Goal: Task Accomplishment & Management: Use online tool/utility

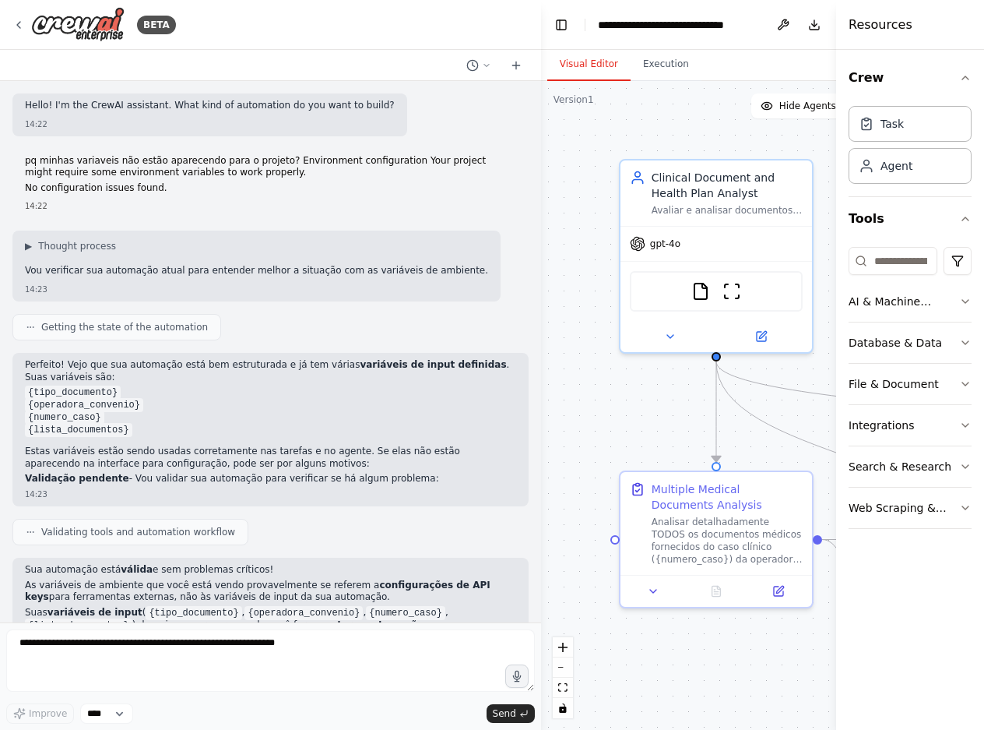
scroll to position [3899, 0]
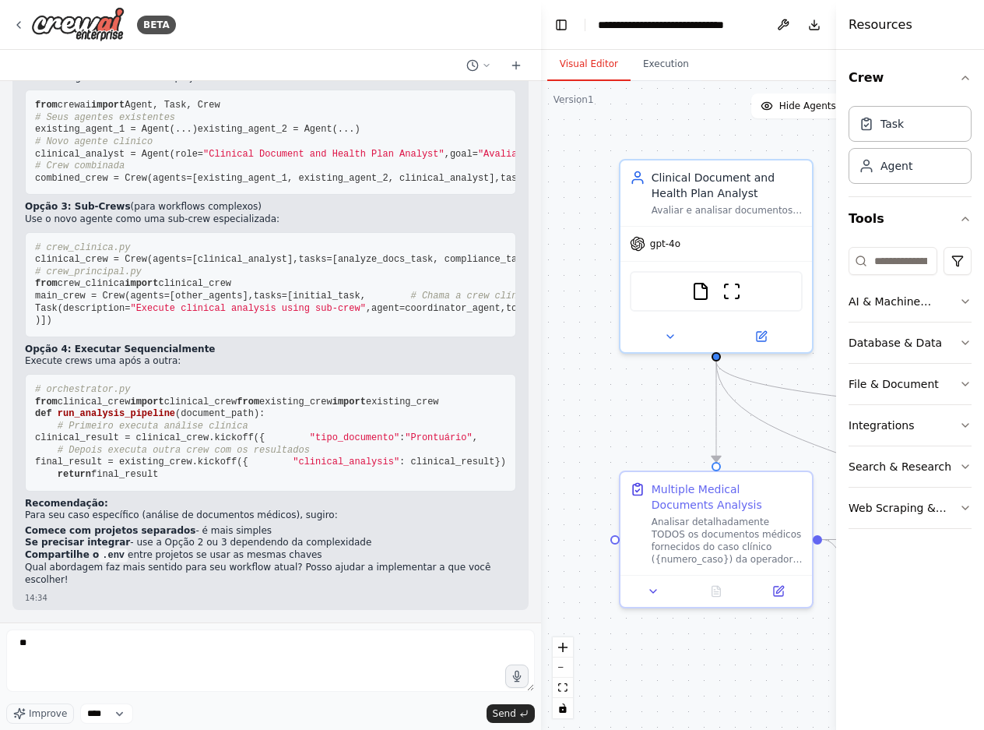
type textarea "*"
type textarea "**********"
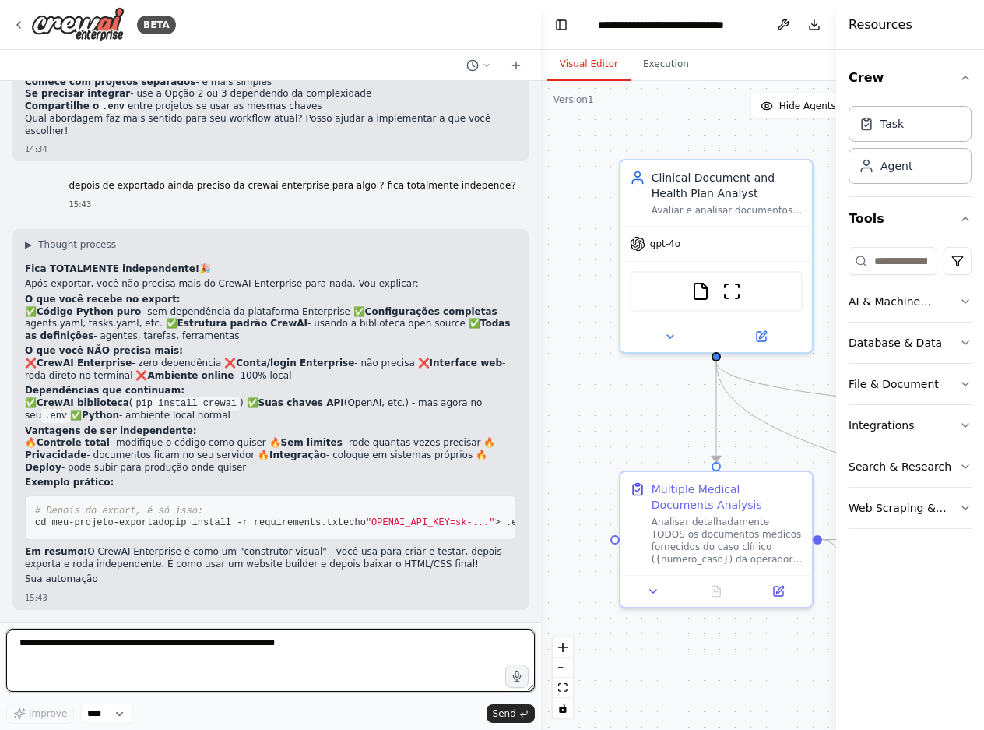
scroll to position [4384, 0]
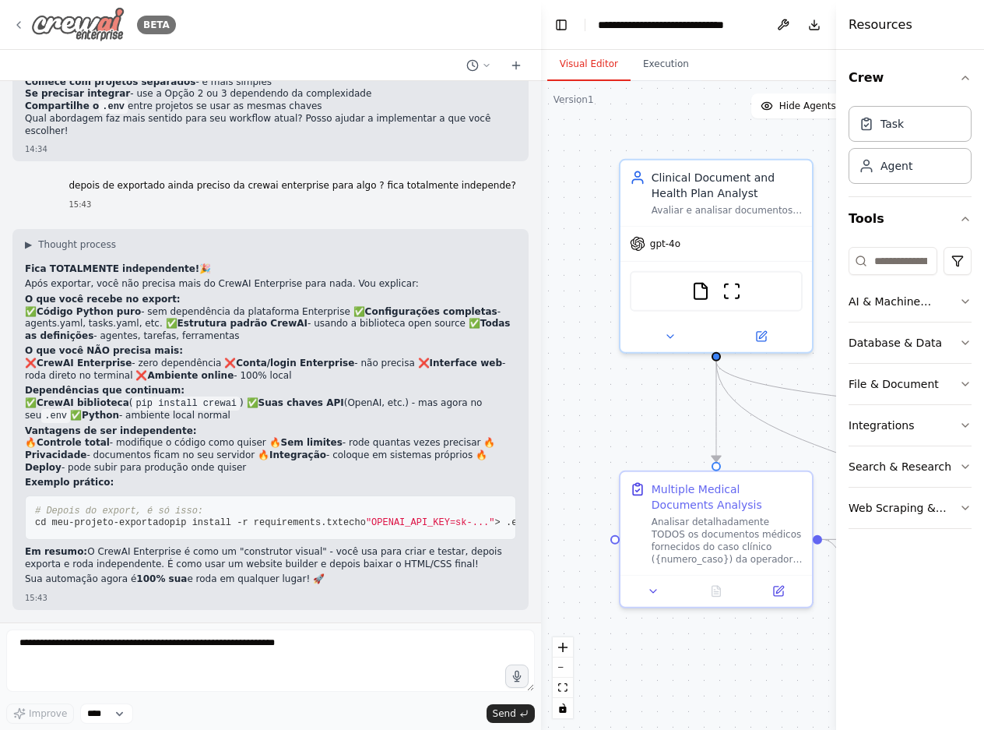
click at [21, 24] on icon at bounding box center [18, 25] width 12 height 12
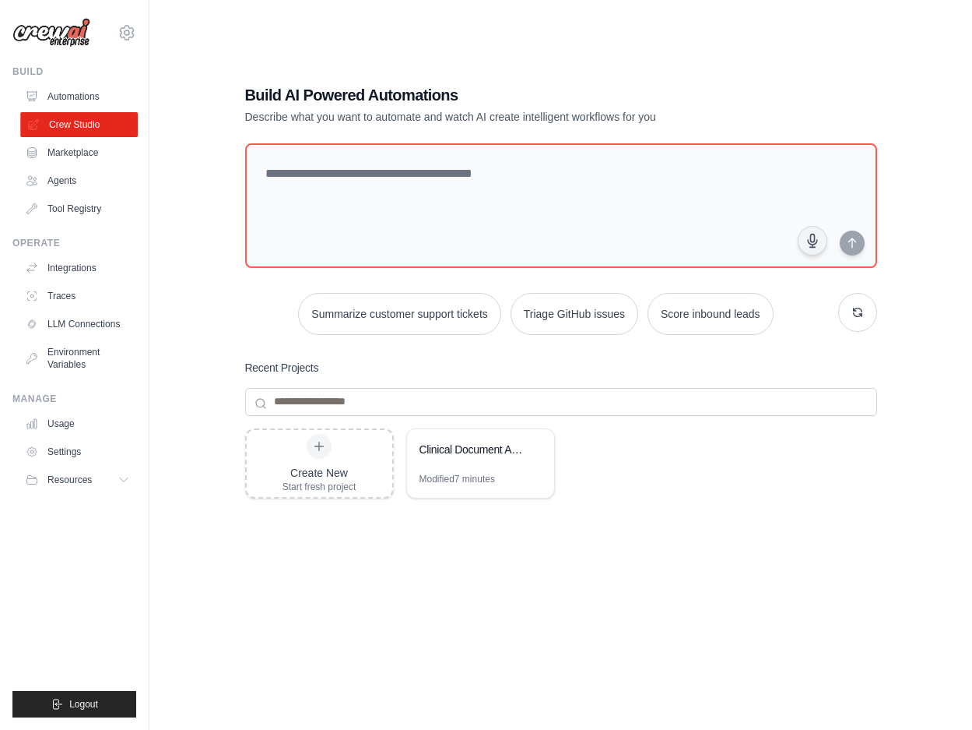
click at [81, 118] on link "Crew Studio" at bounding box center [79, 124] width 118 height 25
click at [454, 443] on div "Clinical Document Auditor [GEOGRAPHIC_DATA]" at bounding box center [473, 449] width 107 height 16
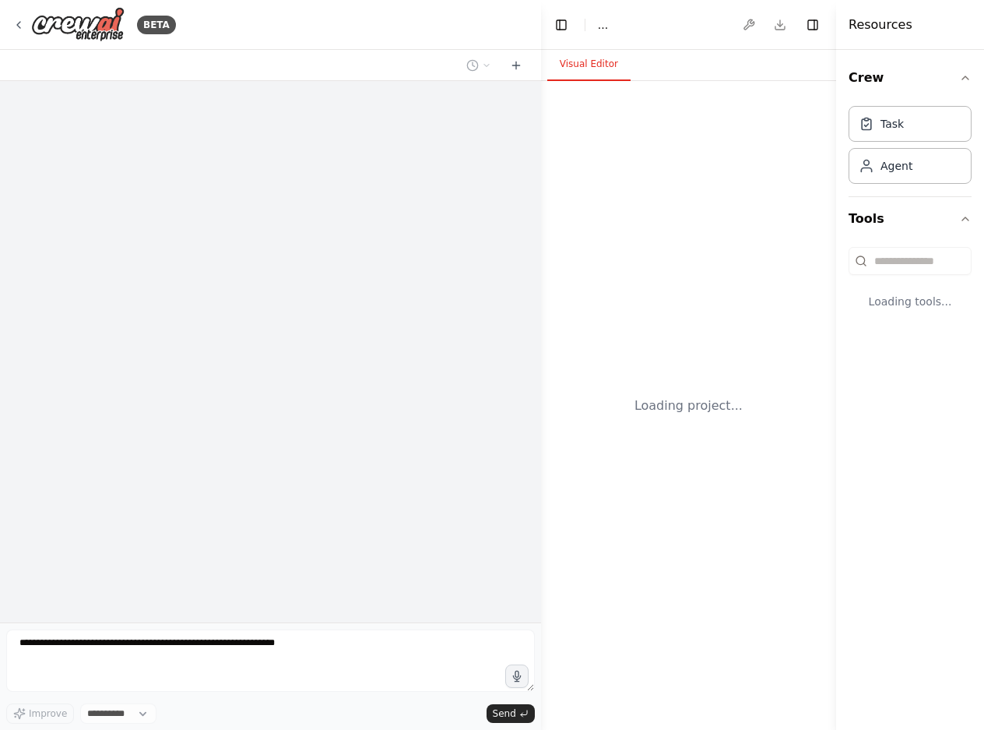
select select "****"
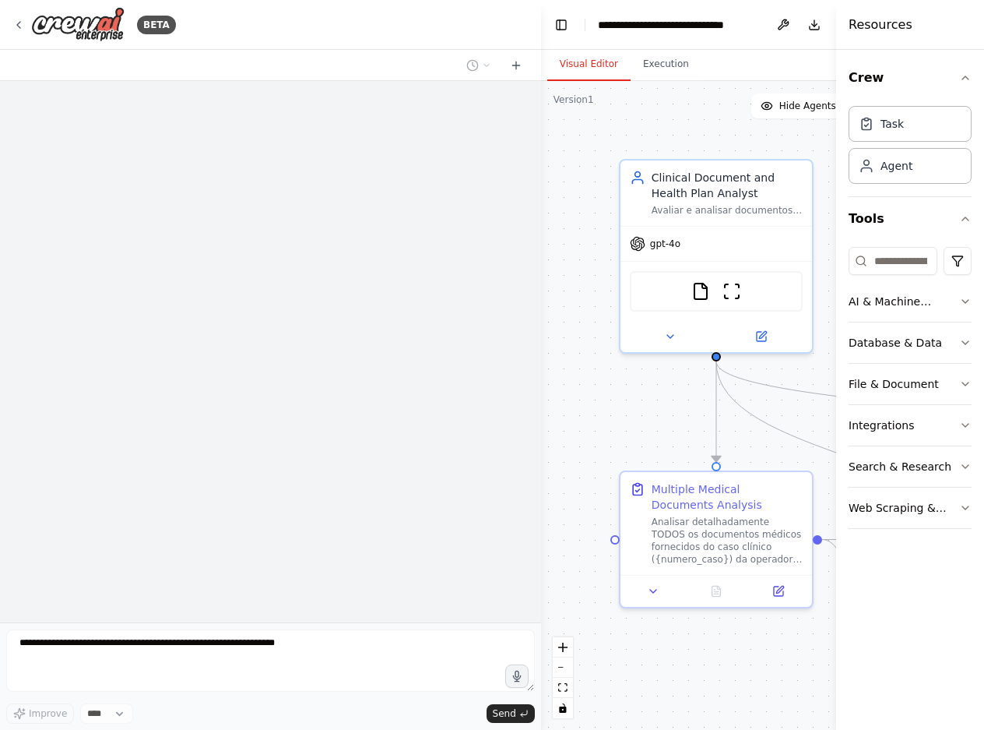
scroll to position [4384, 0]
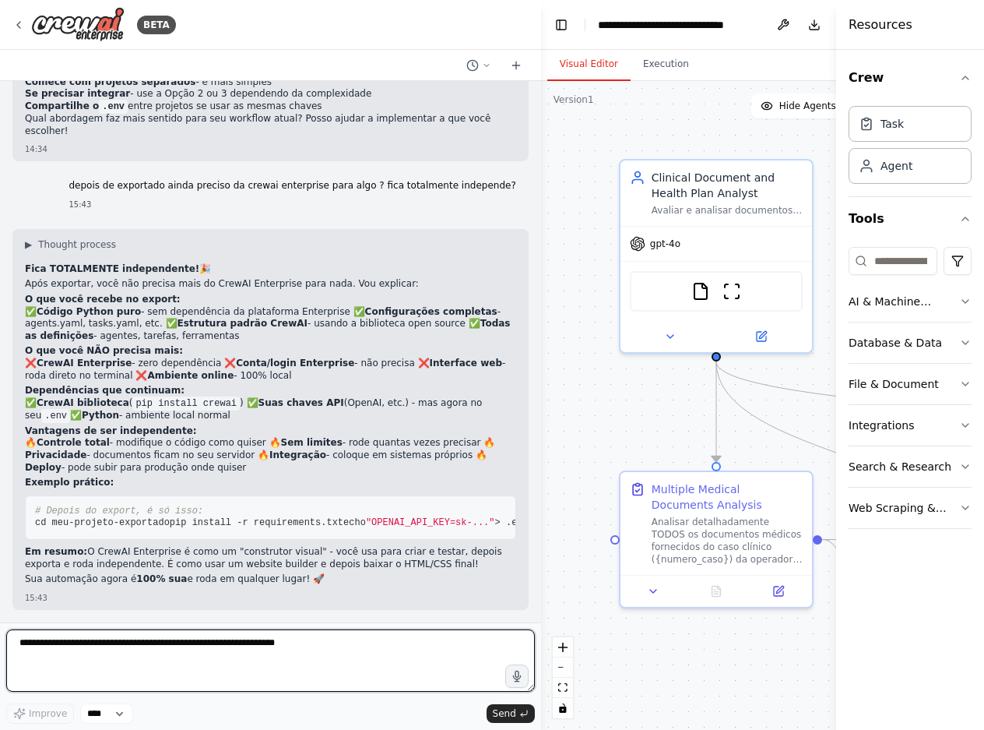
click at [220, 645] on textarea at bounding box center [270, 660] width 529 height 62
type textarea "**********"
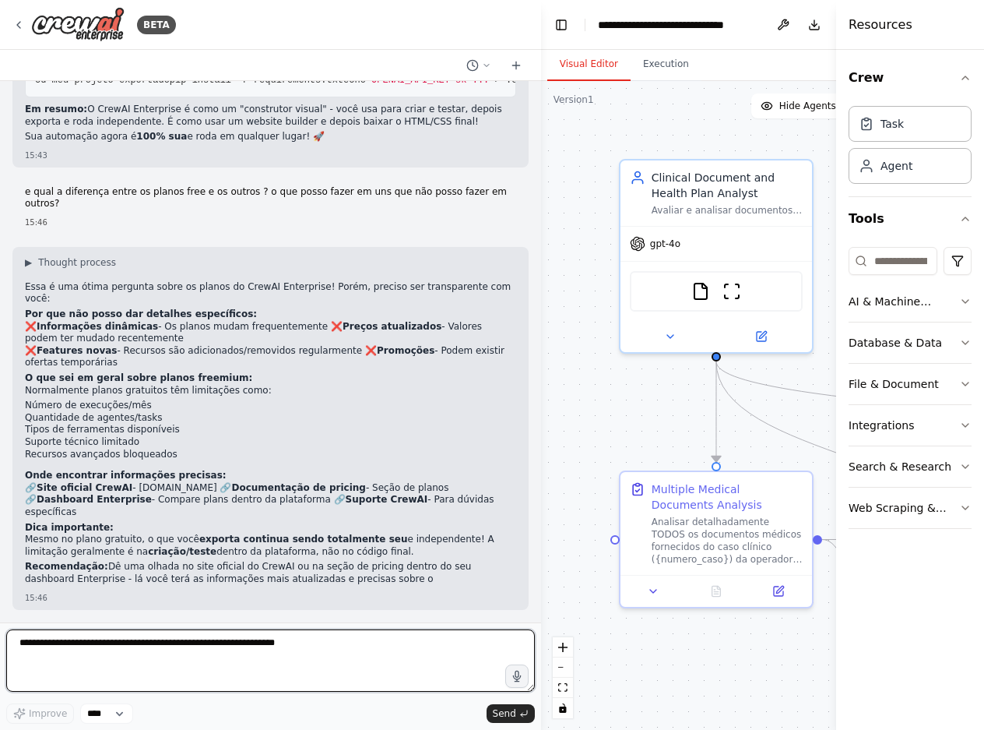
scroll to position [4805, 0]
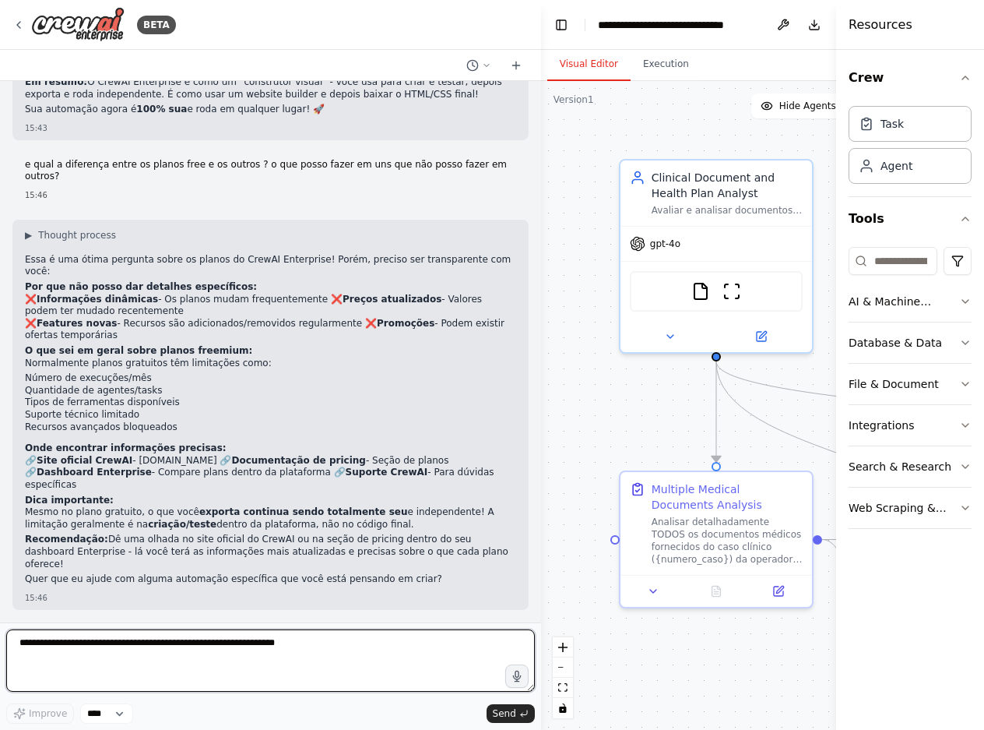
click at [82, 647] on textarea at bounding box center [270, 660] width 529 height 62
type textarea "*"
type textarea "**********"
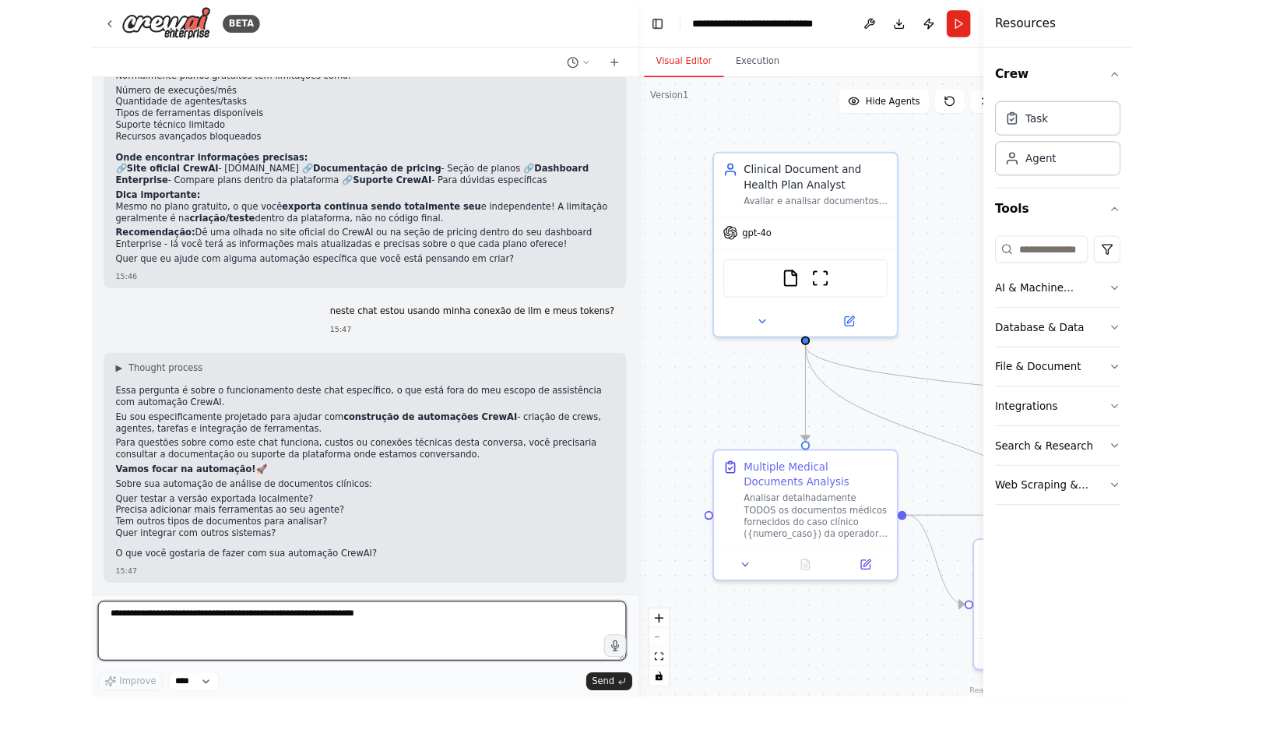
scroll to position [5028, 0]
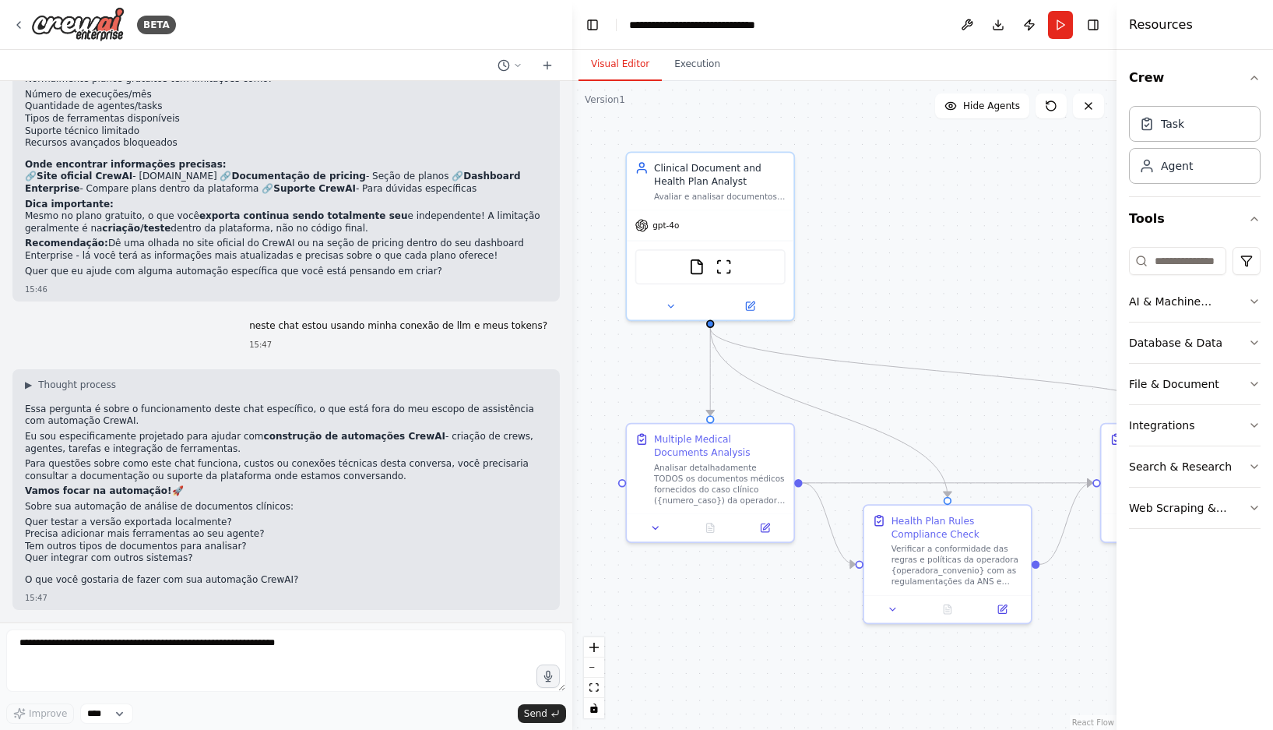
drag, startPoint x: 948, startPoint y: 301, endPoint x: 894, endPoint y: 273, distance: 61.0
click at [894, 273] on div ".deletable-edge-delete-btn { width: 20px; height: 20px; border: 0px solid #ffff…" at bounding box center [844, 405] width 544 height 649
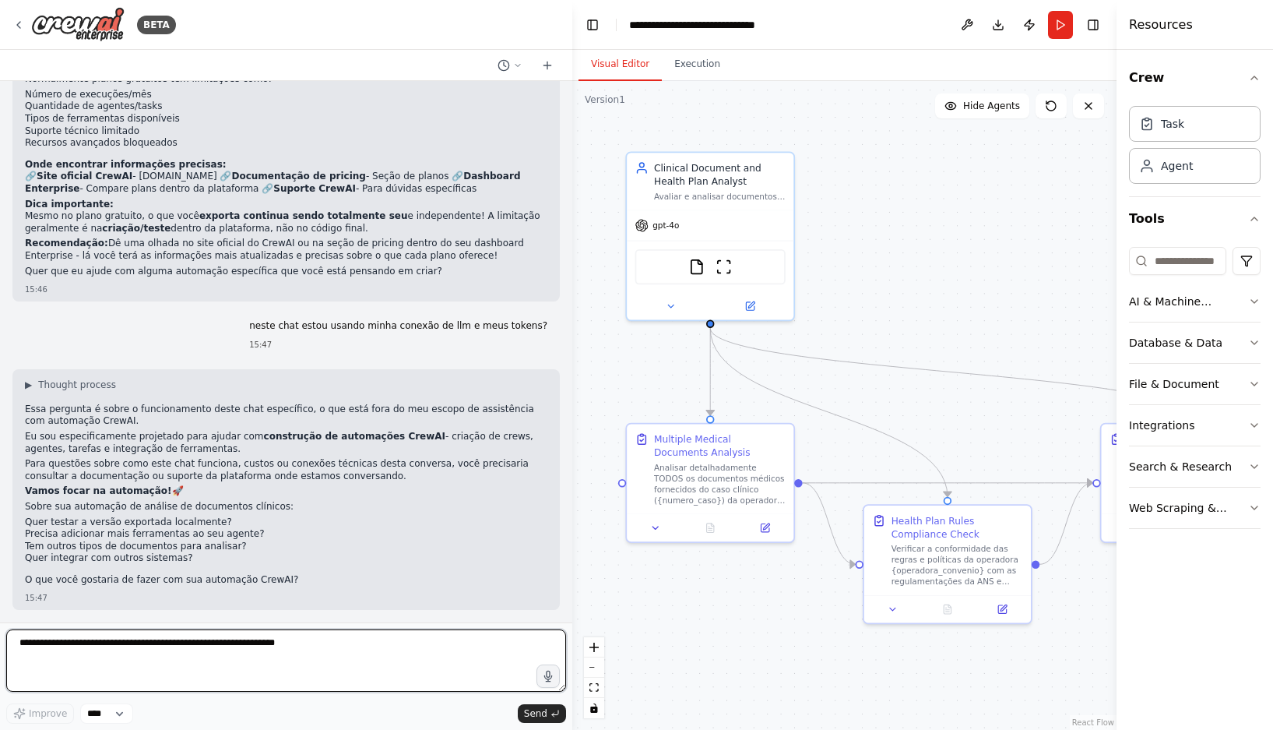
click at [297, 651] on textarea at bounding box center [286, 660] width 560 height 62
click at [315, 639] on textarea "**********" at bounding box center [286, 660] width 560 height 62
drag, startPoint x: 264, startPoint y: 668, endPoint x: 234, endPoint y: 641, distance: 40.2
click at [234, 641] on textarea "**********" at bounding box center [286, 660] width 560 height 62
paste textarea "**********"
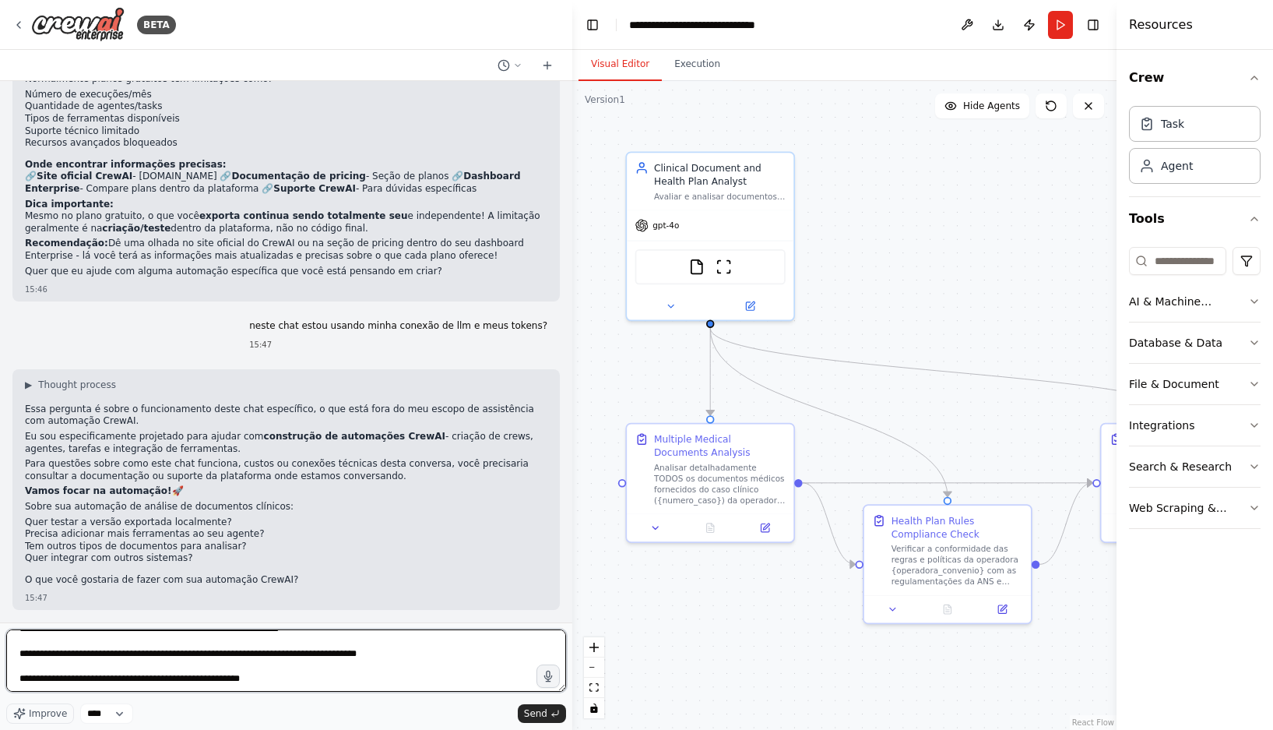
scroll to position [2157, 0]
type textarea "**********"
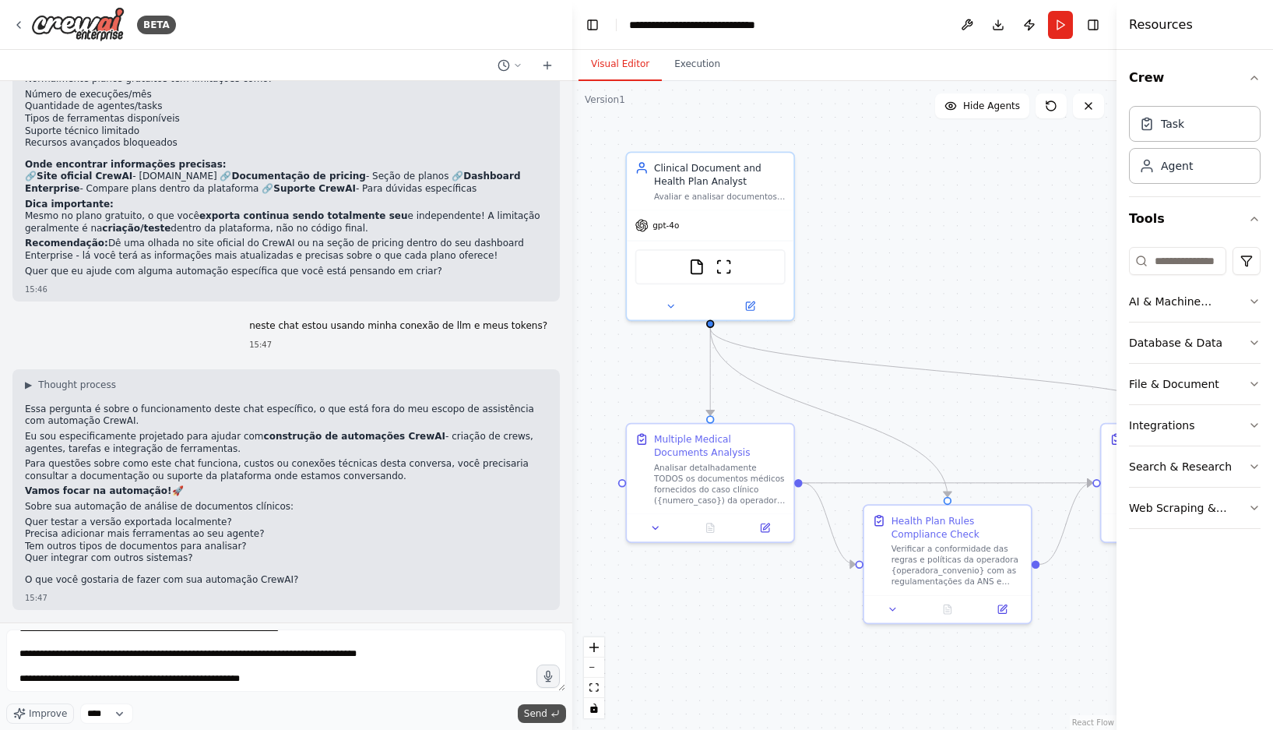
click at [538, 710] on span "Send" at bounding box center [535, 713] width 23 height 12
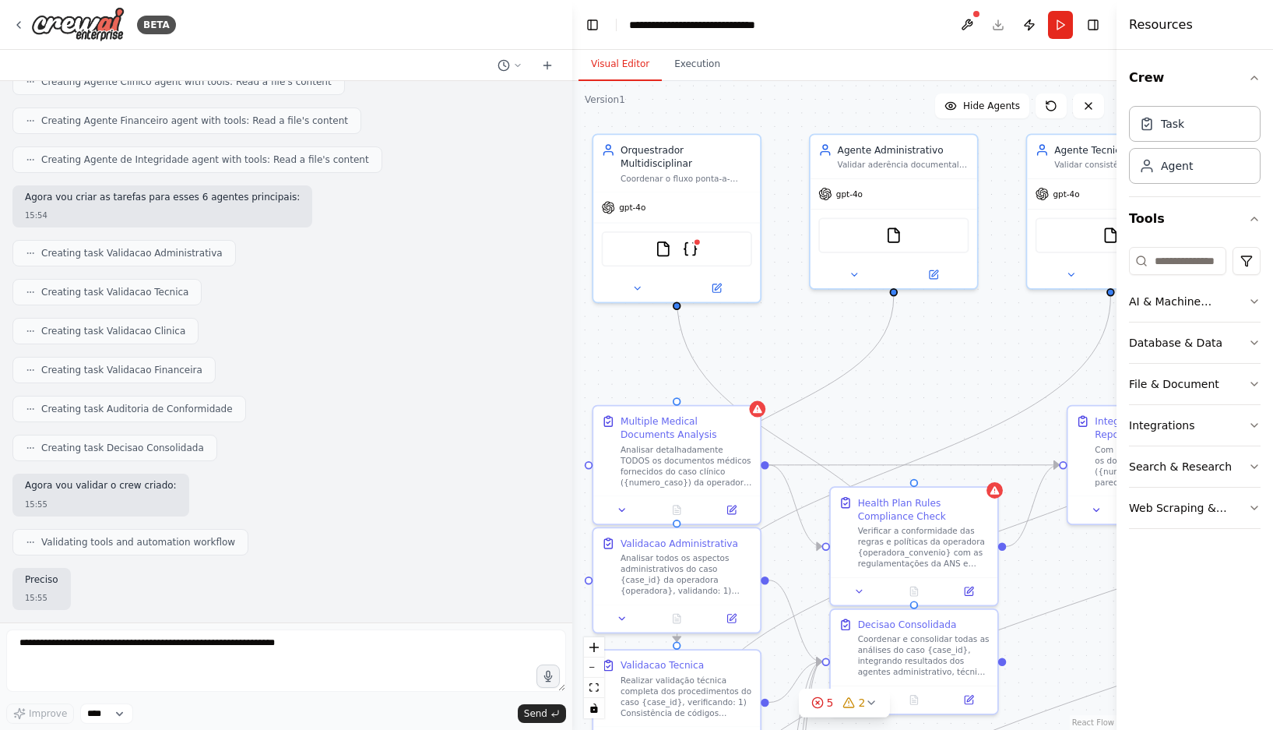
scroll to position [7839, 0]
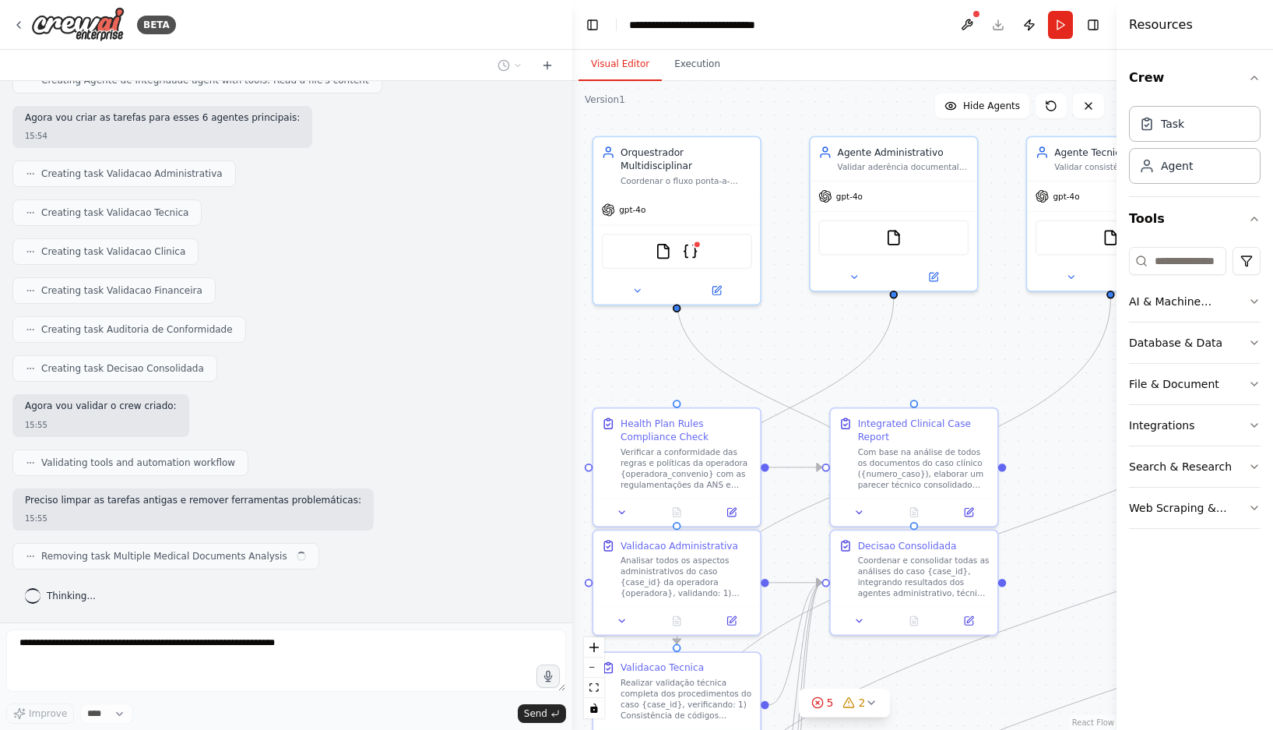
drag, startPoint x: 958, startPoint y: 389, endPoint x: 925, endPoint y: 373, distance: 36.9
click at [925, 373] on div ".deletable-edge-delete-btn { width: 20px; height: 20px; border: 0px solid #ffff…" at bounding box center [844, 405] width 544 height 649
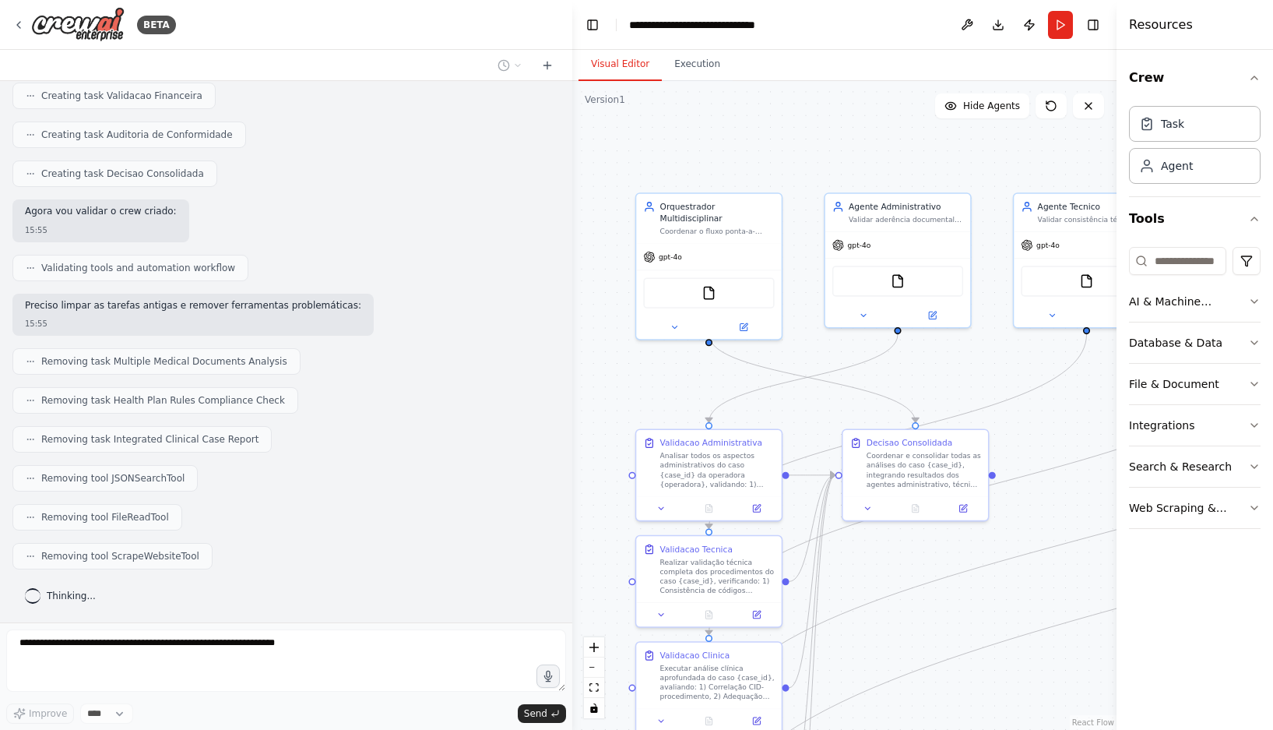
scroll to position [8073, 0]
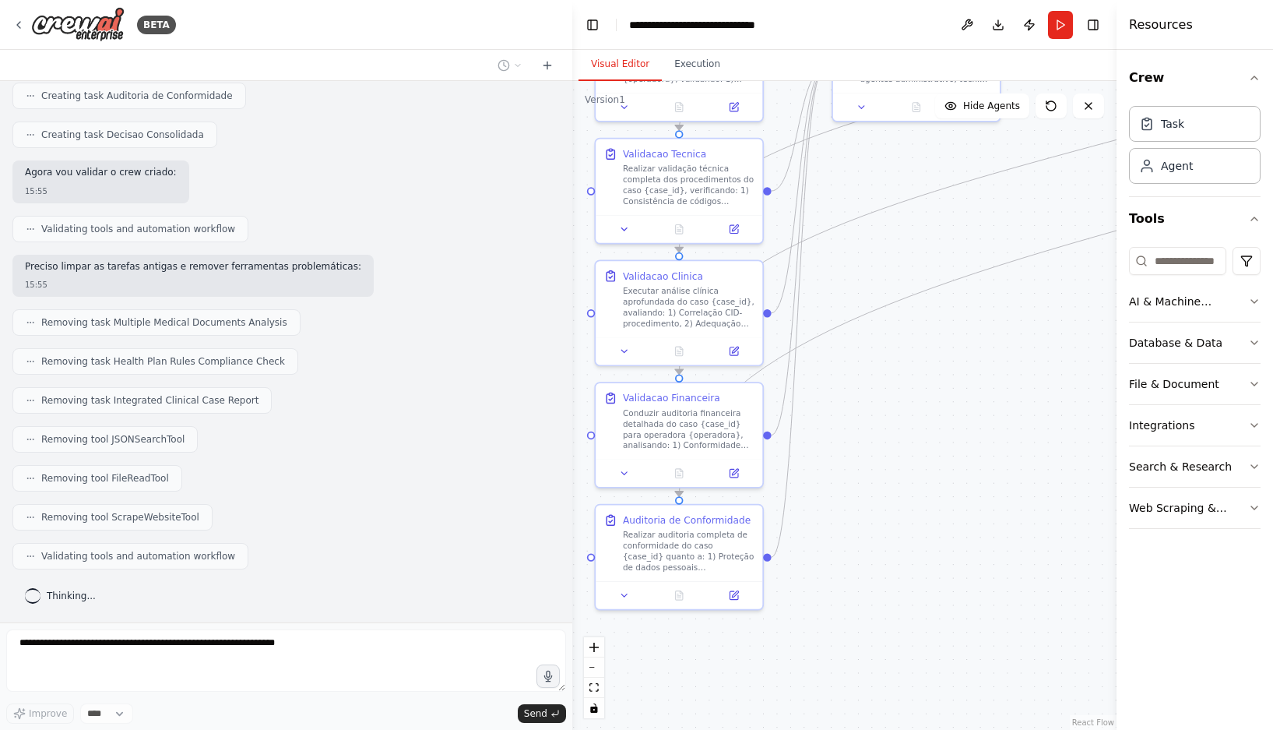
drag, startPoint x: 909, startPoint y: 622, endPoint x: 912, endPoint y: 280, distance: 341.8
click at [912, 253] on div ".deletable-edge-delete-btn { width: 20px; height: 20px; border: 0px solid #ffff…" at bounding box center [844, 405] width 544 height 649
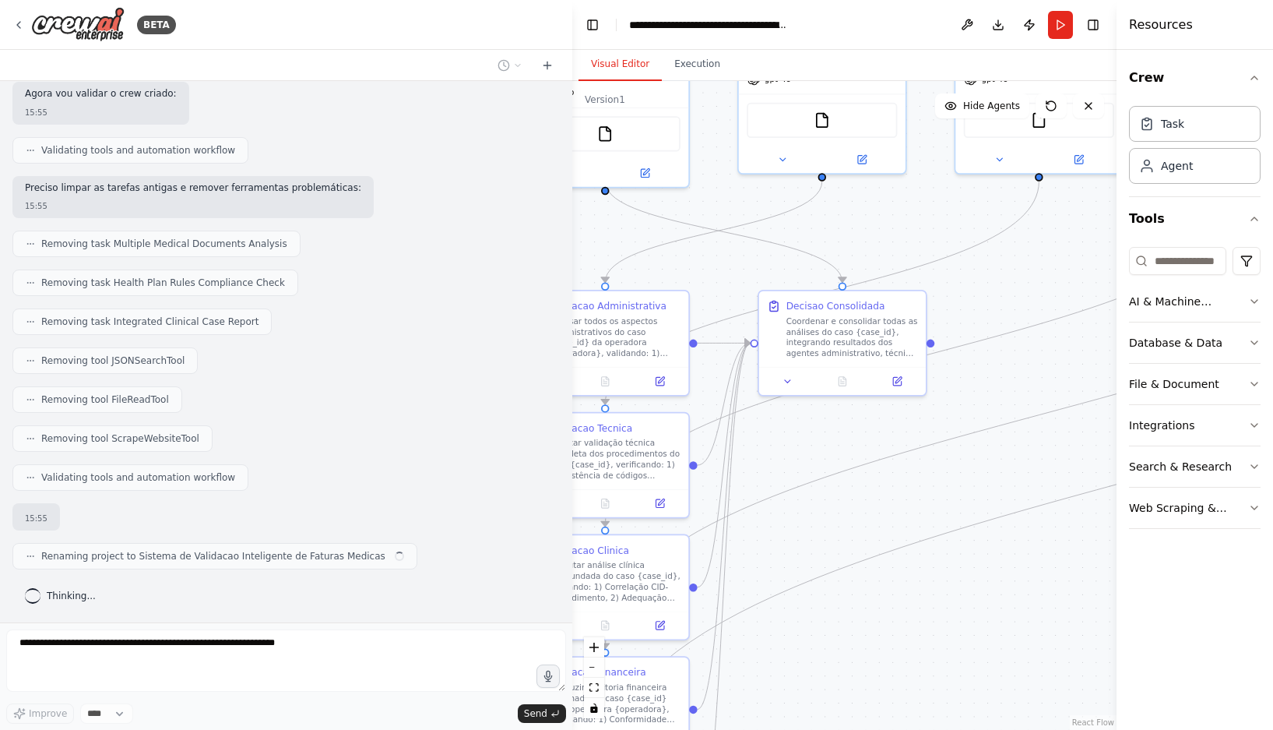
scroll to position [8167, 0]
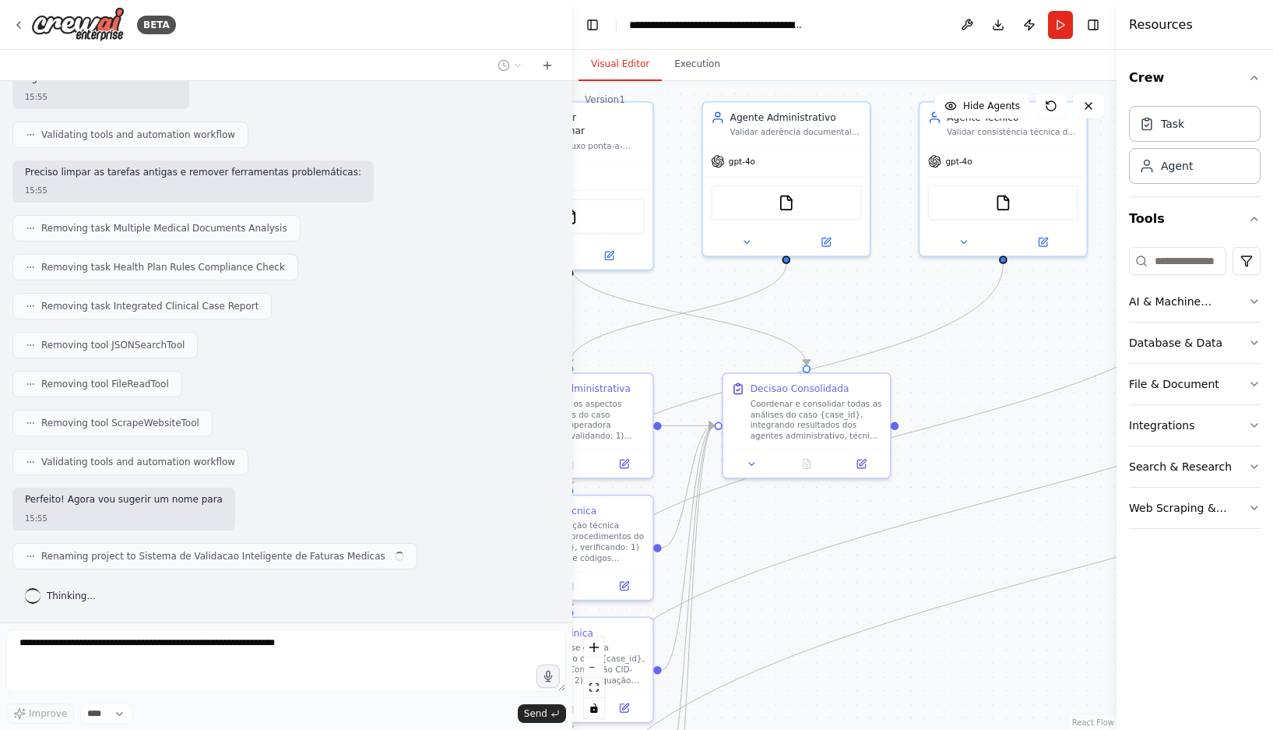
drag, startPoint x: 983, startPoint y: 360, endPoint x: 950, endPoint y: 561, distance: 203.5
click at [871, 695] on div ".deletable-edge-delete-btn { width: 20px; height: 20px; border: 0px solid #ffff…" at bounding box center [844, 405] width 544 height 649
drag, startPoint x: 1029, startPoint y: 393, endPoint x: 944, endPoint y: 452, distance: 102.8
click at [944, 452] on div ".deletable-edge-delete-btn { width: 20px; height: 20px; border: 0px solid #ffff…" at bounding box center [844, 405] width 544 height 649
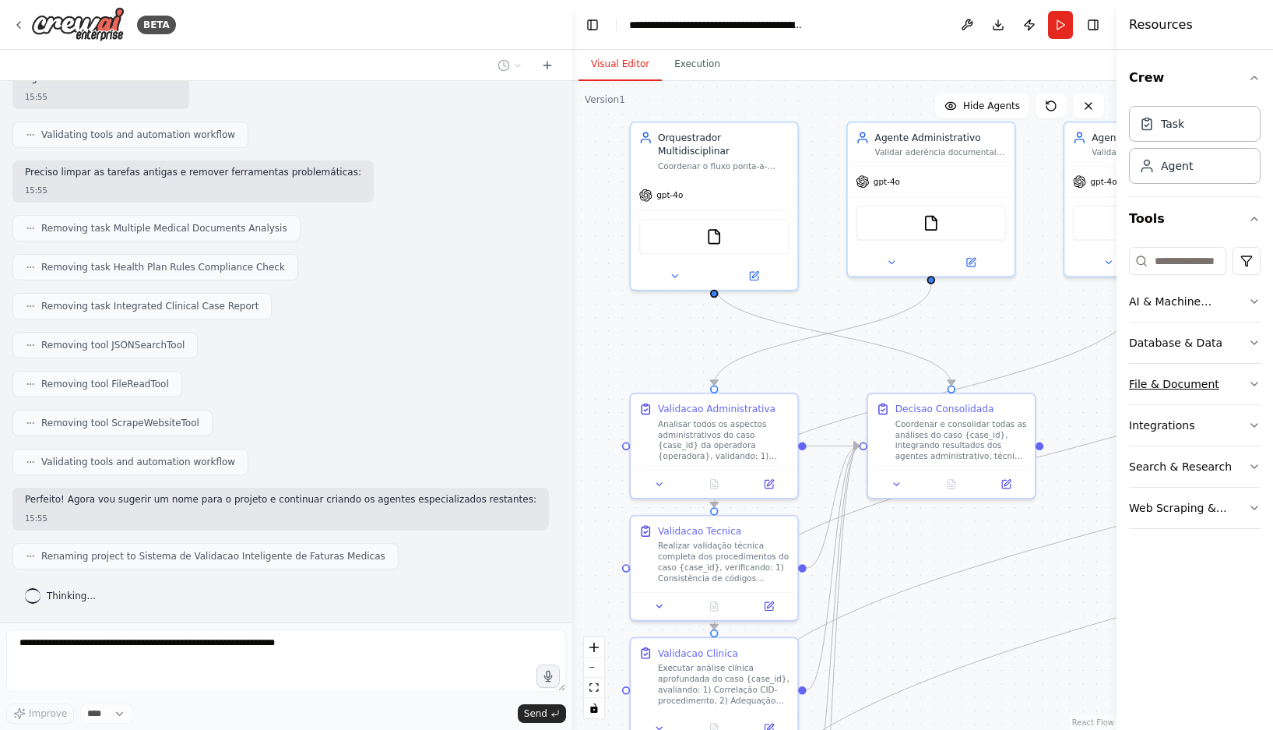
drag, startPoint x: 986, startPoint y: 361, endPoint x: 1131, endPoint y: 382, distance: 146.2
click at [983, 382] on div "BETA Hello! I'm the CrewAI assistant. What kind of automation do you want to bu…" at bounding box center [636, 365] width 1273 height 730
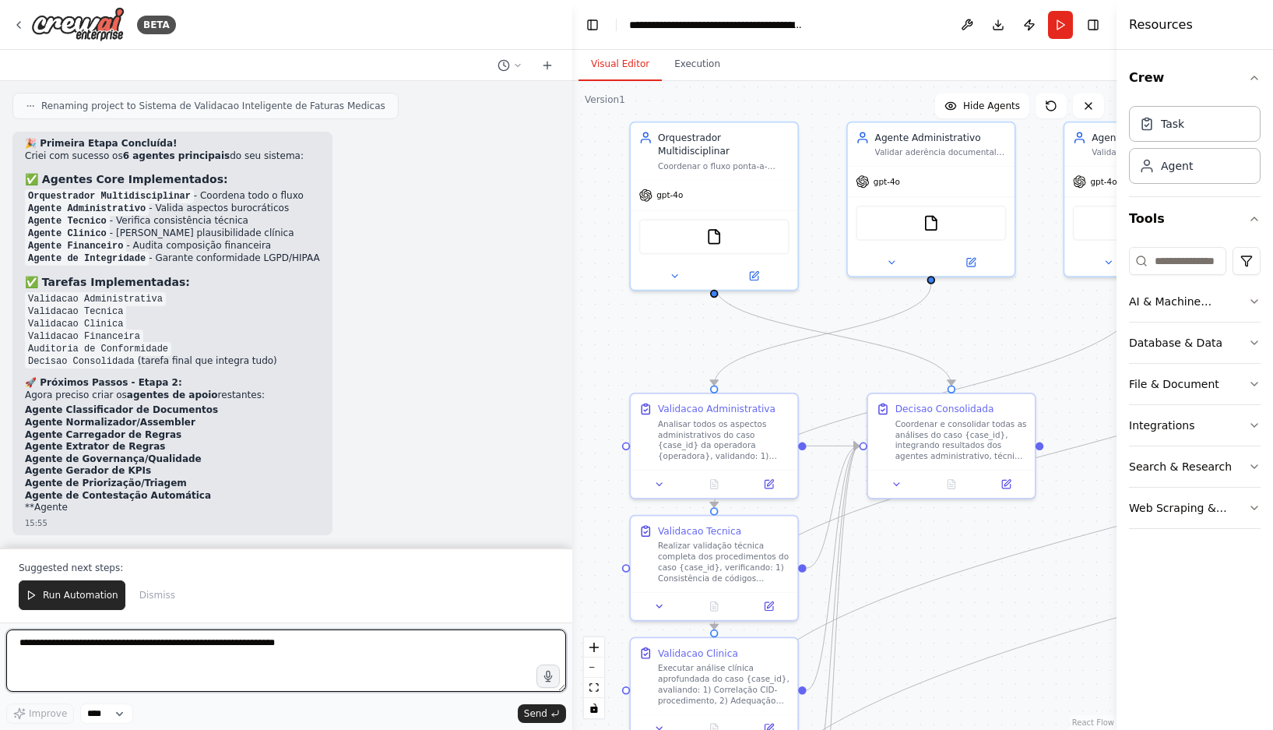
scroll to position [8644, 0]
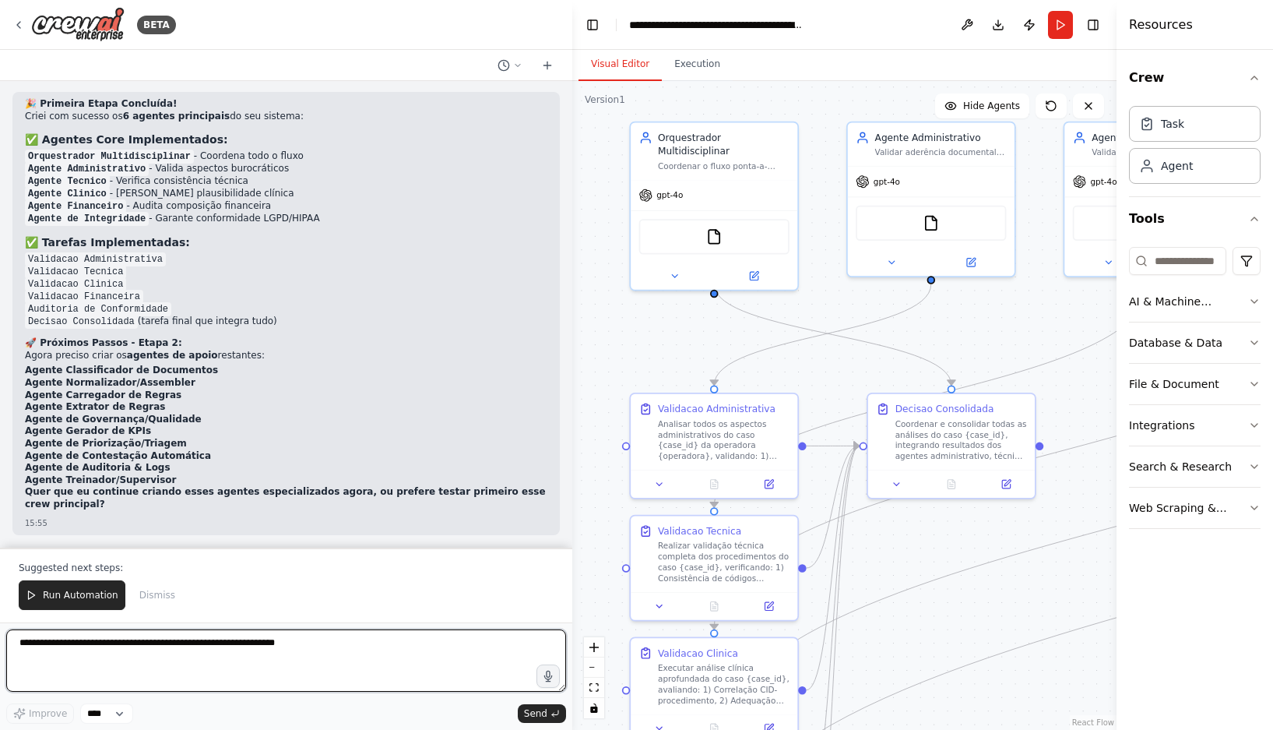
click at [152, 642] on textarea at bounding box center [286, 660] width 560 height 62
type textarea "******"
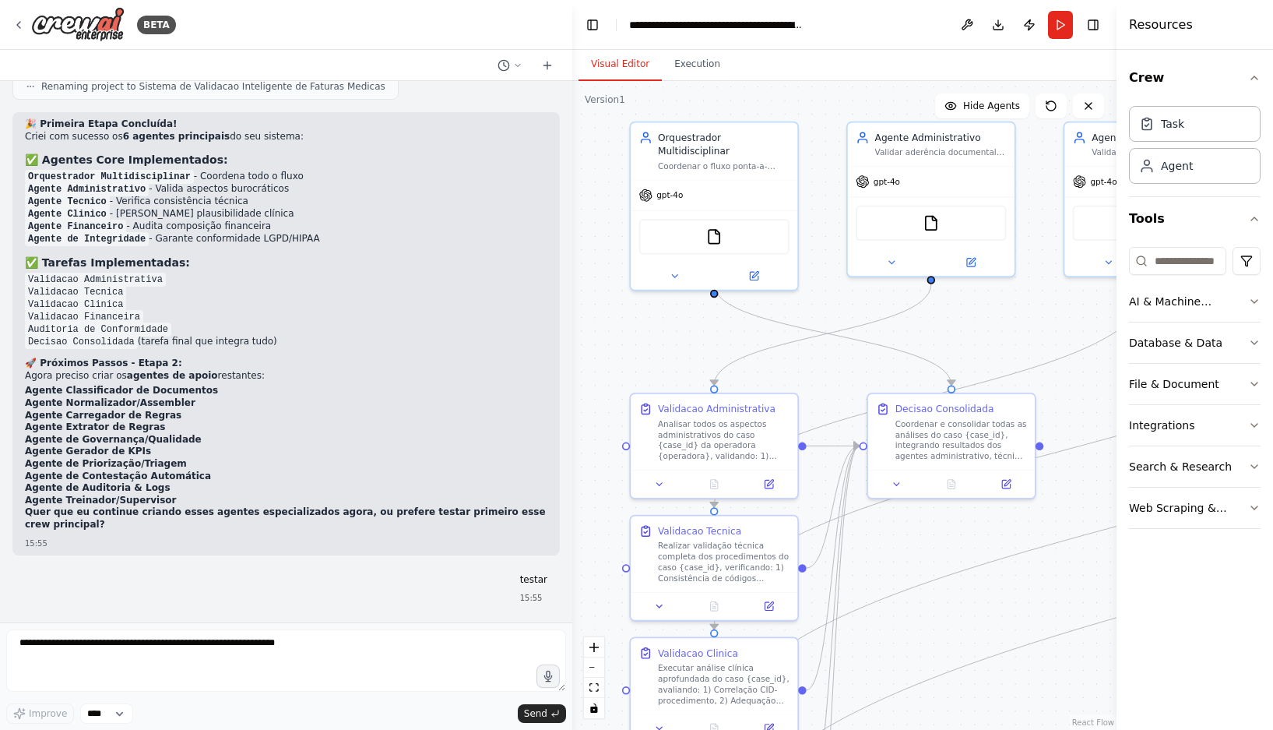
scroll to position [8664, 0]
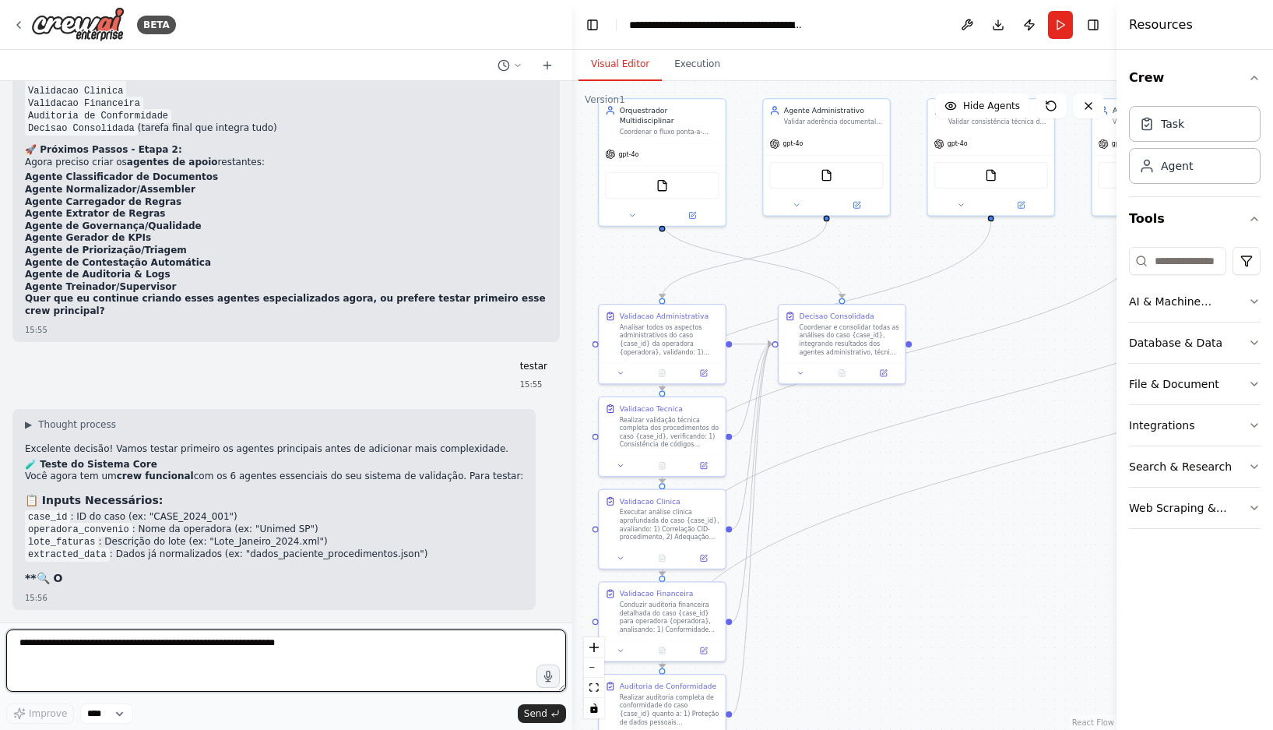
drag, startPoint x: 928, startPoint y: 596, endPoint x: 907, endPoint y: 546, distance: 54.1
click at [907, 546] on div ".deletable-edge-delete-btn { width: 20px; height: 20px; border: 0px solid #ffff…" at bounding box center [844, 405] width 544 height 649
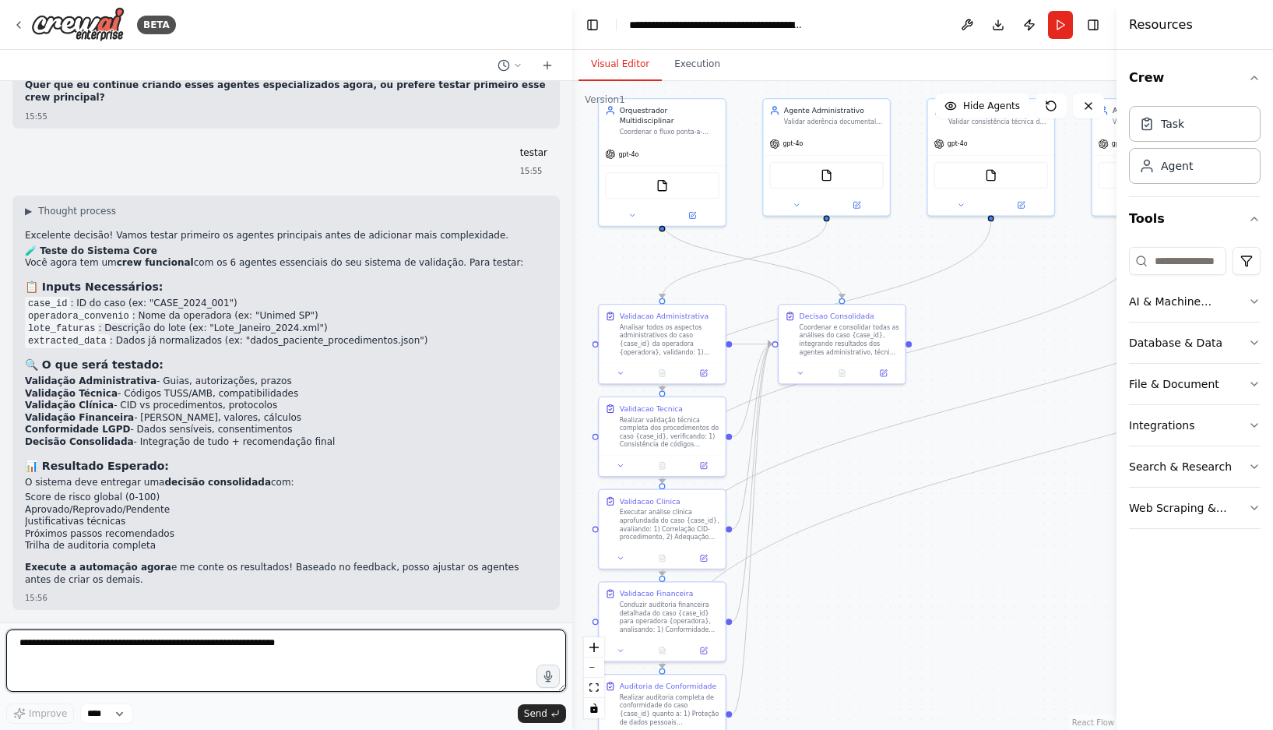
scroll to position [9066, 0]
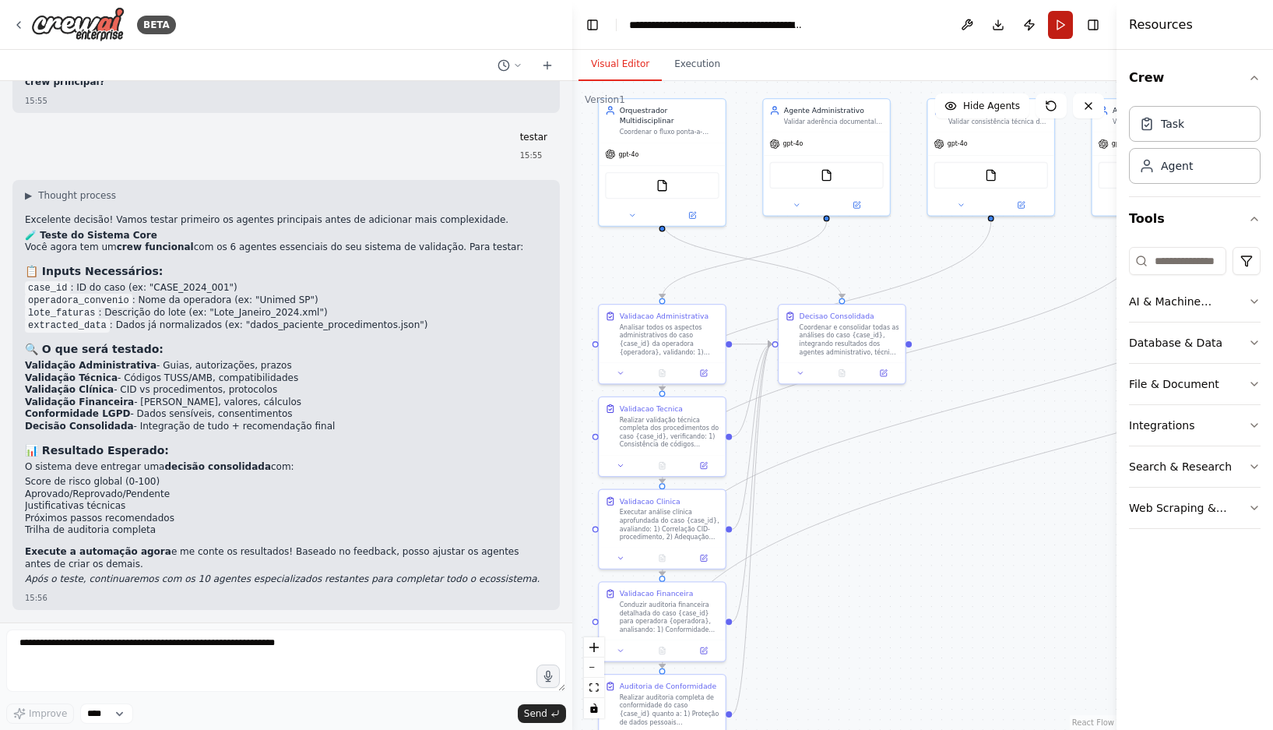
click at [983, 23] on button "Run" at bounding box center [1060, 25] width 25 height 28
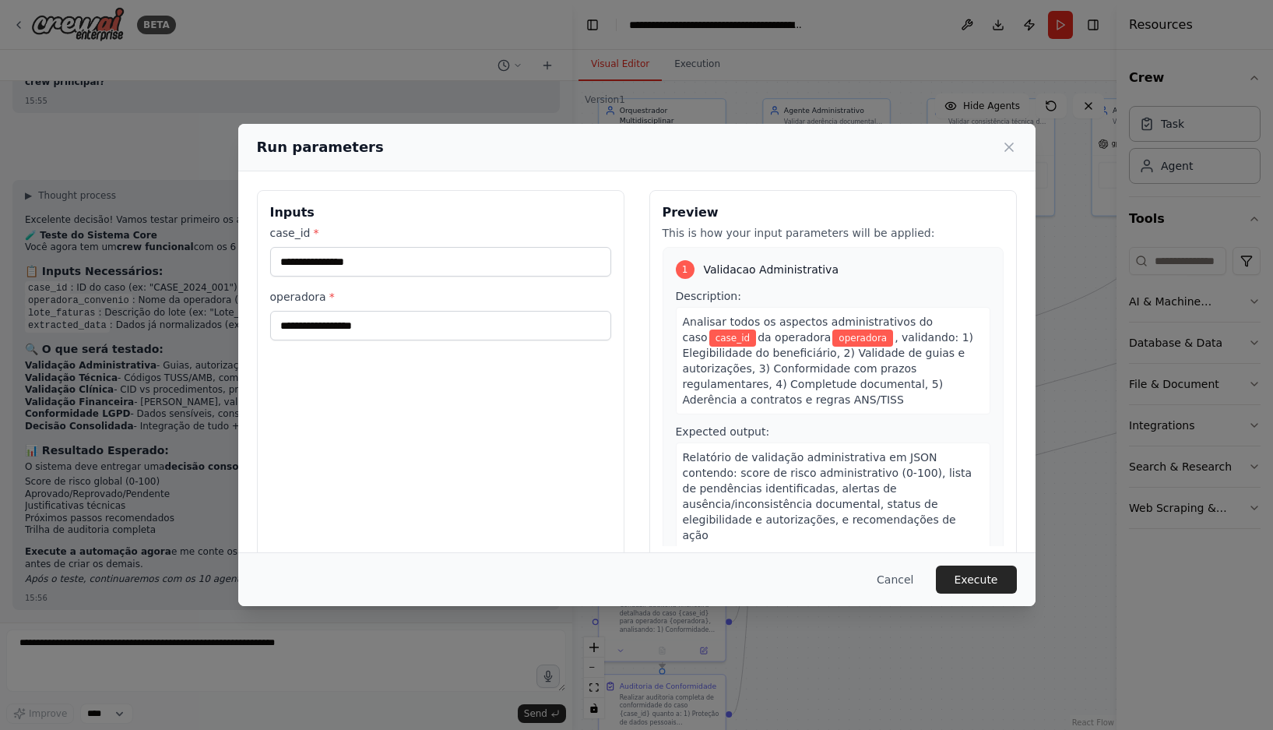
drag, startPoint x: 215, startPoint y: 286, endPoint x: 165, endPoint y: 280, distance: 50.2
click at [165, 280] on div "Run parameters Inputs case_id * operadora * Preview This is how your input para…" at bounding box center [636, 365] width 1273 height 730
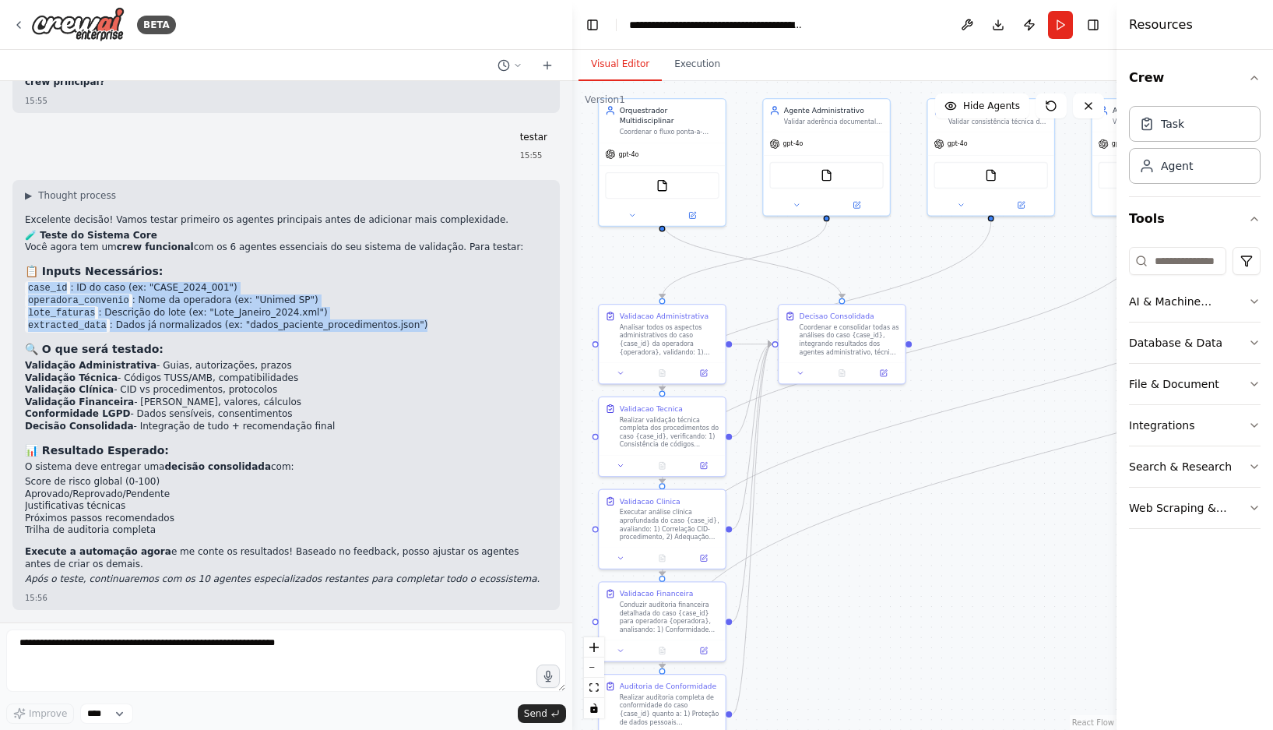
drag, startPoint x: 400, startPoint y: 327, endPoint x: 23, endPoint y: 287, distance: 379.0
click at [23, 287] on div "▶ Thought process Excelente decisão! Vamos testar primeiro os agentes principai…" at bounding box center [285, 395] width 547 height 430
copy ul "case_id : ID do caso (ex: "CASE_2024_001") operadora_convenio : Nome da operado…"
click at [983, 20] on button "Run" at bounding box center [1060, 25] width 25 height 28
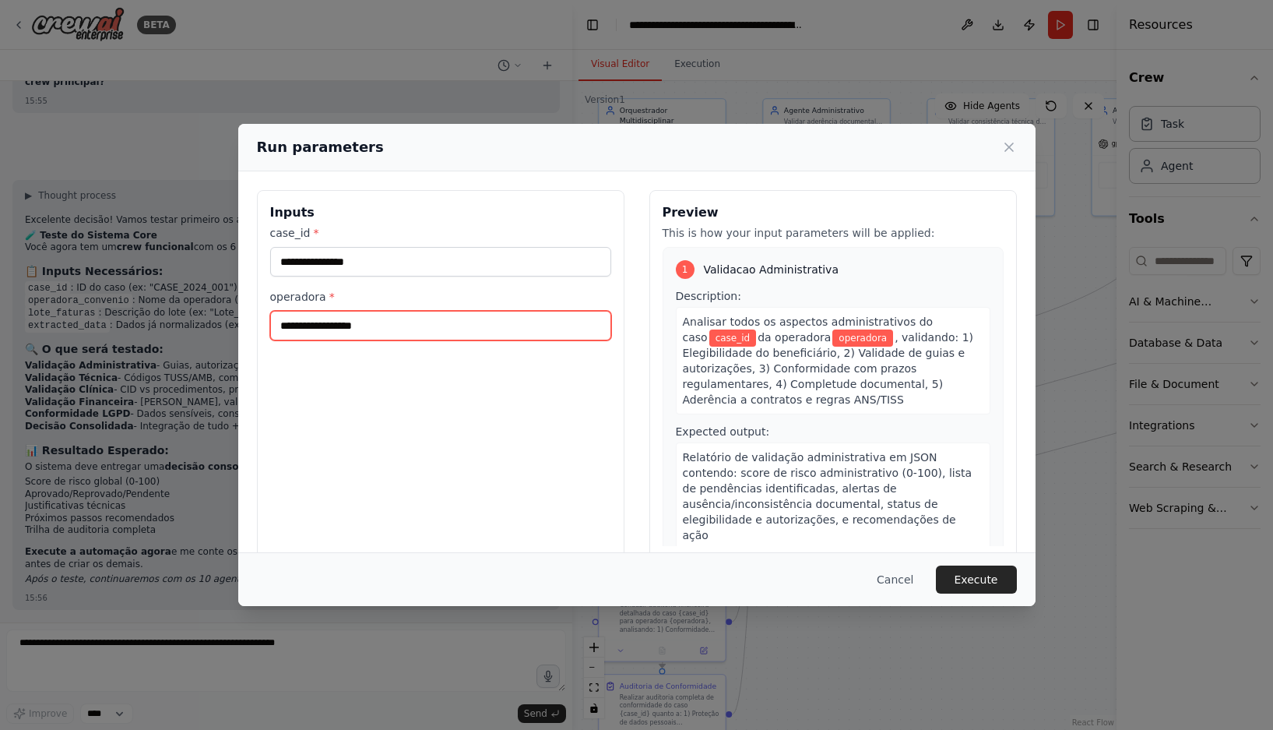
click at [403, 328] on input "operadora *" at bounding box center [440, 326] width 341 height 30
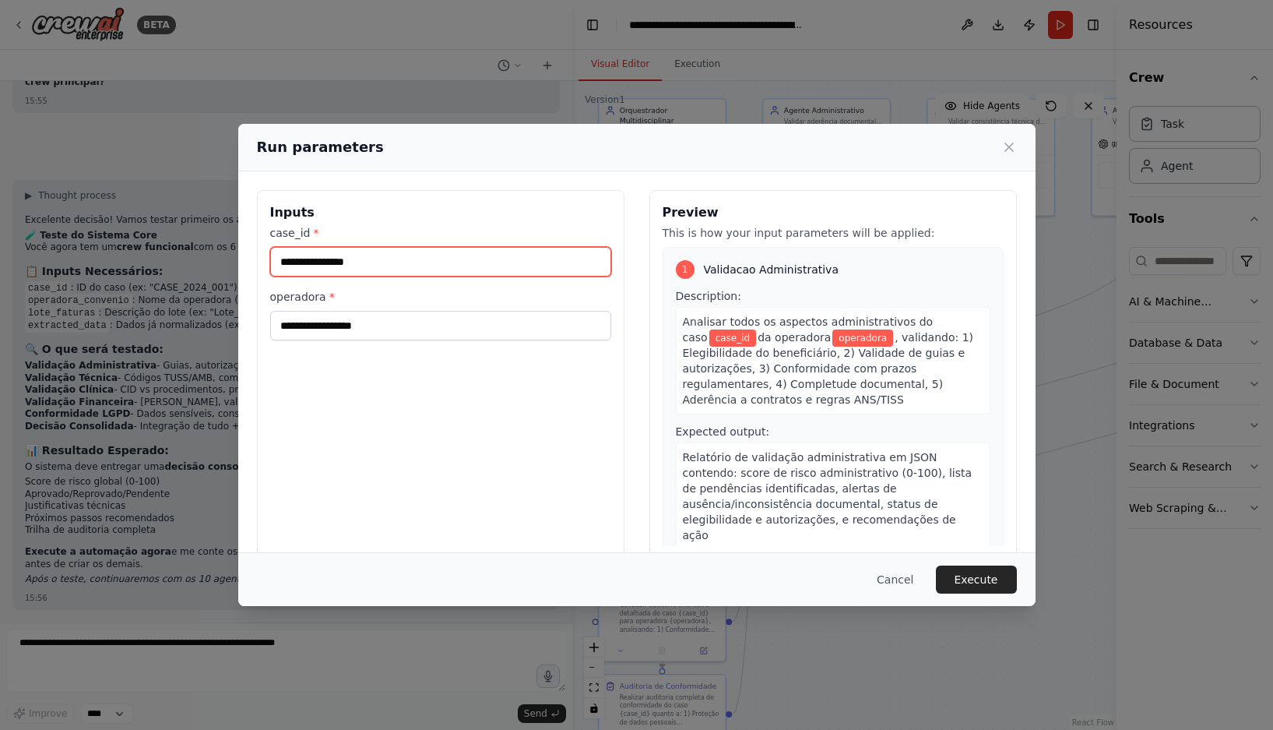
click at [395, 254] on input "case_id *" at bounding box center [440, 262] width 341 height 30
click at [365, 267] on input "case_id *" at bounding box center [440, 262] width 341 height 30
paste input "**********"
type input "**********"
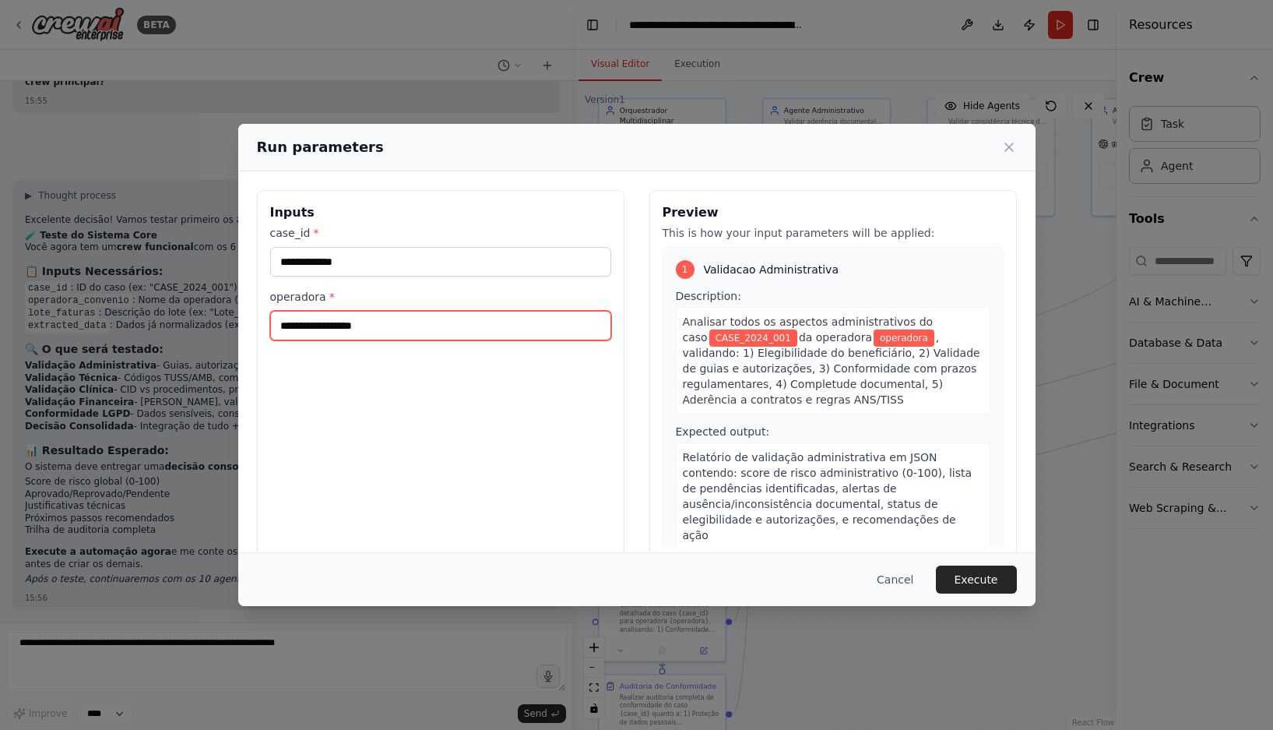
click at [349, 329] on input "operadora *" at bounding box center [440, 326] width 341 height 30
paste input "*********"
type input "*********"
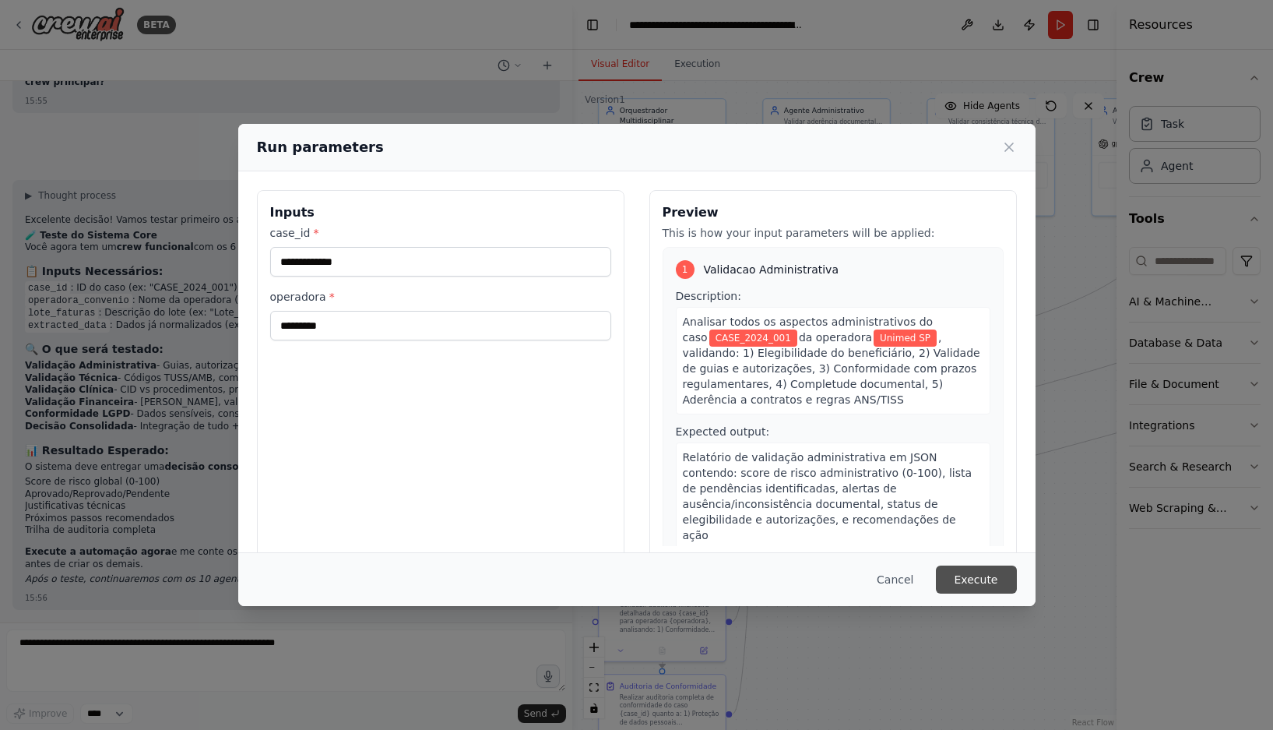
click at [983, 578] on button "Execute" at bounding box center [976, 579] width 81 height 28
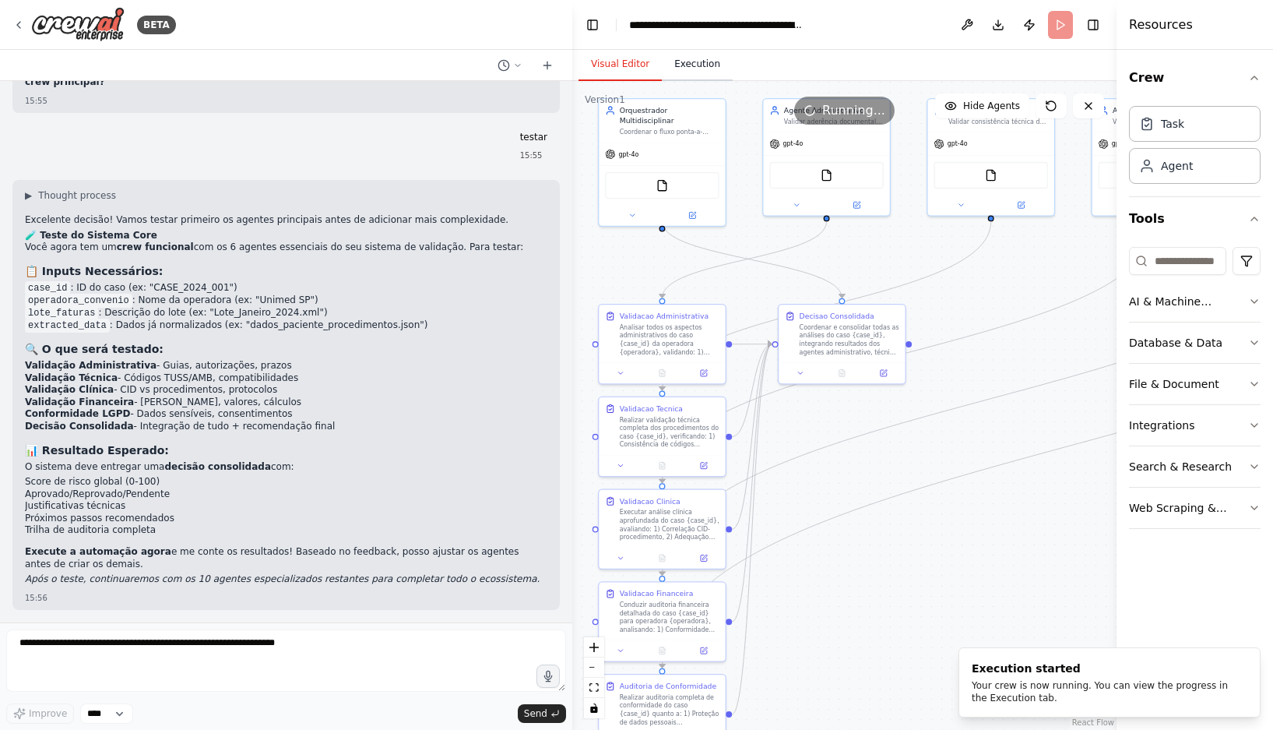
click at [701, 63] on button "Execution" at bounding box center [697, 64] width 71 height 33
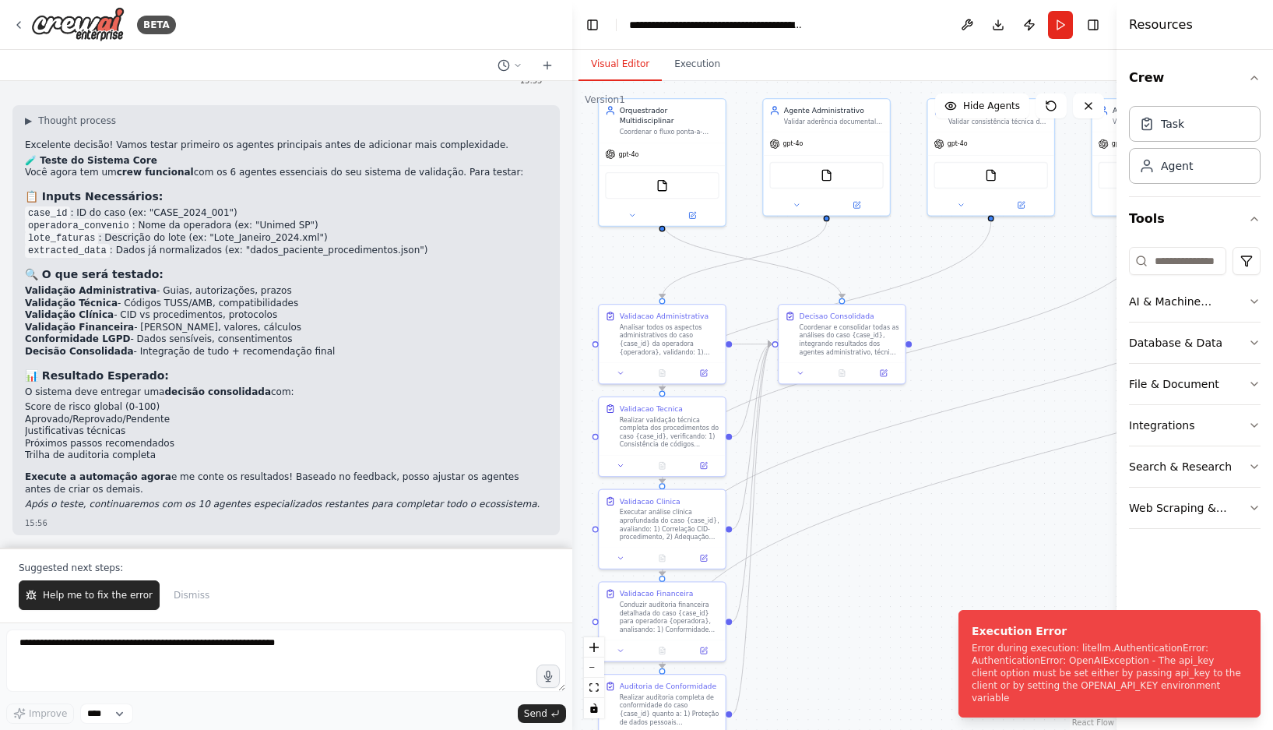
click at [614, 63] on button "Visual Editor" at bounding box center [620, 64] width 83 height 33
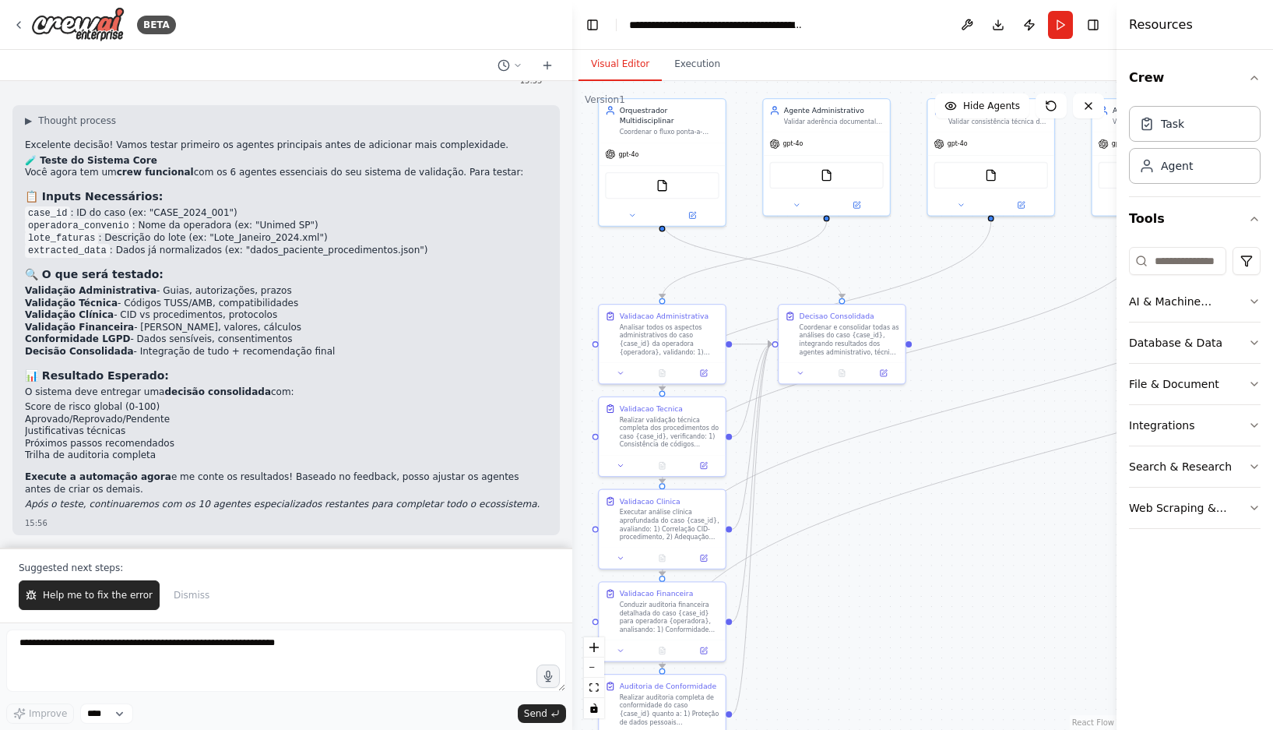
scroll to position [9141, 0]
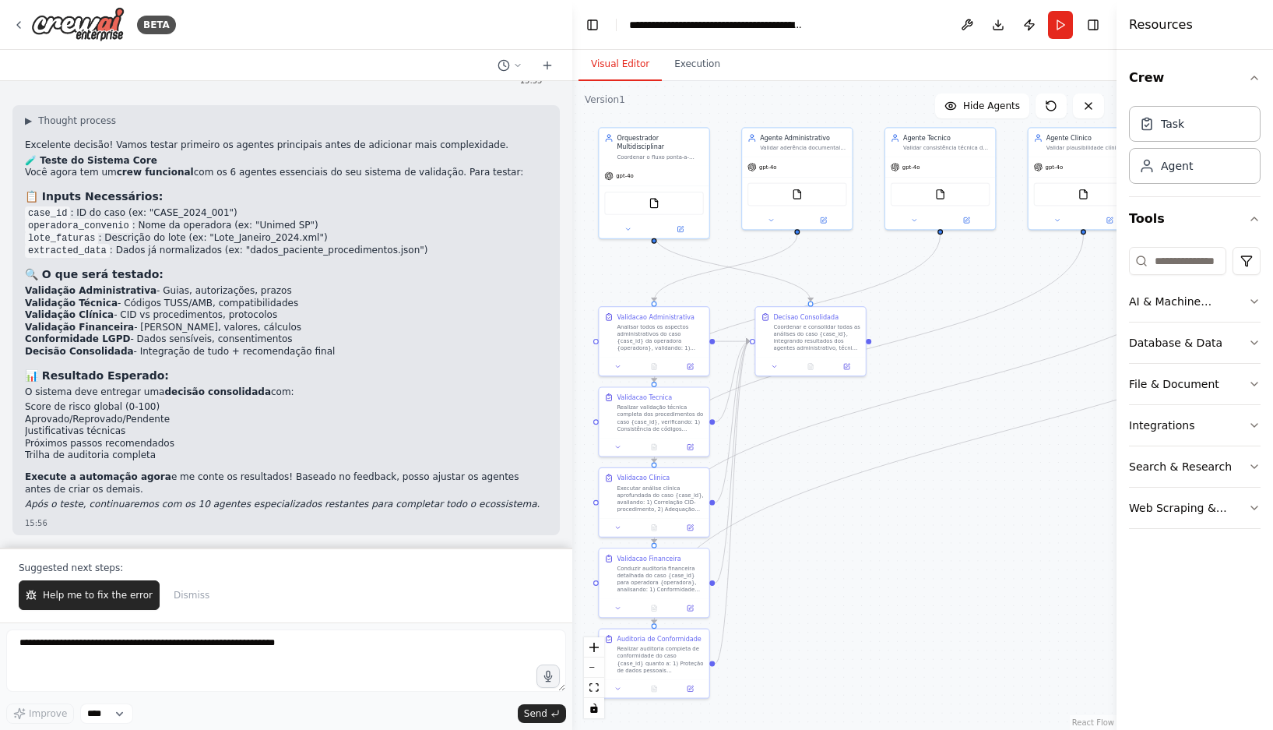
drag, startPoint x: 1043, startPoint y: 544, endPoint x: 1008, endPoint y: 536, distance: 35.3
click at [983, 536] on div ".deletable-edge-delete-btn { width: 20px; height: 20px; border: 0px solid #ffff…" at bounding box center [844, 405] width 544 height 649
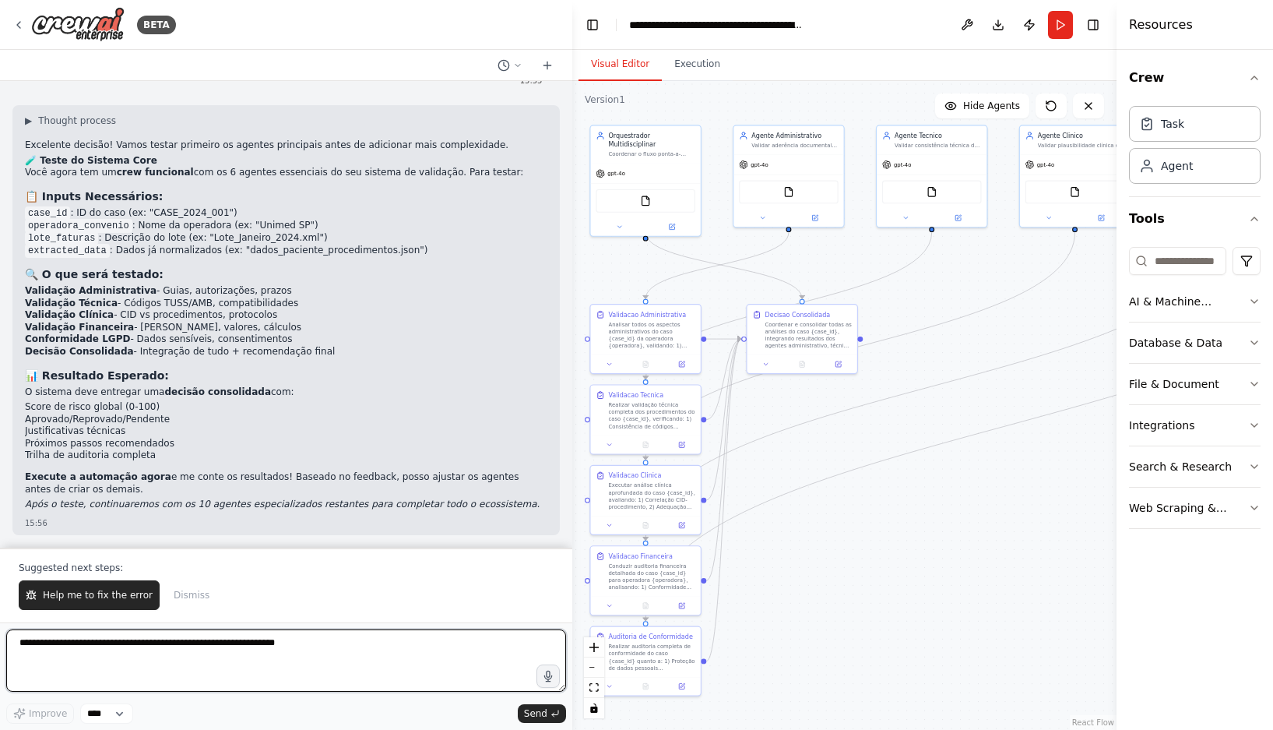
drag, startPoint x: 279, startPoint y: 641, endPoint x: -37, endPoint y: 628, distance: 315.6
click at [0, 628] on html "BETA Hello! I'm the CrewAI assistant. What kind of automation do you want to bu…" at bounding box center [636, 365] width 1273 height 730
type textarea "*"
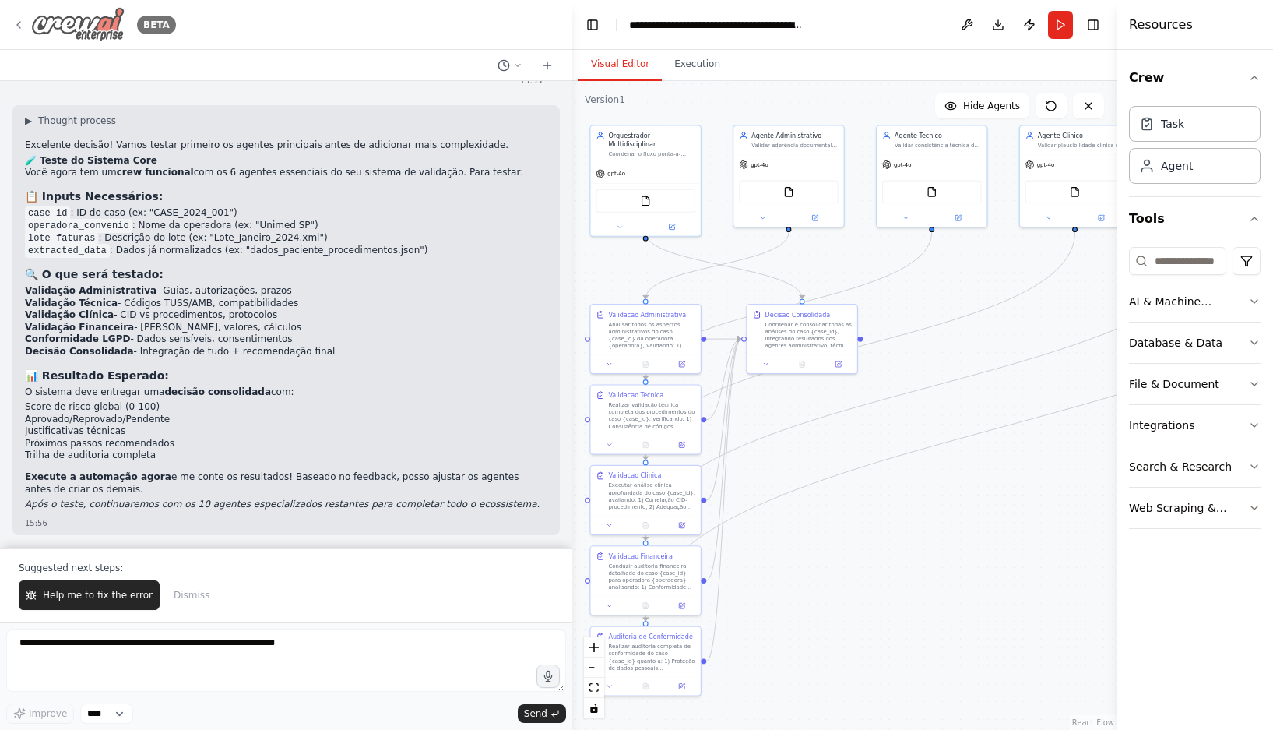
click at [23, 21] on icon at bounding box center [18, 25] width 12 height 12
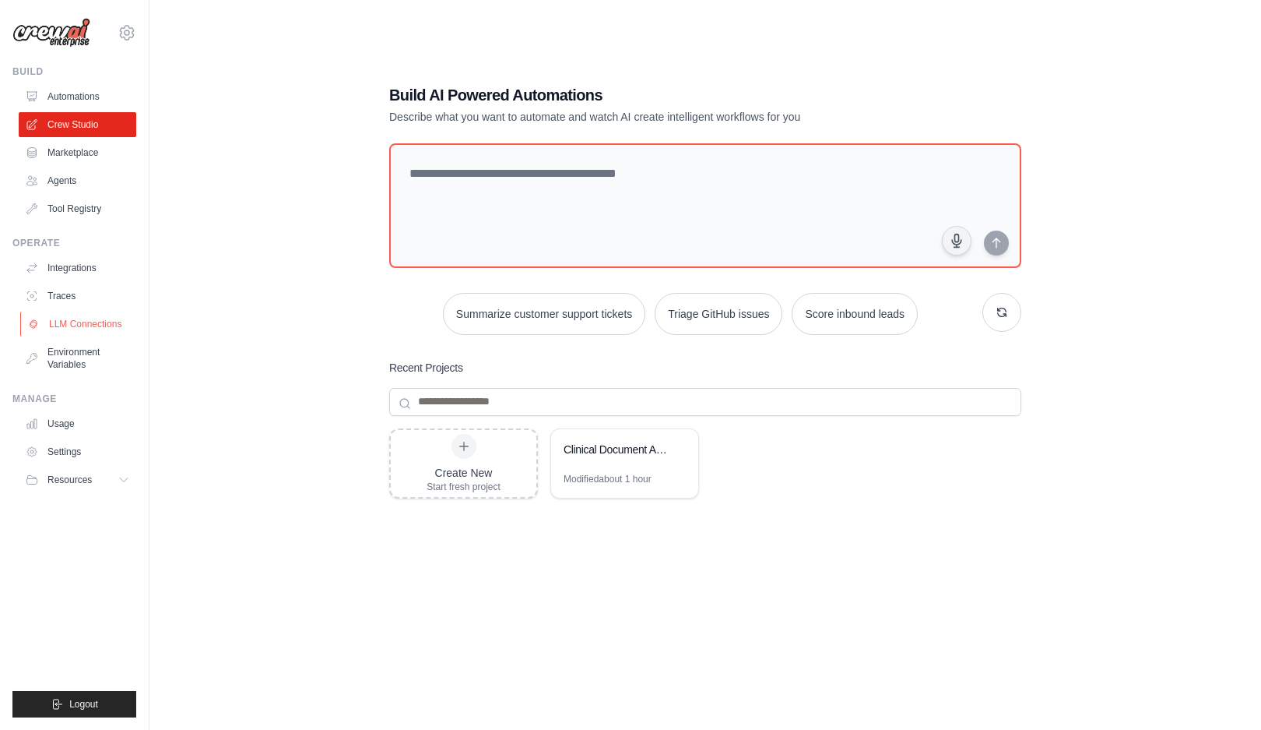
click at [74, 317] on link "LLM Connections" at bounding box center [79, 323] width 118 height 25
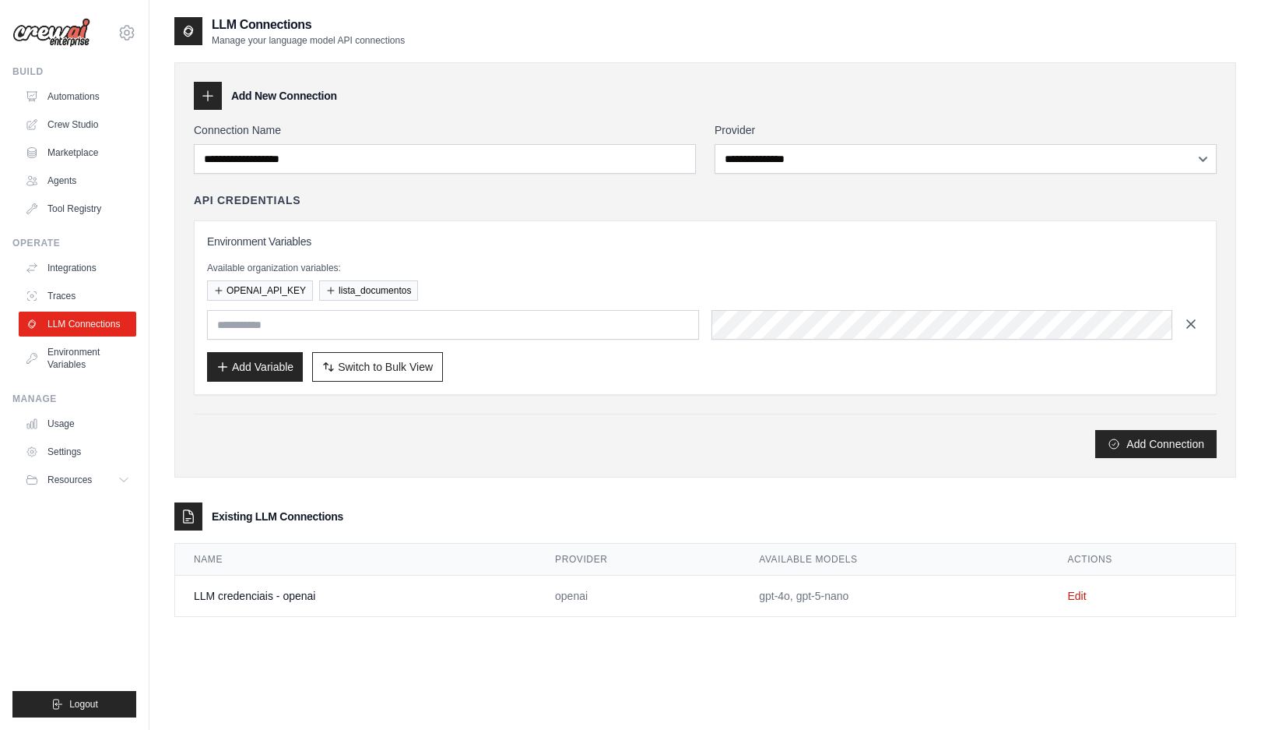
click at [1197, 322] on icon "button" at bounding box center [1192, 324] width 16 height 16
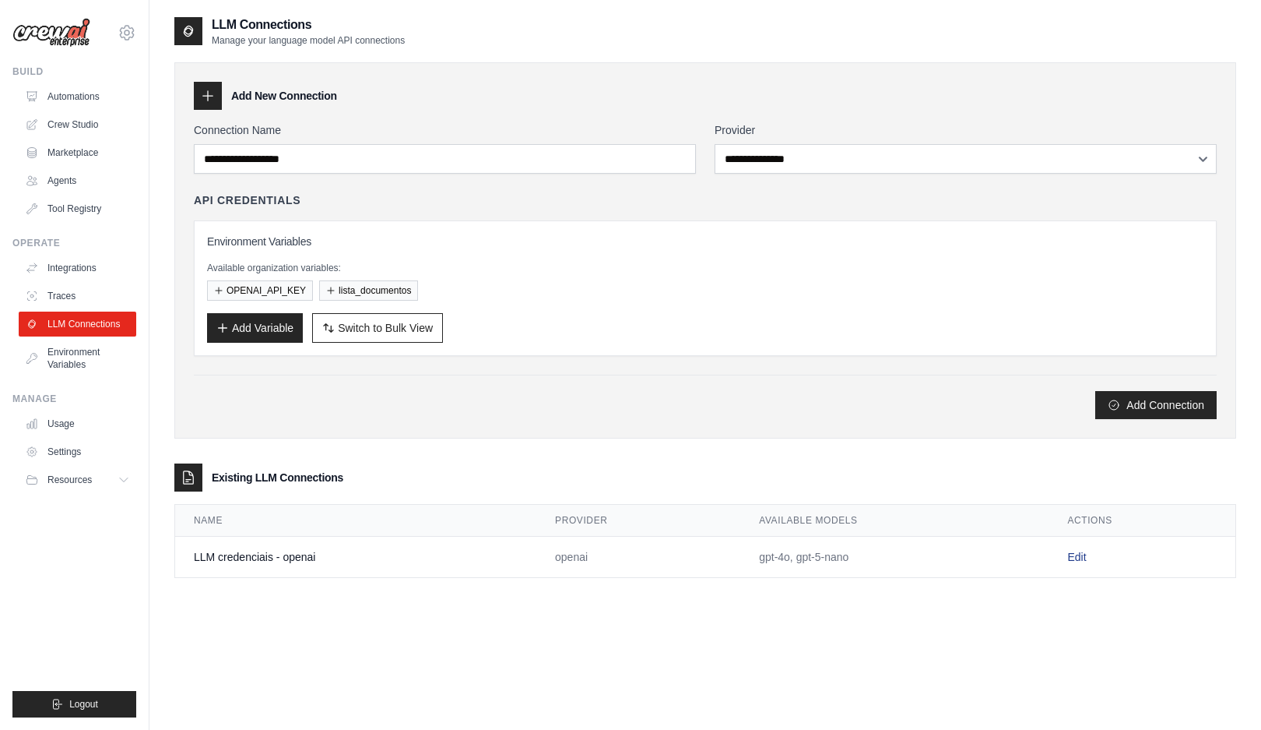
click at [1085, 554] on link "Edit" at bounding box center [1076, 556] width 19 height 12
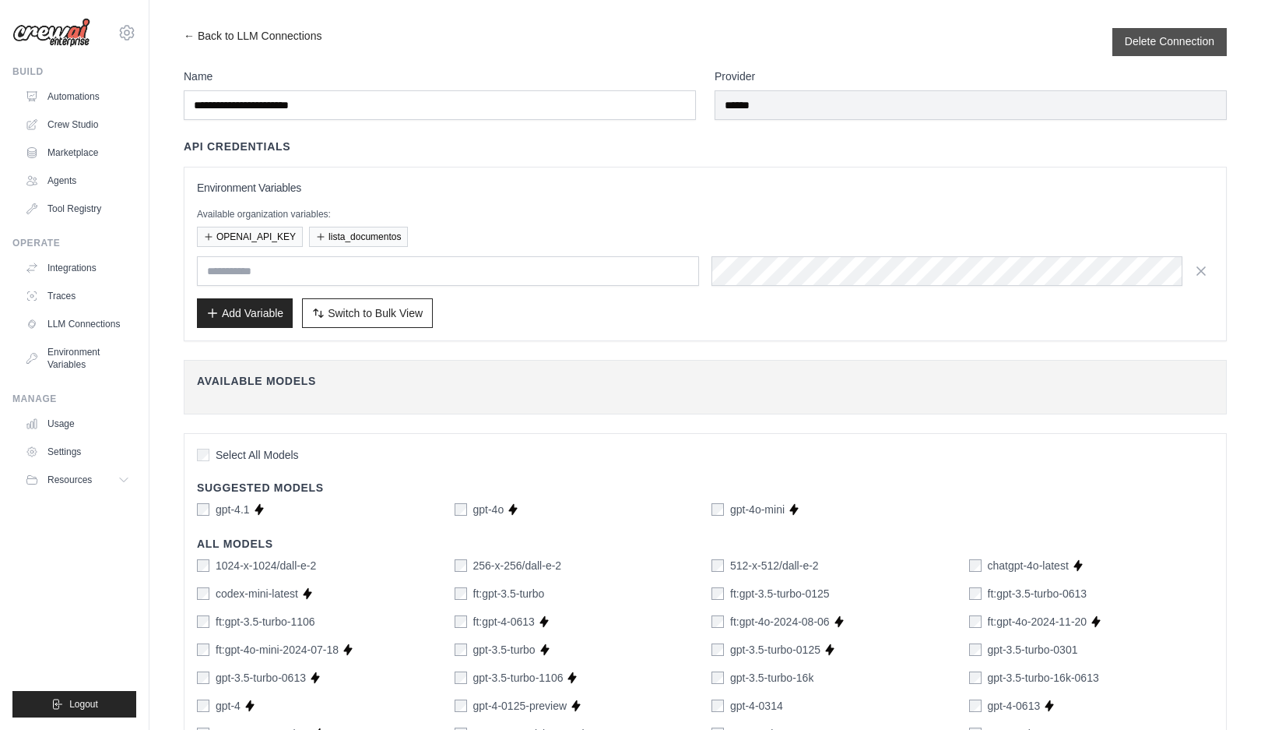
click at [1182, 34] on button "Delete Connection" at bounding box center [1170, 41] width 90 height 16
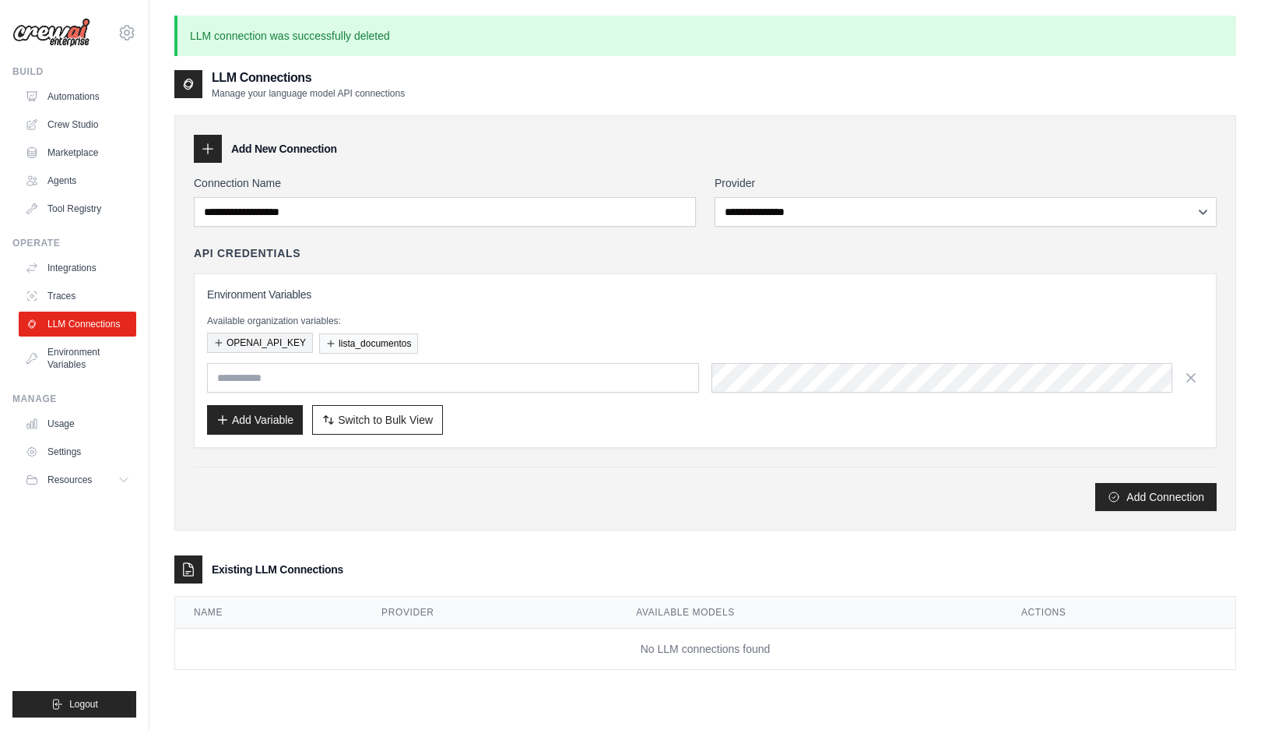
click at [259, 337] on button "OPENAI_API_KEY" at bounding box center [260, 342] width 106 height 20
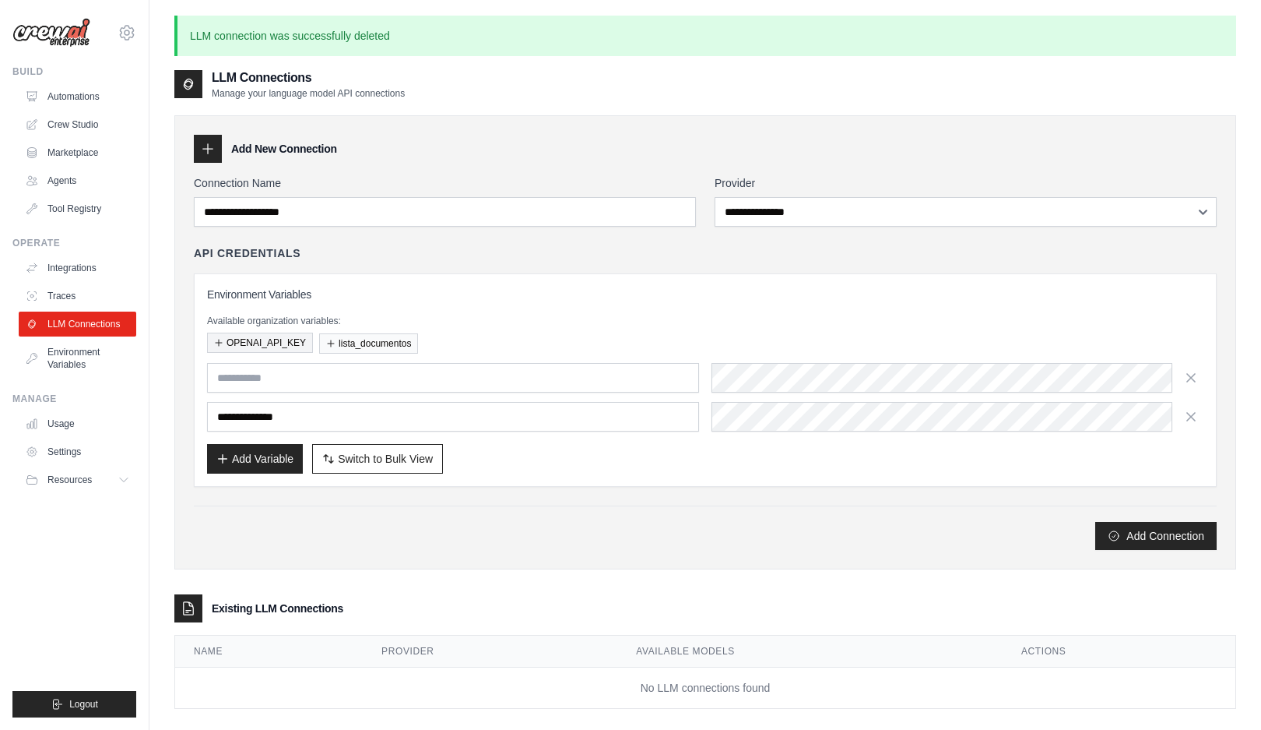
click at [251, 337] on button "OPENAI_API_KEY" at bounding box center [260, 342] width 106 height 20
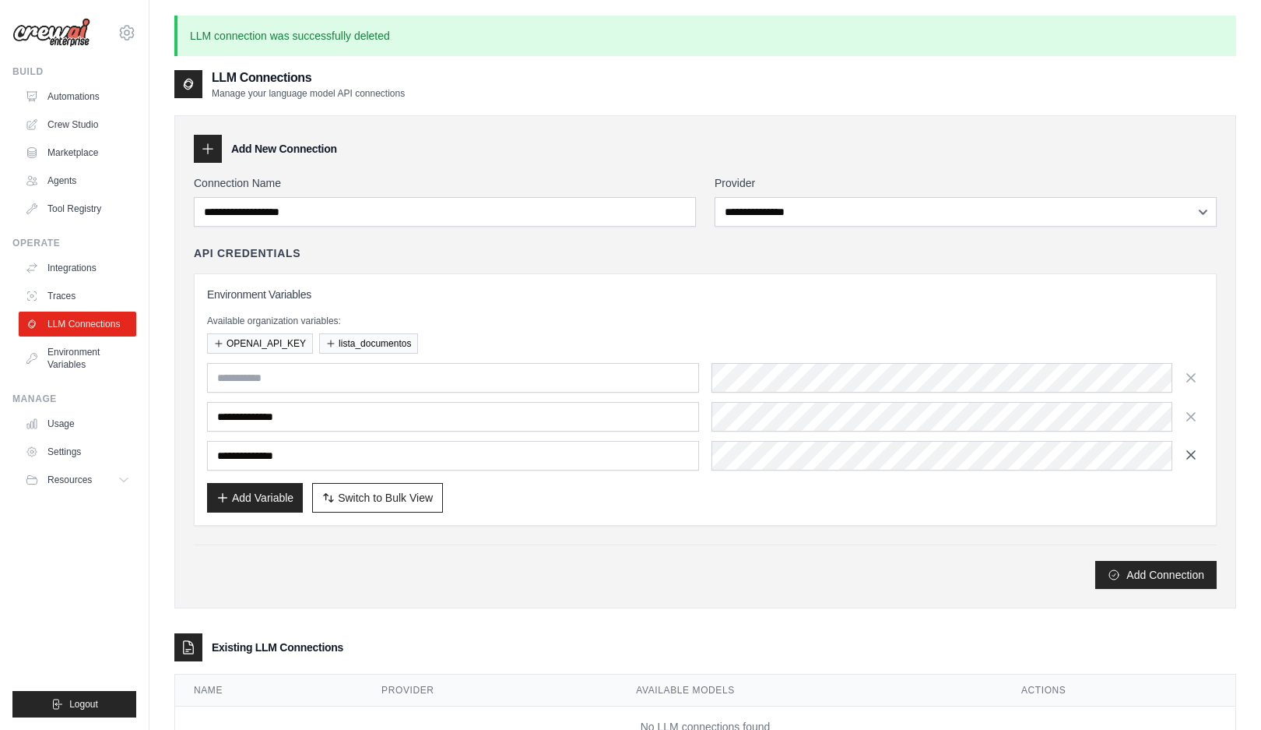
click at [1194, 458] on icon "button" at bounding box center [1191, 455] width 8 height 8
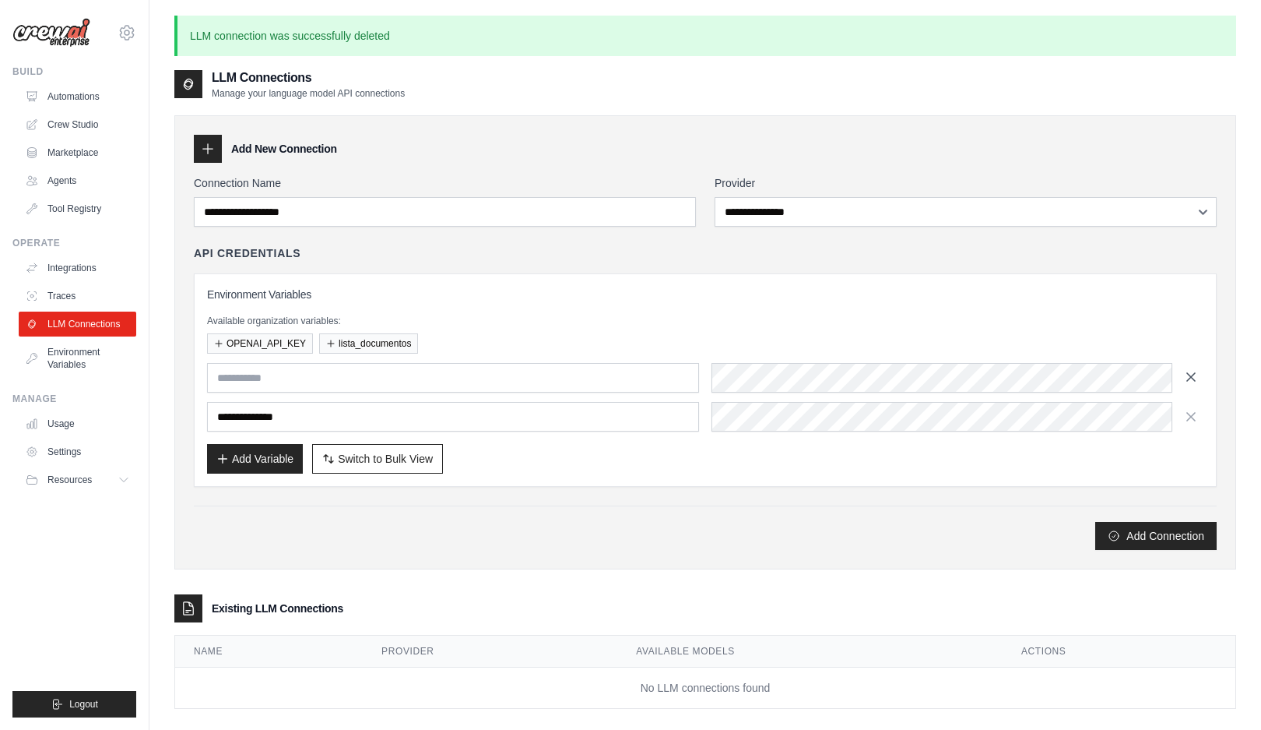
click at [1189, 375] on icon "button" at bounding box center [1191, 377] width 8 height 8
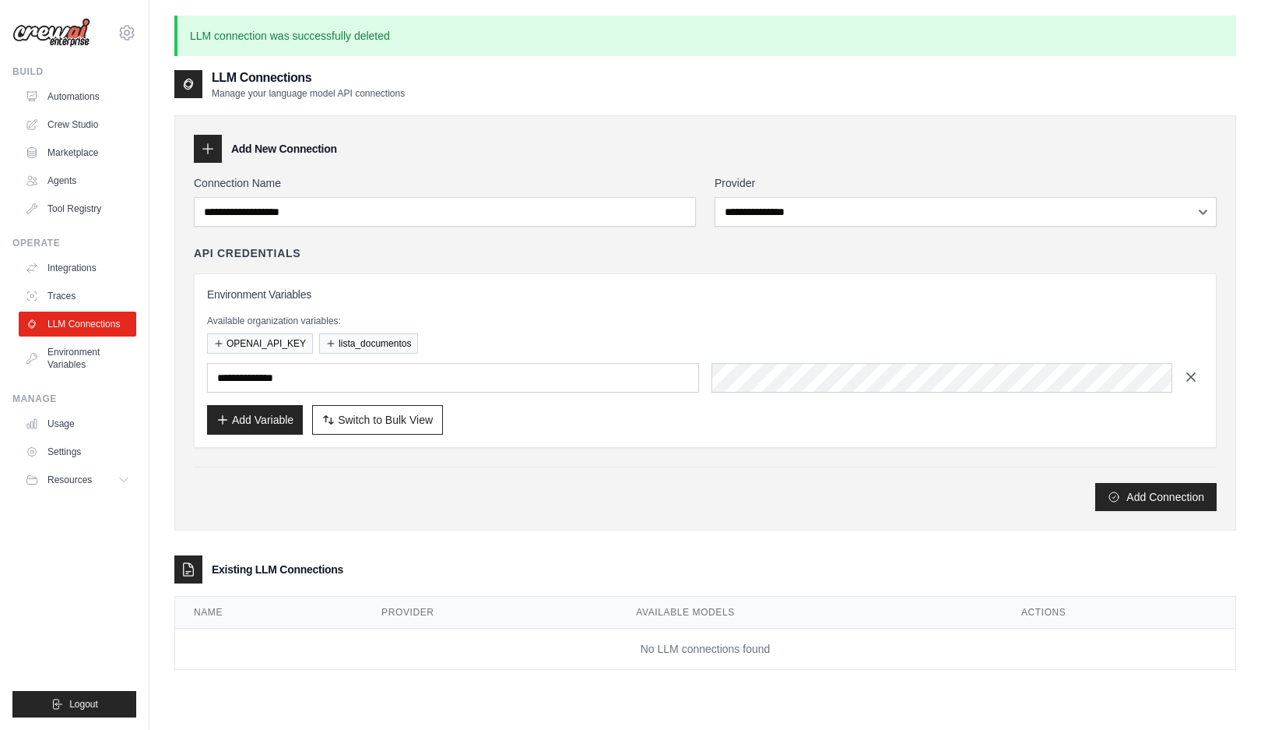
click at [1198, 372] on icon "button" at bounding box center [1192, 377] width 16 height 16
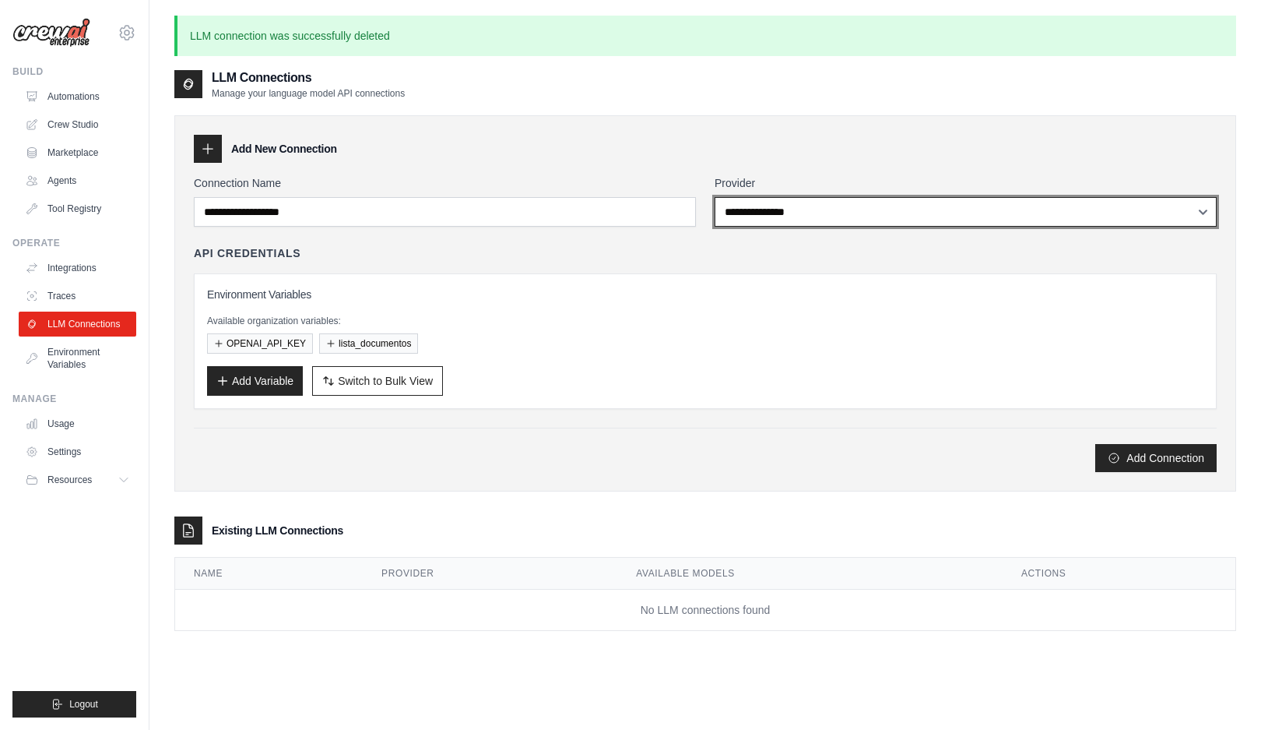
click at [818, 211] on select "**********" at bounding box center [966, 212] width 502 height 30
select select "******"
click at [715, 197] on select "**********" at bounding box center [966, 212] width 502 height 30
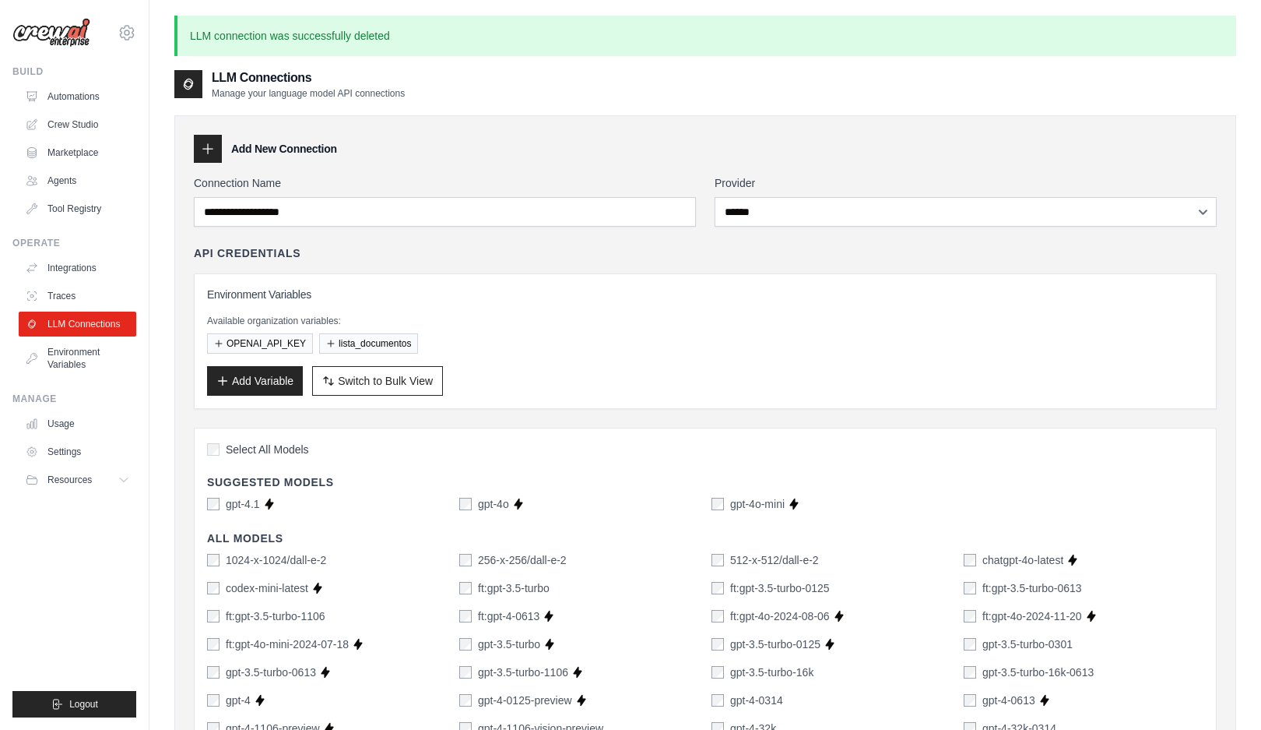
click at [278, 452] on span "Select All Models" at bounding box center [267, 449] width 83 height 16
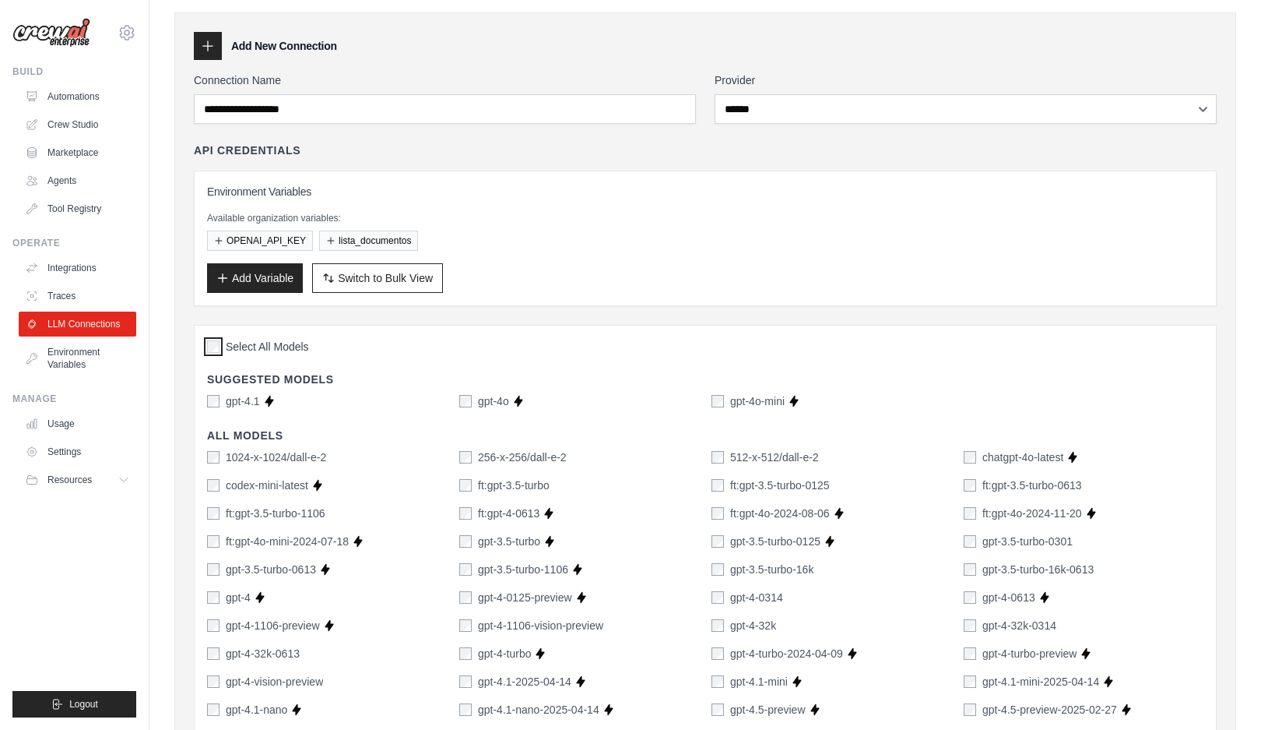
scroll to position [100, 0]
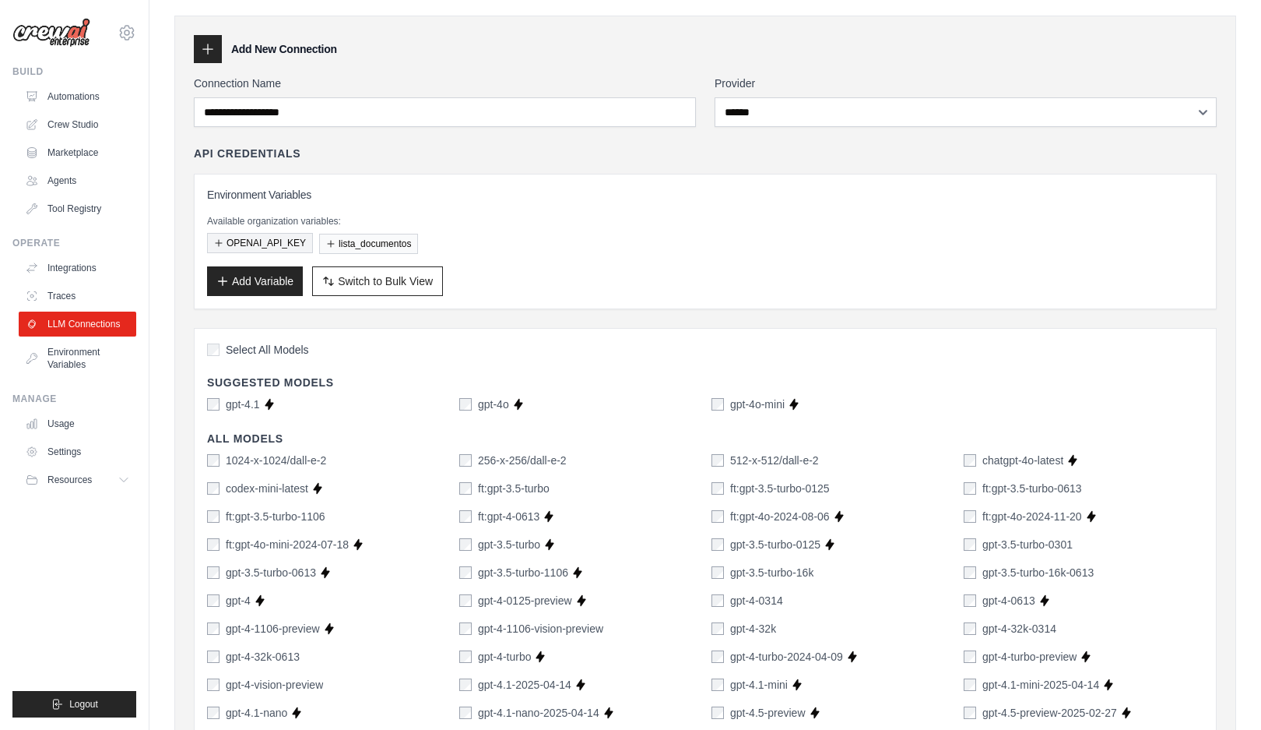
click at [288, 246] on button "OPENAI_API_KEY" at bounding box center [260, 243] width 106 height 20
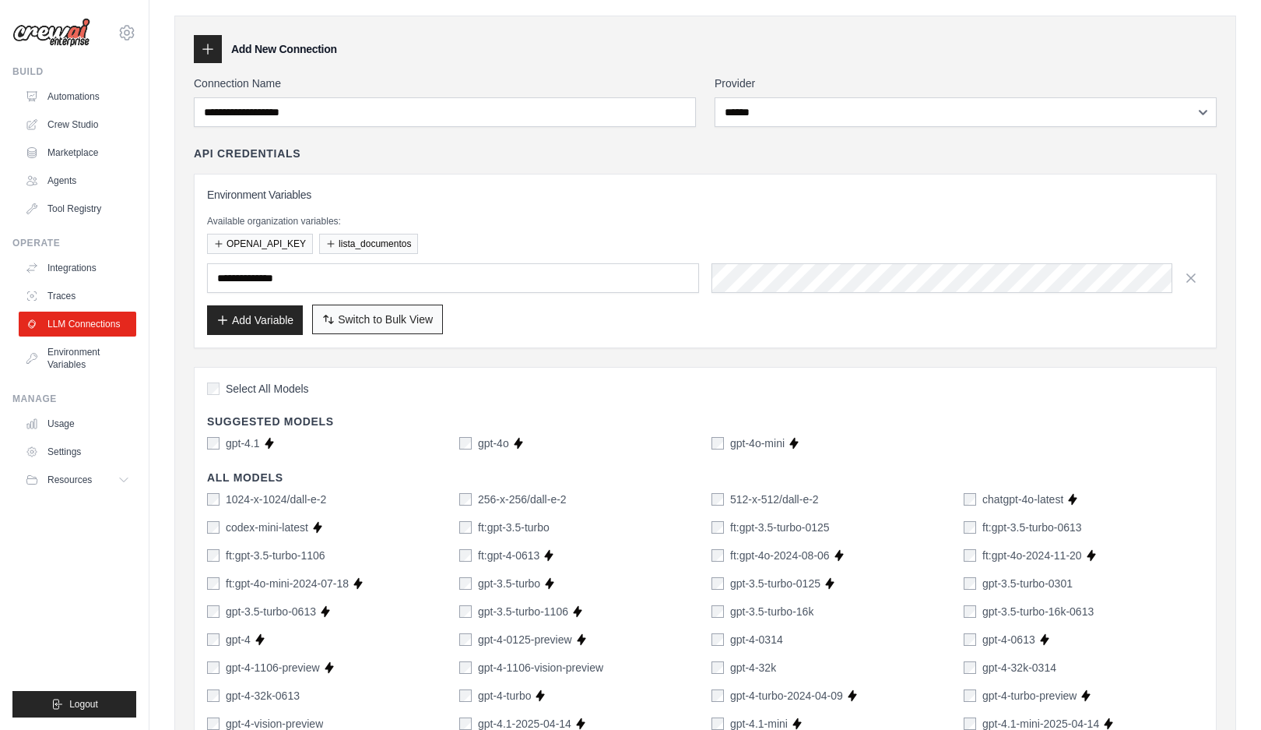
click at [381, 317] on span "Switch to Bulk View" at bounding box center [385, 319] width 95 height 16
type textarea "**********"
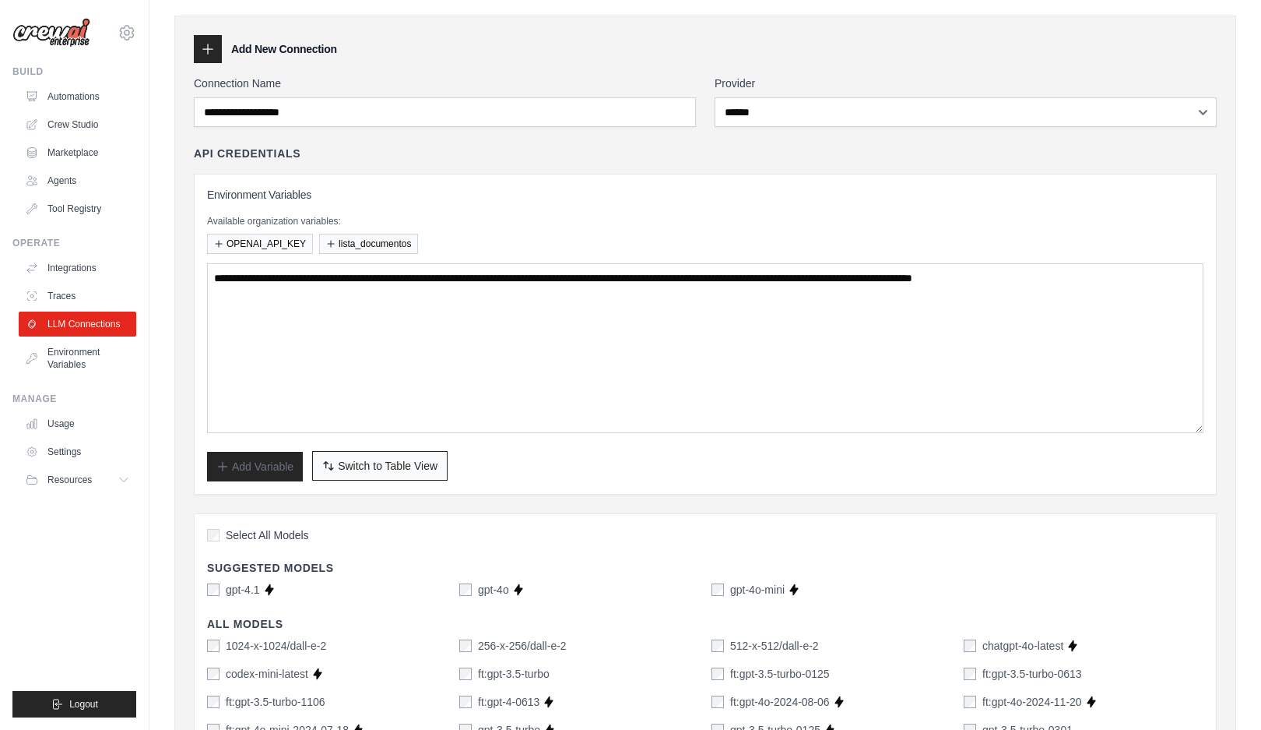
click at [415, 466] on span "Switch to Table View" at bounding box center [388, 466] width 100 height 16
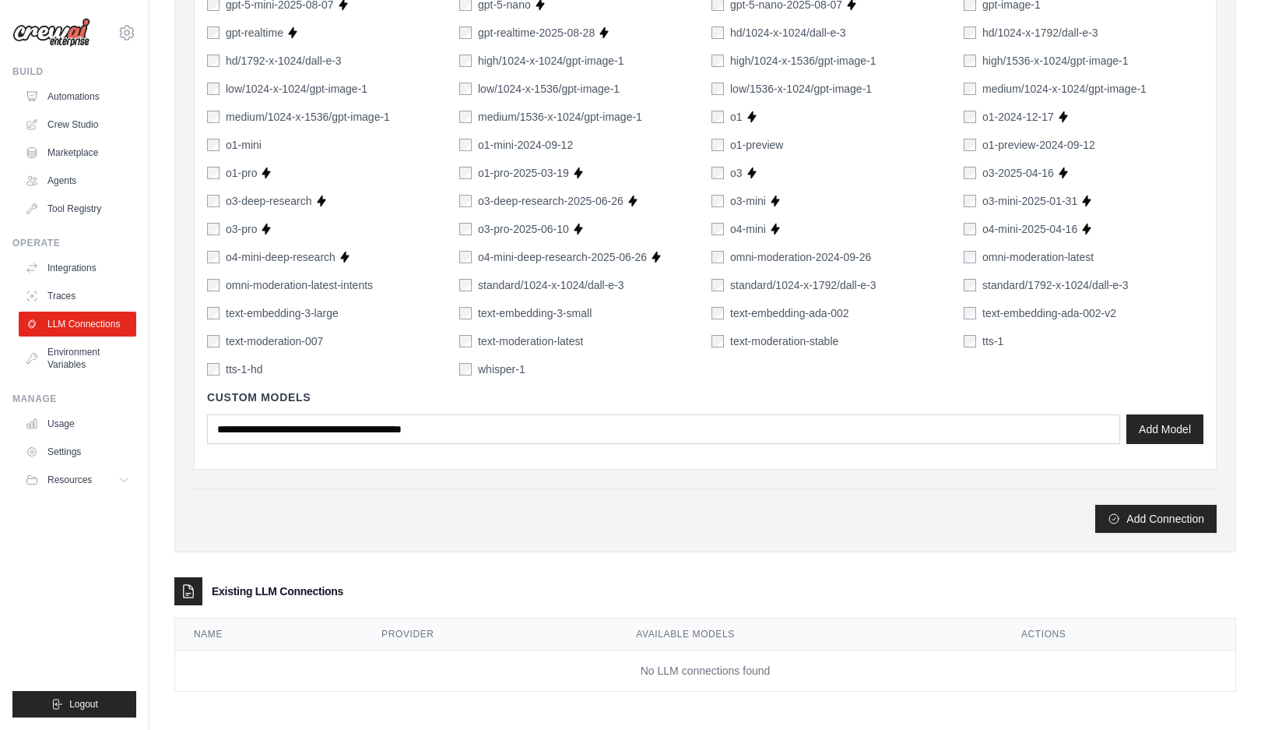
scroll to position [1073, 0]
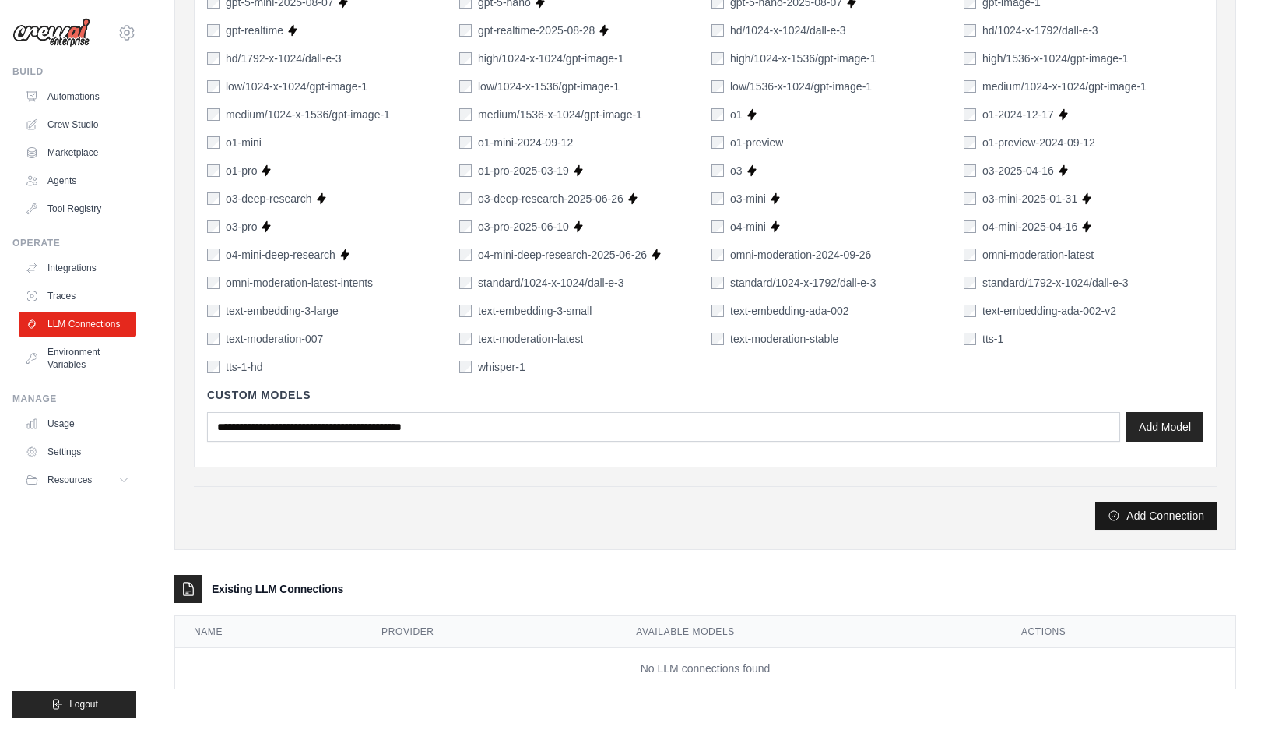
click at [1171, 512] on button "Add Connection" at bounding box center [1156, 515] width 121 height 28
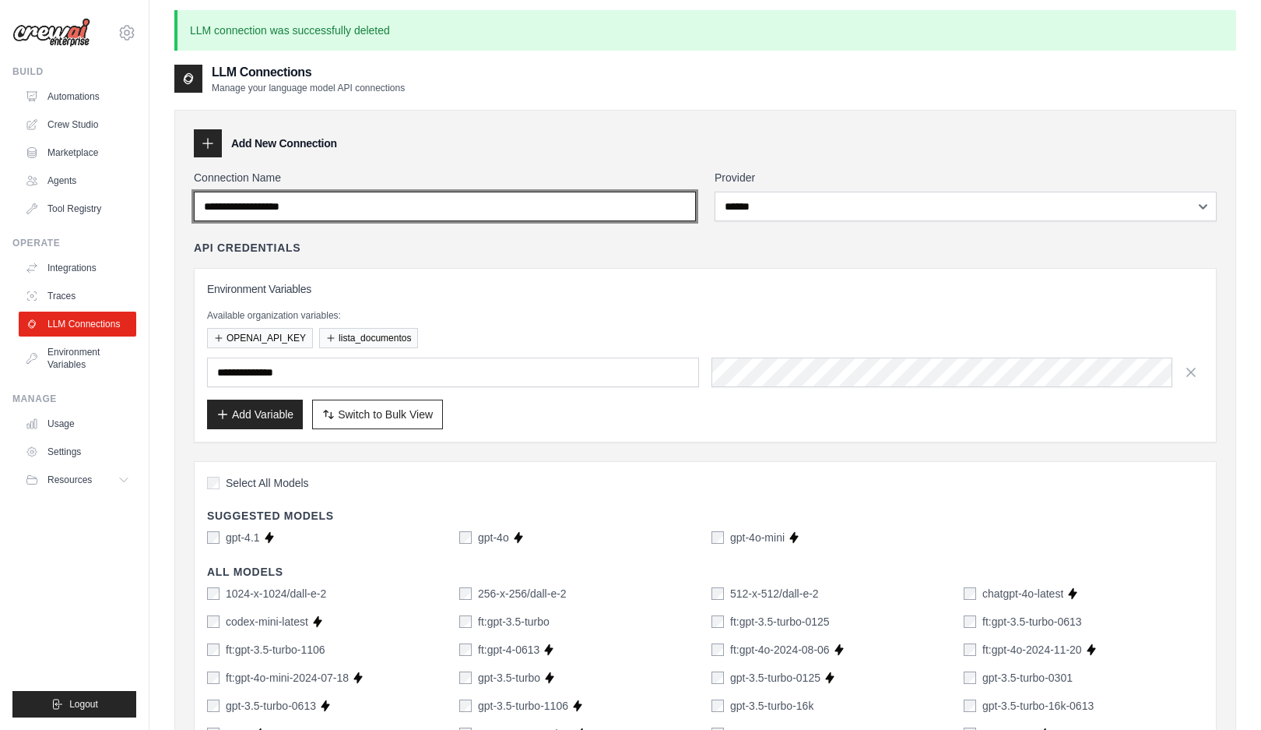
scroll to position [0, 0]
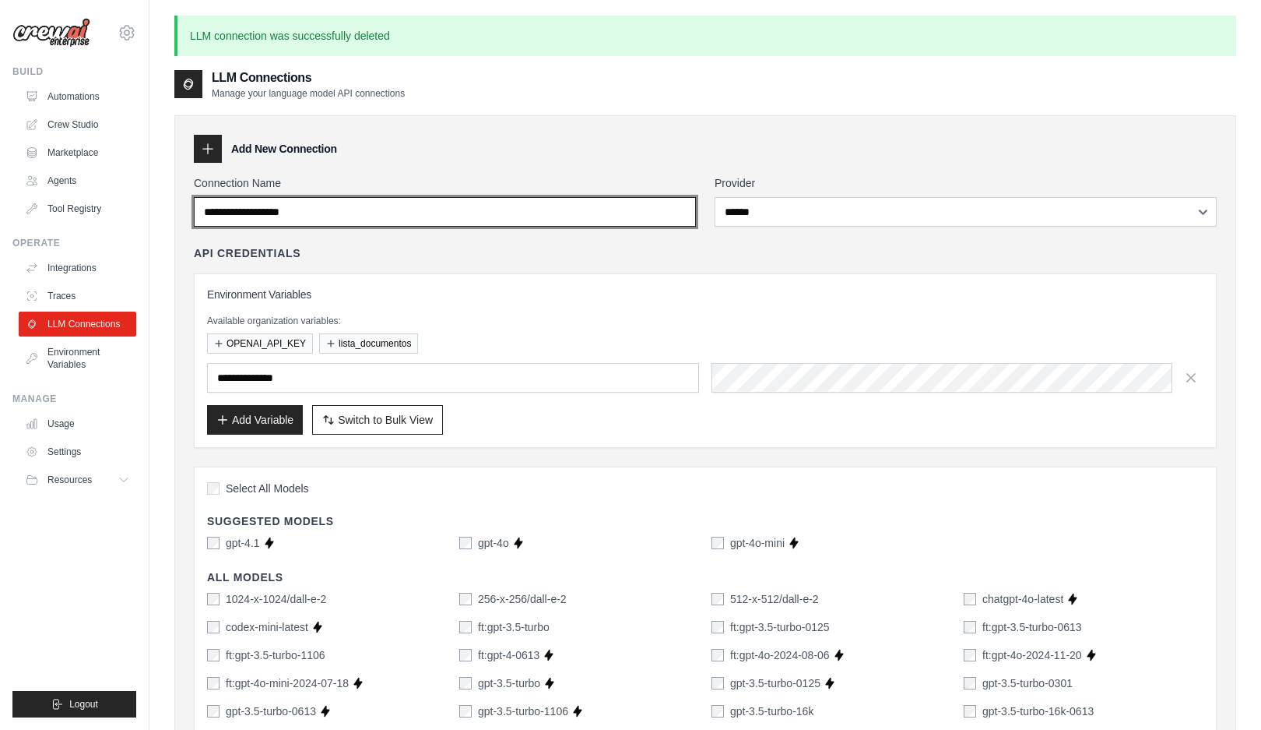
click at [434, 212] on input "Connection Name" at bounding box center [445, 212] width 502 height 30
type input "*"
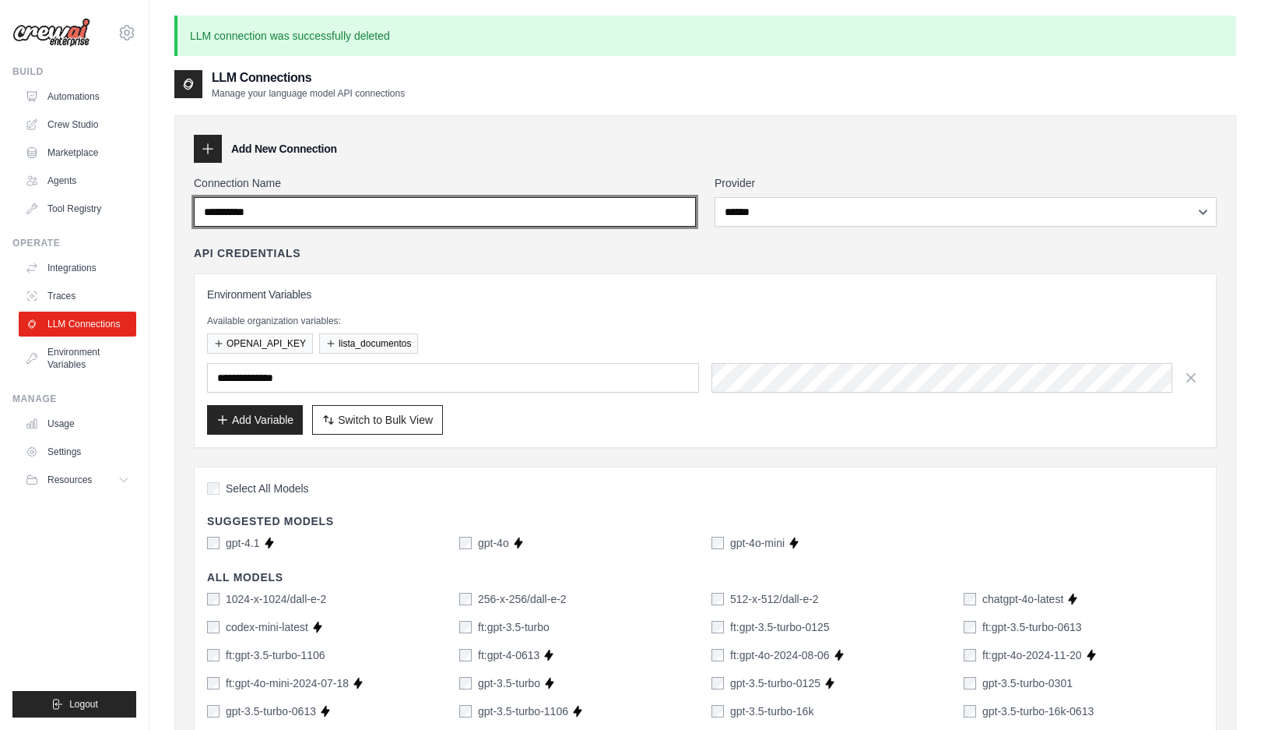
type input "**********"
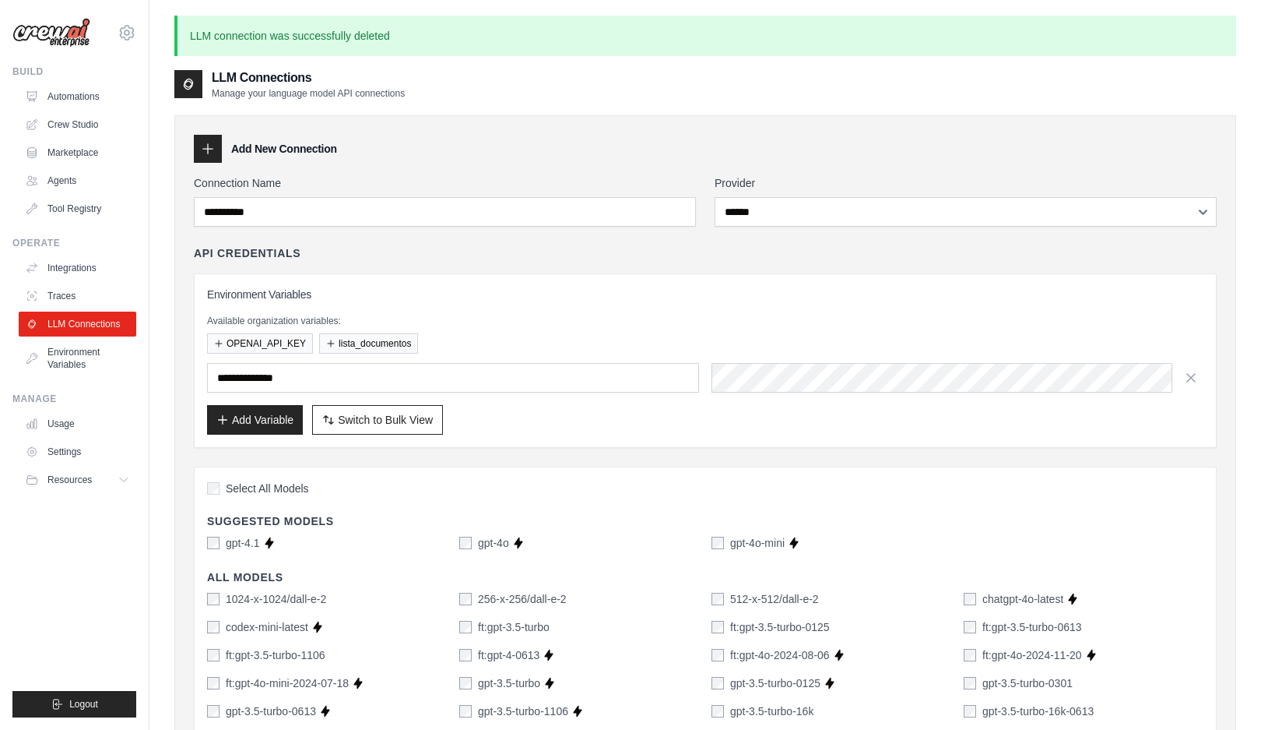
click at [858, 271] on div "**********" at bounding box center [705, 346] width 1023 height 202
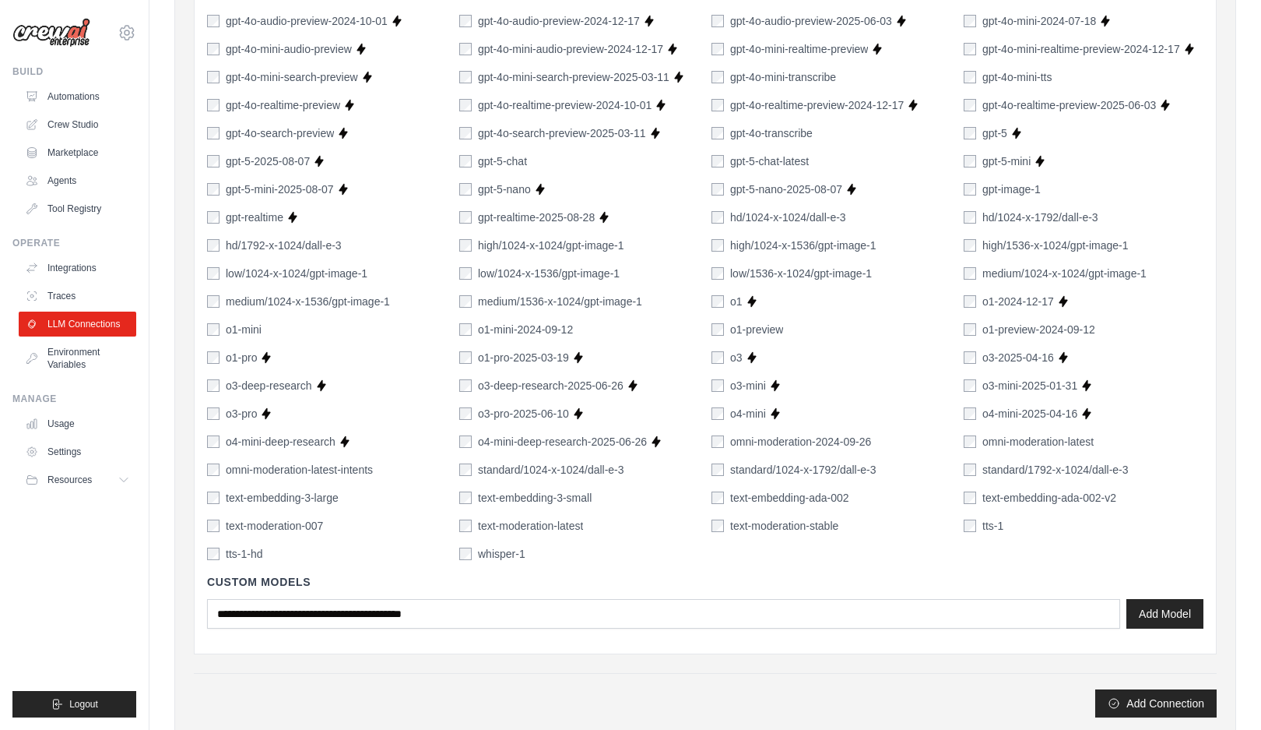
scroll to position [934, 0]
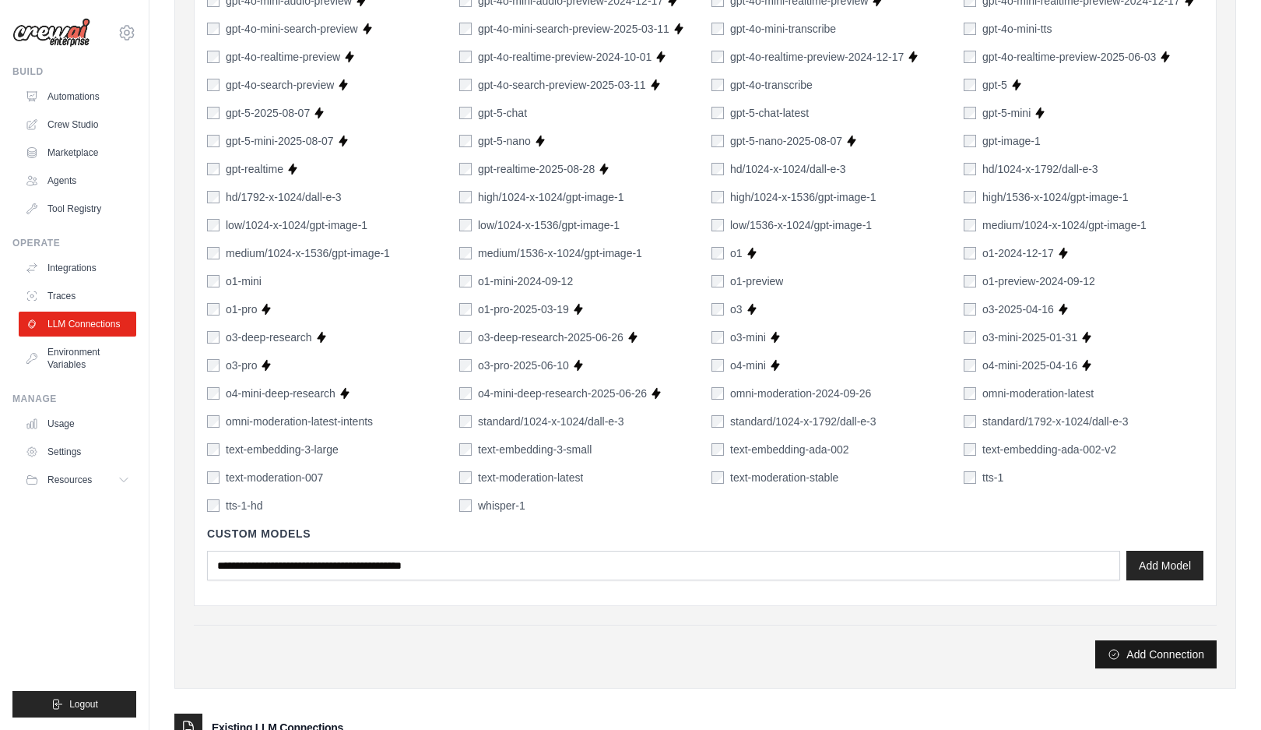
click at [1147, 656] on button "Add Connection" at bounding box center [1156, 654] width 121 height 28
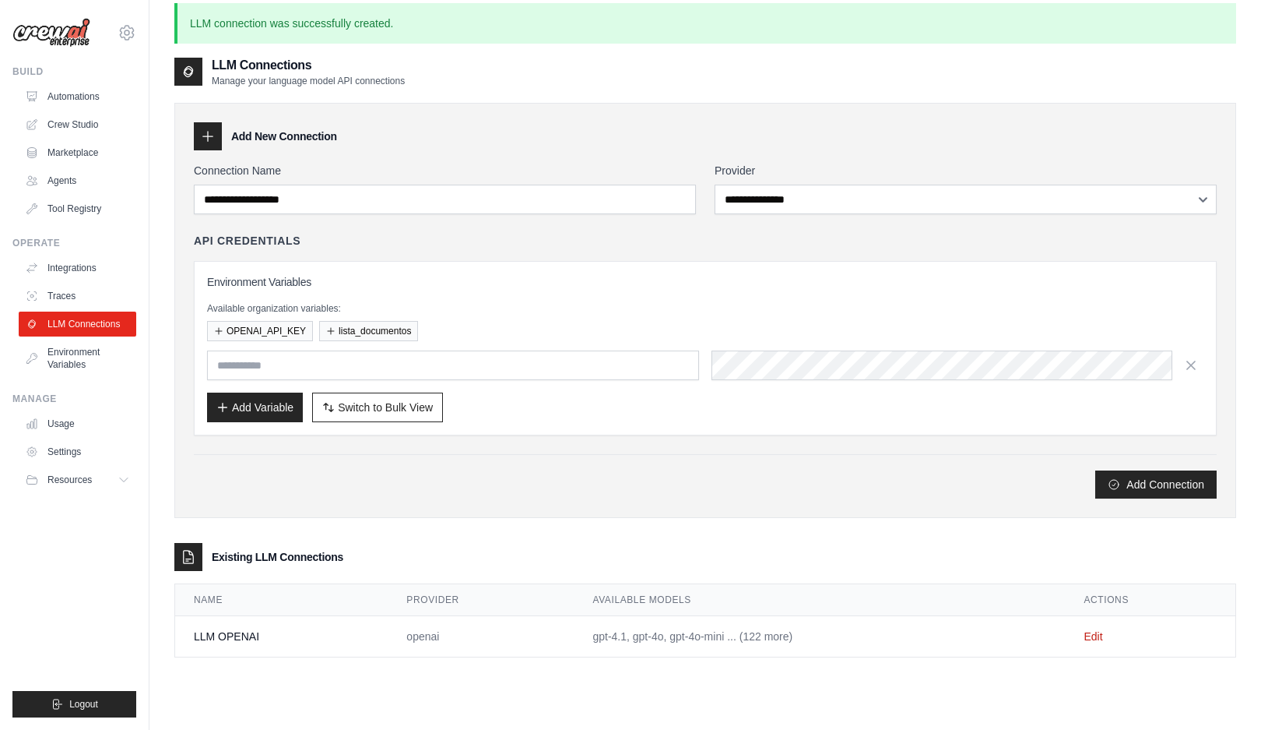
scroll to position [0, 0]
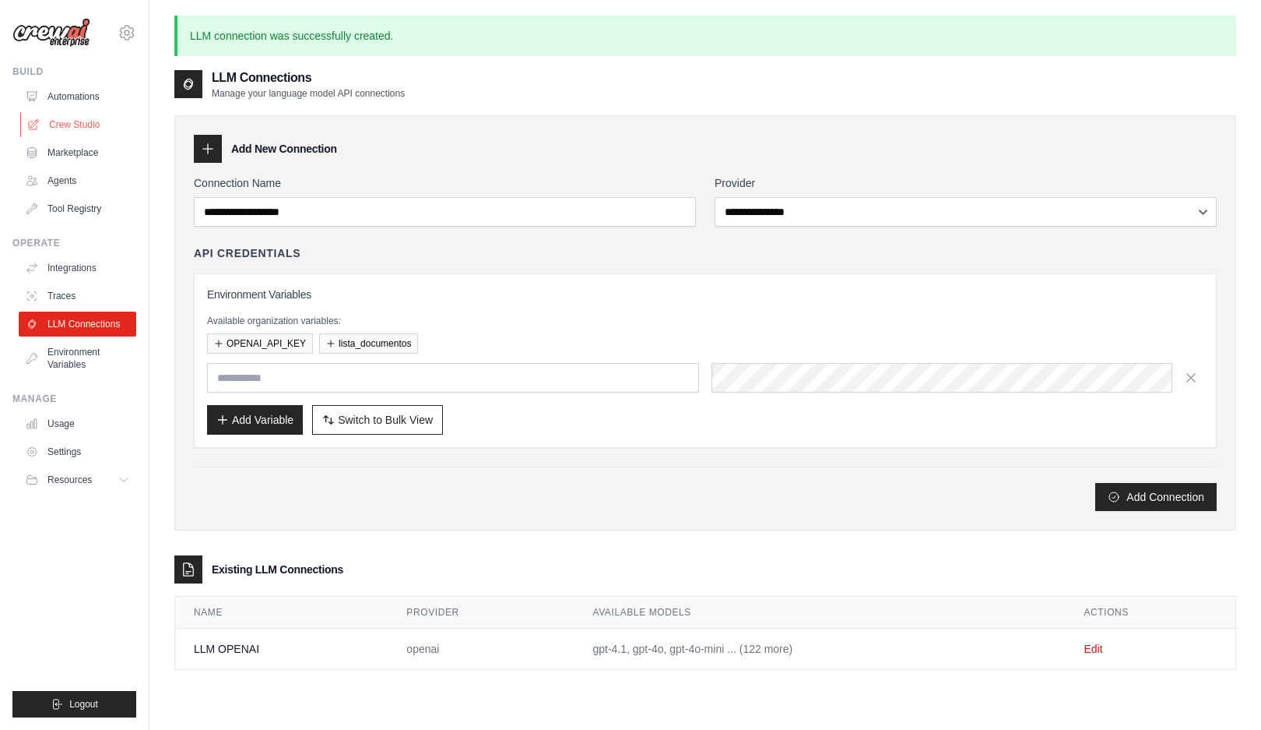
click at [78, 120] on link "Crew Studio" at bounding box center [79, 124] width 118 height 25
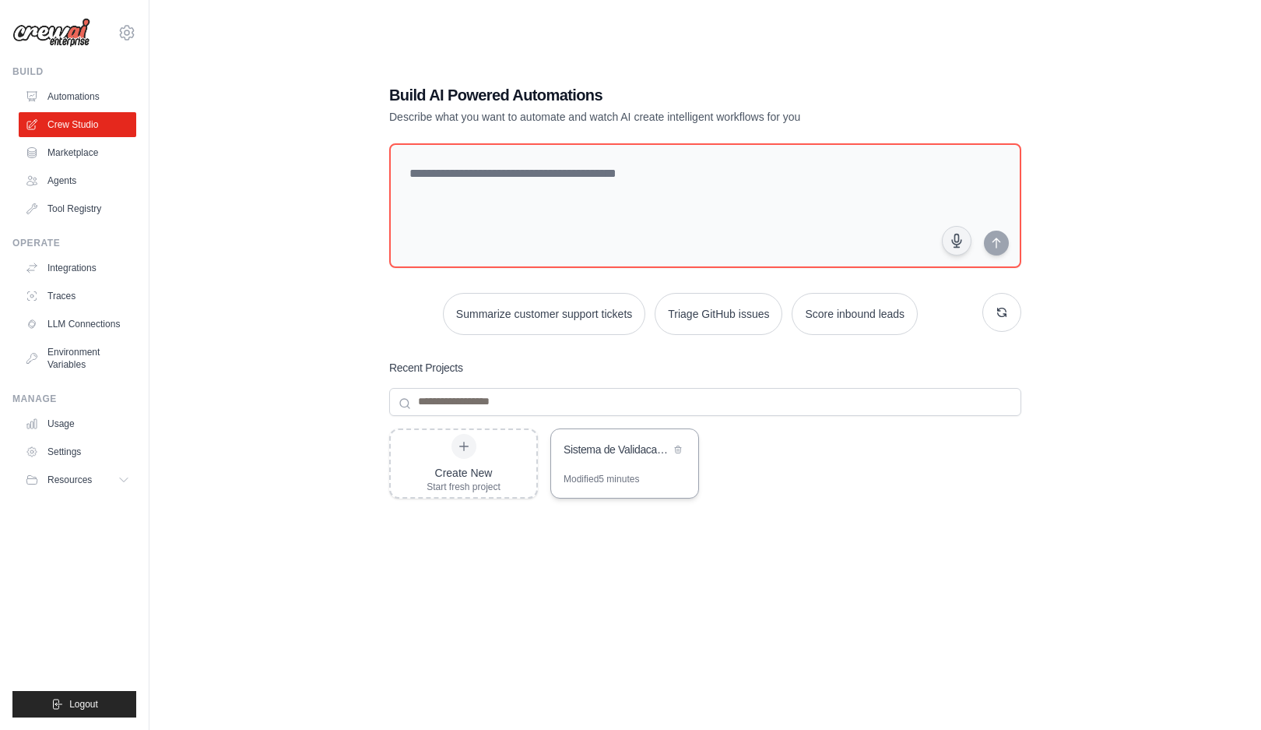
click at [623, 445] on div "Sistema de Validacao Inteligente de Faturas Medicas" at bounding box center [617, 449] width 107 height 16
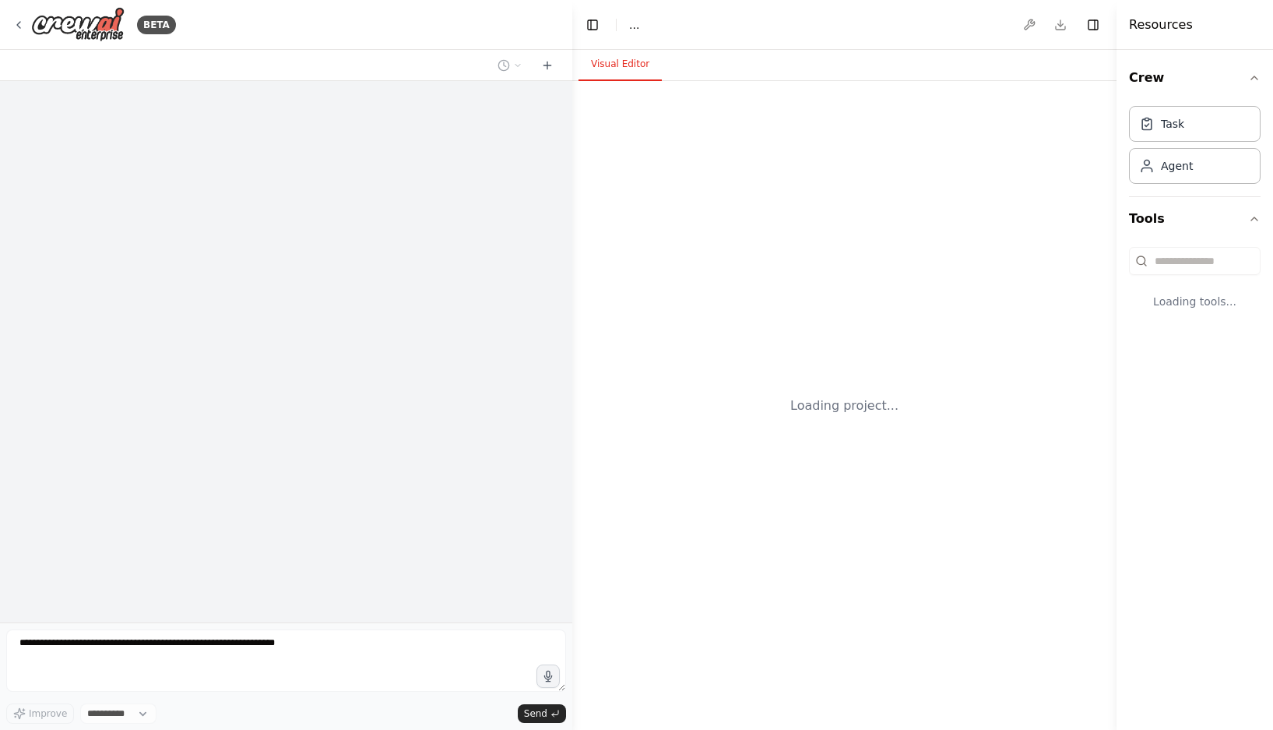
select select "****"
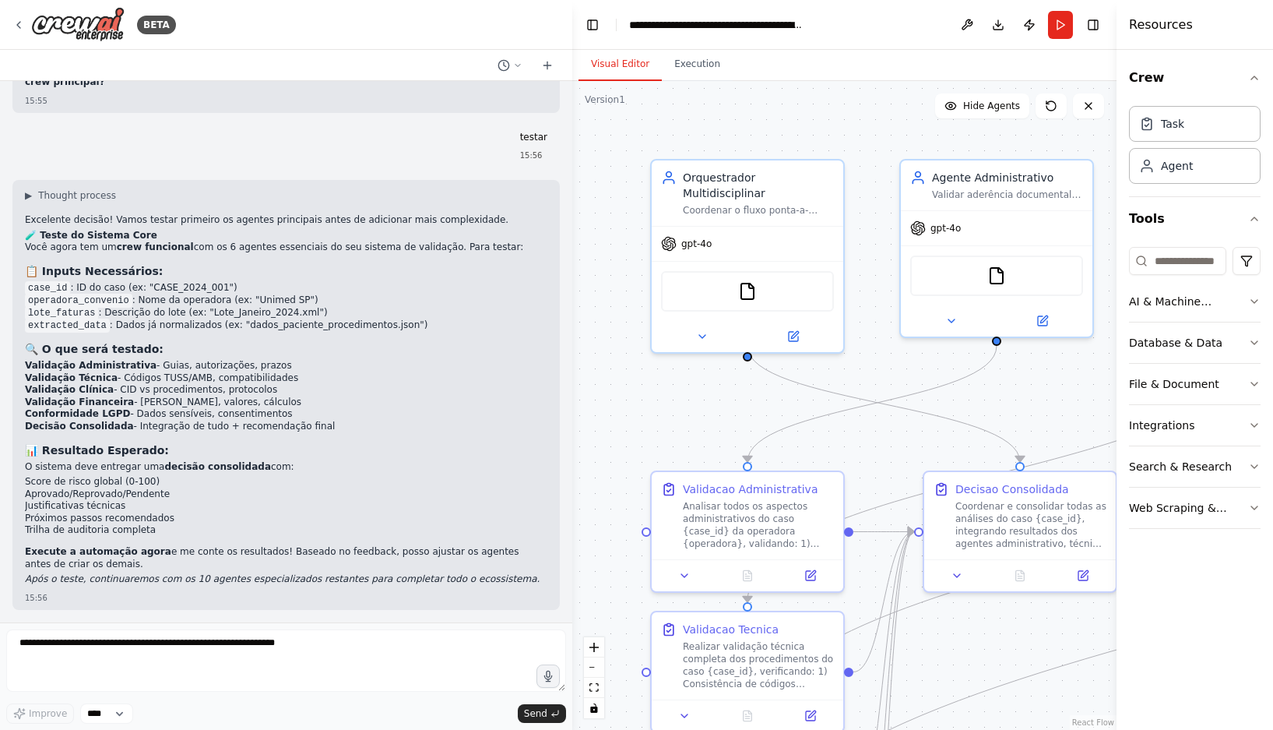
scroll to position [9066, 0]
click at [1058, 22] on button "Run" at bounding box center [1060, 25] width 25 height 28
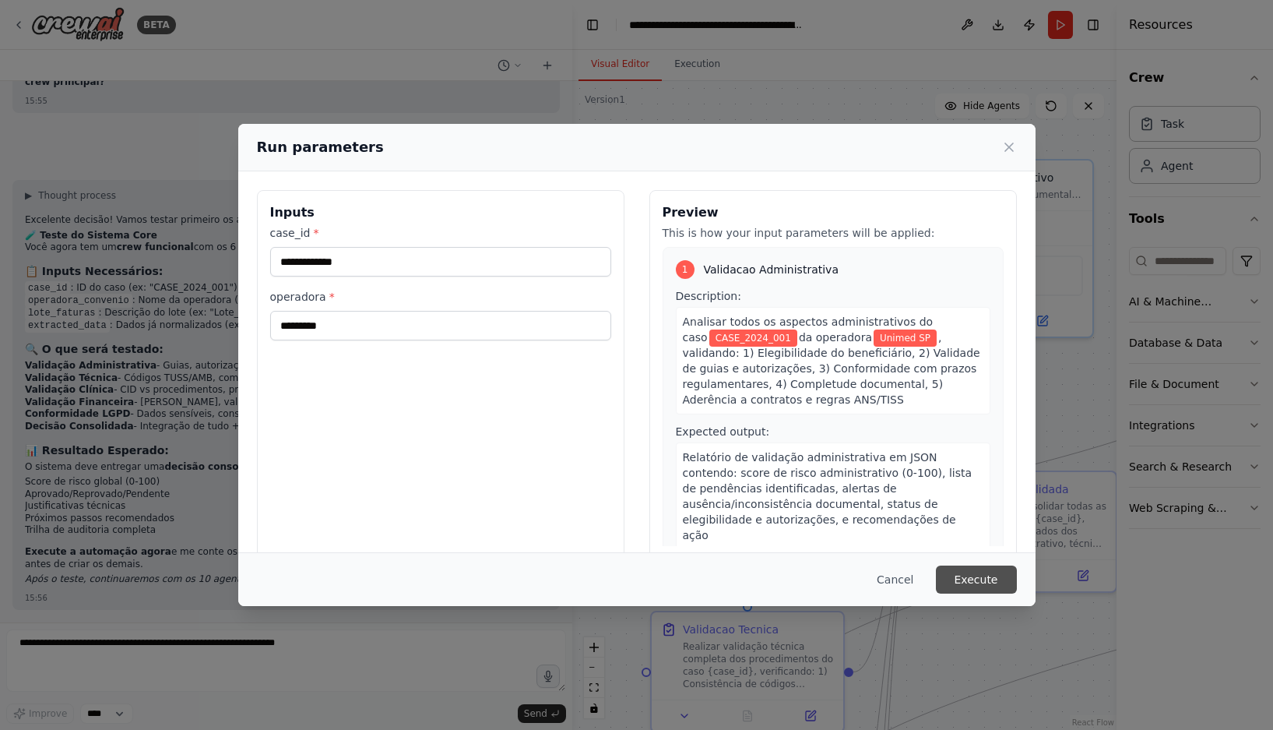
click at [965, 573] on button "Execute" at bounding box center [976, 579] width 81 height 28
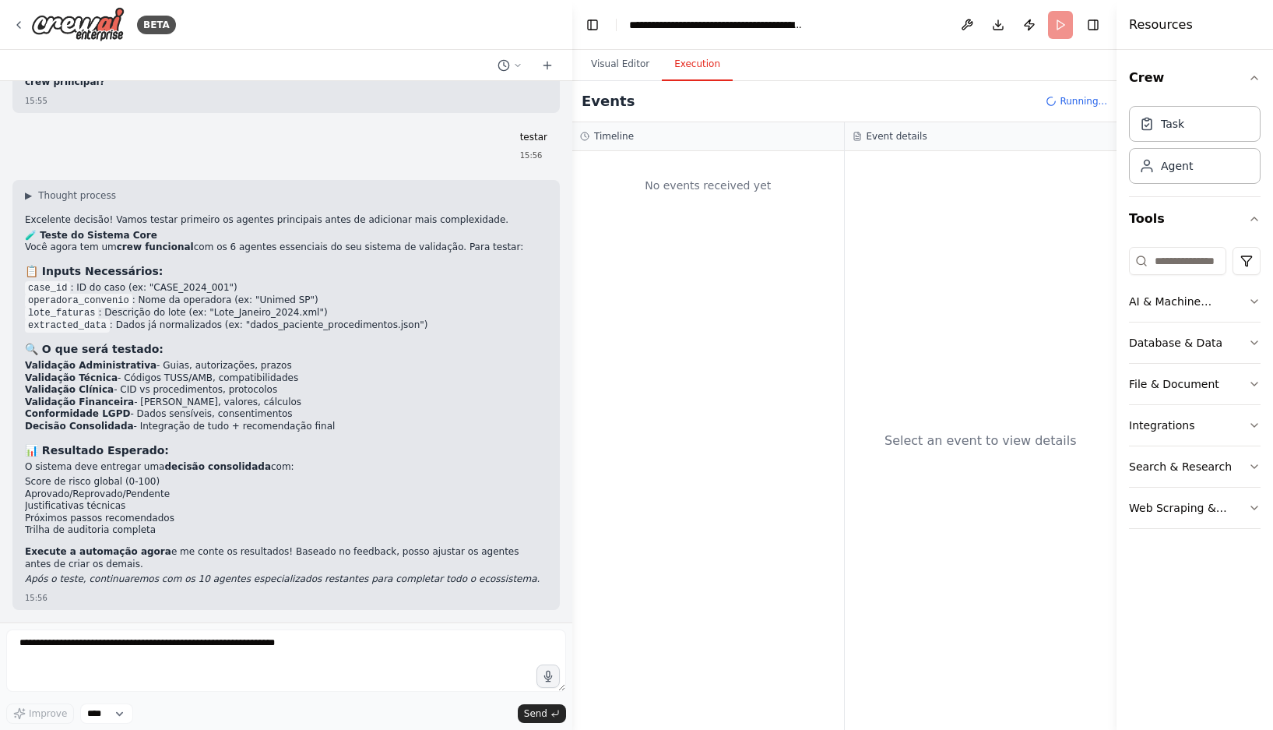
click at [682, 59] on button "Execution" at bounding box center [697, 64] width 71 height 33
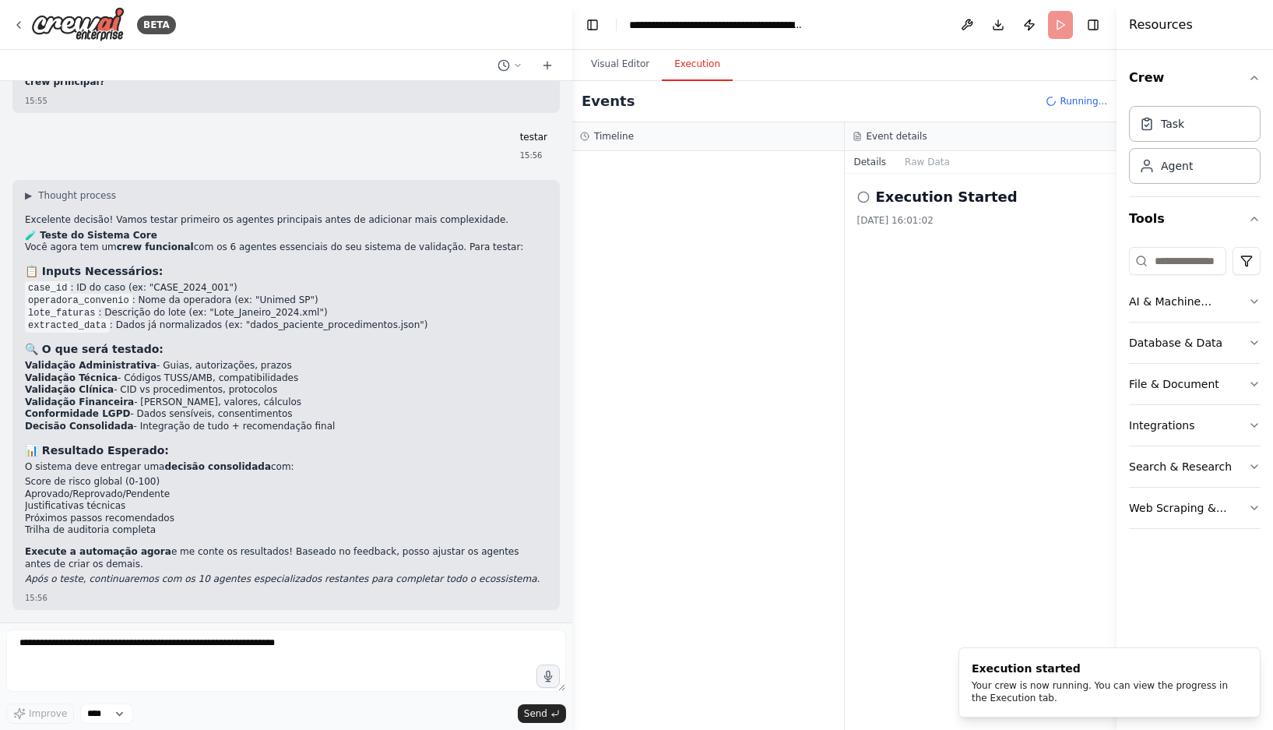
click at [868, 203] on div "Execution Started" at bounding box center [981, 197] width 248 height 22
click at [867, 196] on icon at bounding box center [863, 197] width 12 height 12
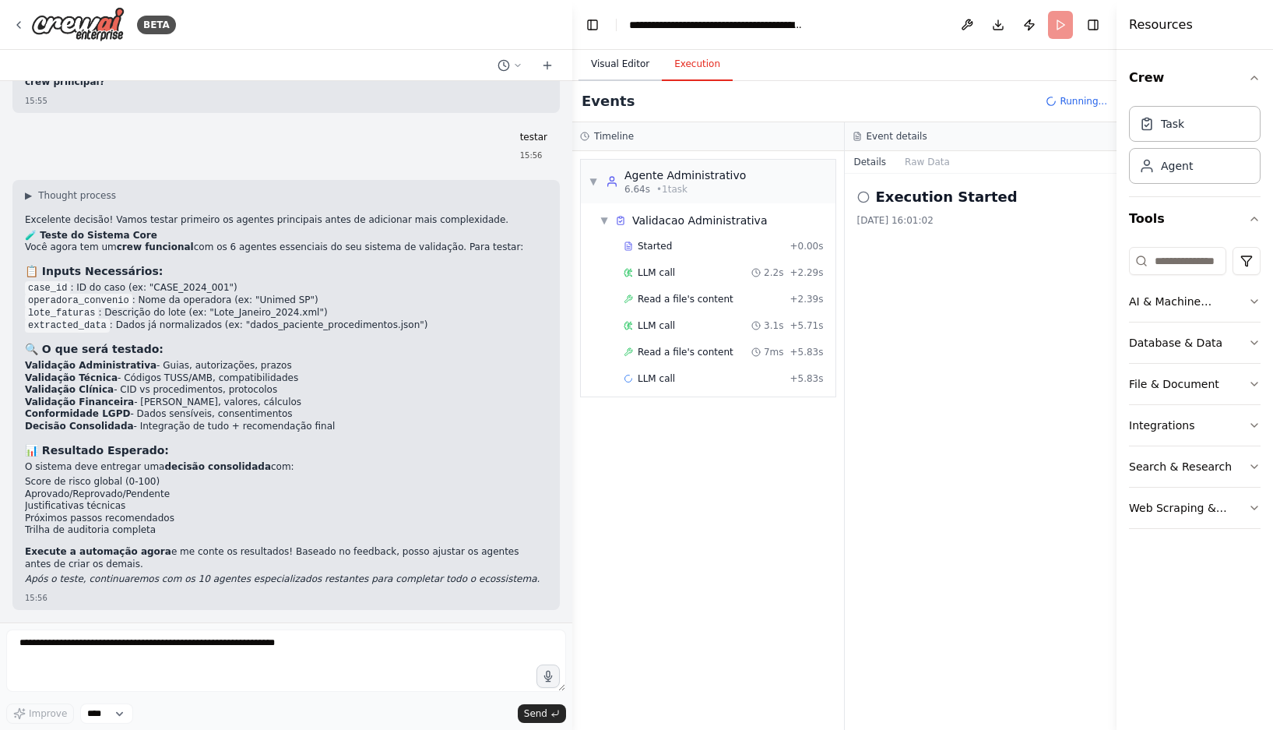
click at [617, 59] on button "Visual Editor" at bounding box center [620, 64] width 83 height 33
click at [675, 59] on button "Execution" at bounding box center [697, 64] width 71 height 33
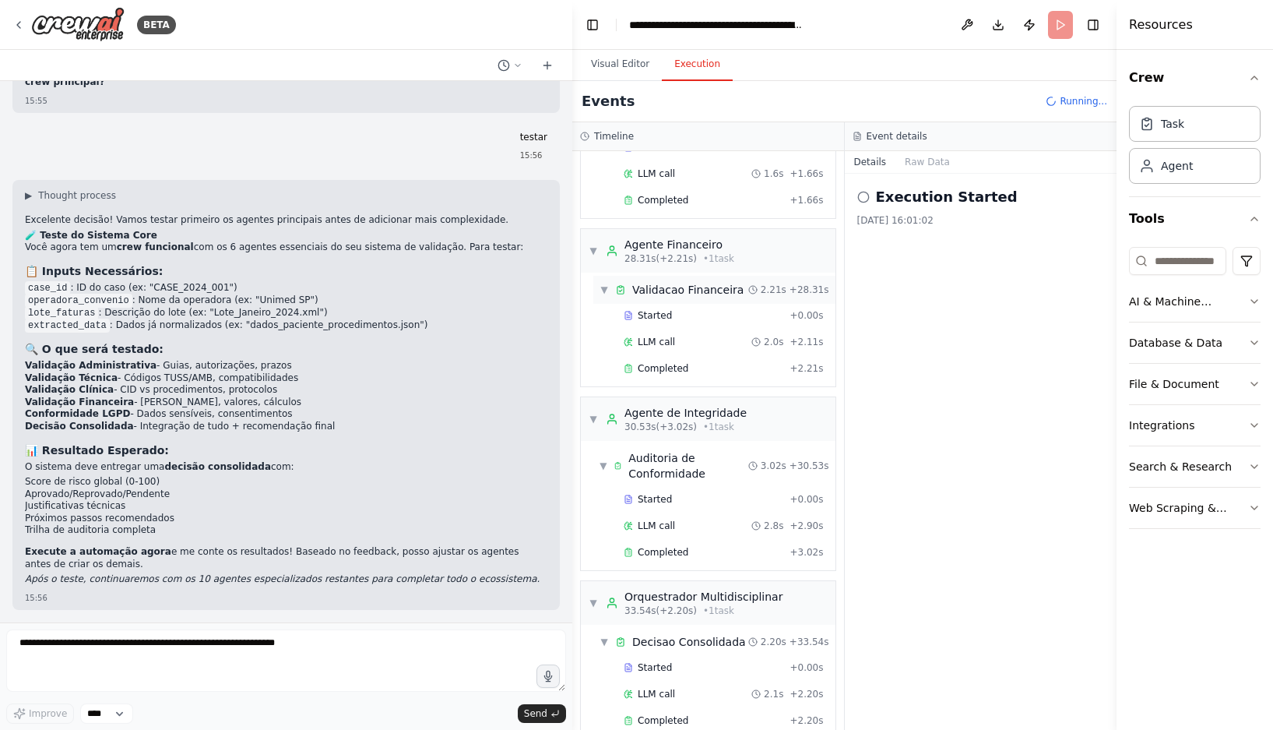
scroll to position [583, 0]
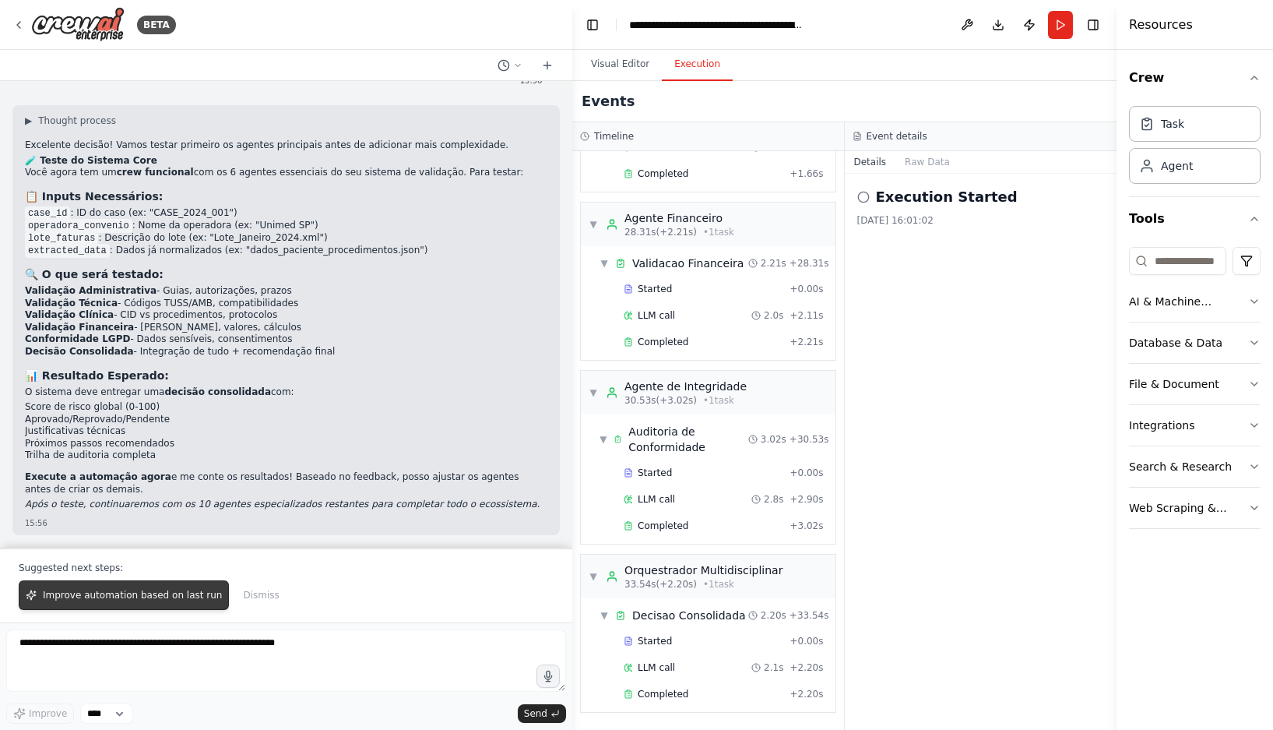
click at [97, 593] on span "Improve automation based on last run" at bounding box center [132, 595] width 179 height 12
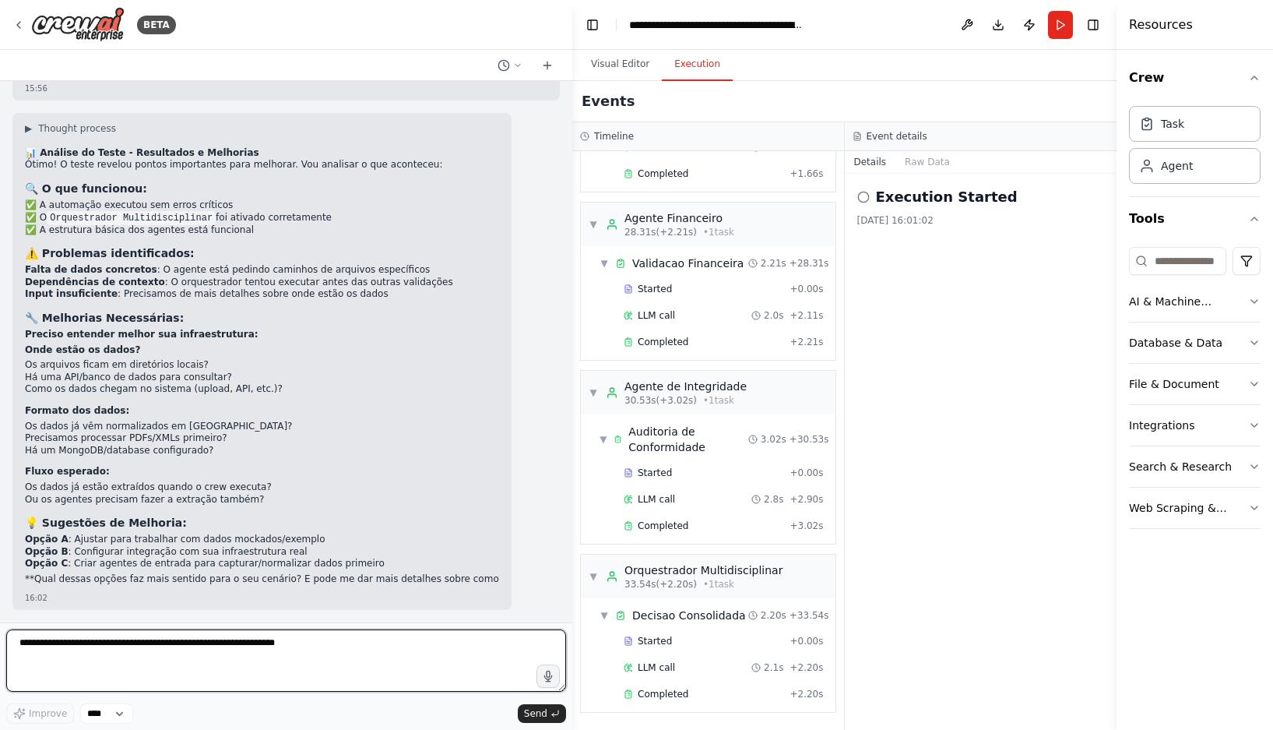
scroll to position [9587, 0]
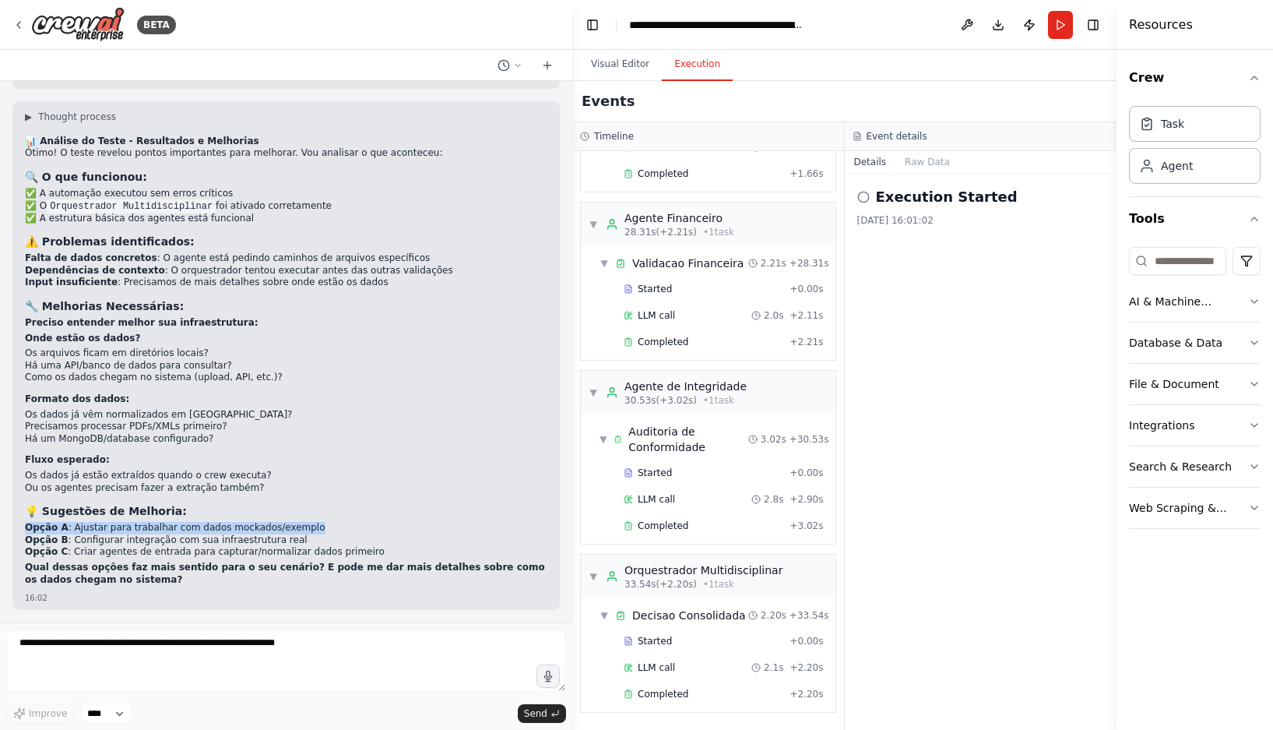
drag, startPoint x: 290, startPoint y: 531, endPoint x: 26, endPoint y: 522, distance: 263.3
click at [26, 522] on p "Opção A : Ajustar para trabalhar com dados mockados/exemplo Opção B : Configura…" at bounding box center [286, 540] width 522 height 37
copy p "Opção A : Ajustar para trabalhar com dados mockados/exemplo"
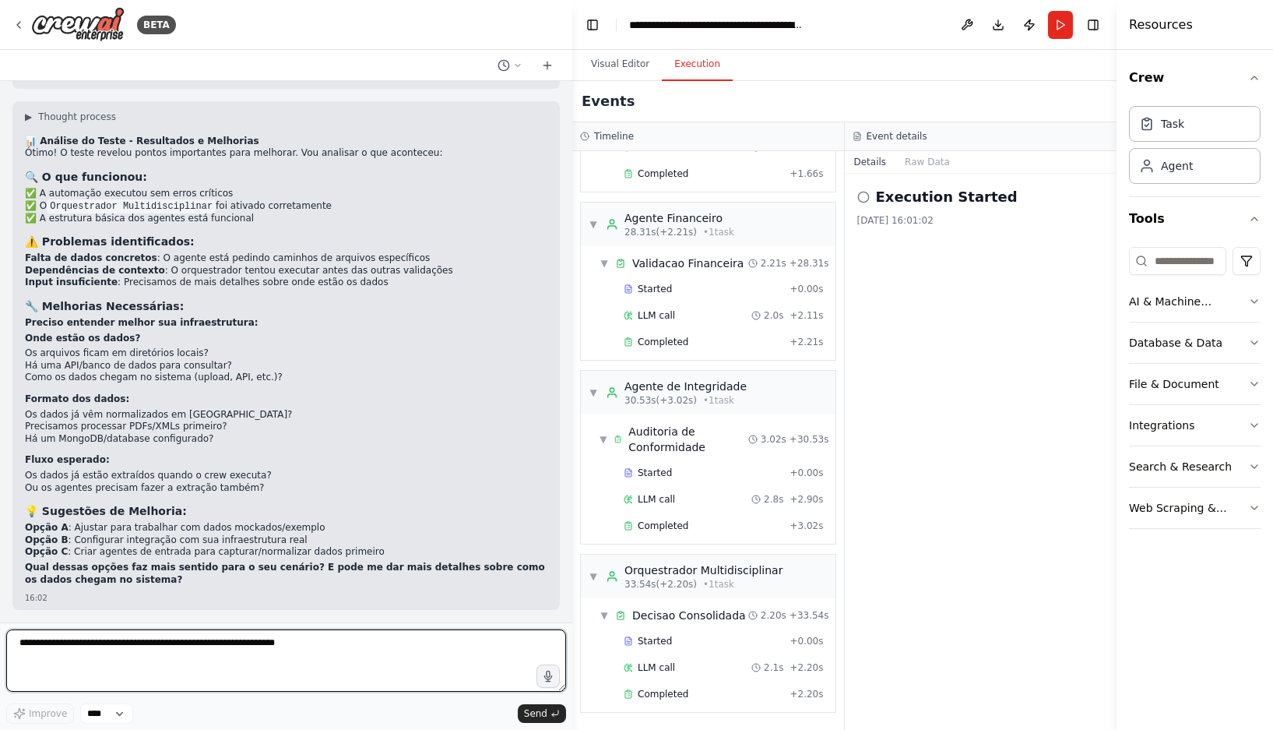
click at [142, 665] on textarea at bounding box center [286, 660] width 560 height 62
paste textarea "**********"
type textarea "**********"
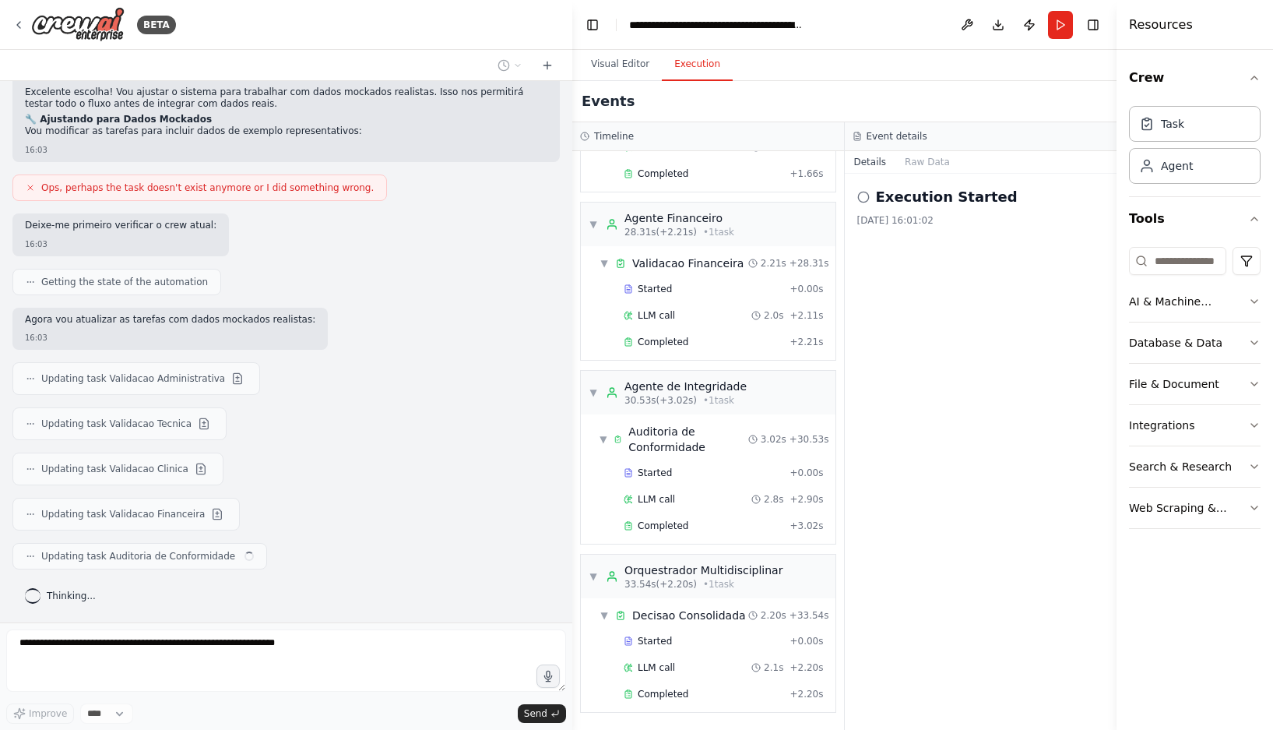
scroll to position [10212, 0]
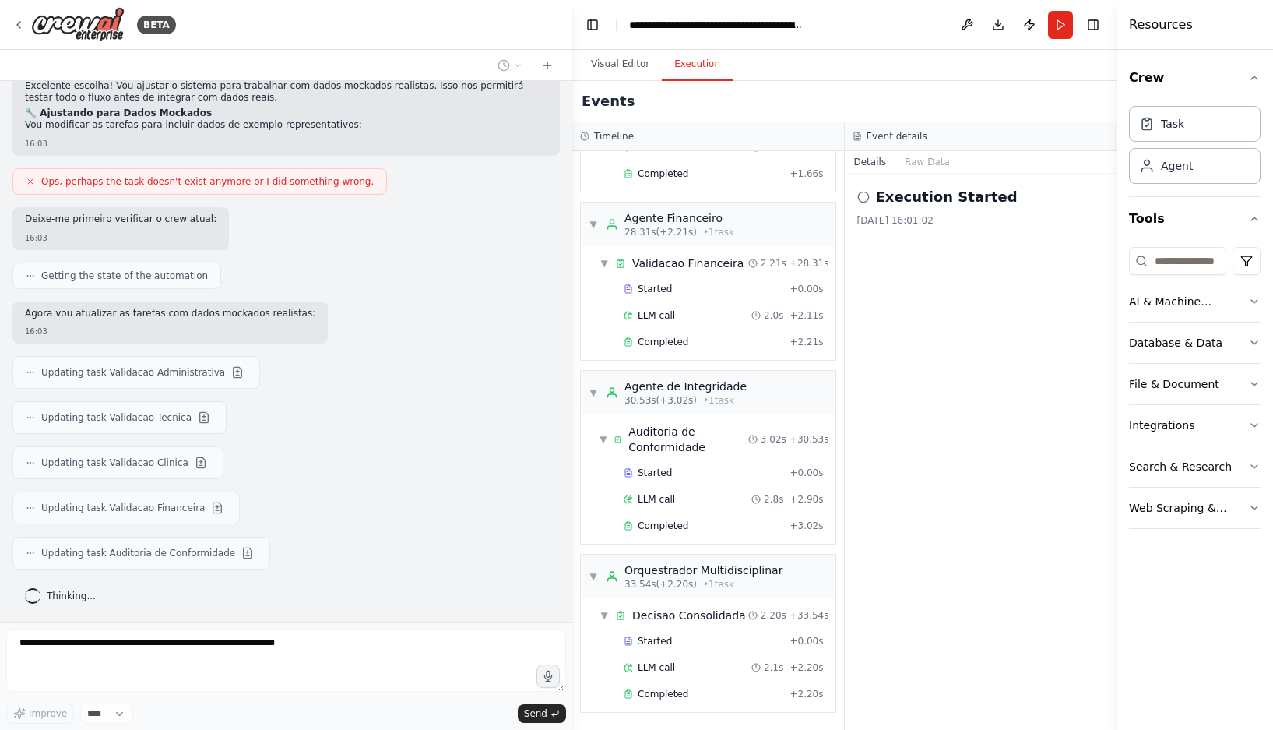
click at [28, 186] on icon at bounding box center [30, 181] width 9 height 9
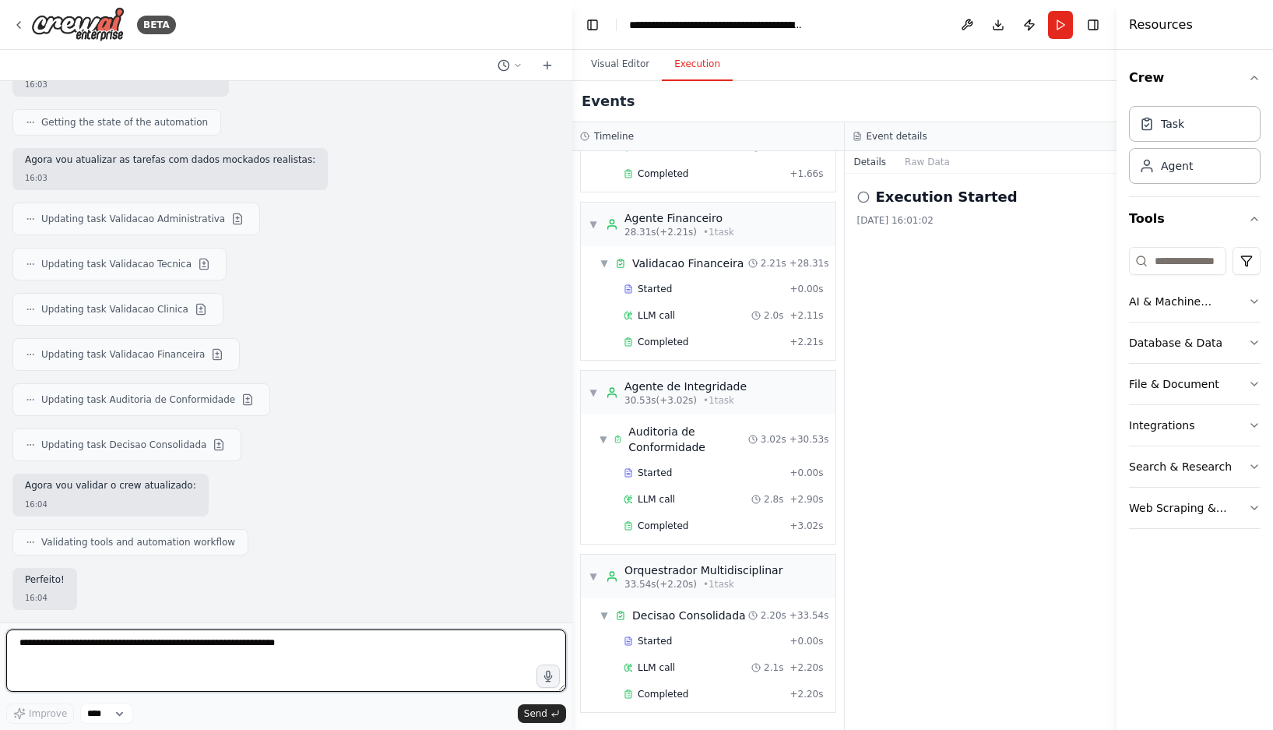
scroll to position [10447, 0]
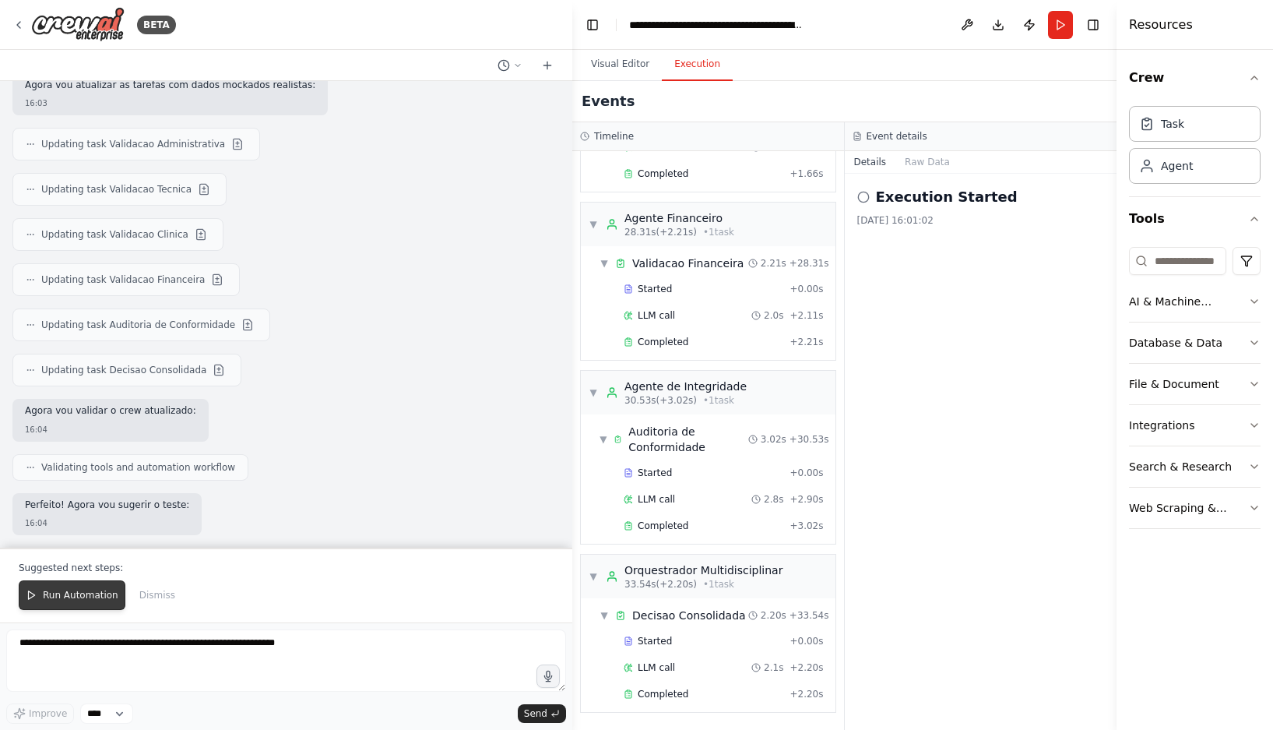
click at [81, 594] on span "Run Automation" at bounding box center [81, 595] width 76 height 12
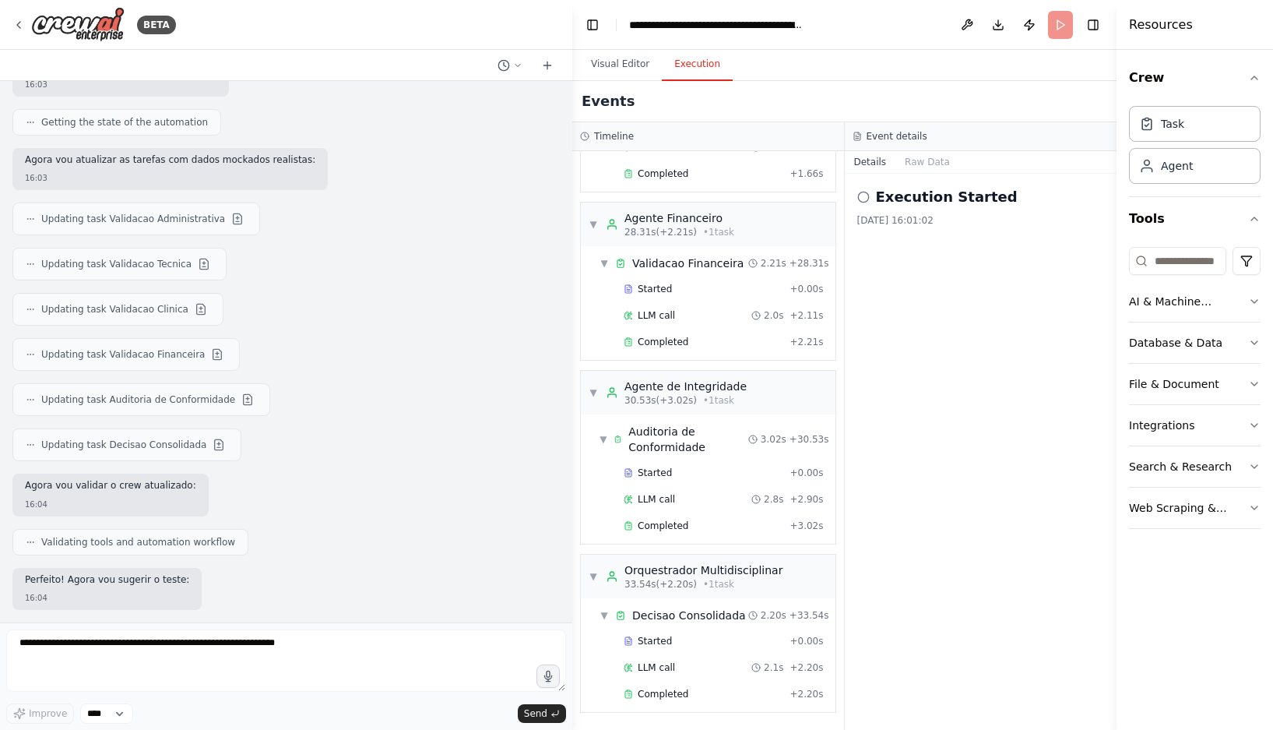
scroll to position [10372, 0]
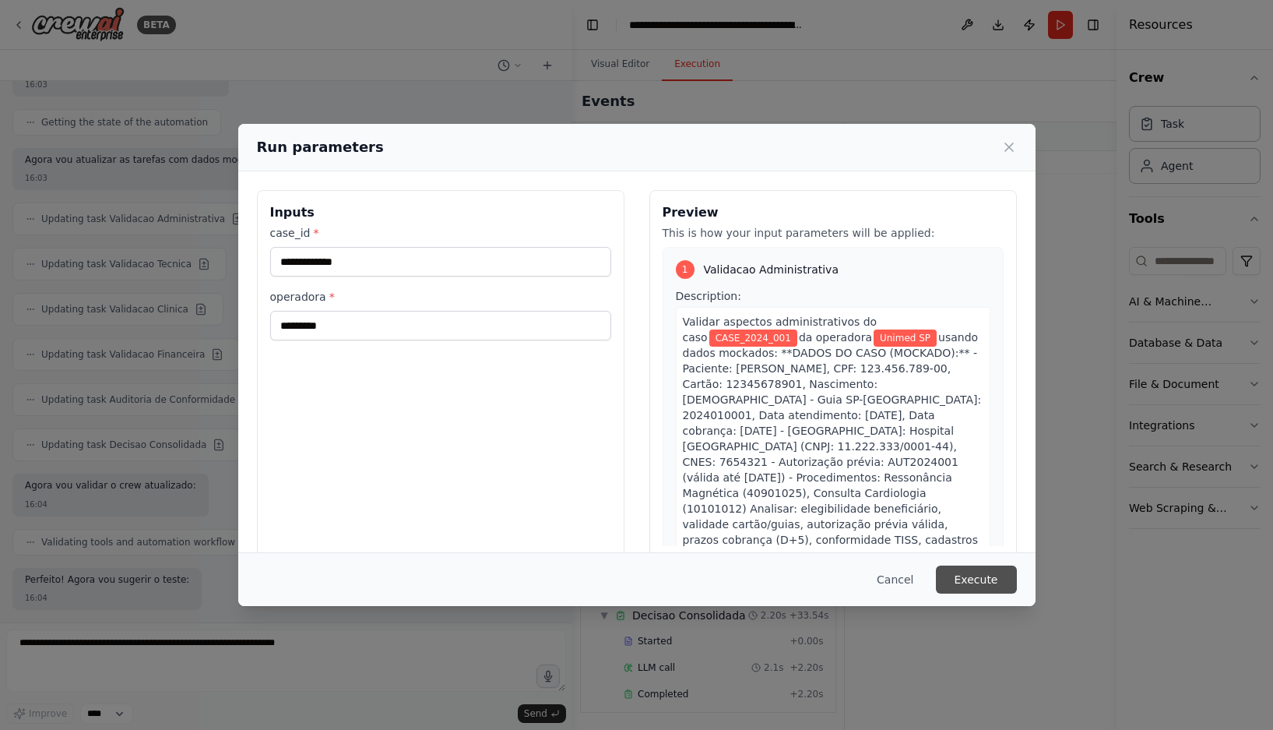
click at [989, 582] on button "Execute" at bounding box center [976, 579] width 81 height 28
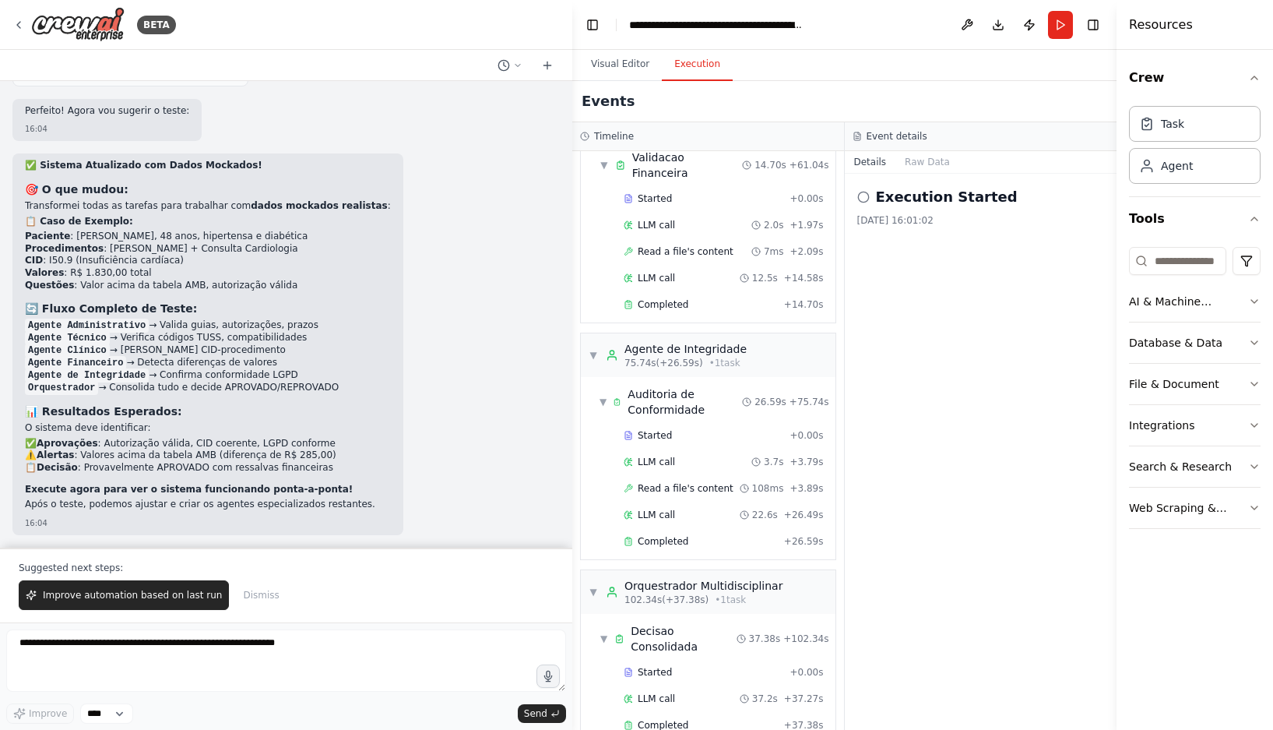
scroll to position [10841, 0]
click at [1058, 24] on button "Run" at bounding box center [1060, 25] width 25 height 28
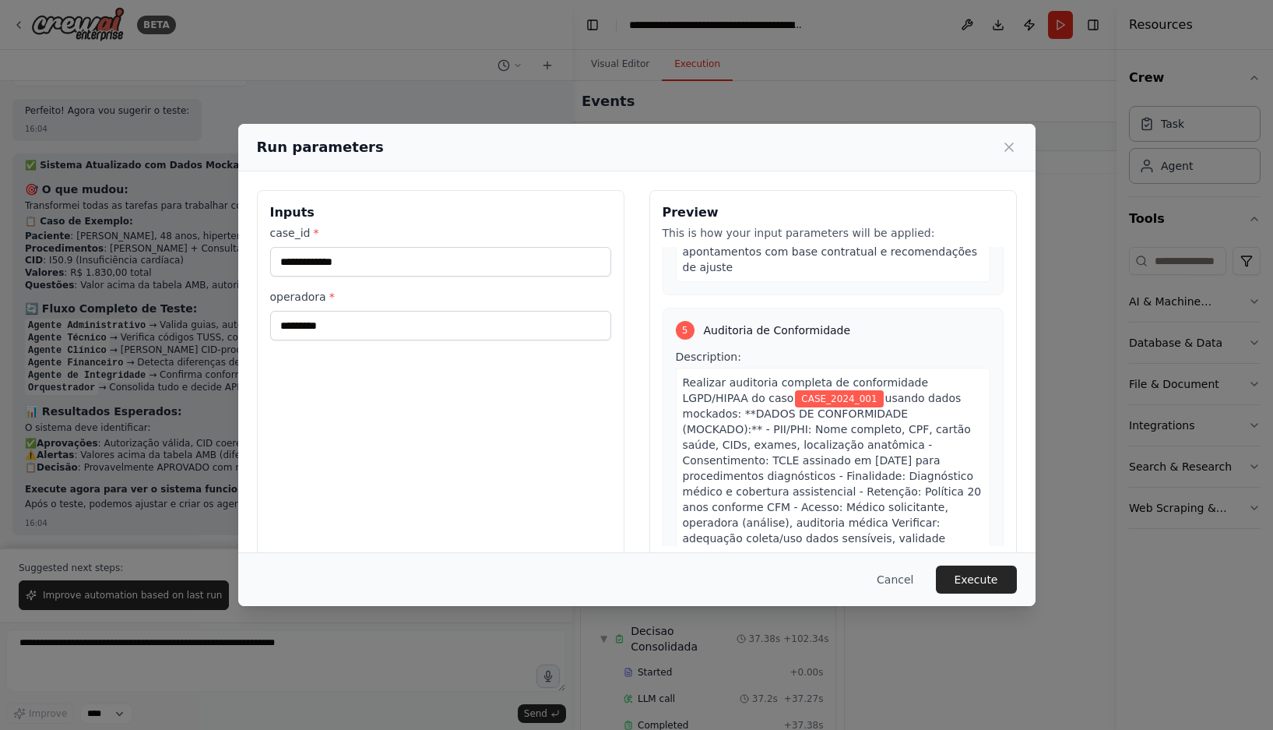
scroll to position [1869, 0]
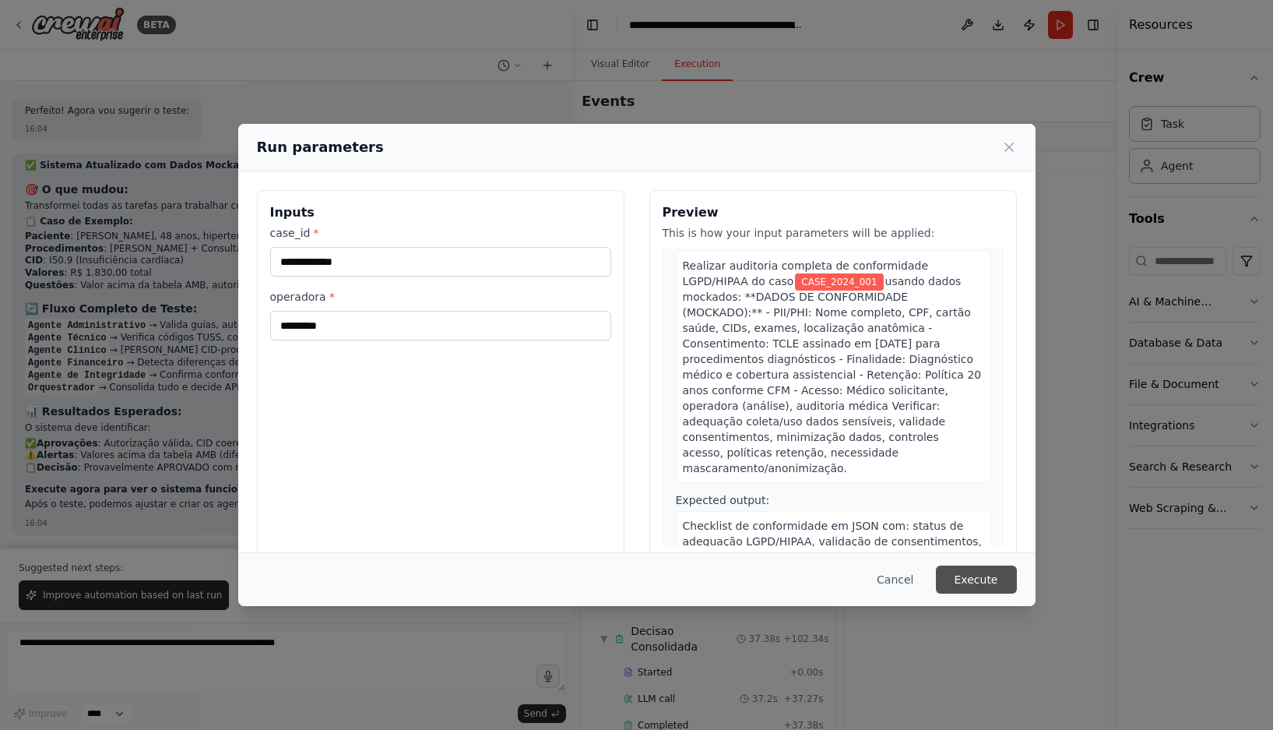
click at [969, 575] on button "Execute" at bounding box center [976, 579] width 81 height 28
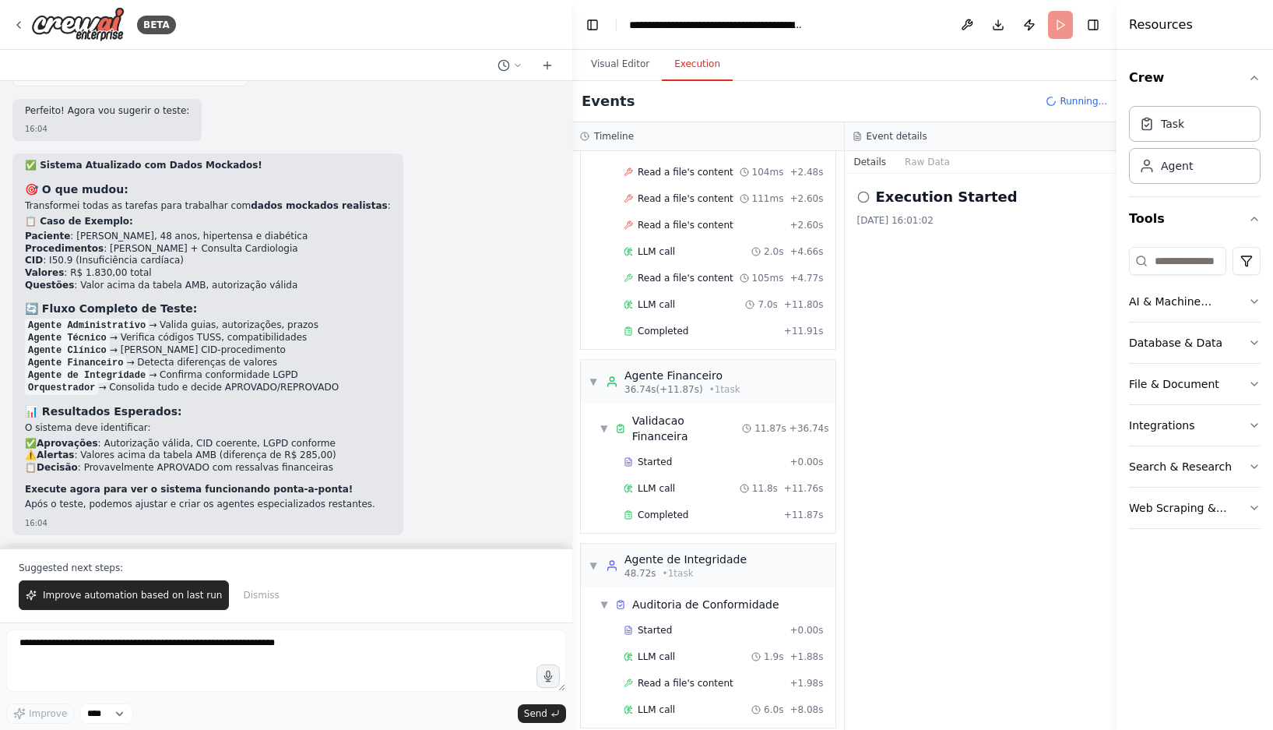
scroll to position [821, 0]
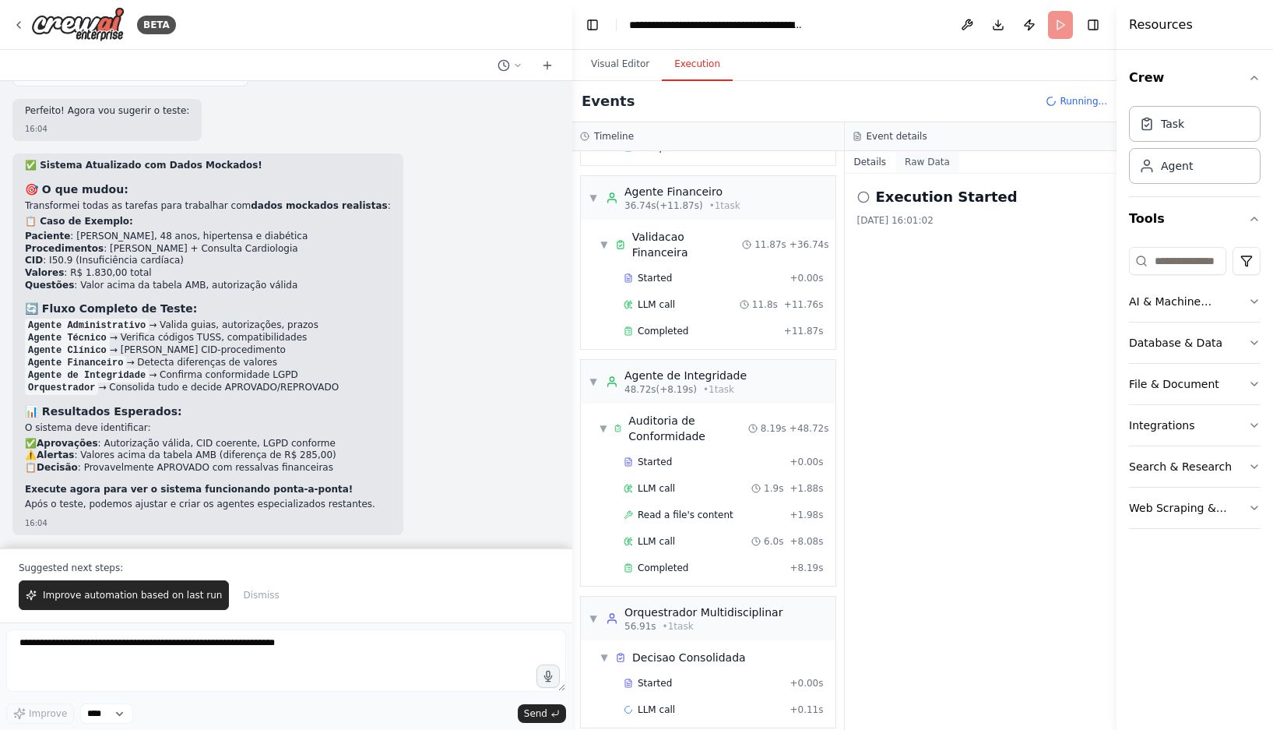
click at [917, 160] on button "Raw Data" at bounding box center [927, 162] width 64 height 22
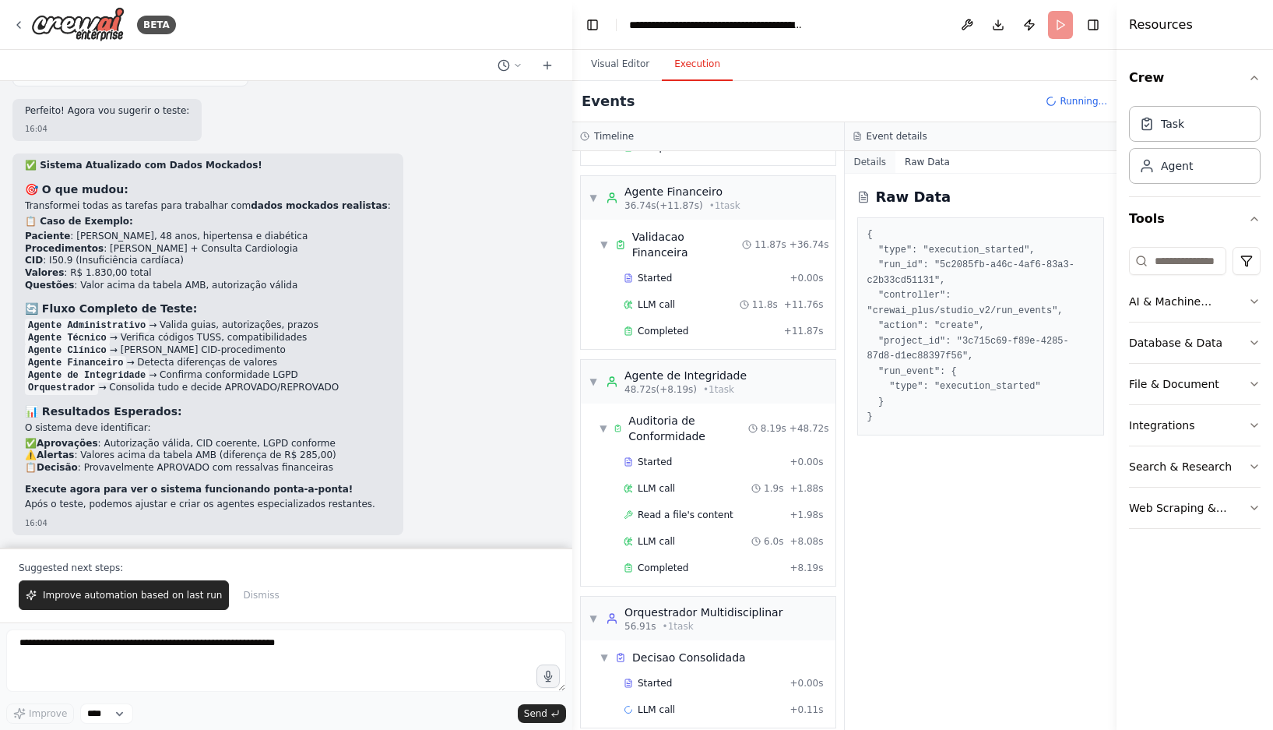
click at [861, 157] on button "Details" at bounding box center [870, 162] width 51 height 22
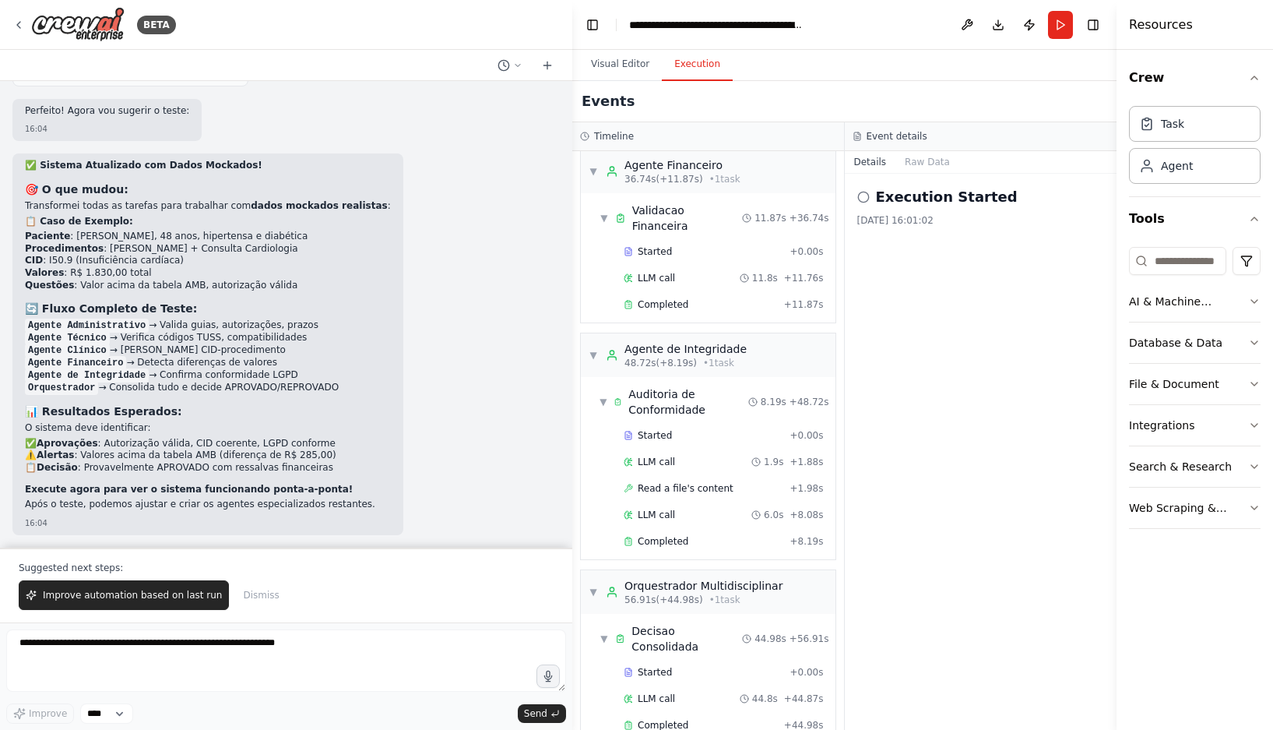
scroll to position [10841, 0]
click at [666, 719] on span "Completed" at bounding box center [663, 725] width 51 height 12
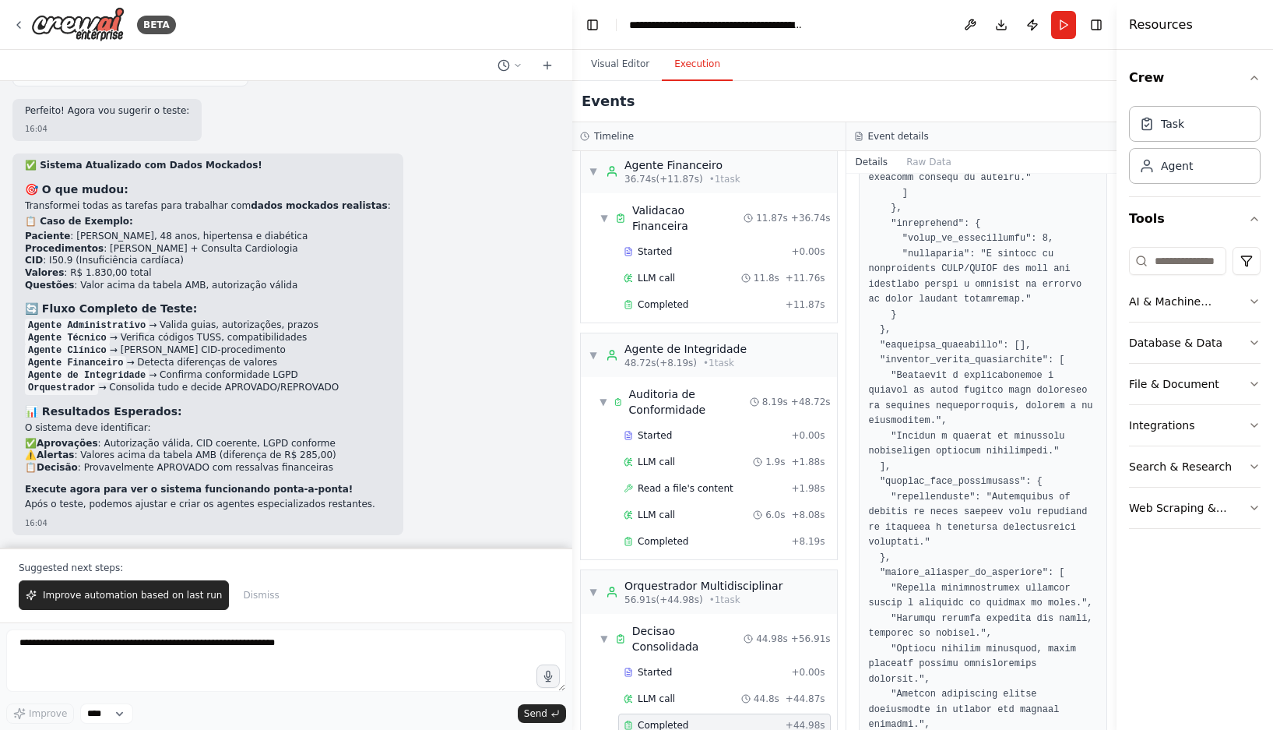
scroll to position [2109, 0]
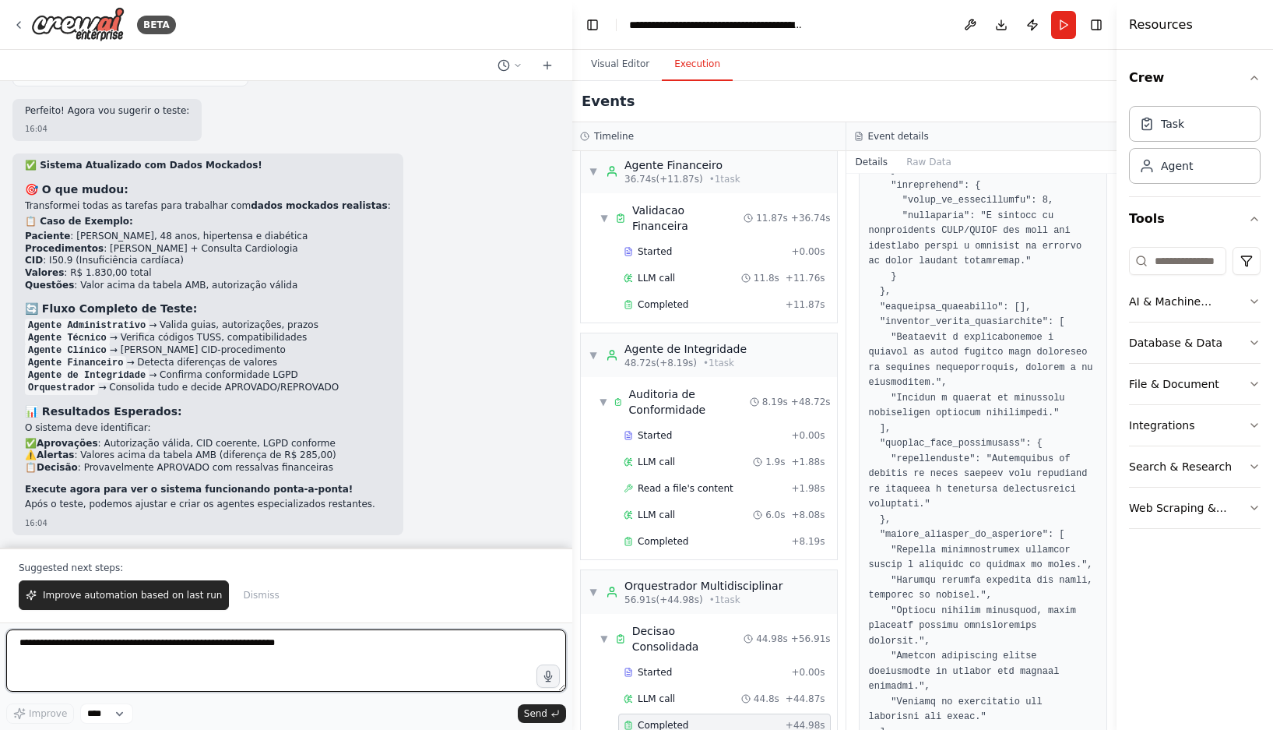
click at [203, 649] on textarea at bounding box center [286, 660] width 560 height 62
type textarea "*"
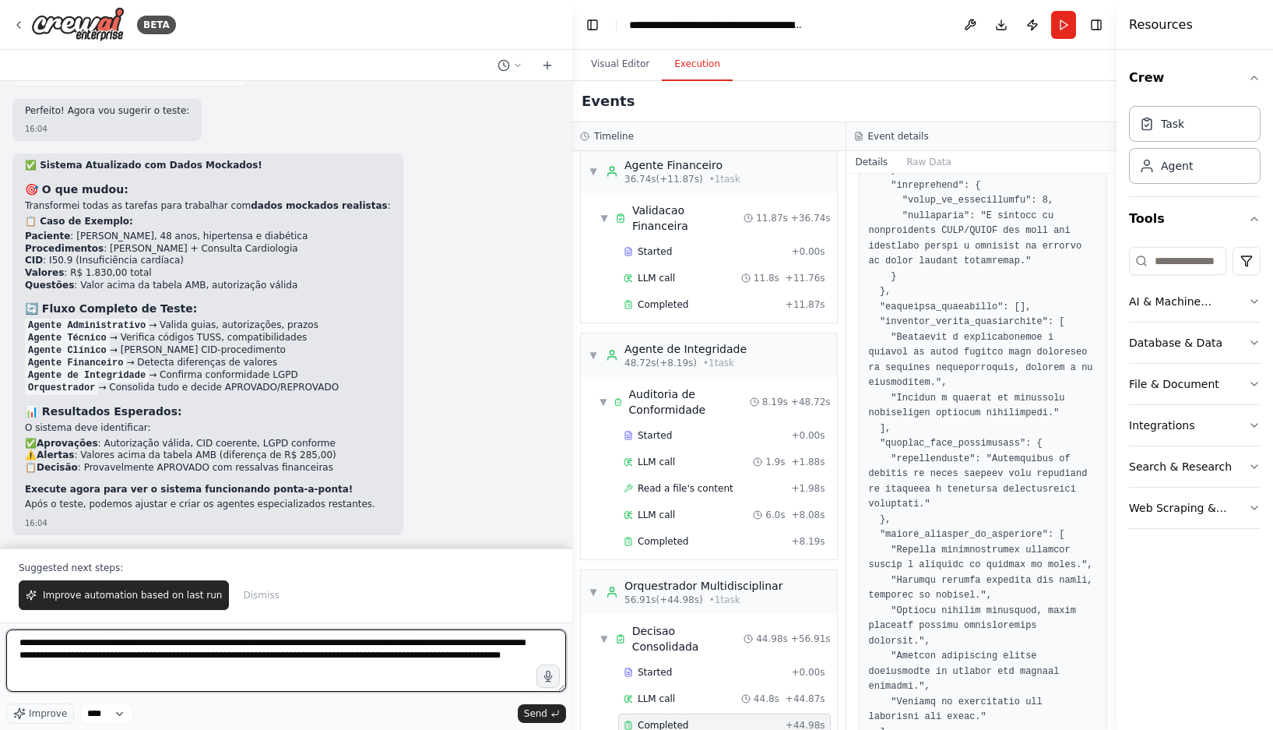
type textarea "**********"
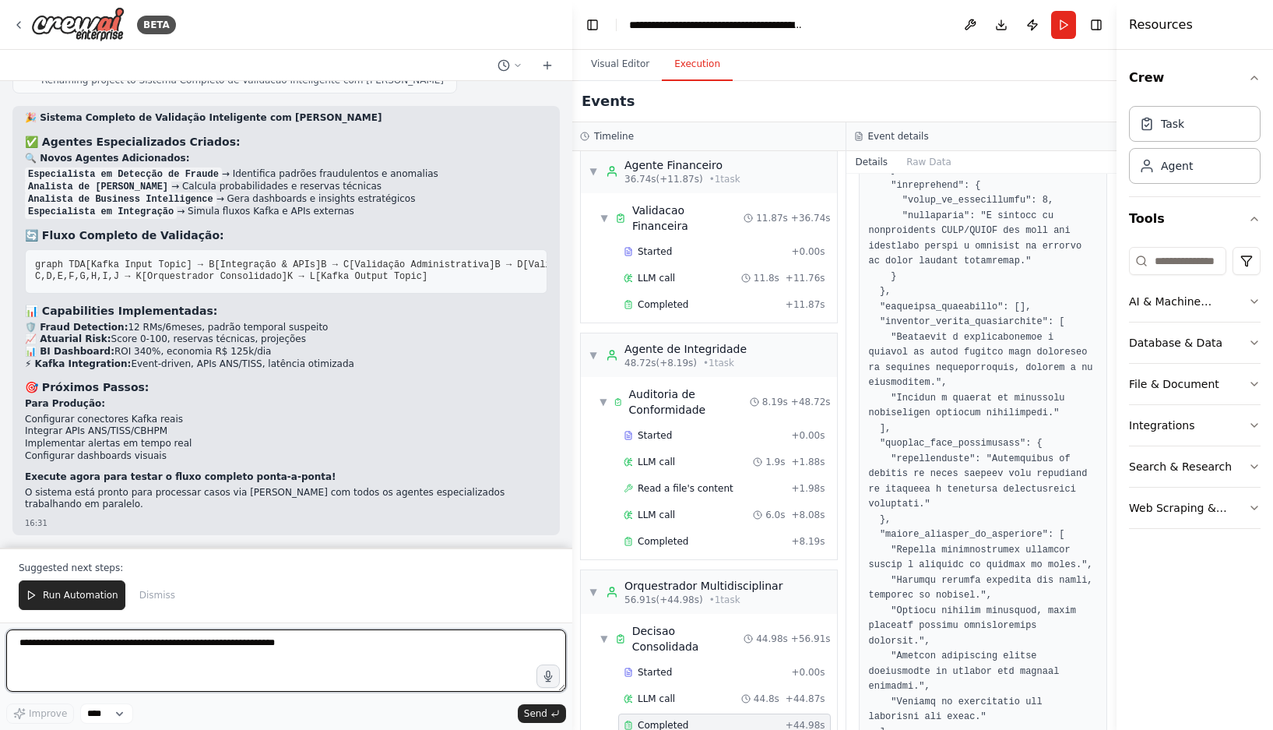
scroll to position [13268, 0]
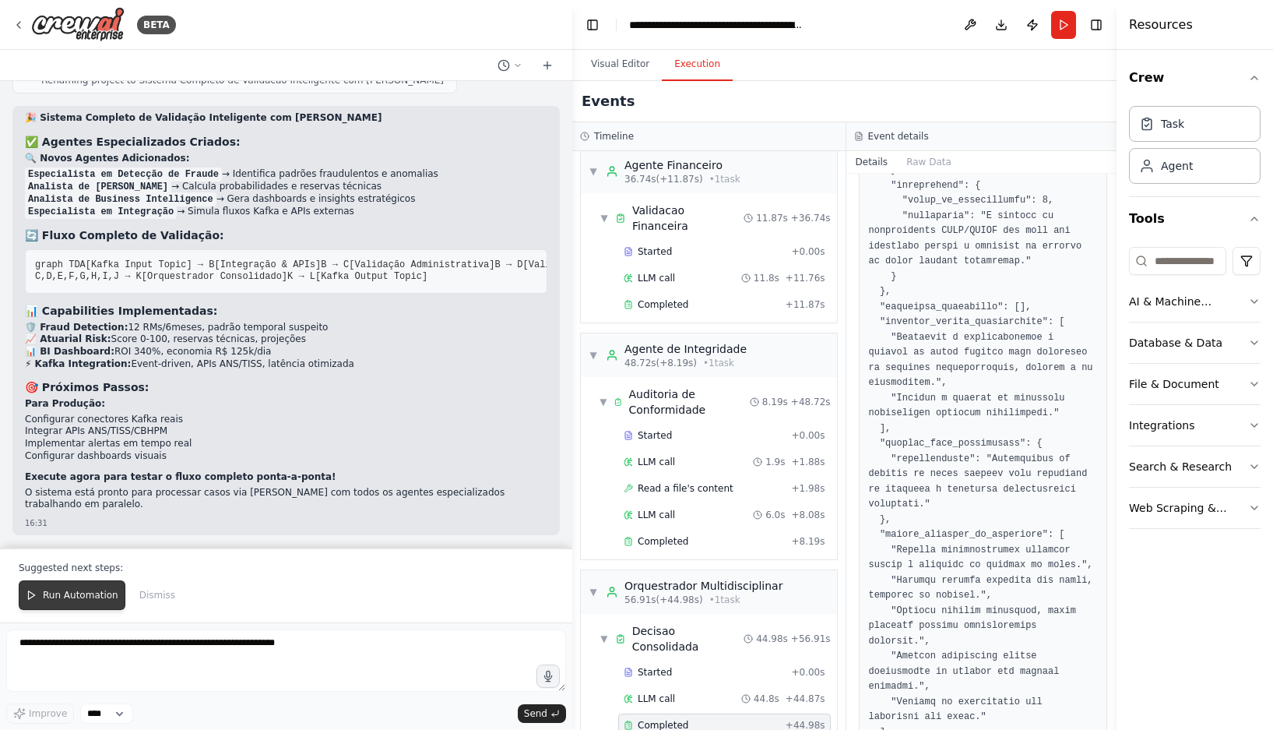
click at [100, 592] on span "Run Automation" at bounding box center [81, 595] width 76 height 12
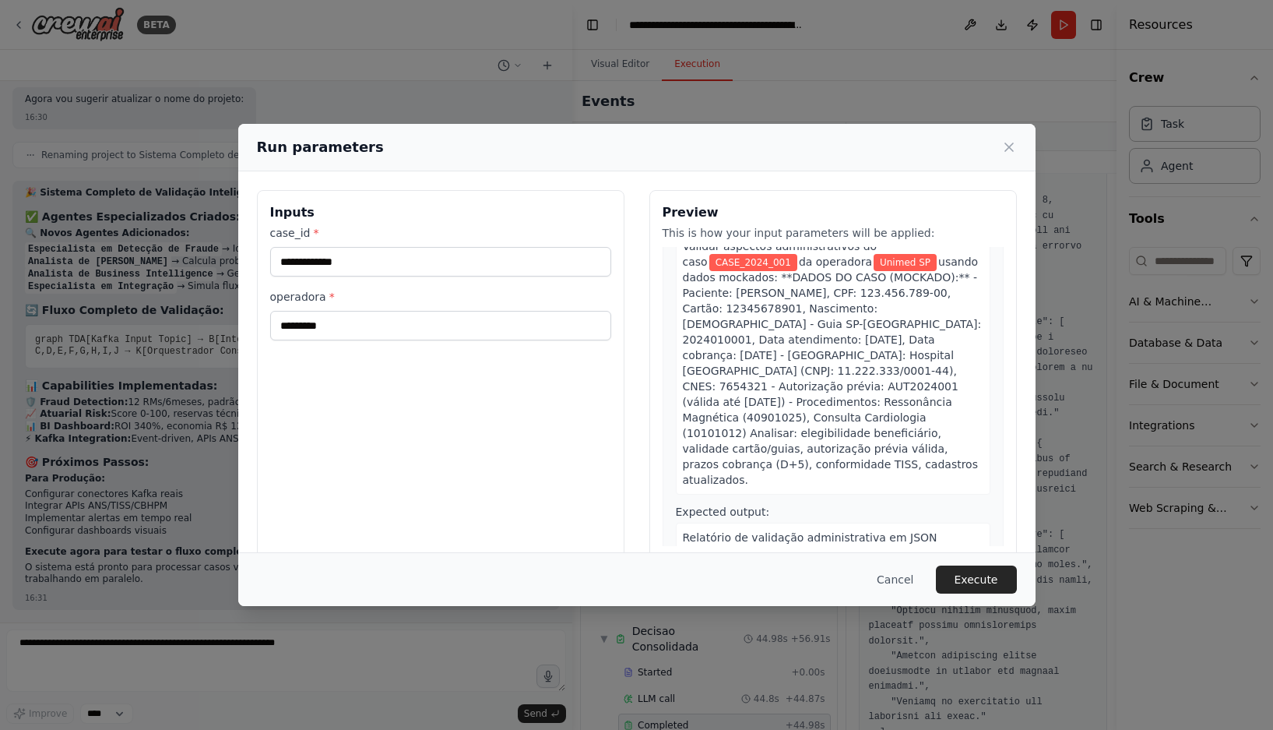
scroll to position [78, 0]
click at [962, 582] on button "Execute" at bounding box center [976, 579] width 81 height 28
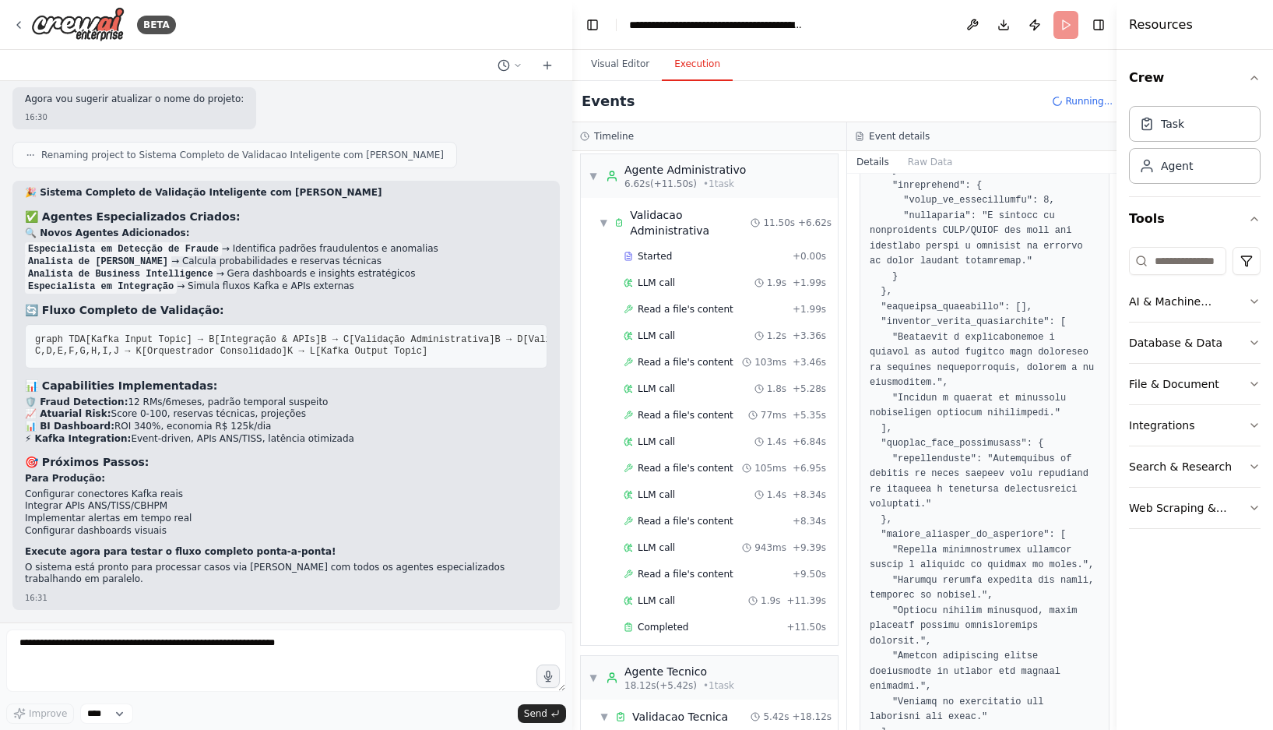
scroll to position [0, 0]
click at [607, 224] on span "▼" at bounding box center [604, 228] width 9 height 12
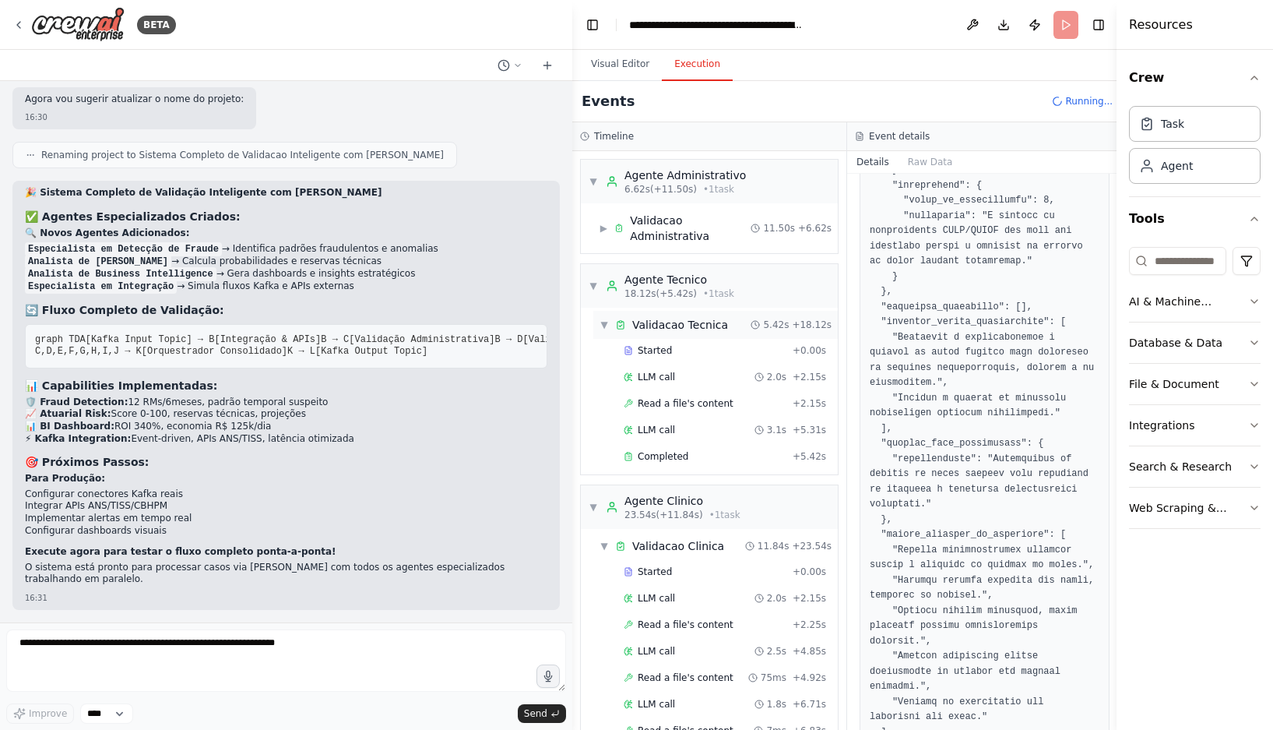
click at [595, 328] on div "▼ Validacao Tecnica 5.42s + 18.12s" at bounding box center [715, 325] width 244 height 28
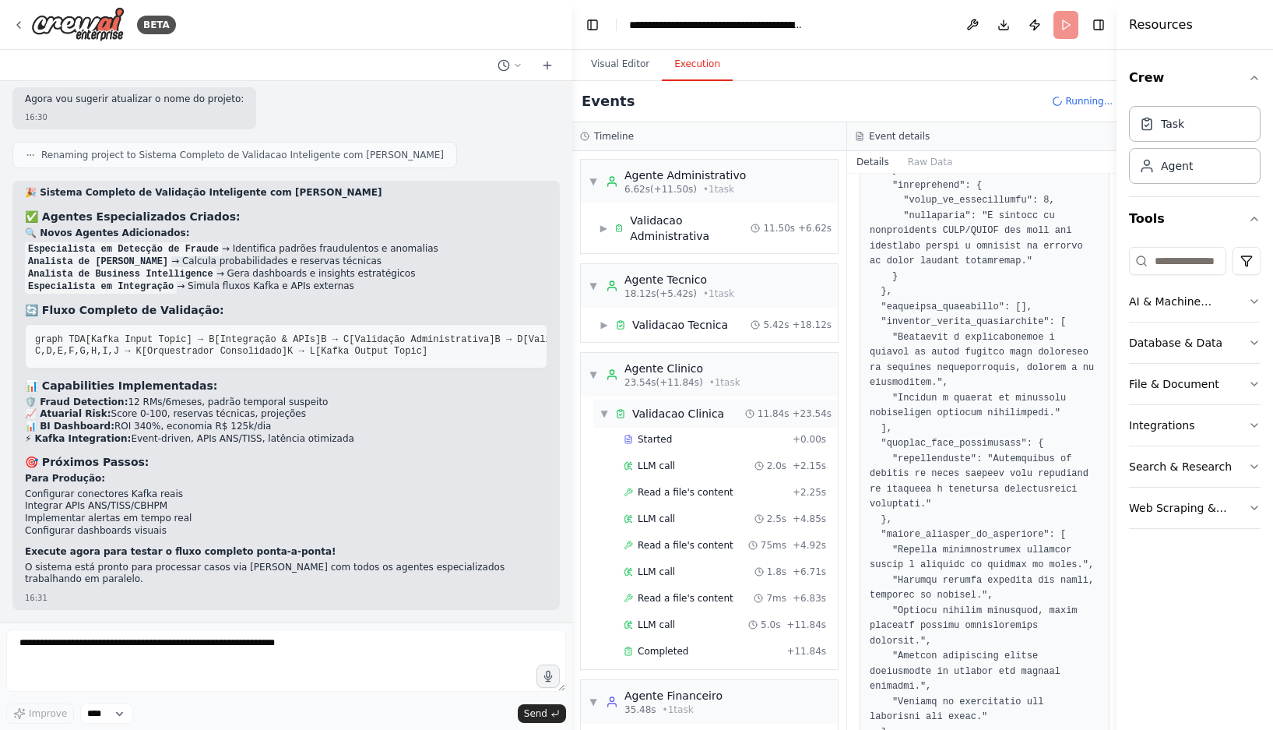
click at [601, 413] on span "▼" at bounding box center [604, 413] width 9 height 12
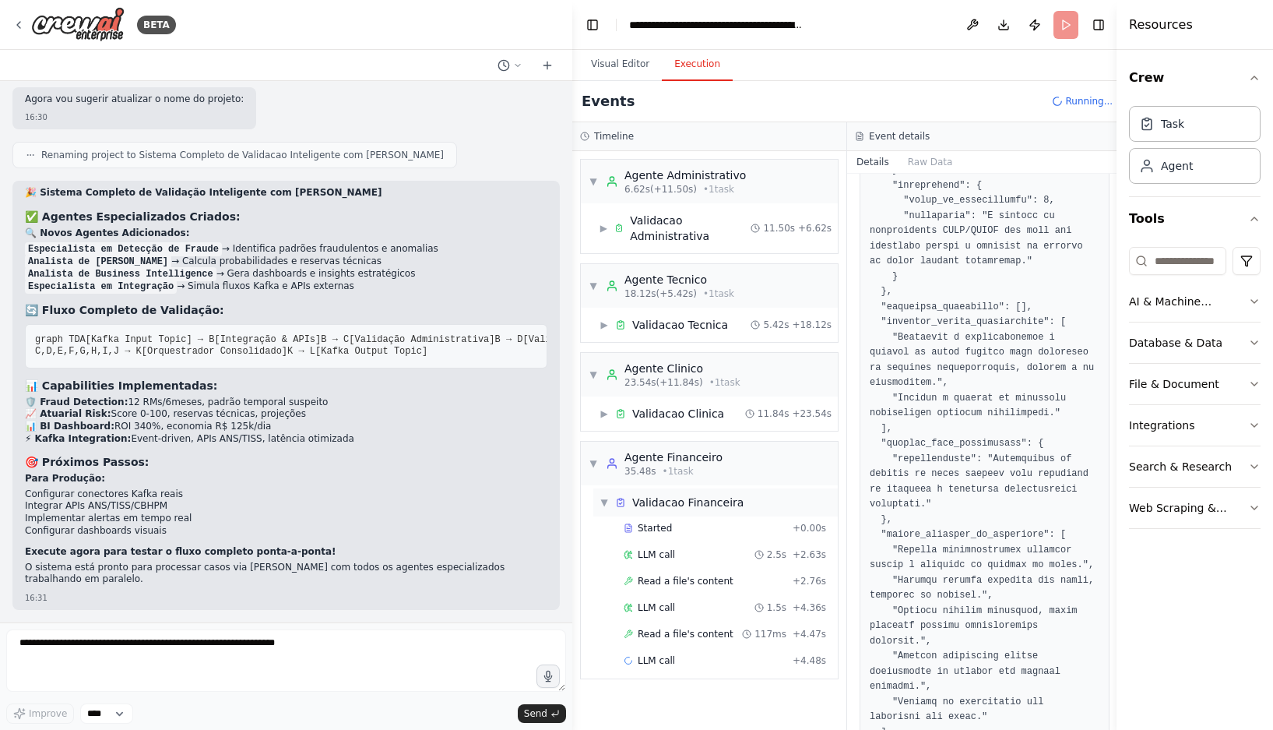
click at [609, 494] on div "▼ Validacao Financeira" at bounding box center [672, 502] width 144 height 16
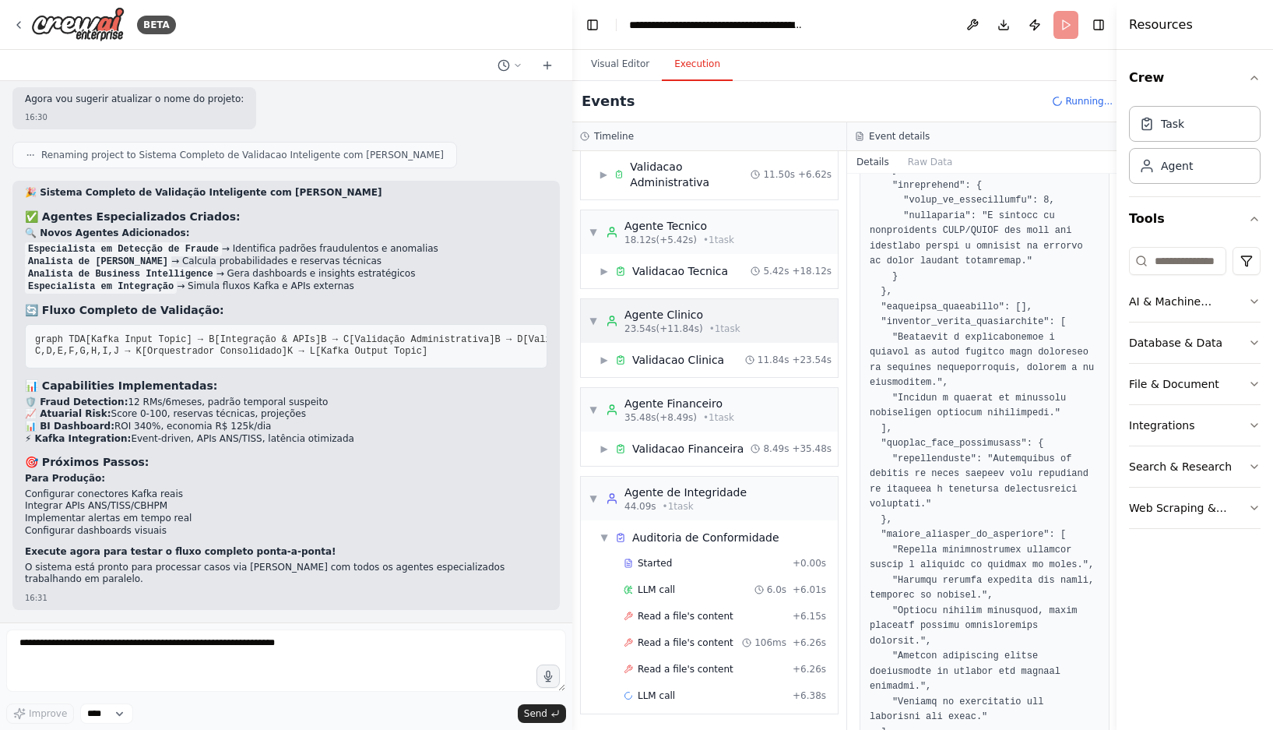
scroll to position [55, 0]
click at [696, 606] on div "Read a file's content + 6.15s" at bounding box center [724, 614] width 213 height 23
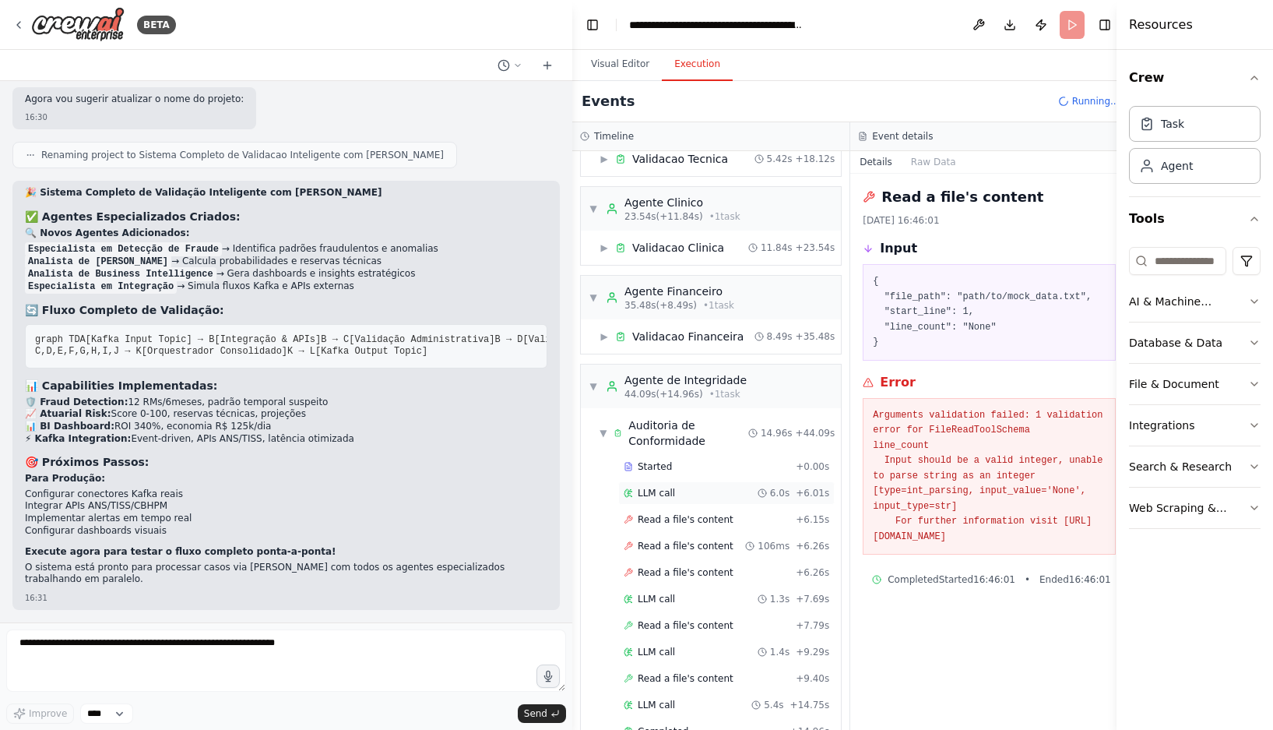
scroll to position [211, 0]
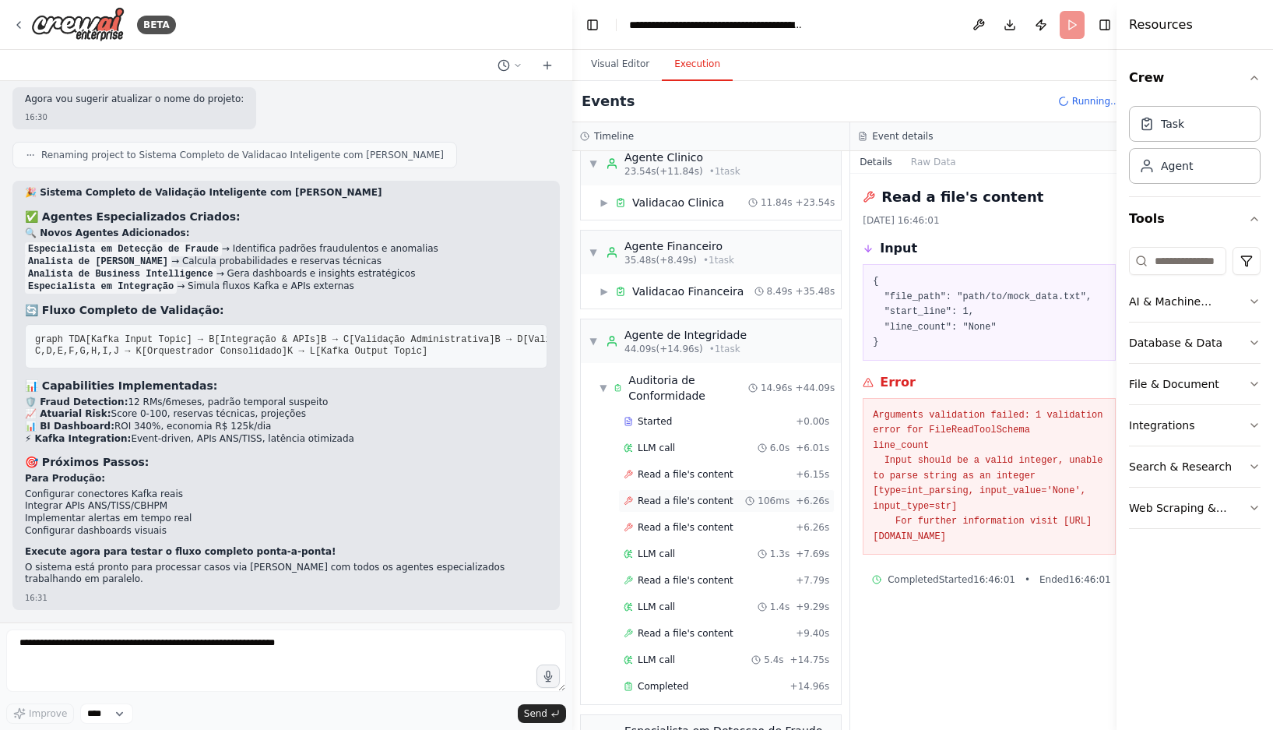
click at [697, 506] on span "Read a file's content" at bounding box center [686, 500] width 96 height 12
click at [695, 525] on span "Read a file's content" at bounding box center [686, 527] width 96 height 12
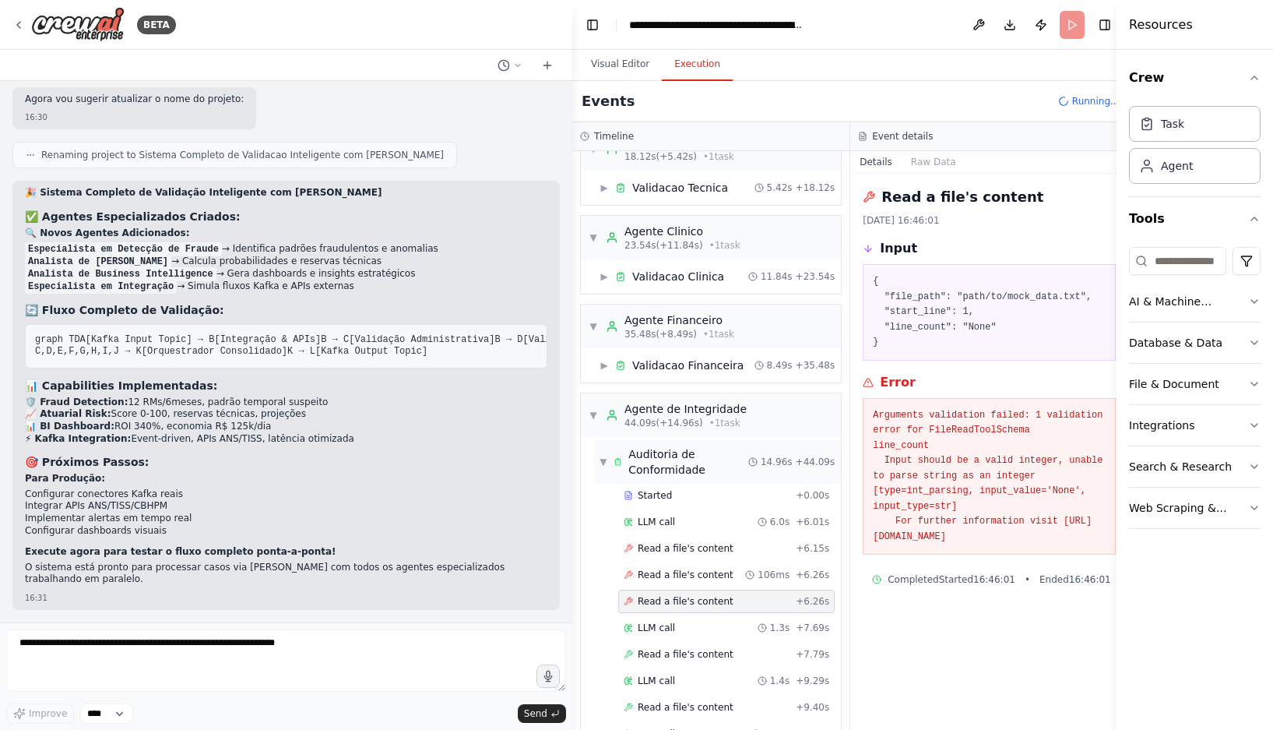
scroll to position [133, 0]
click at [600, 457] on div "▼ Auditoria de Conformidade" at bounding box center [674, 465] width 149 height 31
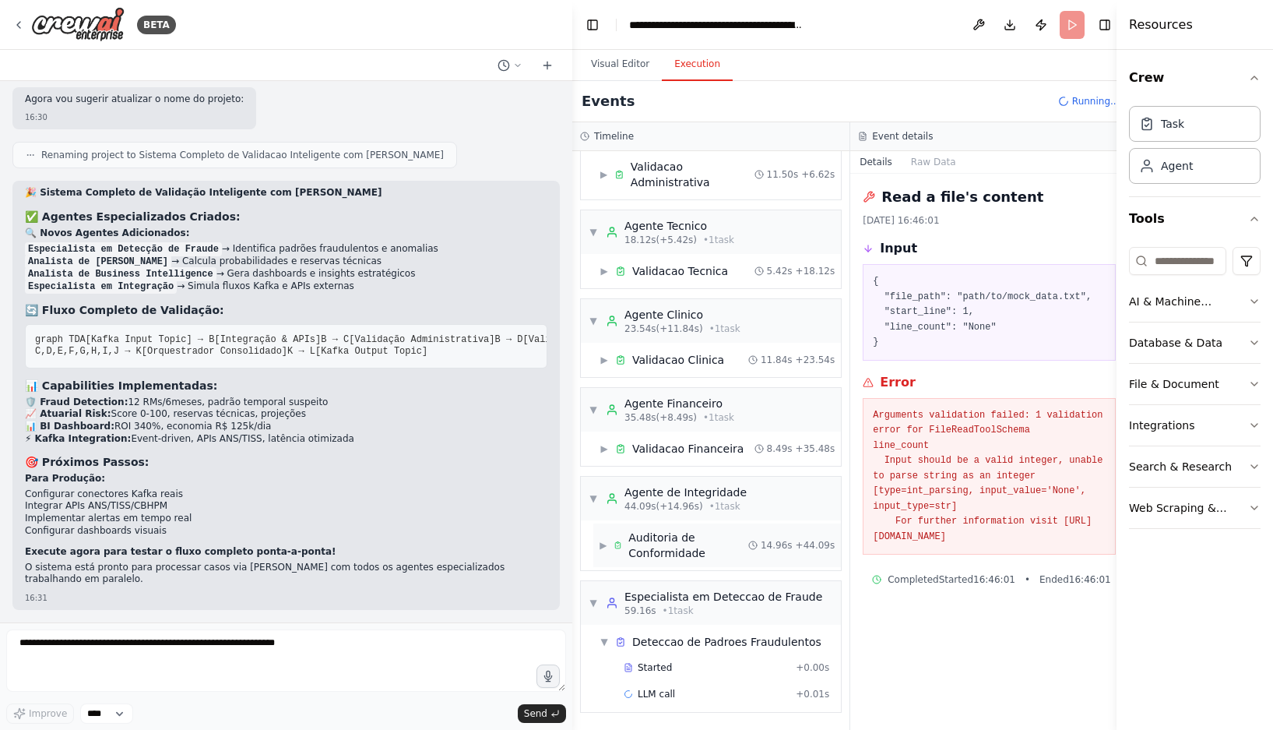
scroll to position [54, 0]
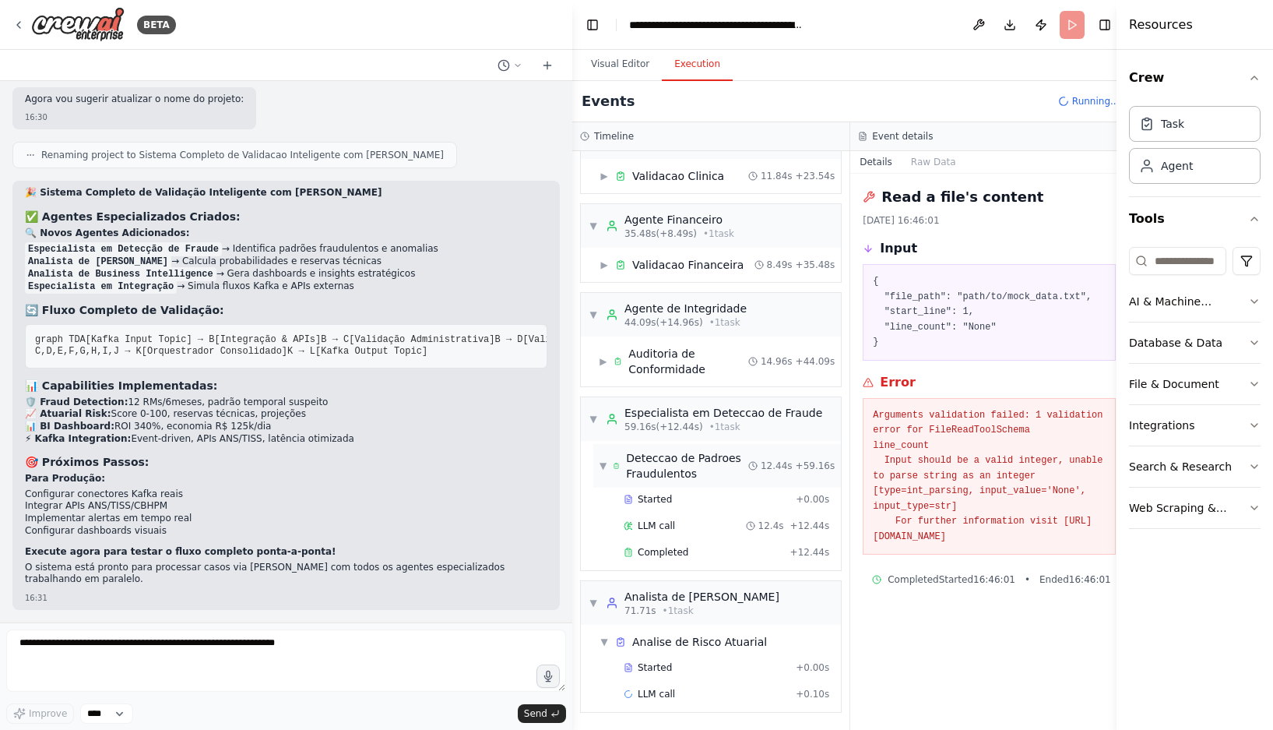
click at [600, 458] on div "▼ Deteccao de Padroes Fraudulentos" at bounding box center [674, 465] width 149 height 31
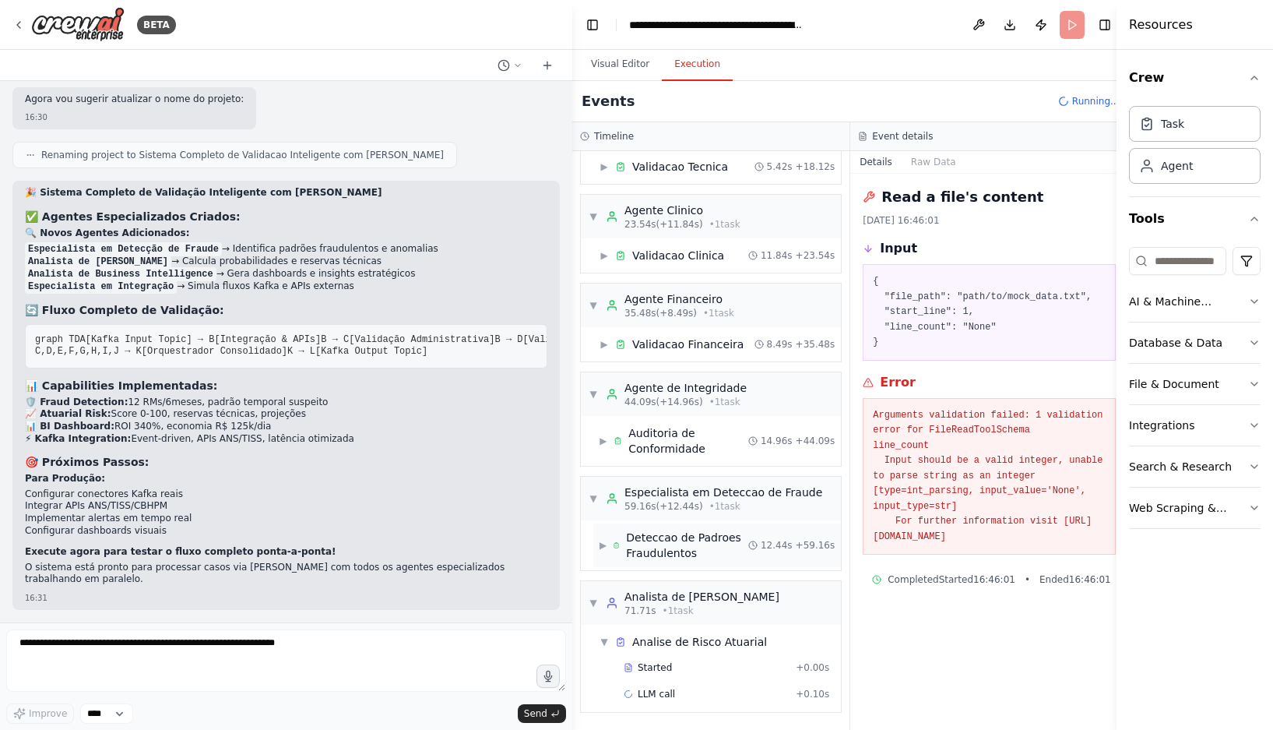
click at [677, 528] on div "▶ Deteccao de Padroes Fraudulentos 12.44s + 59.16s" at bounding box center [717, 545] width 248 height 44
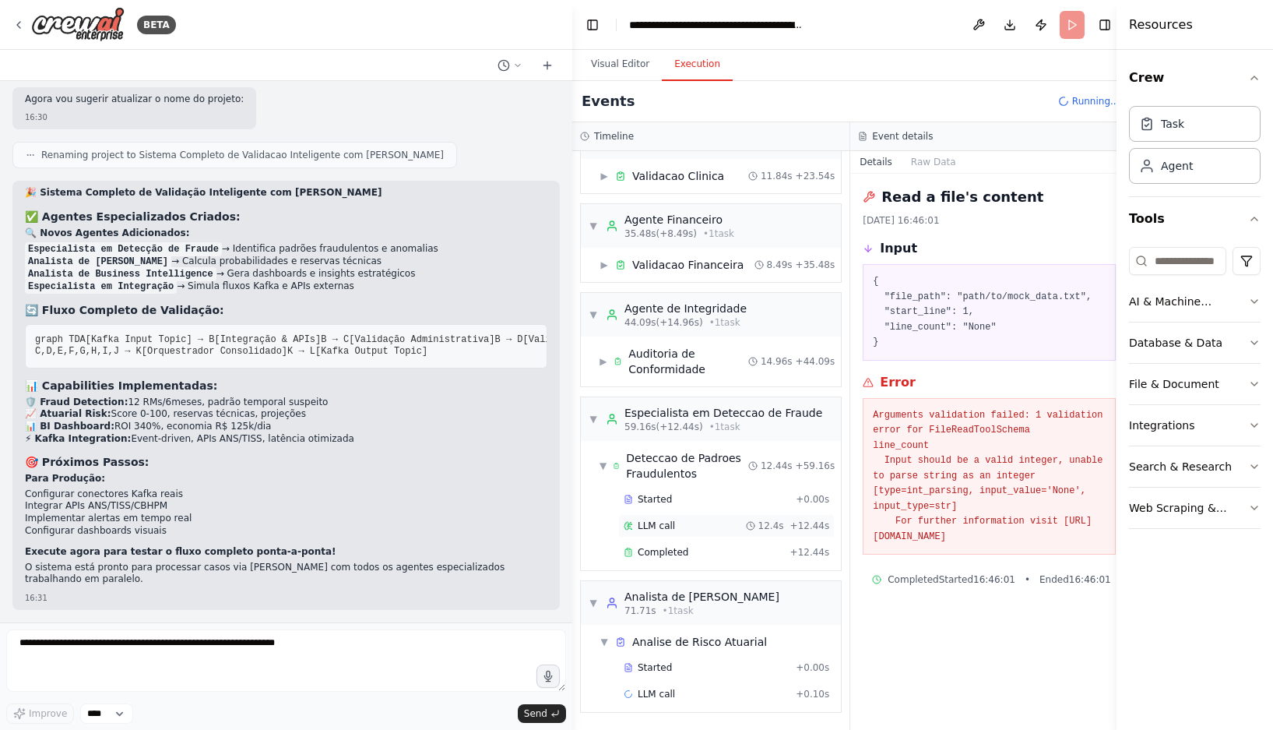
click at [673, 516] on div "LLM call 12.4s + 12.44s" at bounding box center [726, 525] width 216 height 23
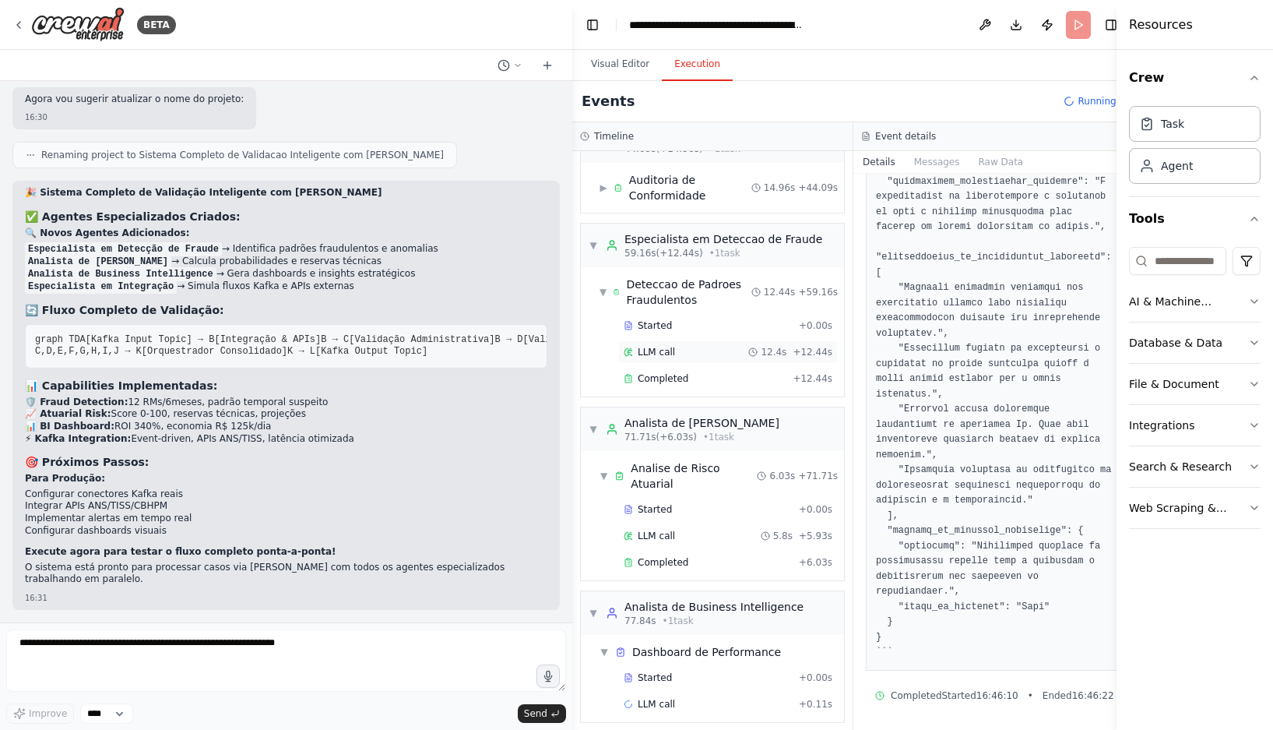
scroll to position [421, 0]
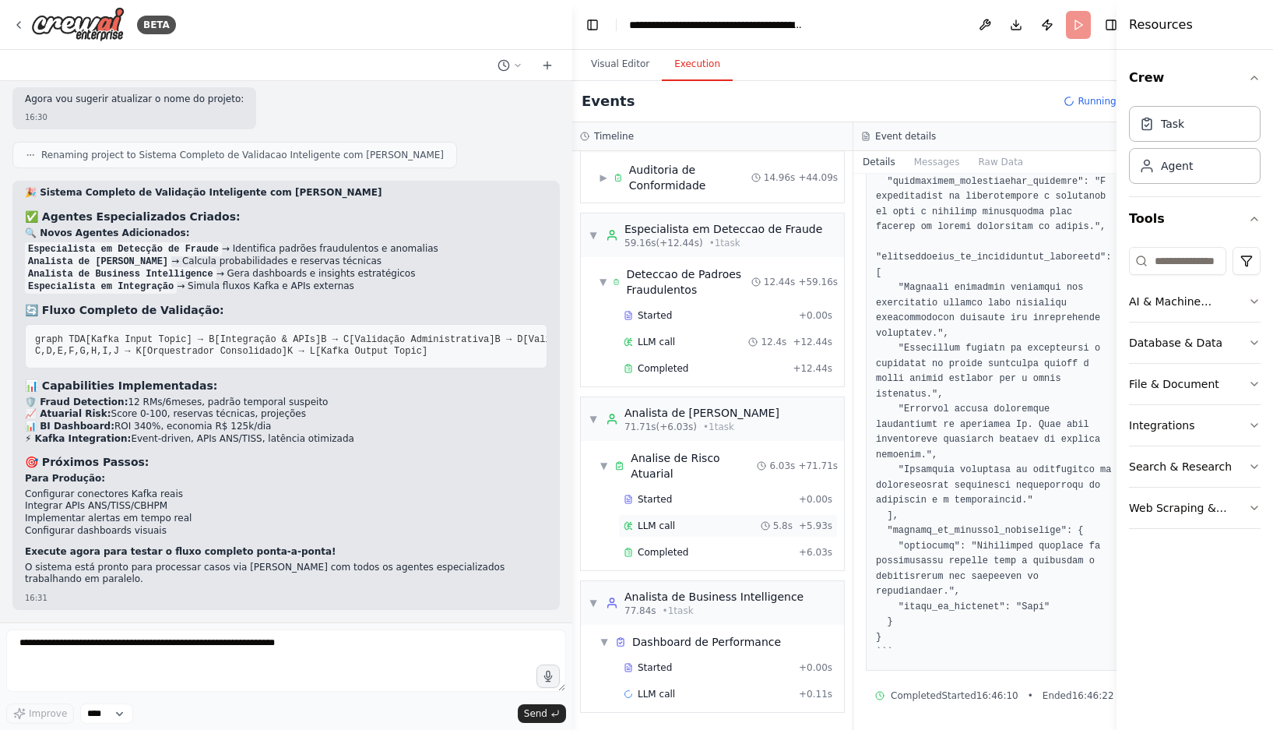
click at [675, 519] on div "LLM call 5.8s + 5.93s" at bounding box center [728, 525] width 209 height 12
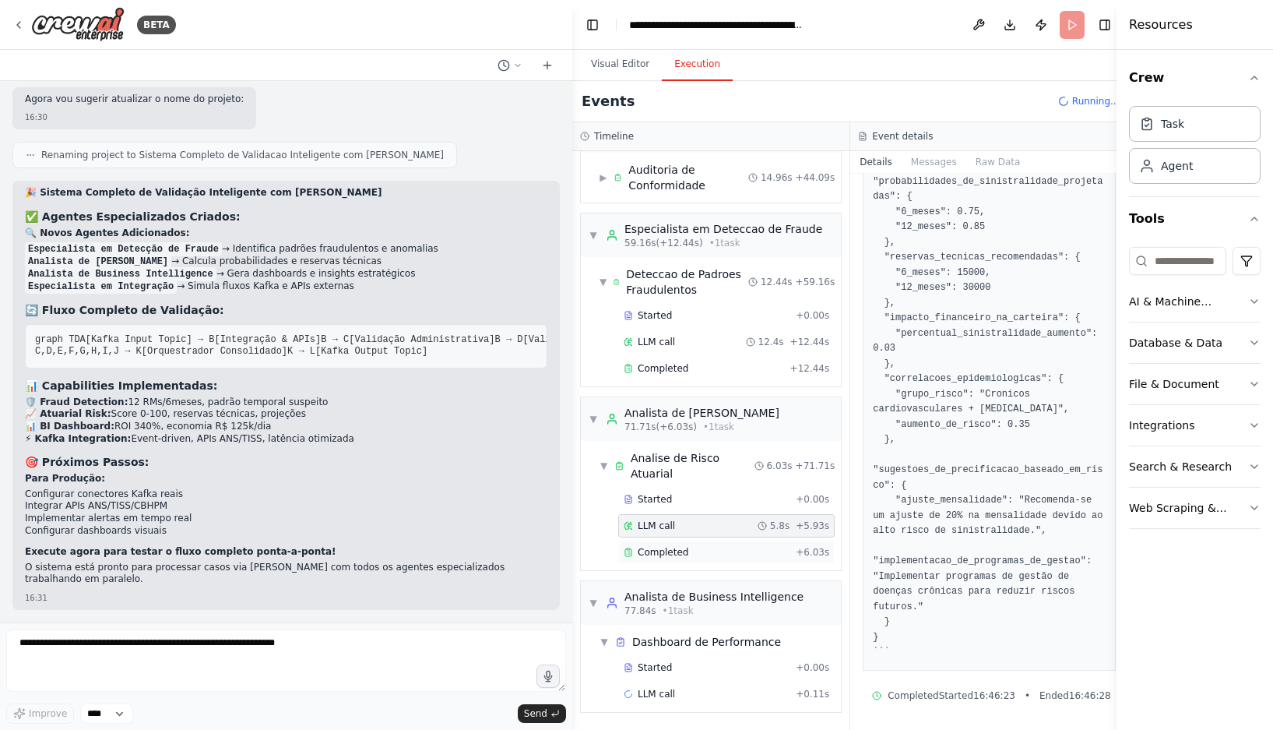
click at [685, 556] on div "Completed" at bounding box center [707, 552] width 166 height 12
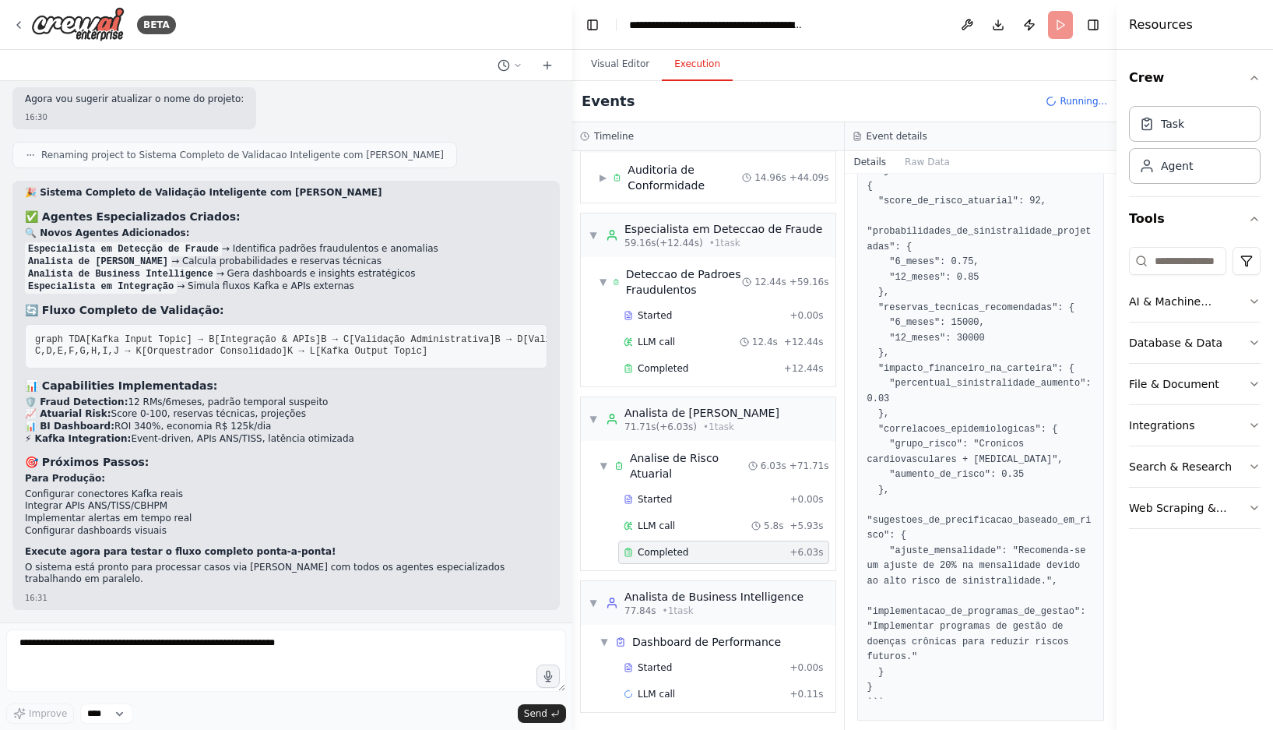
scroll to position [591, 0]
click at [663, 663] on span "Started" at bounding box center [655, 667] width 34 height 12
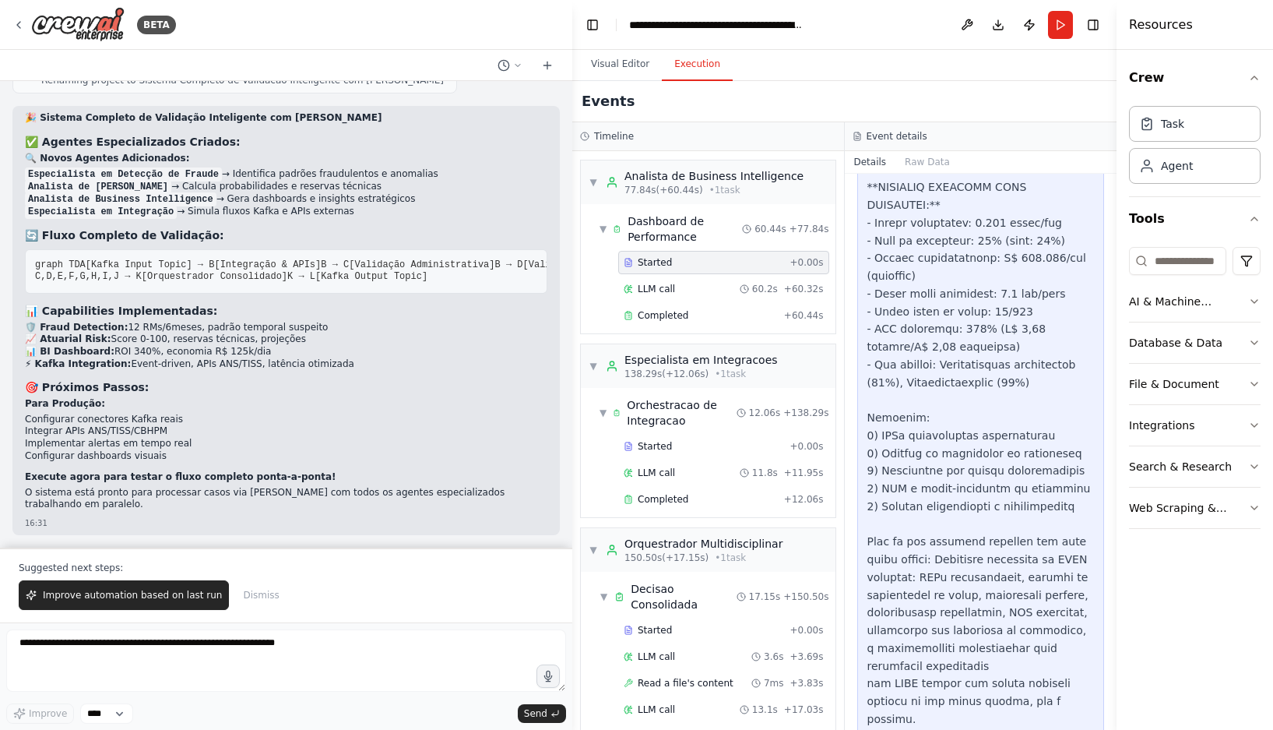
scroll to position [13268, 0]
click at [117, 596] on span "Improve automation based on last run" at bounding box center [132, 595] width 179 height 12
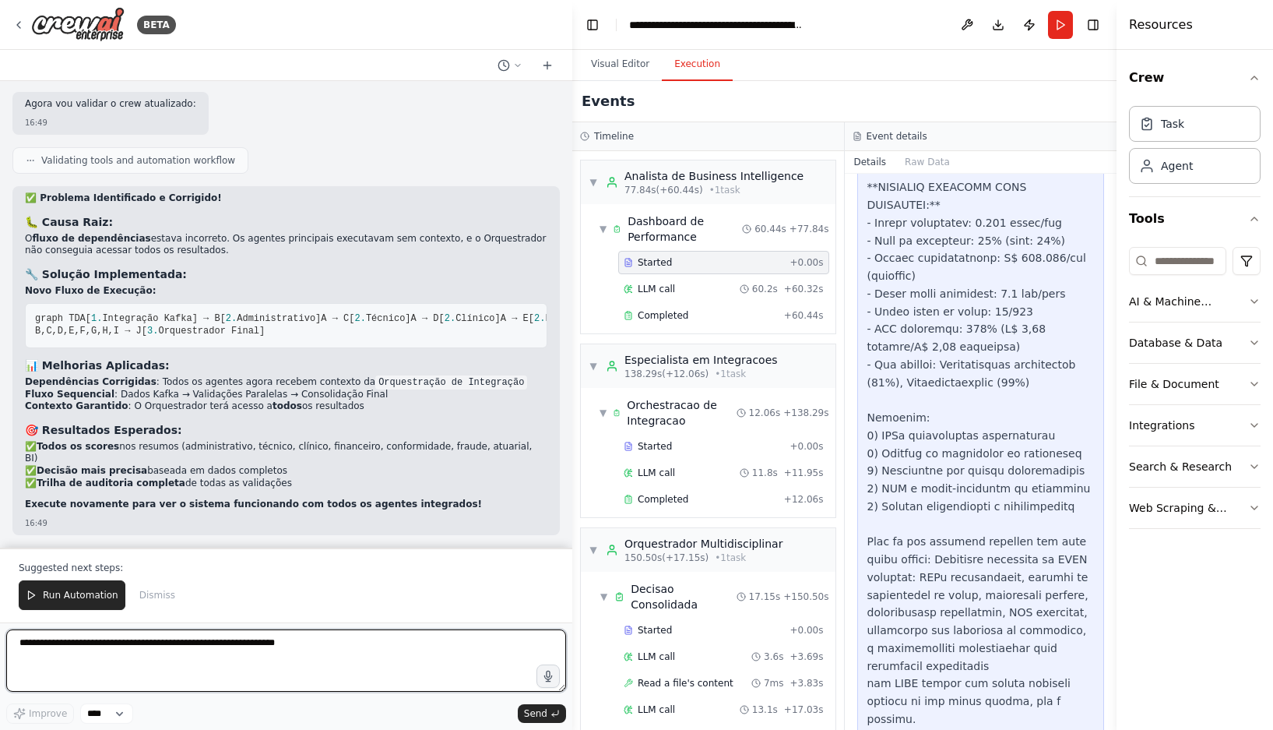
scroll to position [14700, 0]
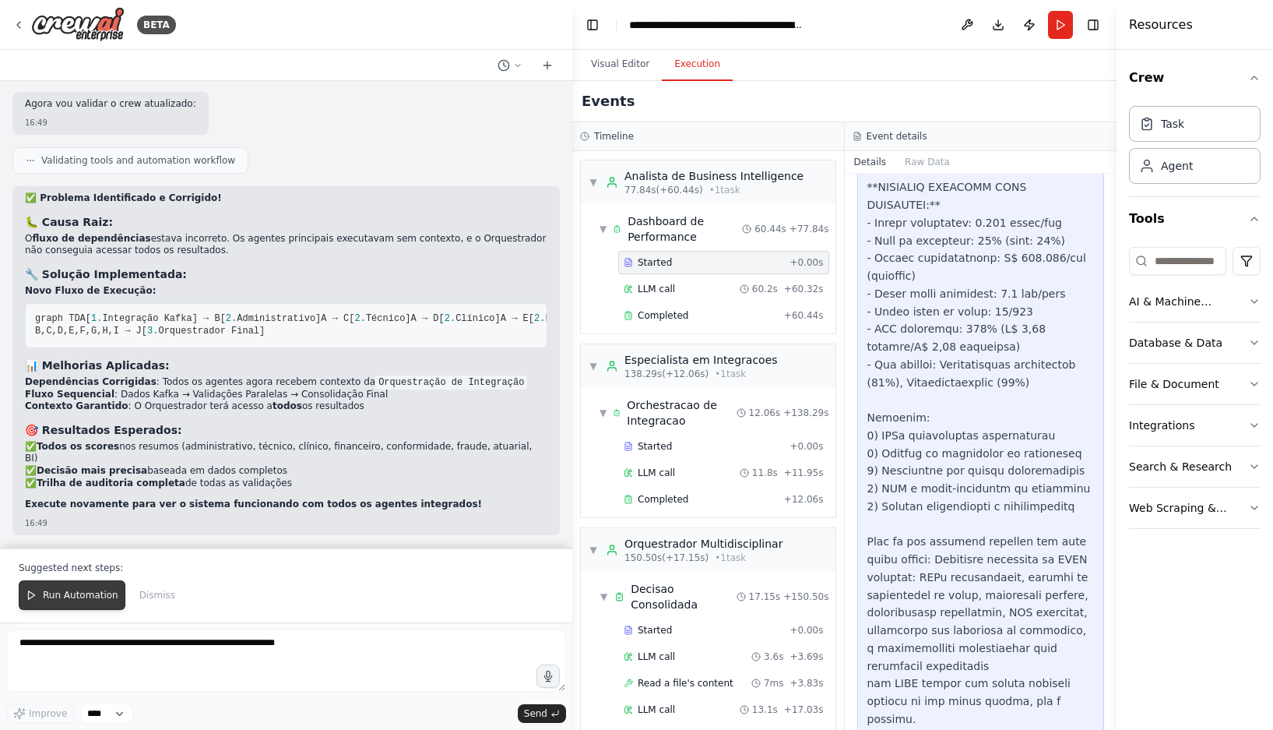
click at [74, 593] on span "Run Automation" at bounding box center [81, 595] width 76 height 12
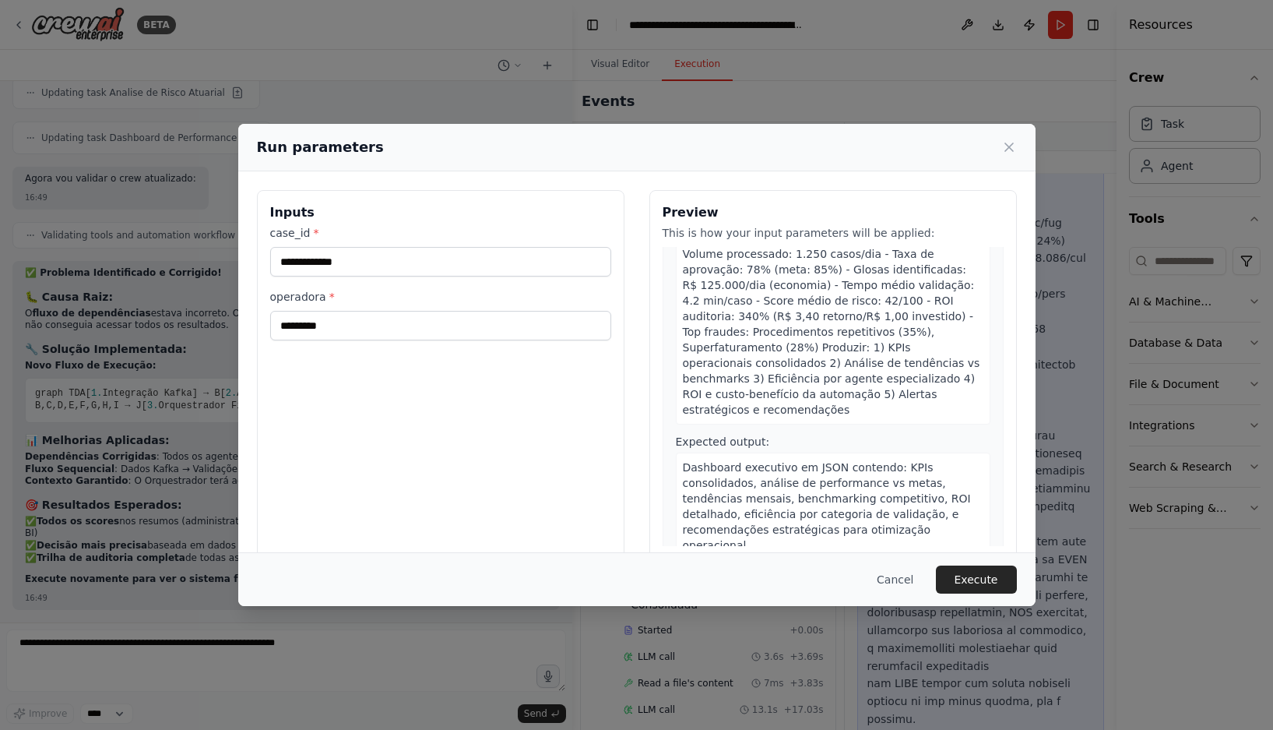
scroll to position [3753, 0]
click at [976, 582] on button "Execute" at bounding box center [976, 579] width 81 height 28
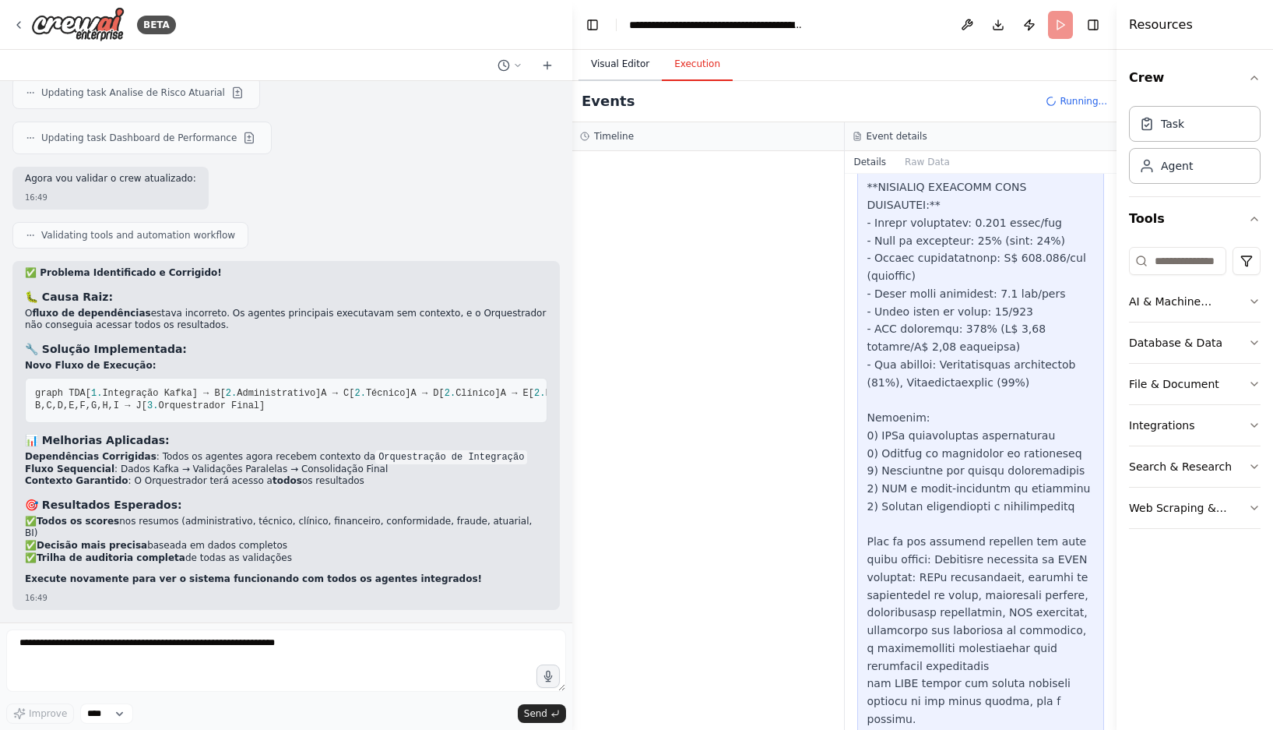
click at [638, 64] on button "Visual Editor" at bounding box center [620, 64] width 83 height 33
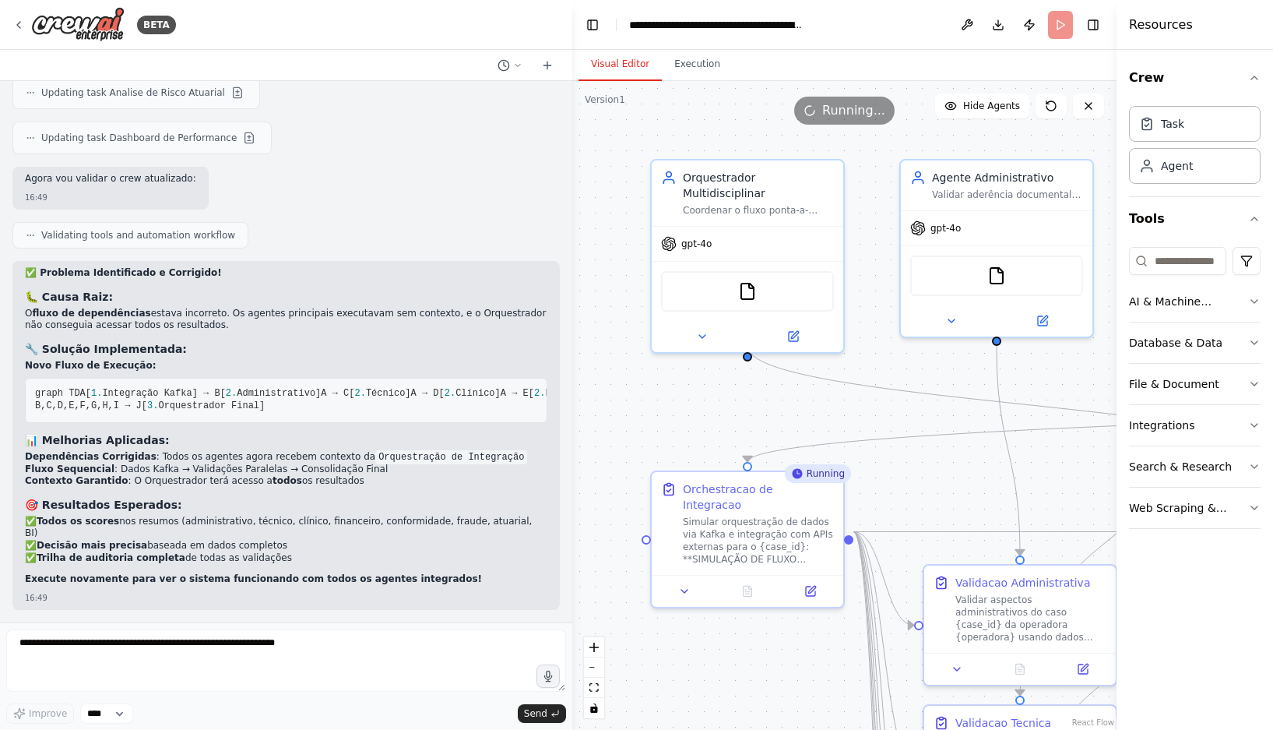
click at [598, 161] on div ".deletable-edge-delete-btn { width: 20px; height: 20px; border: 0px solid #ffff…" at bounding box center [844, 405] width 544 height 649
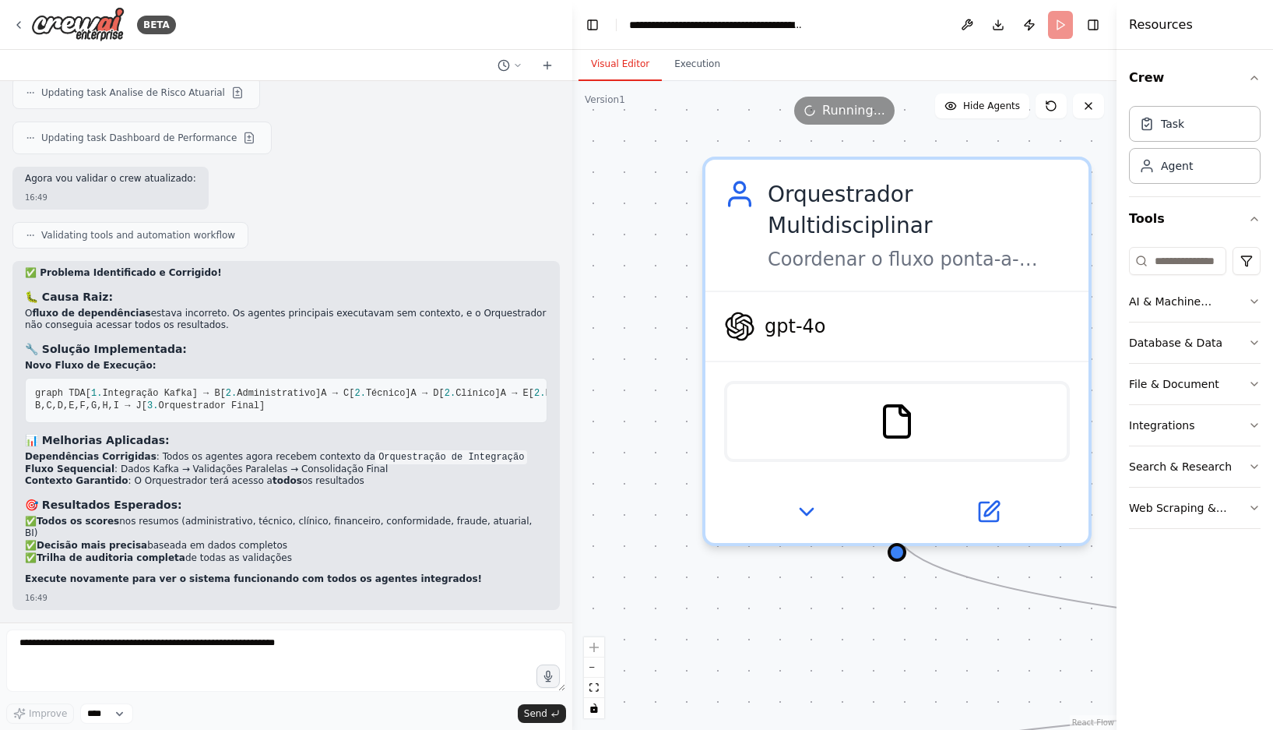
click at [598, 161] on div ".deletable-edge-delete-btn { width: 20px; height: 20px; border: 0px solid #ffff…" at bounding box center [844, 405] width 544 height 649
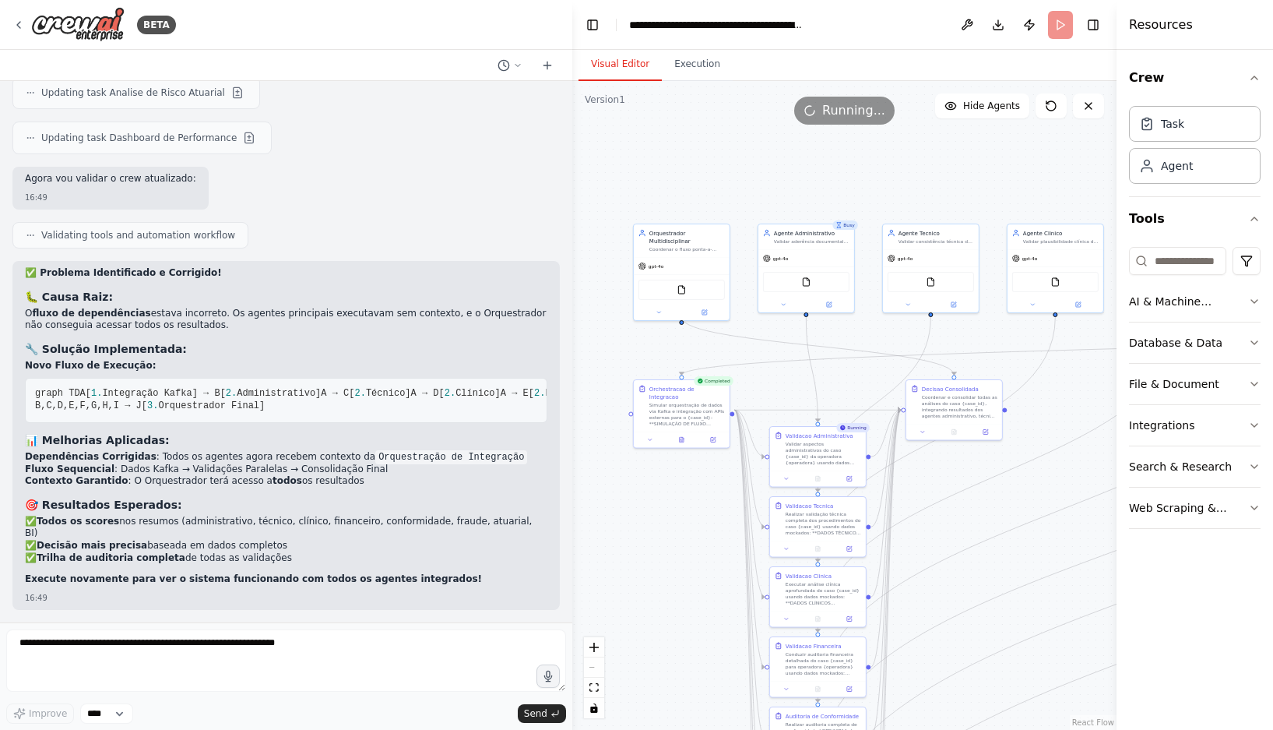
drag, startPoint x: 1018, startPoint y: 498, endPoint x: 1024, endPoint y: 550, distance: 52.5
click at [1024, 550] on div ".deletable-edge-delete-btn { width: 20px; height: 20px; border: 0px solid #ffff…" at bounding box center [844, 405] width 544 height 649
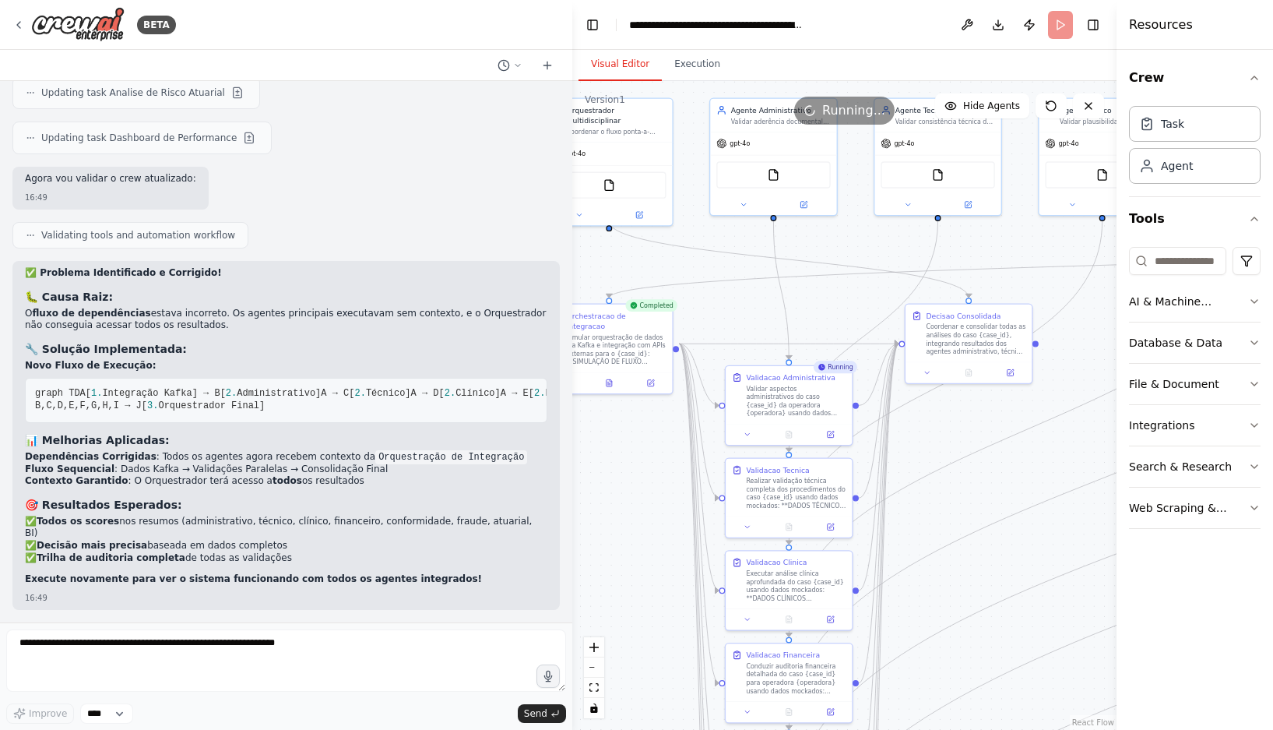
drag, startPoint x: 784, startPoint y: 349, endPoint x: 747, endPoint y: 284, distance: 74.3
click at [747, 284] on div ".deletable-edge-delete-btn { width: 20px; height: 20px; border: 0px solid #ffff…" at bounding box center [844, 405] width 544 height 649
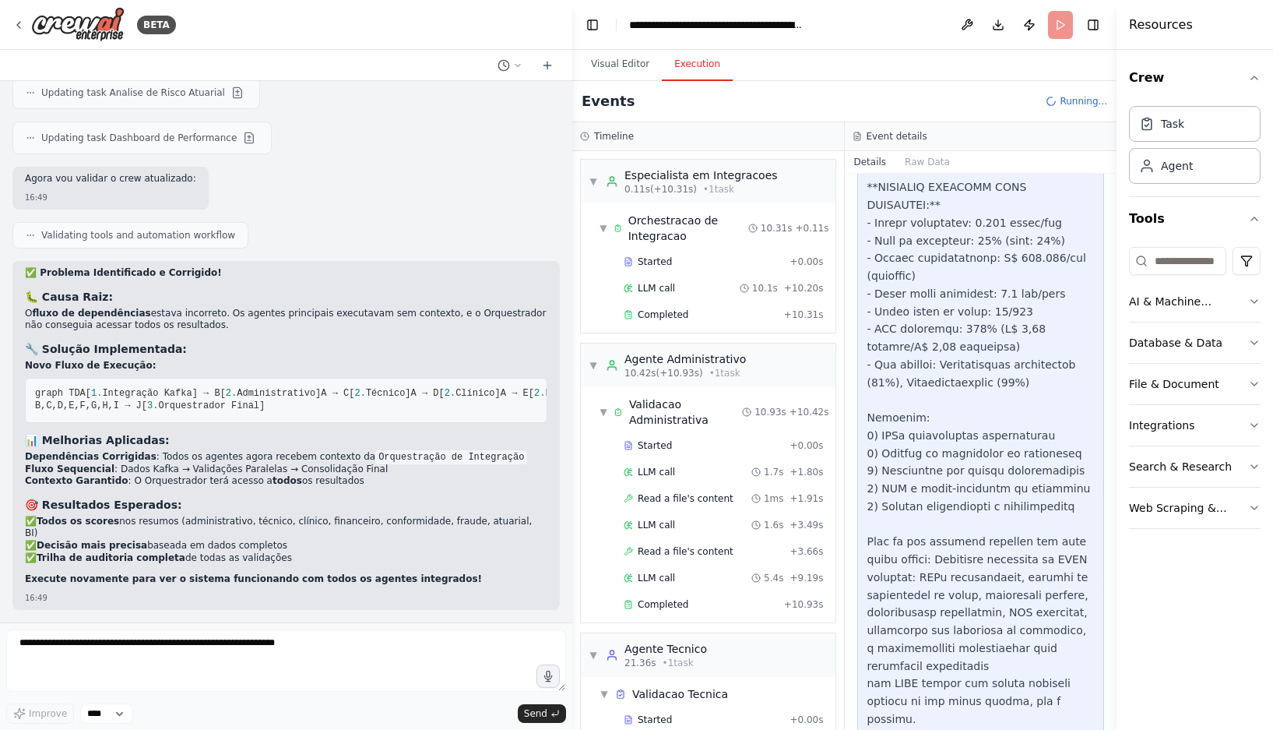
click at [702, 64] on button "Execution" at bounding box center [697, 64] width 71 height 33
click at [593, 174] on div "▼ Especialista em Integracoes 0.11s (+10.31s) • 1 task" at bounding box center [683, 181] width 189 height 28
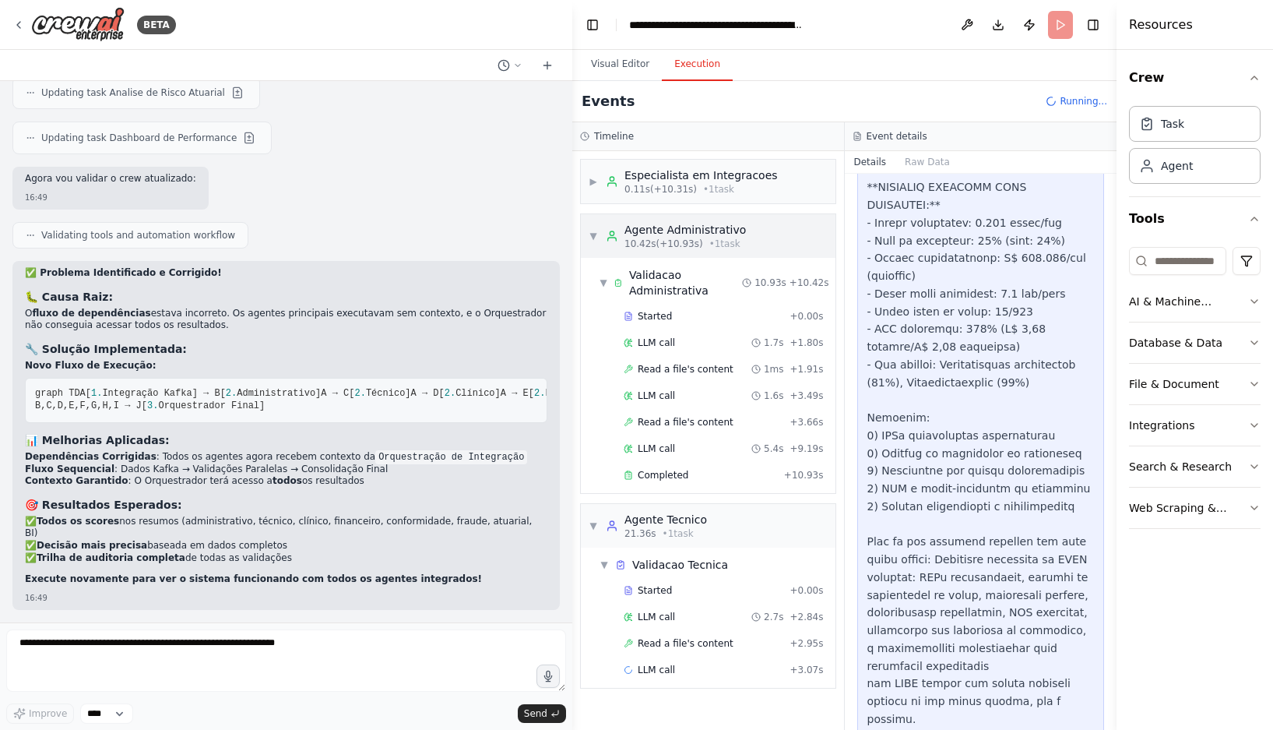
click at [589, 234] on span "▼" at bounding box center [593, 236] width 9 height 12
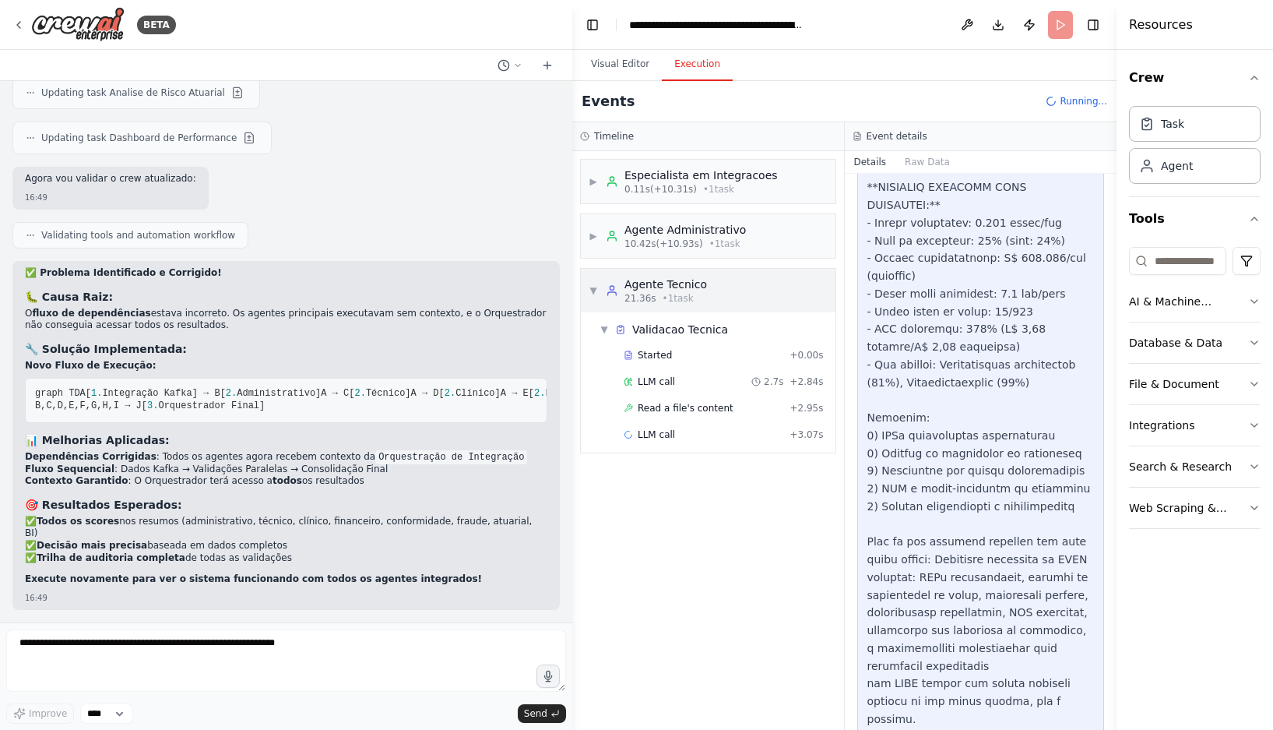
click at [590, 286] on span "▼" at bounding box center [593, 290] width 9 height 12
click at [614, 58] on button "Visual Editor" at bounding box center [620, 64] width 83 height 33
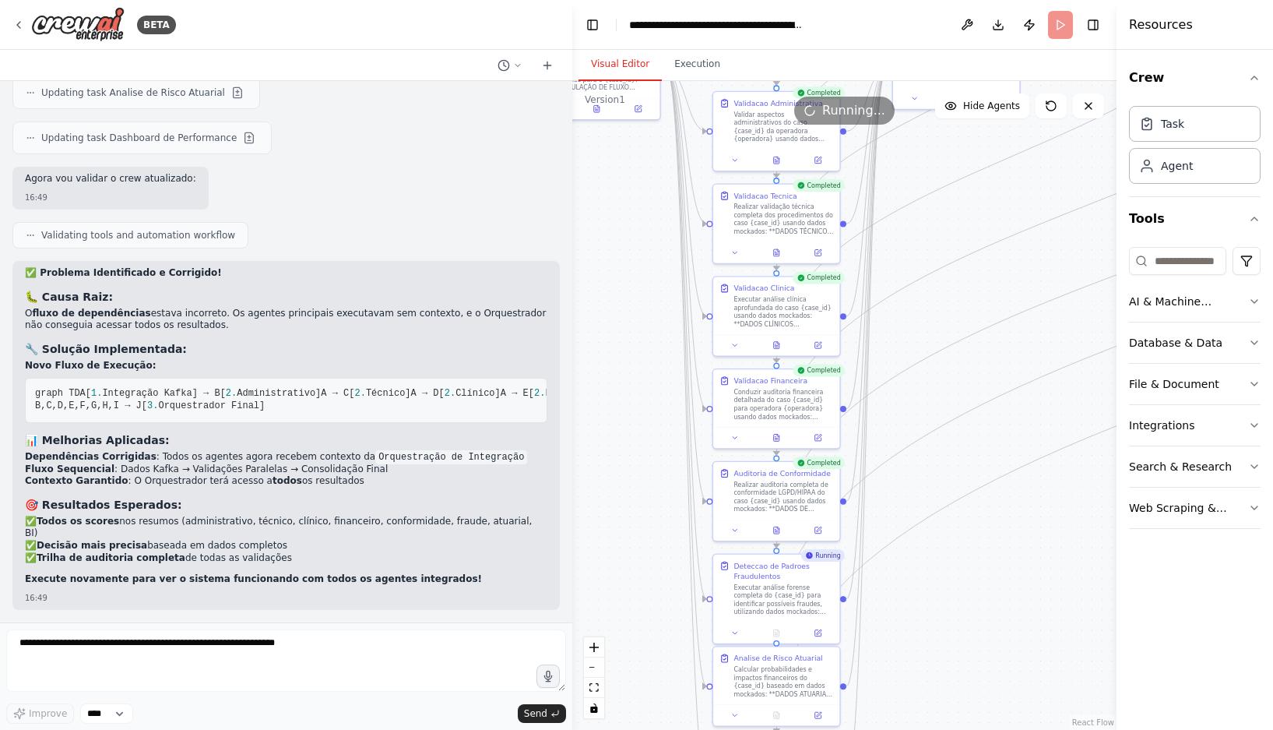
drag, startPoint x: 1026, startPoint y: 455, endPoint x: 1013, endPoint y: 179, distance: 276.7
click at [1013, 179] on div ".deletable-edge-delete-btn { width: 20px; height: 20px; border: 0px solid #ffff…" at bounding box center [844, 405] width 544 height 649
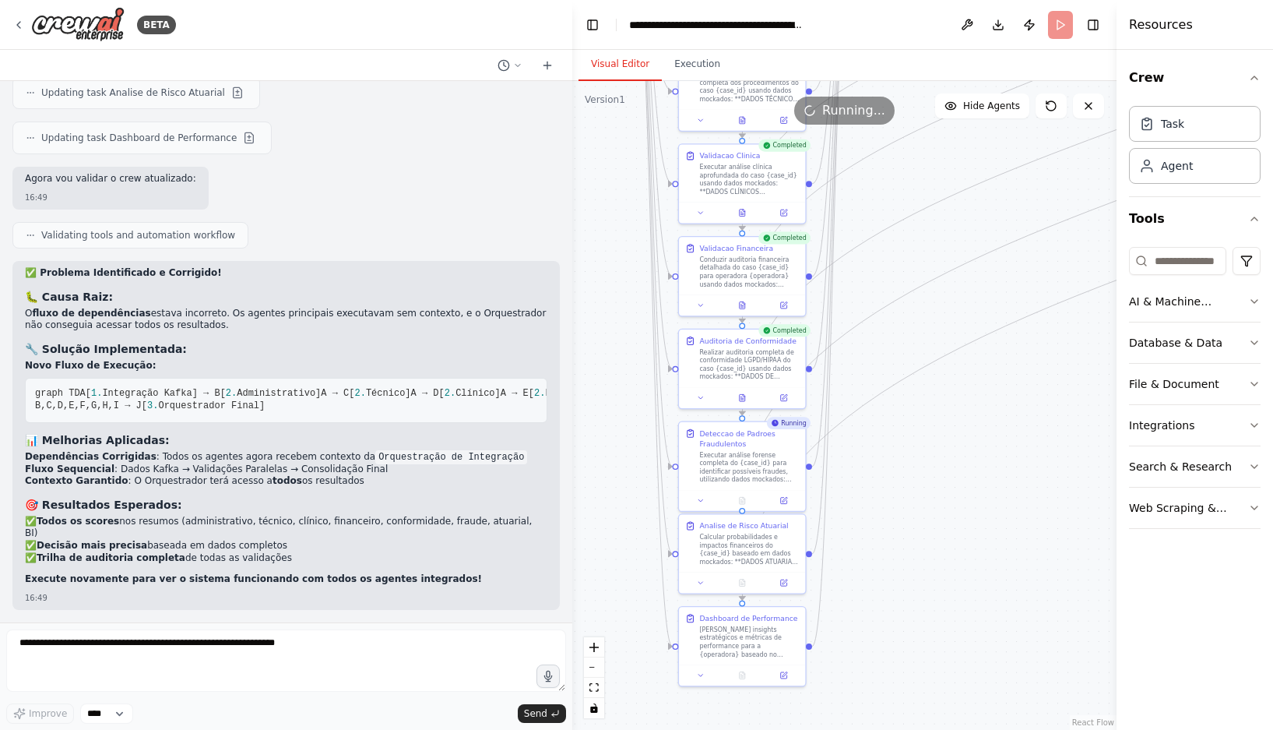
drag, startPoint x: 989, startPoint y: 565, endPoint x: 952, endPoint y: 437, distance: 133.6
click at [956, 442] on div ".deletable-edge-delete-btn { width: 20px; height: 20px; border: 0px solid #ffff…" at bounding box center [844, 405] width 544 height 649
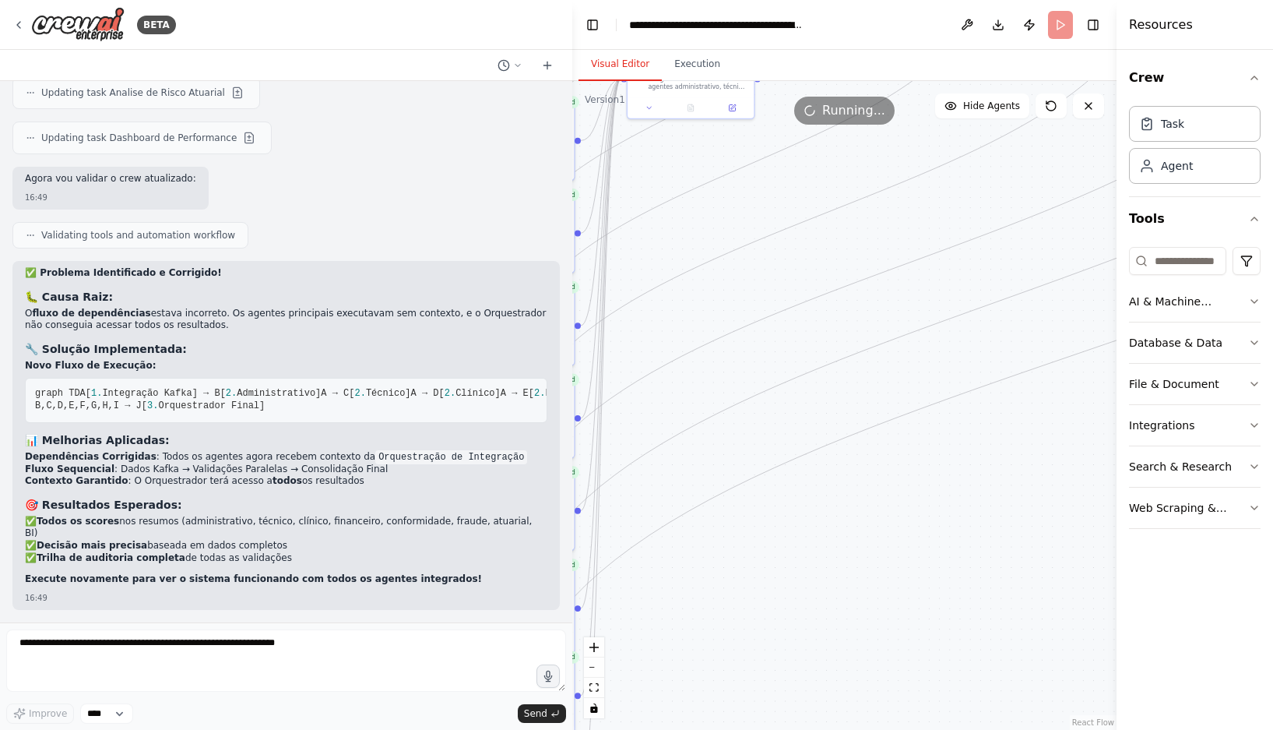
drag, startPoint x: 984, startPoint y: 425, endPoint x: 586, endPoint y: 629, distance: 447.1
click at [585, 636] on div ".deletable-edge-delete-btn { width: 20px; height: 20px; border: 0px solid #ffff…" at bounding box center [844, 405] width 544 height 649
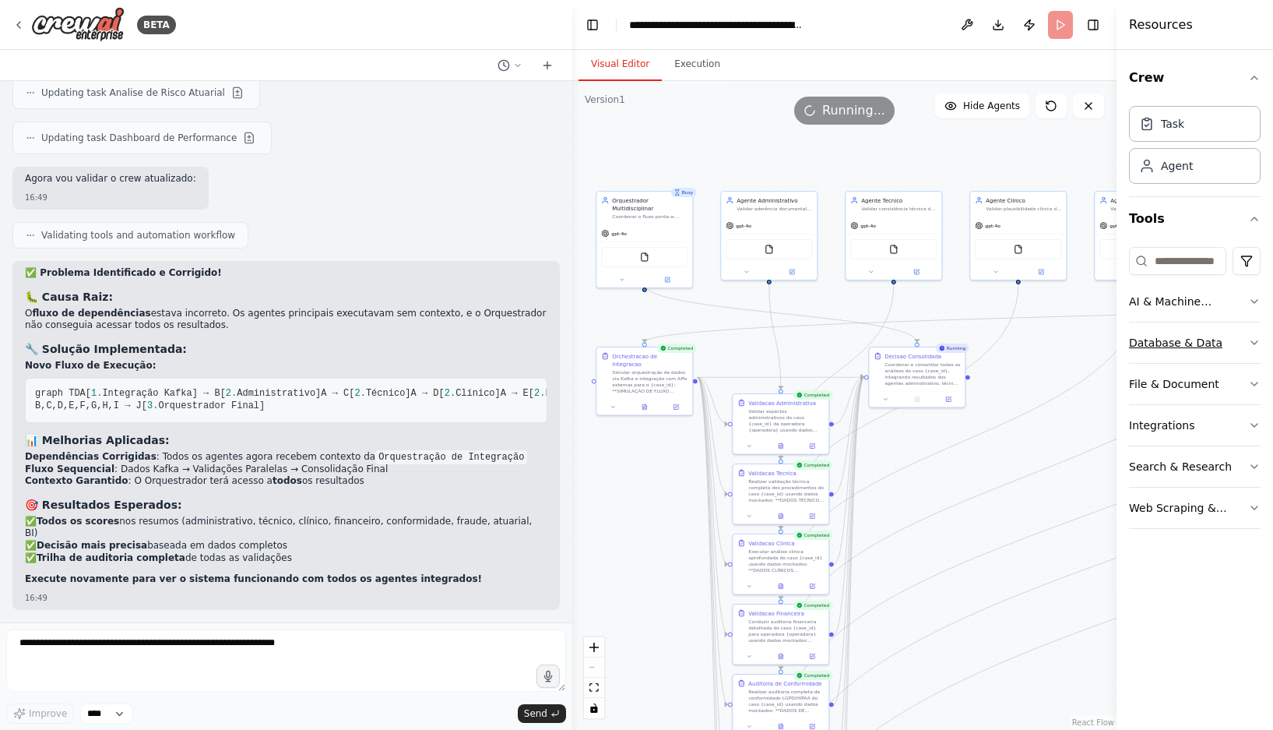
drag, startPoint x: 820, startPoint y: 239, endPoint x: 1139, endPoint y: 339, distance: 334.4
click at [1139, 339] on div "BETA Hello! I'm the CrewAI assistant. What kind of automation do you want to bu…" at bounding box center [636, 365] width 1273 height 730
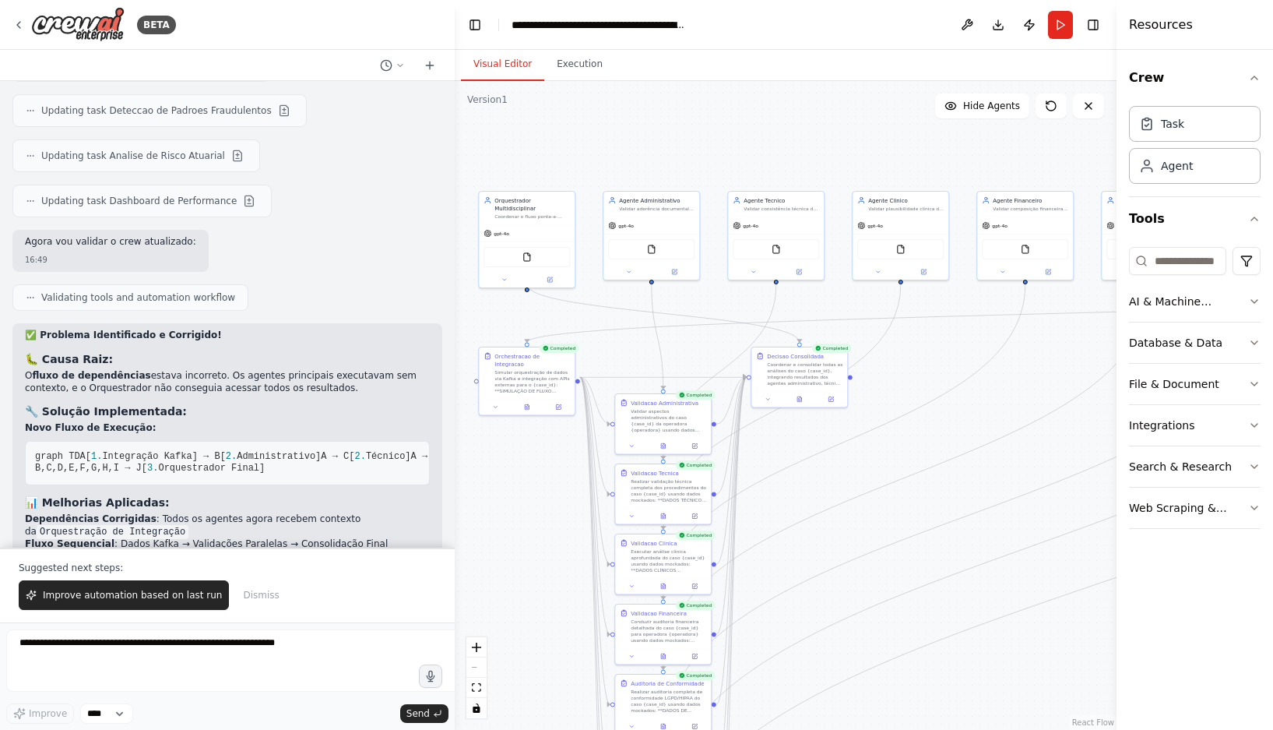
scroll to position [15965, 0]
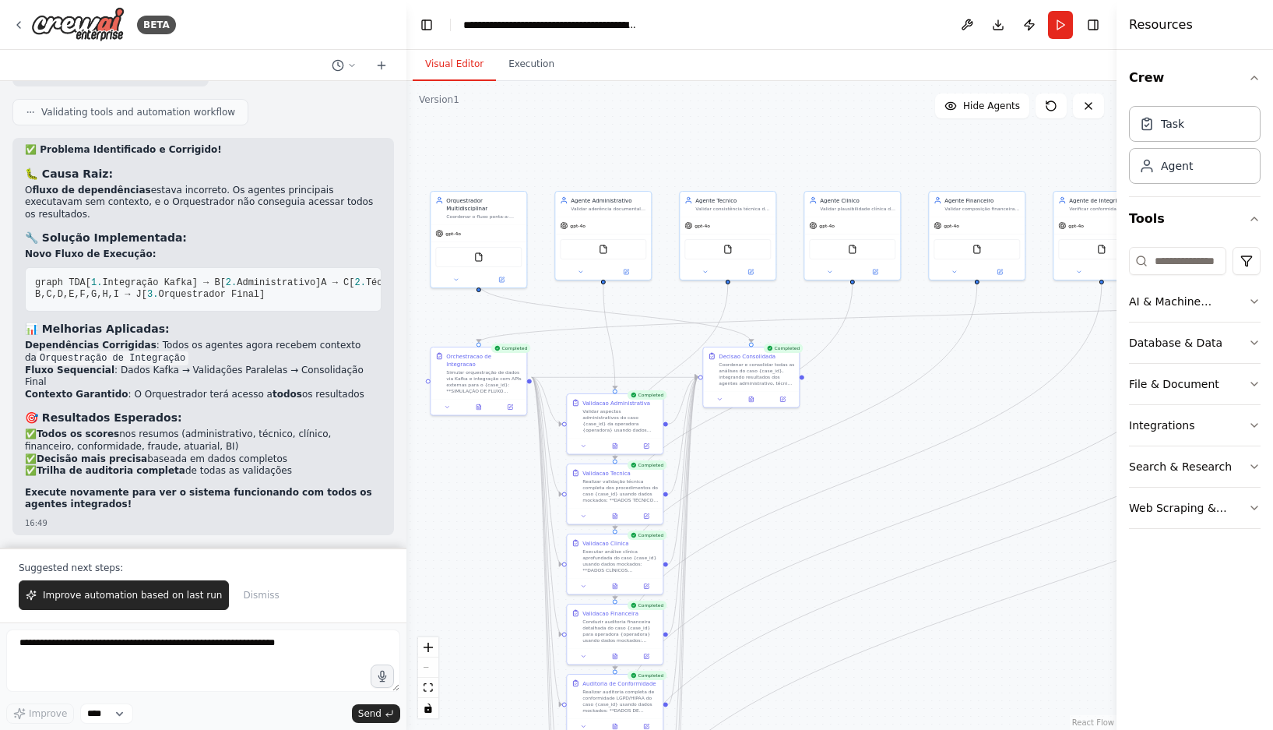
drag, startPoint x: 567, startPoint y: 127, endPoint x: 406, endPoint y: 93, distance: 163.9
click at [406, 93] on div "BETA Hello! I'm the CrewAI assistant. What kind of automation do you want to bu…" at bounding box center [636, 365] width 1273 height 730
click at [178, 587] on button "Improve automation based on last run" at bounding box center [124, 595] width 210 height 30
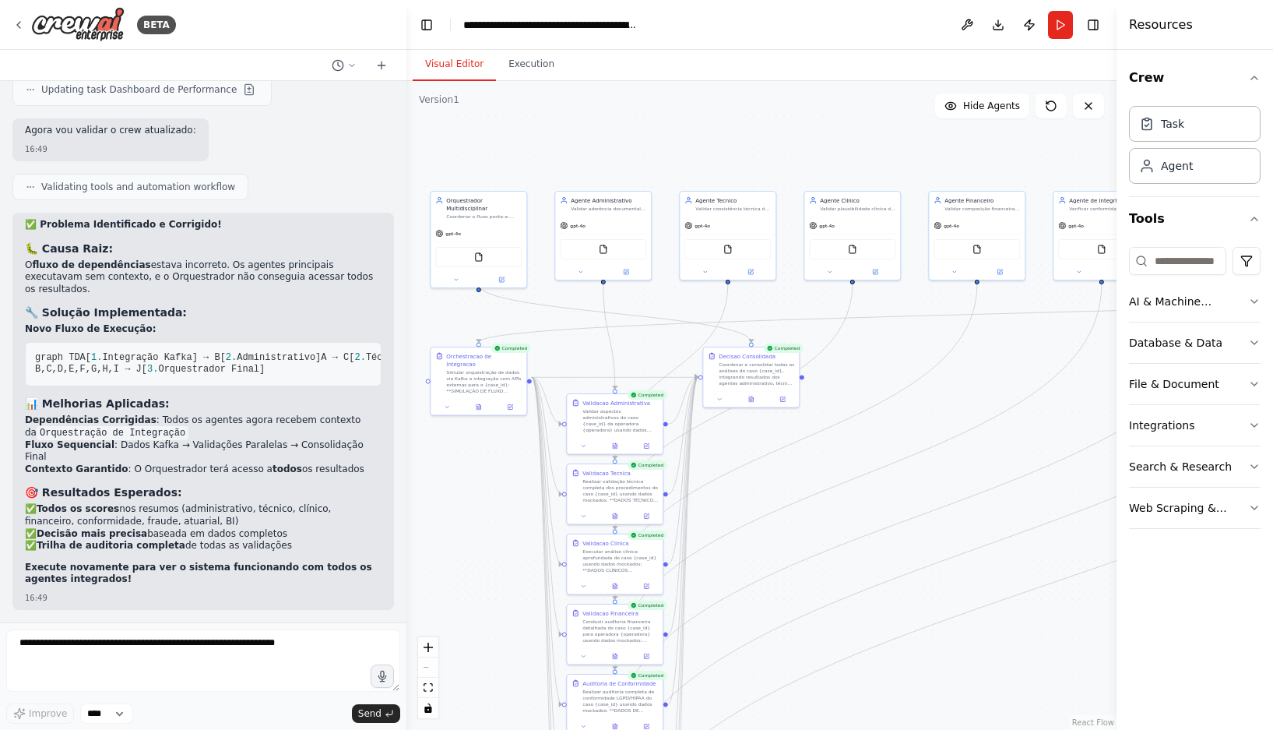
scroll to position [15968, 0]
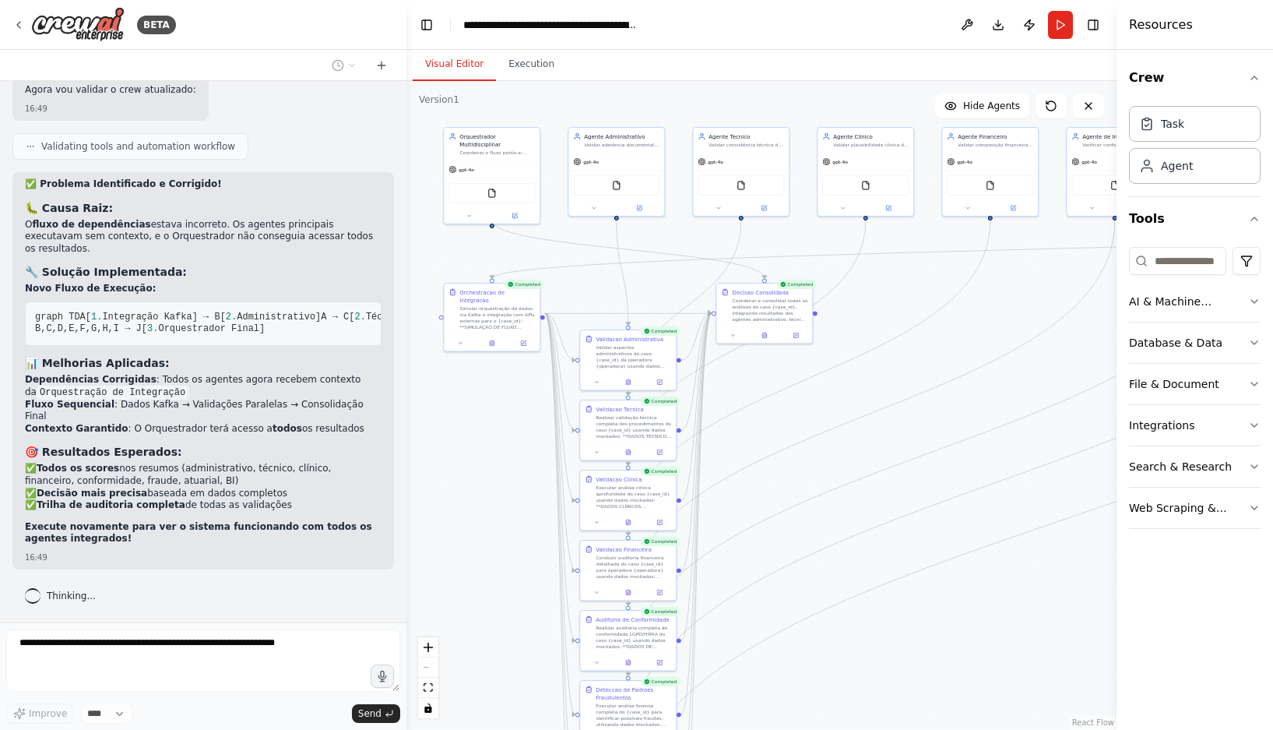
drag, startPoint x: 978, startPoint y: 396, endPoint x: 991, endPoint y: 332, distance: 65.2
click at [991, 332] on div ".deletable-edge-delete-btn { width: 20px; height: 20px; border: 0px solid #ffff…" at bounding box center [761, 405] width 710 height 649
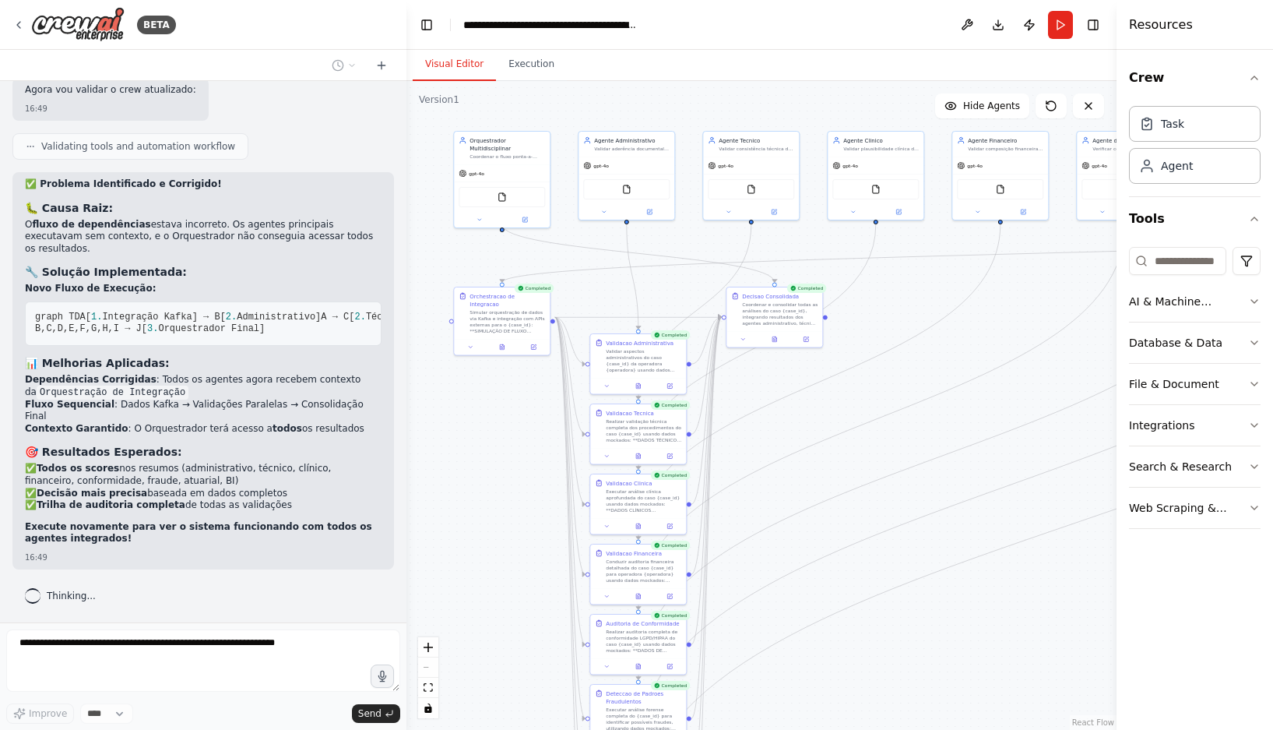
drag, startPoint x: 925, startPoint y: 528, endPoint x: 935, endPoint y: 532, distance: 10.8
click at [935, 532] on div ".deletable-edge-delete-btn { width: 20px; height: 20px; border: 0px solid #ffff…" at bounding box center [761, 405] width 710 height 649
click at [992, 22] on button "Download" at bounding box center [998, 25] width 25 height 28
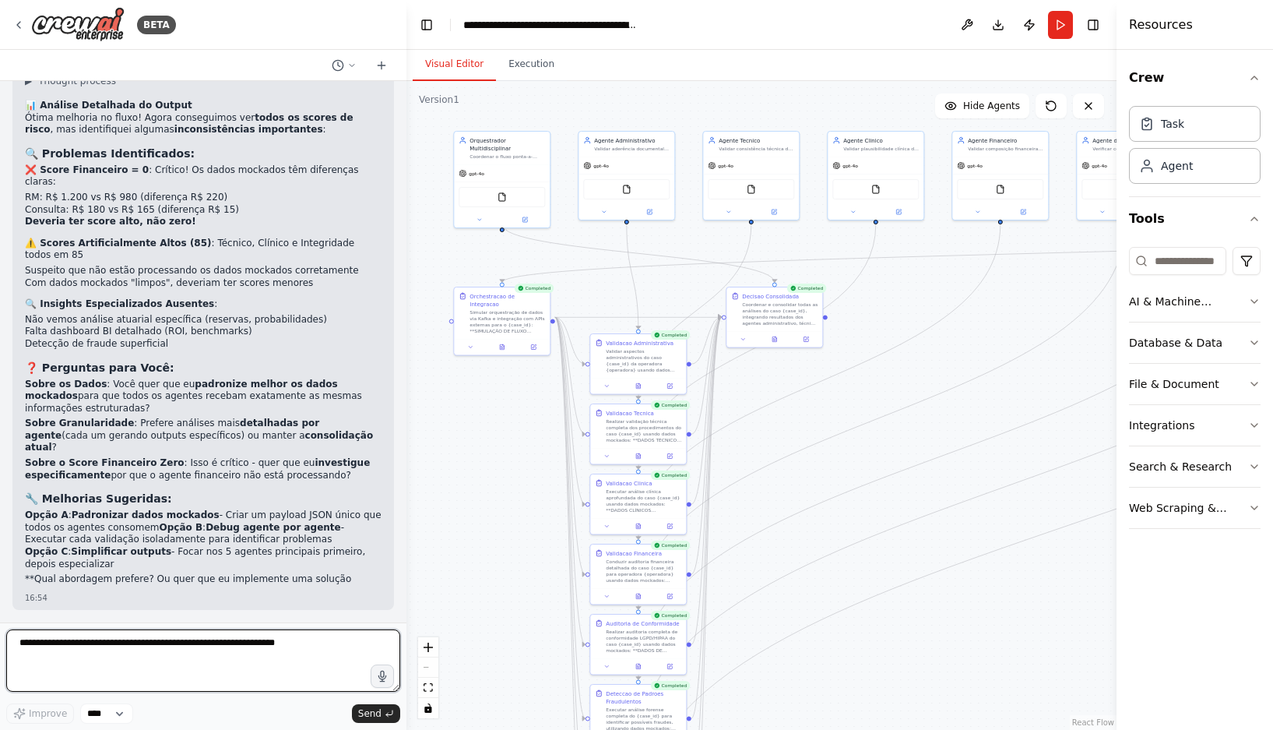
scroll to position [16448, 0]
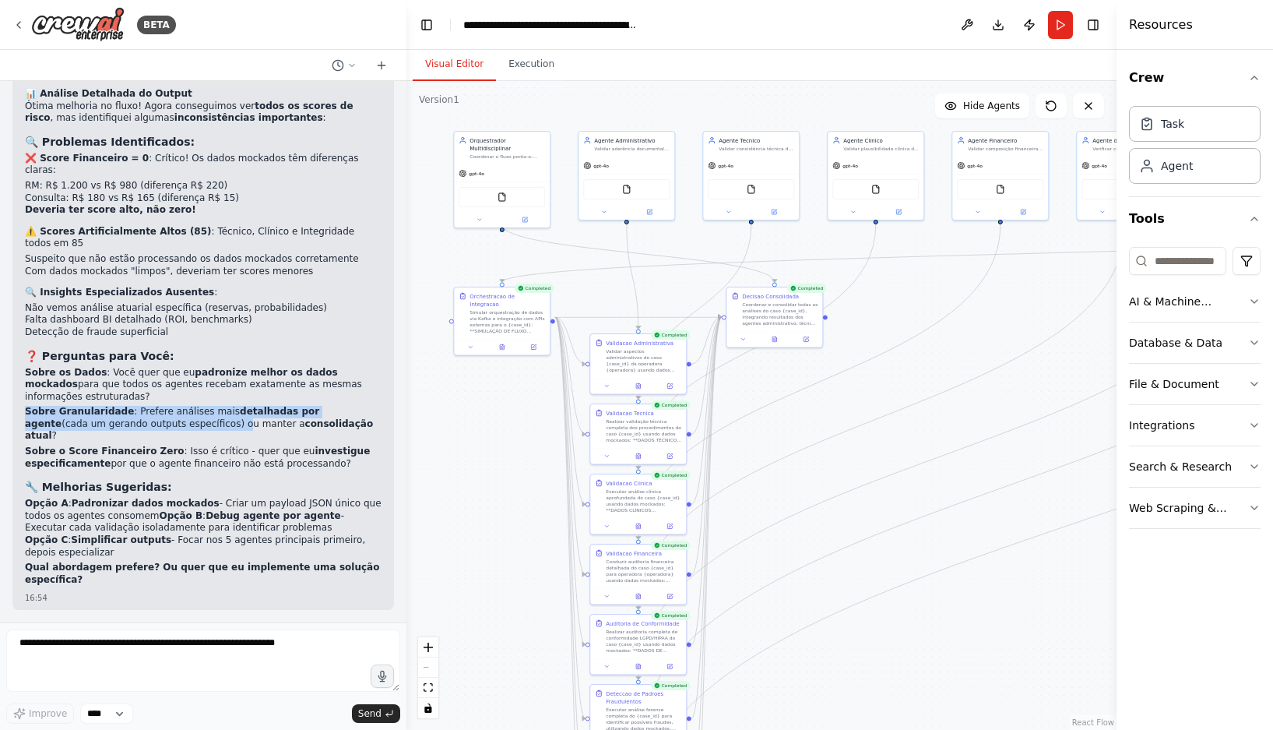
drag, startPoint x: 148, startPoint y: 435, endPoint x: 18, endPoint y: 418, distance: 131.2
click at [18, 418] on div "▶ Thought process 📊 Análise Detalhada do Output Ótima melhoria no fluxo! Agora …" at bounding box center [203, 332] width 382 height 556
click at [83, 403] on p "Sobre os Dados : Você quer que eu padronize melhor os dados mockados para que t…" at bounding box center [203, 385] width 357 height 37
drag, startPoint x: 324, startPoint y: 464, endPoint x: 84, endPoint y: 430, distance: 242.3
click at [84, 430] on ol "Sobre os Dados : Você quer que eu padronize melhor os dados mockados para que t…" at bounding box center [203, 419] width 357 height 104
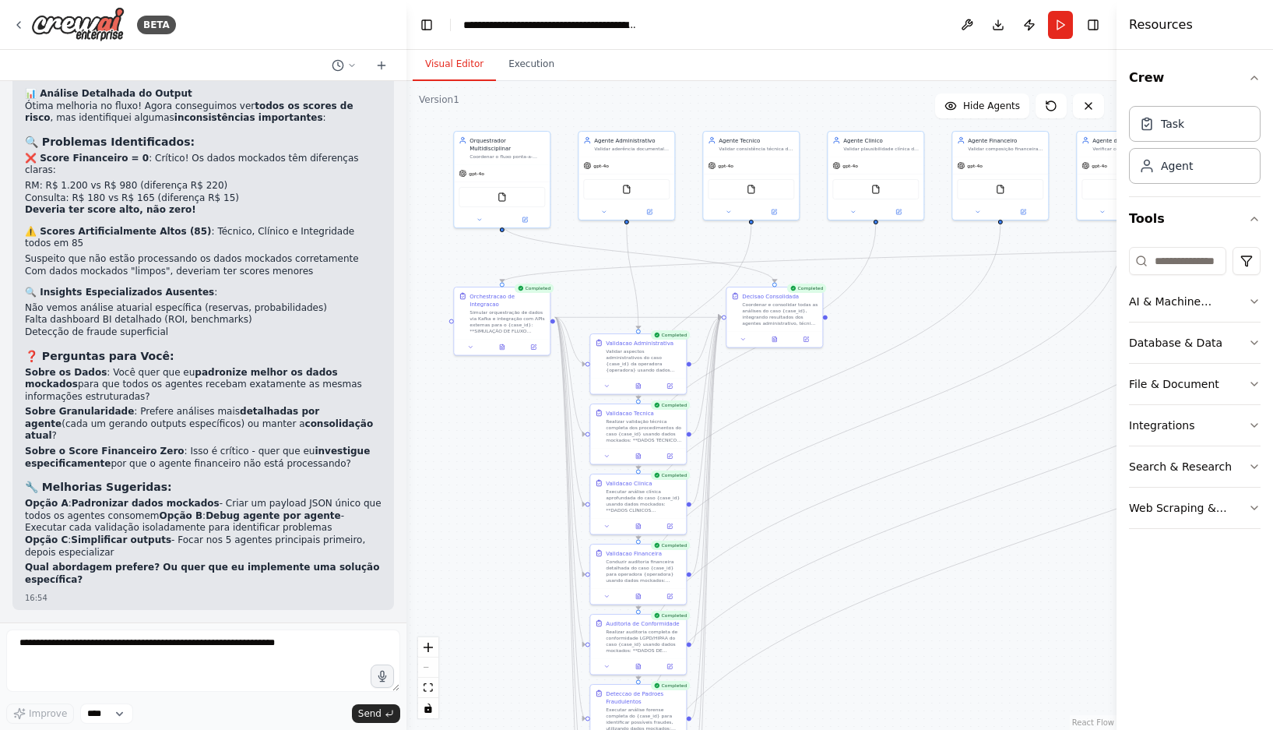
click at [199, 495] on div "📊 Análise Detalhada do Output Ótima melhoria no fluxo! Agora conseguimos ver to…" at bounding box center [203, 338] width 357 height 501
drag, startPoint x: 118, startPoint y: 515, endPoint x: 22, endPoint y: 498, distance: 97.4
click at [19, 498] on div "▶ Thought process 📊 Análise Detalhada do Output Ótima melhoria no fluxo! Agora …" at bounding box center [203, 332] width 382 height 556
click at [58, 543] on strong "Opção C" at bounding box center [46, 539] width 43 height 11
drag, startPoint x: 25, startPoint y: 508, endPoint x: 118, endPoint y: 518, distance: 93.9
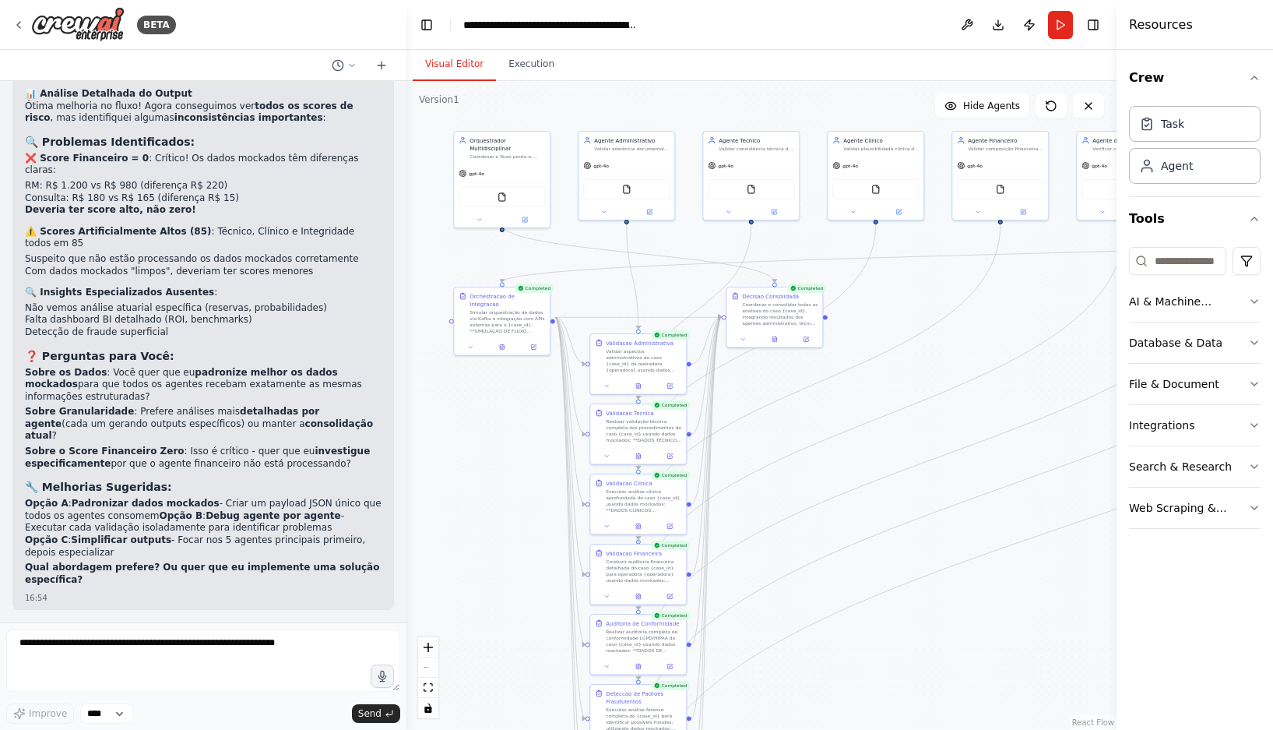
click at [118, 518] on p "Opção A : Padronizar dados mockados - Criar um payload JSON único que todos os …" at bounding box center [203, 528] width 357 height 61
copy p "Opção A : Padronizar dados mockados - Criar um payload JSON único que todos os …"
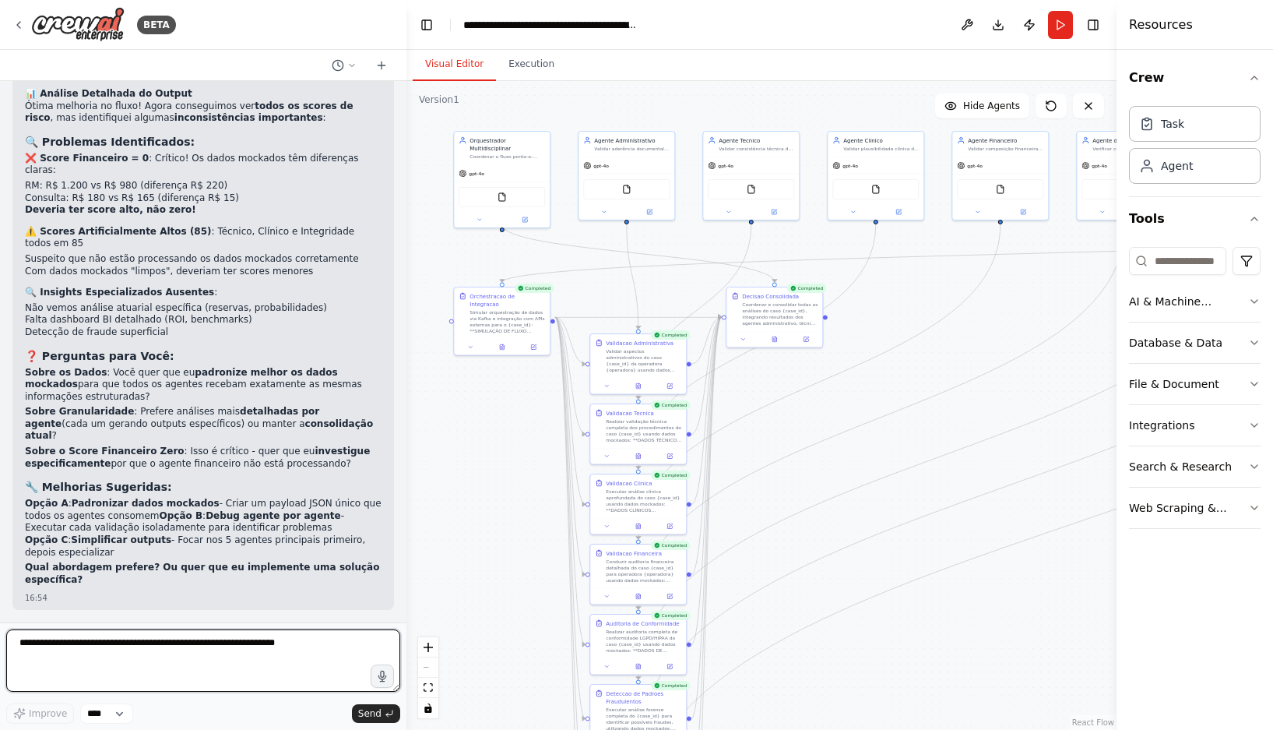
click at [104, 644] on textarea at bounding box center [203, 660] width 394 height 62
paste textarea "**********"
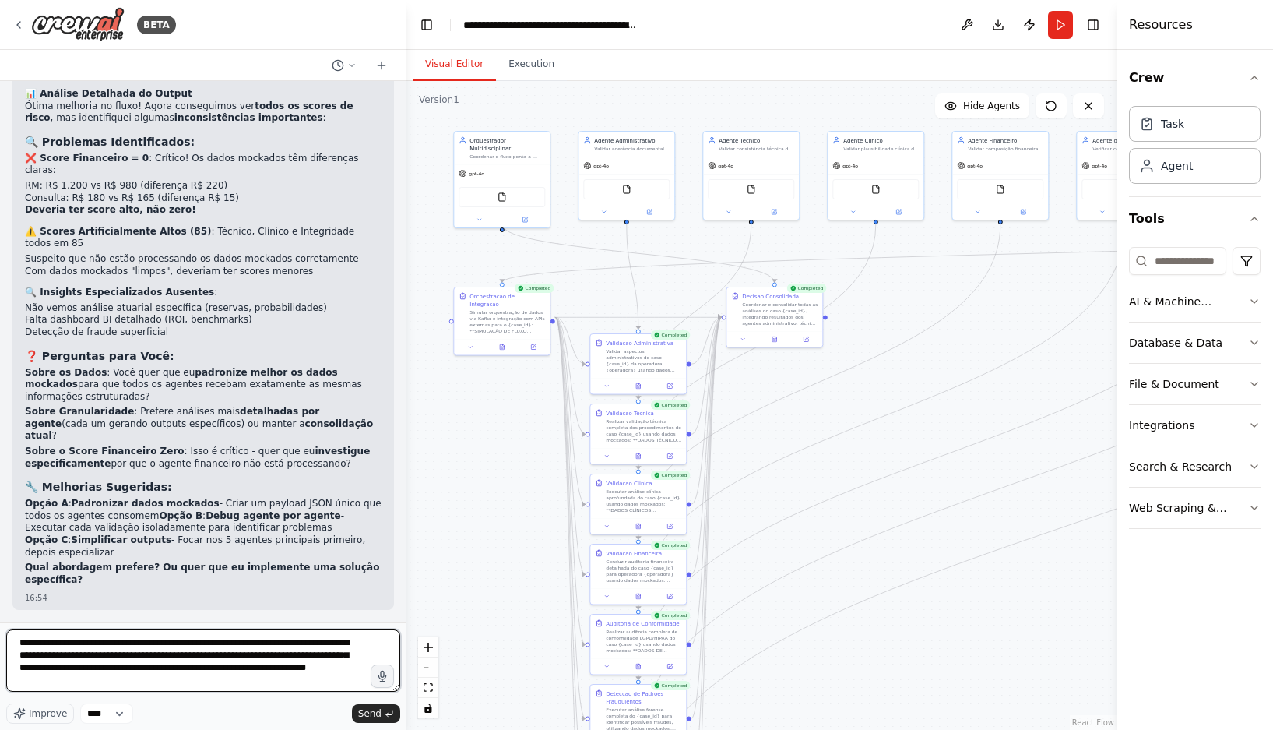
type textarea "**********"
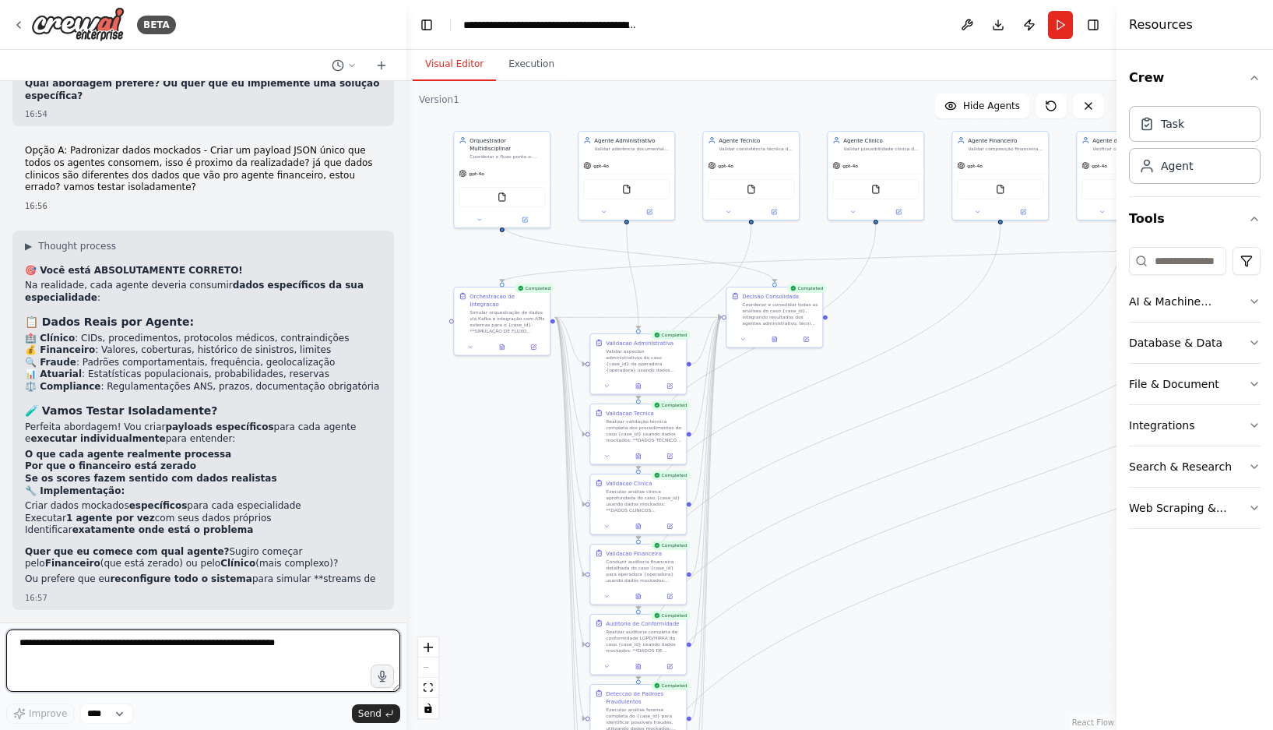
scroll to position [16943, 0]
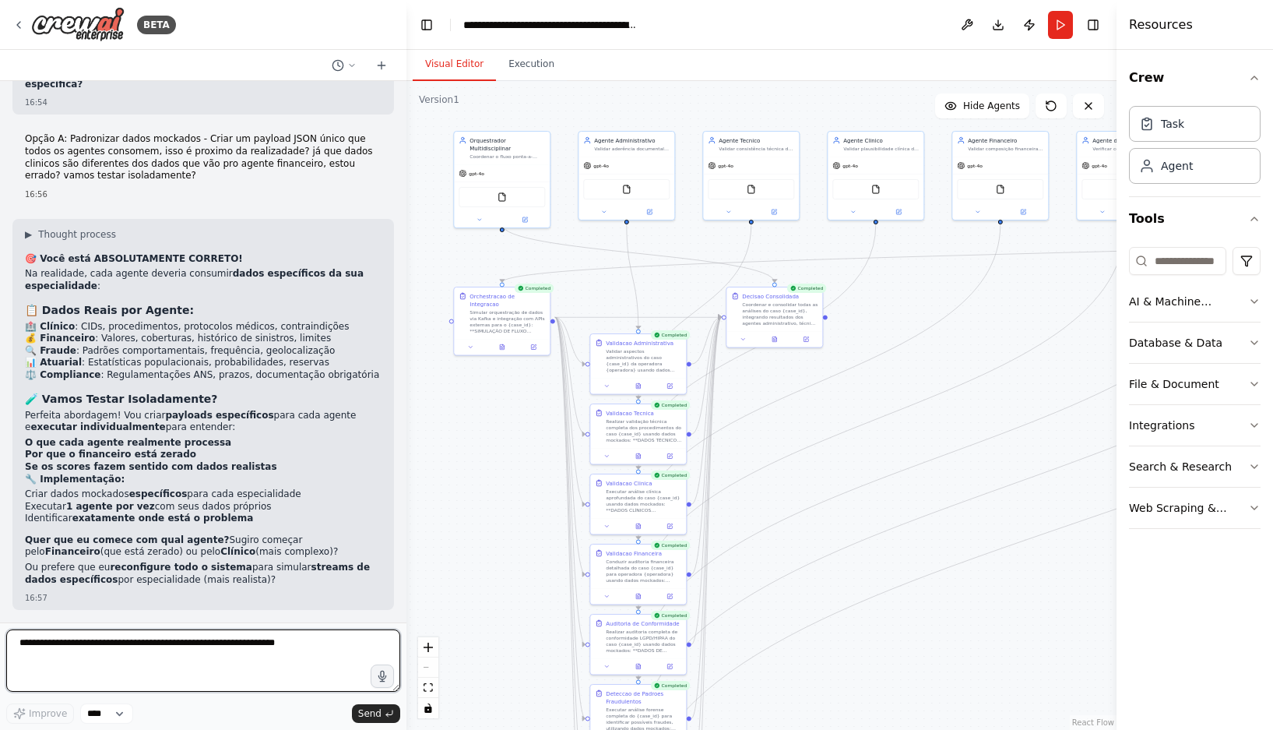
click at [157, 643] on textarea at bounding box center [203, 660] width 394 height 62
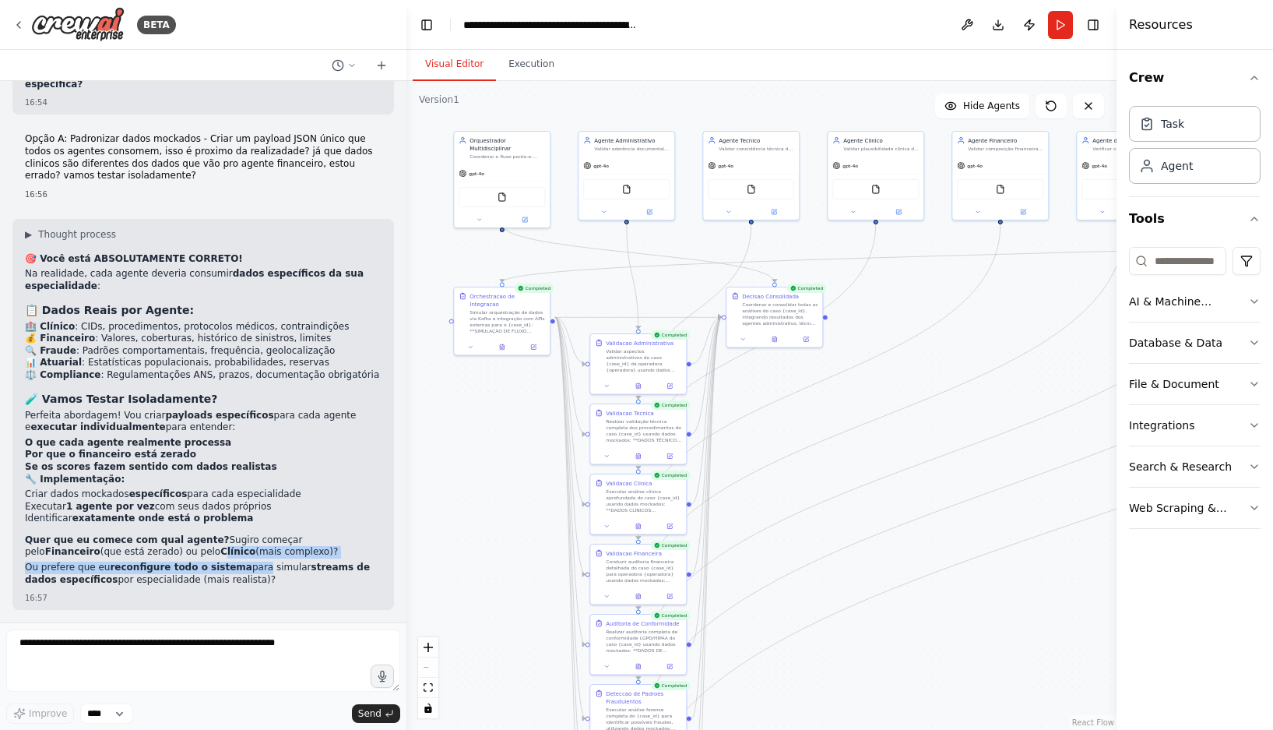
drag, startPoint x: 236, startPoint y: 560, endPoint x: 118, endPoint y: 552, distance: 118.6
click at [118, 552] on div "🎯 Você está ABSOLUTAMENTE CORRETO! Na realidade, cada agente deveria consumir d…" at bounding box center [203, 421] width 357 height 336
drag, startPoint x: 101, startPoint y: 627, endPoint x: 93, endPoint y: 642, distance: 17.8
click at [100, 632] on div "BETA Hello! I'm the CrewAI assistant. What kind of automation do you want to bu…" at bounding box center [203, 365] width 406 height 730
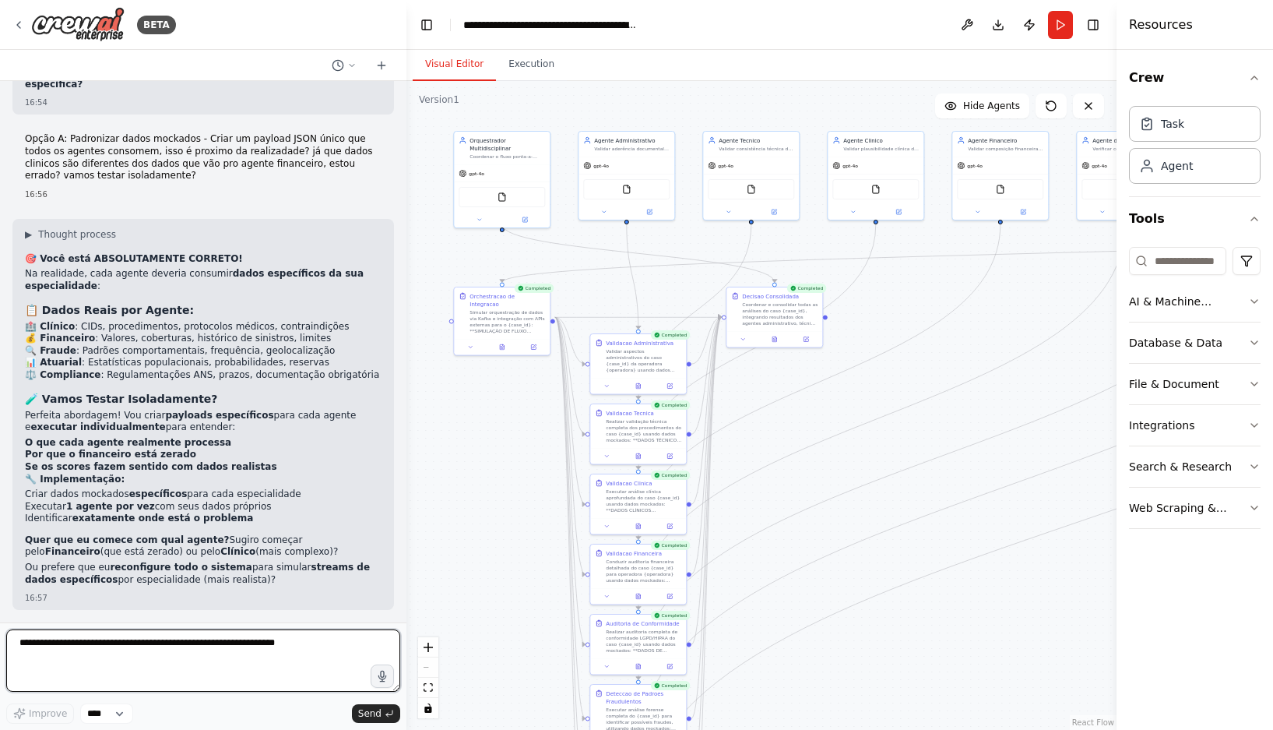
click at [93, 648] on textarea at bounding box center [203, 660] width 394 height 62
type textarea "*"
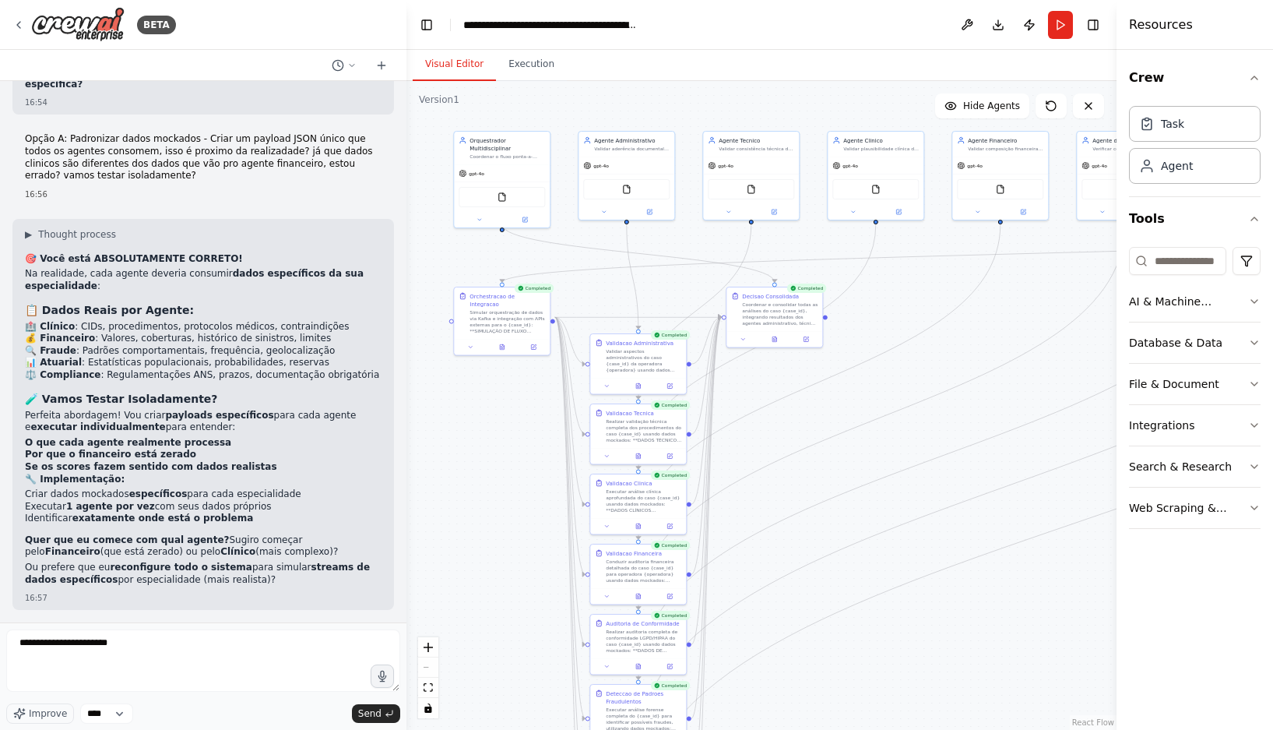
drag, startPoint x: 227, startPoint y: 582, endPoint x: 72, endPoint y: 570, distance: 154.7
click at [23, 563] on div "▶ Thought process 🎯 Você está ABSOLUTAMENTE CORRETO! Na realidade, cada agente …" at bounding box center [203, 414] width 382 height 391
copy p "Ou prefere que eu reconfigure todo o sistema para simular streams de dados espe…"
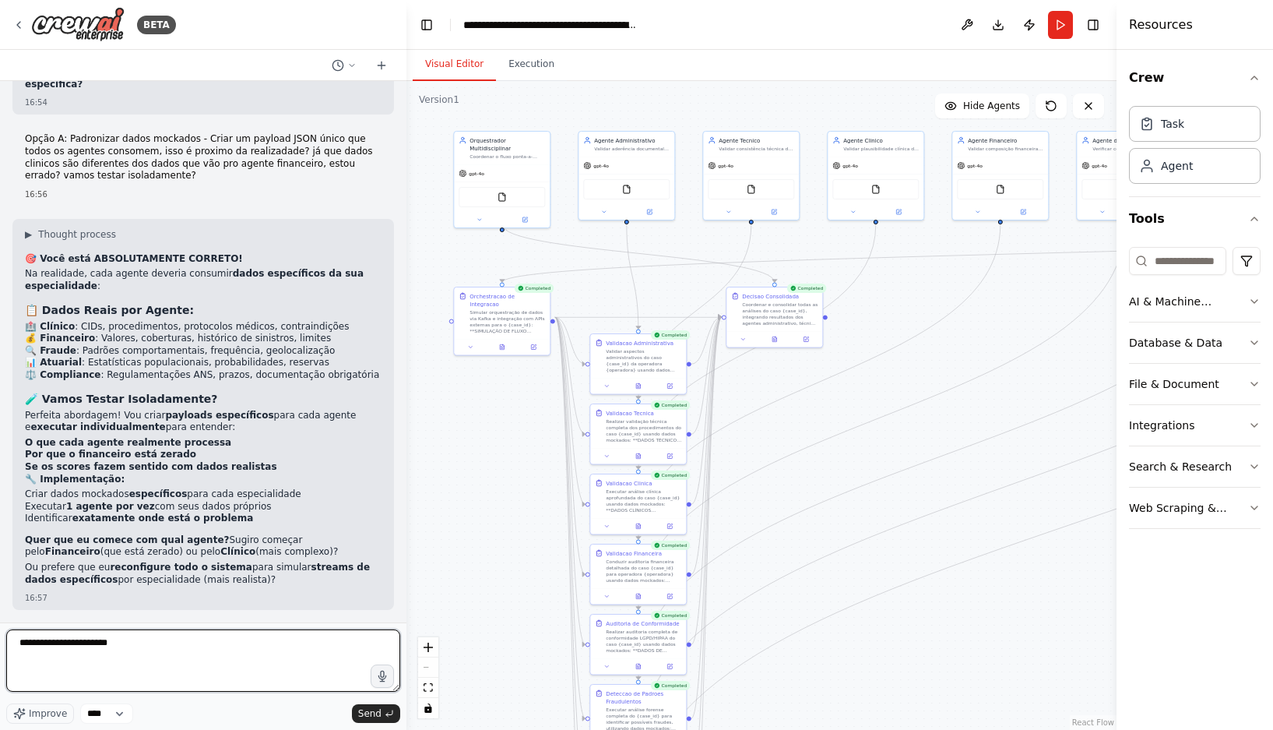
click at [148, 650] on textarea "**********" at bounding box center [203, 660] width 394 height 62
paste textarea "**********"
type textarea "**********"
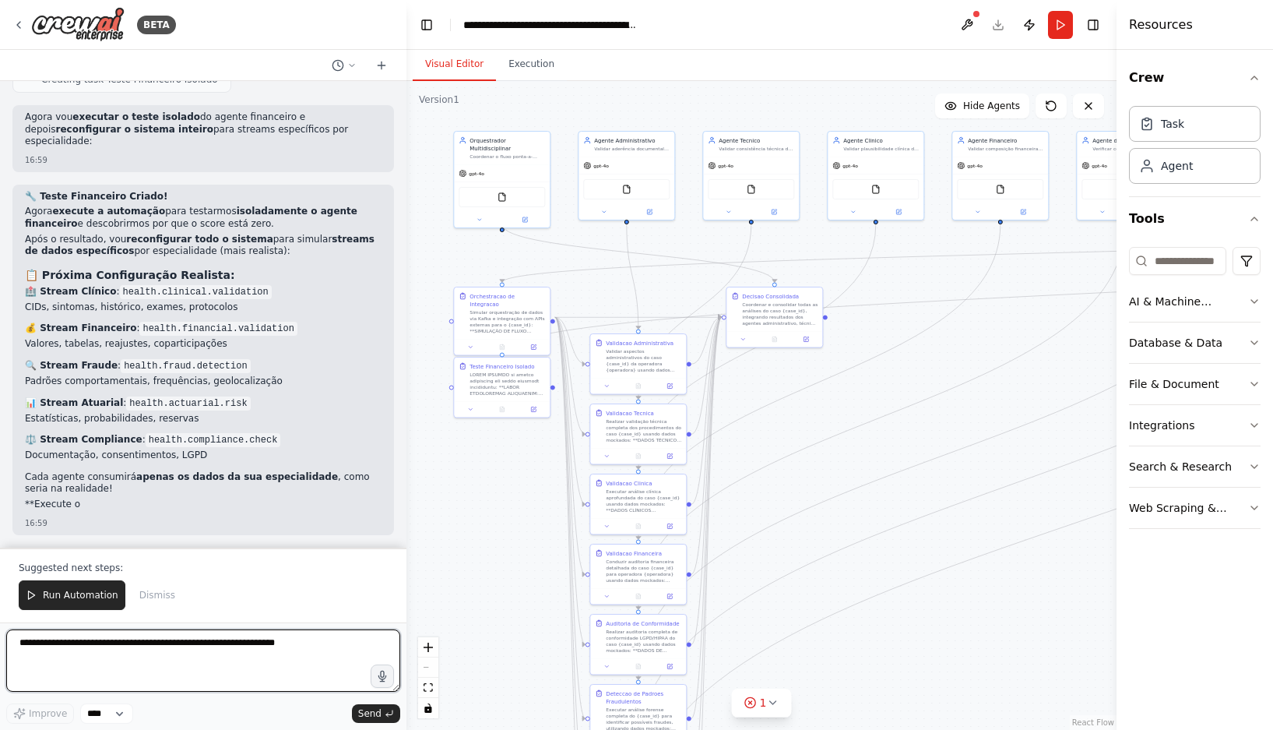
scroll to position [17820, 0]
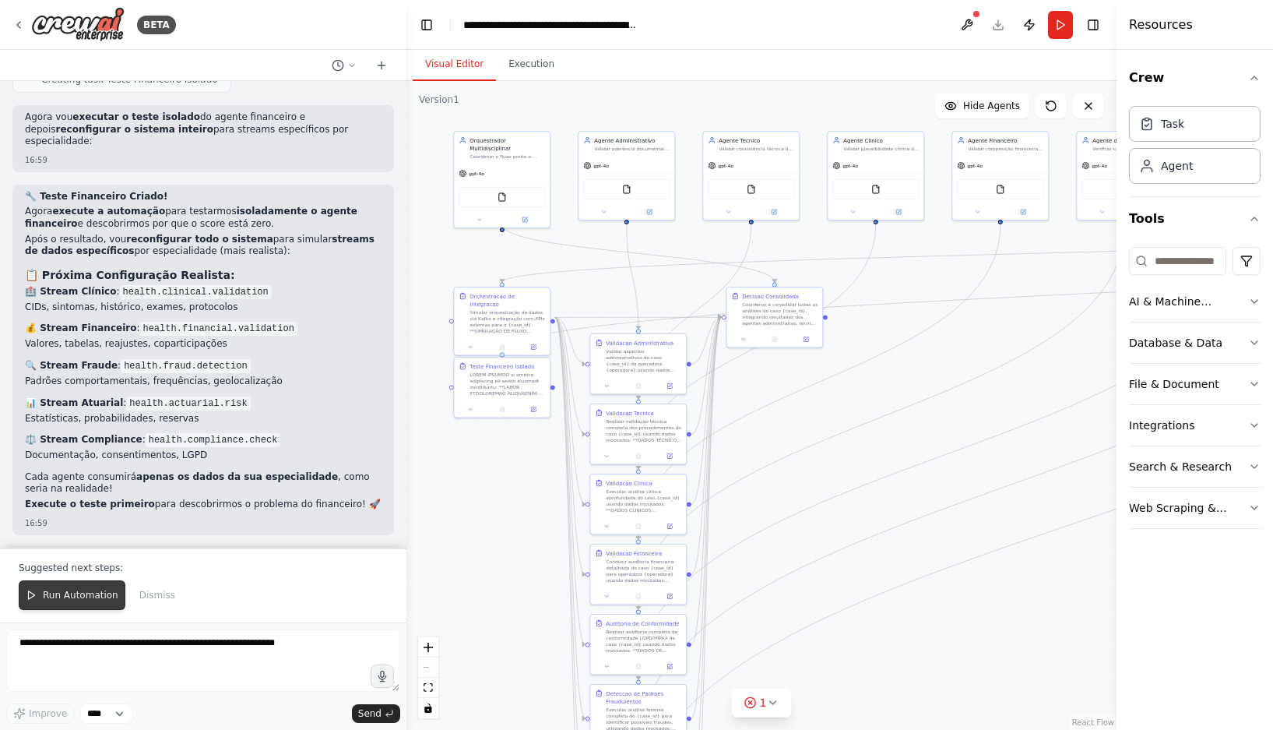
click at [82, 589] on span "Run Automation" at bounding box center [81, 595] width 76 height 12
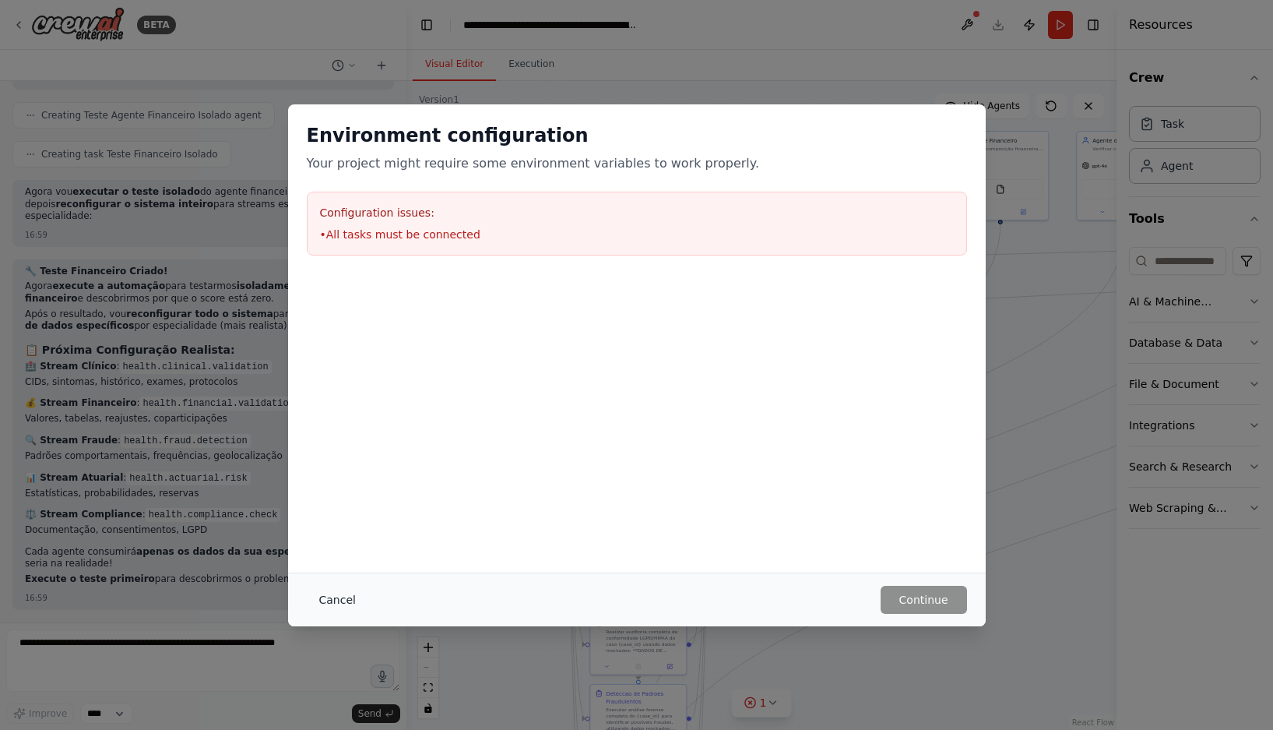
click at [345, 596] on button "Cancel" at bounding box center [338, 600] width 62 height 28
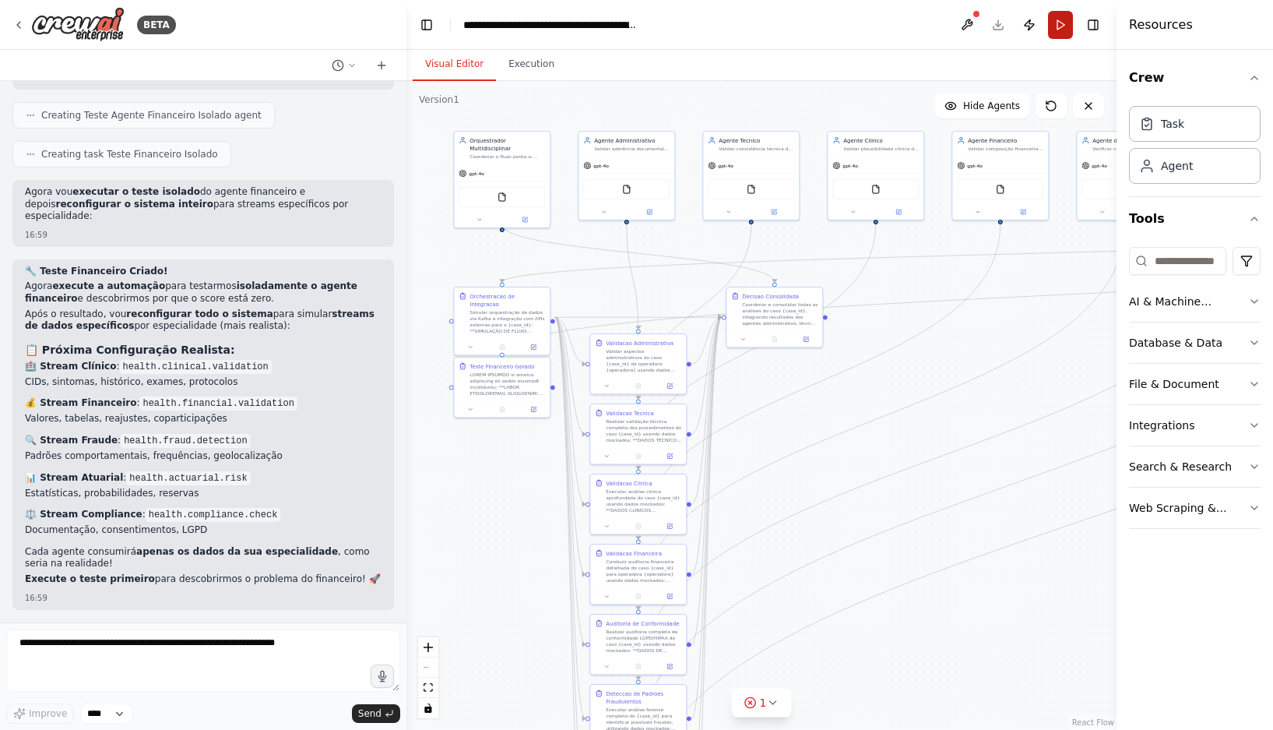
click at [1057, 15] on button "Run" at bounding box center [1060, 25] width 25 height 28
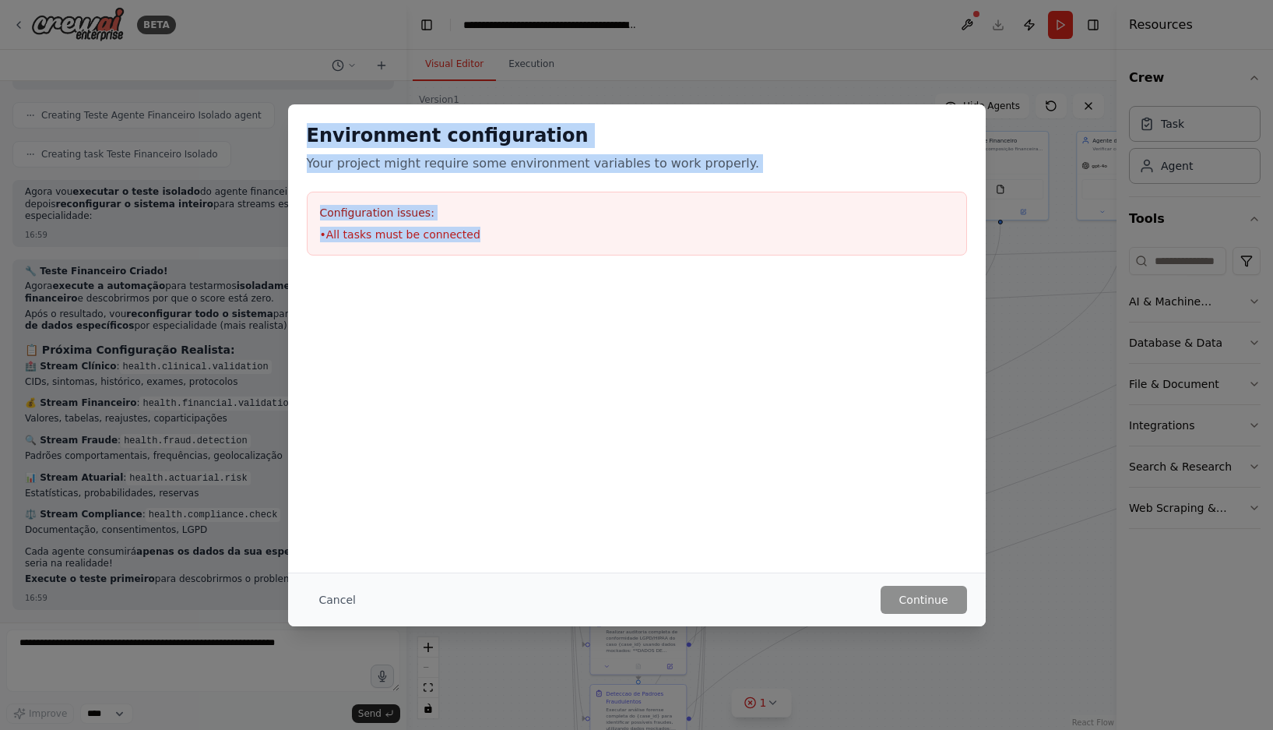
drag, startPoint x: 485, startPoint y: 244, endPoint x: 304, endPoint y: 136, distance: 211.2
click at [304, 136] on div "Environment configuration Your project might require some environment variables…" at bounding box center [637, 189] width 698 height 170
copy div "Environment configuration Your project might require some environment variables…"
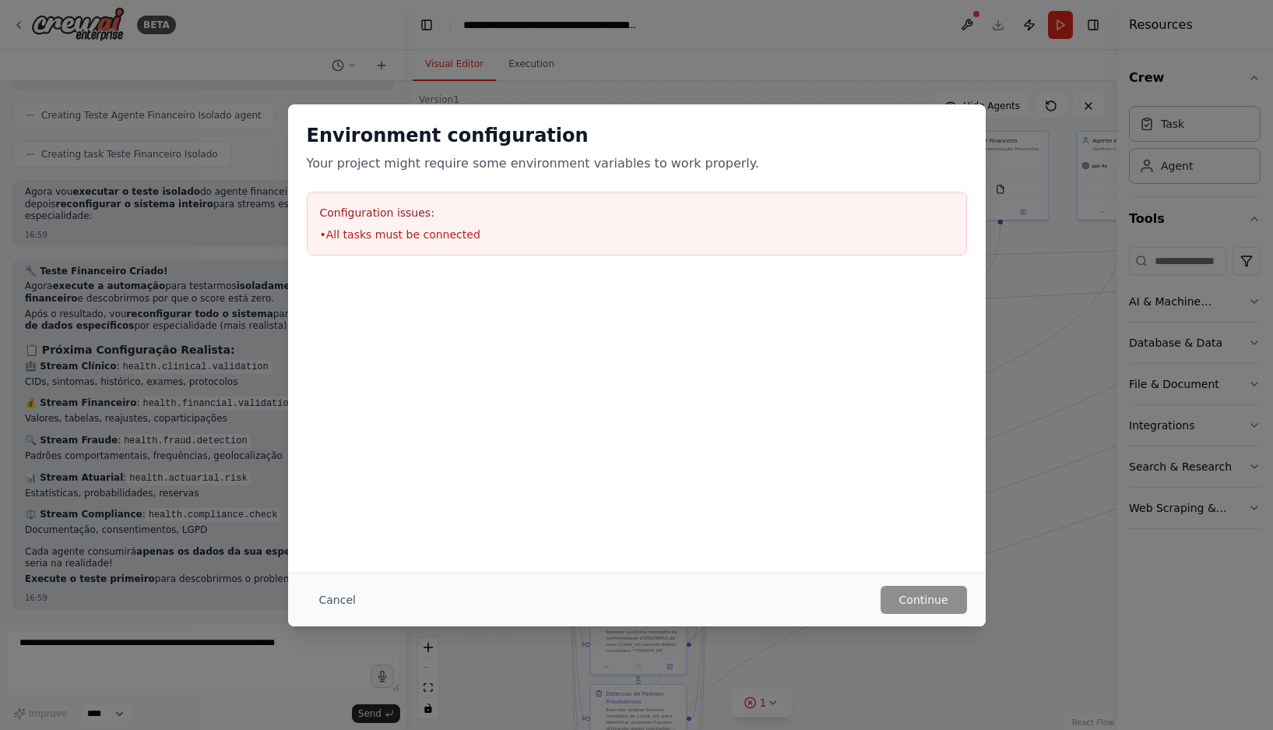
click at [475, 311] on div at bounding box center [637, 352] width 698 height 156
click at [341, 596] on button "Cancel" at bounding box center [338, 600] width 62 height 28
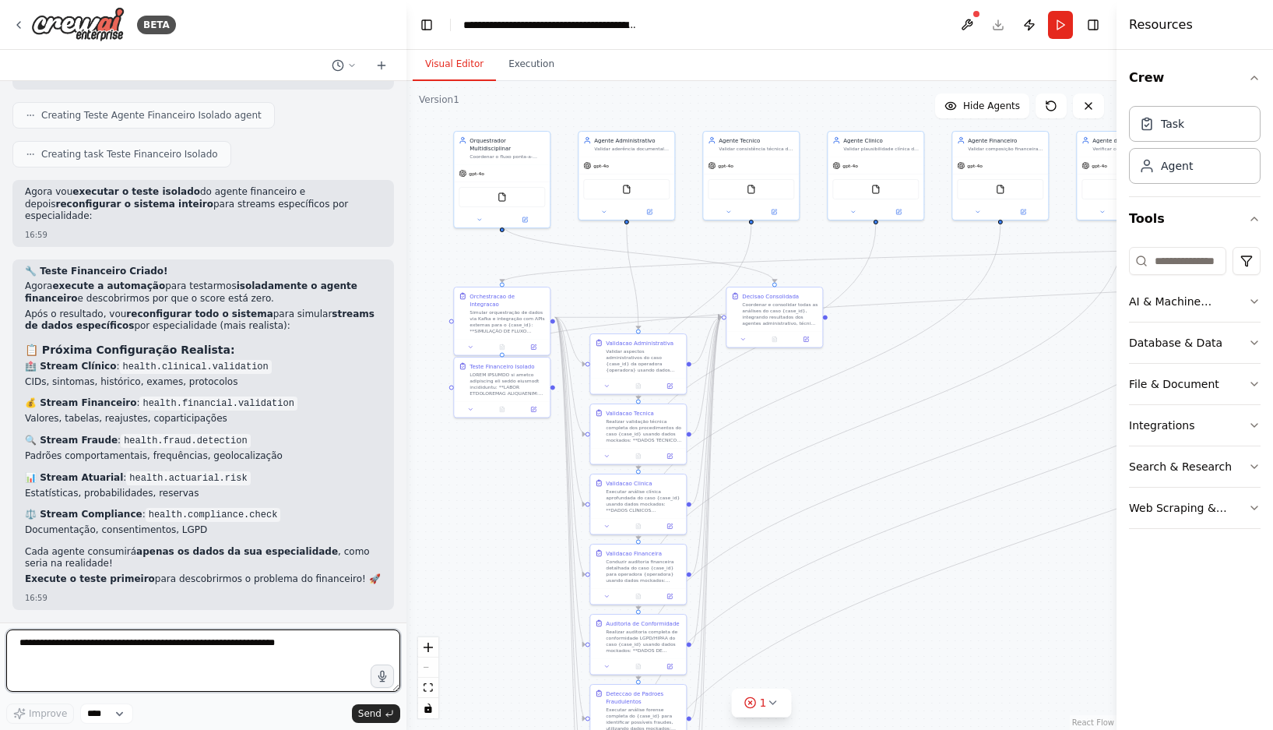
click at [243, 642] on textarea at bounding box center [203, 660] width 394 height 62
paste textarea "**********"
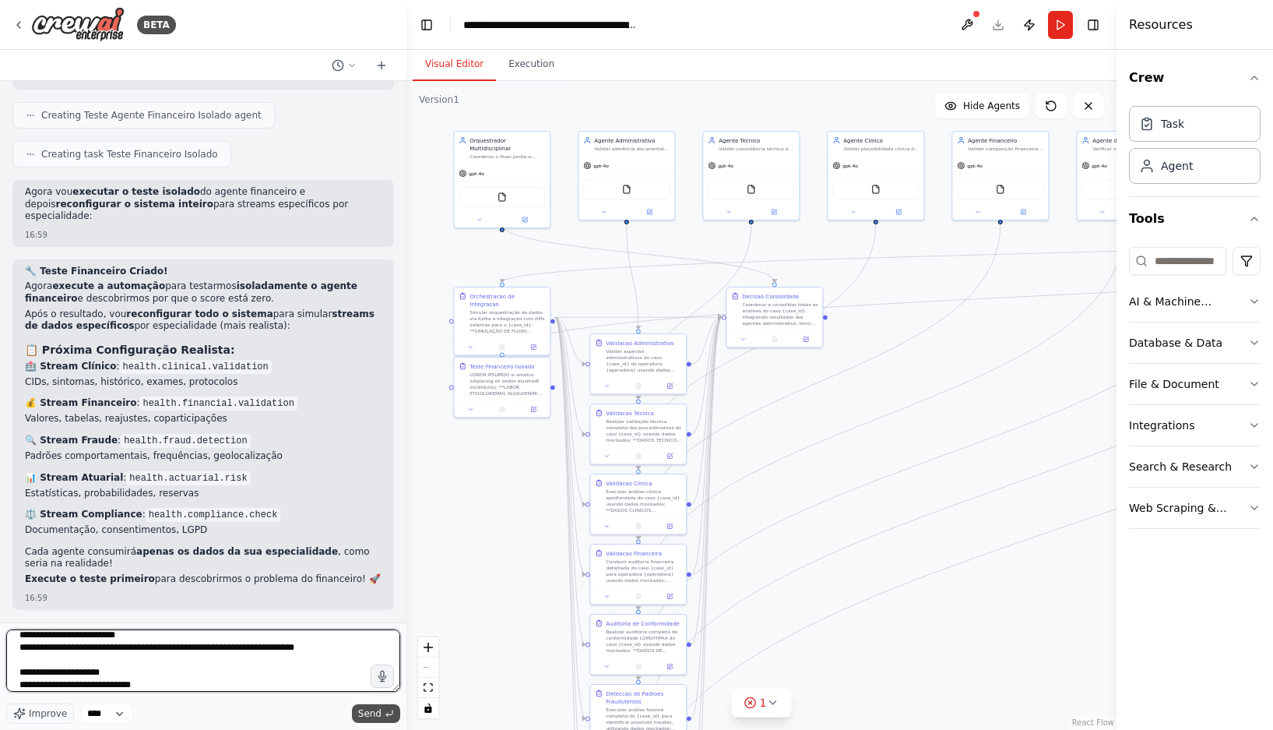
type textarea "**********"
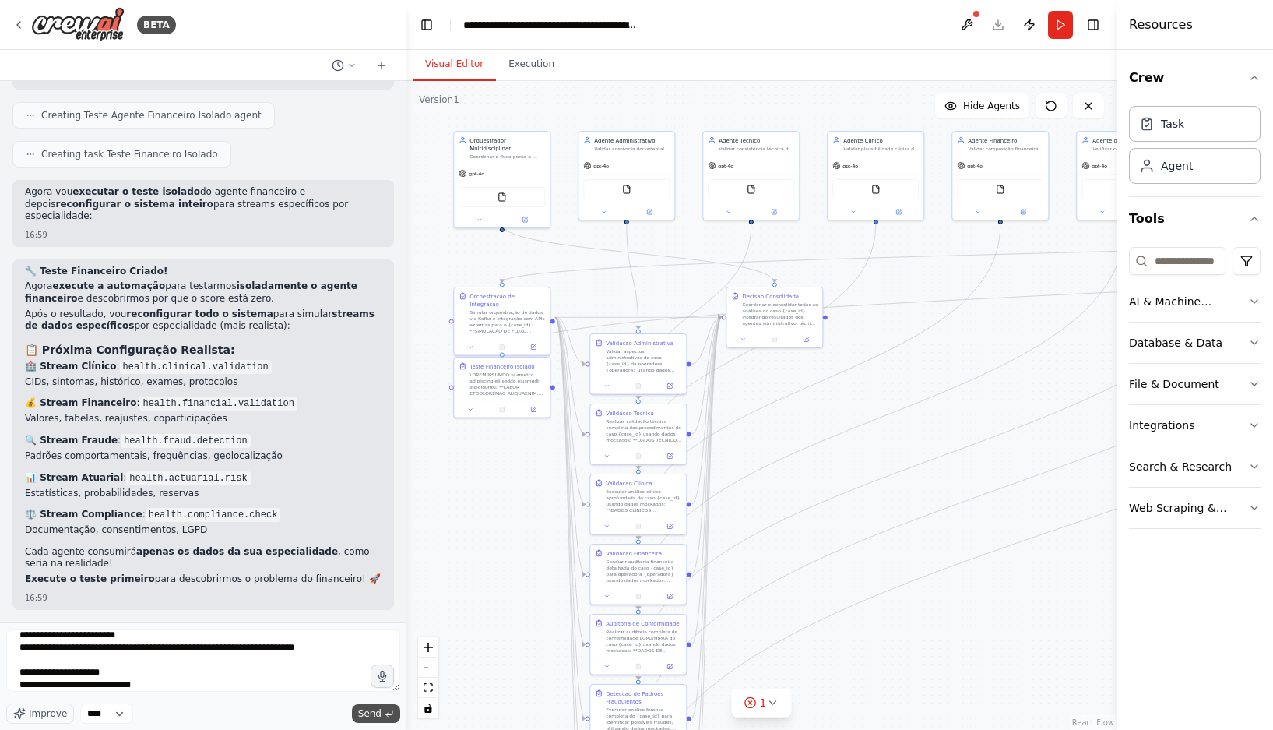
click at [376, 712] on span "Send" at bounding box center [369, 713] width 23 height 12
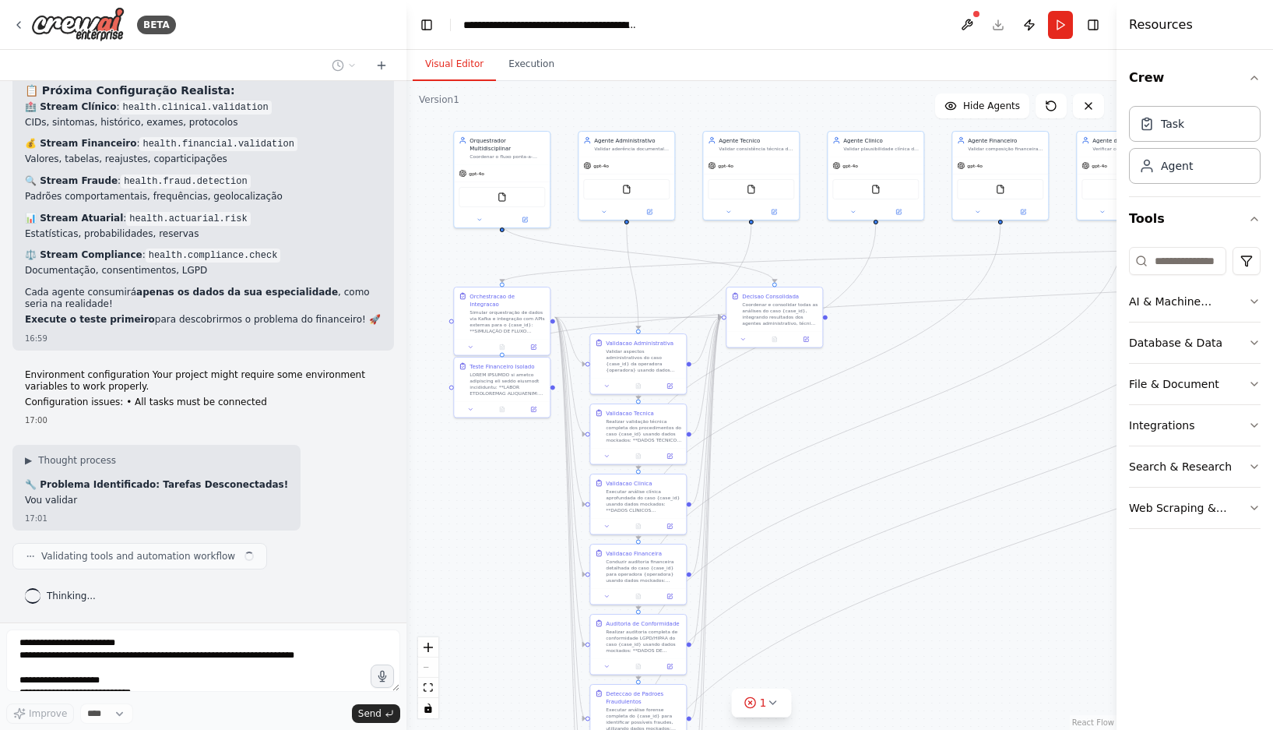
scroll to position [18006, 0]
click at [970, 23] on button at bounding box center [967, 25] width 25 height 28
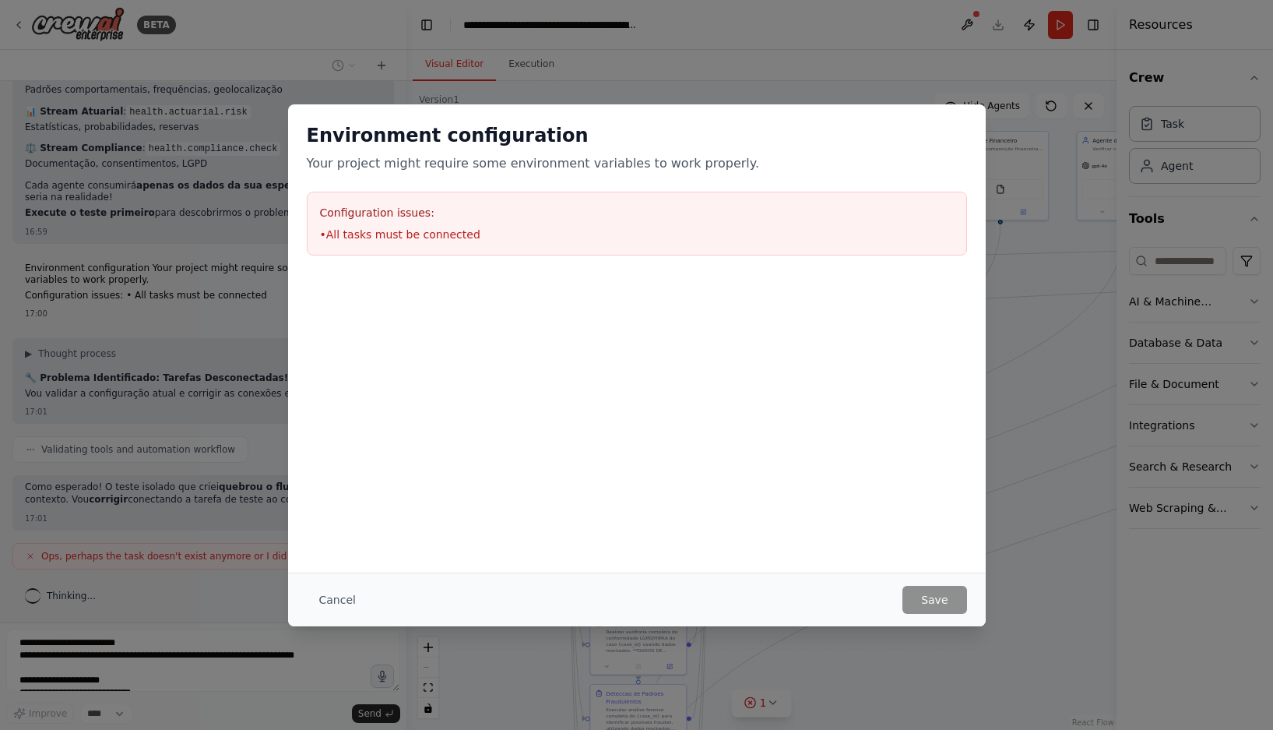
scroll to position [18206, 0]
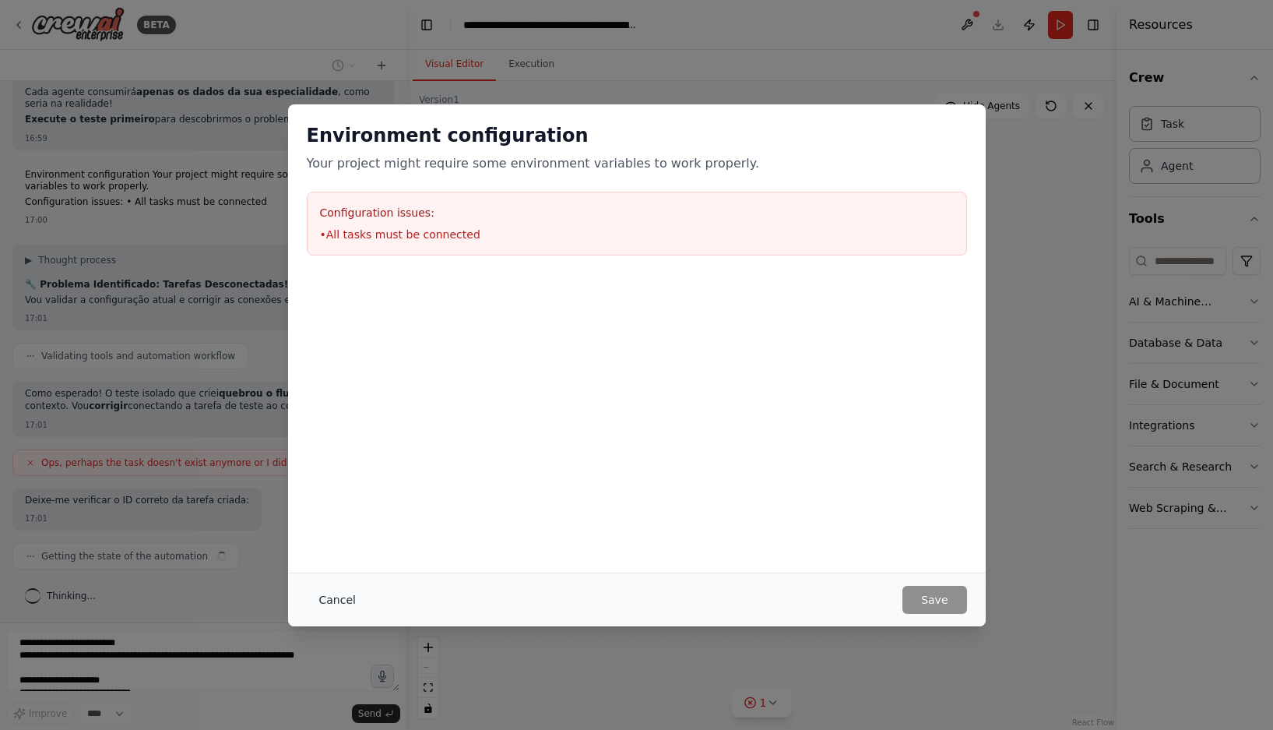
click at [325, 594] on button "Cancel" at bounding box center [338, 600] width 62 height 28
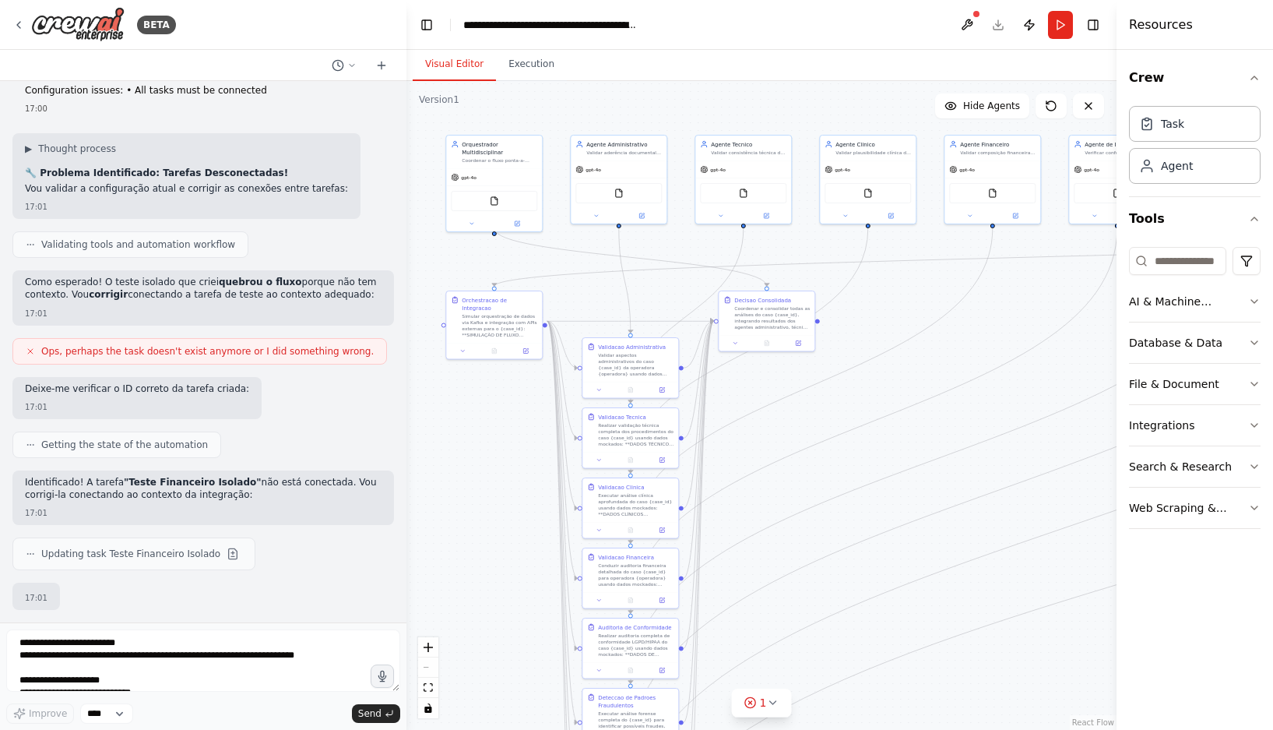
scroll to position [18412, 0]
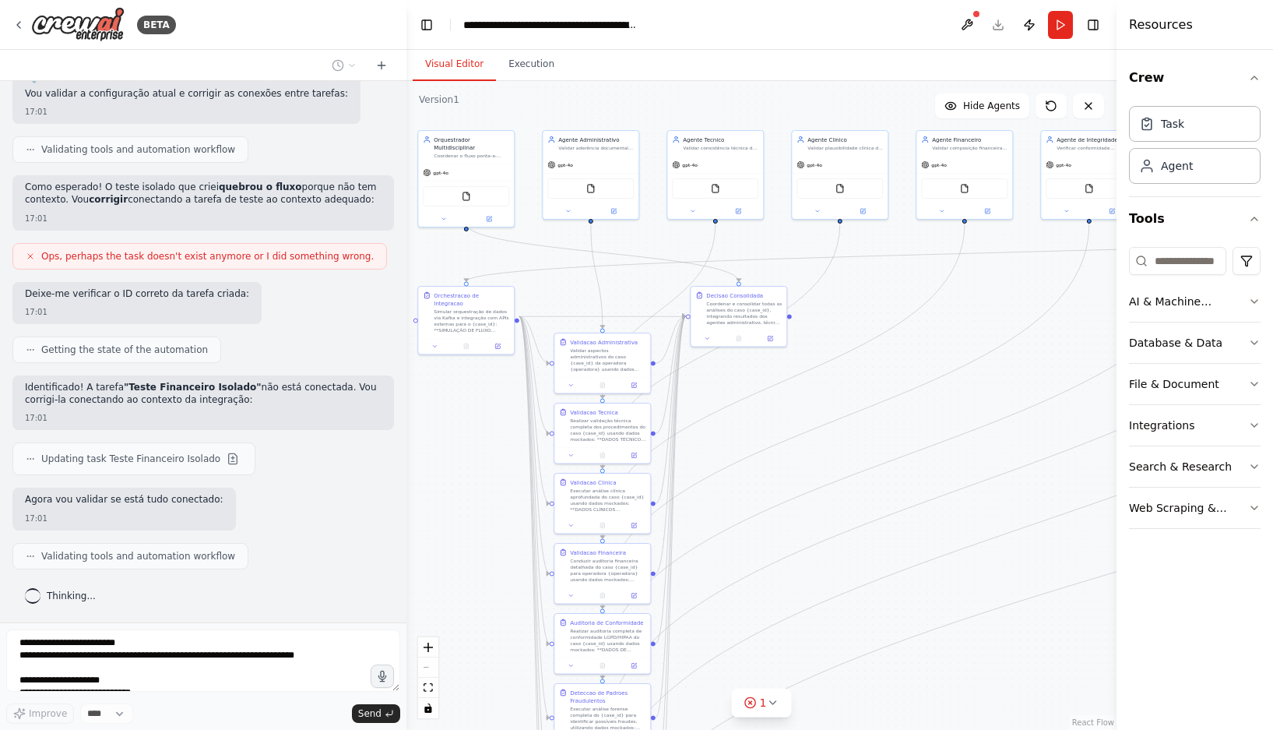
drag, startPoint x: 955, startPoint y: 435, endPoint x: 920, endPoint y: 434, distance: 35.8
click at [920, 434] on div ".deletable-edge-delete-btn { width: 20px; height: 20px; border: 0px solid #ffff…" at bounding box center [761, 405] width 710 height 649
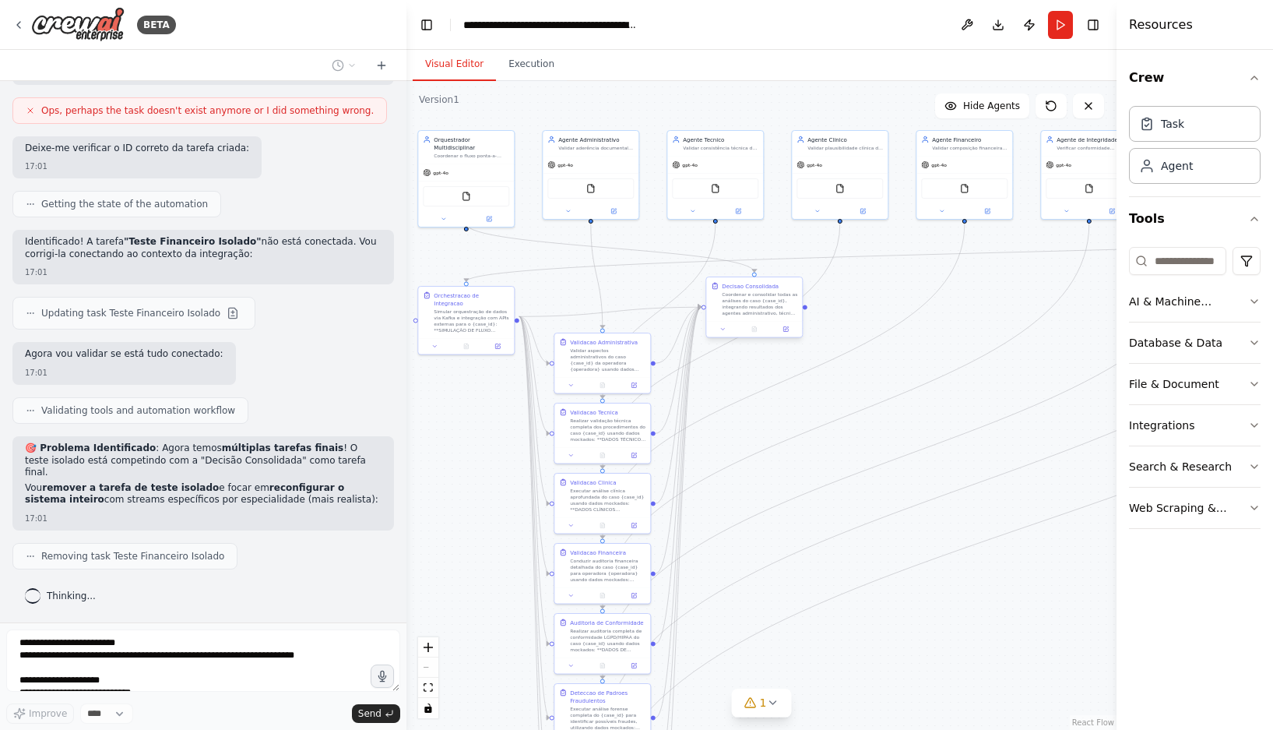
scroll to position [18584, 0]
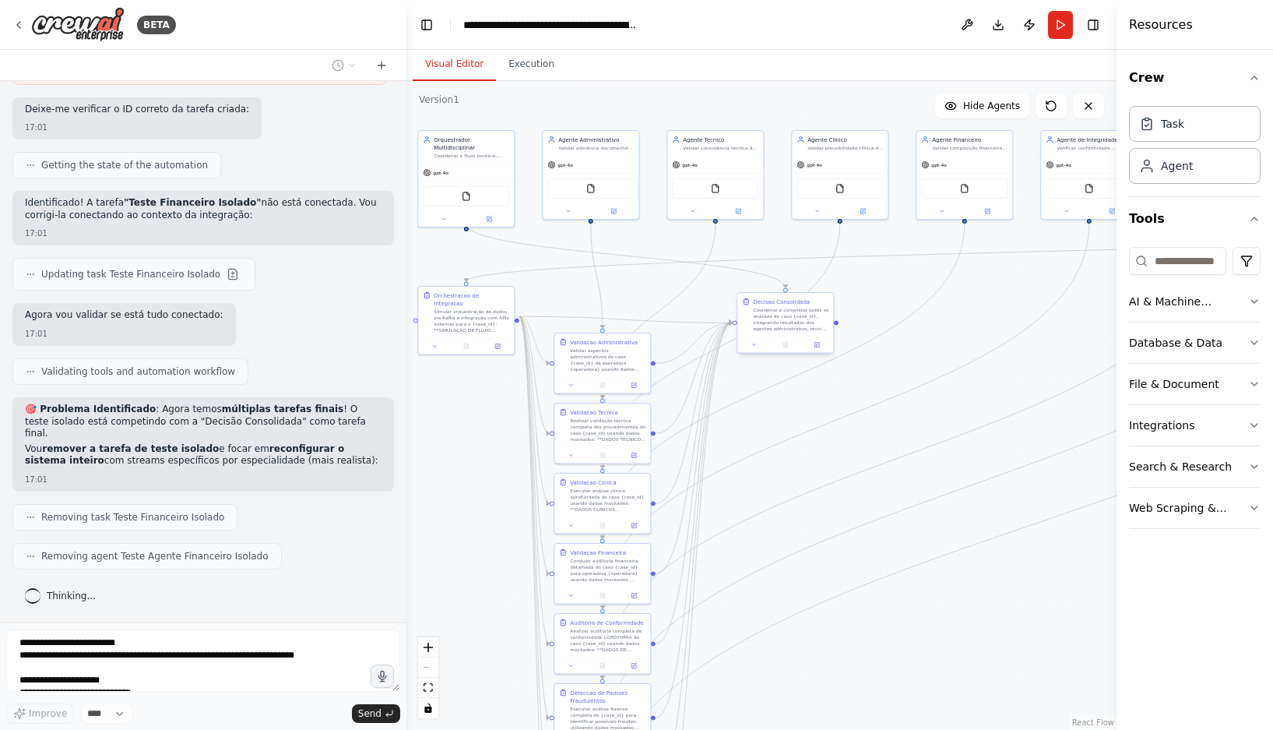
drag, startPoint x: 747, startPoint y: 313, endPoint x: 794, endPoint y: 322, distance: 48.3
click at [794, 322] on div "Coordenar e consolidar todas as análises do caso {case_id}, integrando resultad…" at bounding box center [791, 319] width 76 height 25
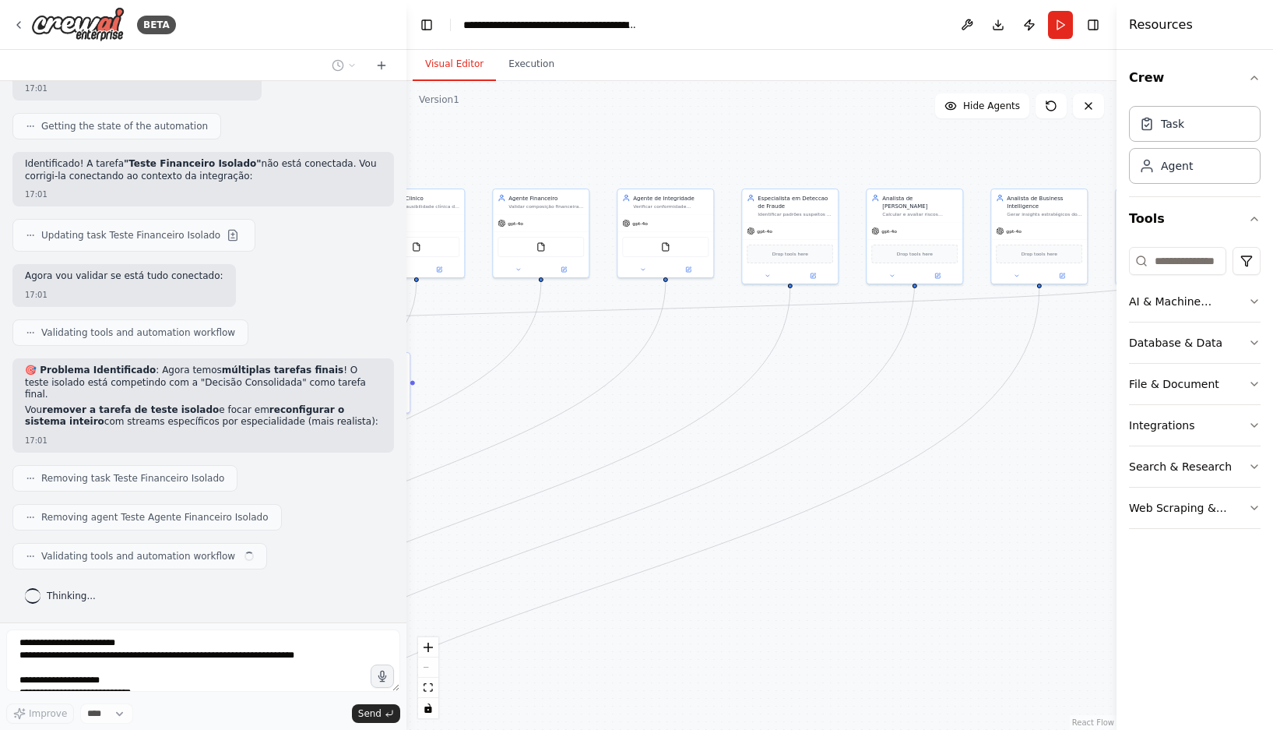
scroll to position [18623, 0]
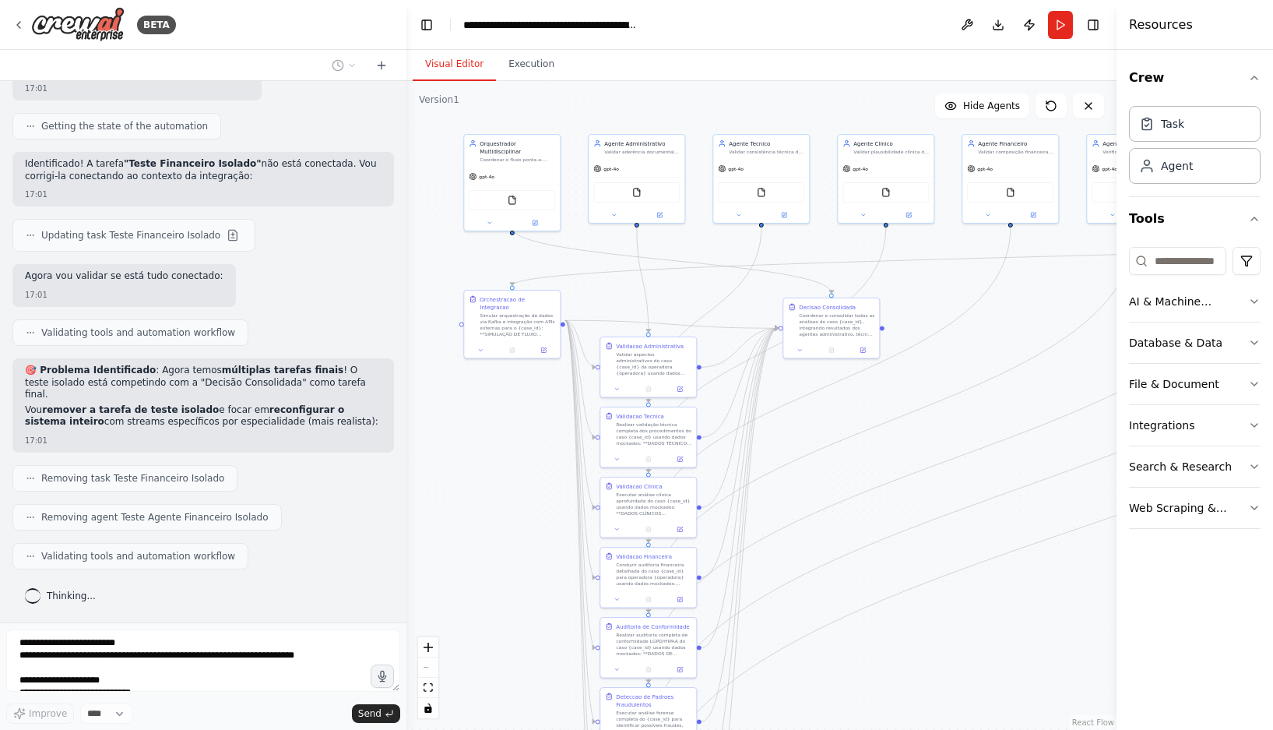
drag, startPoint x: 948, startPoint y: 396, endPoint x: 994, endPoint y: 399, distance: 46.1
click at [994, 399] on div ".deletable-edge-delete-btn { width: 20px; height: 20px; border: 0px solid #ffff…" at bounding box center [761, 405] width 710 height 649
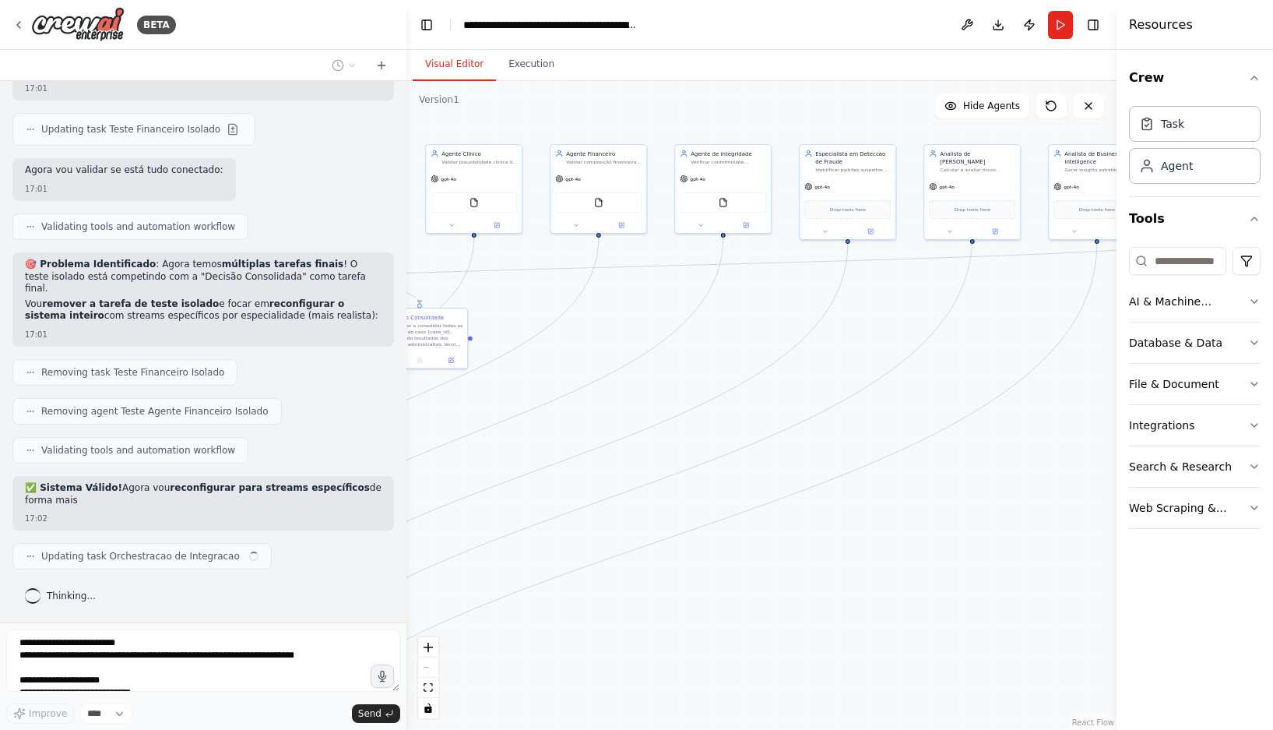
scroll to position [18729, 0]
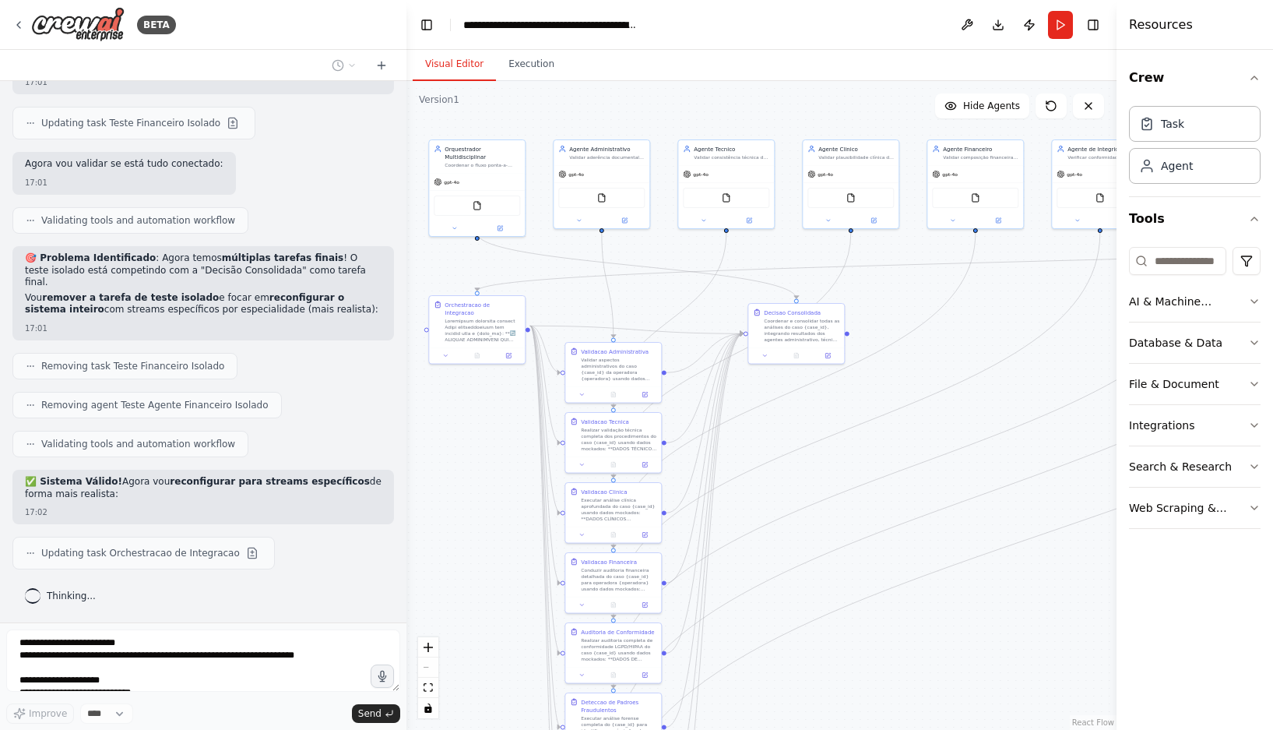
drag, startPoint x: 883, startPoint y: 514, endPoint x: 848, endPoint y: 519, distance: 35.5
click at [848, 519] on div ".deletable-edge-delete-btn { width: 20px; height: 20px; border: 0px solid #ffff…" at bounding box center [761, 405] width 710 height 649
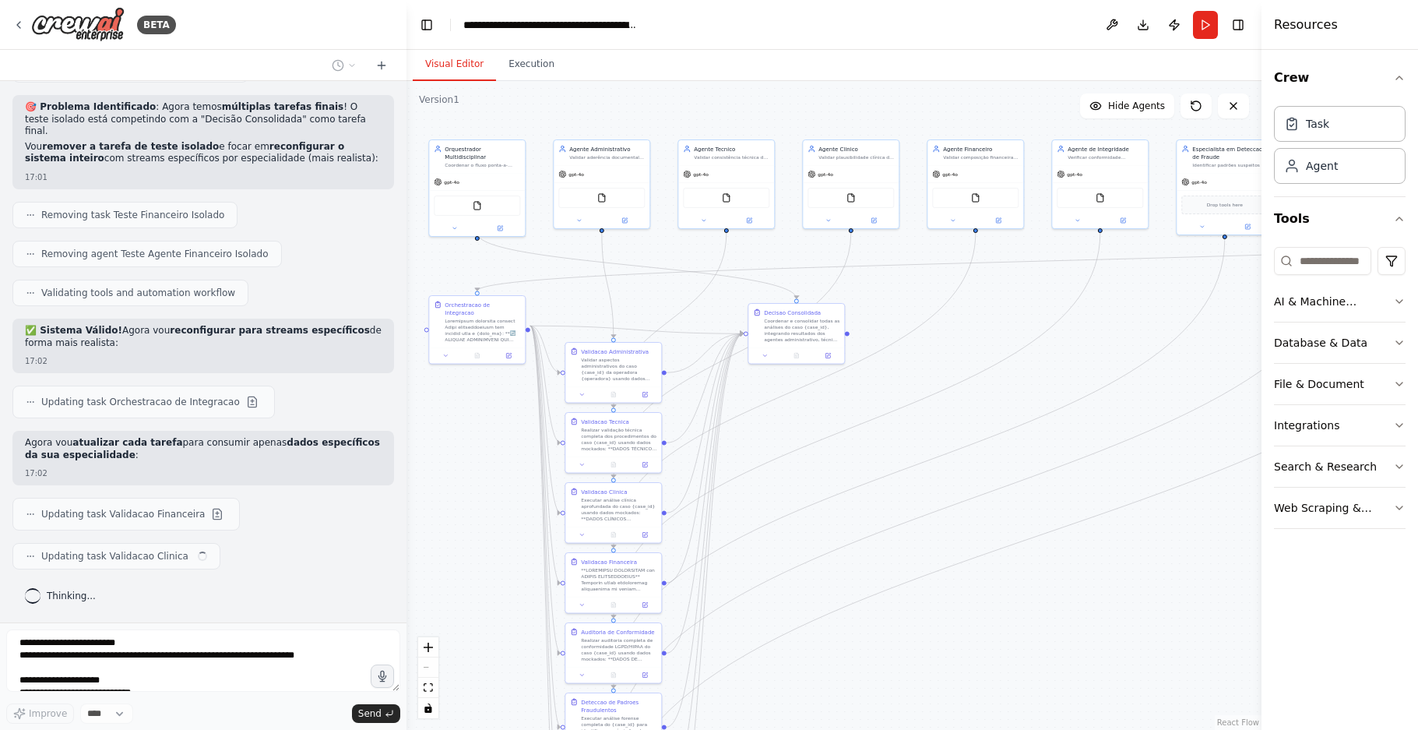
scroll to position [18886, 0]
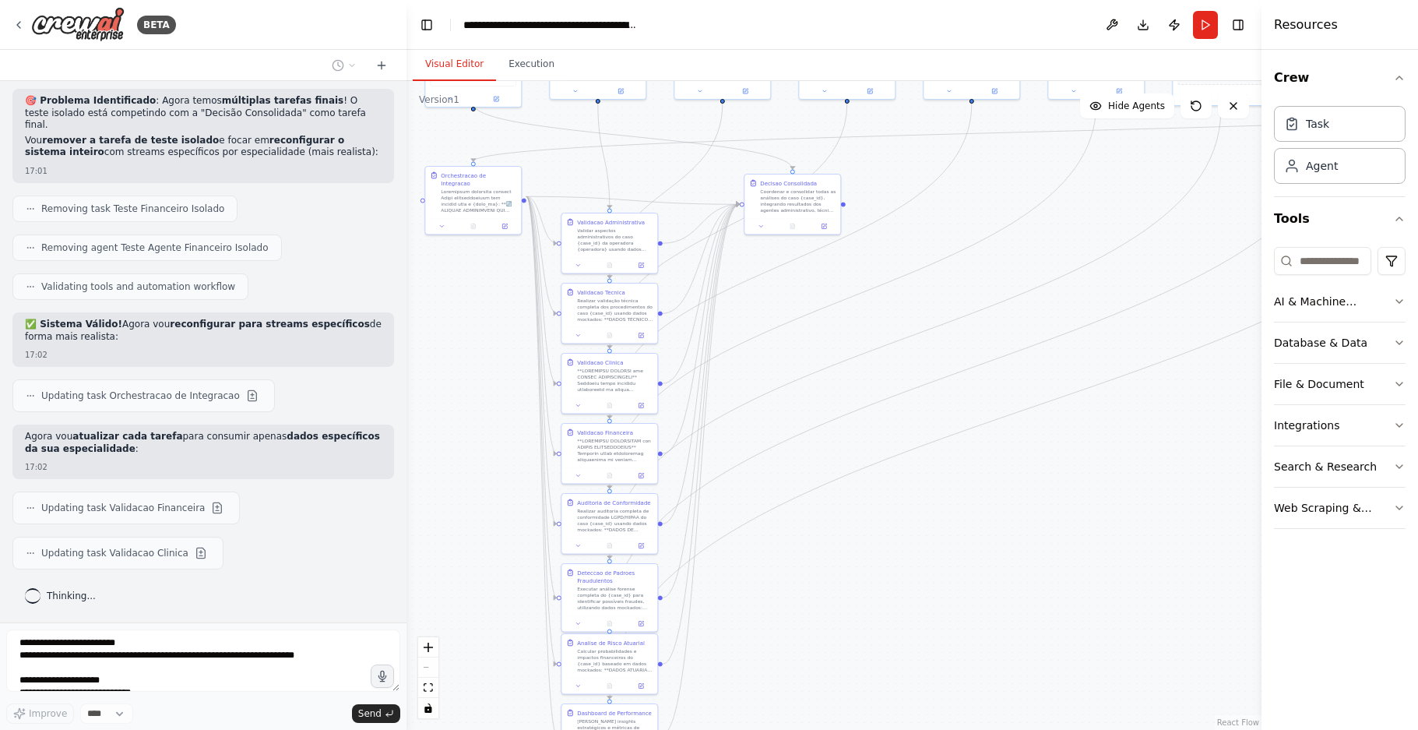
drag, startPoint x: 849, startPoint y: 565, endPoint x: 846, endPoint y: 435, distance: 129.3
click at [846, 435] on div ".deletable-edge-delete-btn { width: 20px; height: 20px; border: 0px solid #ffff…" at bounding box center [833, 405] width 855 height 649
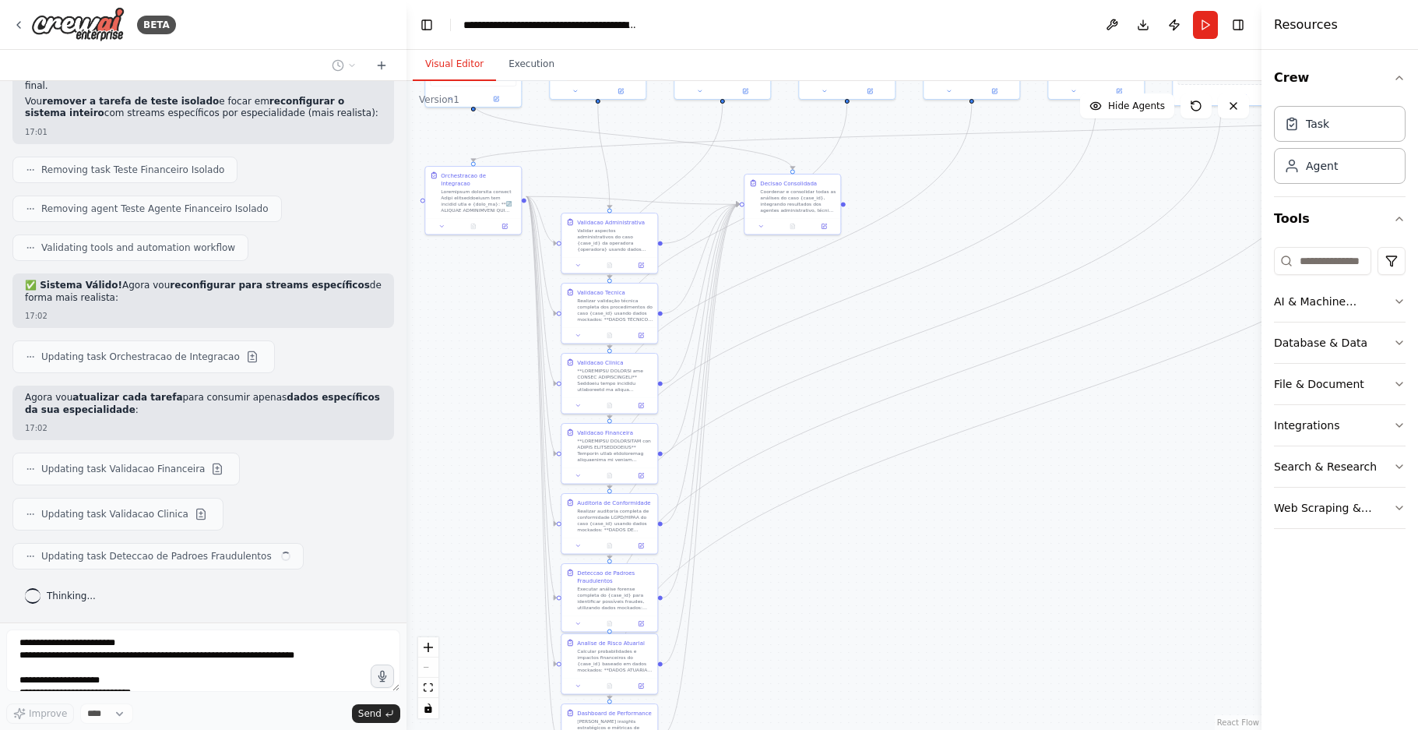
scroll to position [18931, 0]
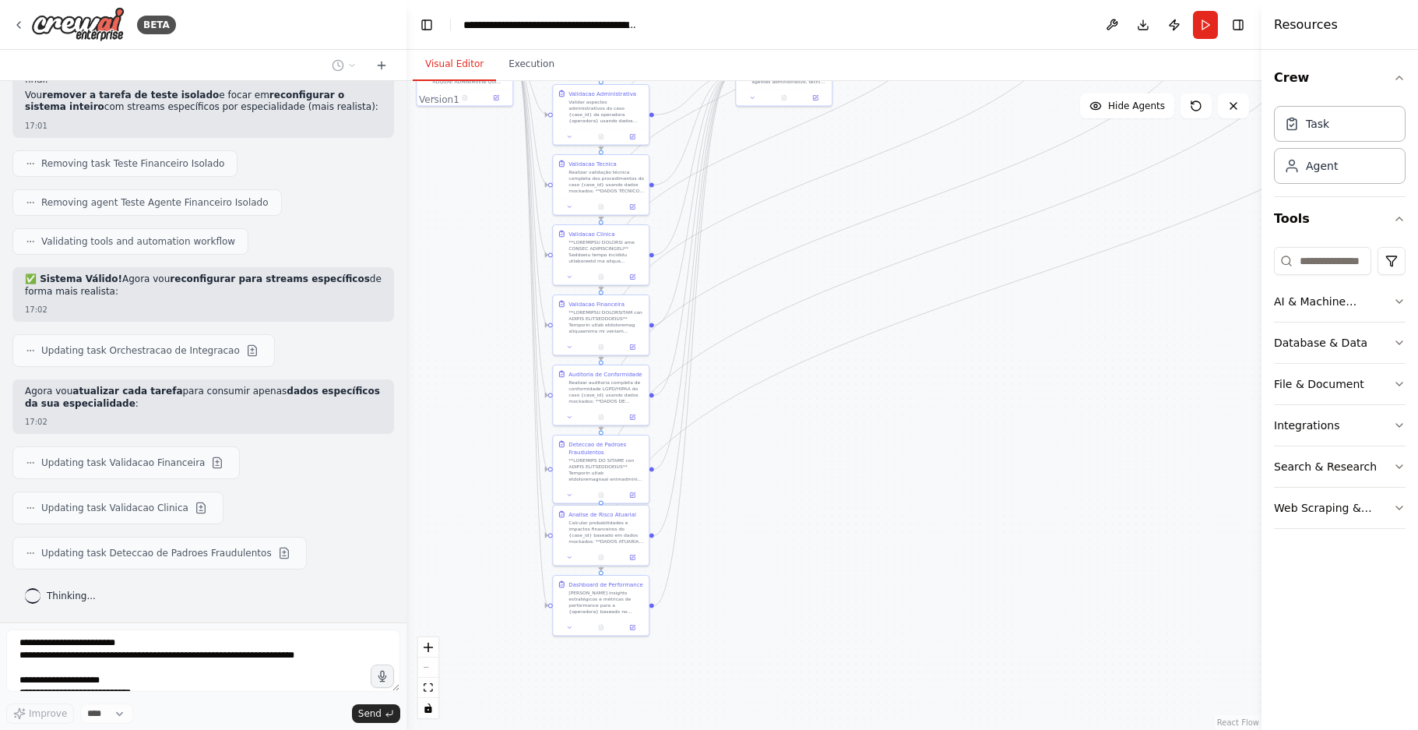
drag, startPoint x: 863, startPoint y: 572, endPoint x: 853, endPoint y: 449, distance: 123.4
click at [853, 449] on div ".deletable-edge-delete-btn { width: 20px; height: 20px; border: 0px solid #ffff…" at bounding box center [833, 405] width 855 height 649
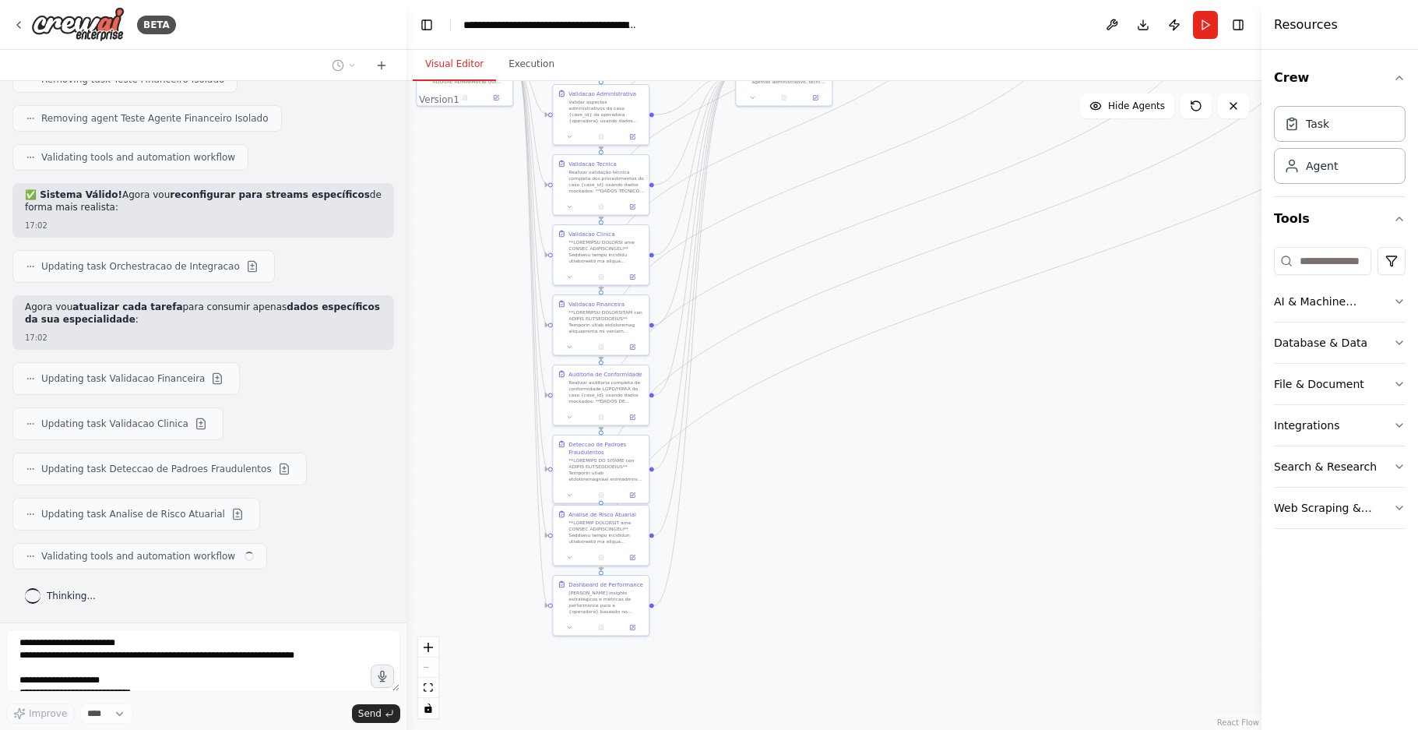
scroll to position [19022, 0]
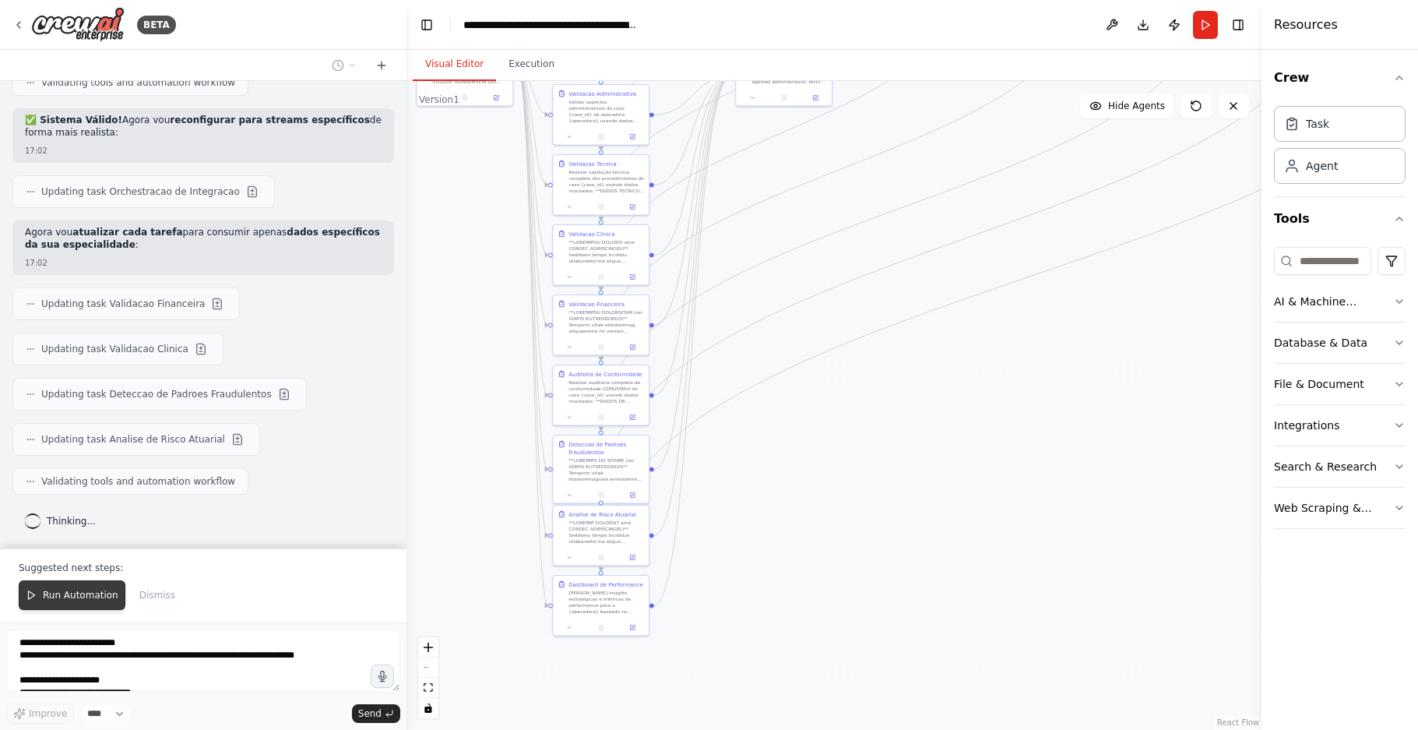
click at [86, 590] on span "Run Automation" at bounding box center [81, 595] width 76 height 12
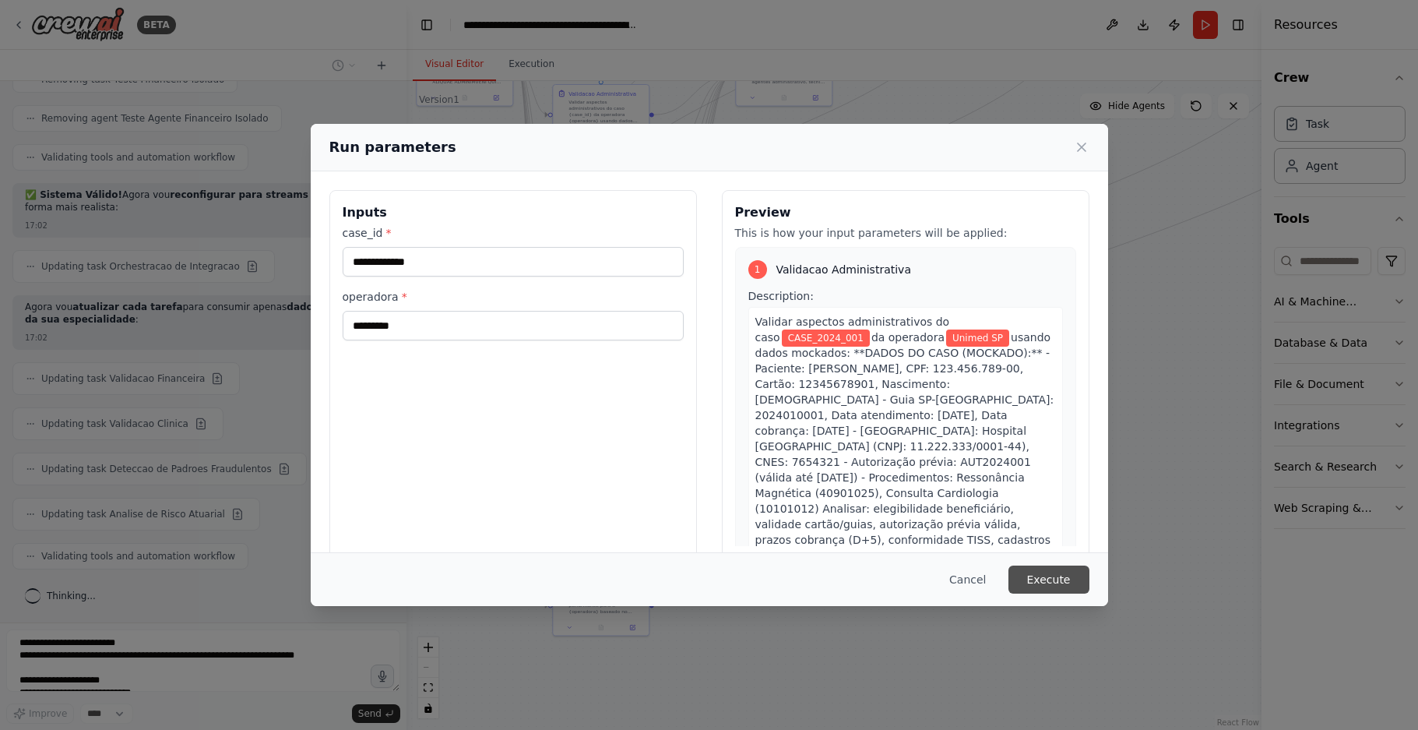
click at [1049, 578] on button "Execute" at bounding box center [1048, 579] width 81 height 28
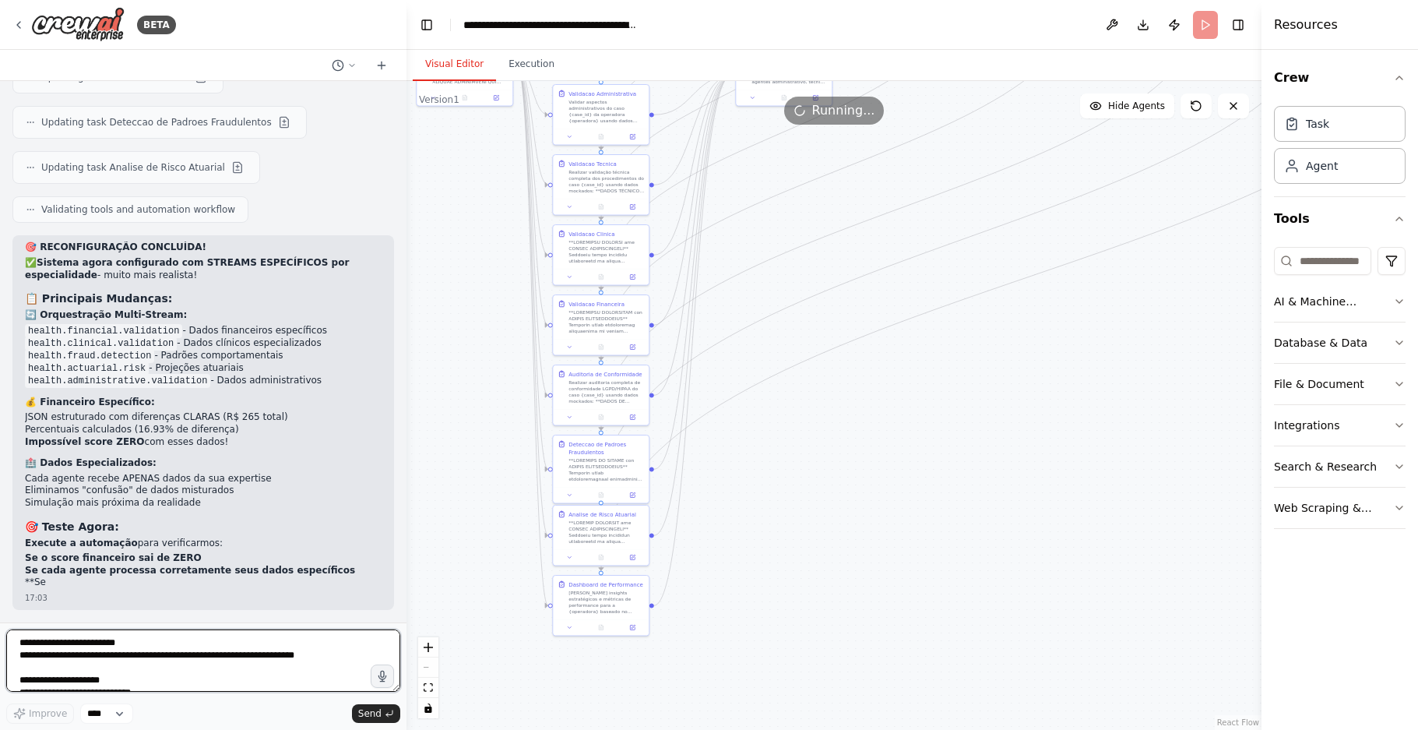
scroll to position [19384, 0]
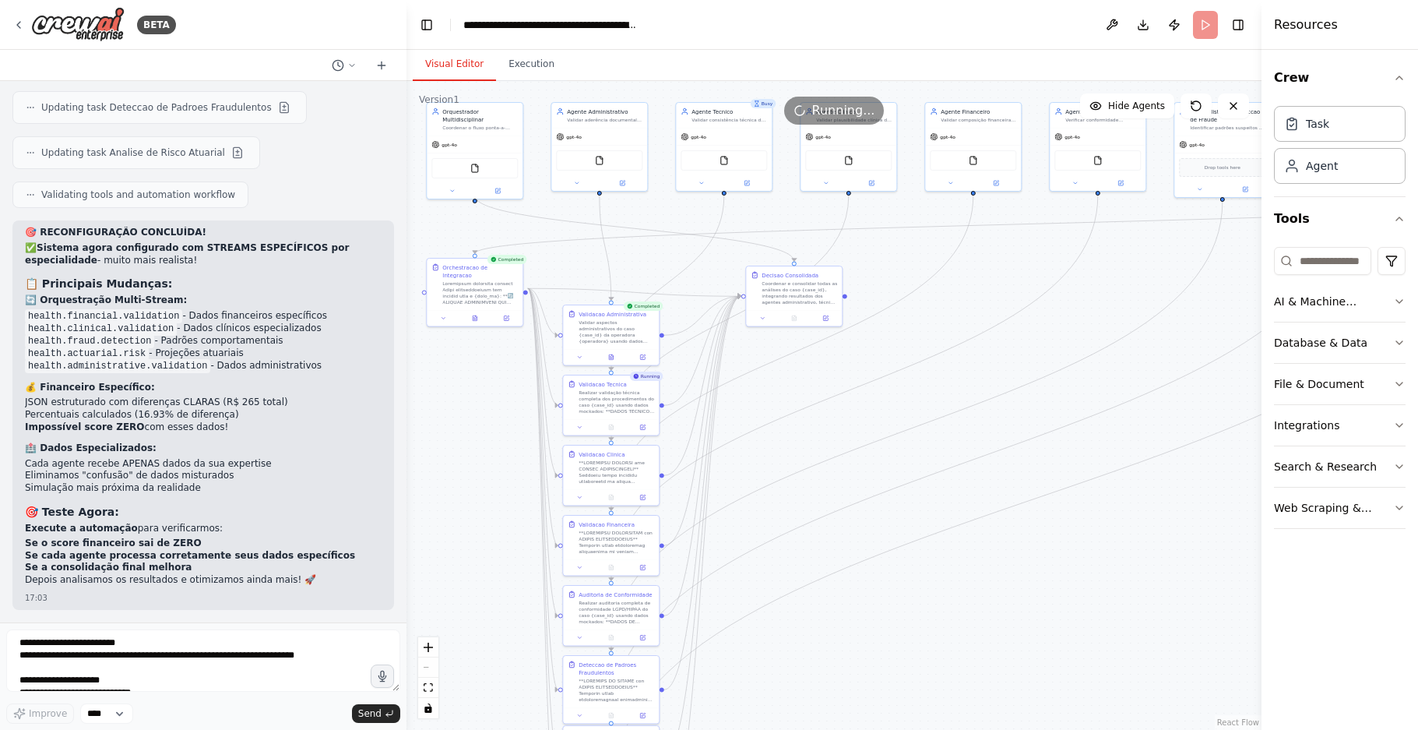
drag, startPoint x: 798, startPoint y: 206, endPoint x: 808, endPoint y: 427, distance: 220.6
click at [808, 427] on div ".deletable-edge-delete-btn { width: 20px; height: 20px; border: 0px solid #ffff…" at bounding box center [833, 405] width 855 height 649
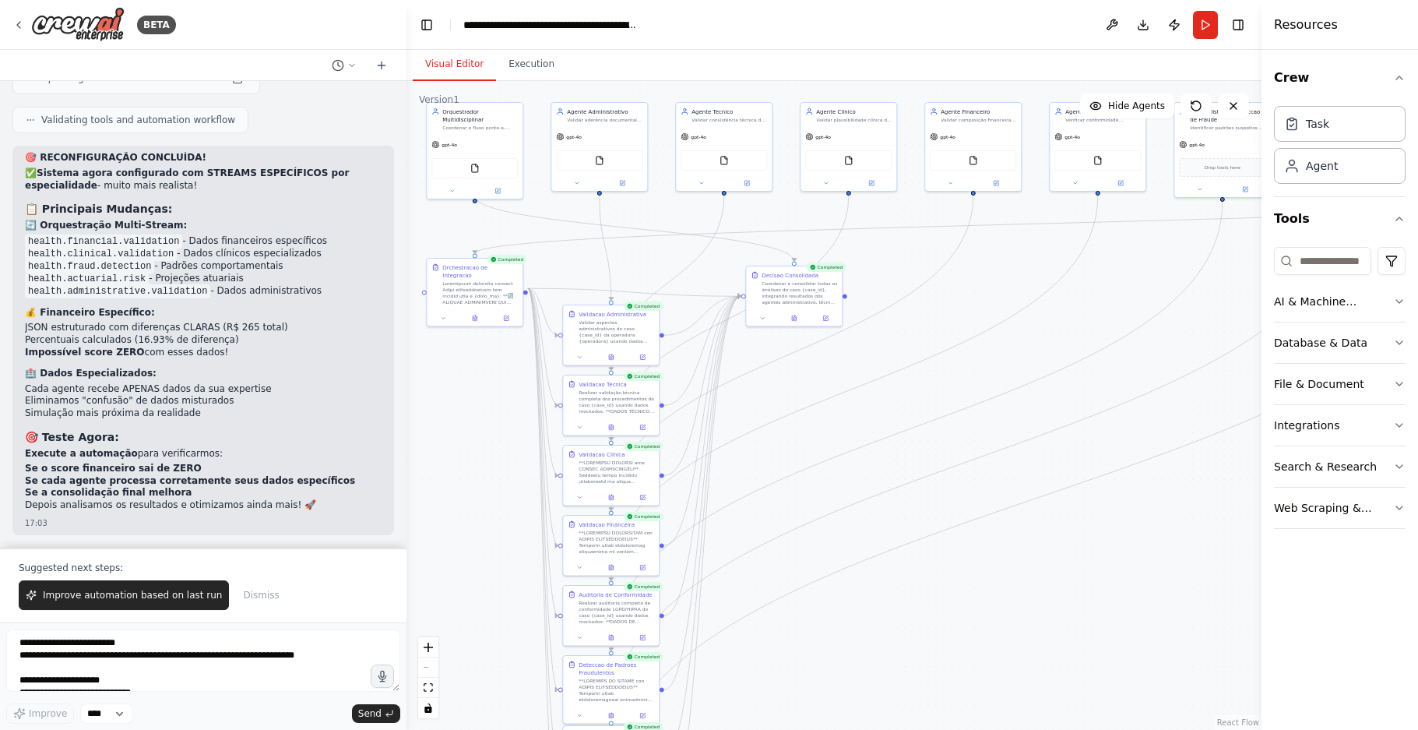
scroll to position [19459, 0]
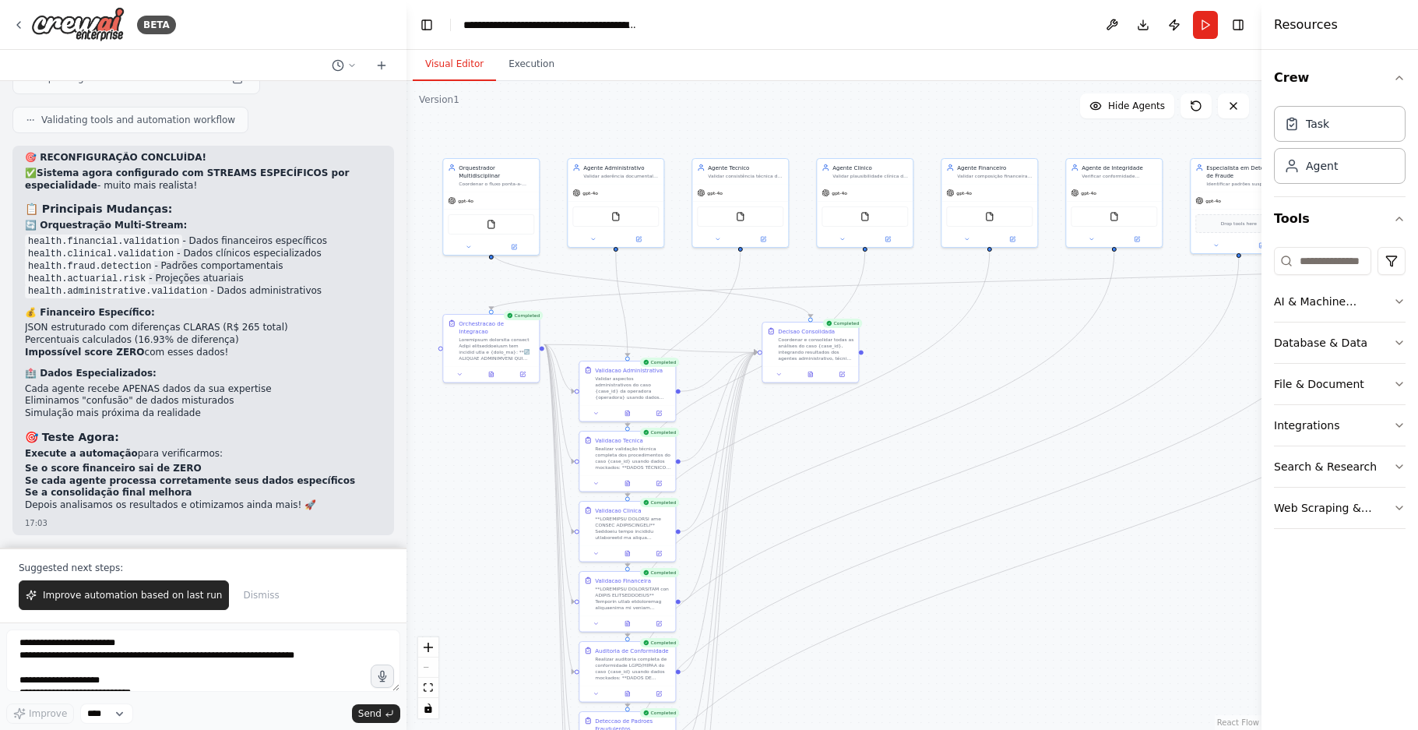
drag, startPoint x: 1029, startPoint y: 483, endPoint x: 1046, endPoint y: 539, distance: 58.4
click at [1046, 539] on div ".deletable-edge-delete-btn { width: 20px; height: 20px; border: 0px solid #ffff…" at bounding box center [833, 405] width 855 height 649
click at [160, 592] on span "Improve automation based on last run" at bounding box center [132, 595] width 179 height 12
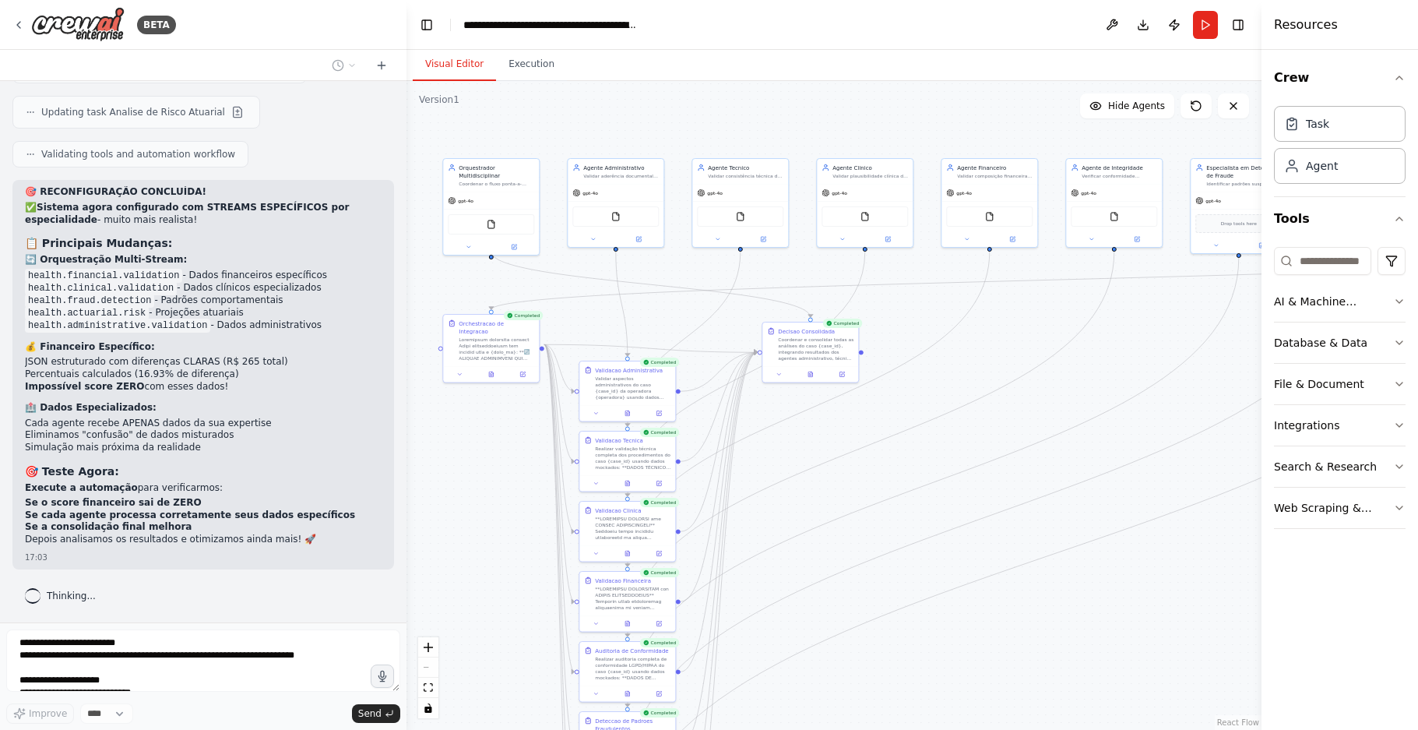
scroll to position [19424, 0]
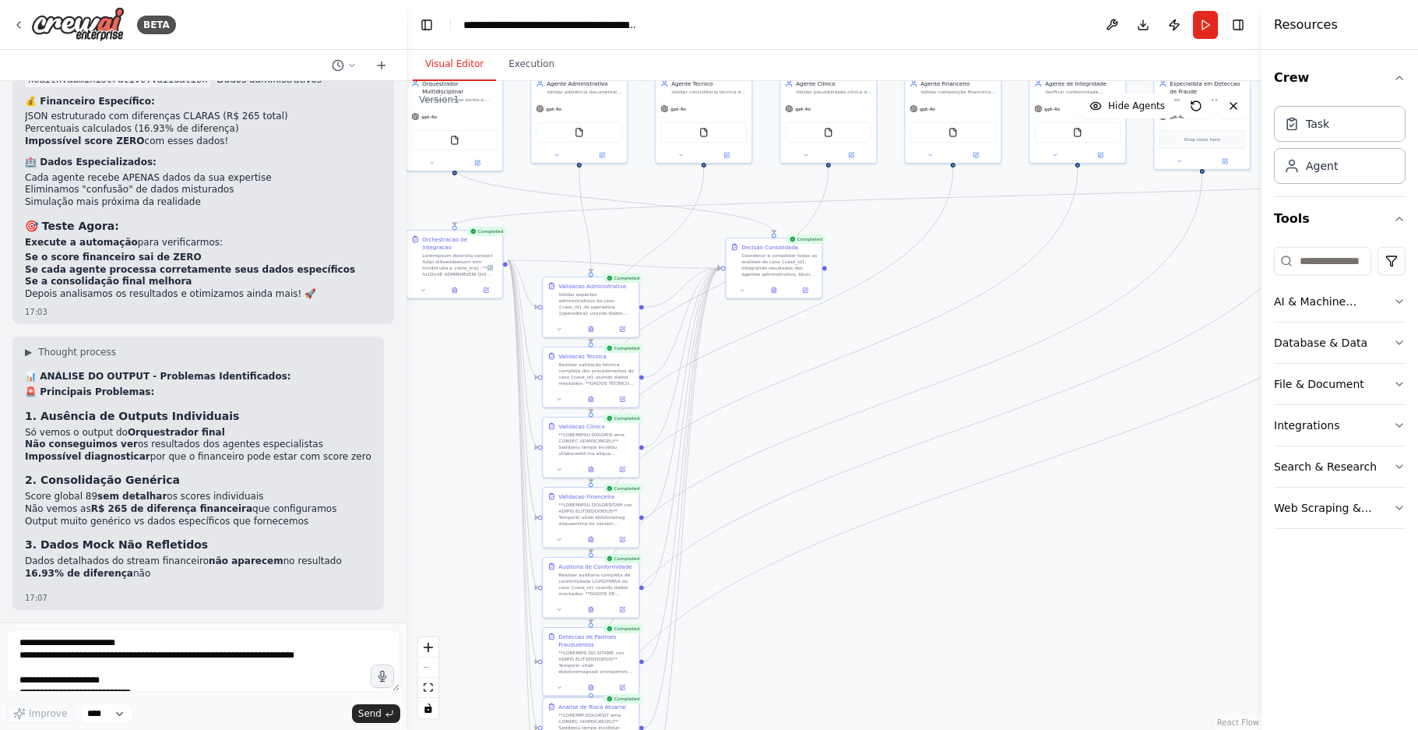
drag, startPoint x: 1031, startPoint y: 568, endPoint x: 994, endPoint y: 484, distance: 91.7
click at [994, 484] on div ".deletable-edge-delete-btn { width: 20px; height: 20px; border: 0px solid #ffff…" at bounding box center [833, 405] width 855 height 649
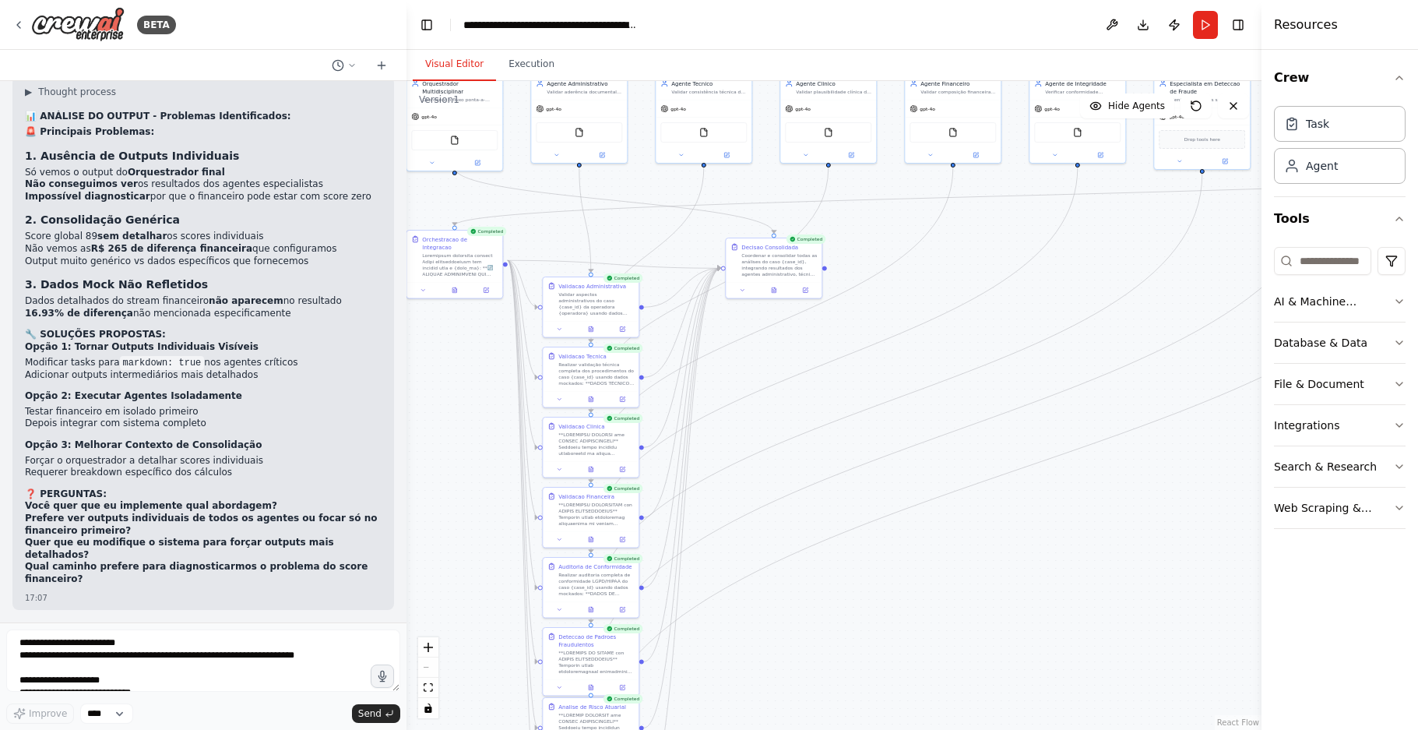
scroll to position [19904, 0]
drag, startPoint x: 70, startPoint y: 557, endPoint x: 13, endPoint y: 549, distance: 57.4
click at [13, 549] on div "▶ Thought process 📊 ANÁLISE DO OUTPUT - Problemas Identificados: 🚨 Principais P…" at bounding box center [203, 342] width 382 height 533
click at [107, 560] on strong "Quer que eu modifique o sistema para forçar outputs mais detalhados?" at bounding box center [179, 547] width 309 height 23
click at [248, 536] on strong "Prefere ver outputs individuais de todos os agentes ou focar só no financeiro p…" at bounding box center [201, 523] width 352 height 23
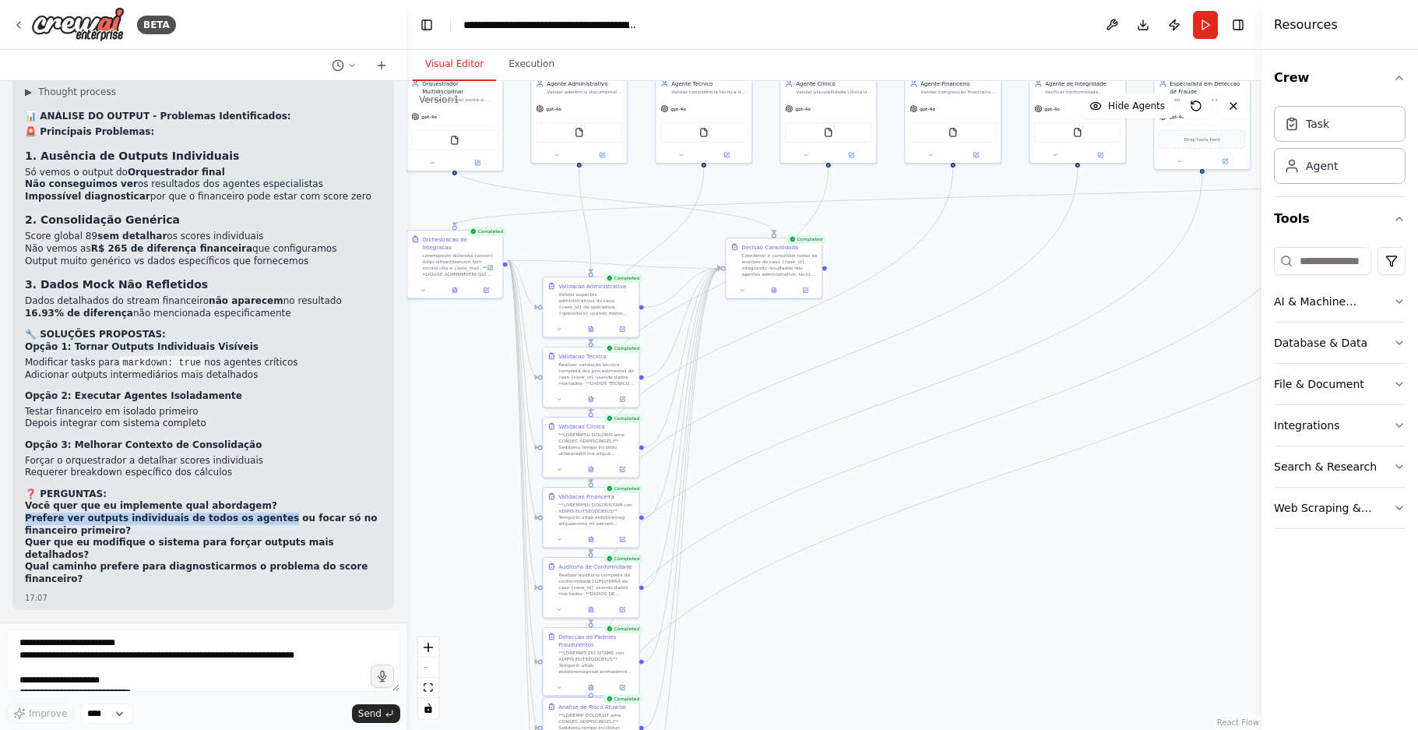
drag, startPoint x: 250, startPoint y: 547, endPoint x: 11, endPoint y: 546, distance: 239.0
click at [11, 546] on div "Hello! I'm the CrewAI assistant. What kind of automation do you want to build? …" at bounding box center [203, 351] width 406 height 541
drag, startPoint x: 341, startPoint y: 567, endPoint x: 23, endPoint y: 565, distance: 318.5
click at [23, 565] on div "▶ Thought process 📊 ANÁLISE DO OUTPUT - Problemas Identificados: 🚨 Principais P…" at bounding box center [203, 342] width 382 height 533
copy strong "Quer que eu modifique o sistema para forçar outputs mais detalhados?"
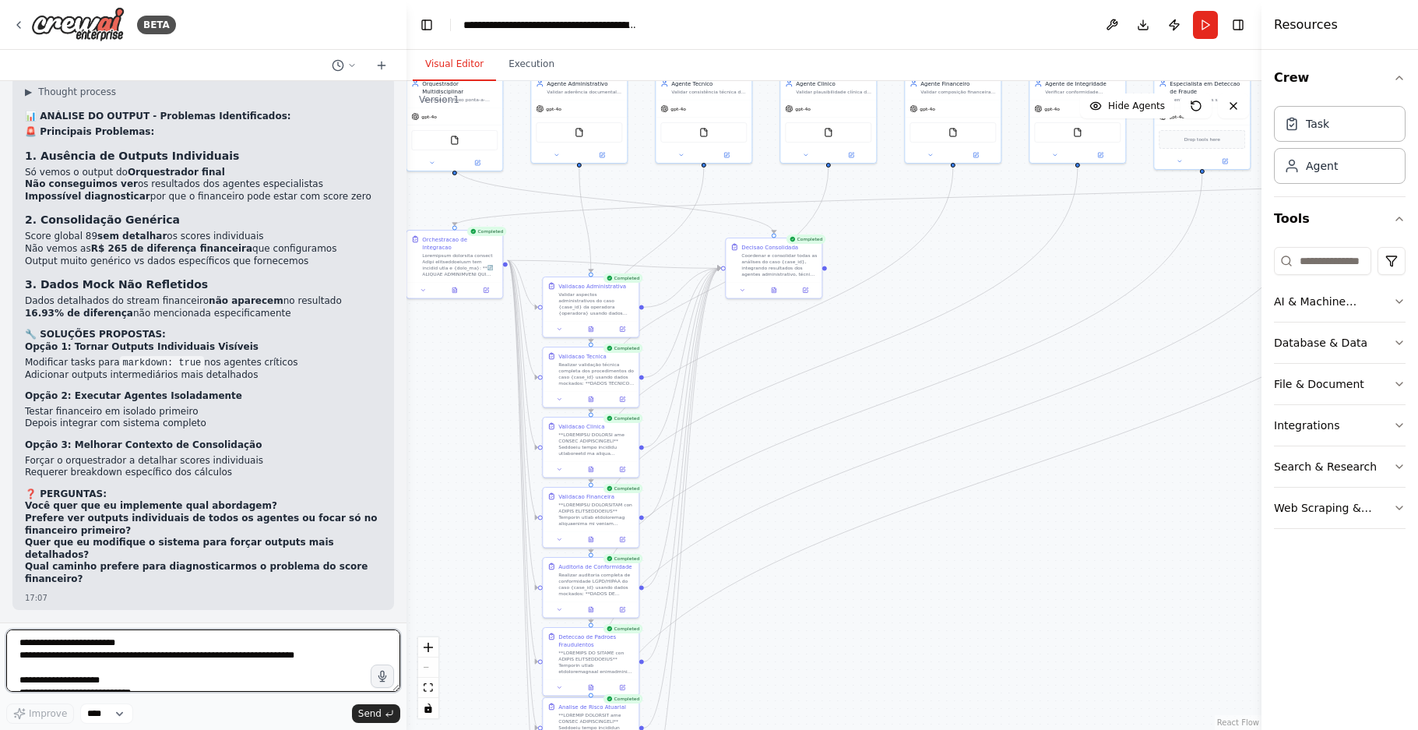
click at [80, 638] on textarea "**********" at bounding box center [203, 660] width 394 height 62
paste textarea "**********"
type textarea "**********"
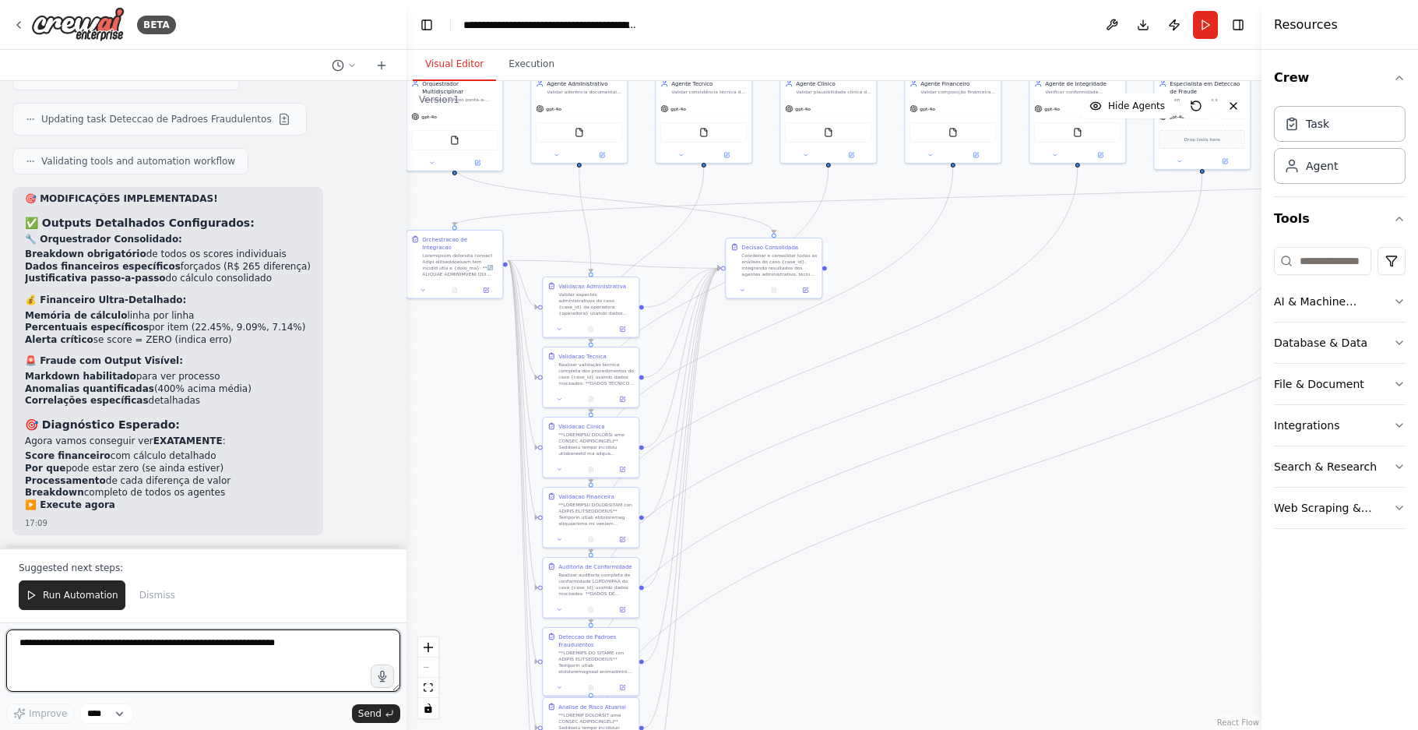
scroll to position [20922, 0]
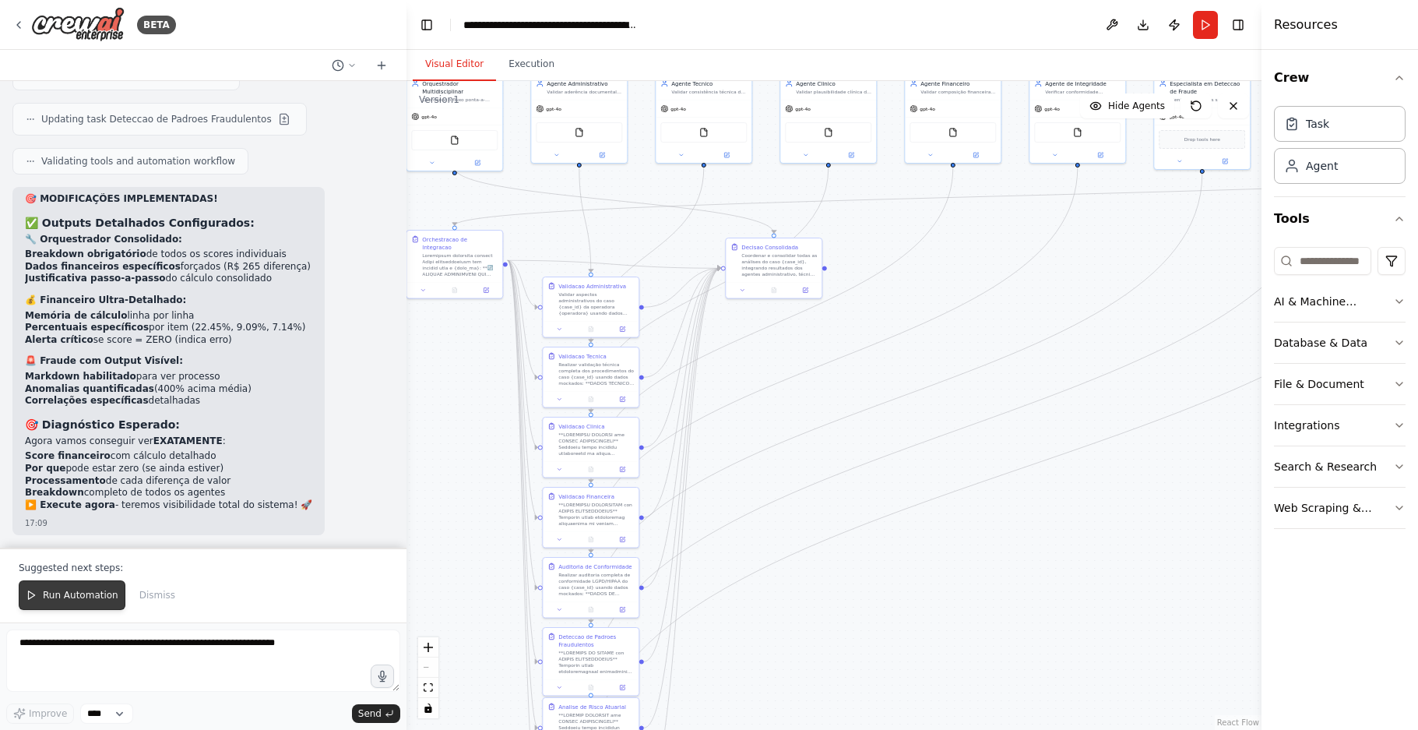
click at [79, 598] on span "Run Automation" at bounding box center [81, 595] width 76 height 12
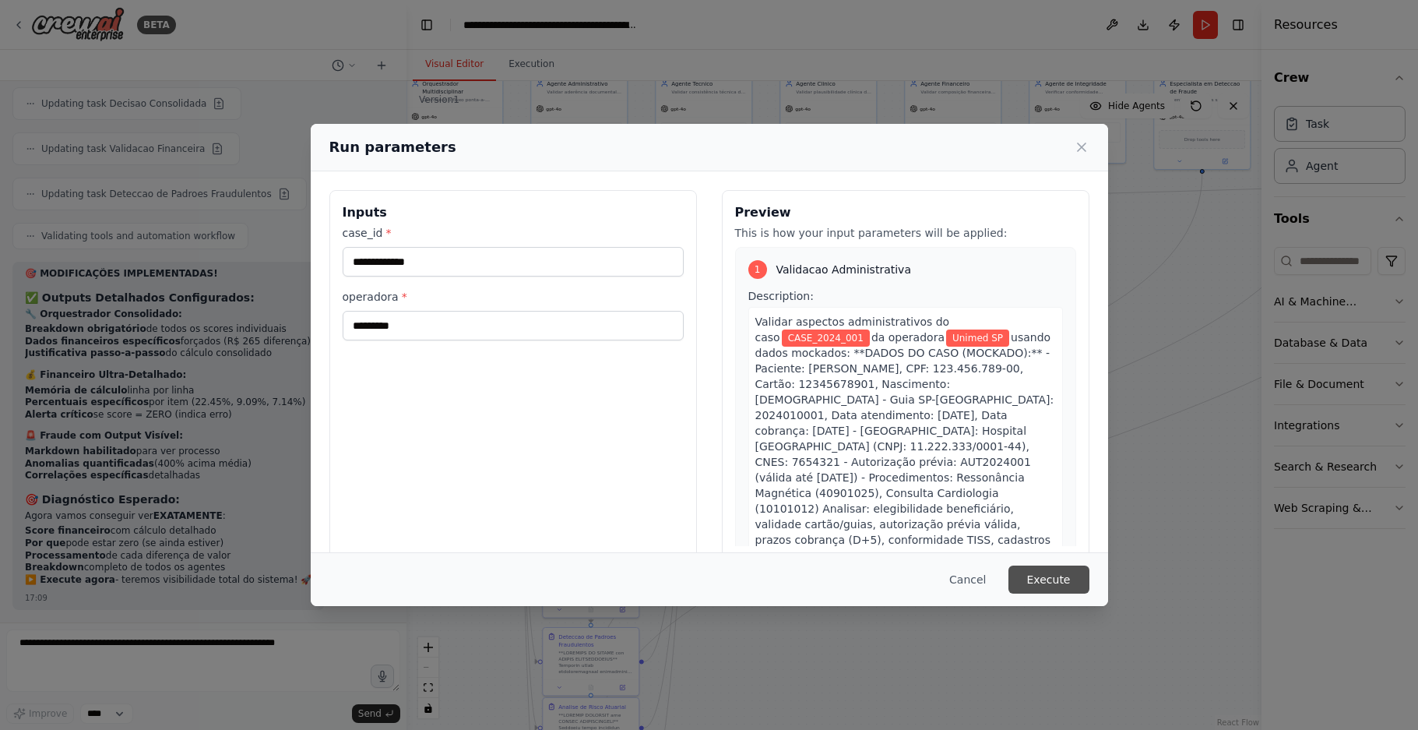
click at [1054, 582] on button "Execute" at bounding box center [1048, 579] width 81 height 28
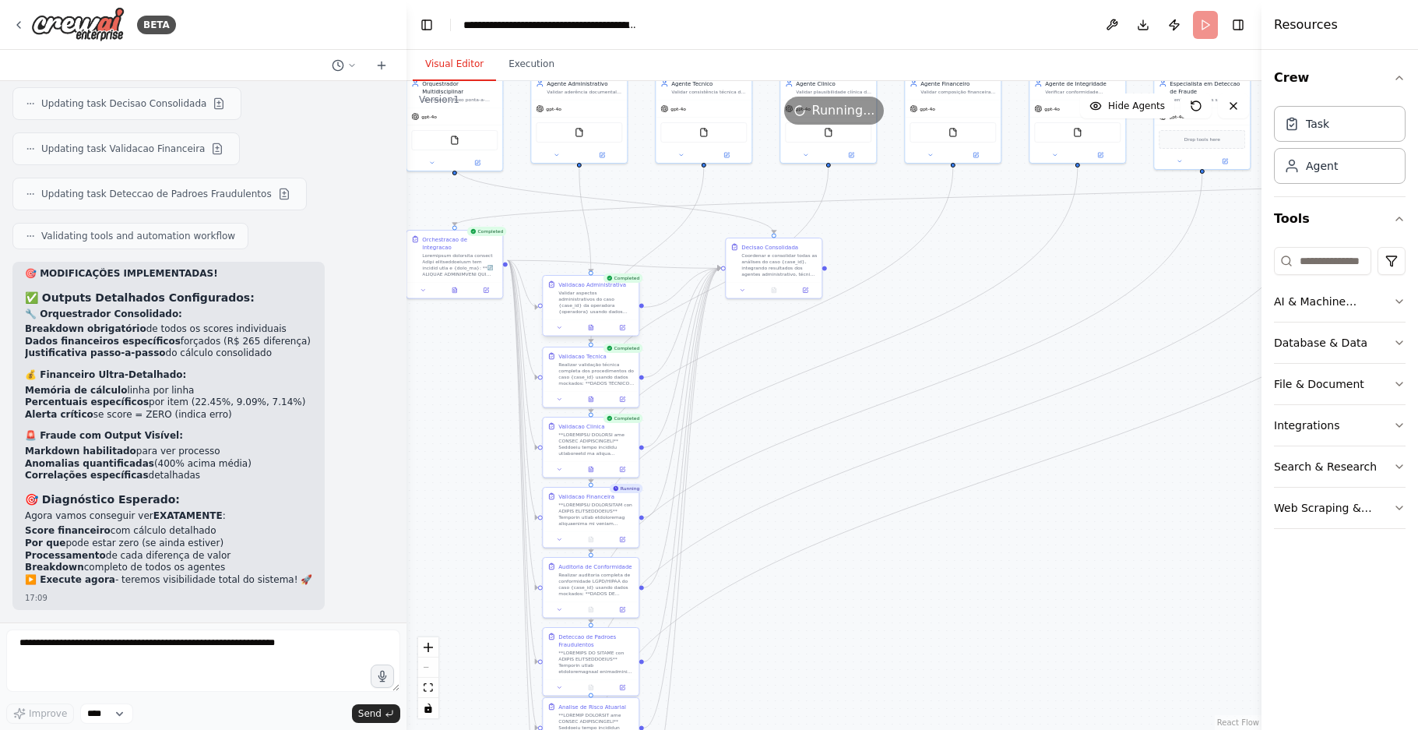
click at [597, 303] on div "Validar aspectos administrativos do caso {case_id} da operadora {operadora} usa…" at bounding box center [596, 302] width 76 height 25
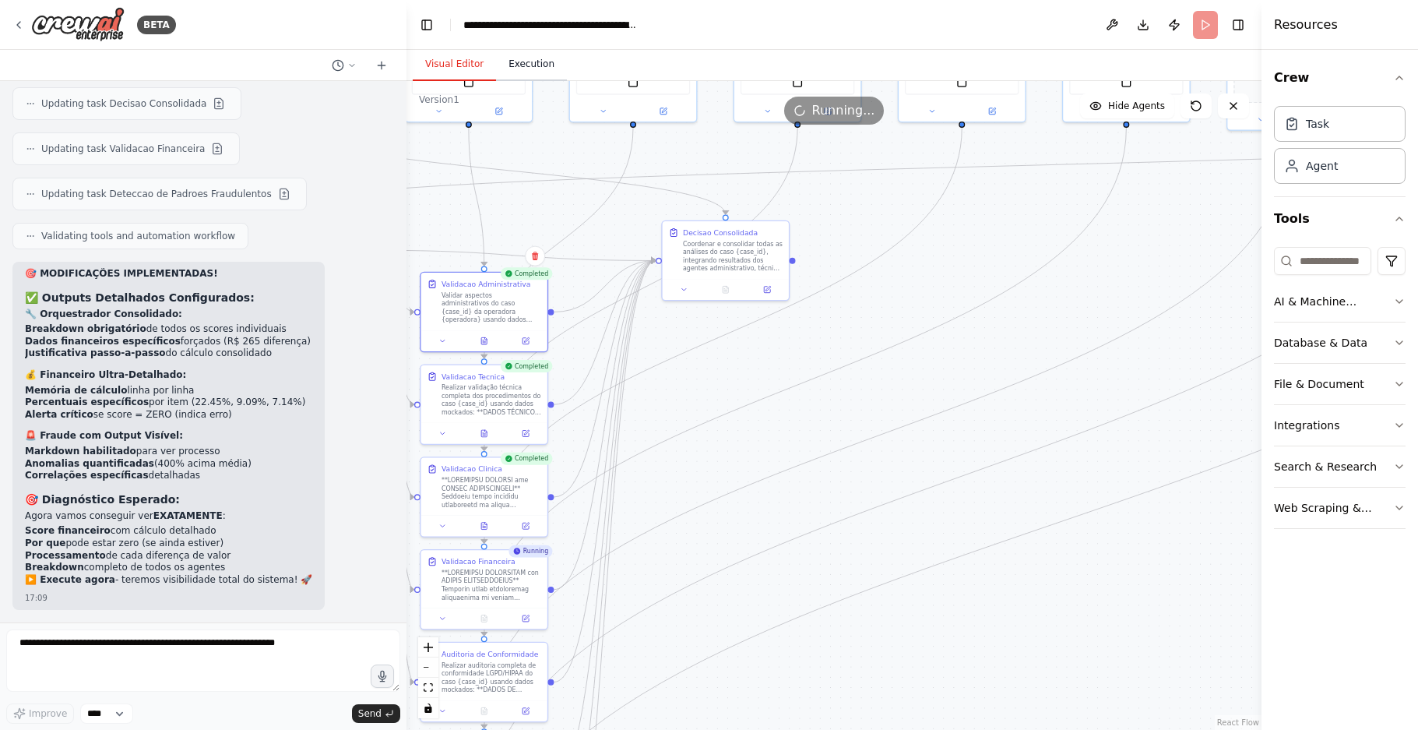
click at [543, 65] on button "Execution" at bounding box center [531, 64] width 71 height 33
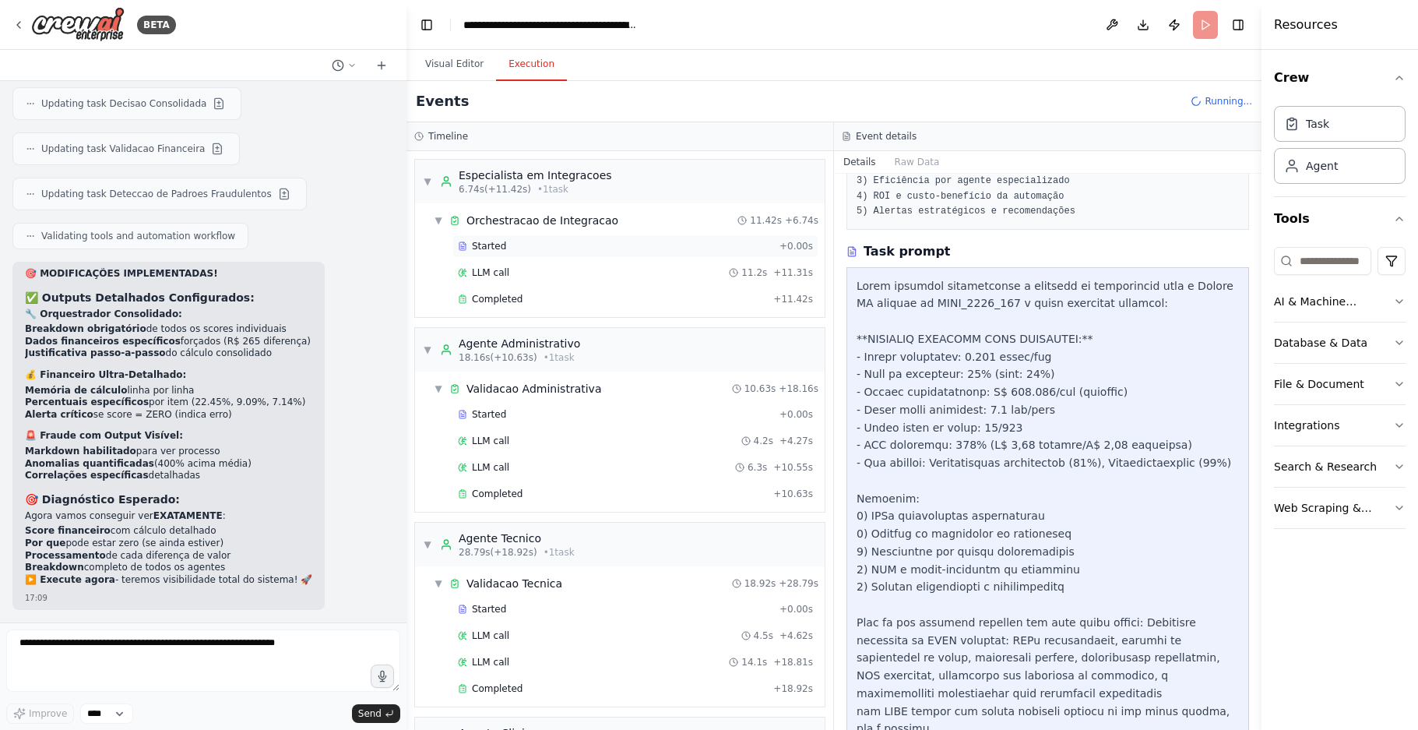
scroll to position [290, 0]
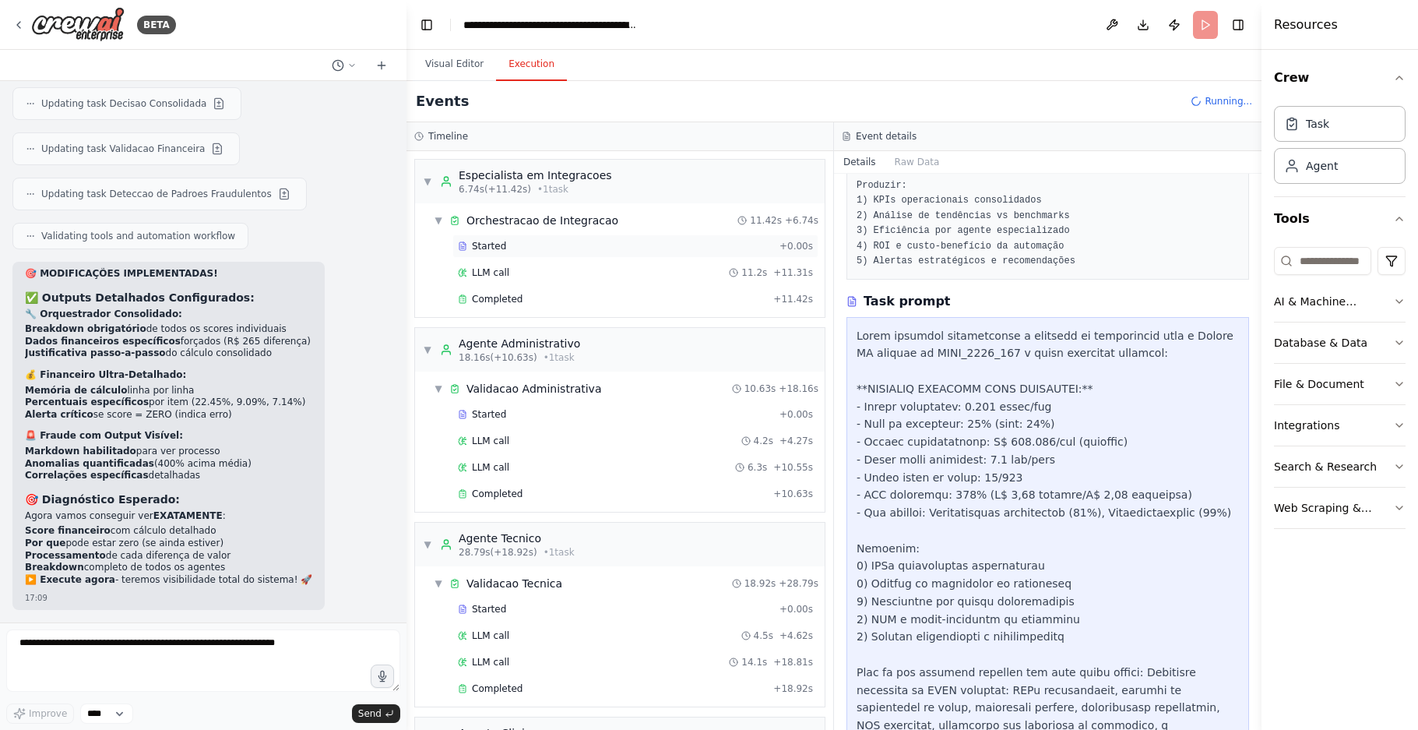
click at [502, 241] on div "Started" at bounding box center [615, 246] width 315 height 12
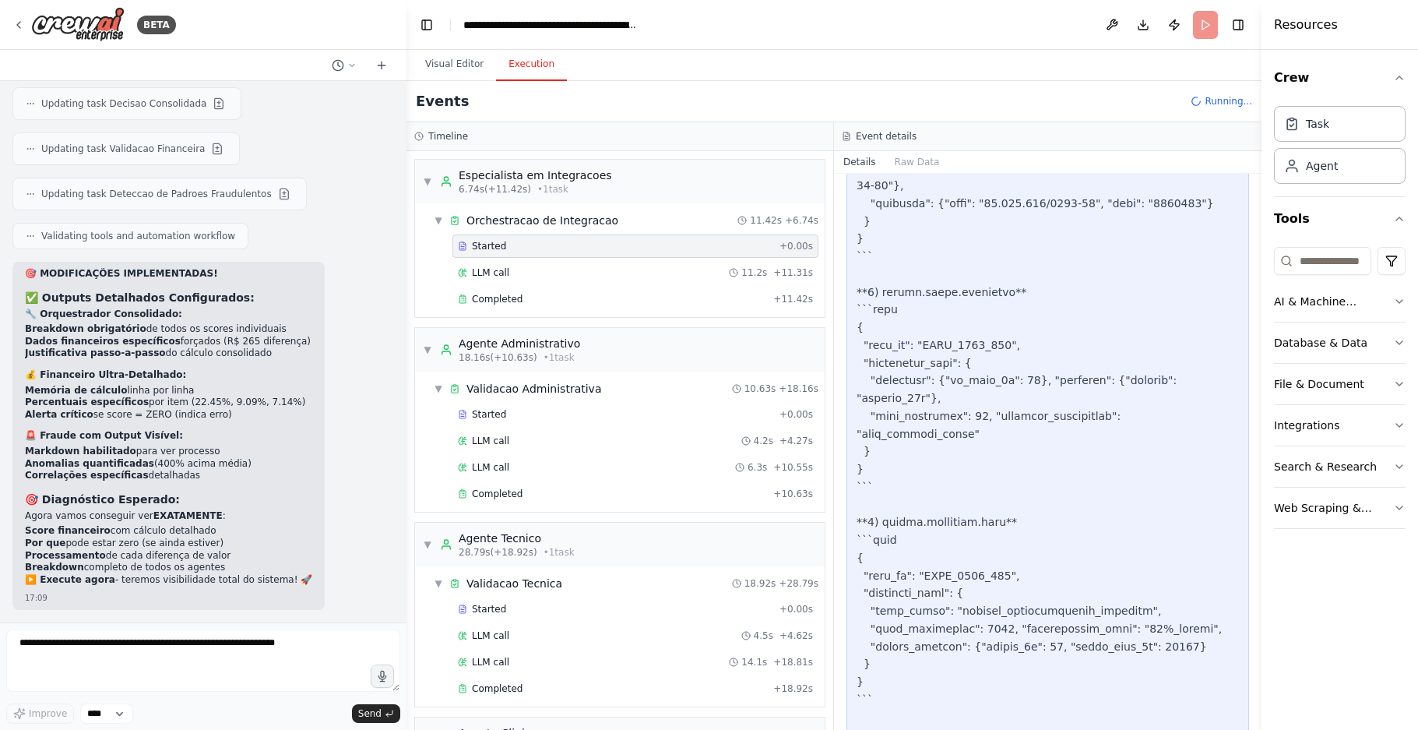
scroll to position [2251, 0]
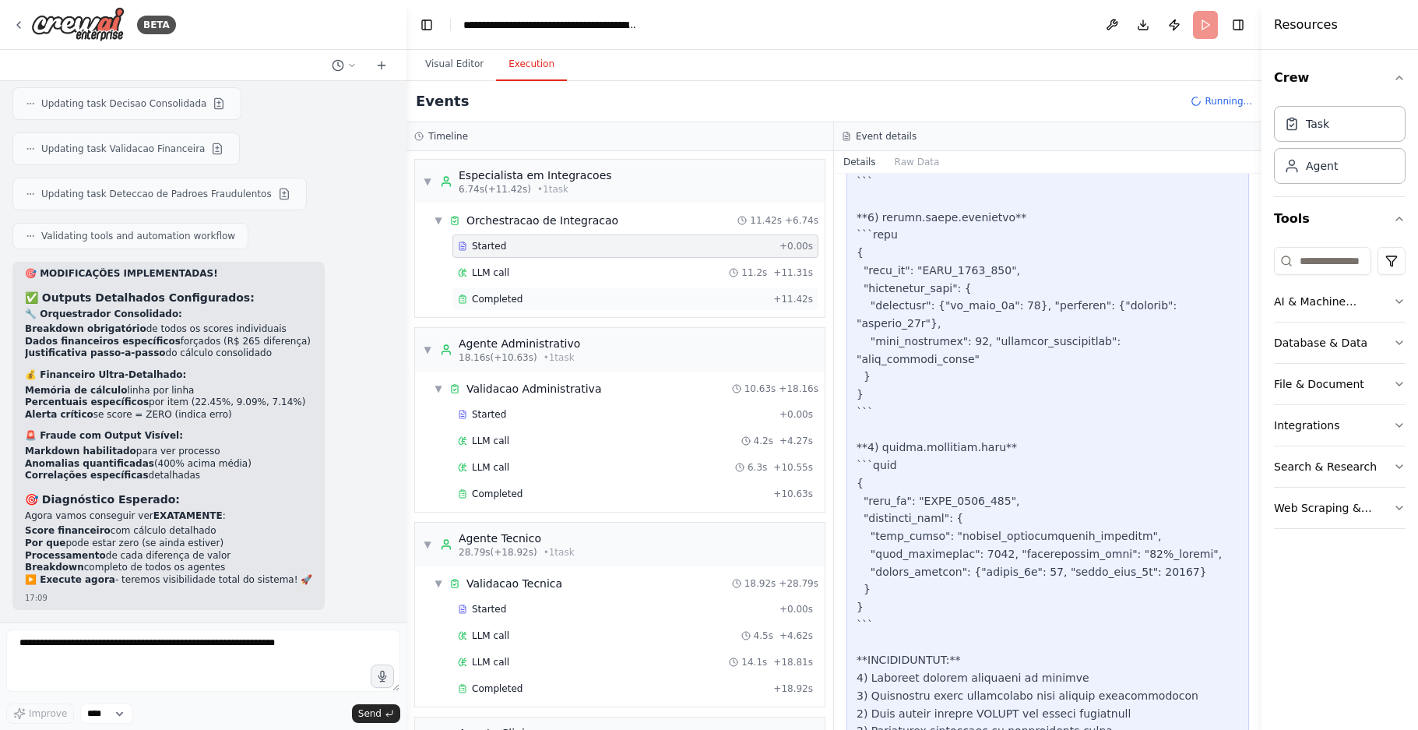
click at [494, 305] on div "Completed + 11.42s" at bounding box center [635, 298] width 366 height 23
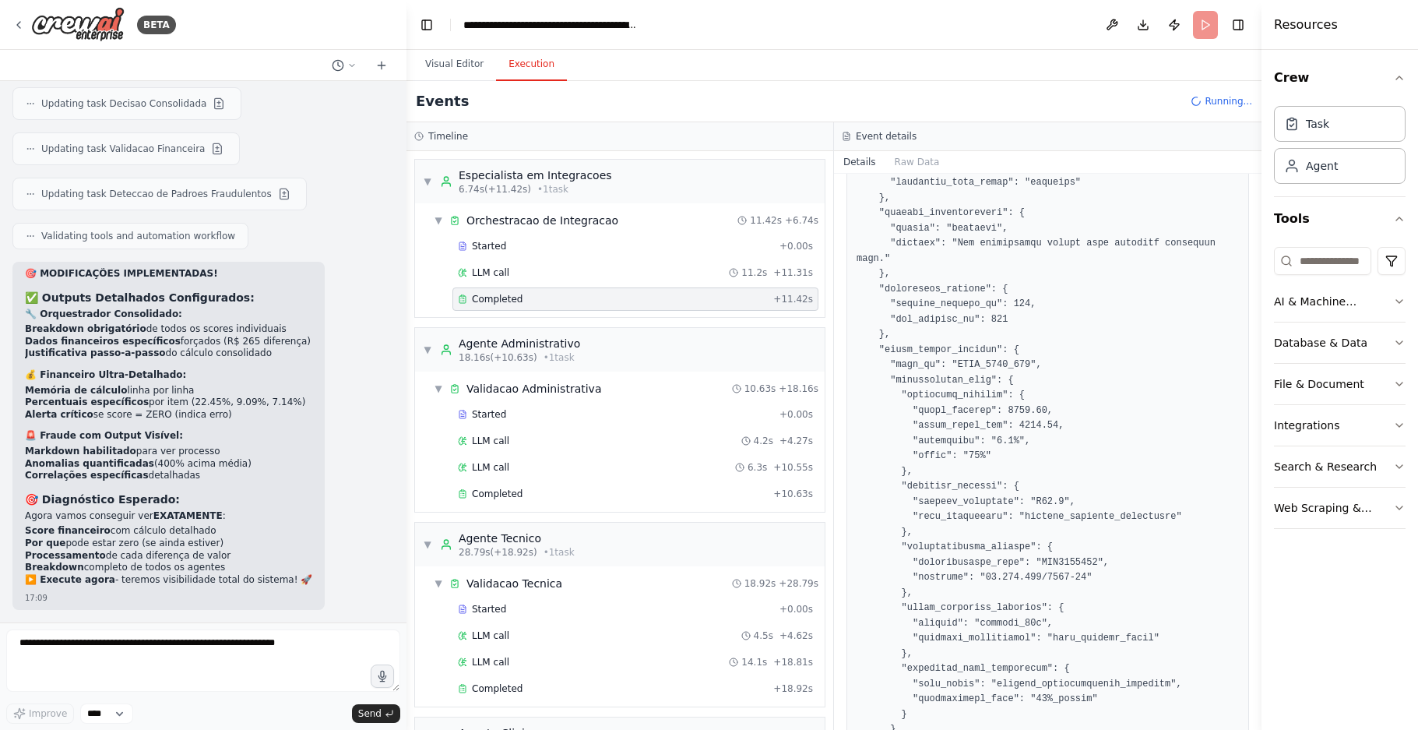
scroll to position [2488, 0]
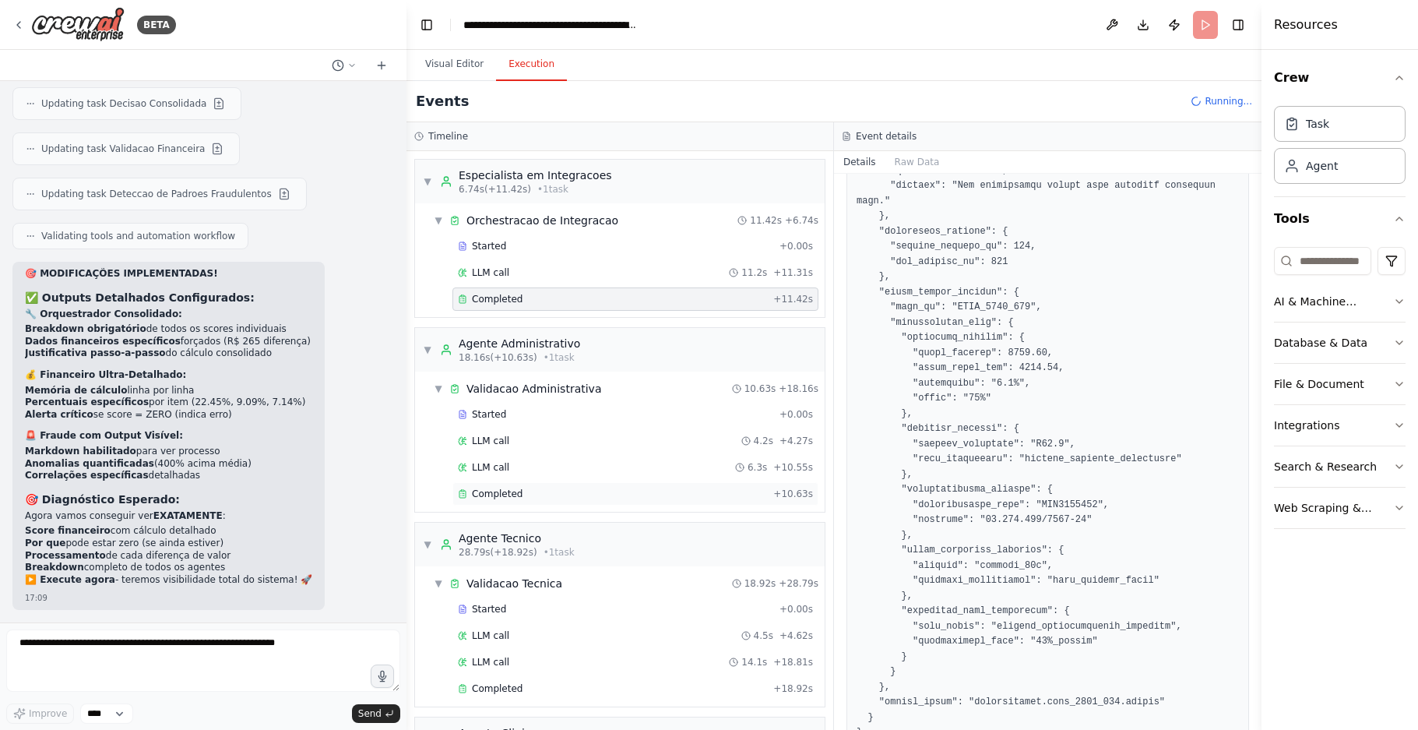
click at [494, 501] on div "Completed + 10.63s" at bounding box center [635, 493] width 366 height 23
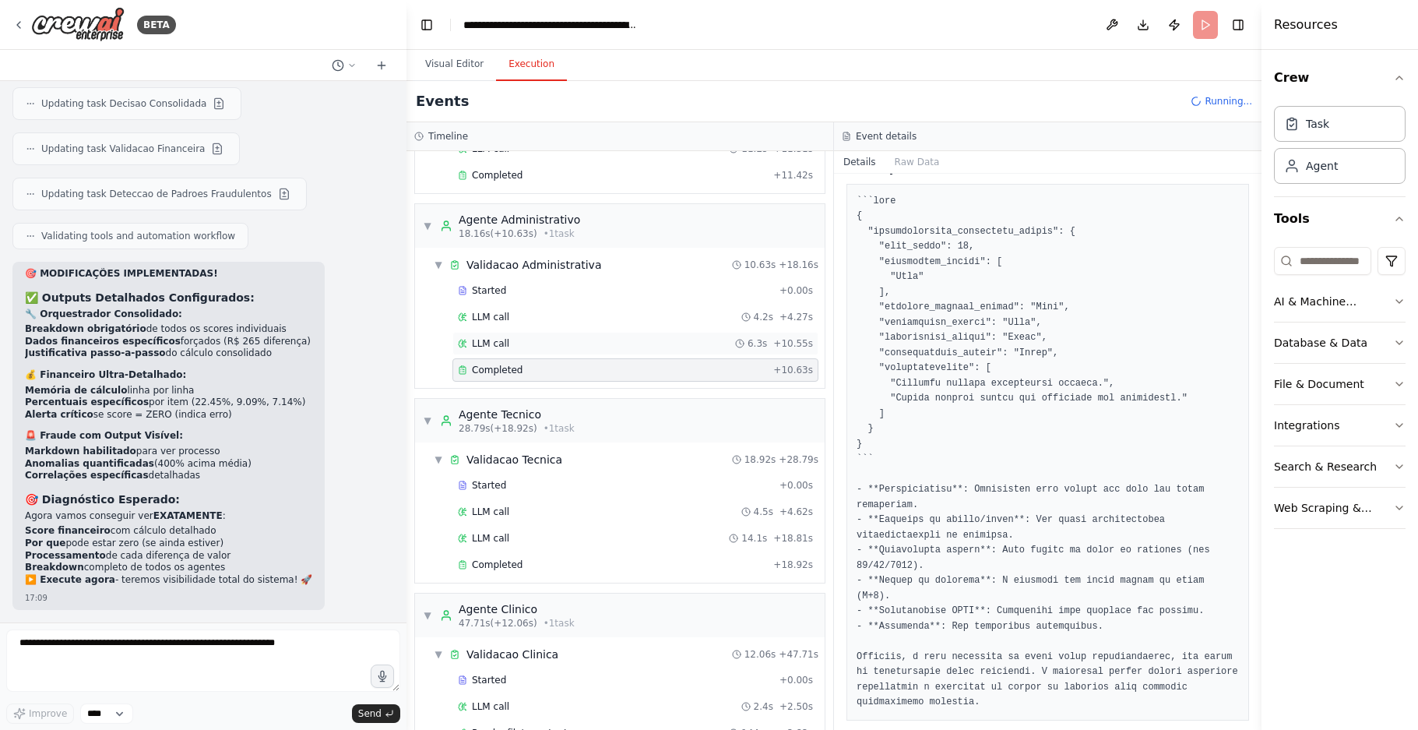
scroll to position [156, 0]
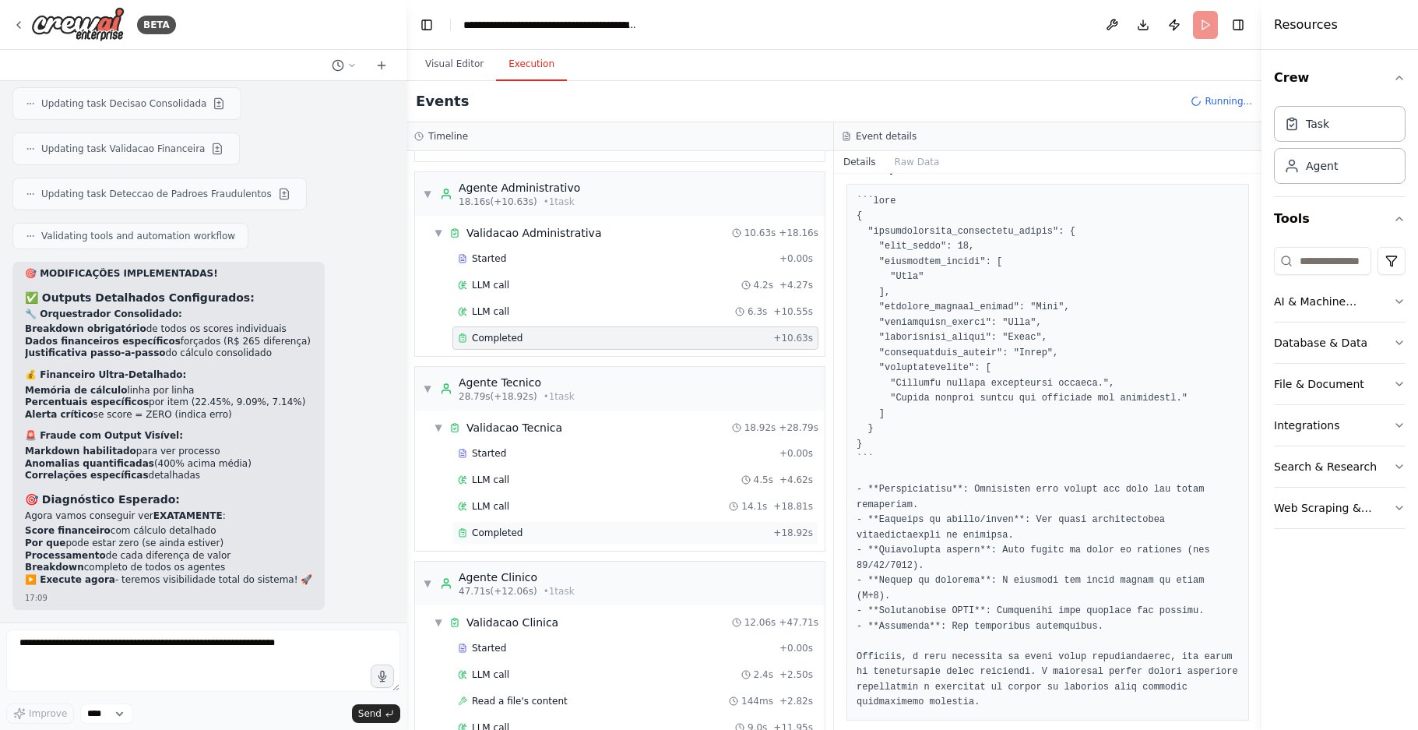
click at [499, 533] on span "Completed" at bounding box center [497, 532] width 51 height 12
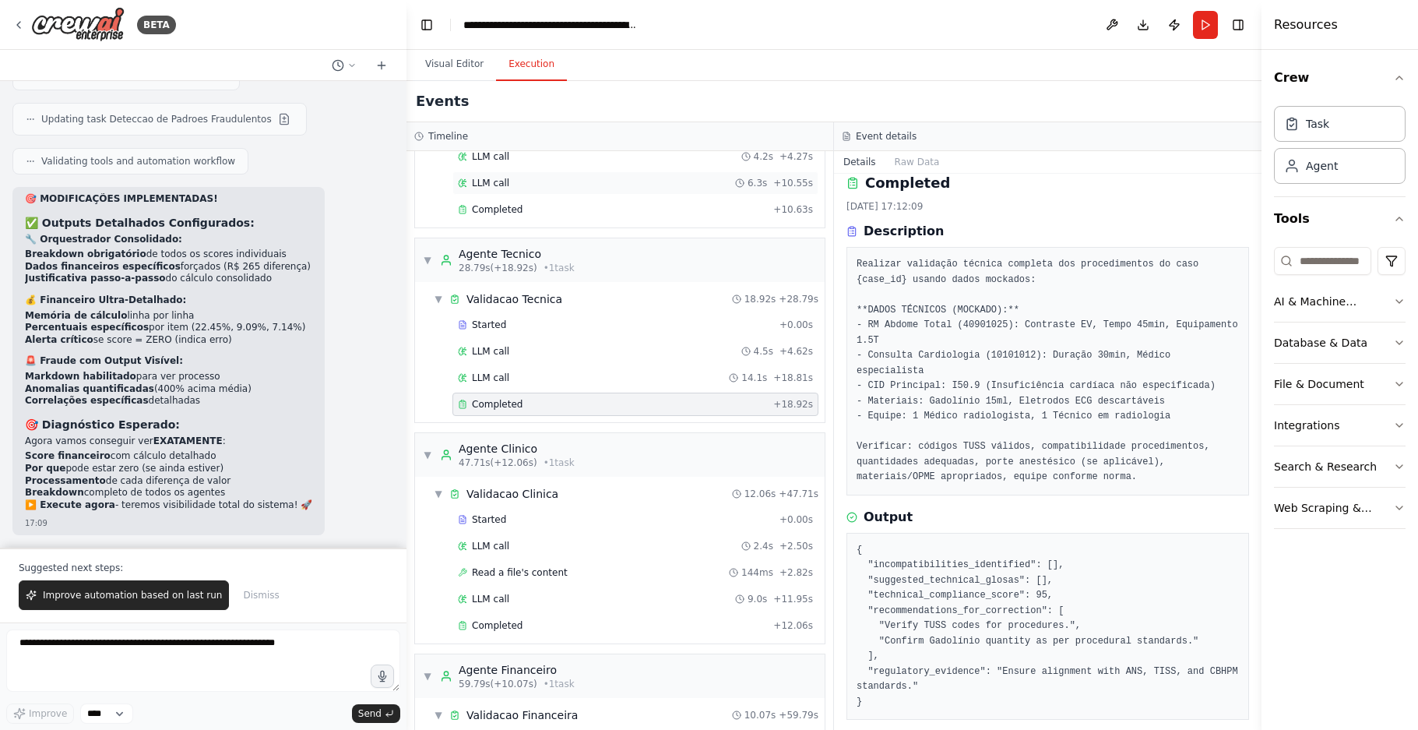
scroll to position [311, 0]
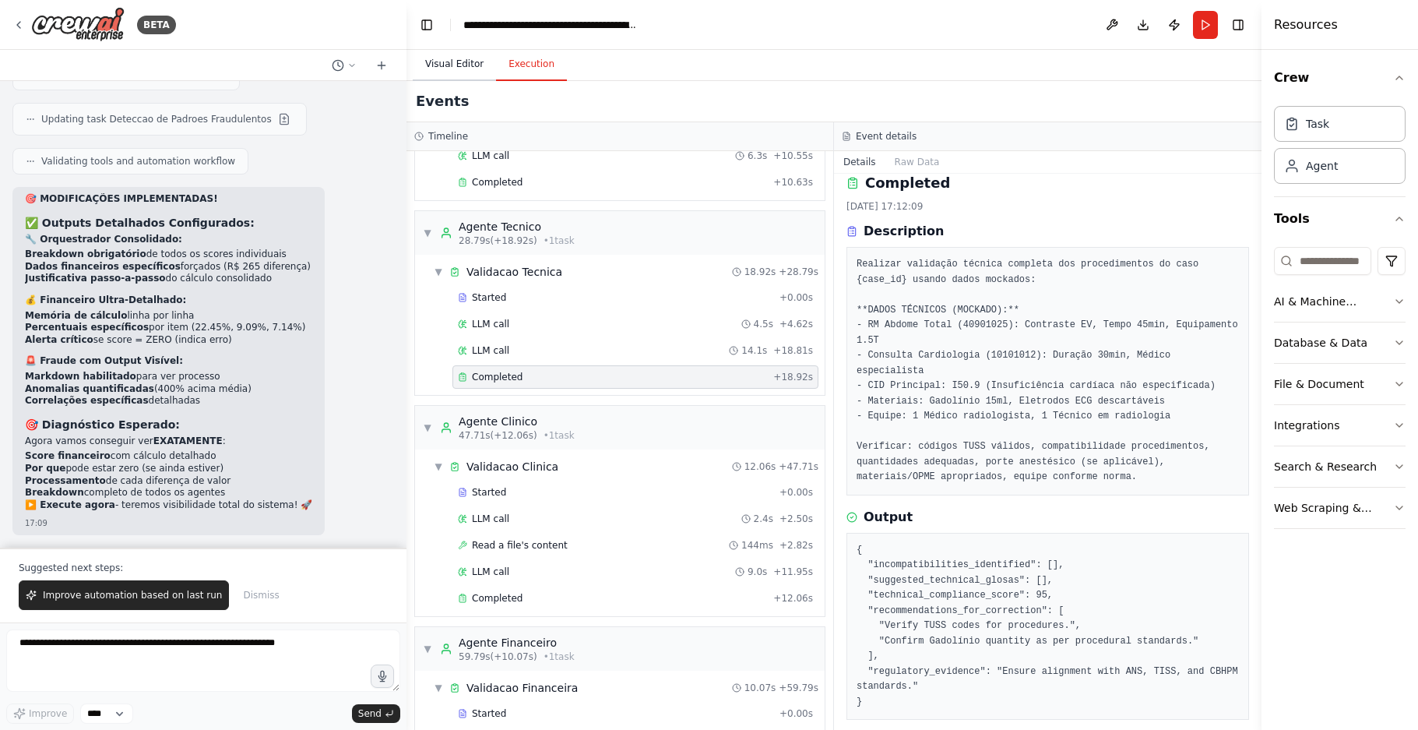
click at [441, 66] on button "Visual Editor" at bounding box center [454, 64] width 83 height 33
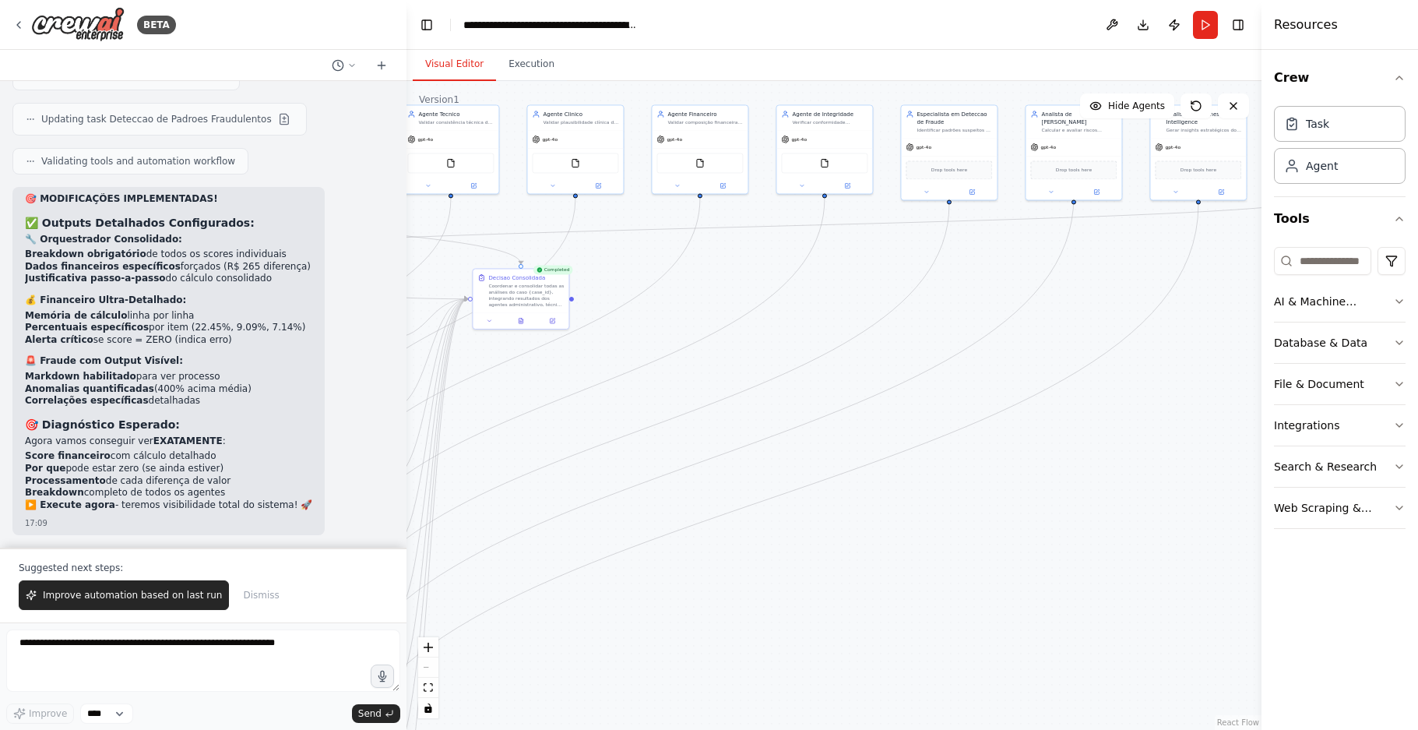
drag, startPoint x: 726, startPoint y: 470, endPoint x: 543, endPoint y: 480, distance: 183.3
click at [543, 480] on div ".deletable-edge-delete-btn { width: 20px; height: 20px; border: 0px solid #ffff…" at bounding box center [833, 405] width 855 height 649
click at [111, 591] on span "Improve automation based on last run" at bounding box center [132, 595] width 179 height 12
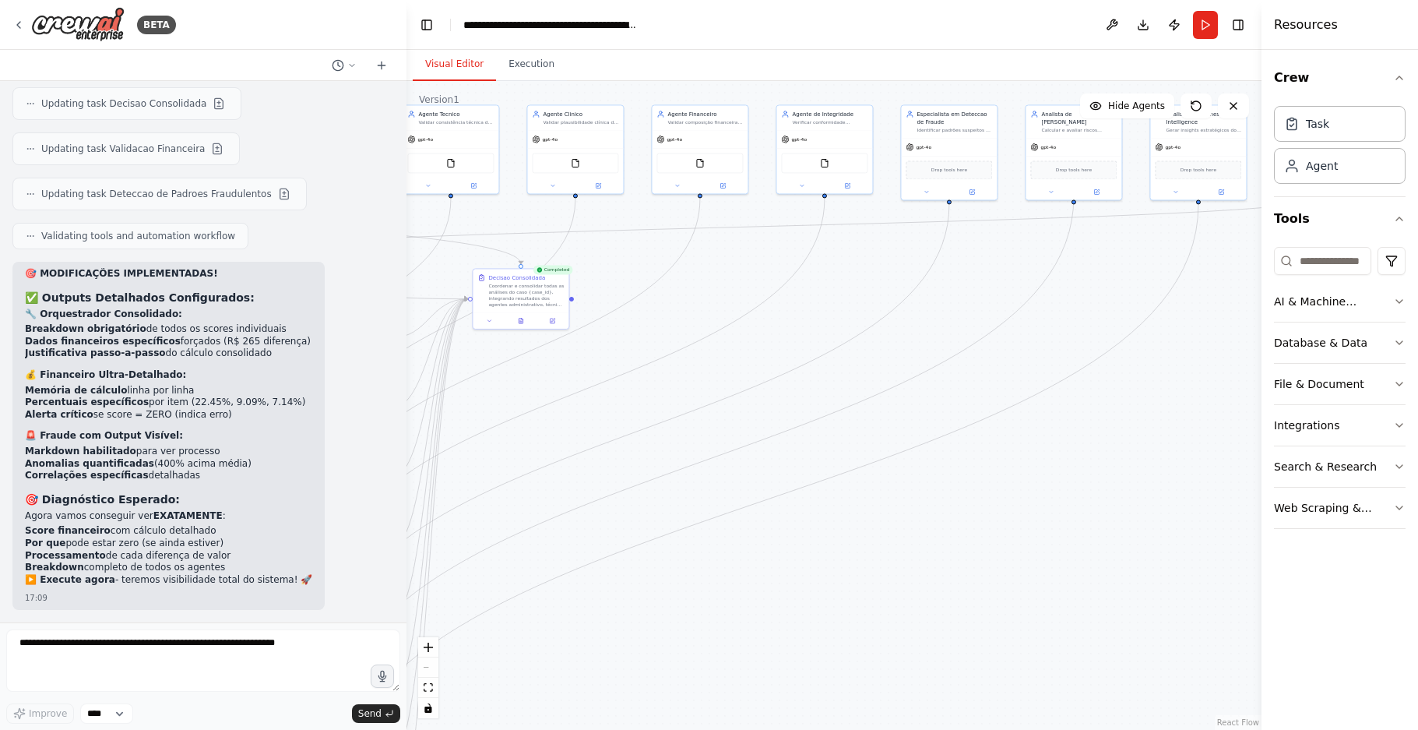
scroll to position [20887, 0]
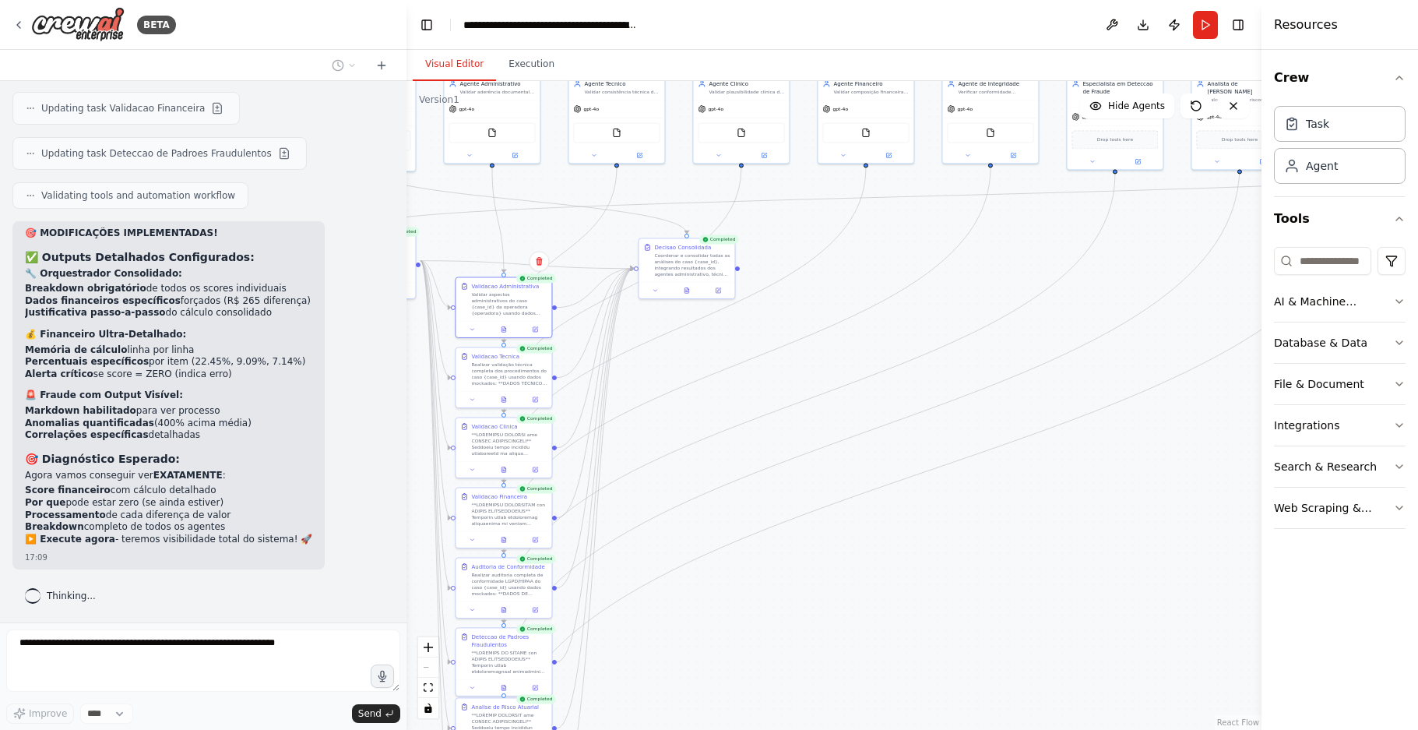
drag, startPoint x: 604, startPoint y: 438, endPoint x: 782, endPoint y: 408, distance: 180.0
click at [782, 408] on div ".deletable-edge-delete-btn { width: 20px; height: 20px; border: 0px solid #ffff…" at bounding box center [833, 405] width 855 height 649
click at [843, 385] on div ".deletable-edge-delete-btn { width: 20px; height: 20px; border: 0px solid #ffff…" at bounding box center [833, 405] width 855 height 649
drag, startPoint x: 725, startPoint y: 433, endPoint x: 896, endPoint y: 365, distance: 184.2
click at [896, 365] on div ".deletable-edge-delete-btn { width: 20px; height: 20px; border: 0px solid #ffff…" at bounding box center [833, 405] width 855 height 649
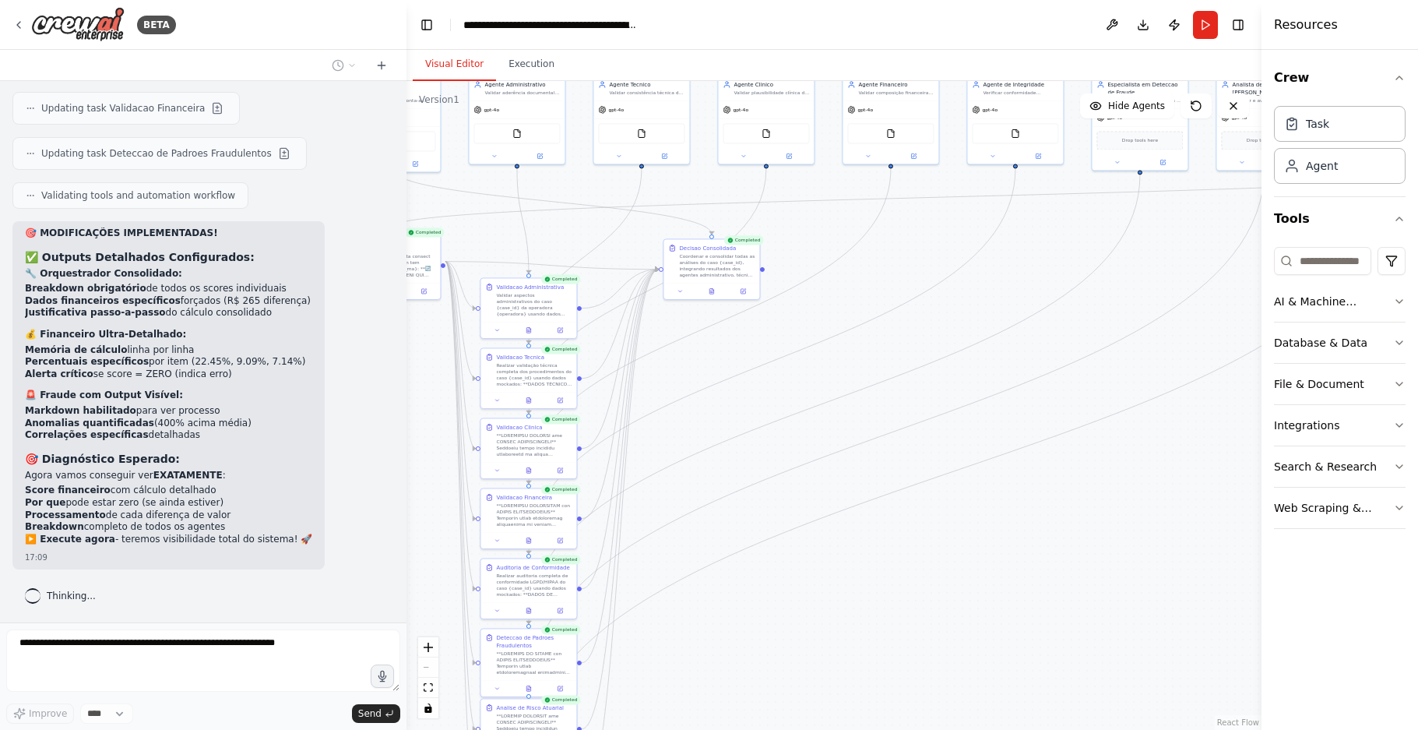
drag, startPoint x: 832, startPoint y: 342, endPoint x: 873, endPoint y: 348, distance: 41.7
click at [873, 348] on div ".deletable-edge-delete-btn { width: 20px; height: 20px; border: 0px solid #ffff…" at bounding box center [833, 405] width 855 height 649
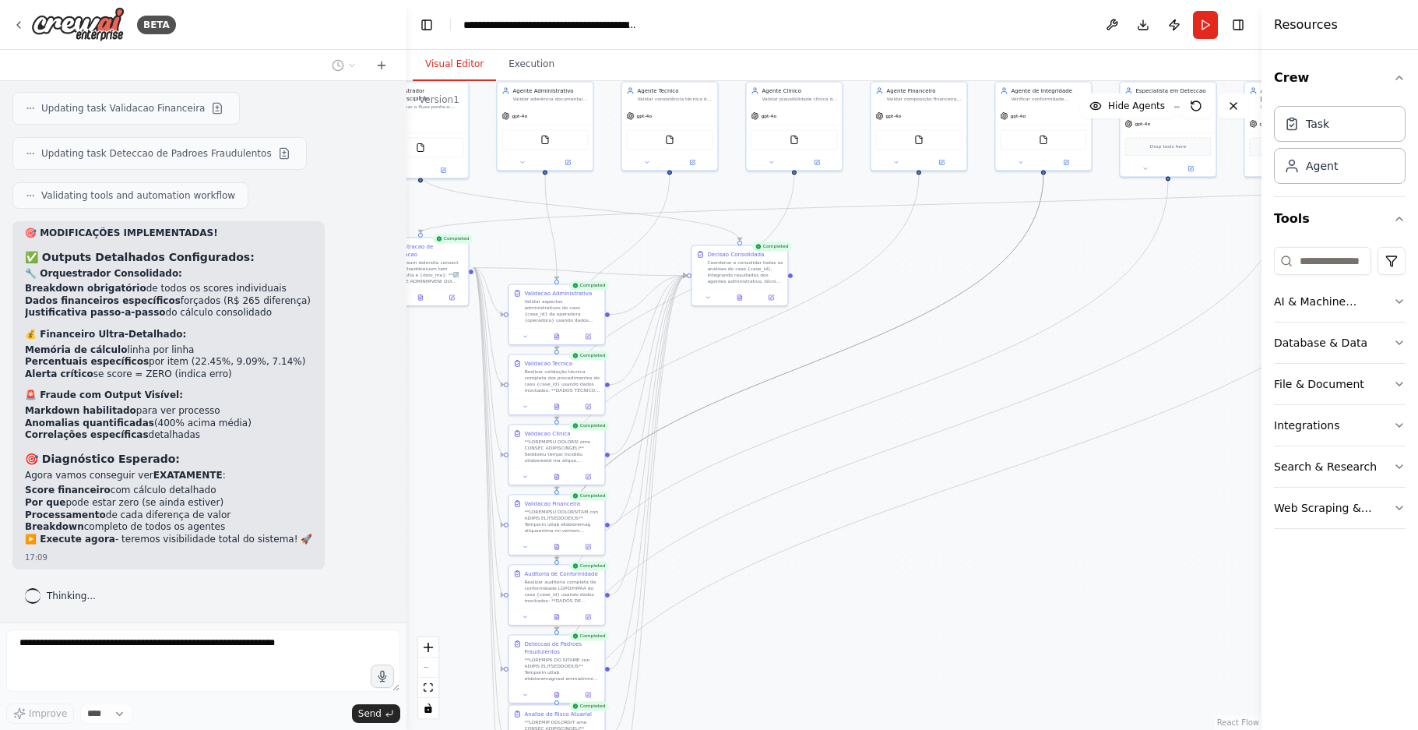
drag, startPoint x: 867, startPoint y: 343, endPoint x: 955, endPoint y: 371, distance: 91.6
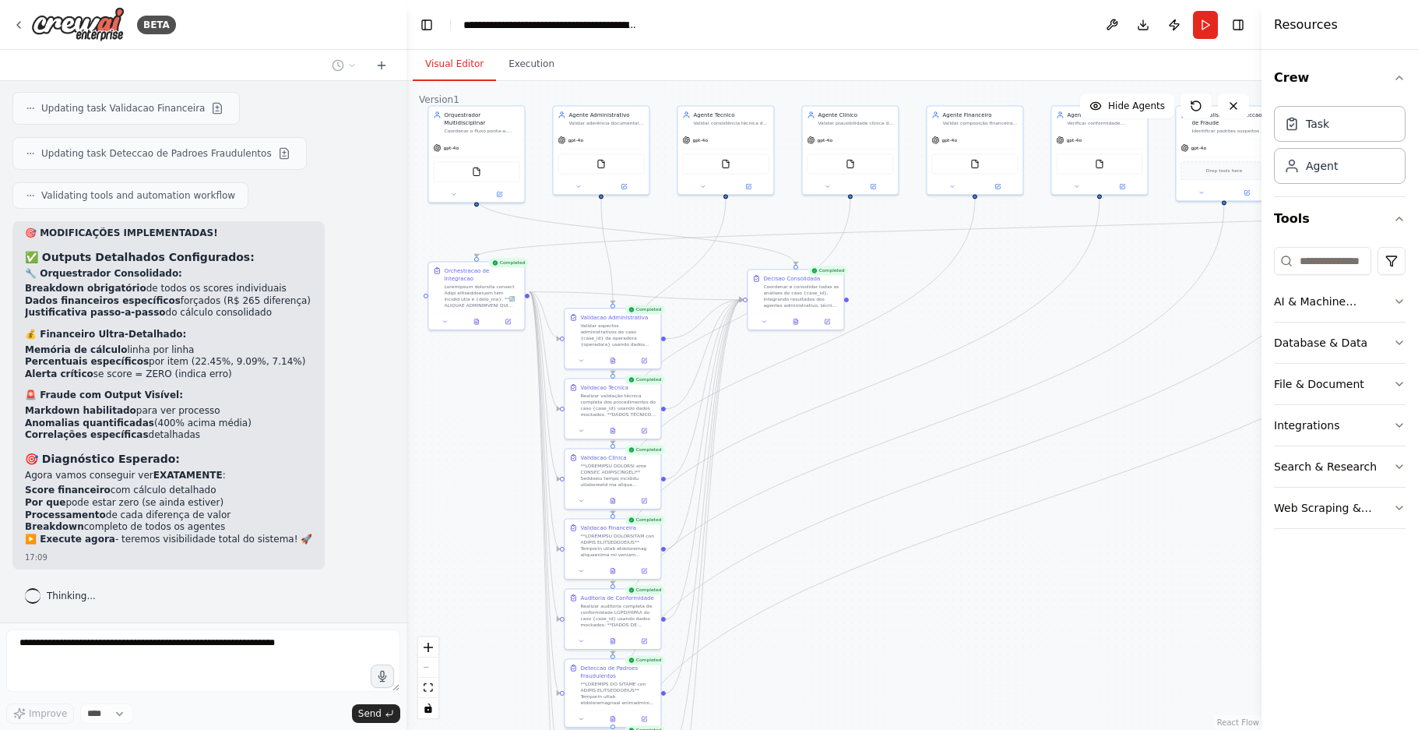
drag, startPoint x: 955, startPoint y: 371, endPoint x: 874, endPoint y: 391, distance: 83.5
click at [874, 391] on div ".deletable-edge-delete-btn { width: 20px; height: 20px; border: 0px solid #ffff…" at bounding box center [833, 405] width 855 height 649
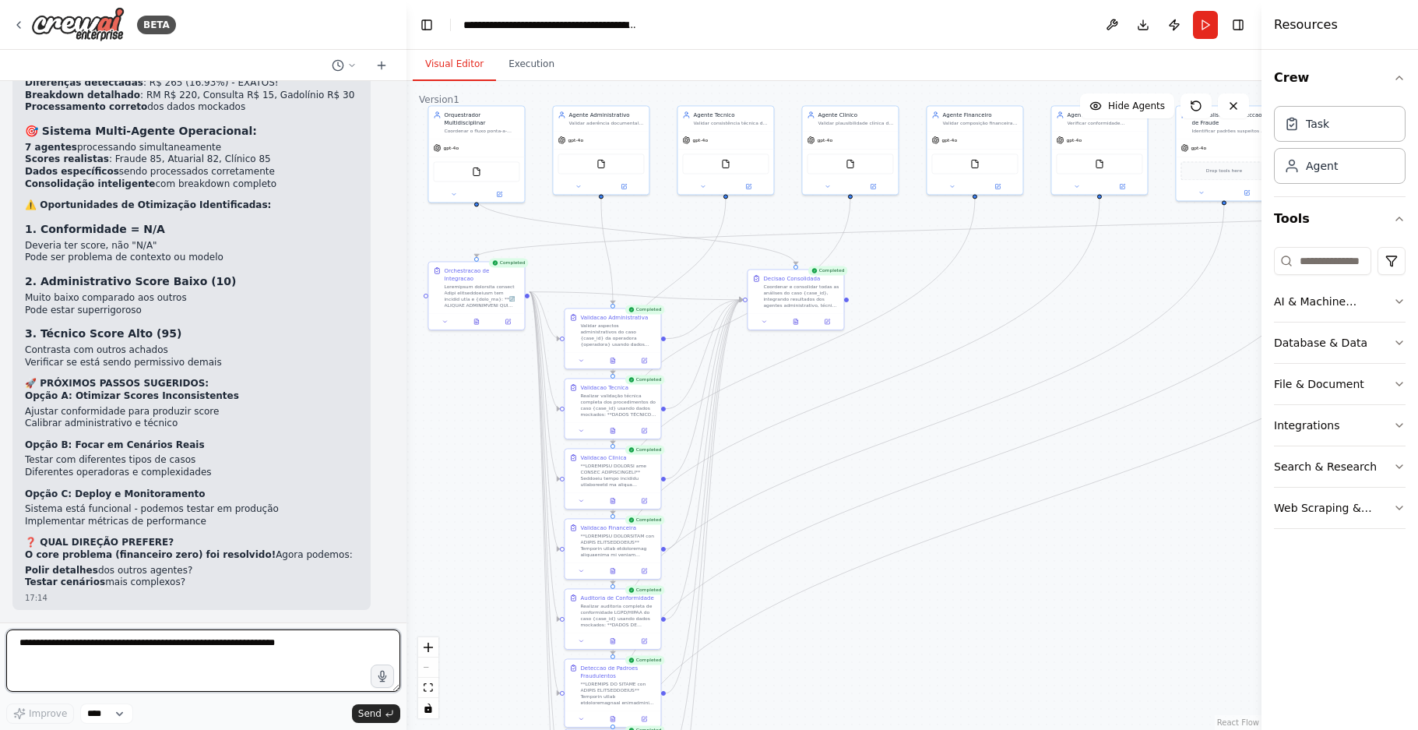
scroll to position [21521, 0]
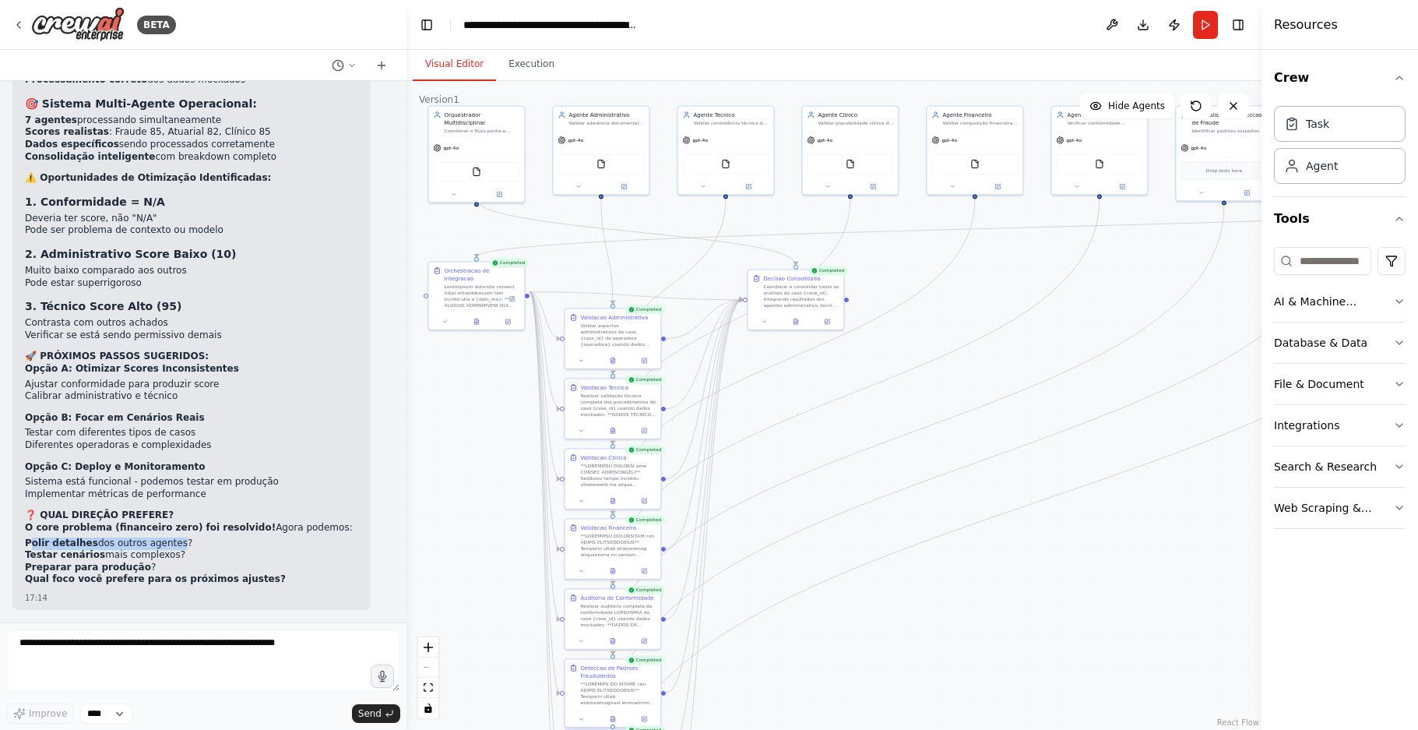
drag, startPoint x: 164, startPoint y: 546, endPoint x: 30, endPoint y: 539, distance: 134.9
click at [30, 539] on li "Polir detalhes dos outros agentes?" at bounding box center [191, 543] width 333 height 12
click at [164, 543] on li "Polir detalhes dos outros agentes?" at bounding box center [191, 543] width 333 height 12
click at [160, 533] on strong "O core problema (financeiro zero) foi resolvido!" at bounding box center [150, 527] width 251 height 11
drag, startPoint x: 167, startPoint y: 540, endPoint x: 25, endPoint y: 540, distance: 141.7
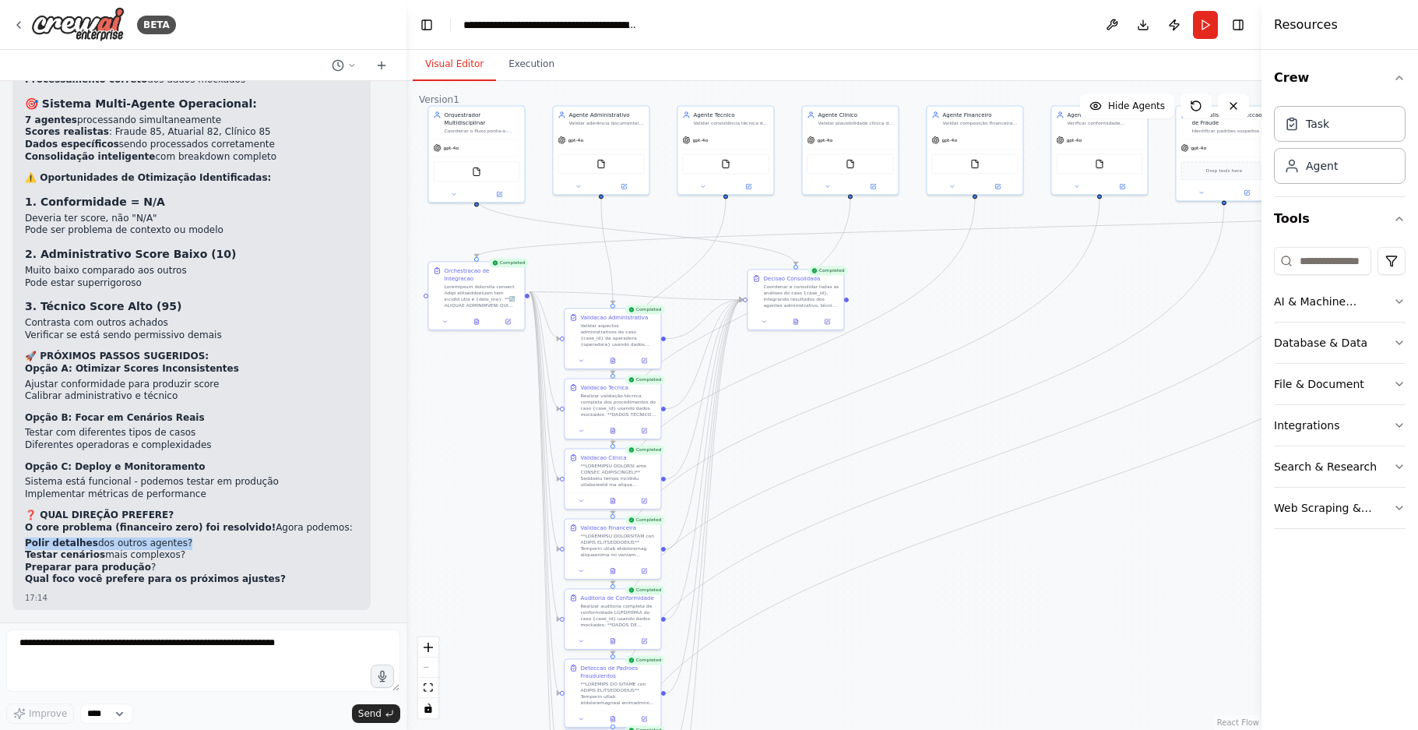
click at [25, 540] on li "Polir detalhes dos outros agentes?" at bounding box center [191, 543] width 333 height 12
copy li "Polir detalhes dos outros agentes"
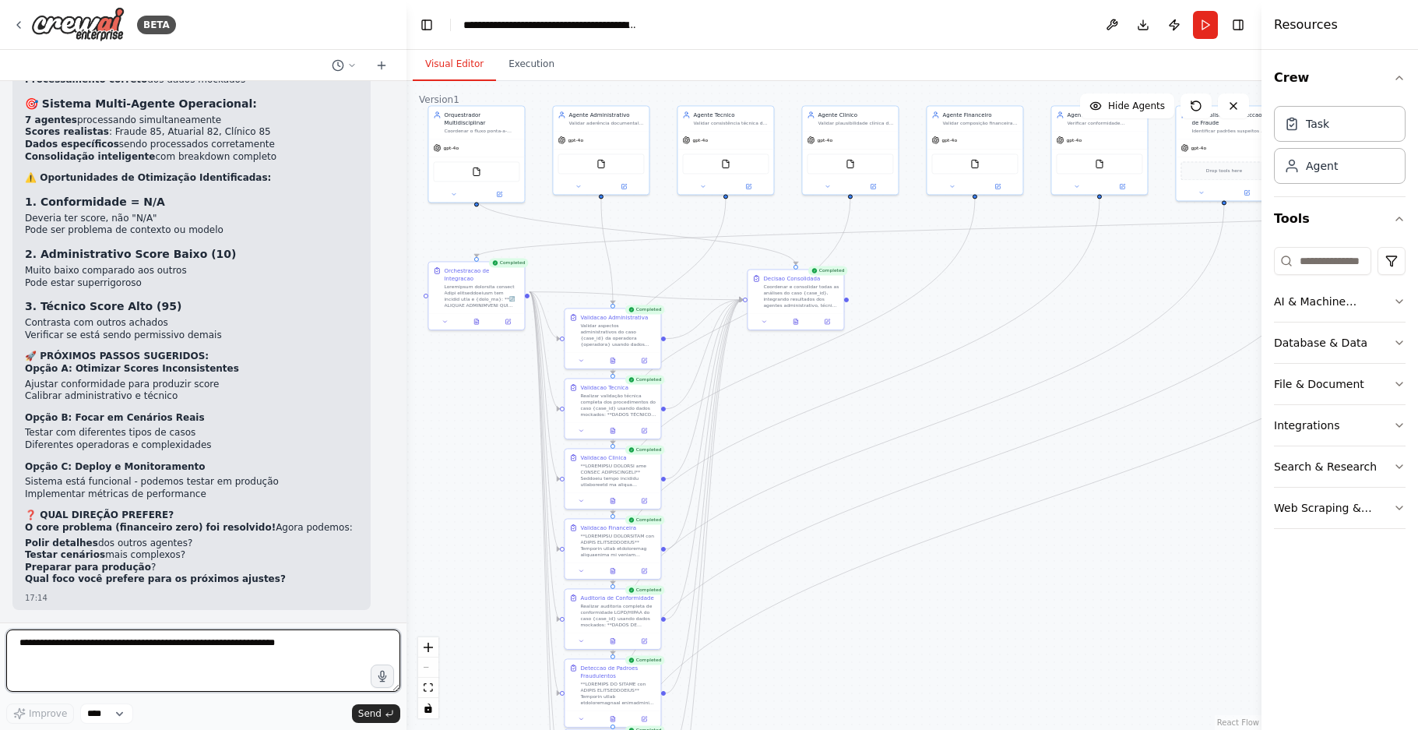
click at [82, 659] on textarea at bounding box center [203, 660] width 394 height 62
paste textarea "**********"
type textarea "**********"
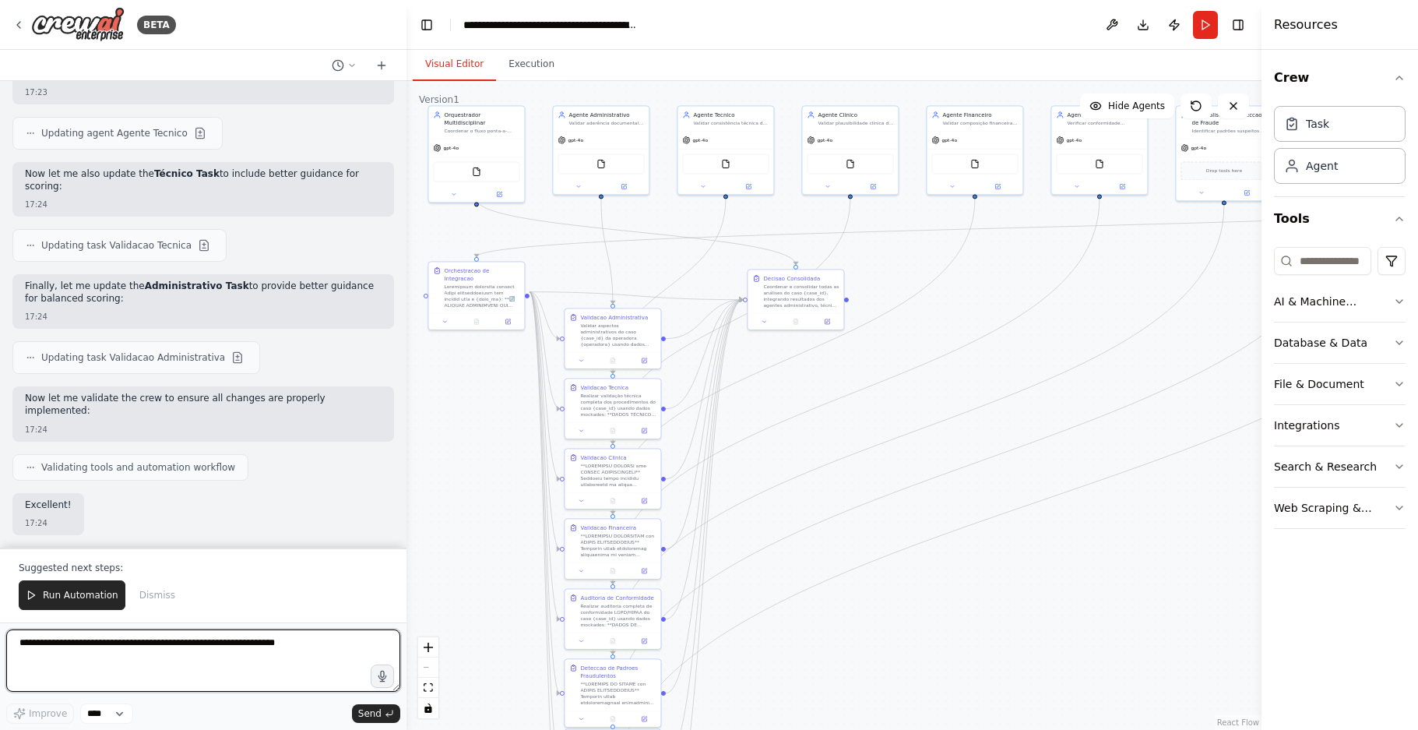
scroll to position [22647, 0]
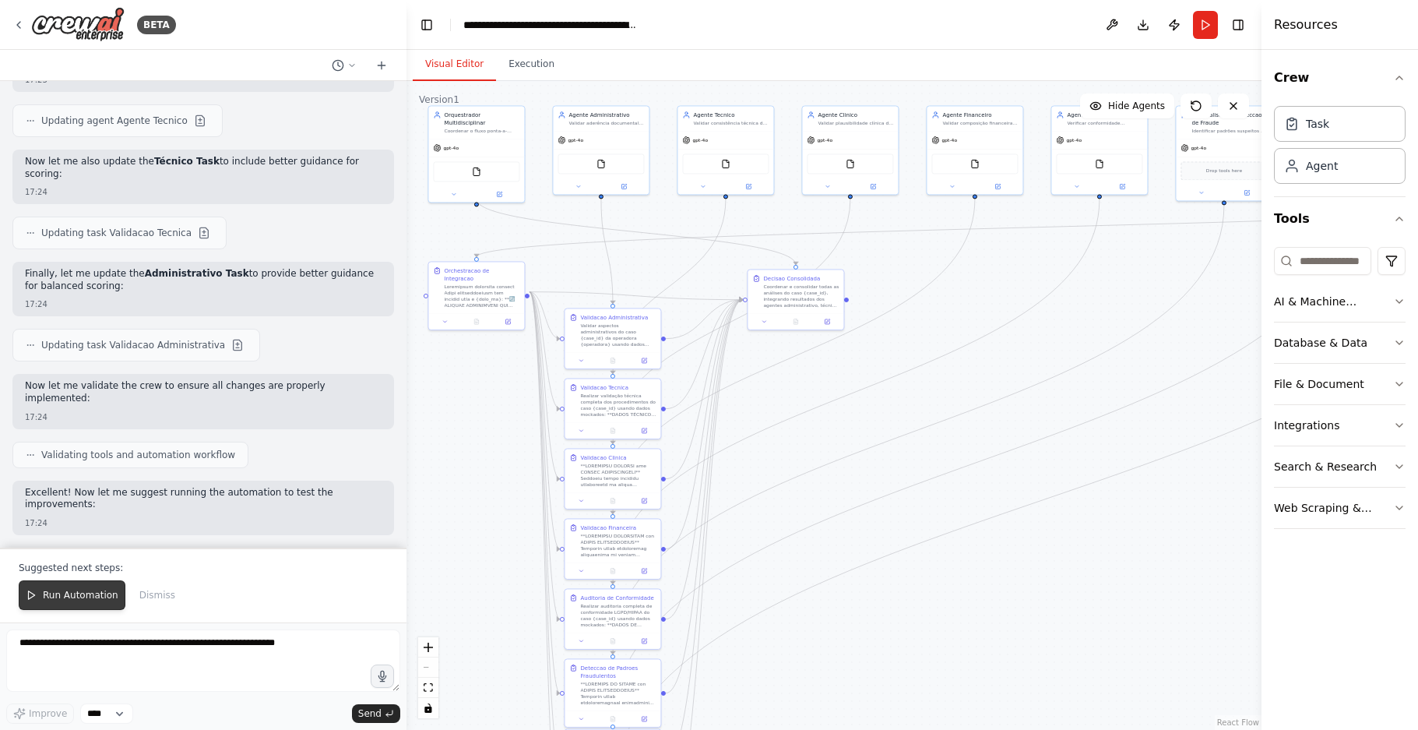
click at [73, 596] on span "Run Automation" at bounding box center [81, 595] width 76 height 12
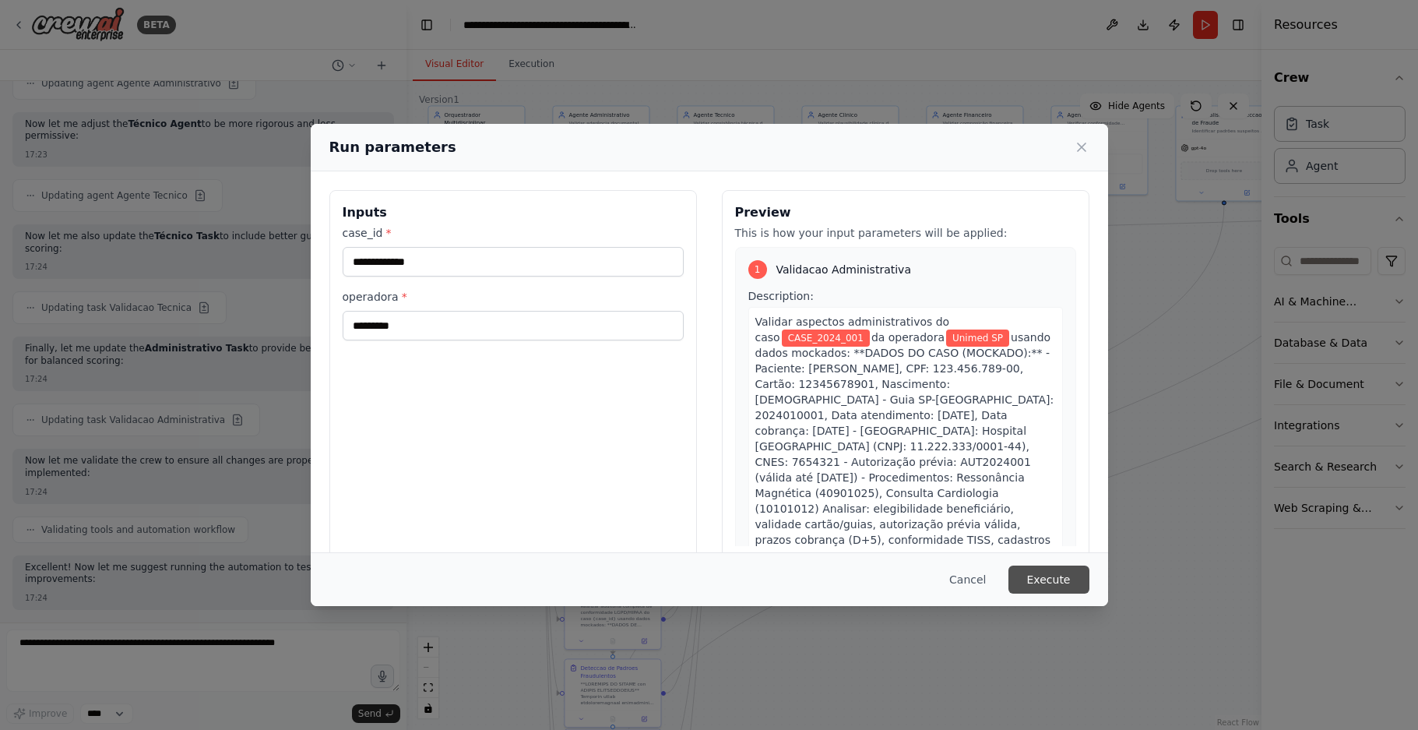
click at [1064, 585] on button "Execute" at bounding box center [1048, 579] width 81 height 28
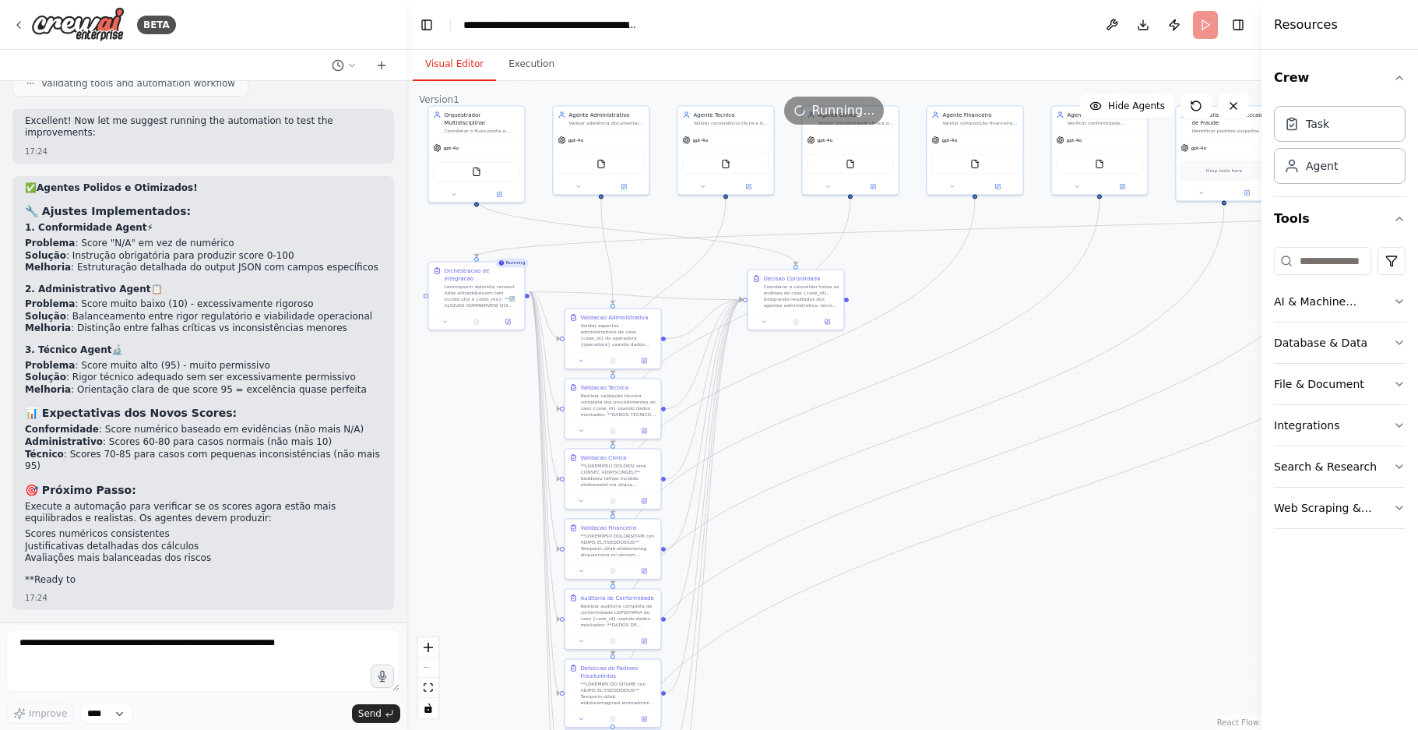
scroll to position [23007, 0]
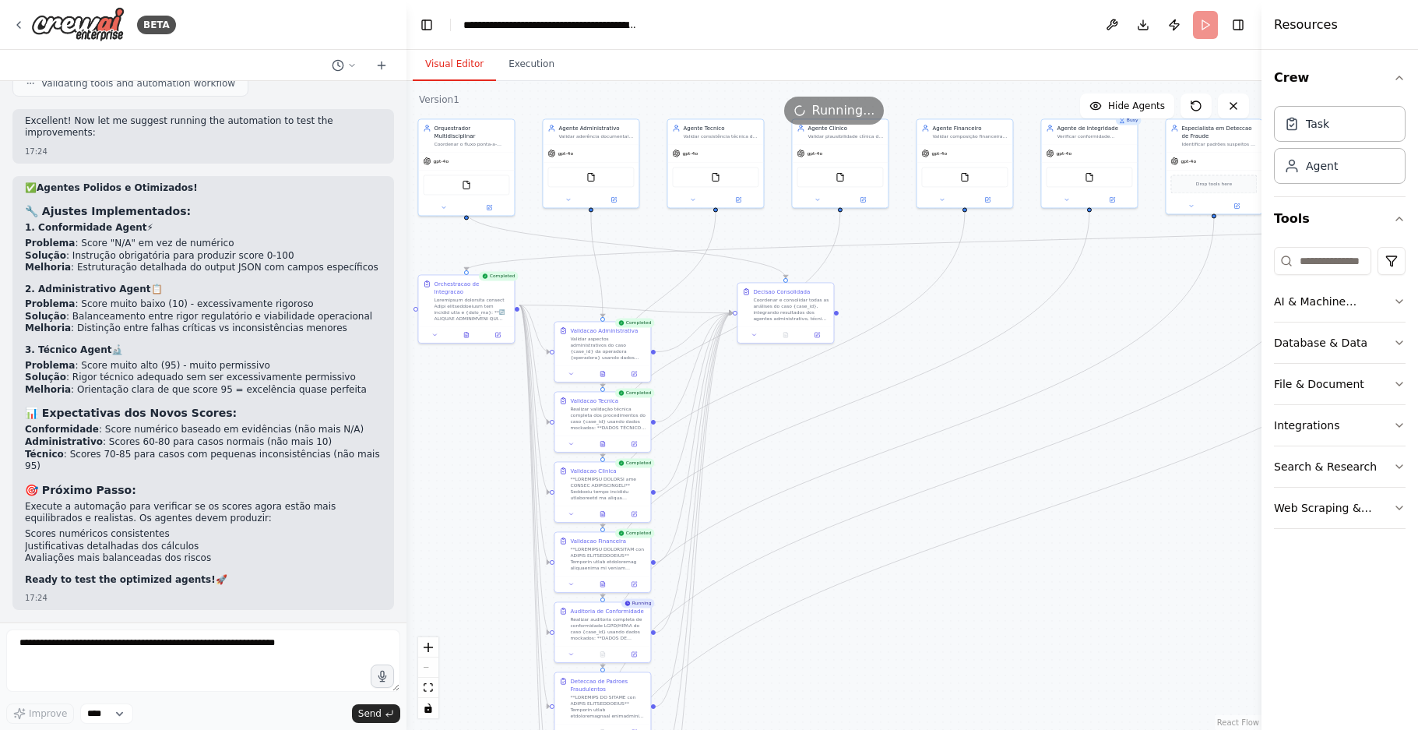
drag, startPoint x: 872, startPoint y: 514, endPoint x: 863, endPoint y: 526, distance: 15.6
click at [863, 526] on div ".deletable-edge-delete-btn { width: 20px; height: 20px; border: 0px solid #ffff…" at bounding box center [833, 405] width 855 height 649
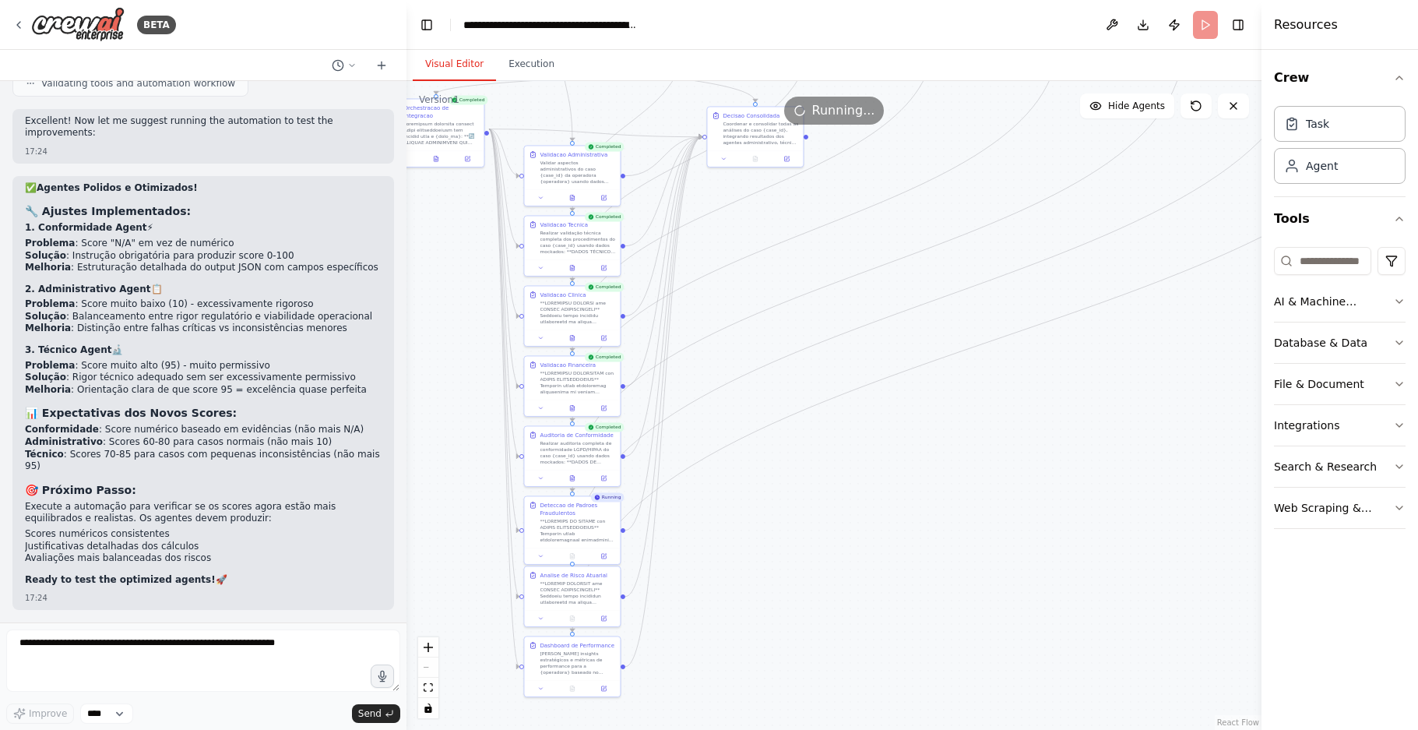
drag, startPoint x: 864, startPoint y: 631, endPoint x: 834, endPoint y: 455, distance: 178.6
click at [834, 455] on div ".deletable-edge-delete-btn { width: 20px; height: 20px; border: 0px solid #ffff…" at bounding box center [833, 405] width 855 height 649
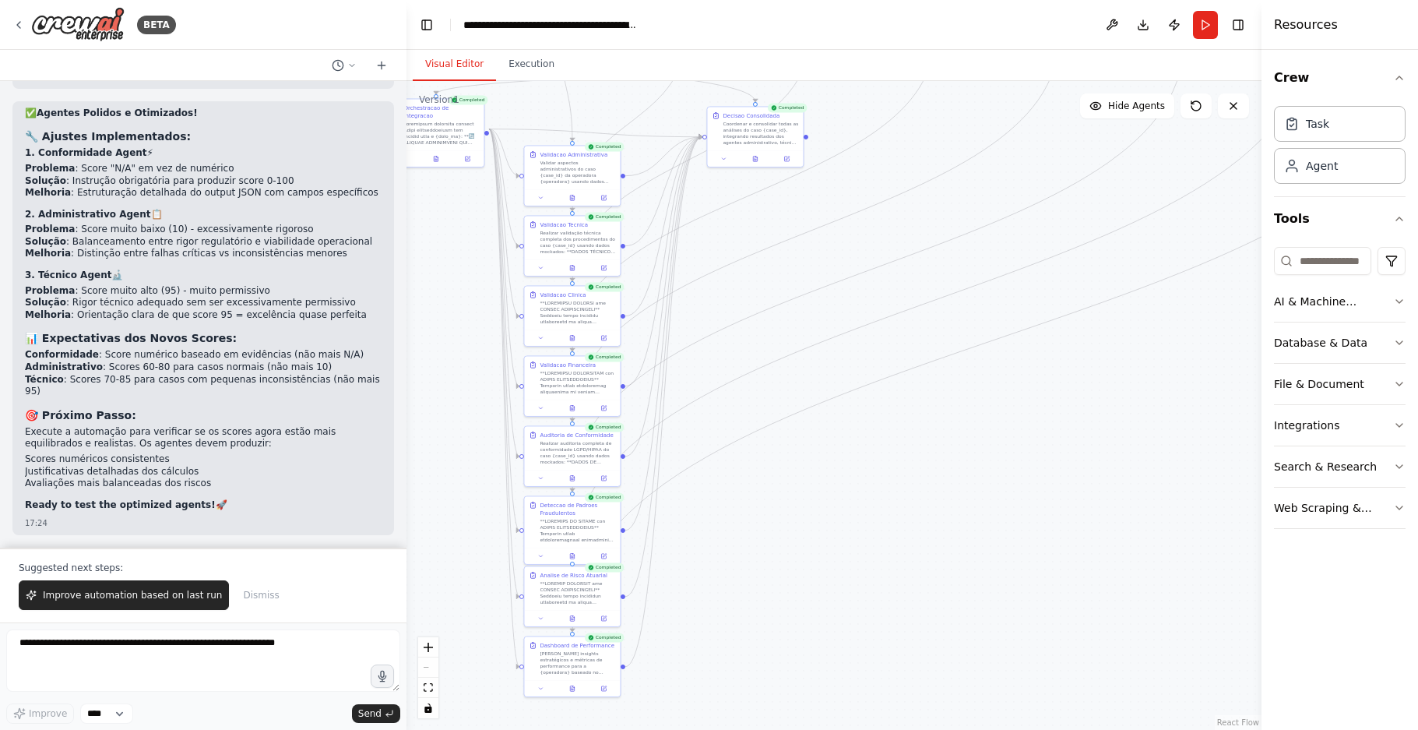
scroll to position [23081, 0]
click at [174, 592] on span "Improve automation based on last run" at bounding box center [132, 595] width 179 height 12
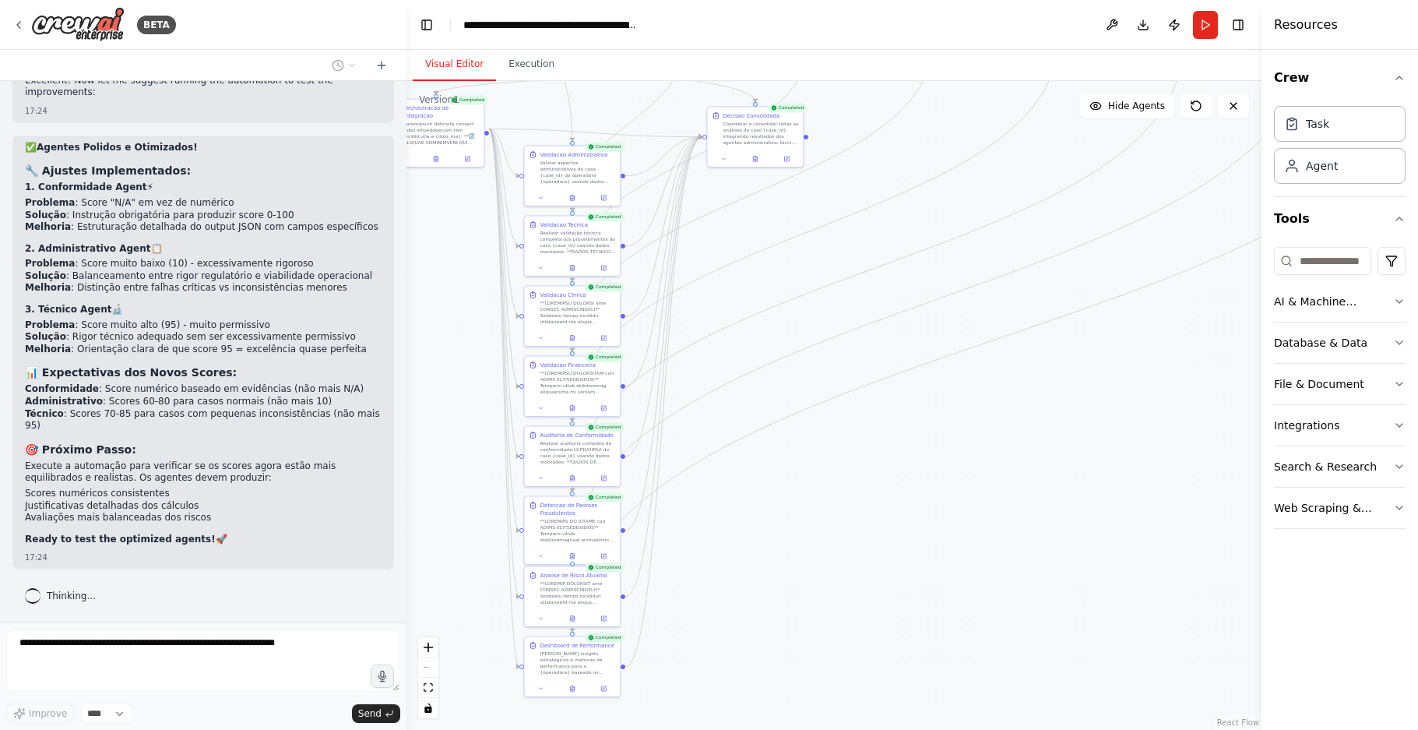
scroll to position [23047, 0]
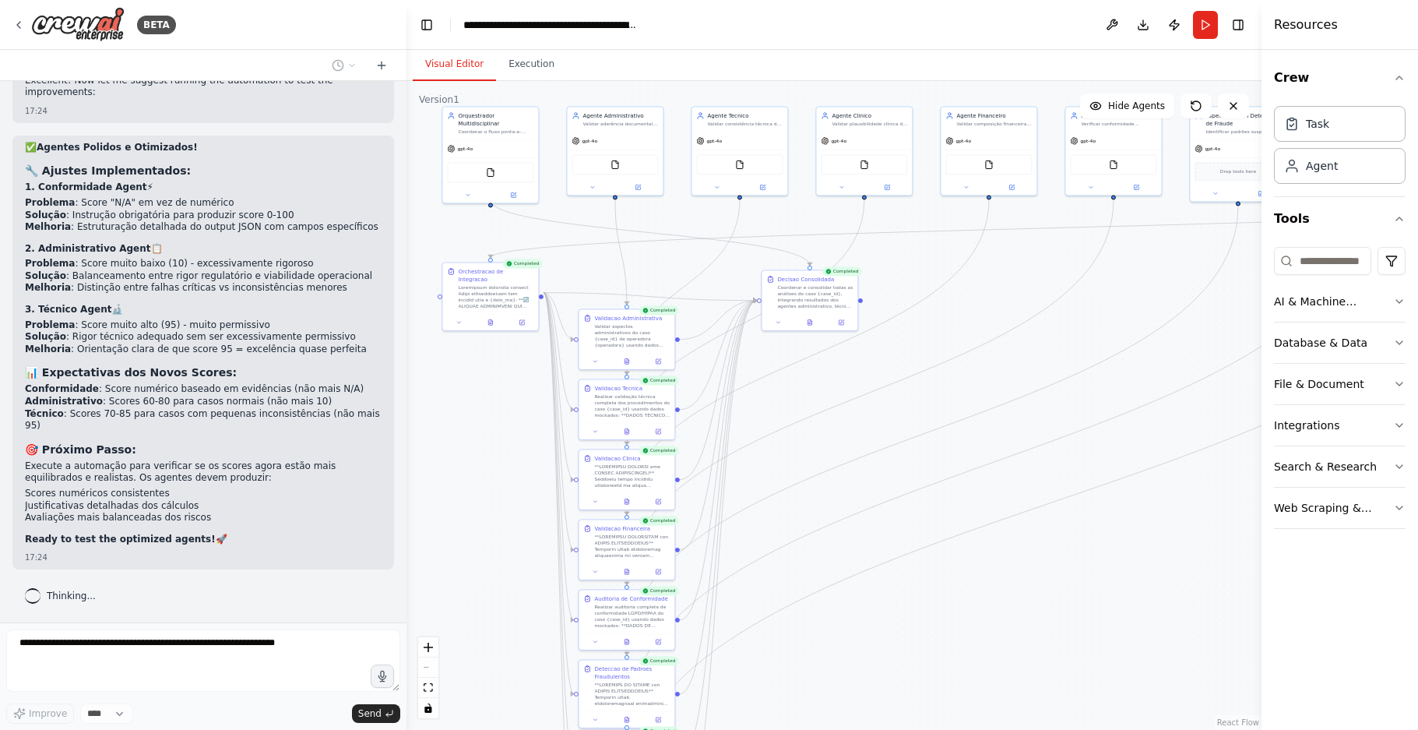
drag, startPoint x: 424, startPoint y: 339, endPoint x: 478, endPoint y: 502, distance: 172.4
click at [478, 502] on div ".deletable-edge-delete-btn { width: 20px; height: 20px; border: 0px solid #ffff…" at bounding box center [833, 405] width 855 height 649
drag, startPoint x: 1046, startPoint y: 388, endPoint x: 914, endPoint y: 413, distance: 134.8
click at [914, 413] on div ".deletable-edge-delete-btn { width: 20px; height: 20px; border: 0px solid #ffff…" at bounding box center [833, 405] width 855 height 649
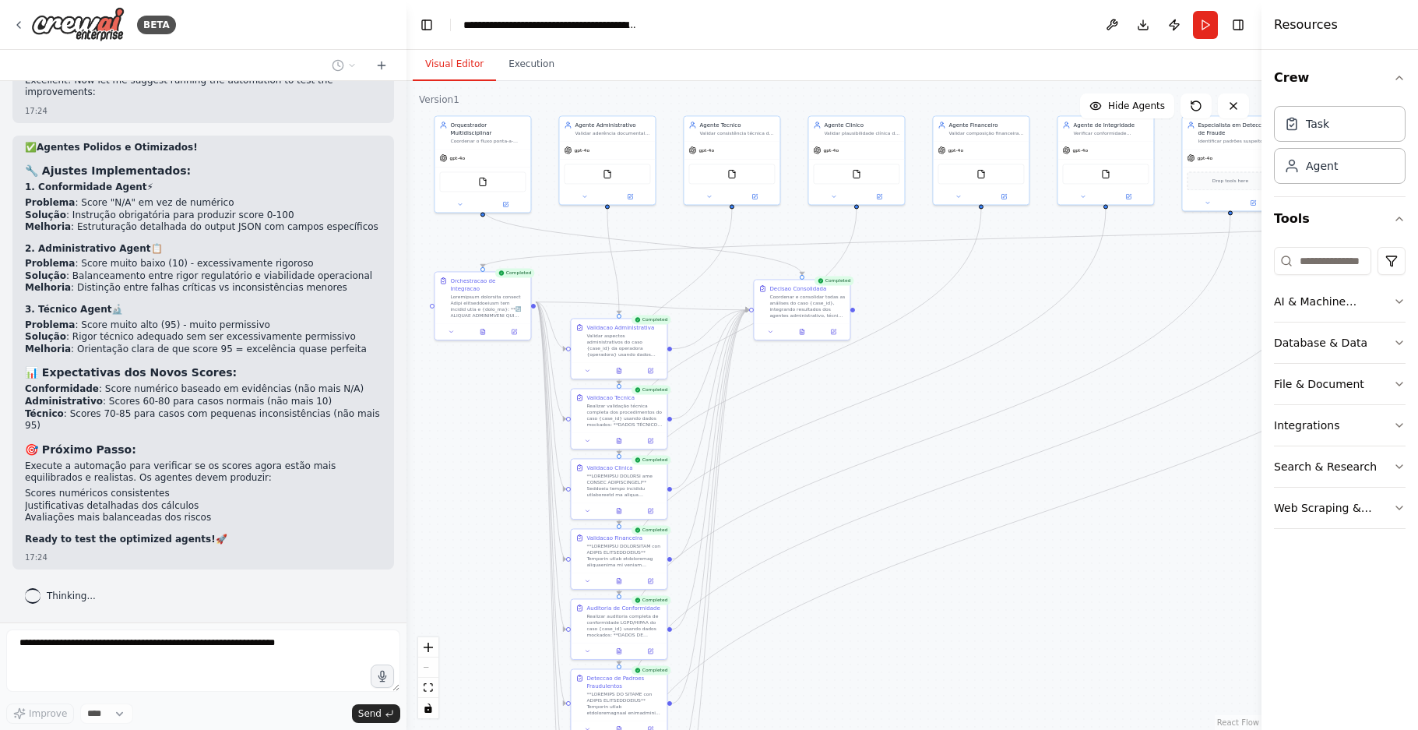
drag, startPoint x: 960, startPoint y: 377, endPoint x: 952, endPoint y: 386, distance: 12.2
click at [952, 386] on div ".deletable-edge-delete-btn { width: 20px; height: 20px; border: 0px solid #ffff…" at bounding box center [833, 405] width 855 height 649
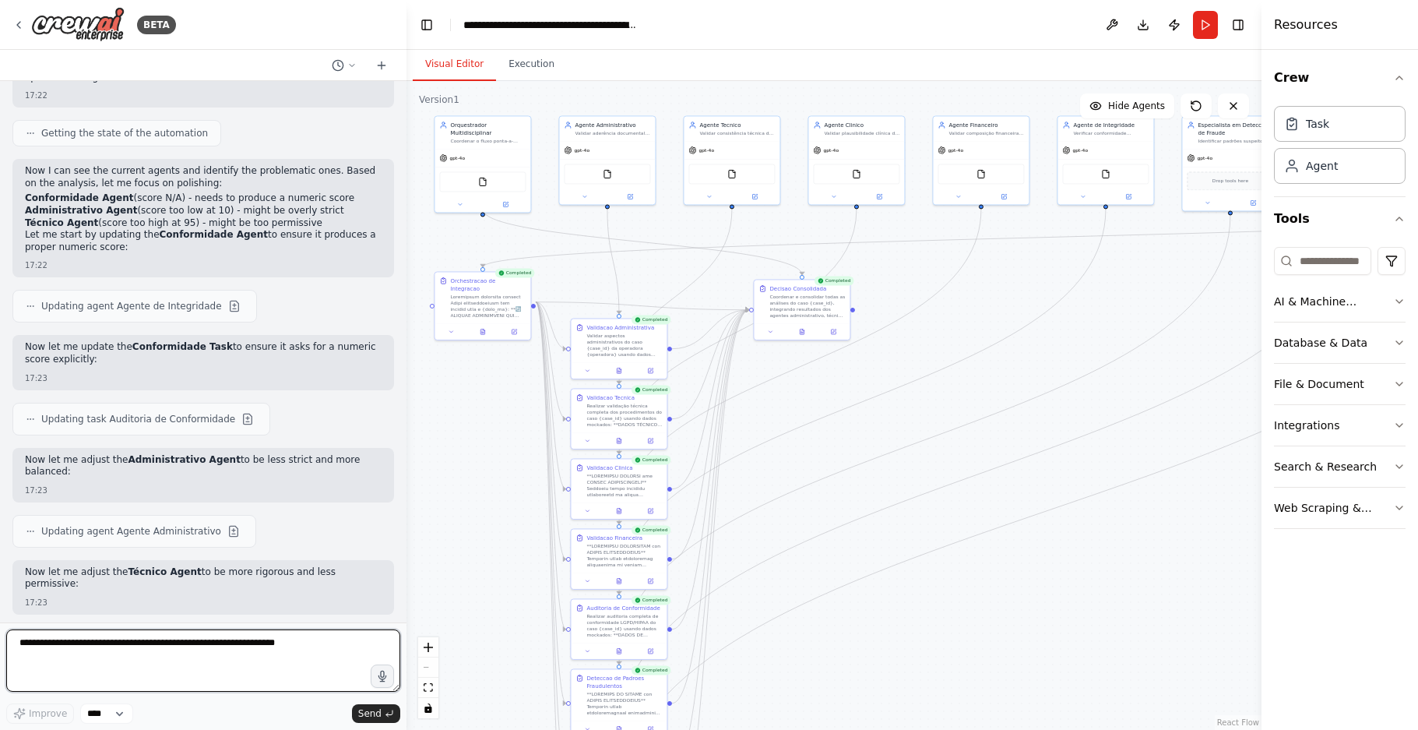
scroll to position [21787, 0]
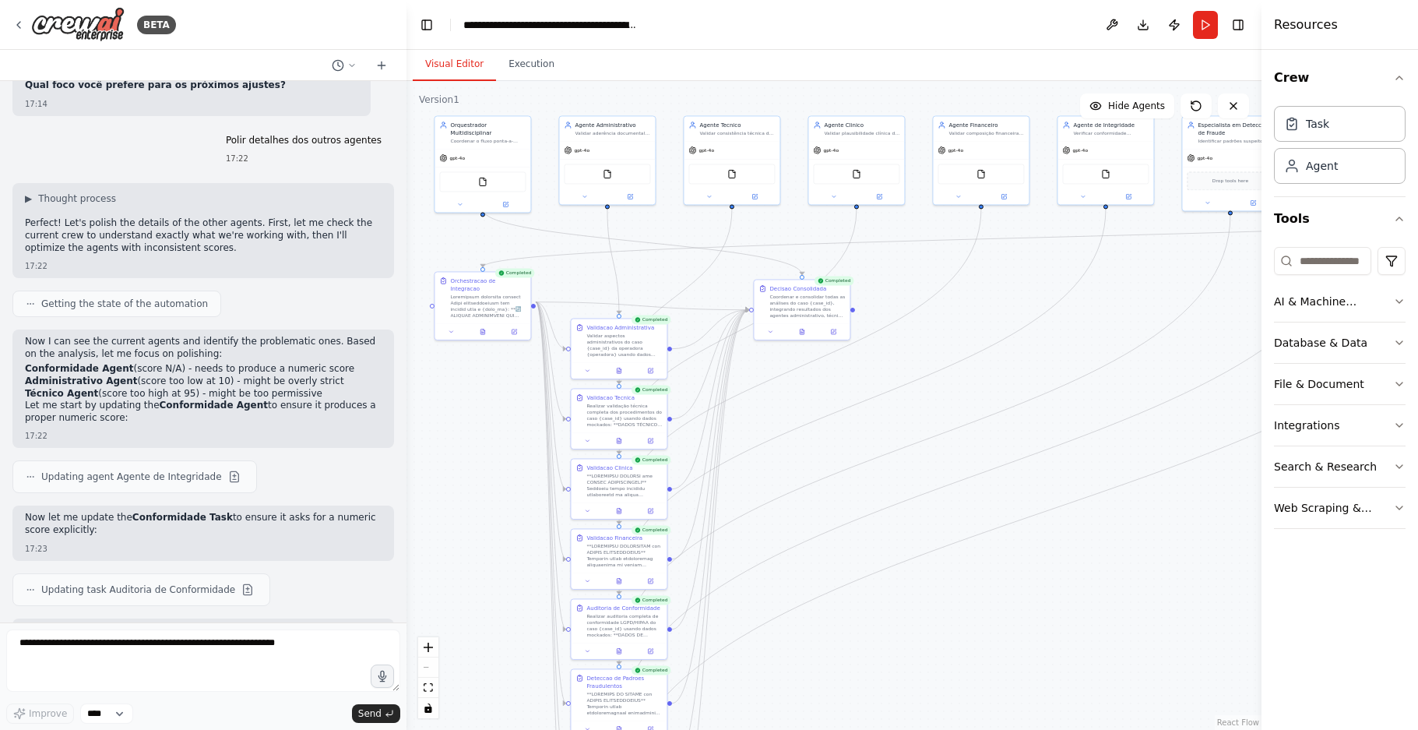
drag, startPoint x: 140, startPoint y: 304, endPoint x: 24, endPoint y: 302, distance: 116.0
copy li "Preparar para produção ?"
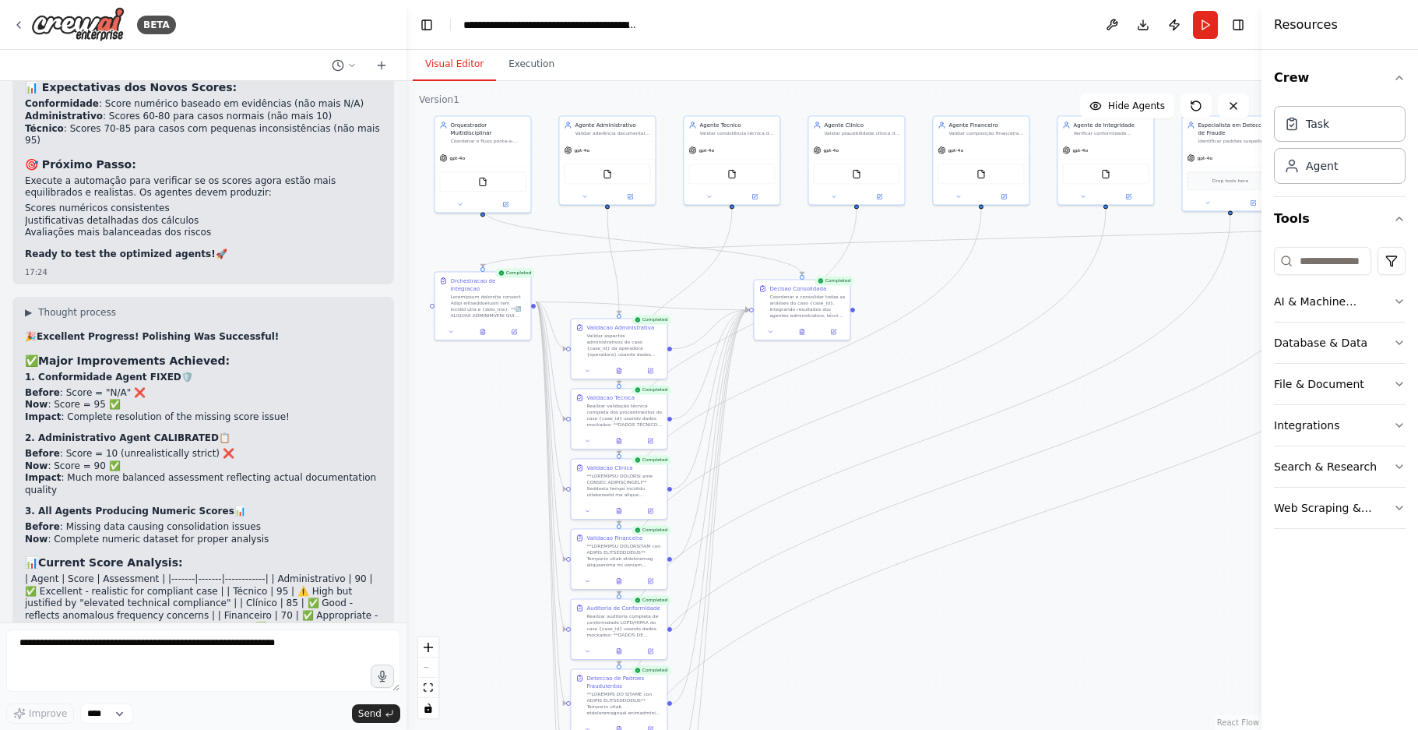
scroll to position [23188, 0]
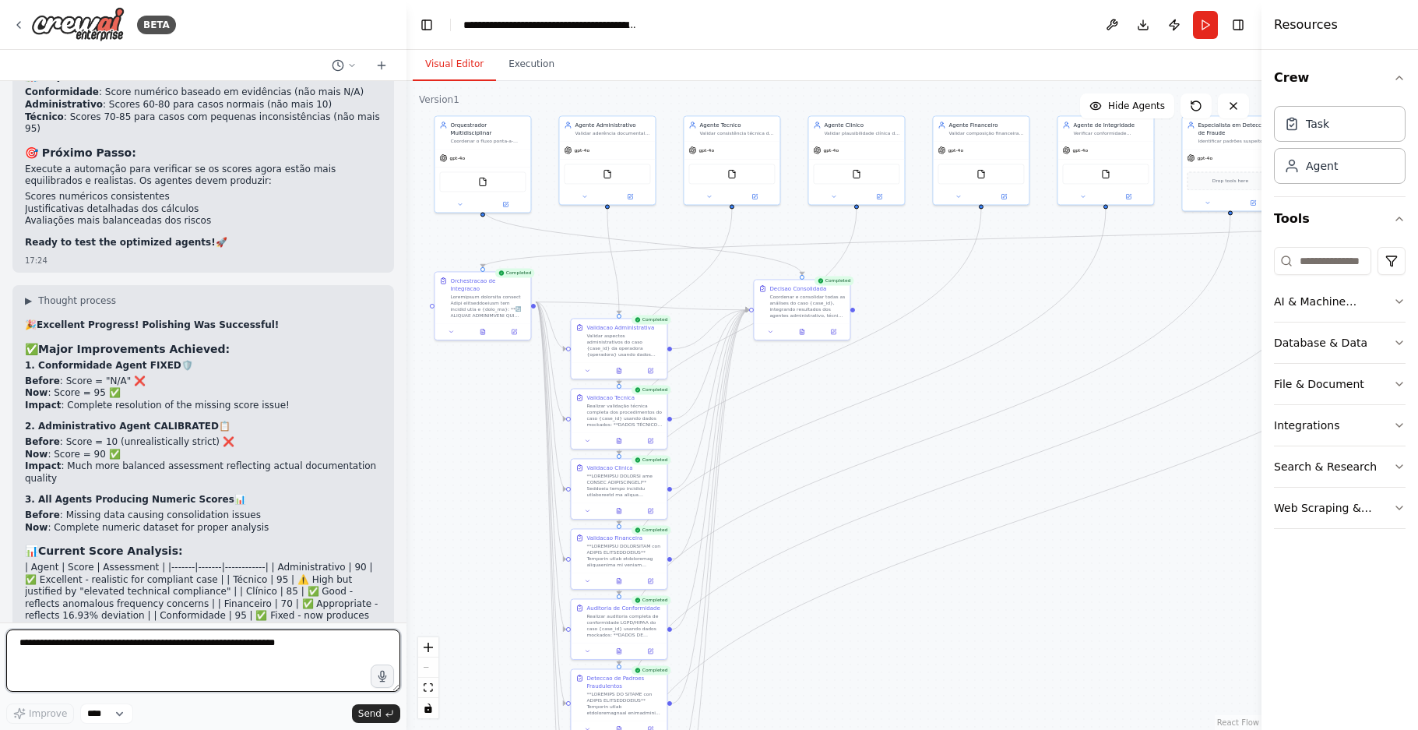
click at [260, 650] on textarea at bounding box center [203, 660] width 394 height 62
paste textarea "**********"
type textarea "**********"
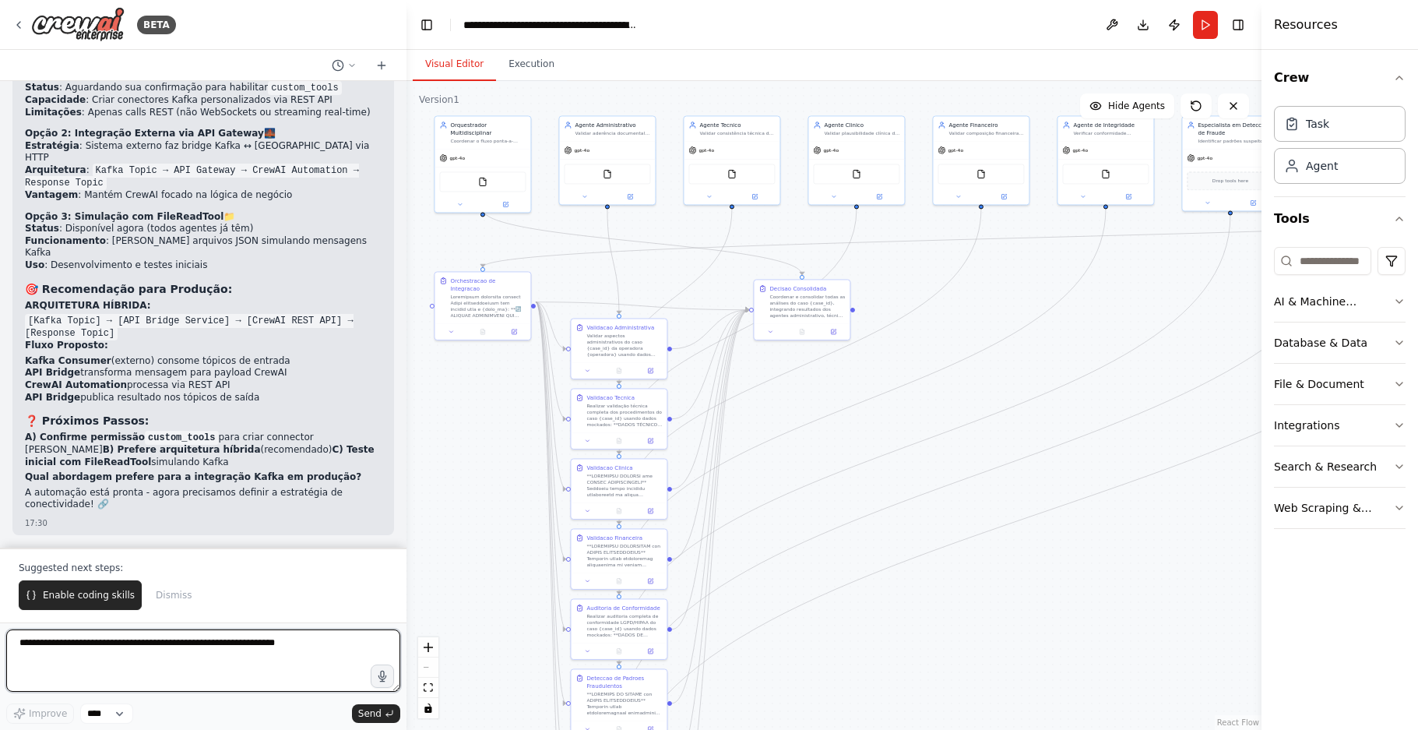
scroll to position [24825, 0]
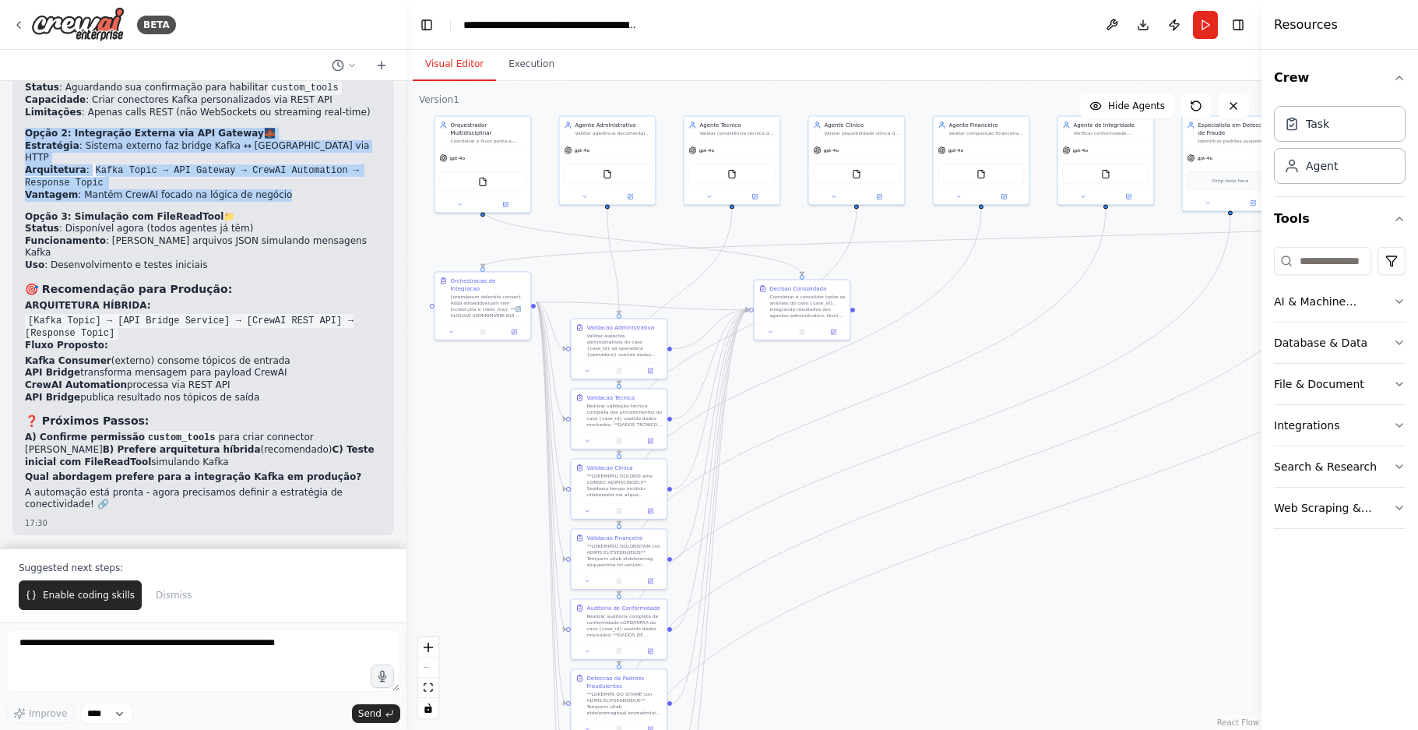
drag, startPoint x: 271, startPoint y: 287, endPoint x: 24, endPoint y: 235, distance: 252.1
click at [23, 234] on div "🚀 Preparação para Produção: Análise de Conectividade Kafka 📊 Status Atual: ✅ Si…" at bounding box center [203, 213] width 382 height 644
copy div "Opção 2: Integração Externa via API Gateway 🌉 Estratégia : Sistema externo faz …"
click at [258, 140] on h4 "Opção 2: Integração Externa via API Gateway 🌉" at bounding box center [203, 134] width 357 height 12
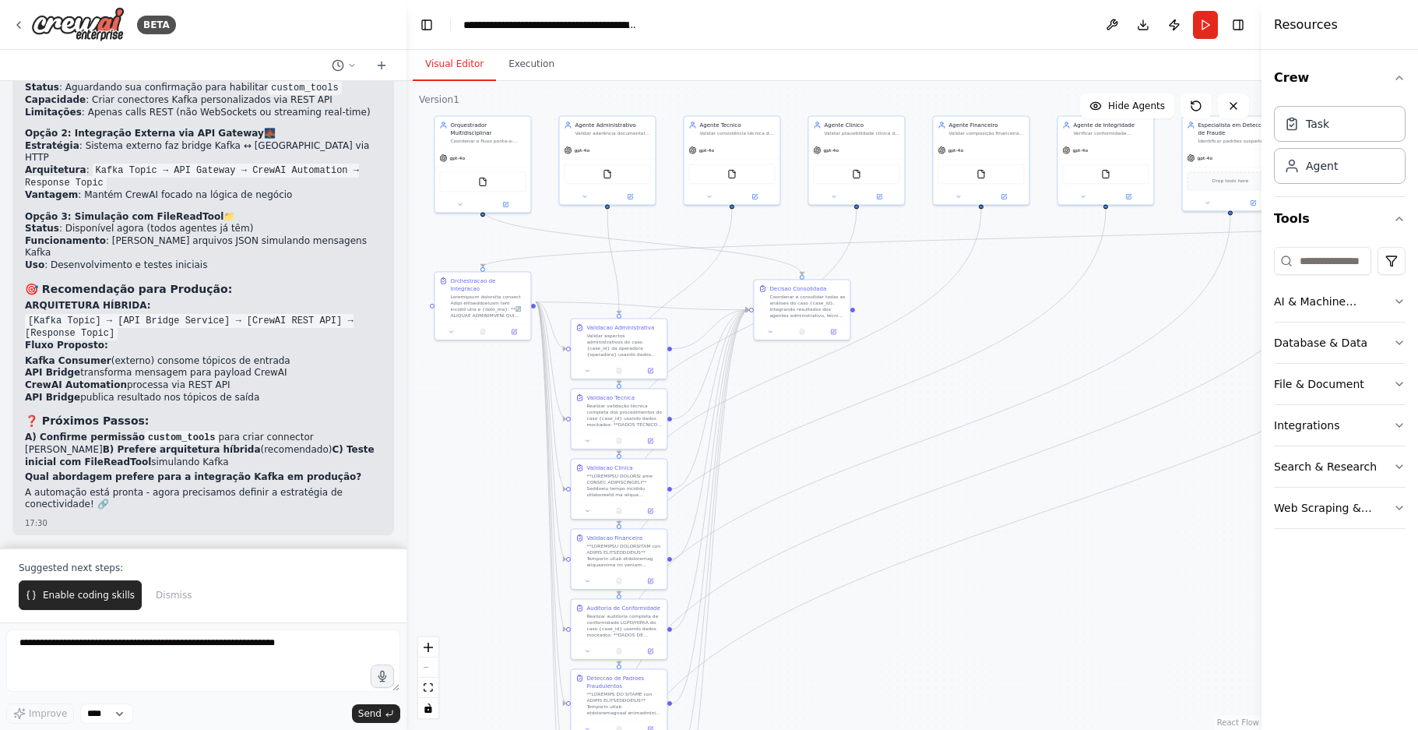
scroll to position [24903, 0]
click at [145, 649] on textarea at bounding box center [203, 660] width 394 height 62
paste textarea "**********"
type textarea "**********"
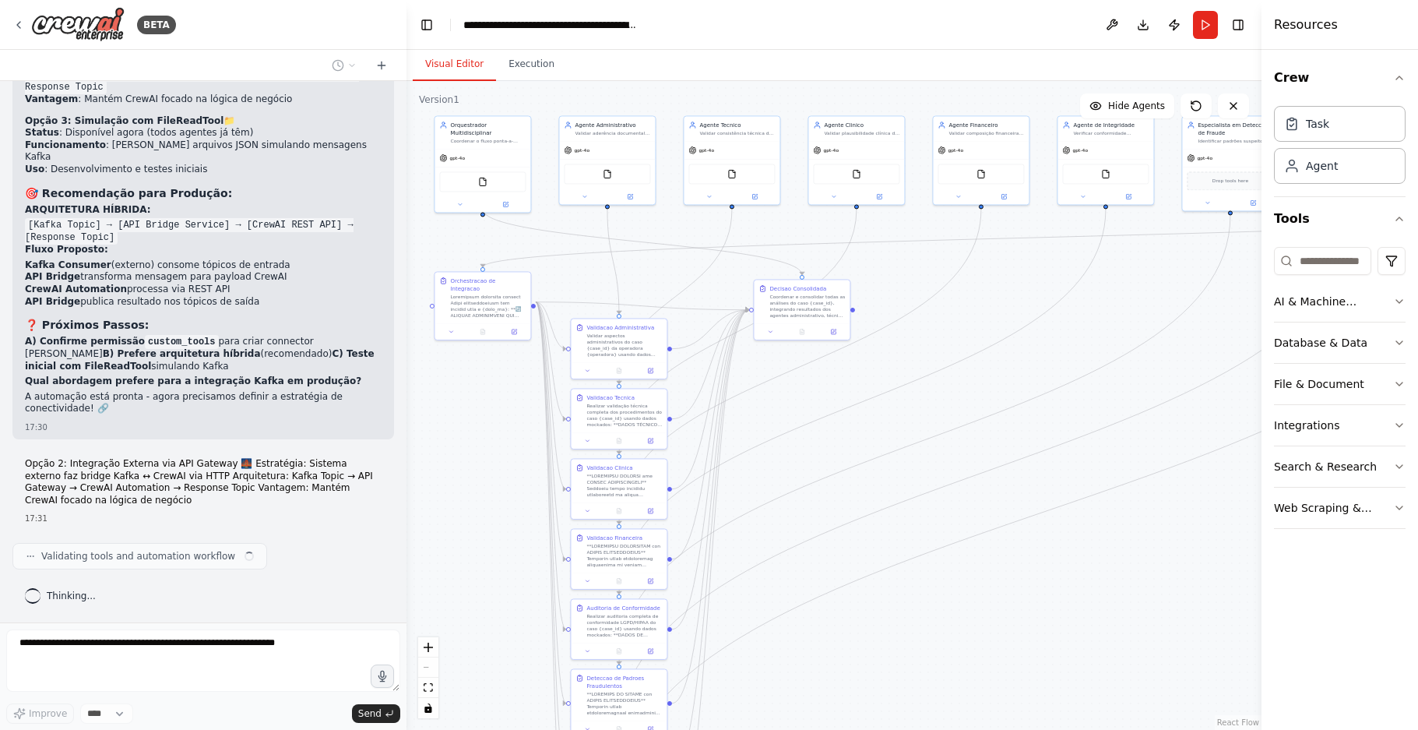
scroll to position [24998, 0]
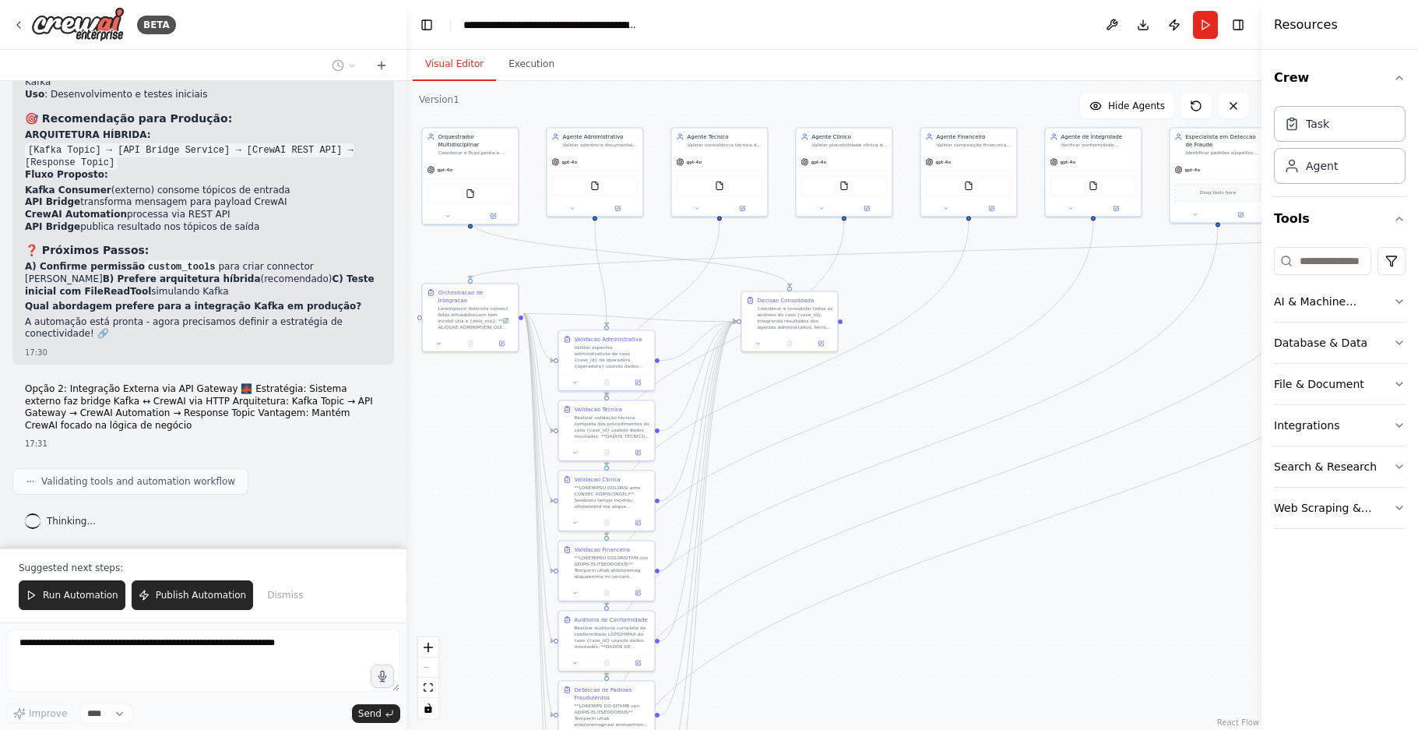
drag, startPoint x: 883, startPoint y: 464, endPoint x: 870, endPoint y: 476, distance: 17.1
click at [870, 476] on div ".deletable-edge-delete-btn { width: 20px; height: 20px; border: 0px solid #ffff…" at bounding box center [833, 405] width 855 height 649
drag, startPoint x: 1075, startPoint y: 459, endPoint x: 1082, endPoint y: 452, distance: 9.4
click at [1082, 452] on div ".deletable-edge-delete-btn { width: 20px; height: 20px; border: 0px solid #ffff…" at bounding box center [833, 405] width 855 height 649
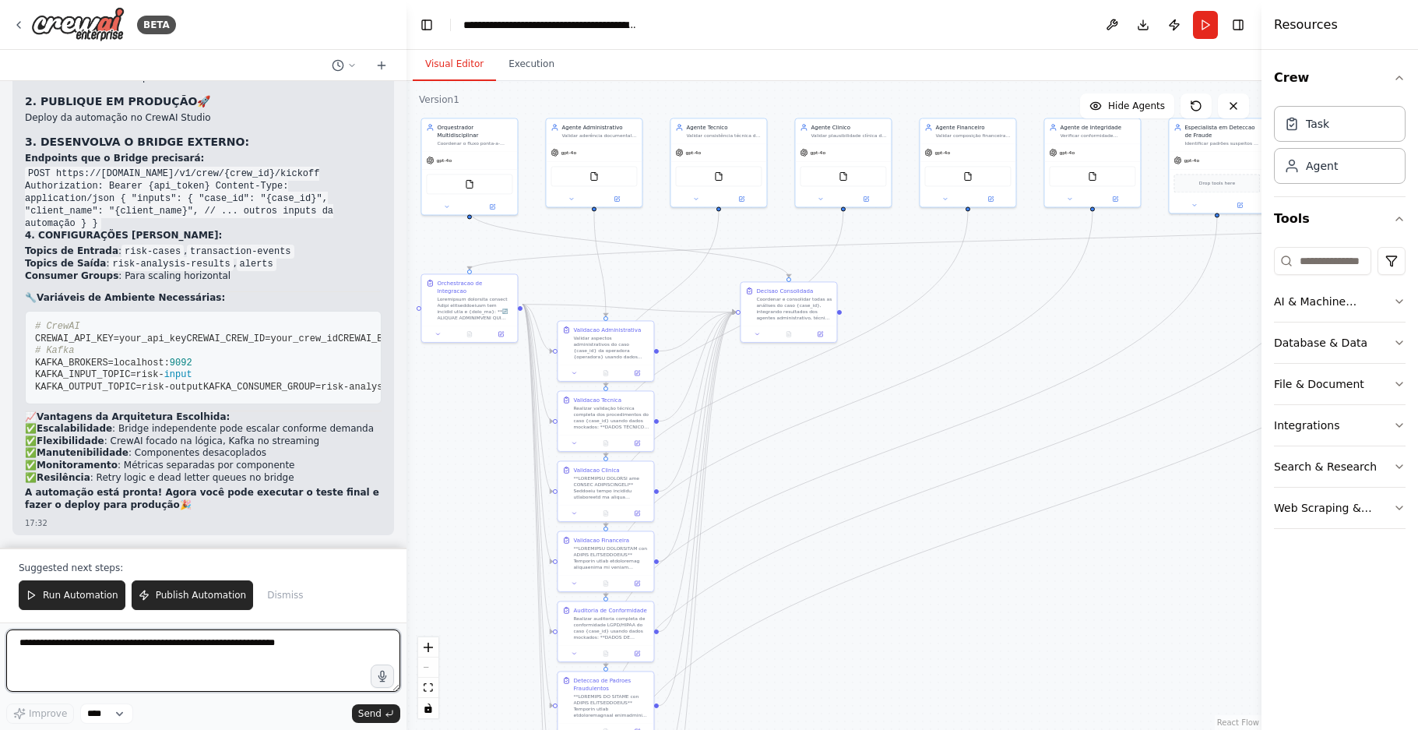
scroll to position [26097, 0]
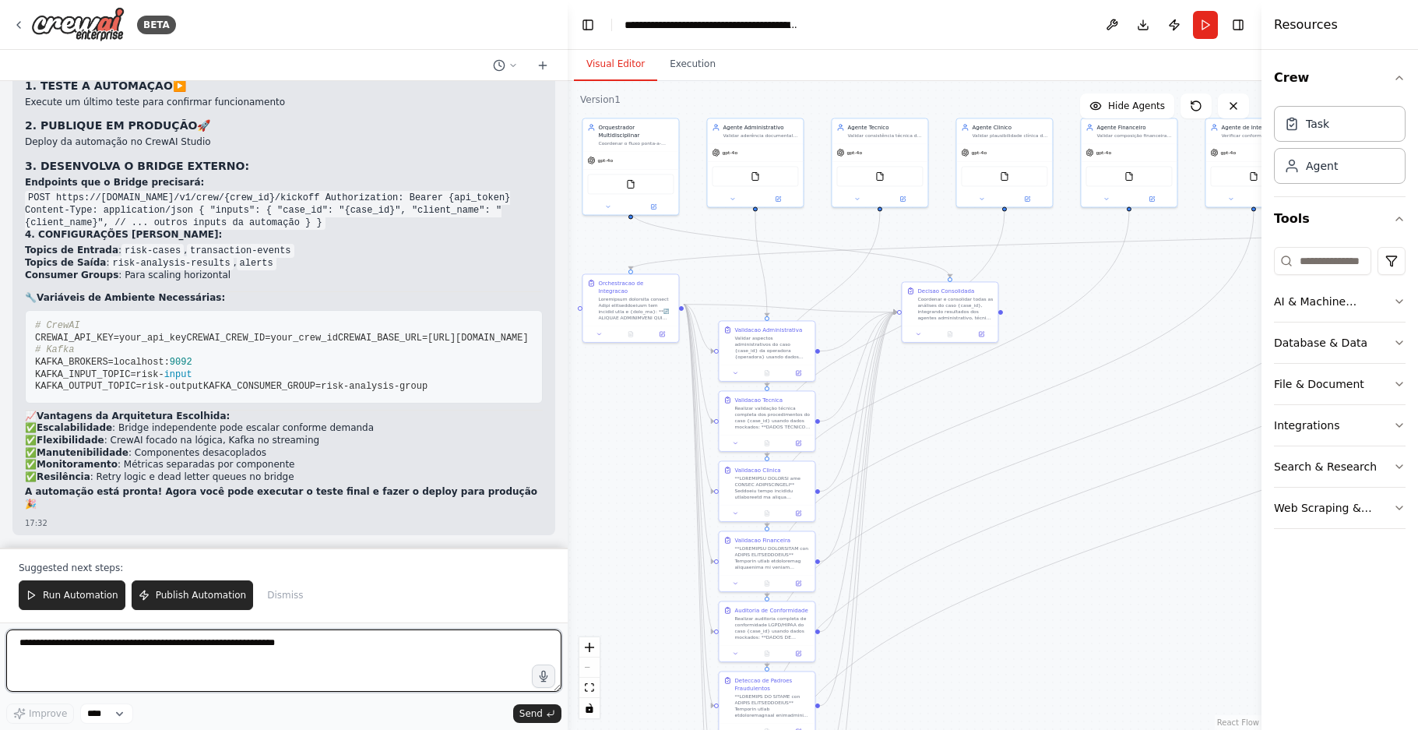
drag, startPoint x: 406, startPoint y: 238, endPoint x: 568, endPoint y: 248, distance: 162.2
click at [568, 248] on div "BETA Hello! I'm the CrewAI assistant. What kind of automation do you want to bu…" at bounding box center [709, 365] width 1418 height 730
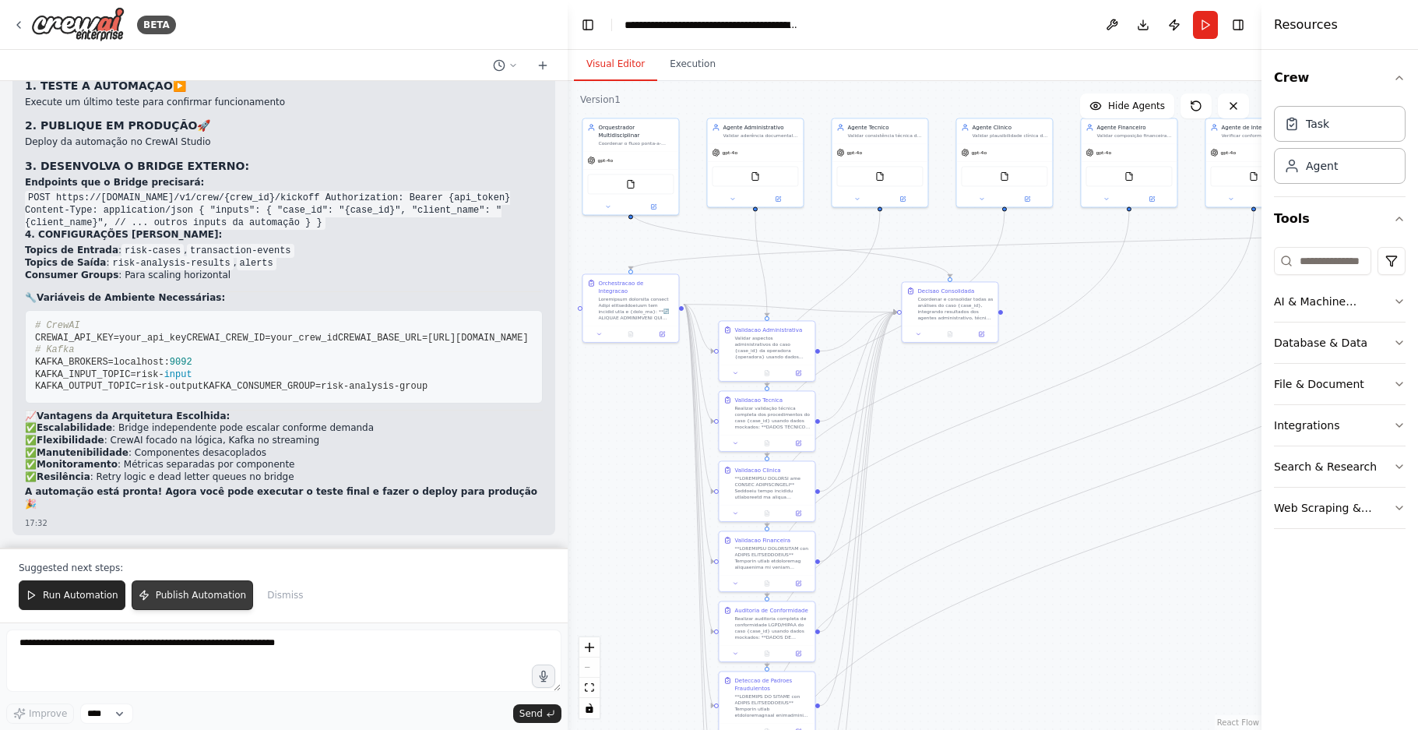
click at [194, 593] on span "Publish Automation" at bounding box center [201, 595] width 90 height 12
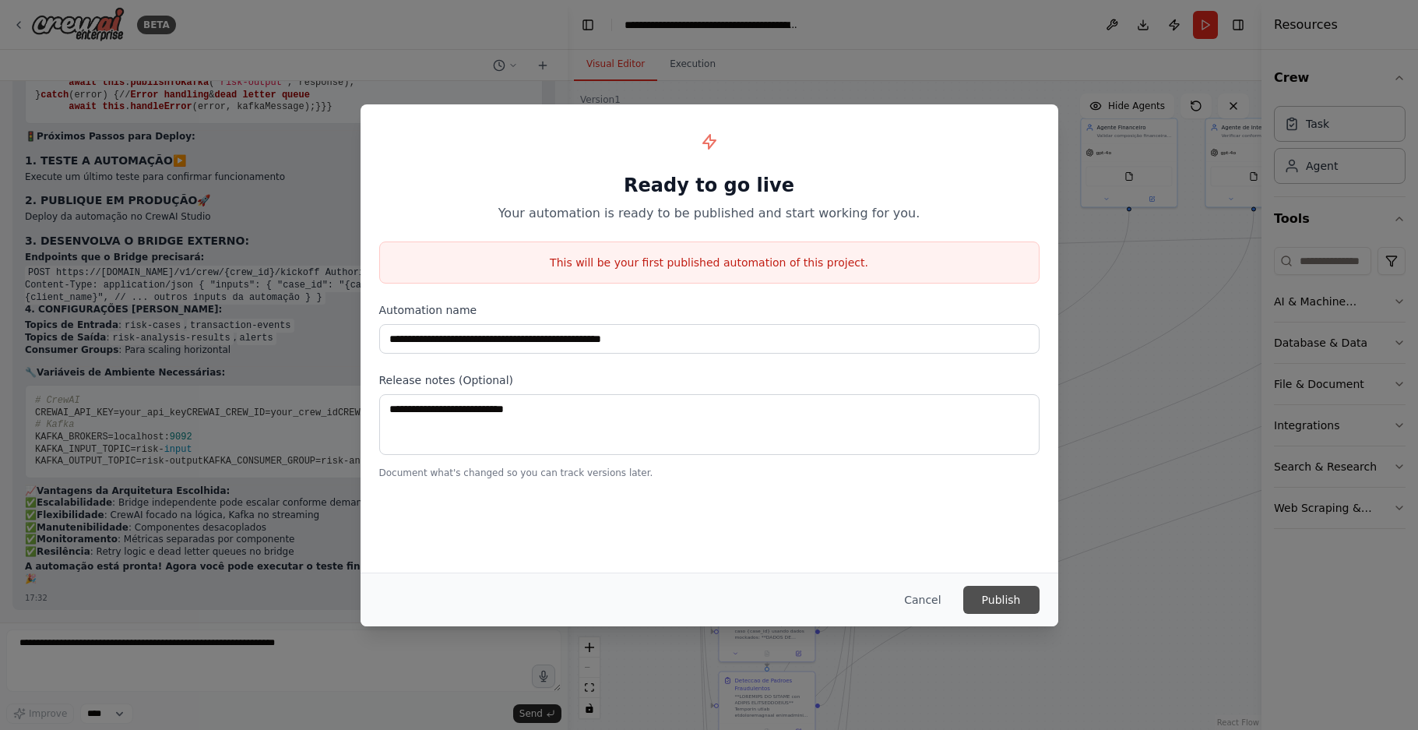
click at [989, 595] on button "Publish" at bounding box center [1001, 600] width 76 height 28
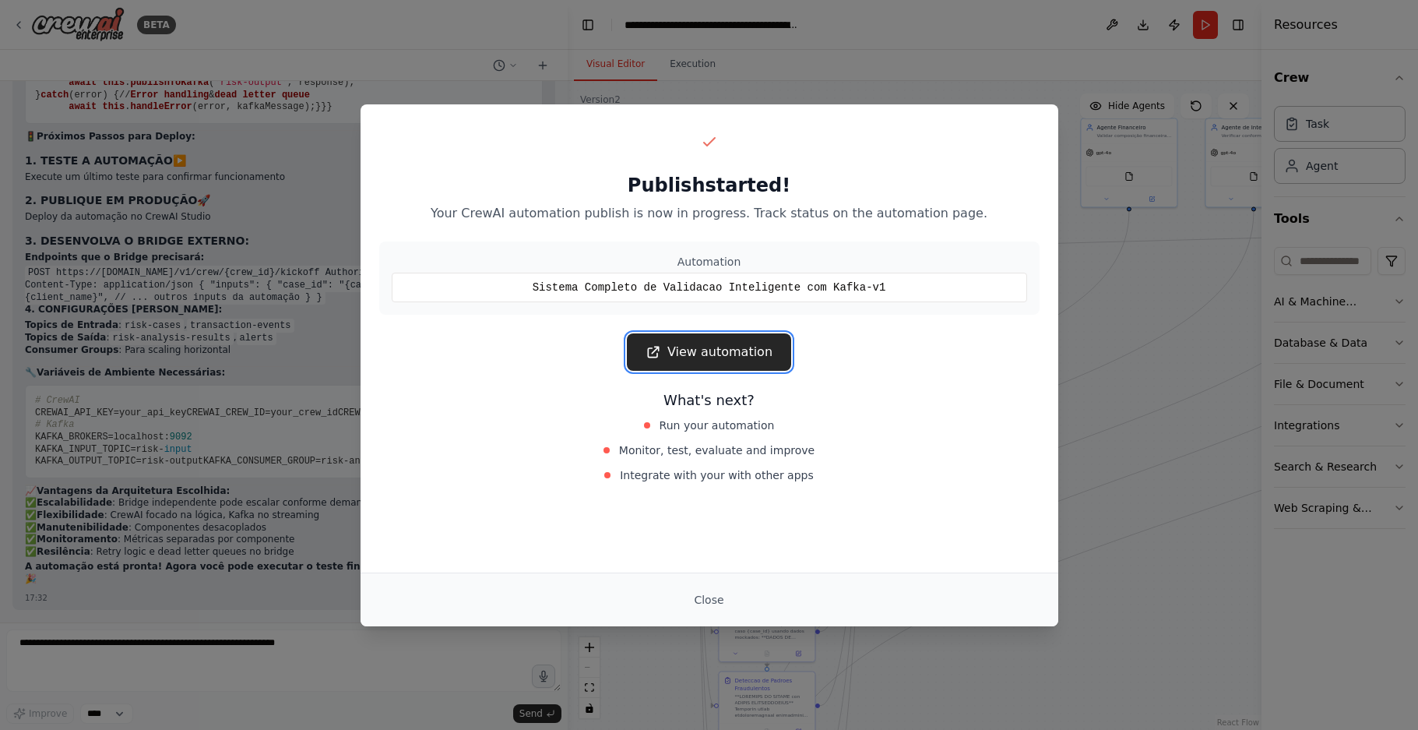
click at [729, 348] on link "View automation" at bounding box center [709, 351] width 164 height 37
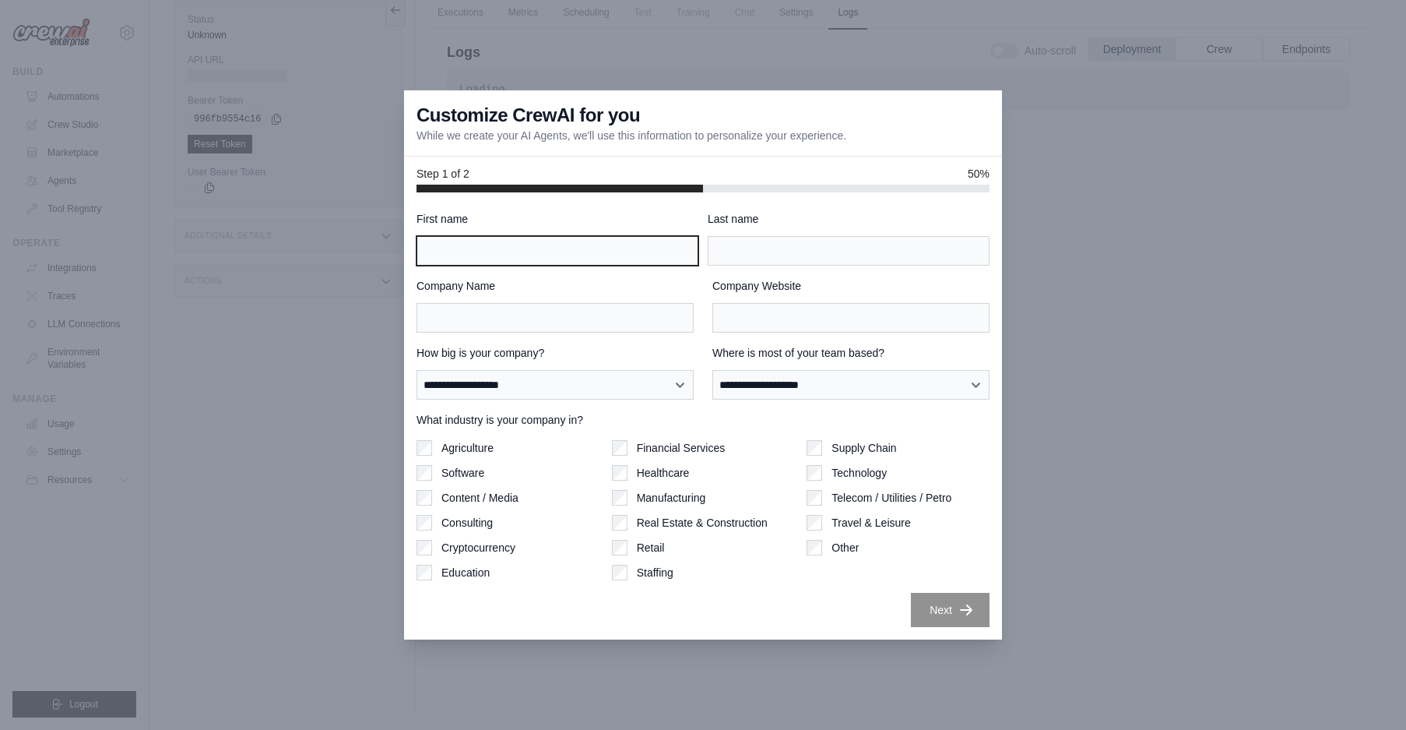
click at [517, 246] on input "First name" at bounding box center [558, 251] width 282 height 30
click at [468, 250] on input "First name" at bounding box center [558, 251] width 282 height 30
type input "******"
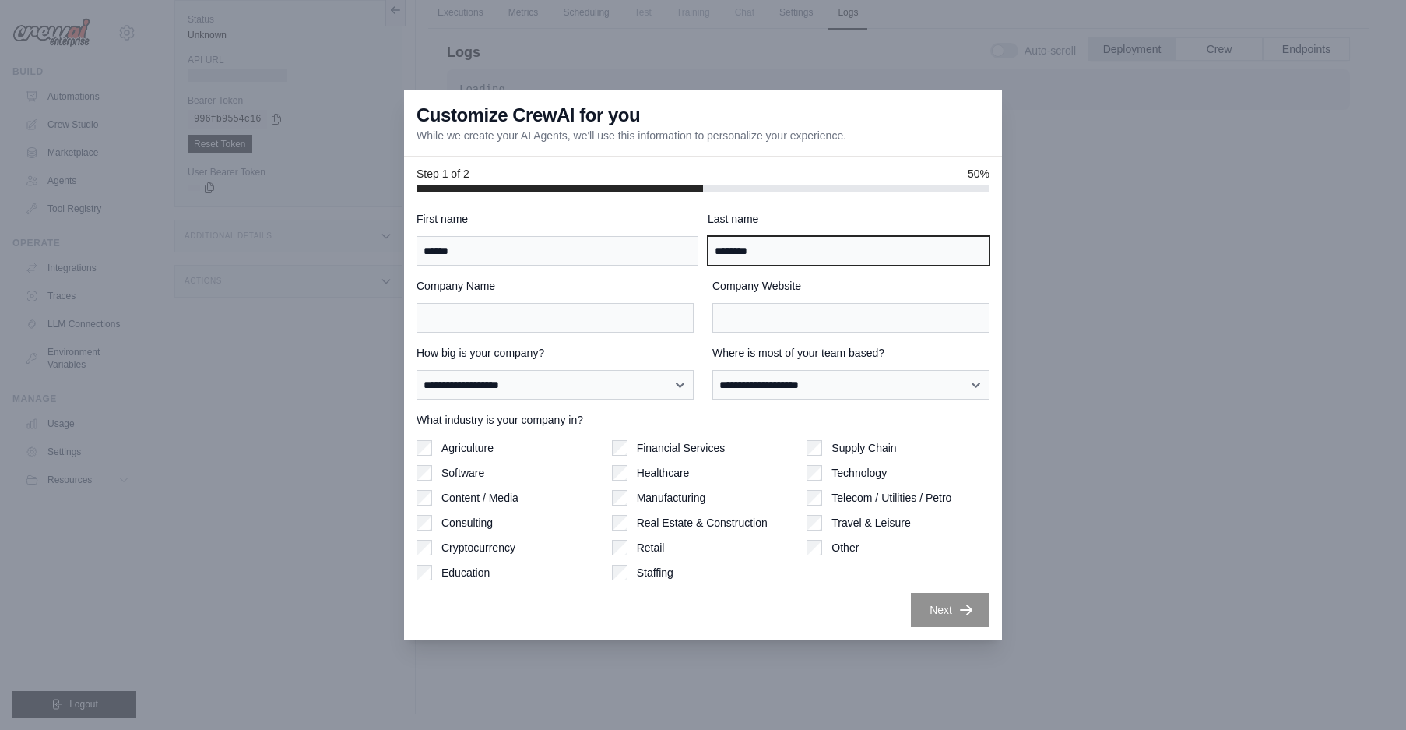
type input "********"
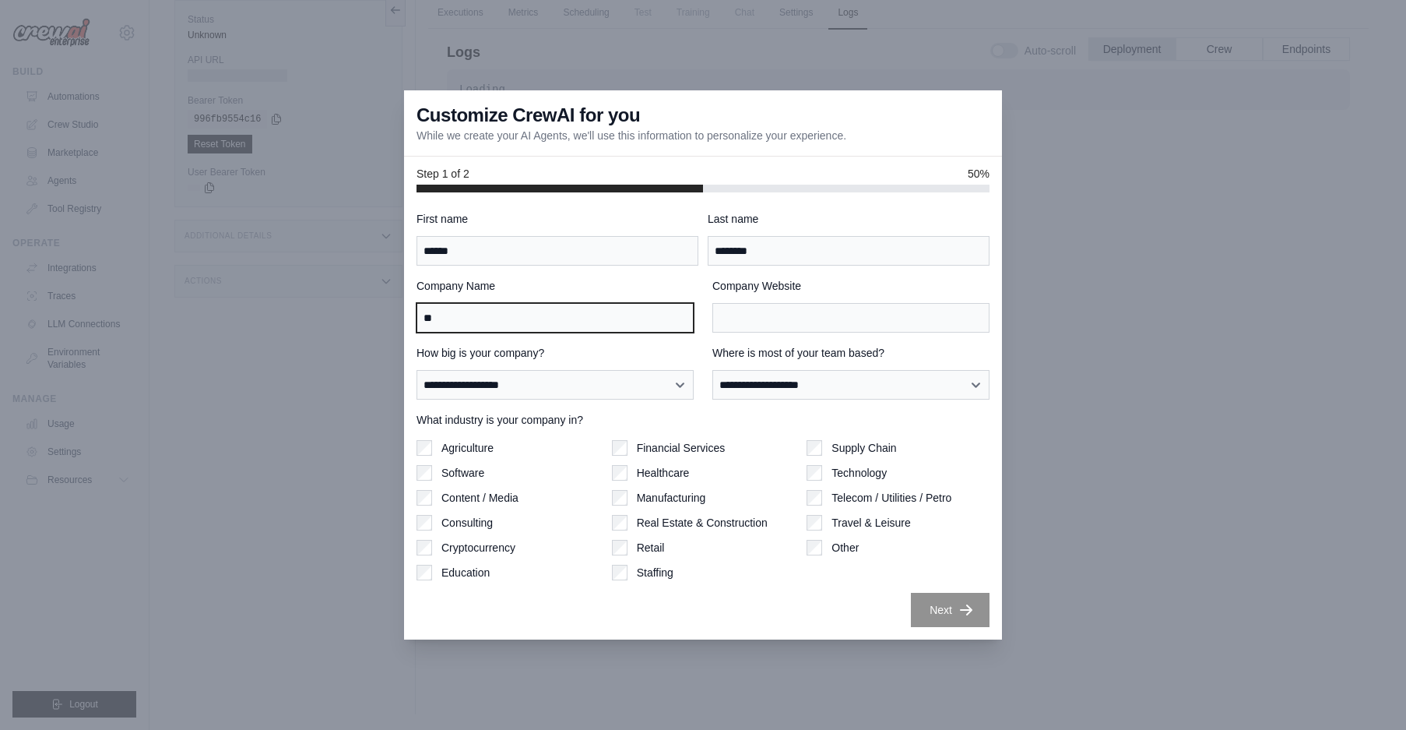
type input "*"
type input "*********"
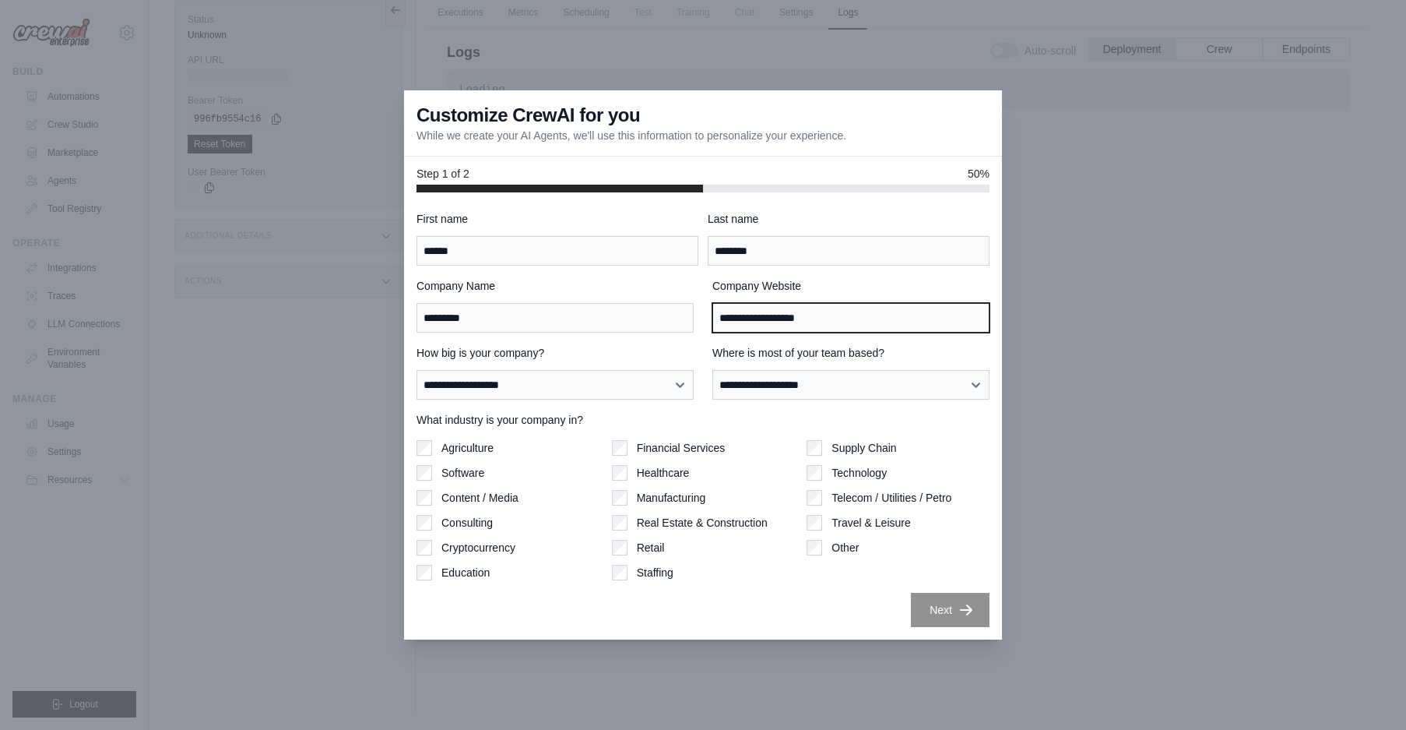
type input "**********"
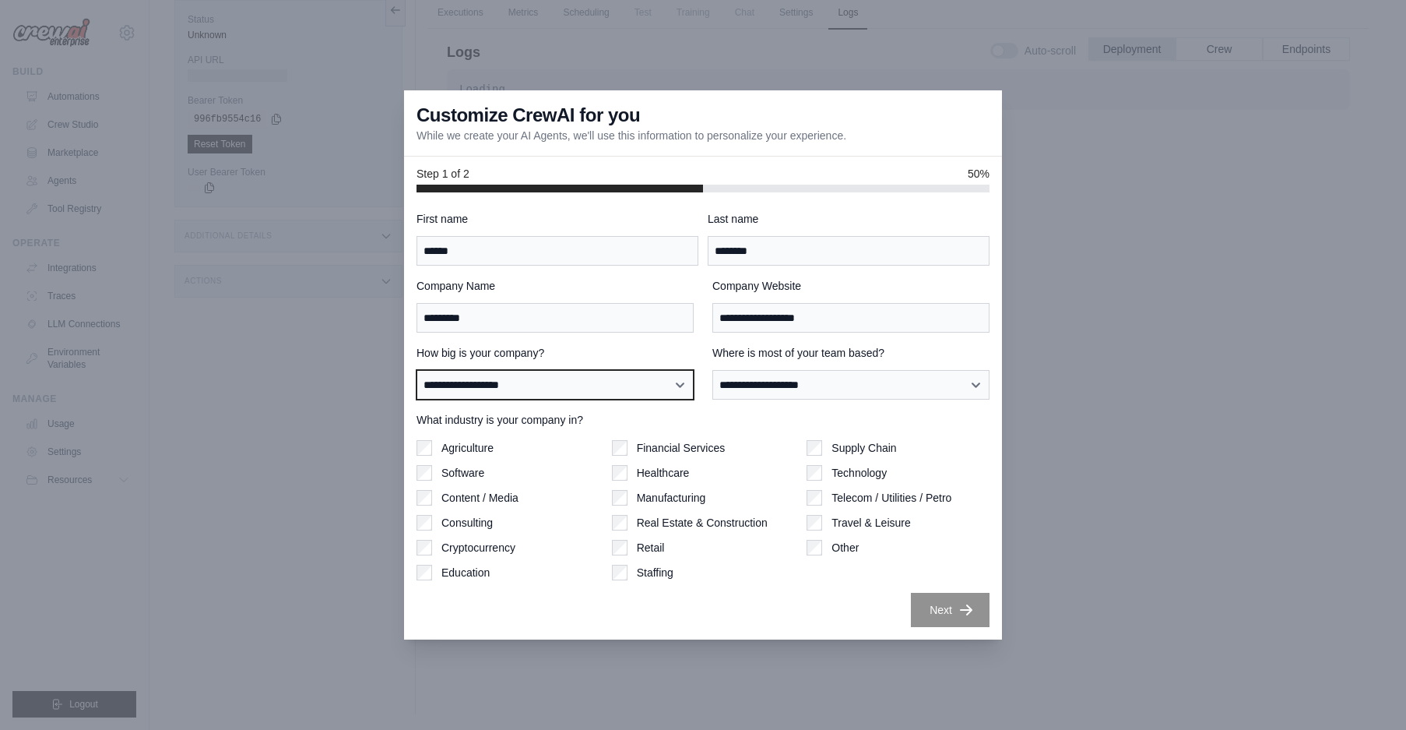
click at [598, 385] on select "**********" at bounding box center [555, 385] width 277 height 30
select select "**********"
click at [417, 370] on select "**********" at bounding box center [555, 385] width 277 height 30
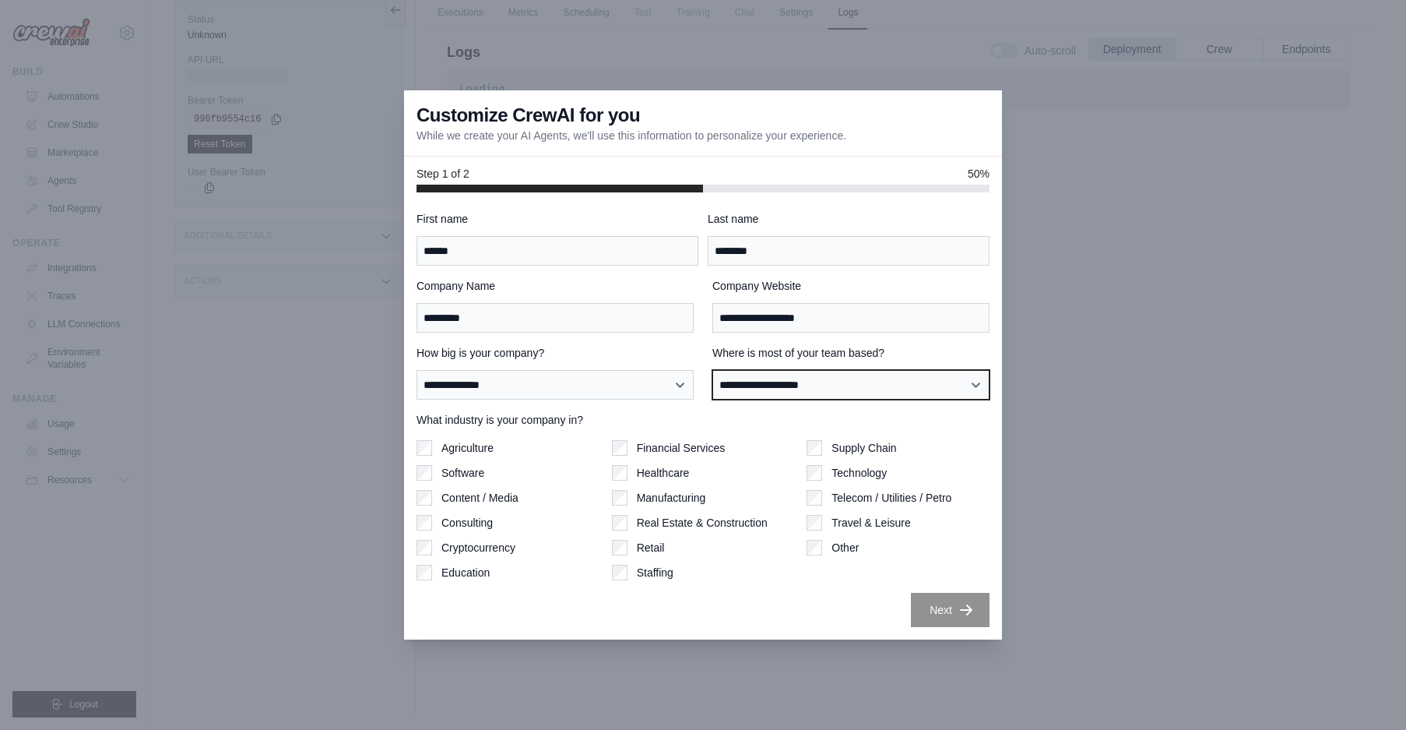
click at [785, 382] on select "**********" at bounding box center [850, 385] width 277 height 30
select select "**********"
click at [712, 370] on select "**********" at bounding box center [850, 385] width 277 height 30
click at [666, 475] on label "Healthcare" at bounding box center [663, 473] width 53 height 16
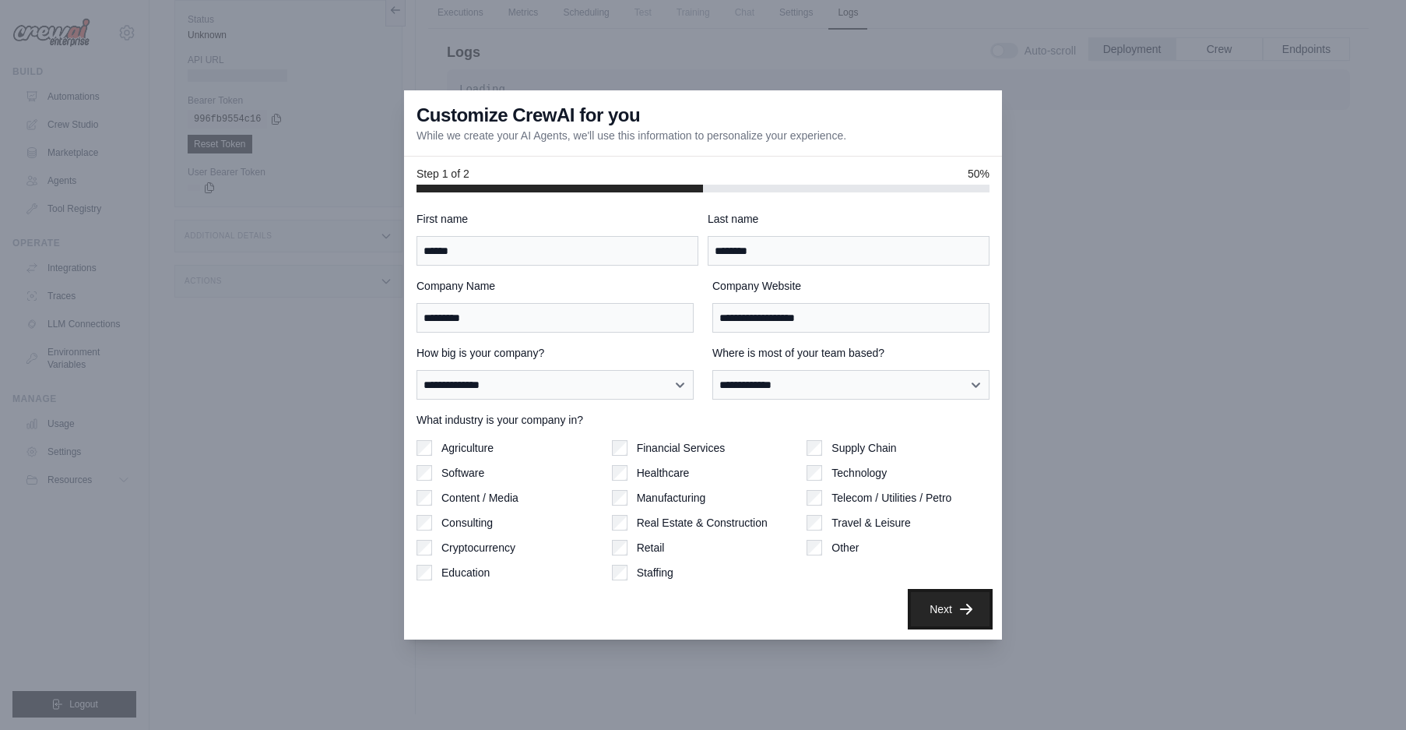
click at [965, 606] on icon "button" at bounding box center [966, 609] width 16 height 16
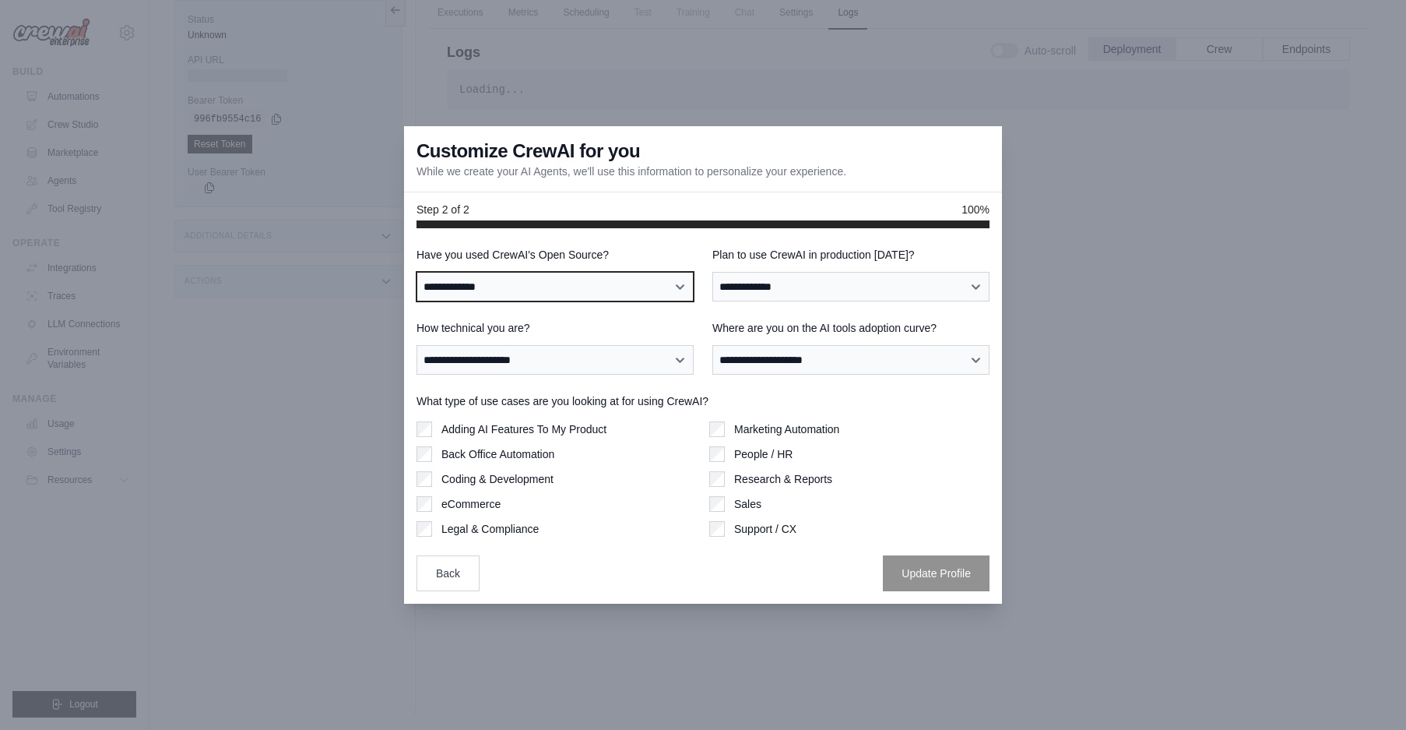
click at [628, 288] on select "**********" at bounding box center [555, 287] width 277 height 30
click at [606, 244] on div "**********" at bounding box center [703, 415] width 598 height 375
click at [579, 285] on select "**********" at bounding box center [555, 287] width 277 height 30
select select "**********"
click at [417, 272] on select "**********" at bounding box center [555, 287] width 277 height 30
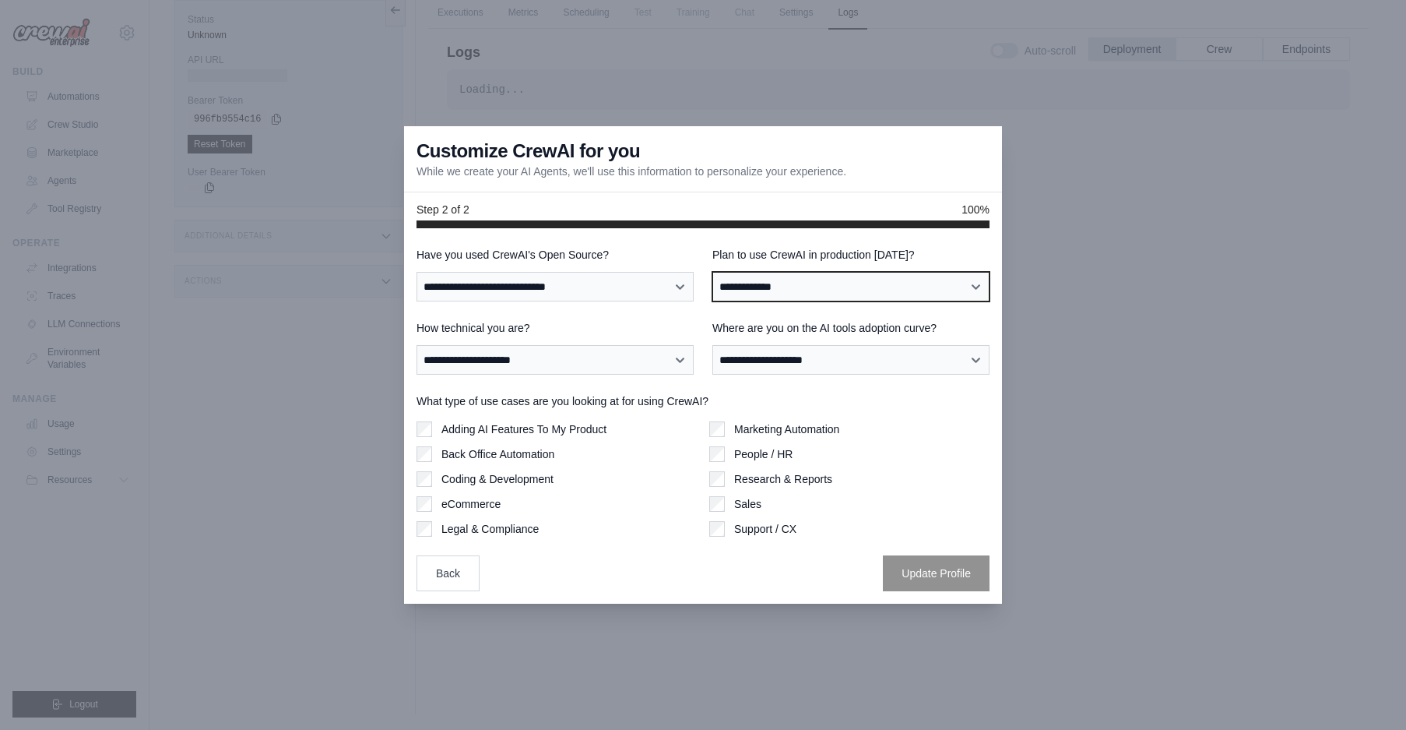
click at [828, 287] on select "**********" at bounding box center [850, 287] width 277 height 30
select select "****"
click at [712, 272] on select "**********" at bounding box center [850, 287] width 277 height 30
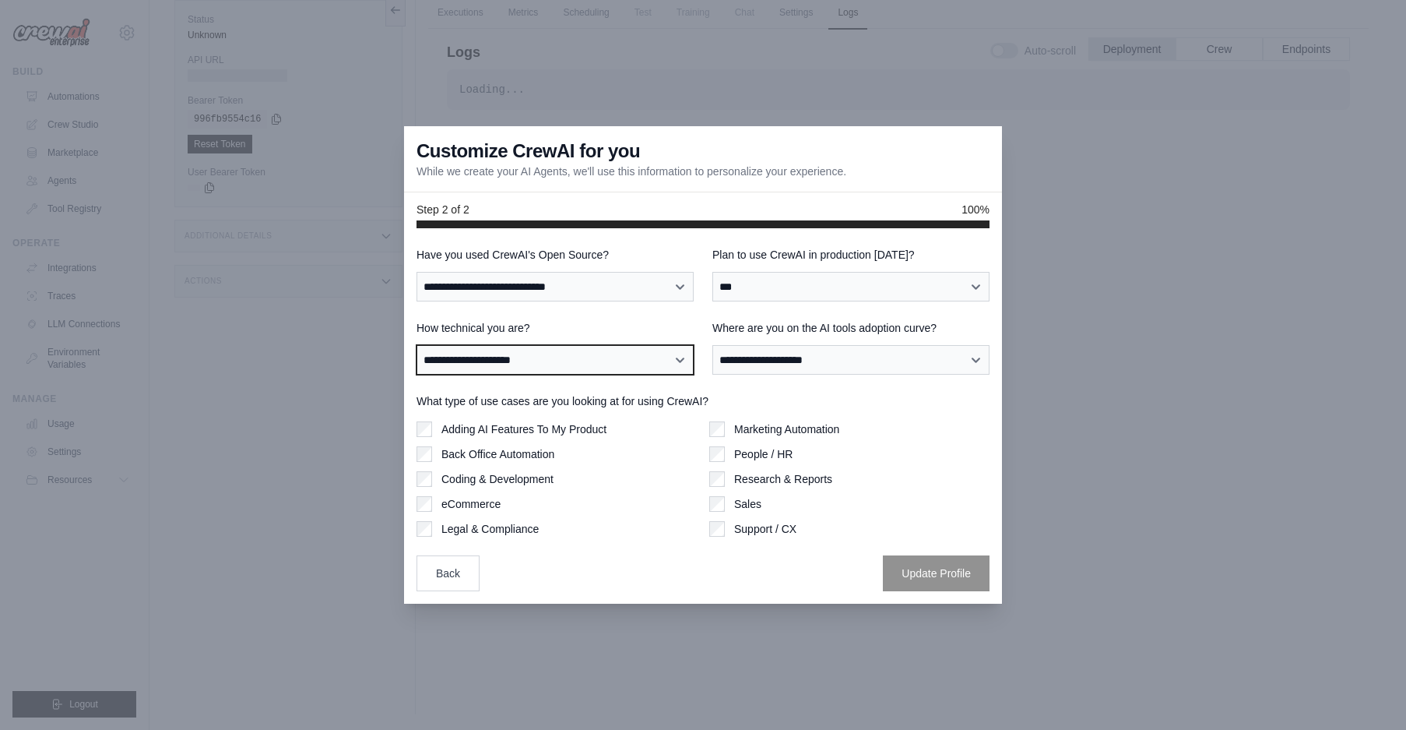
click at [641, 360] on select "**********" at bounding box center [555, 360] width 277 height 30
select select "**********"
click at [417, 345] on select "**********" at bounding box center [555, 360] width 277 height 30
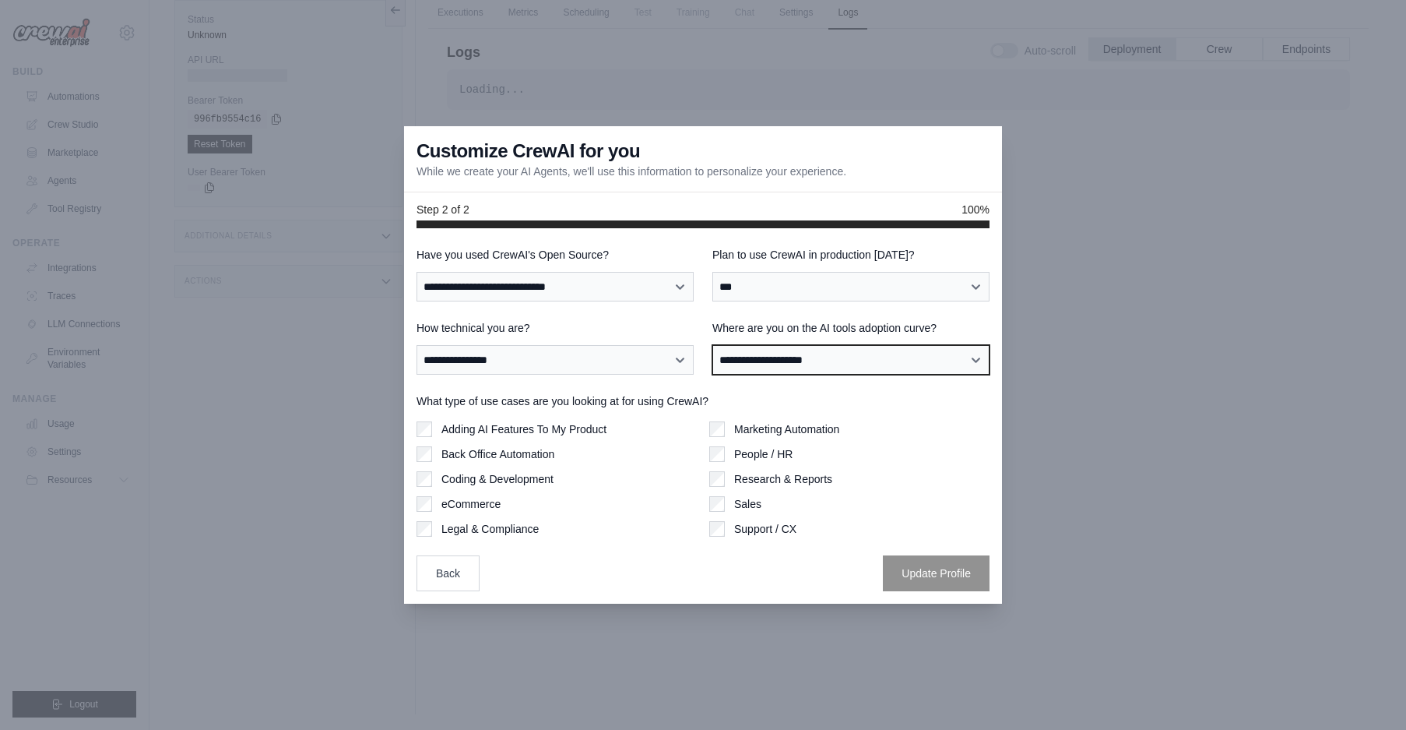
click at [811, 352] on select "**********" at bounding box center [850, 360] width 277 height 30
select select "**********"
click at [712, 345] on select "**********" at bounding box center [850, 360] width 277 height 30
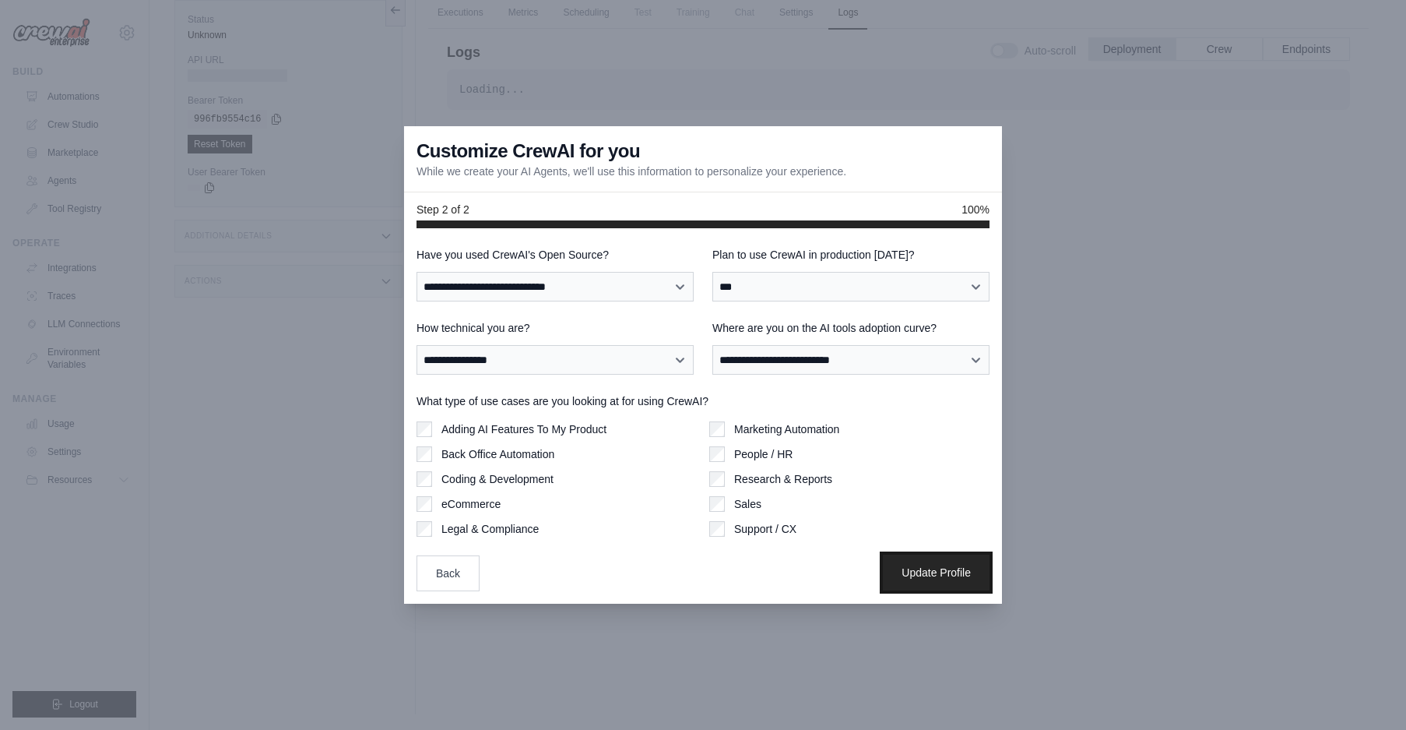
click at [944, 569] on button "Update Profile" at bounding box center [936, 572] width 107 height 36
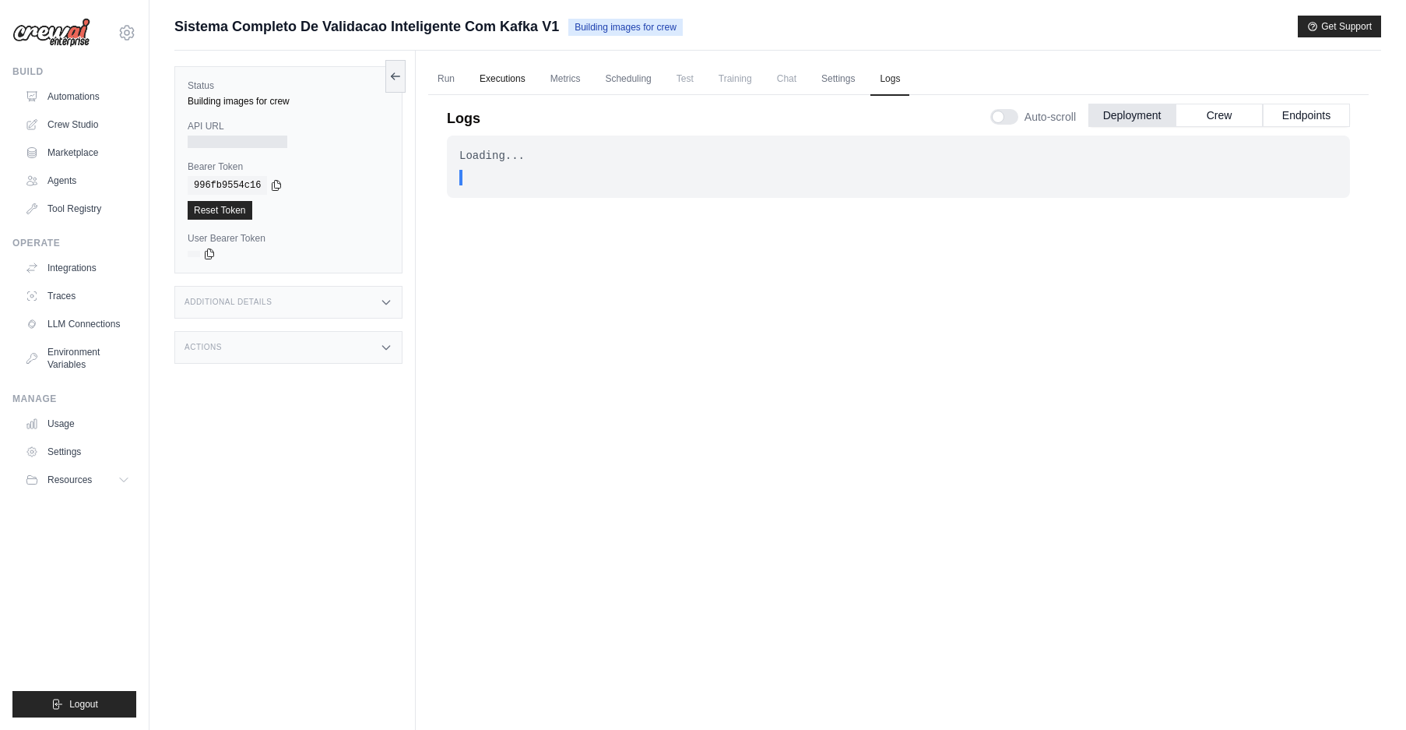
click at [515, 79] on link "Executions" at bounding box center [502, 79] width 65 height 33
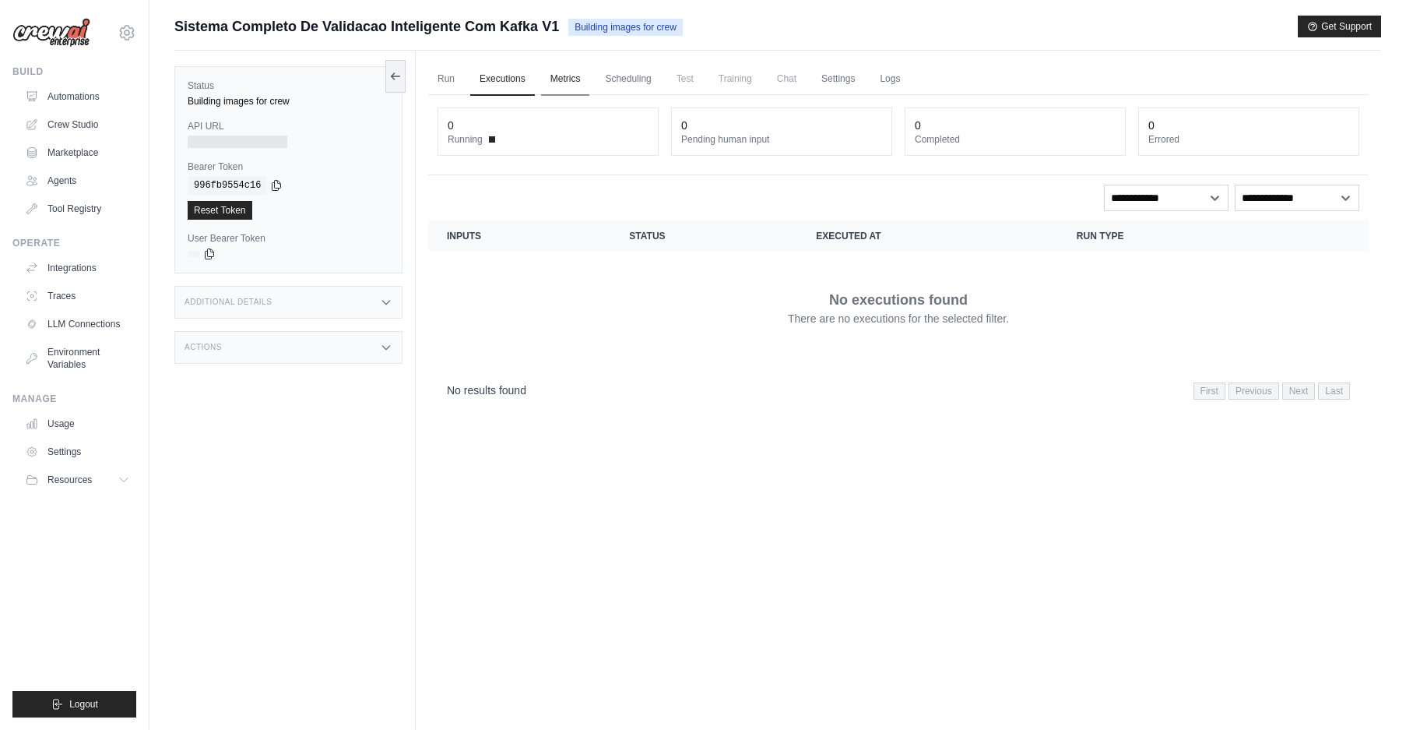
click at [564, 78] on link "Metrics" at bounding box center [565, 79] width 49 height 33
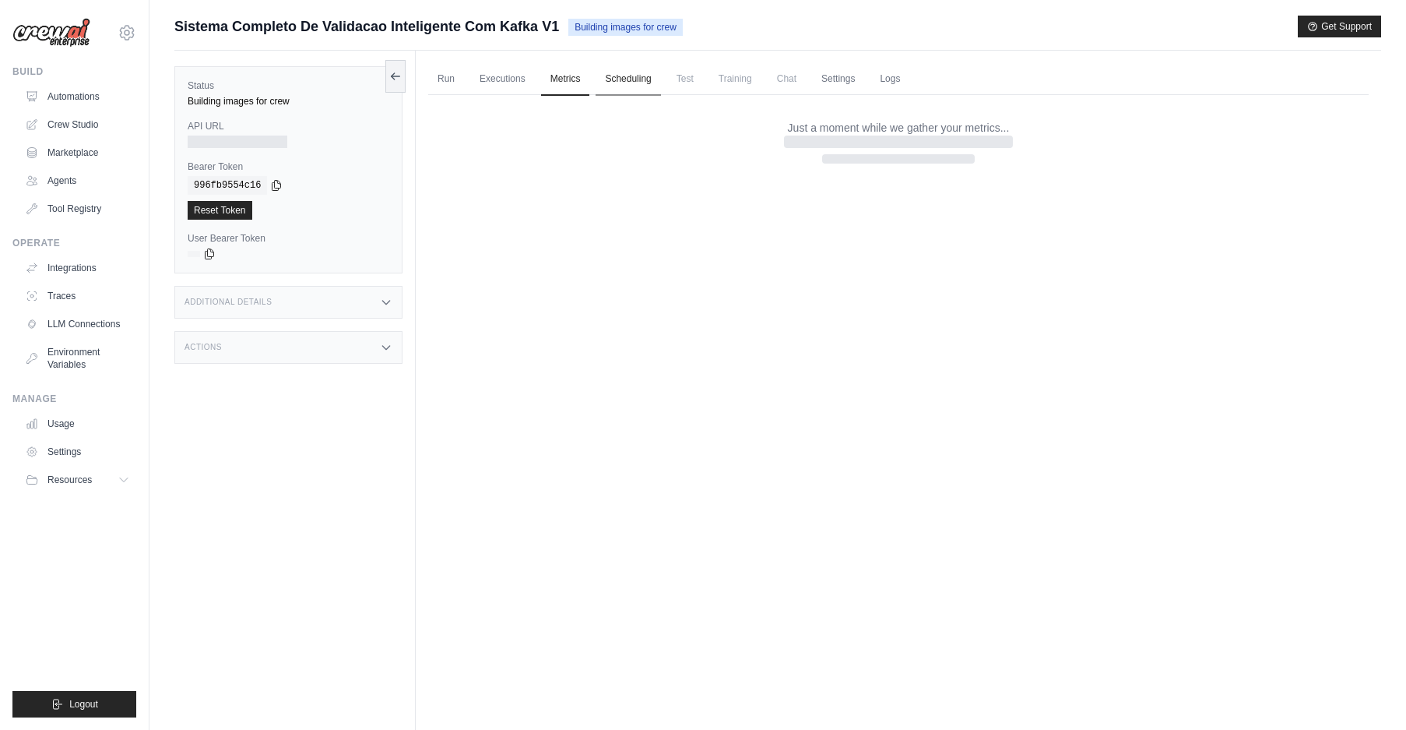
click at [624, 78] on link "Scheduling" at bounding box center [628, 79] width 65 height 33
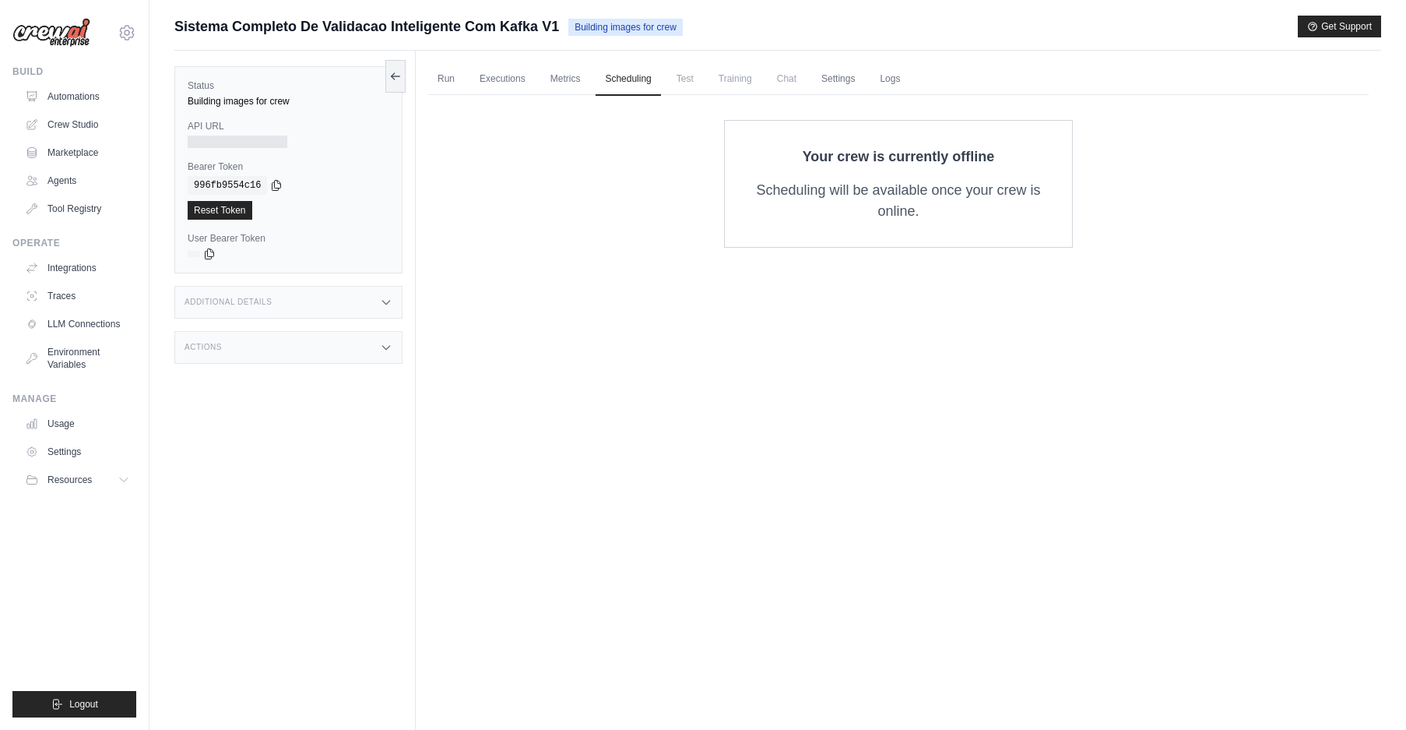
click at [701, 82] on span "Test" at bounding box center [685, 78] width 36 height 31
click at [559, 83] on link "Metrics" at bounding box center [565, 79] width 49 height 33
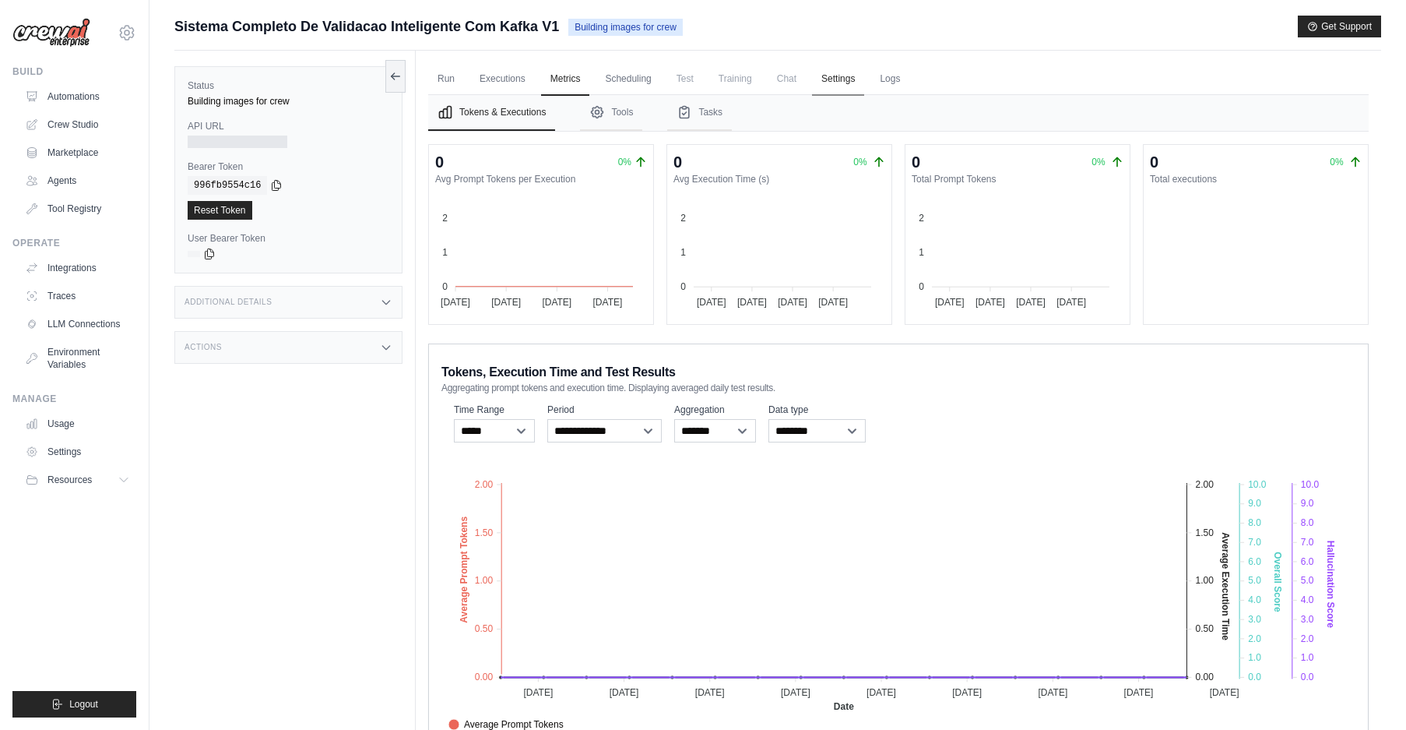
click at [862, 78] on link "Settings" at bounding box center [838, 79] width 52 height 33
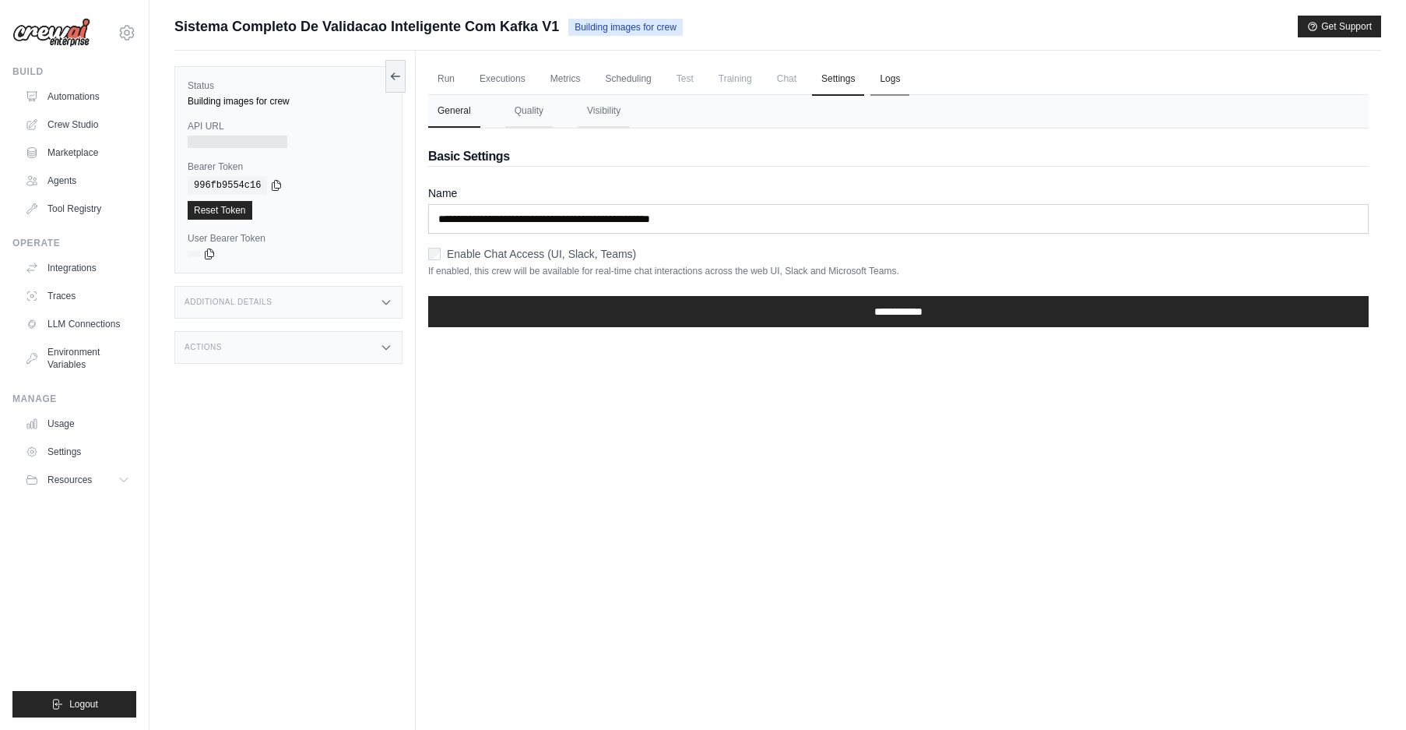
click at [909, 81] on link "Logs" at bounding box center [889, 79] width 39 height 33
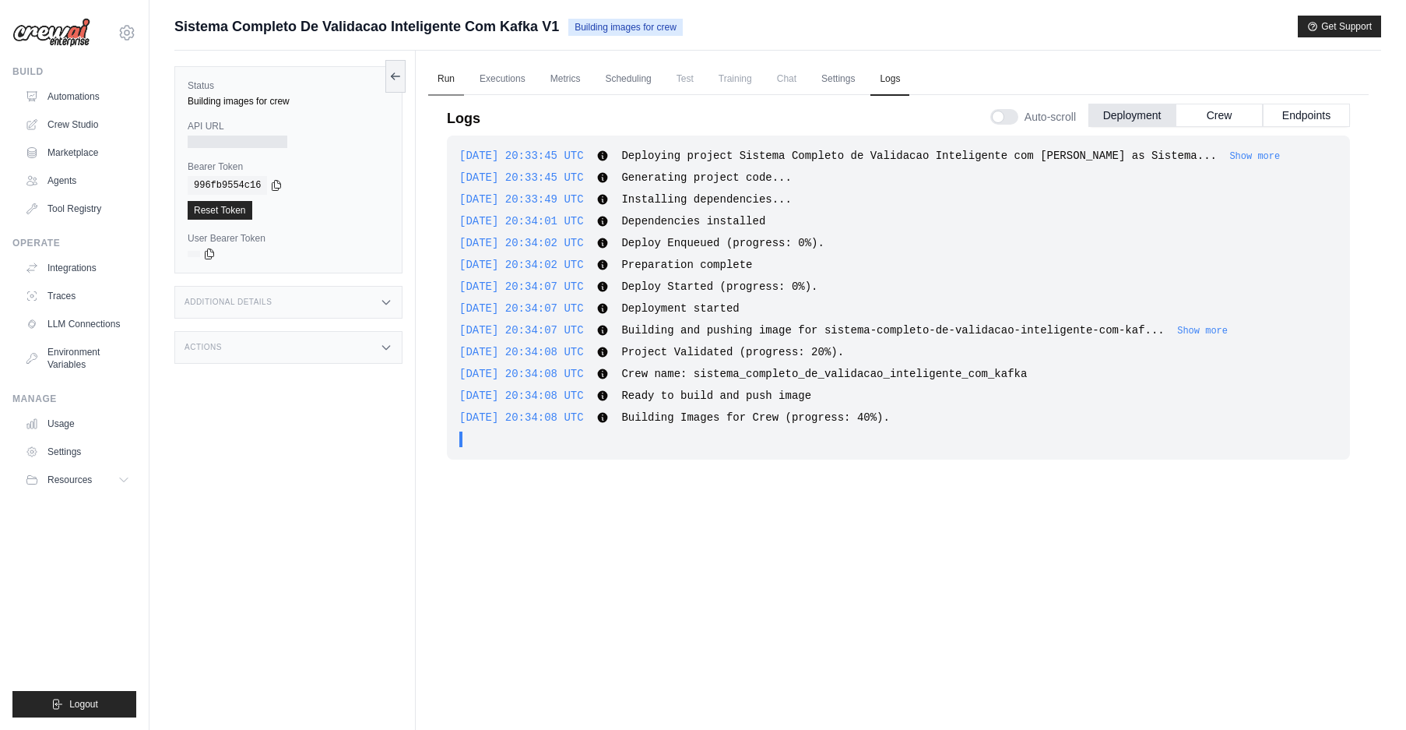
click at [439, 73] on link "Run" at bounding box center [446, 79] width 36 height 33
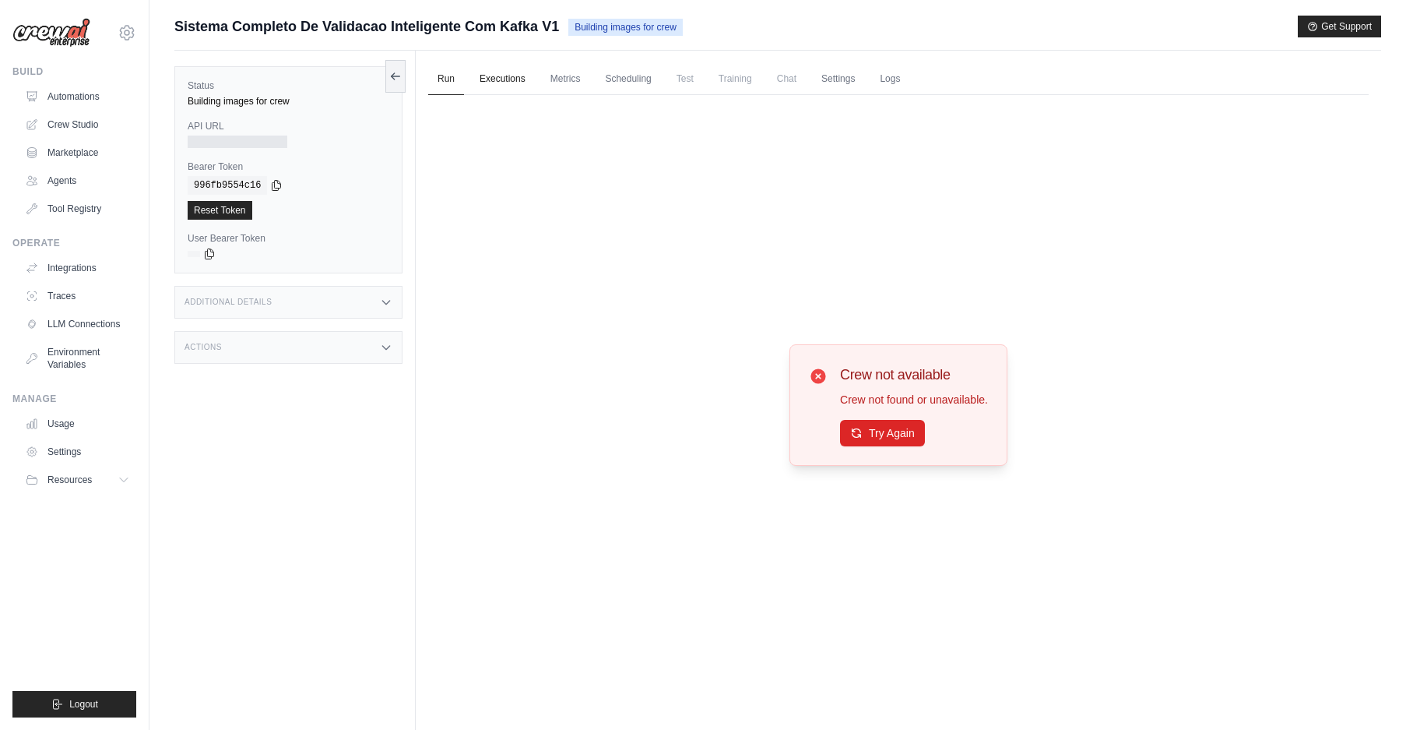
click at [498, 78] on link "Executions" at bounding box center [502, 79] width 65 height 33
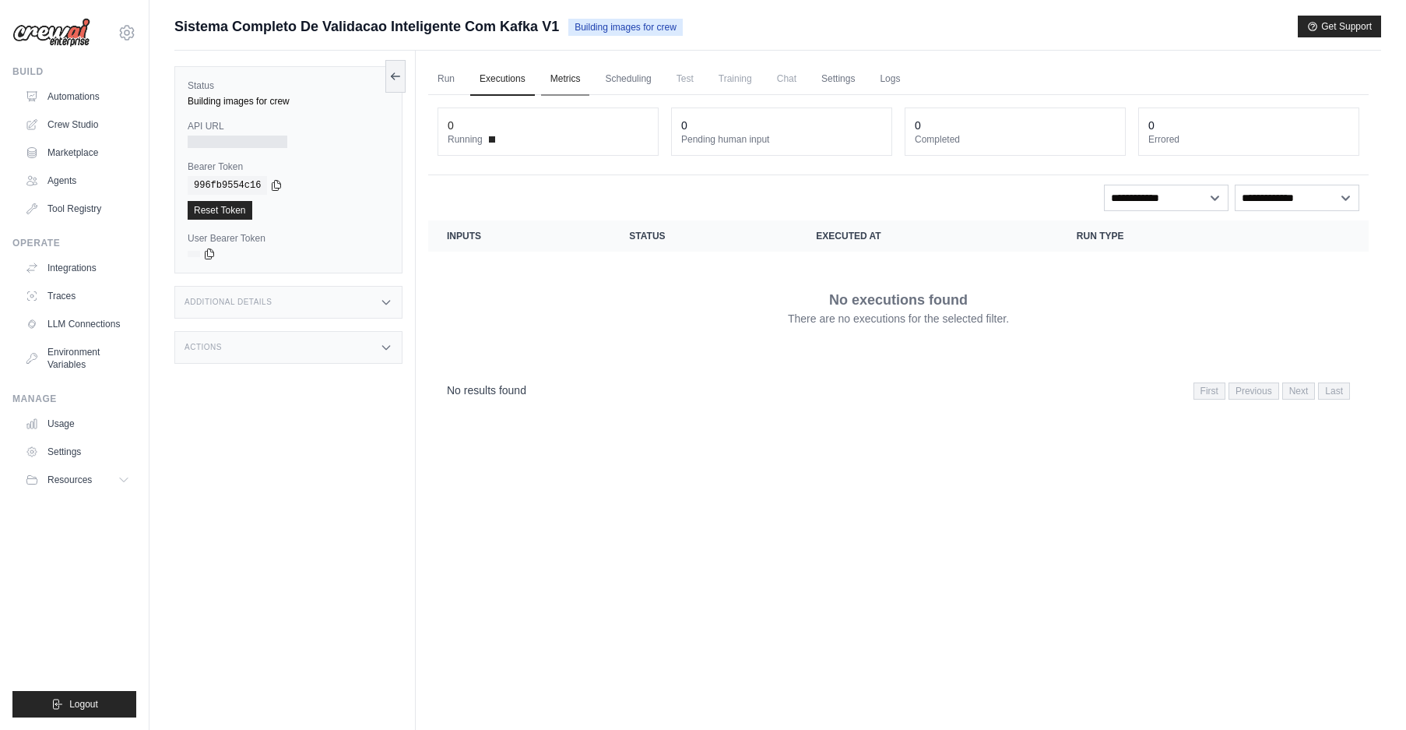
click at [557, 78] on link "Metrics" at bounding box center [565, 79] width 49 height 33
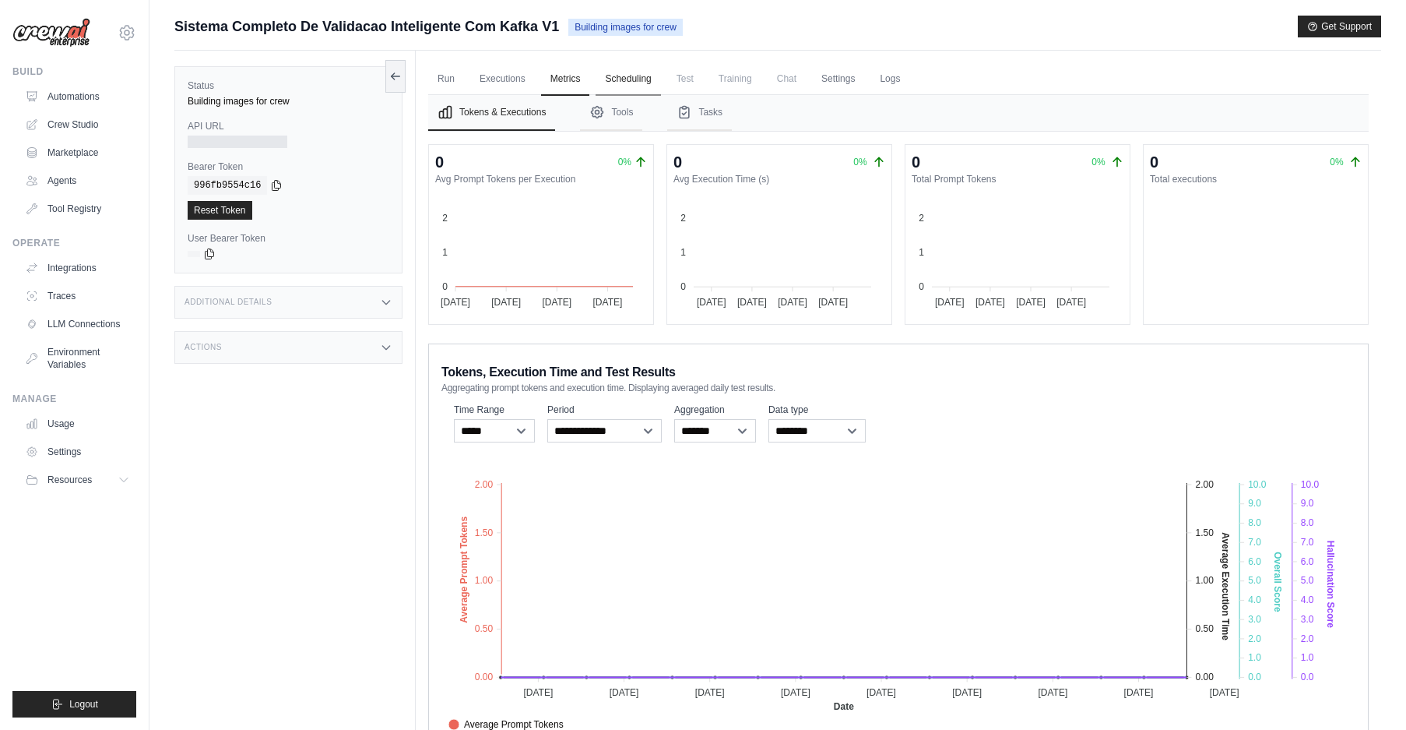
click at [634, 77] on link "Scheduling" at bounding box center [628, 79] width 65 height 33
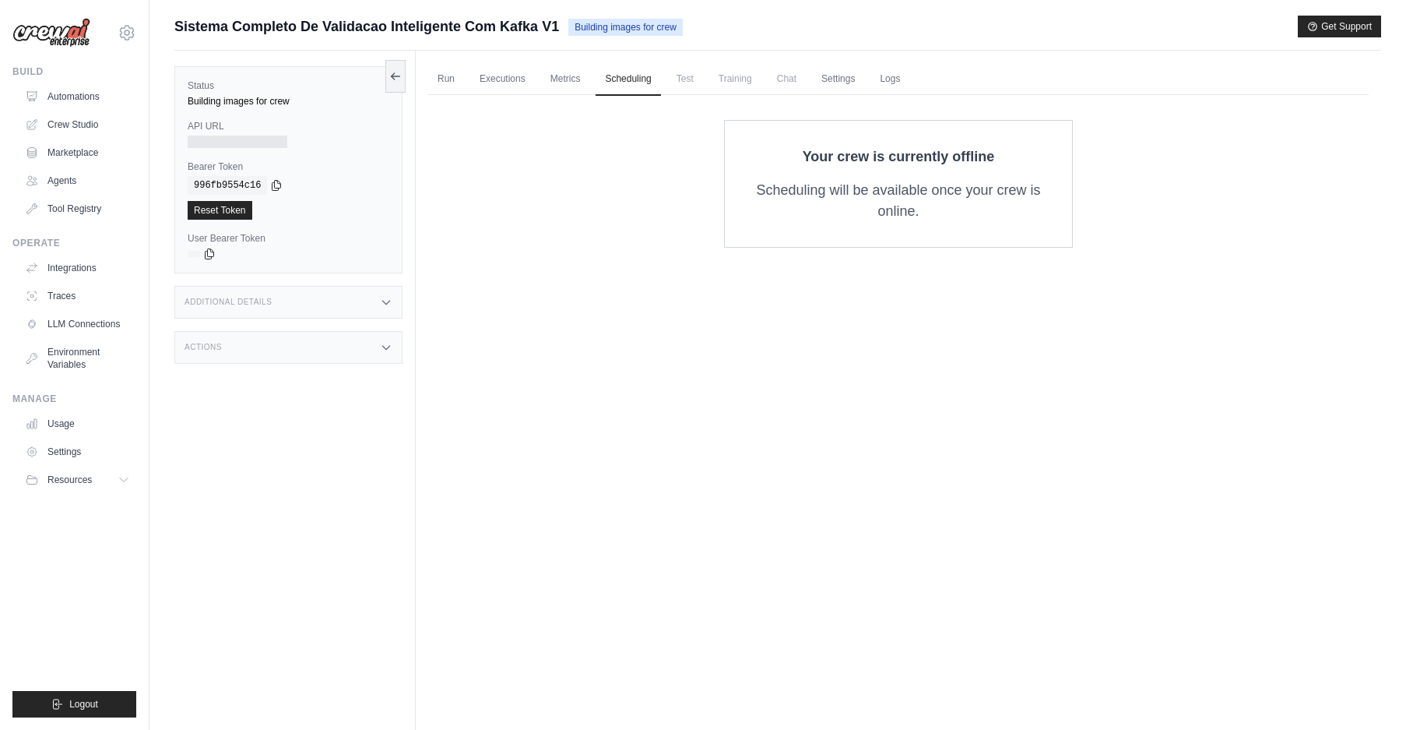
click at [691, 78] on span "Test" at bounding box center [685, 78] width 36 height 31
click at [457, 73] on link "Run" at bounding box center [446, 79] width 36 height 33
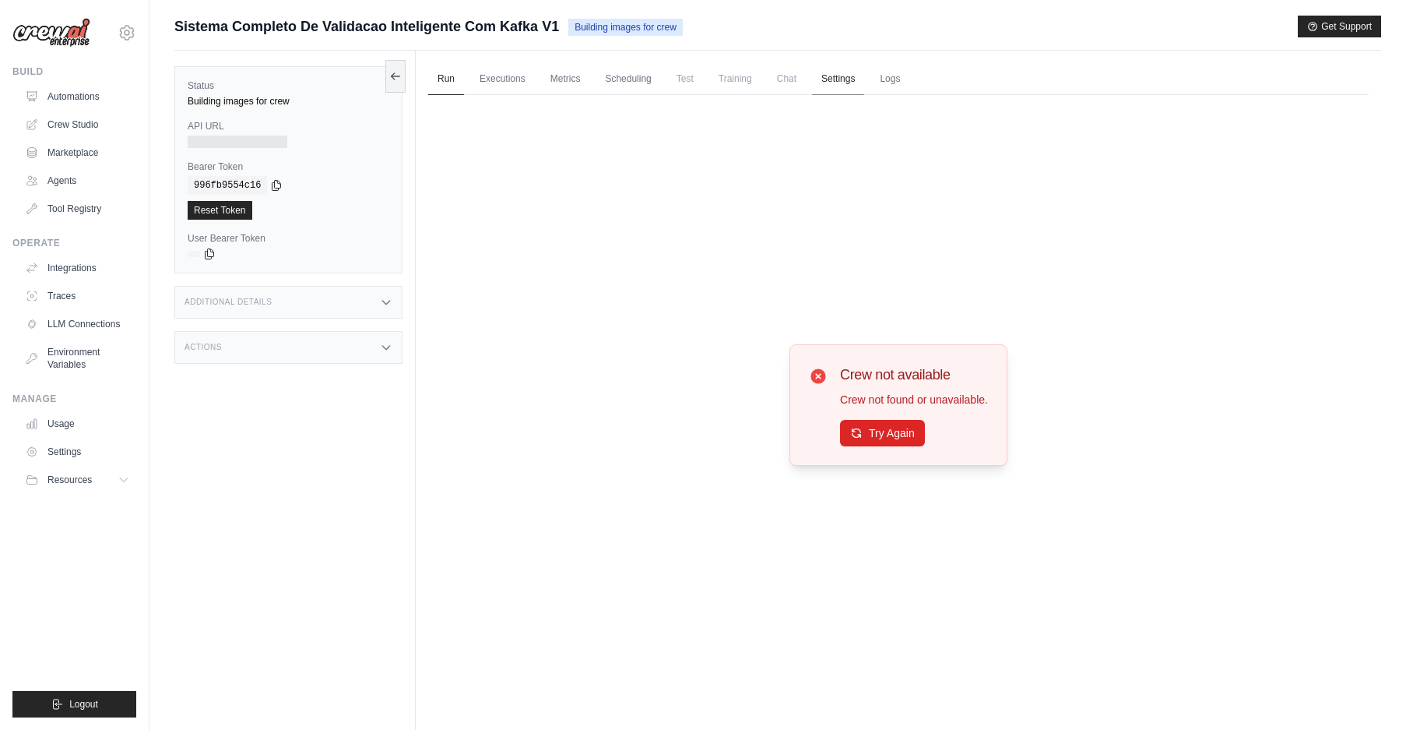
click at [839, 81] on link "Settings" at bounding box center [838, 79] width 52 height 33
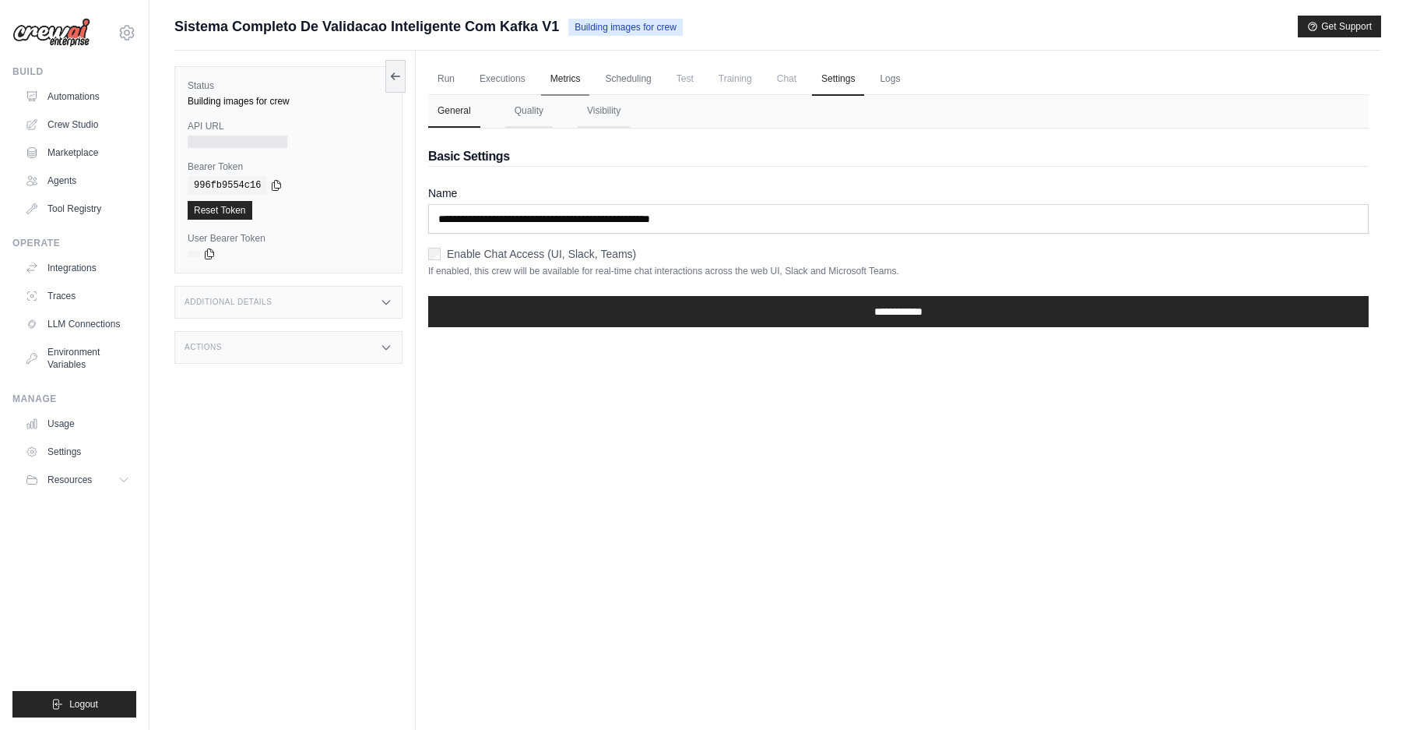
click at [578, 83] on link "Metrics" at bounding box center [565, 79] width 49 height 33
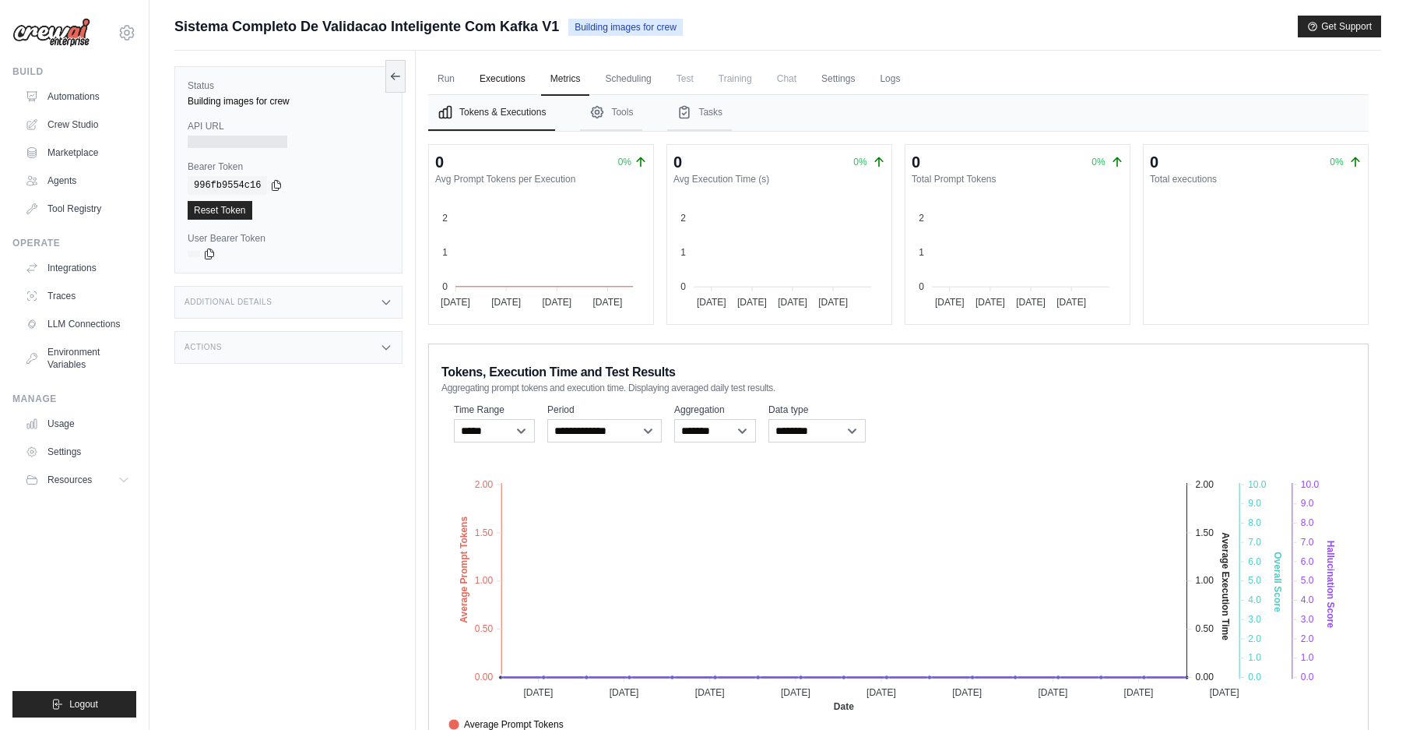
click at [508, 81] on link "Executions" at bounding box center [502, 79] width 65 height 33
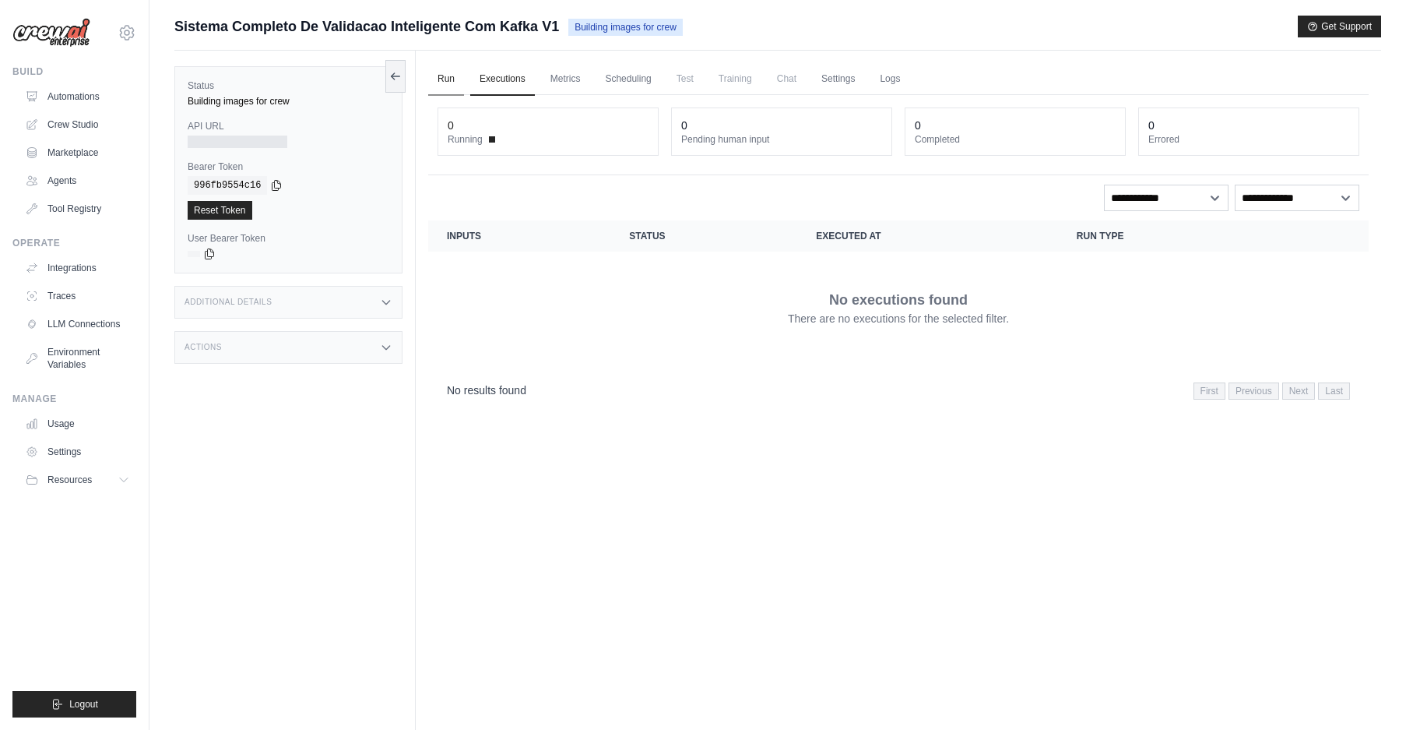
click at [448, 75] on link "Run" at bounding box center [446, 79] width 36 height 33
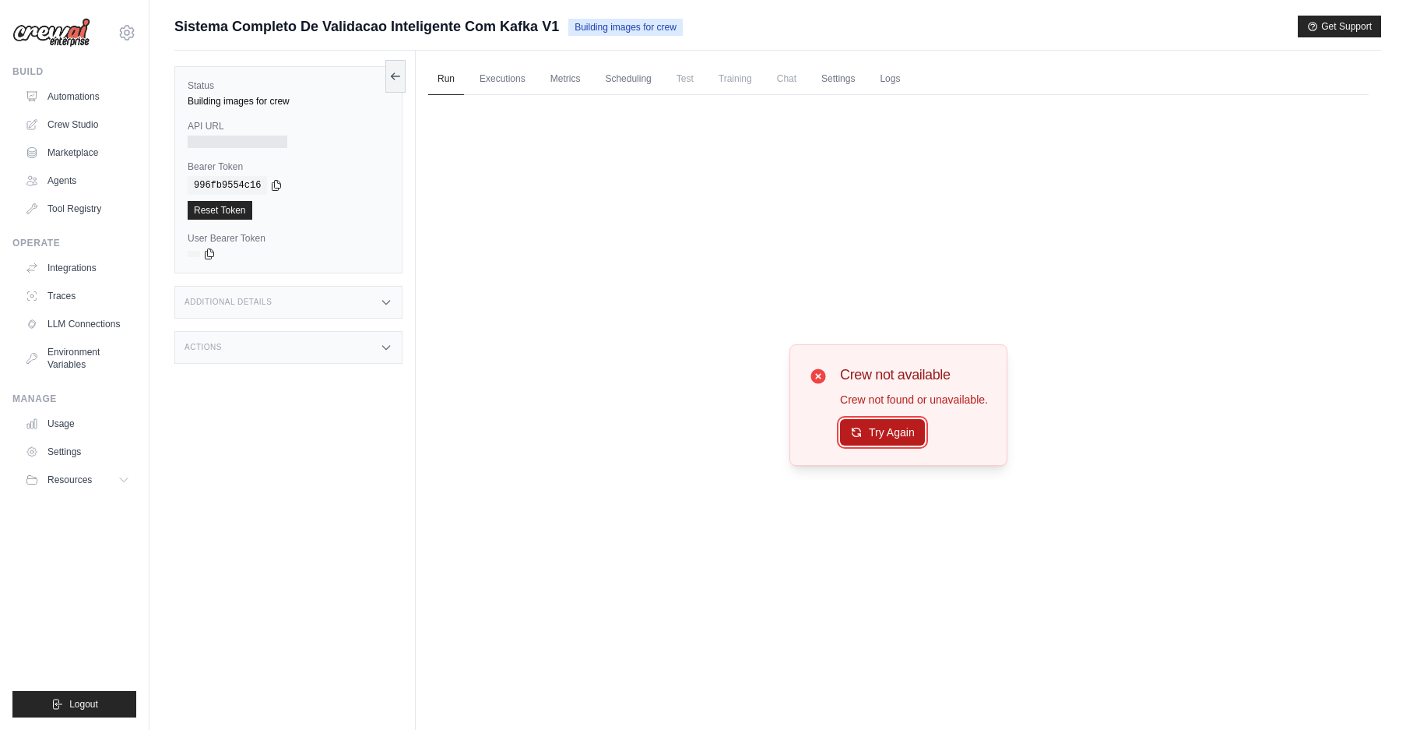
click at [895, 434] on button "Try Again" at bounding box center [882, 432] width 85 height 26
click at [502, 82] on link "Executions" at bounding box center [502, 79] width 65 height 33
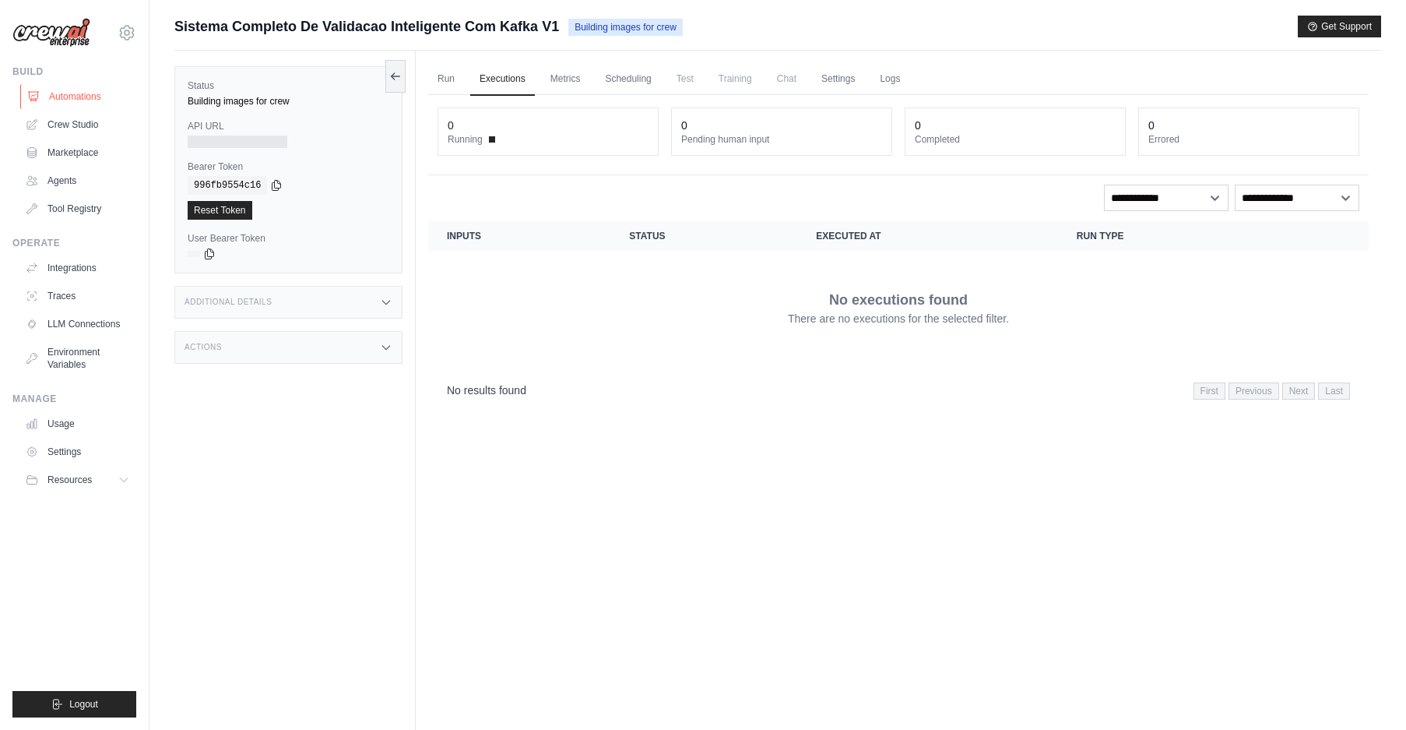
click at [78, 90] on link "Automations" at bounding box center [79, 96] width 118 height 25
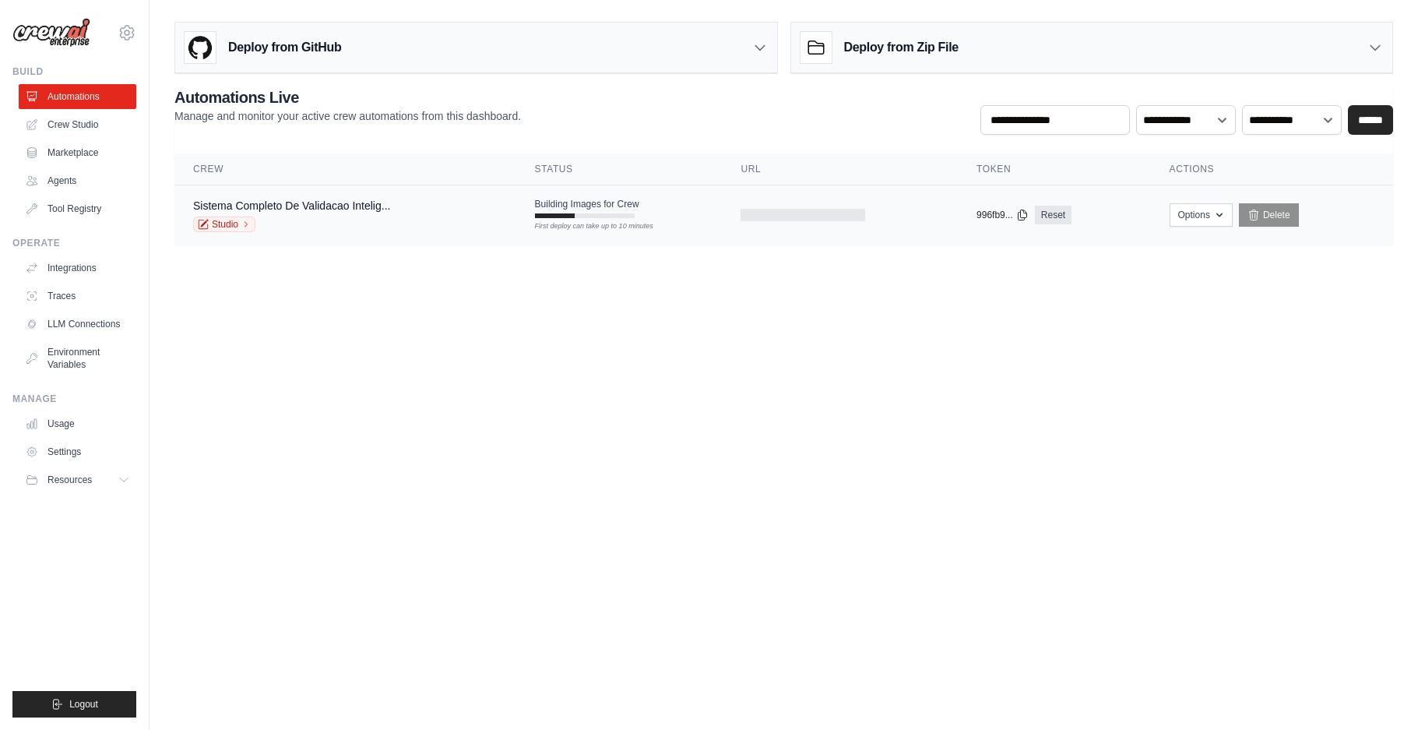
click at [617, 202] on span "Building Images for Crew" at bounding box center [587, 204] width 104 height 12
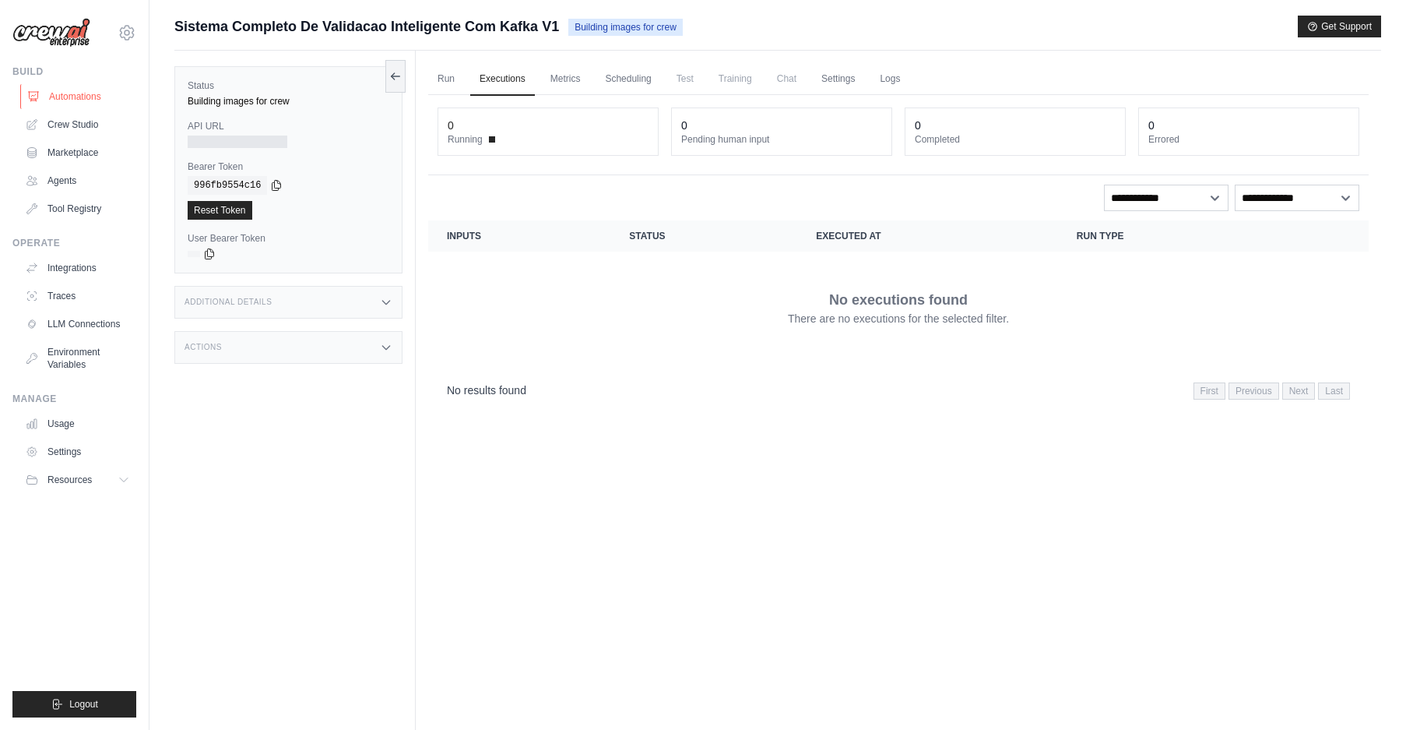
click at [81, 97] on link "Automations" at bounding box center [79, 96] width 118 height 25
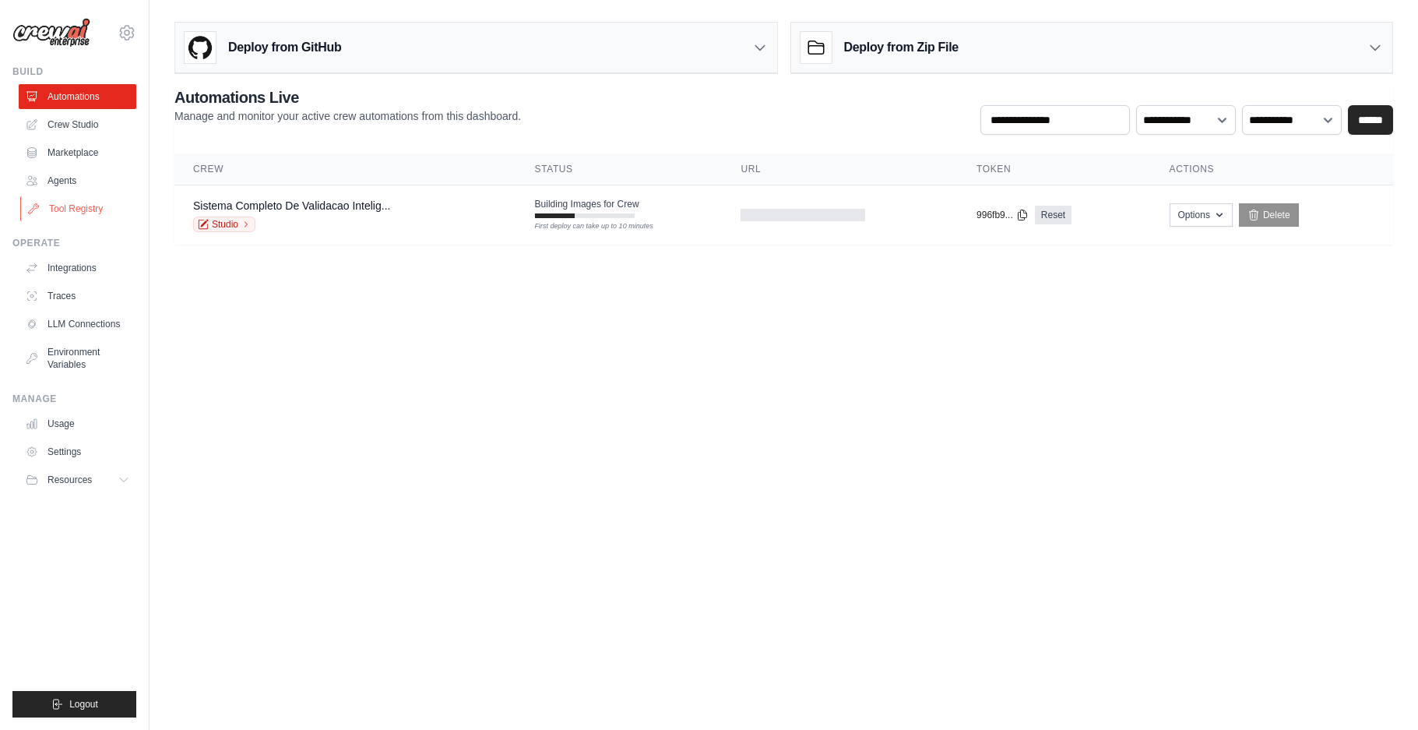
click at [72, 216] on link "Tool Registry" at bounding box center [79, 208] width 118 height 25
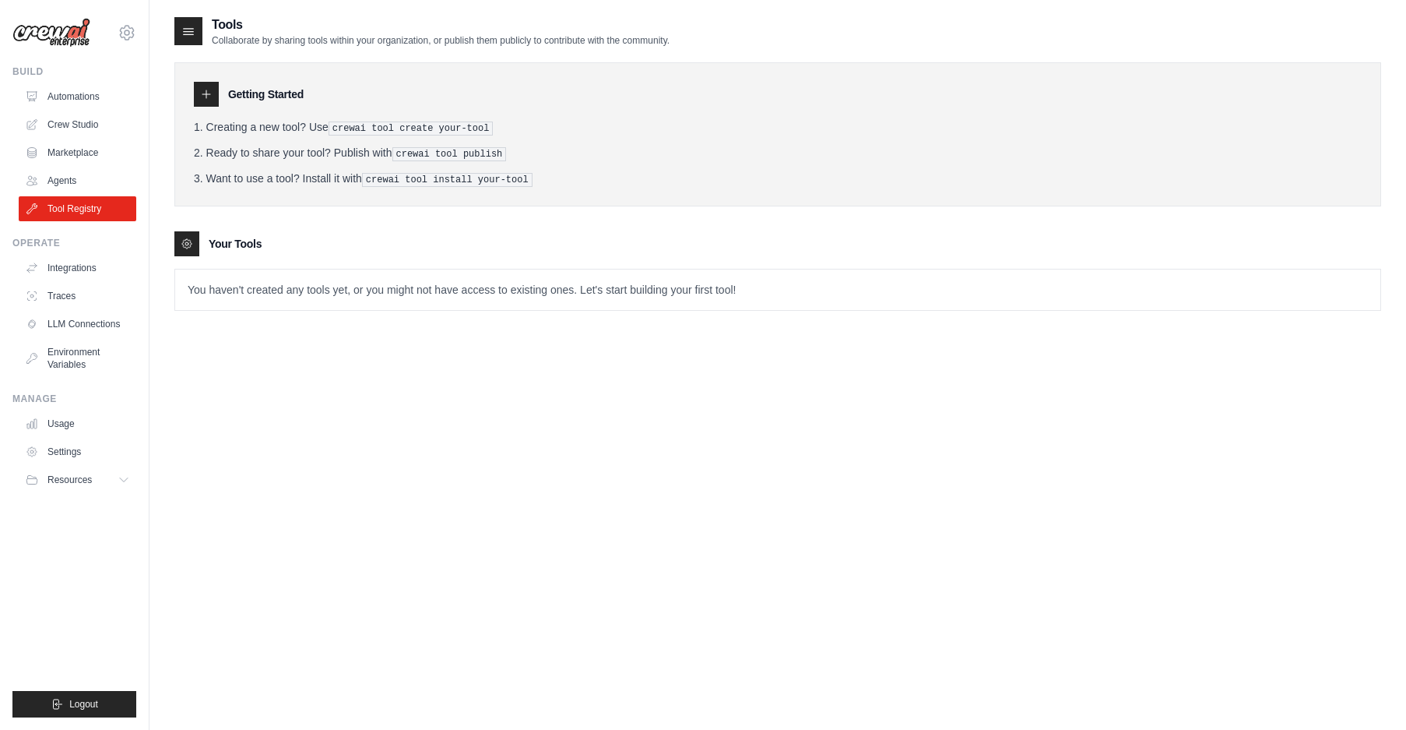
click at [202, 91] on icon at bounding box center [206, 94] width 12 height 12
click at [58, 175] on link "Agents" at bounding box center [79, 180] width 118 height 25
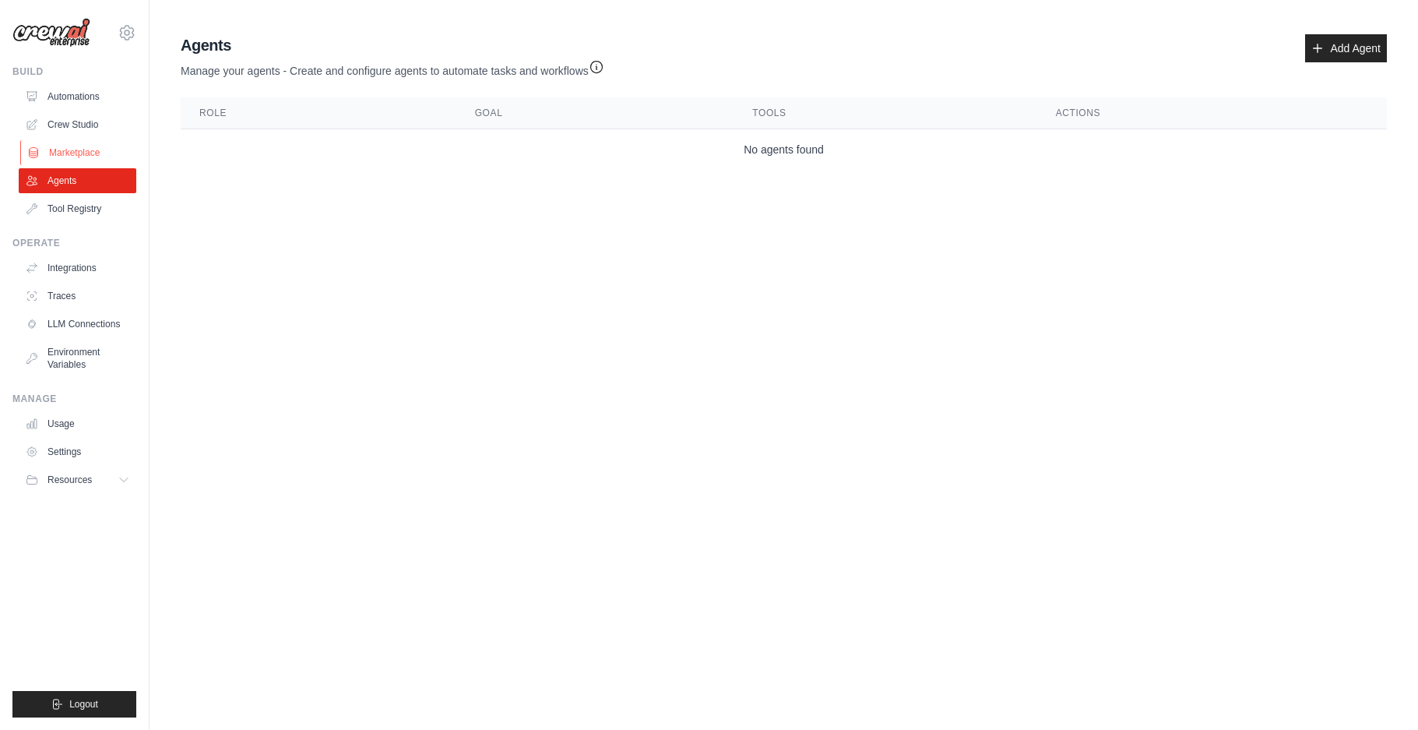
click at [76, 144] on link "Marketplace" at bounding box center [79, 152] width 118 height 25
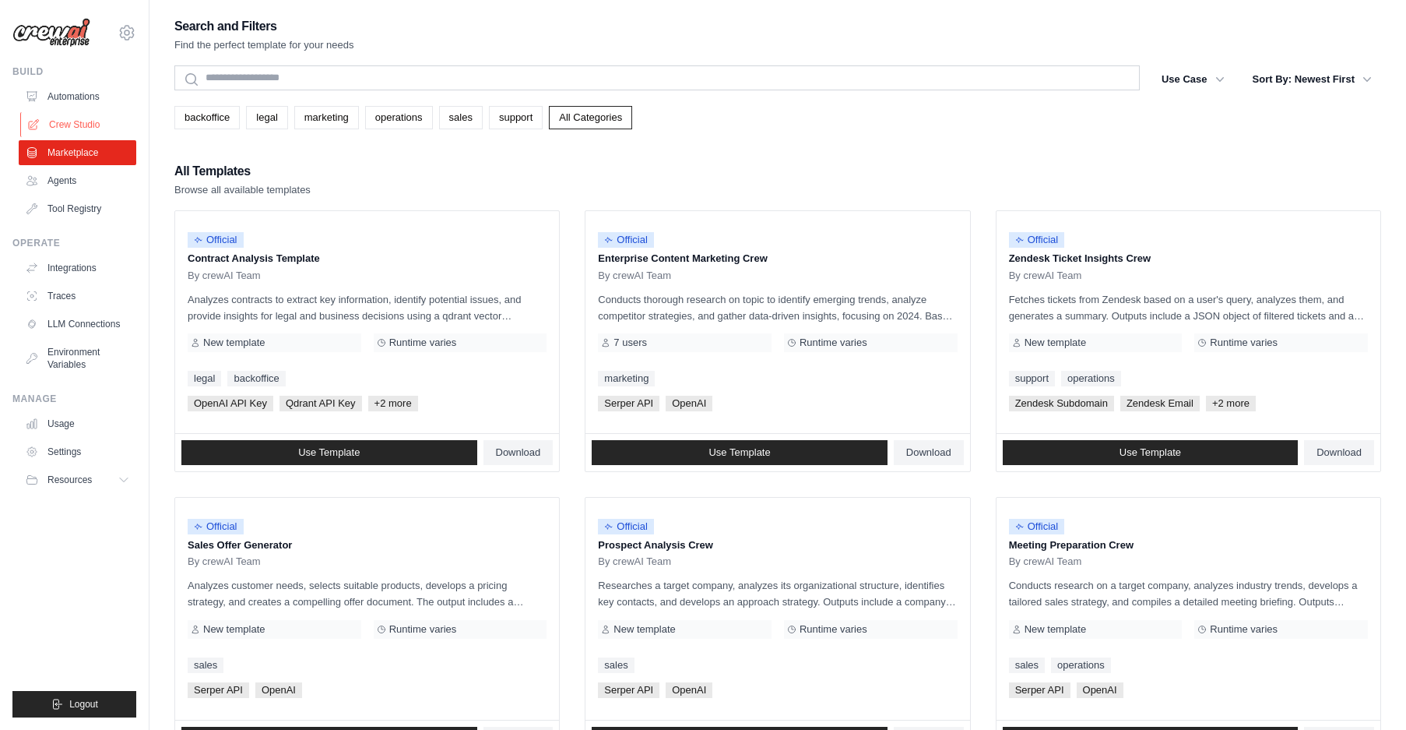
click at [72, 125] on link "Crew Studio" at bounding box center [79, 124] width 118 height 25
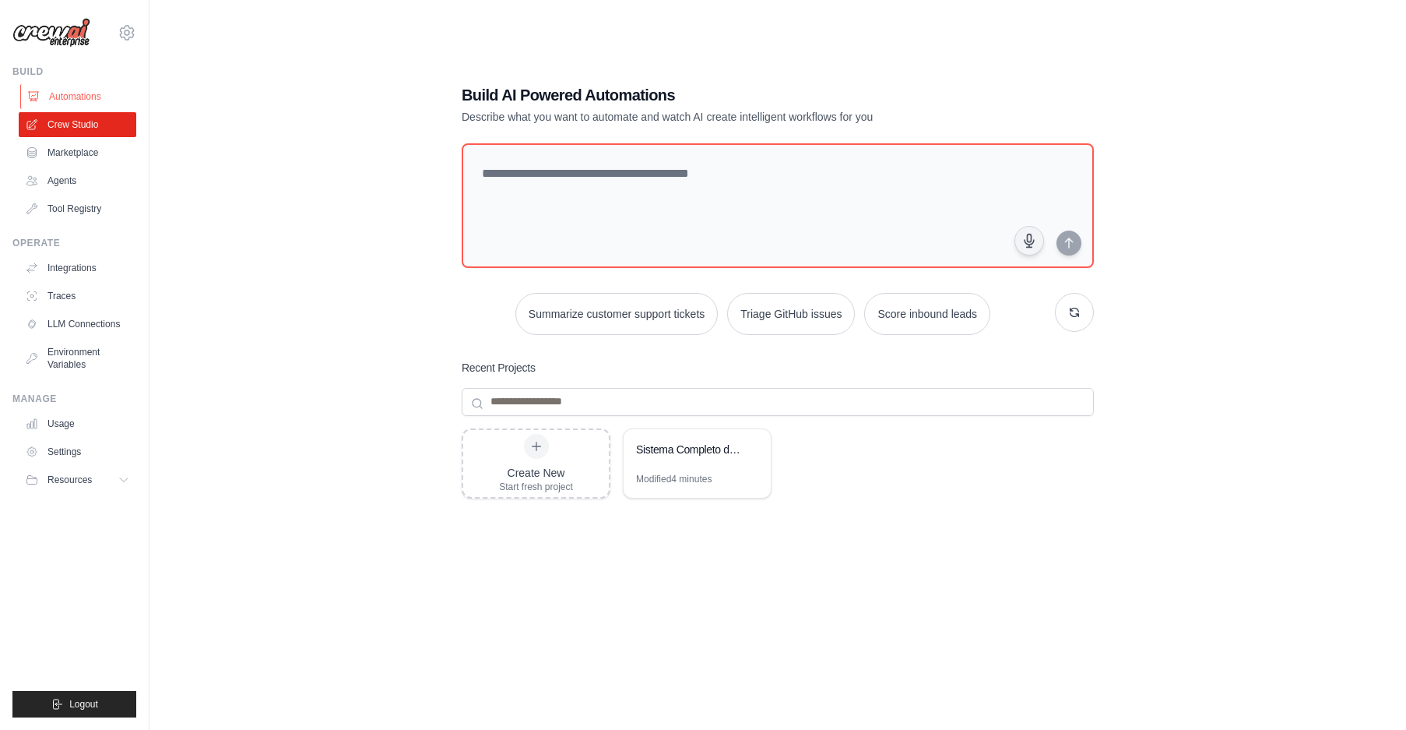
click at [85, 97] on link "Automations" at bounding box center [79, 96] width 118 height 25
click at [87, 91] on link "Automations" at bounding box center [79, 96] width 118 height 25
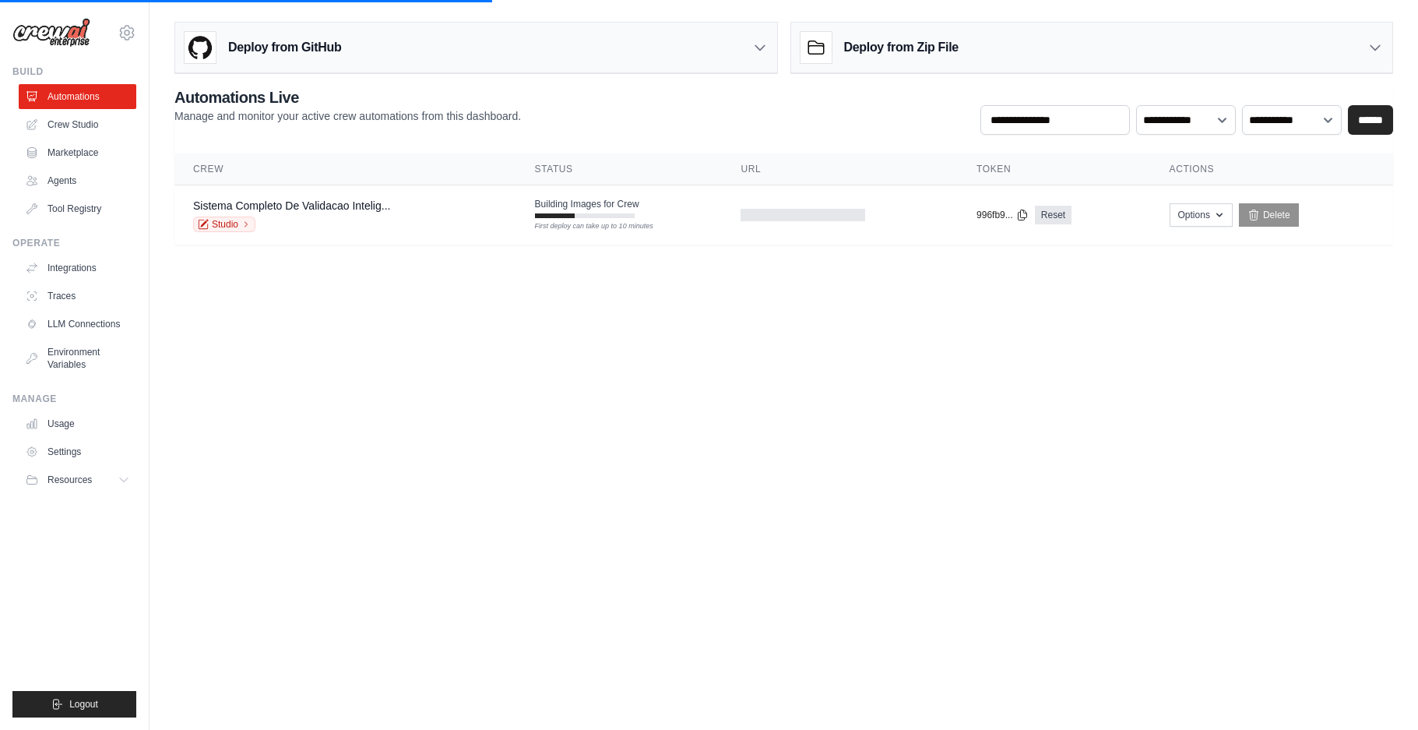
click at [1378, 43] on icon at bounding box center [1375, 48] width 16 height 16
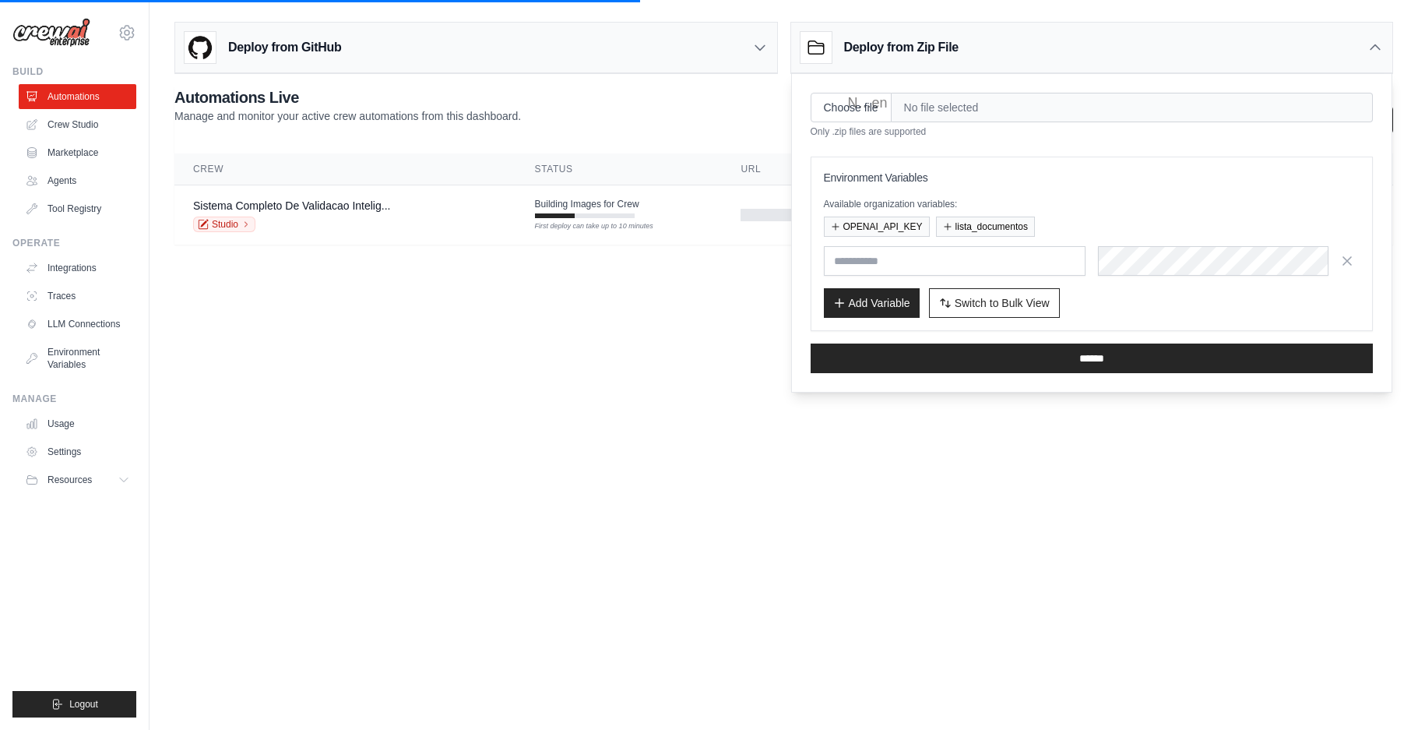
click at [1378, 43] on icon at bounding box center [1375, 48] width 16 height 16
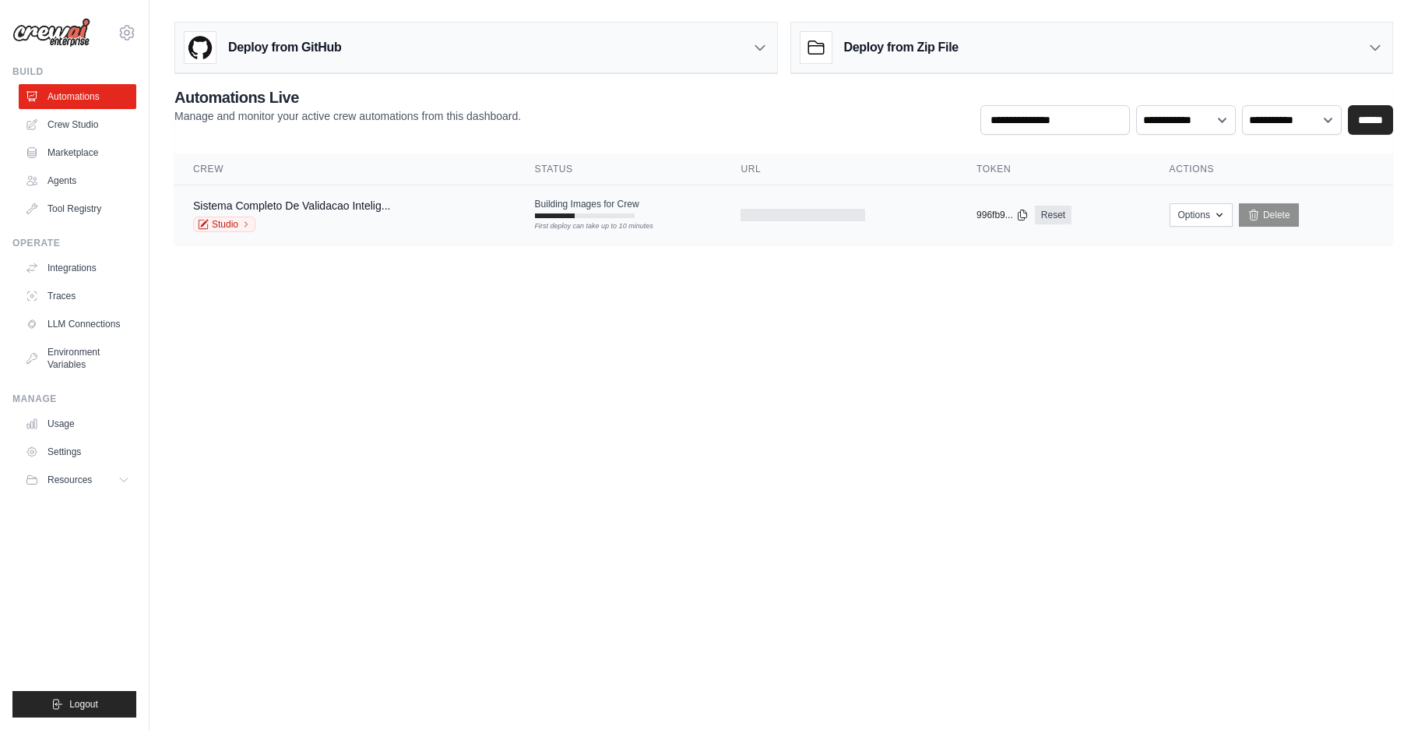
drag, startPoint x: 568, startPoint y: 215, endPoint x: 554, endPoint y: 220, distance: 15.0
click at [566, 214] on div at bounding box center [555, 215] width 40 height 5
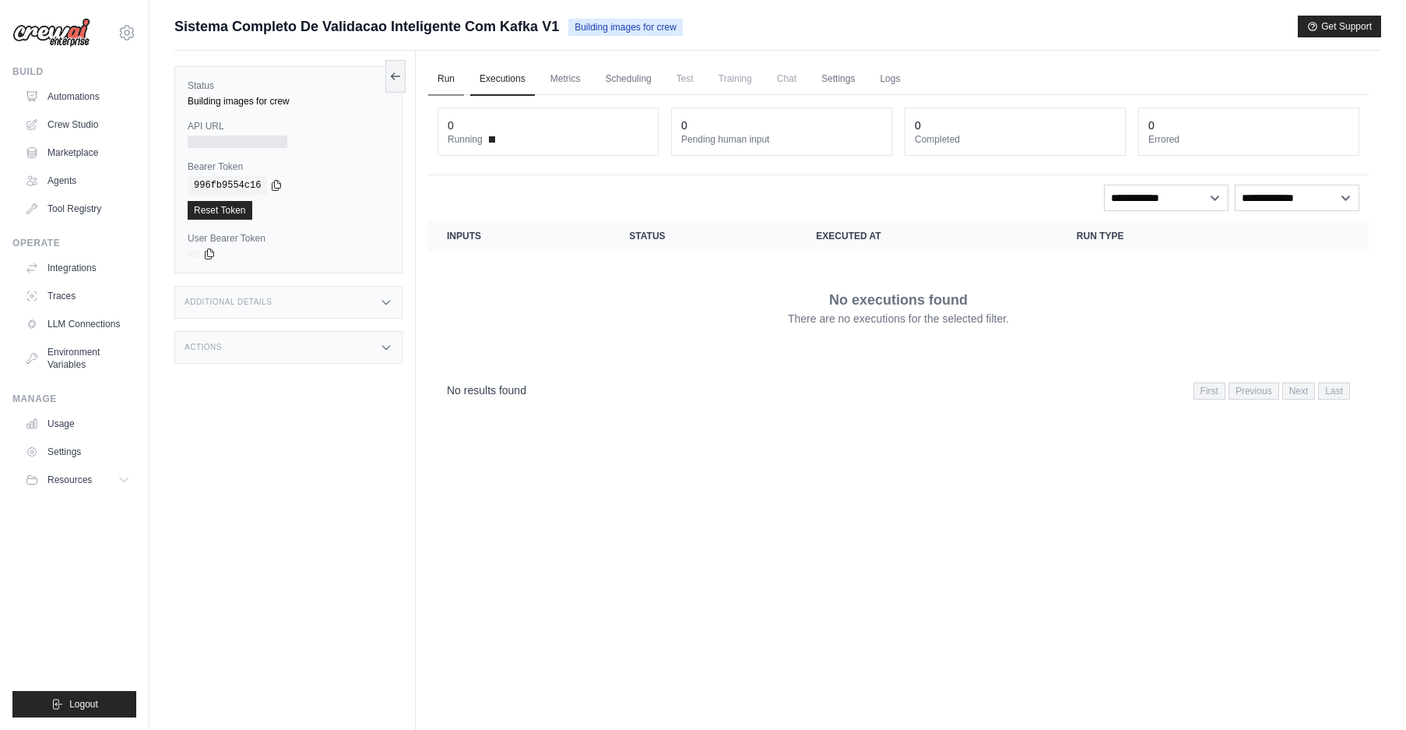
click at [445, 74] on link "Run" at bounding box center [446, 79] width 36 height 33
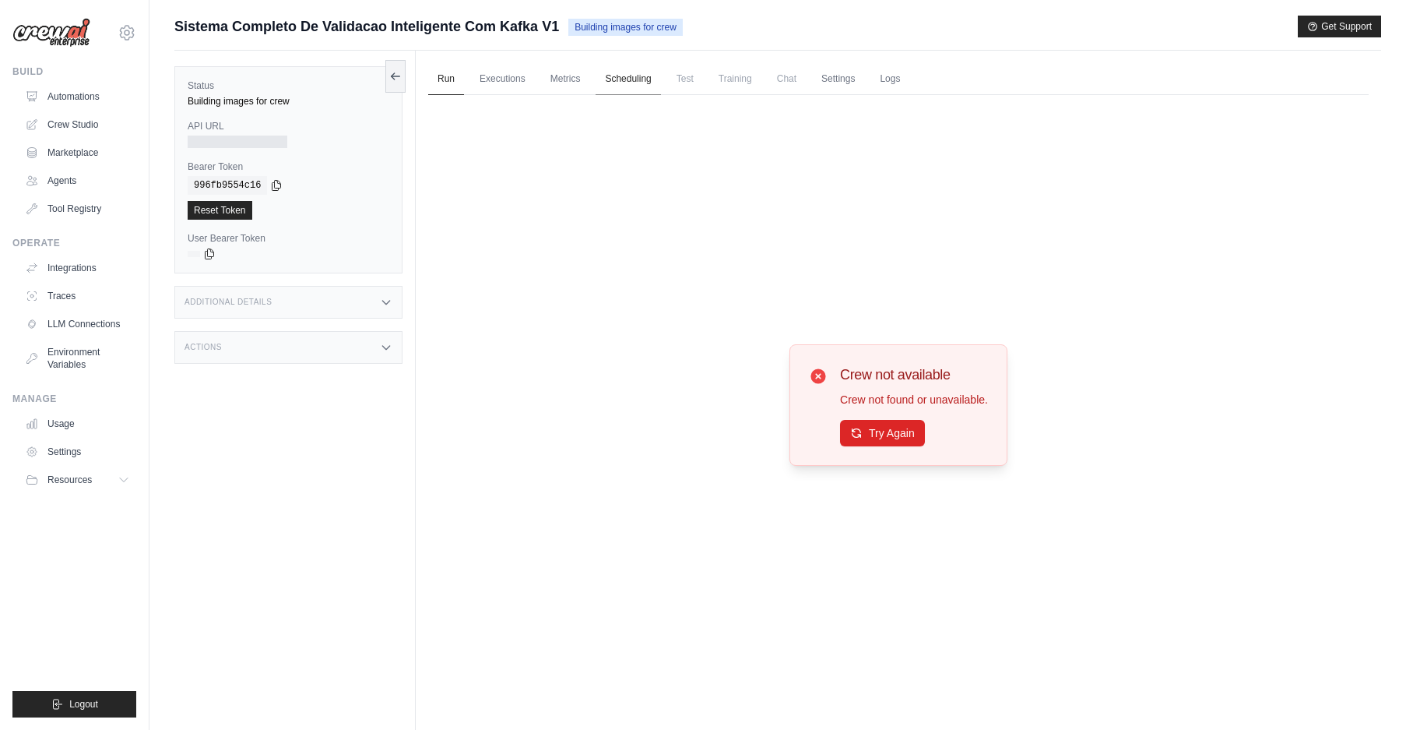
click at [625, 74] on link "Scheduling" at bounding box center [628, 79] width 65 height 33
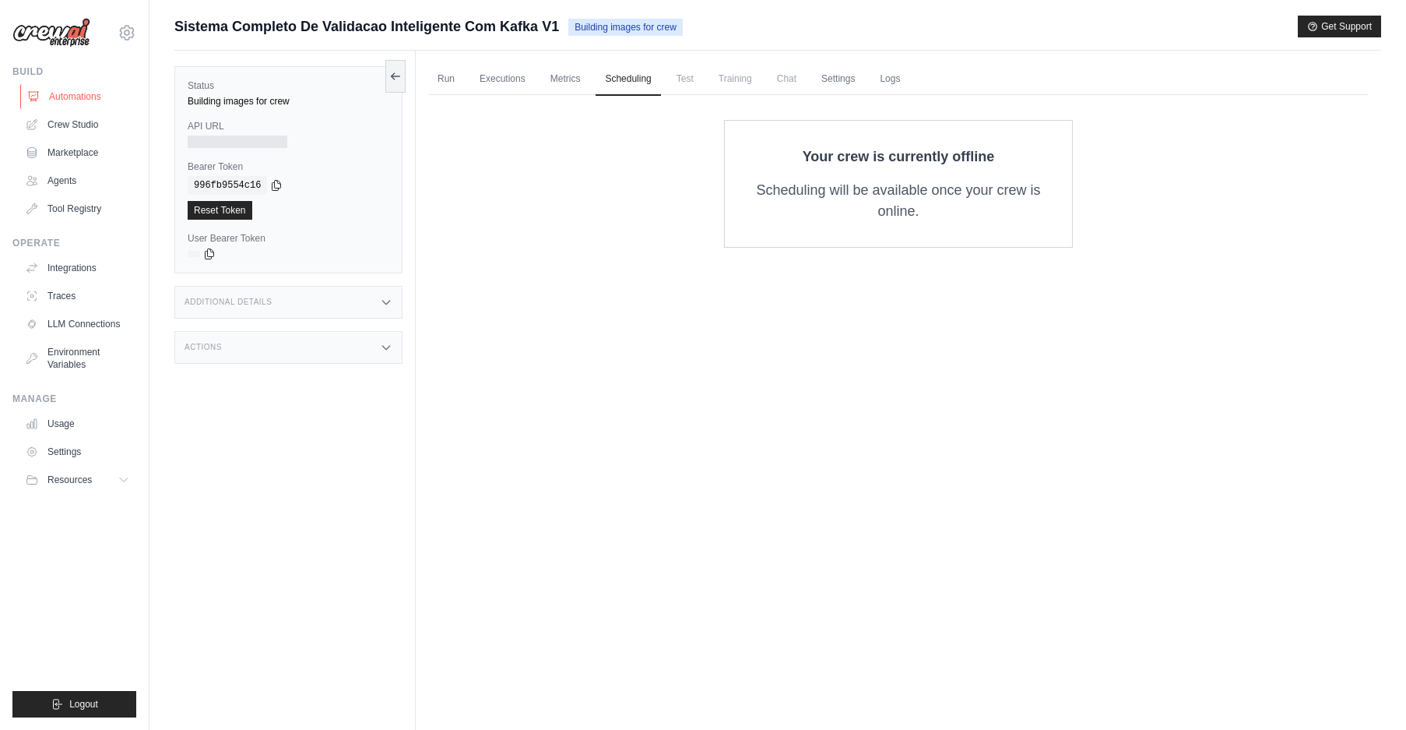
click at [87, 89] on link "Automations" at bounding box center [79, 96] width 118 height 25
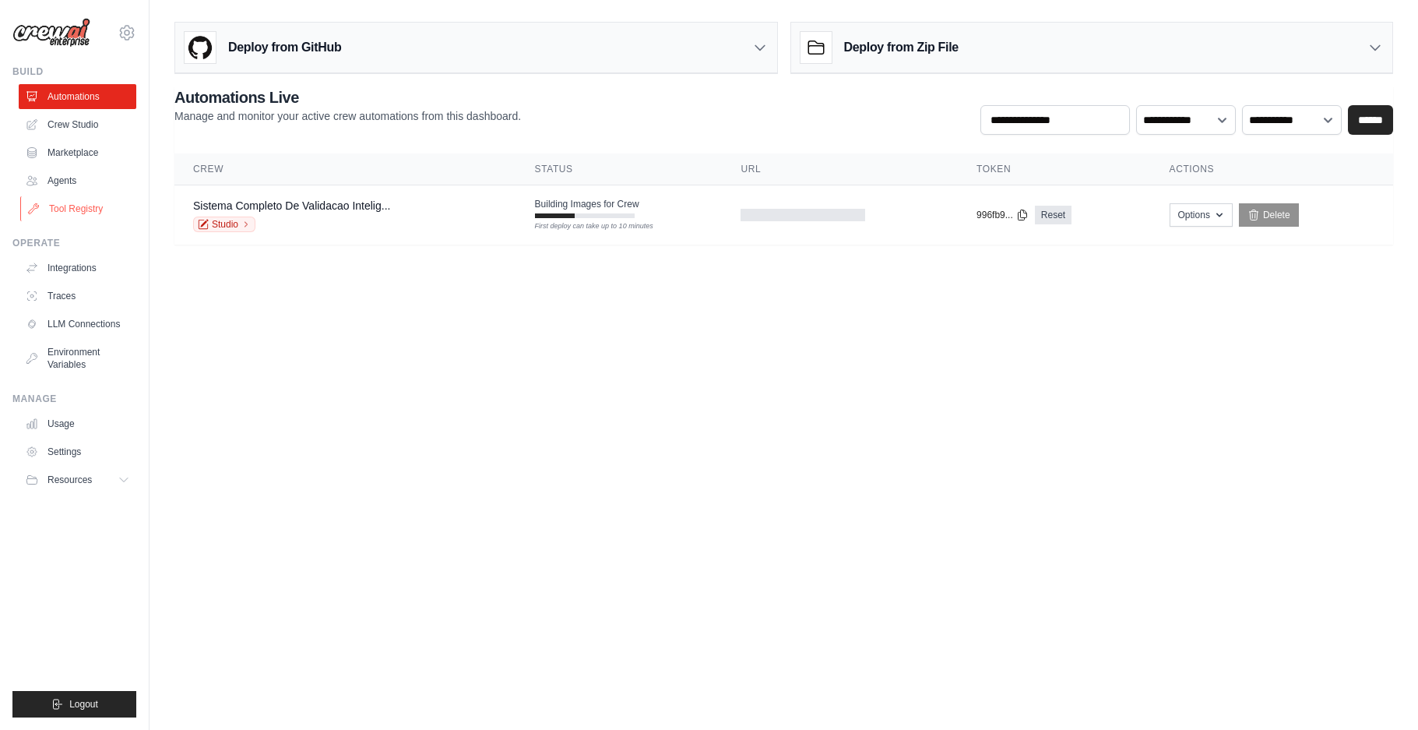
click at [67, 211] on link "Tool Registry" at bounding box center [79, 208] width 118 height 25
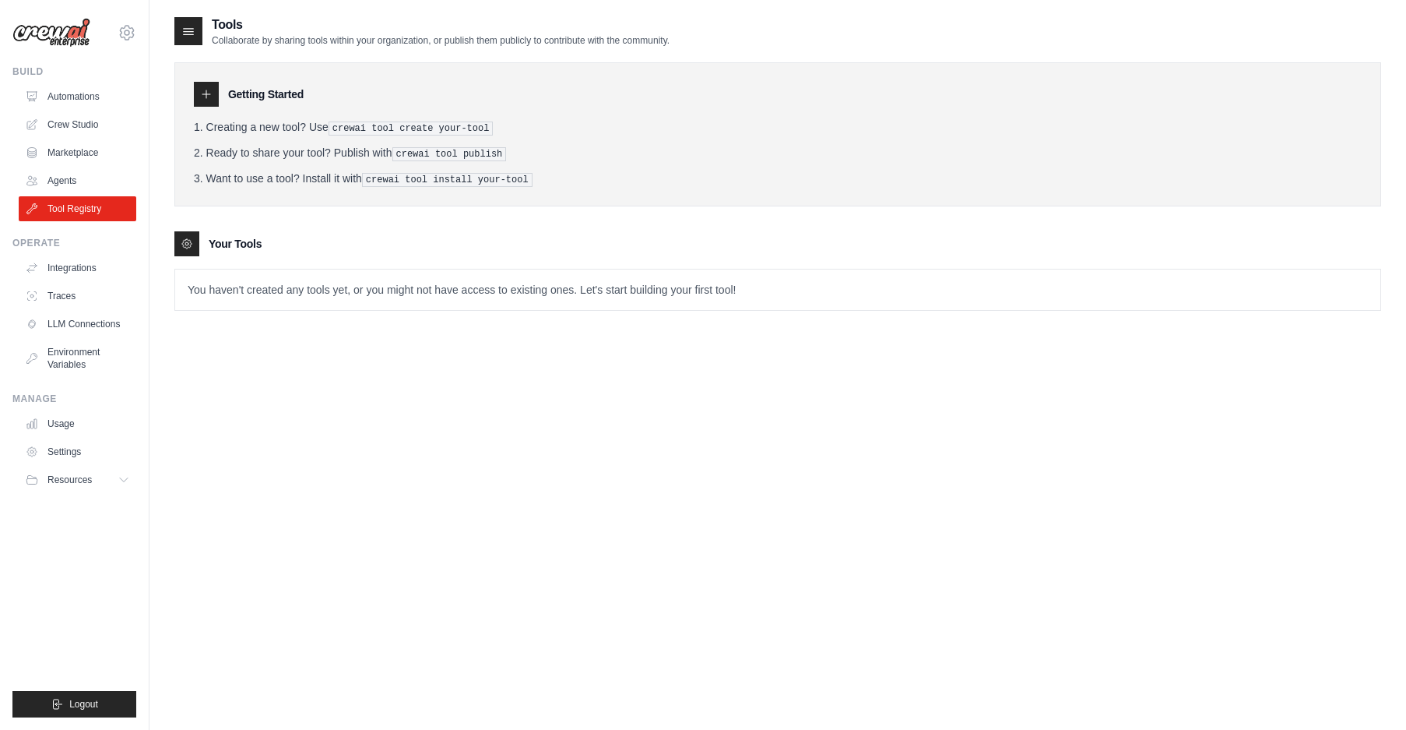
drag, startPoint x: 65, startPoint y: 209, endPoint x: 336, endPoint y: 322, distance: 294.3
click at [349, 329] on div "Tools Collaborate by sharing tools within your organization, or publish them pu…" at bounding box center [777, 176] width 1207 height 320
click at [266, 352] on div "Tools Collaborate by sharing tools within your organization, or publish them pu…" at bounding box center [777, 381] width 1207 height 730
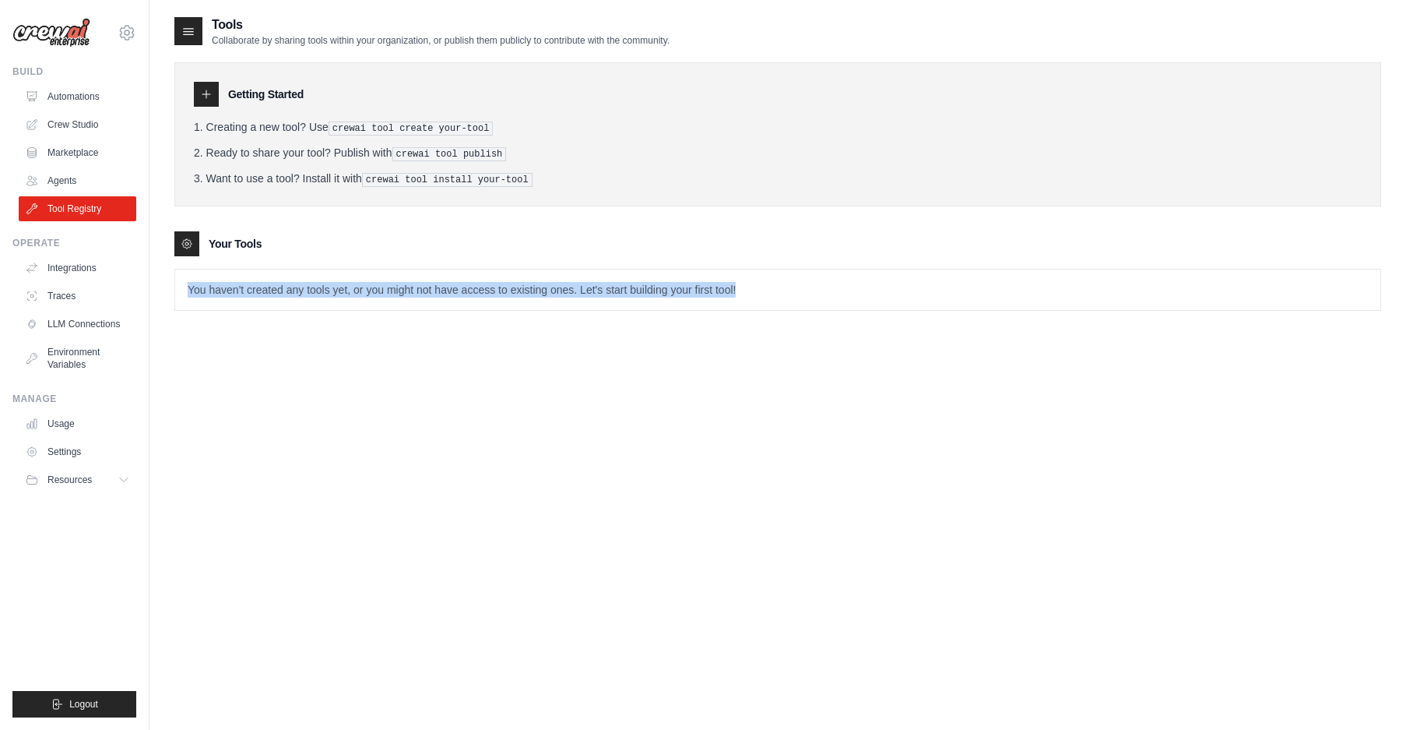
drag, startPoint x: 744, startPoint y: 280, endPoint x: 176, endPoint y: 280, distance: 567.6
click at [176, 280] on p "You haven't created any tools yet, or you might not have access to existing one…" at bounding box center [777, 289] width 1205 height 40
click at [55, 178] on link "Agents" at bounding box center [79, 180] width 118 height 25
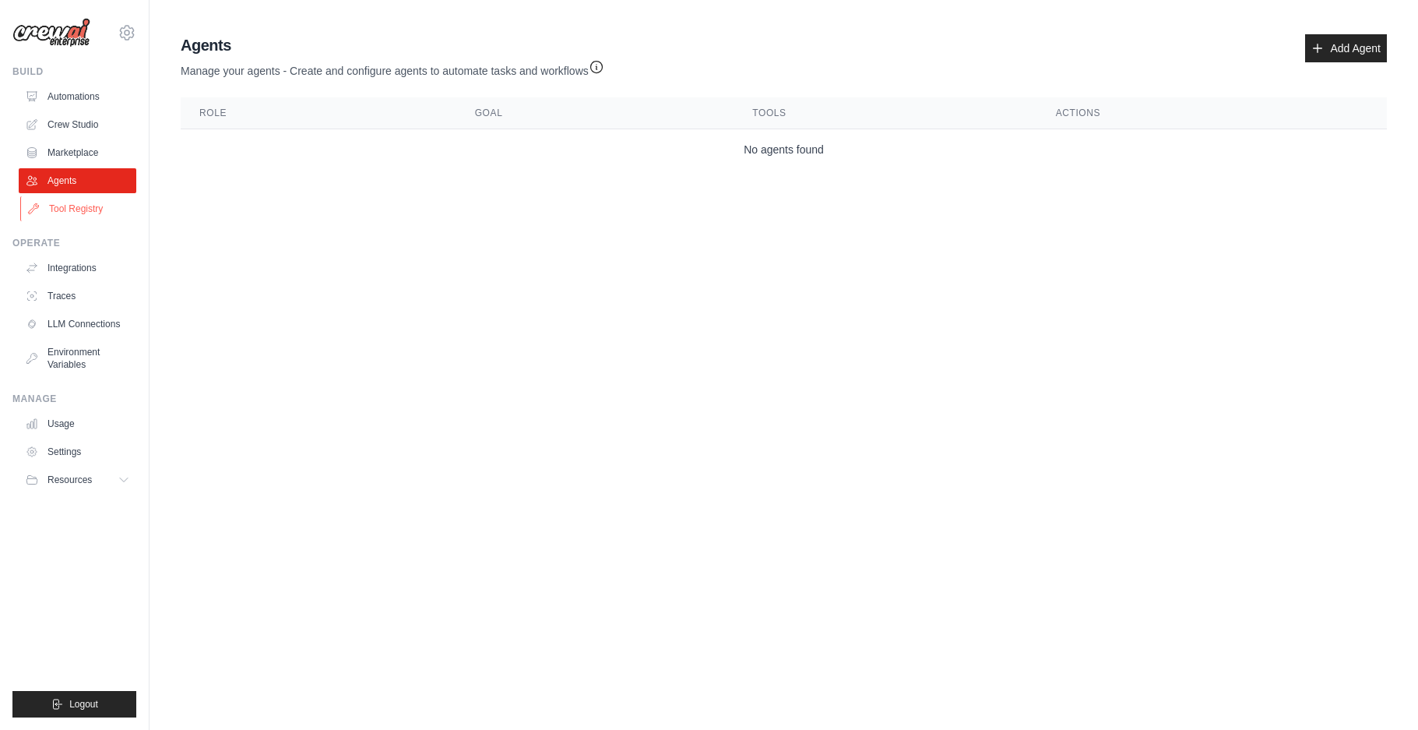
click at [59, 203] on link "Tool Registry" at bounding box center [79, 208] width 118 height 25
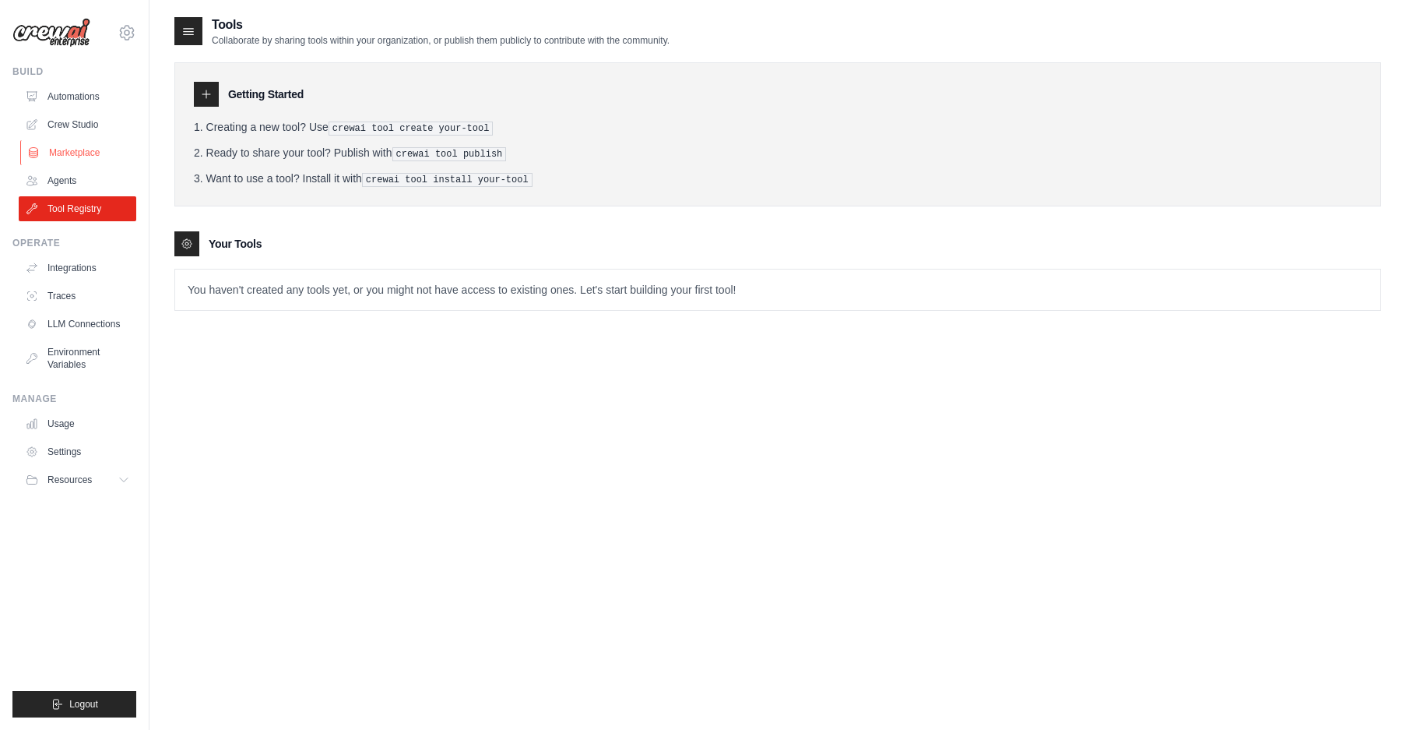
click at [65, 153] on link "Marketplace" at bounding box center [79, 152] width 118 height 25
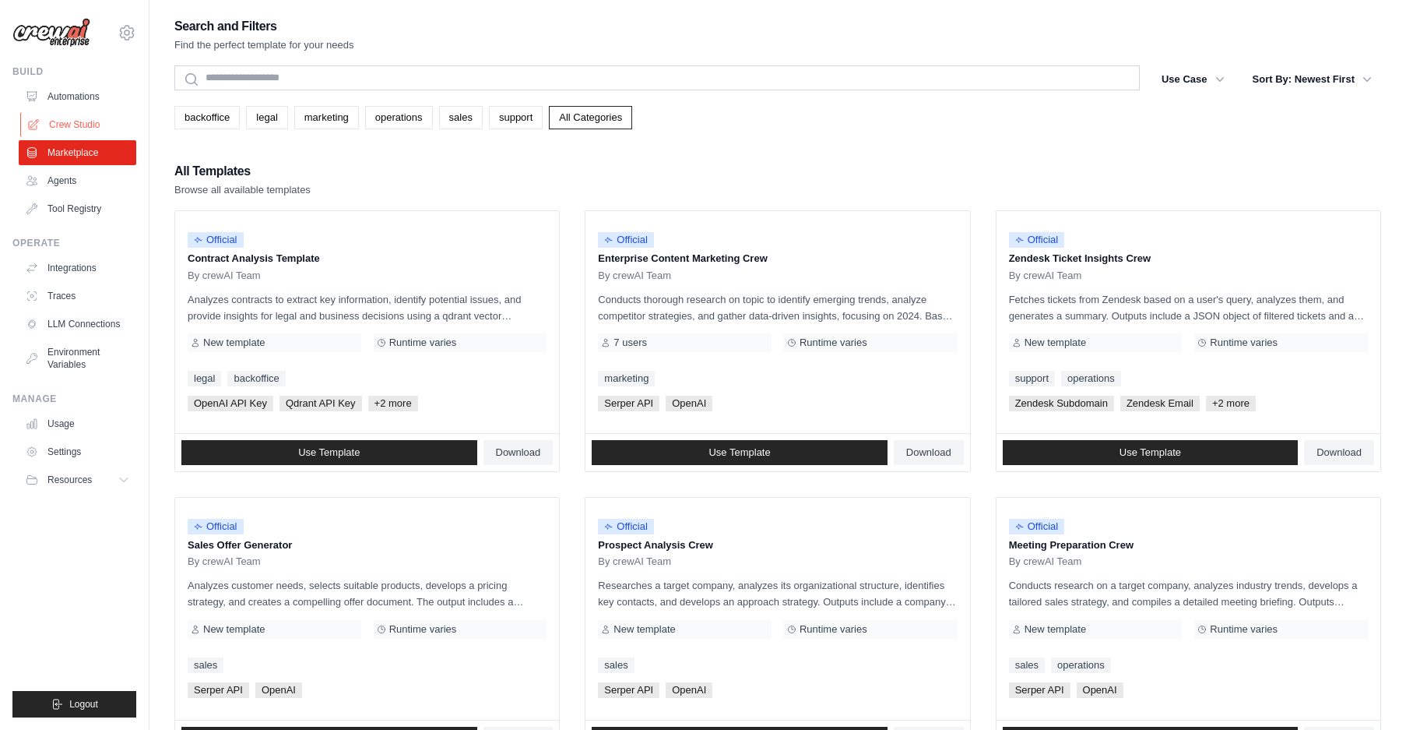
click at [69, 126] on link "Crew Studio" at bounding box center [79, 124] width 118 height 25
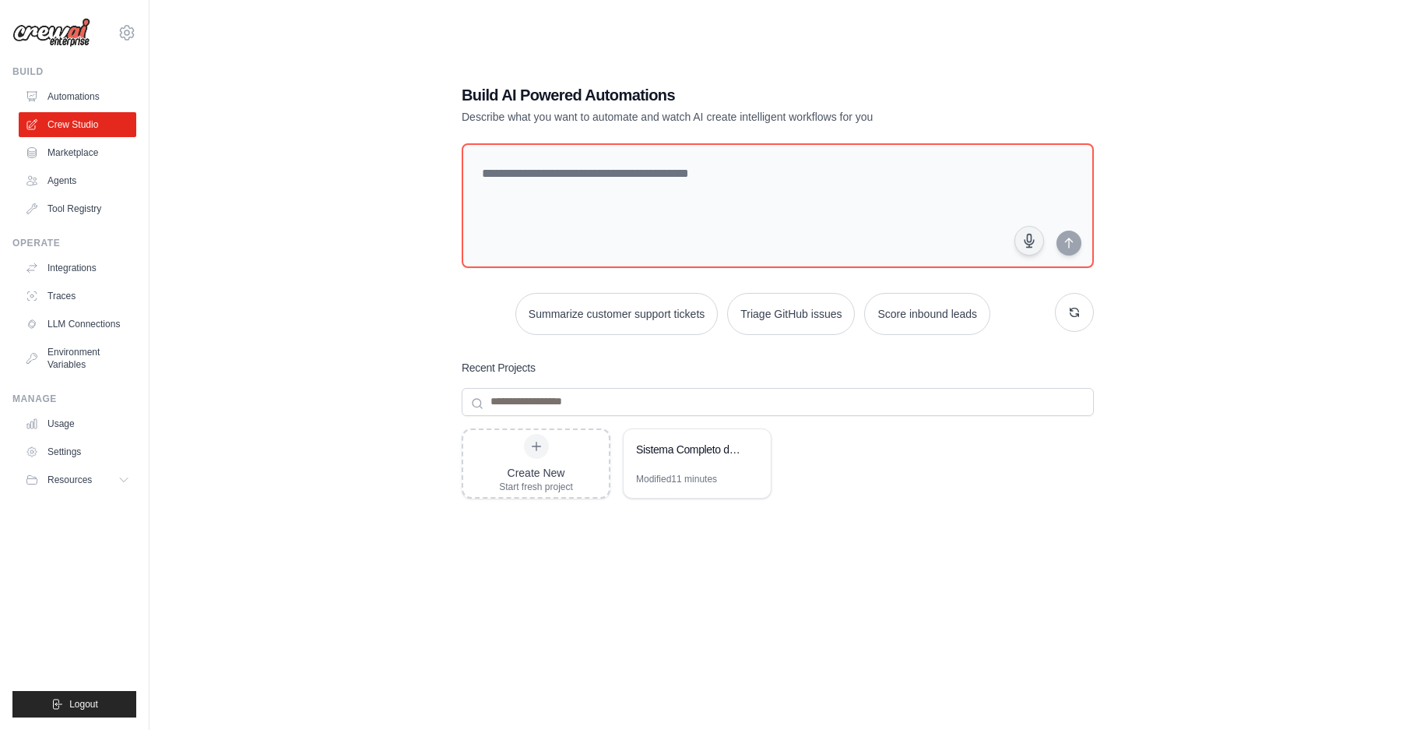
click at [66, 97] on link "Automations" at bounding box center [78, 96] width 118 height 25
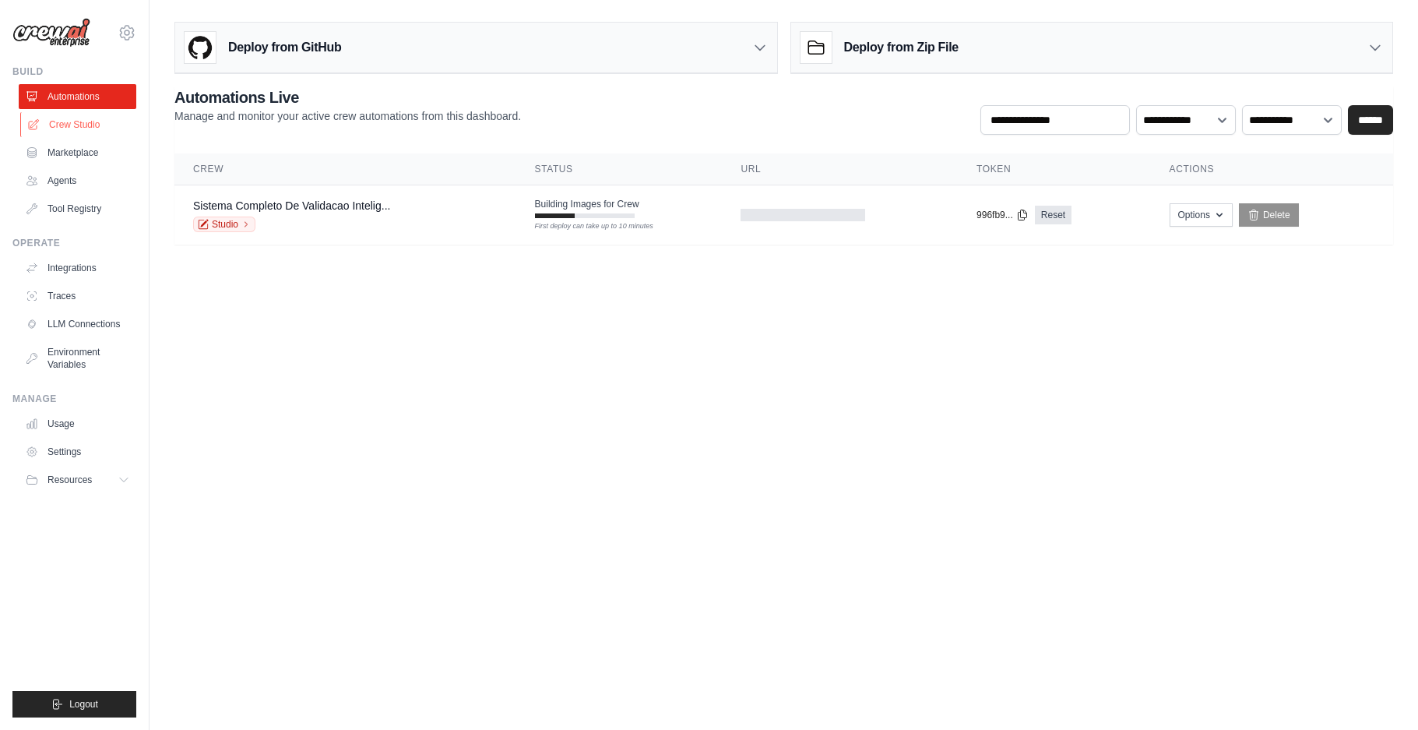
click at [66, 119] on link "Crew Studio" at bounding box center [79, 124] width 118 height 25
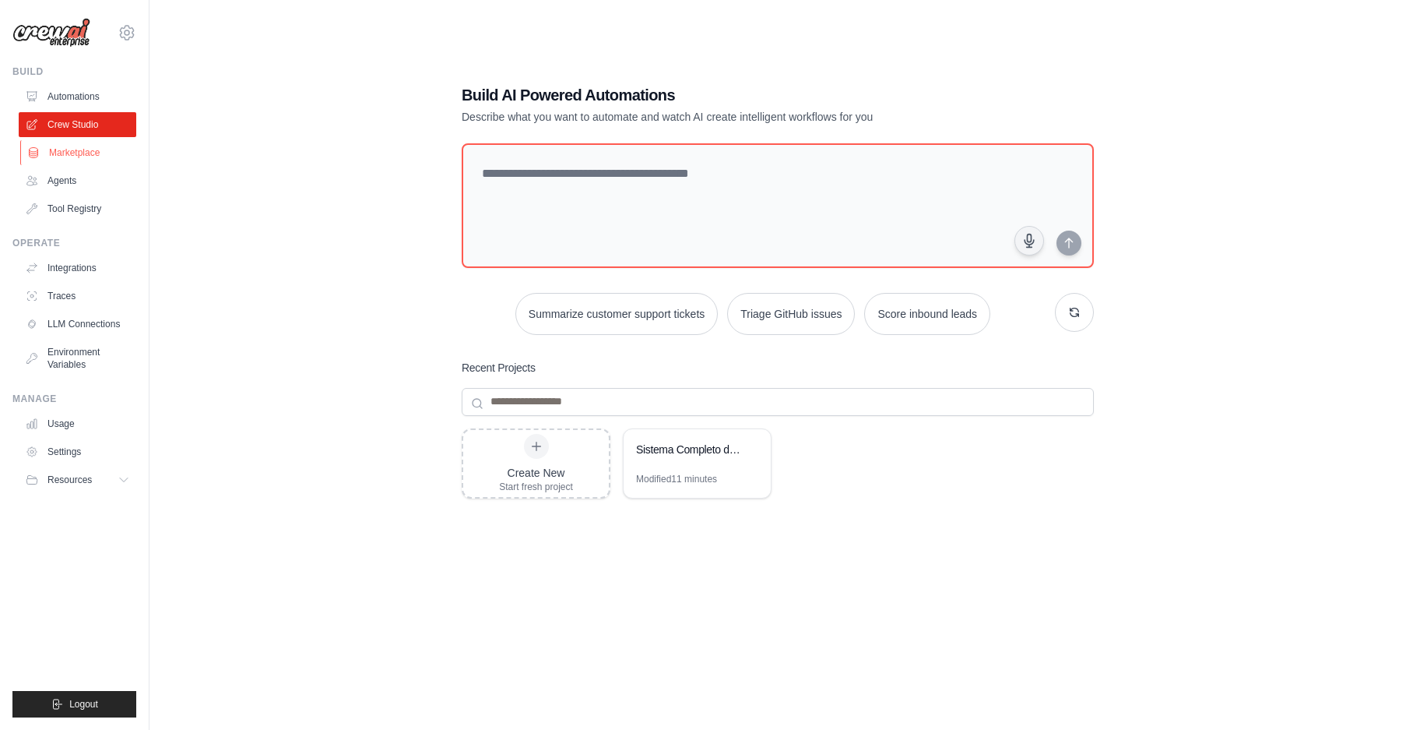
click at [73, 143] on link "Marketplace" at bounding box center [79, 152] width 118 height 25
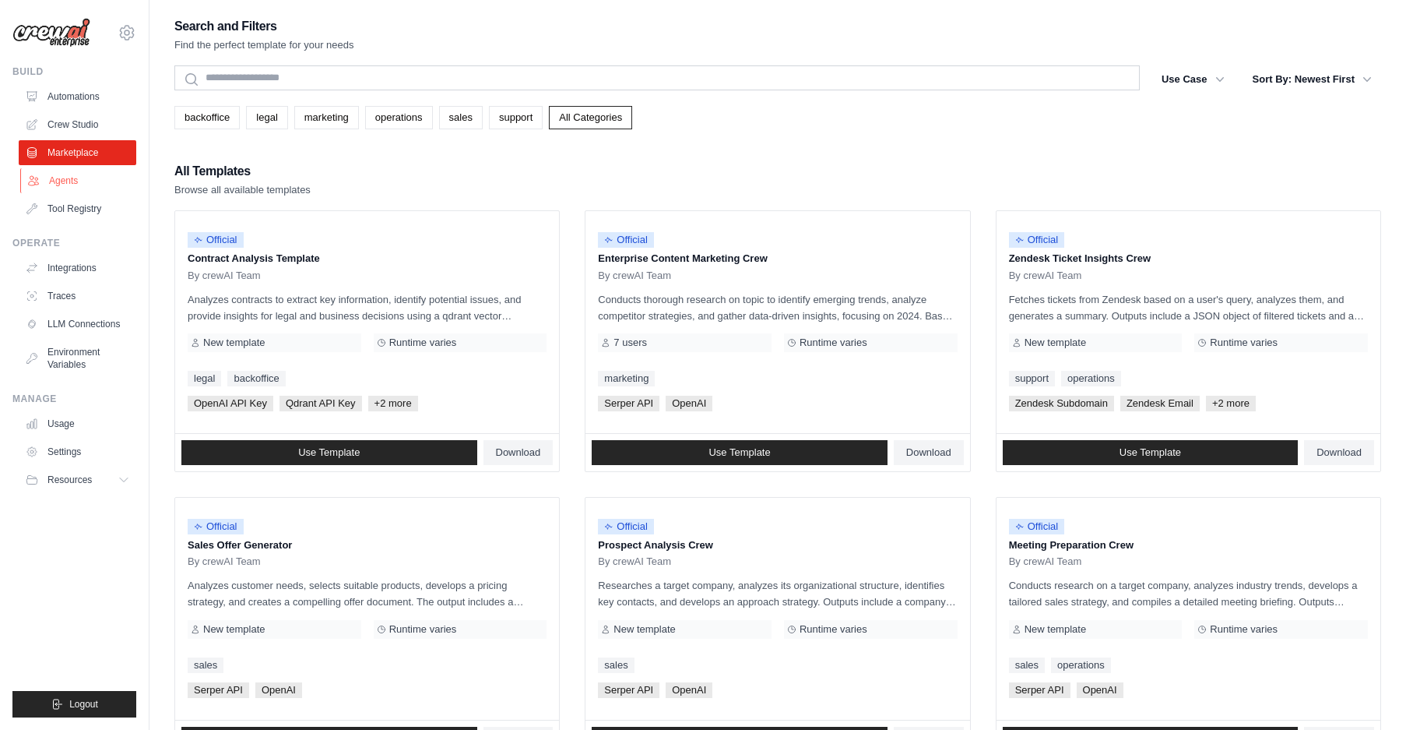
click at [76, 177] on link "Agents" at bounding box center [79, 180] width 118 height 25
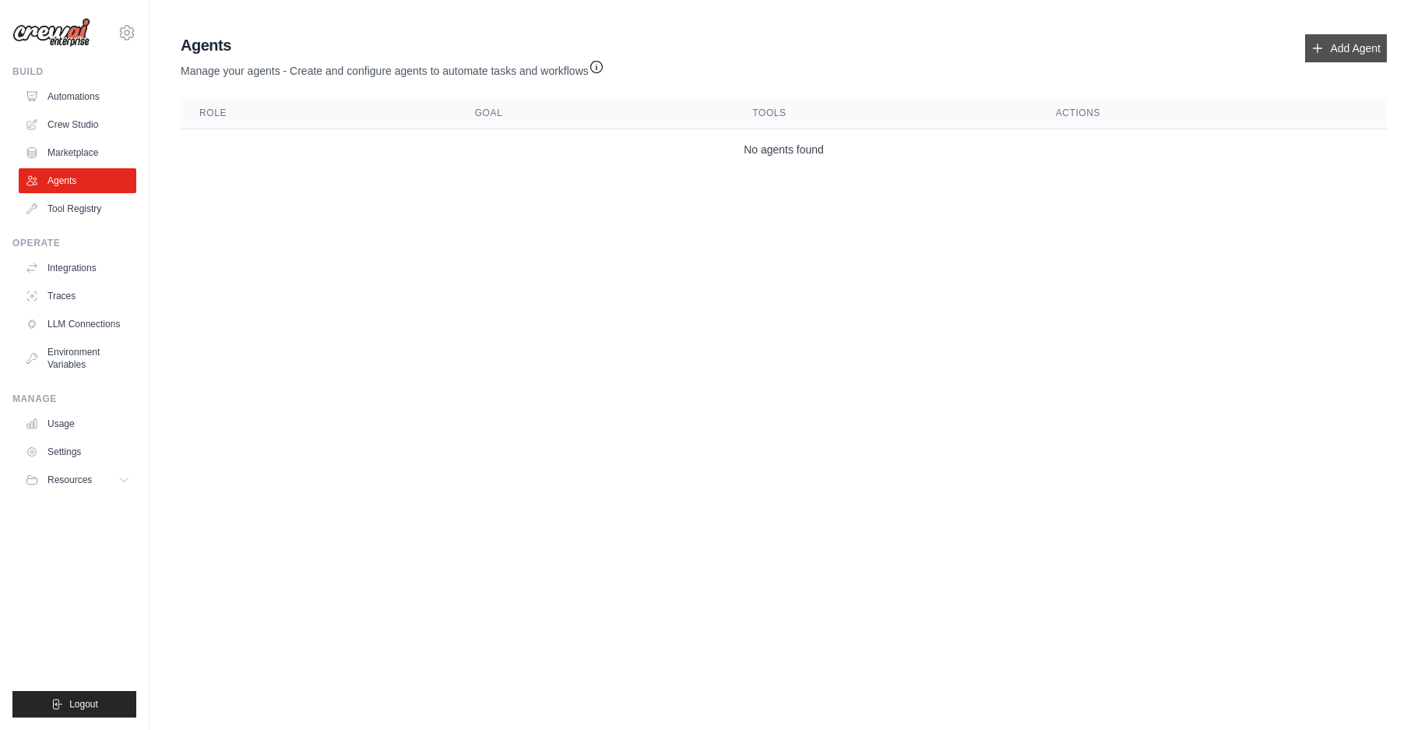
click at [1325, 41] on link "Add Agent" at bounding box center [1346, 48] width 82 height 28
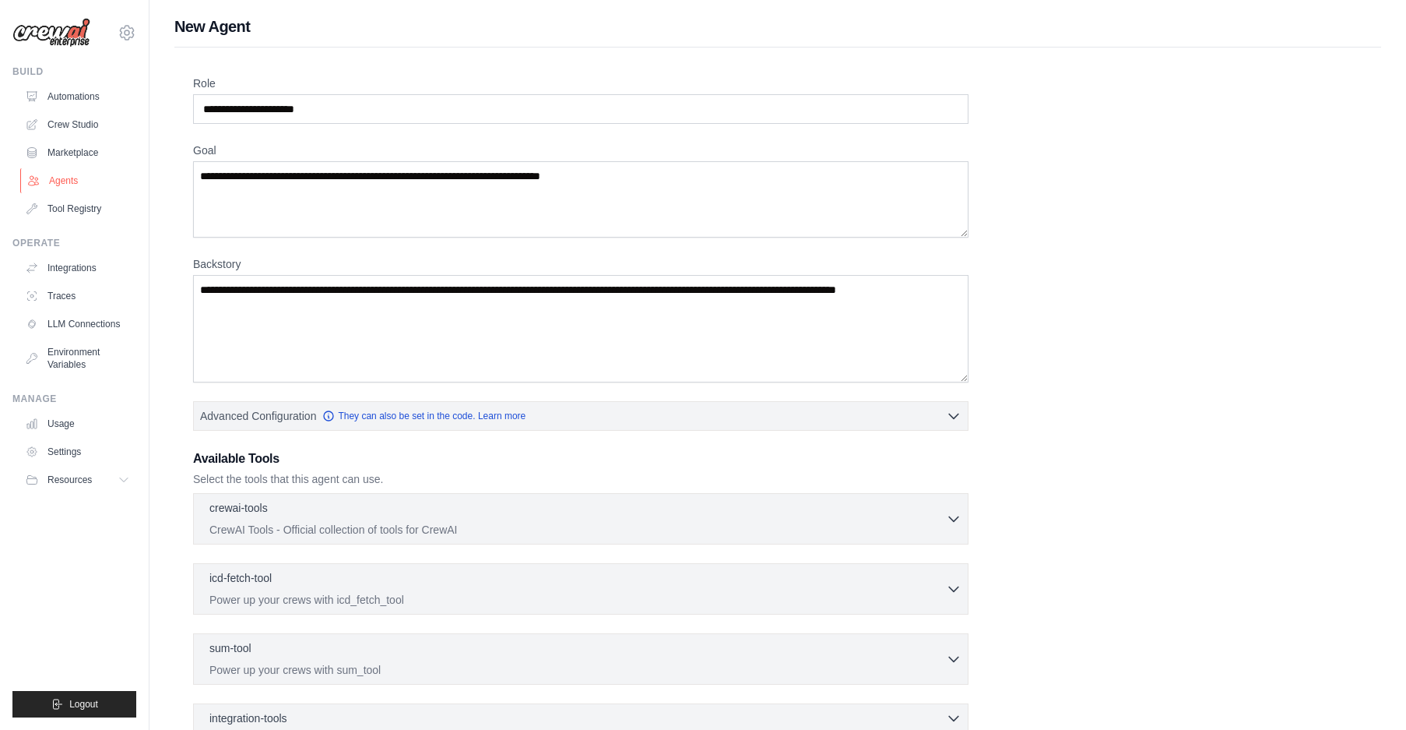
click at [65, 178] on link "Agents" at bounding box center [79, 180] width 118 height 25
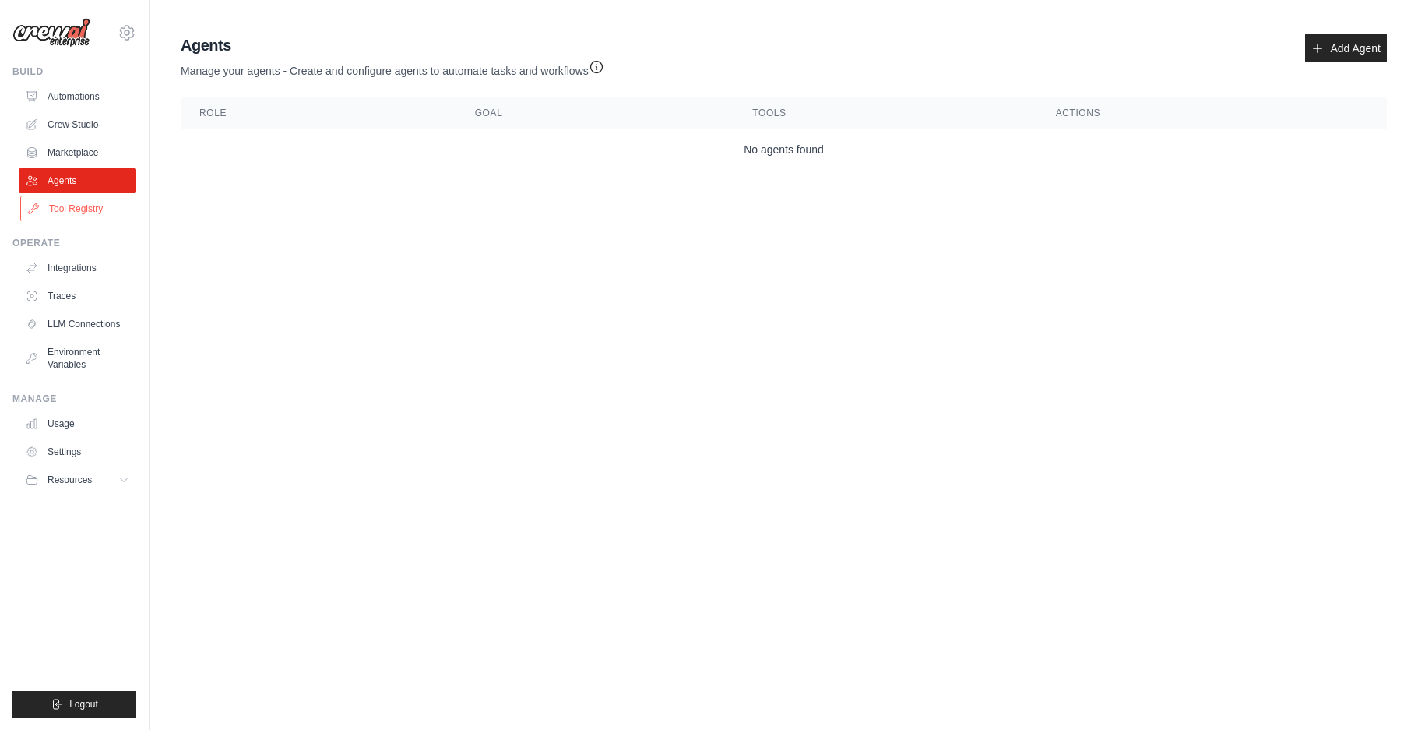
click at [69, 206] on link "Tool Registry" at bounding box center [79, 208] width 118 height 25
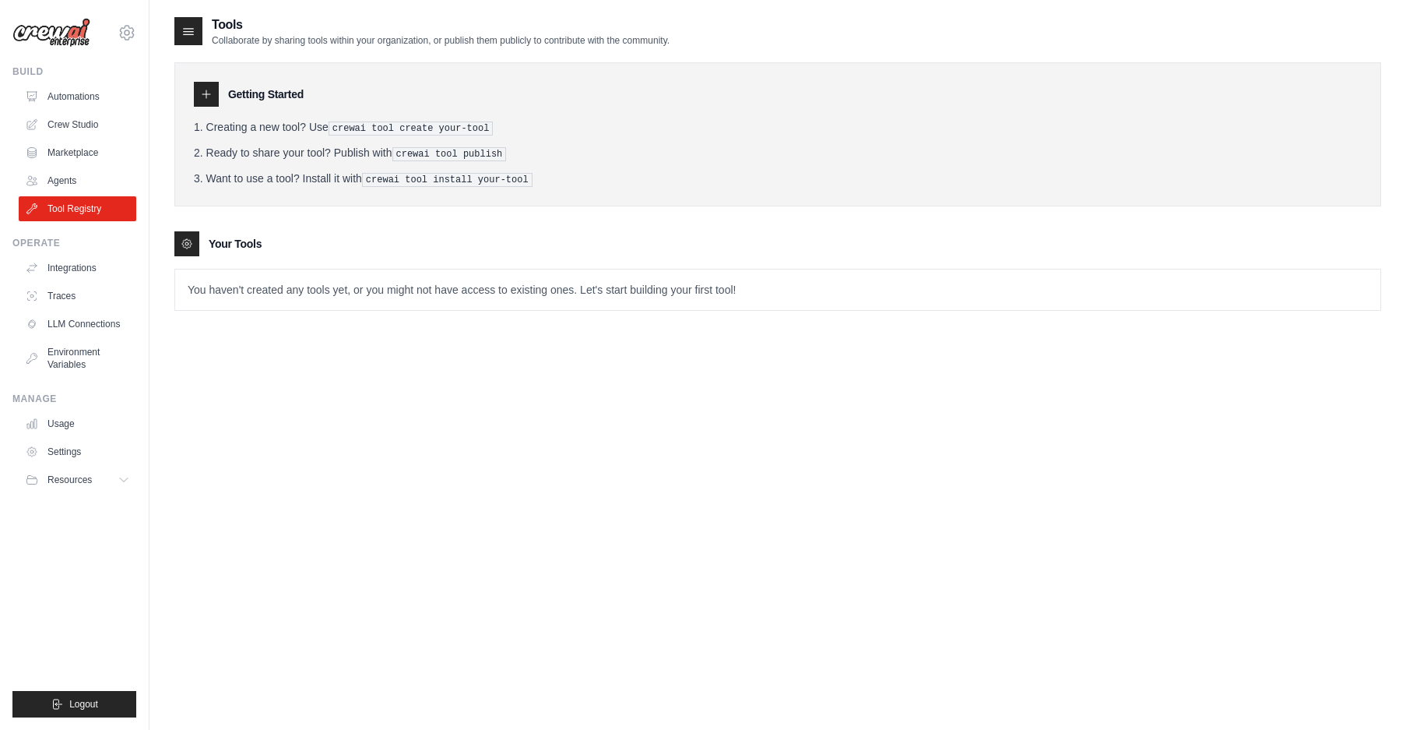
click at [207, 93] on icon at bounding box center [206, 94] width 12 height 12
drag, startPoint x: 340, startPoint y: 127, endPoint x: 485, endPoint y: 125, distance: 144.8
click at [485, 125] on pre "crewai tool create your-tool" at bounding box center [411, 128] width 165 height 14
click at [264, 325] on div "Tools Collaborate by sharing tools within your organization, or publish them pu…" at bounding box center [777, 176] width 1207 height 320
click at [125, 481] on icon at bounding box center [125, 480] width 8 height 4
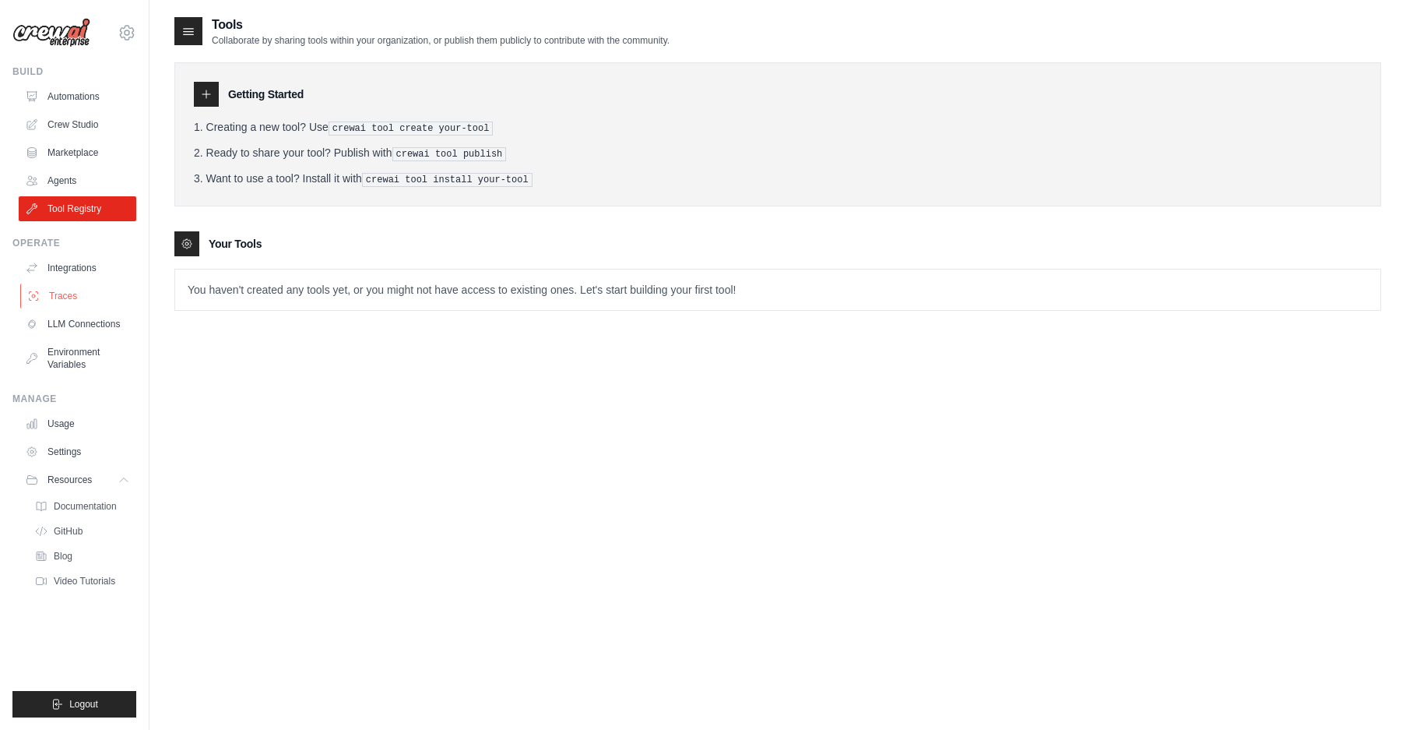
click at [53, 292] on link "Traces" at bounding box center [79, 295] width 118 height 25
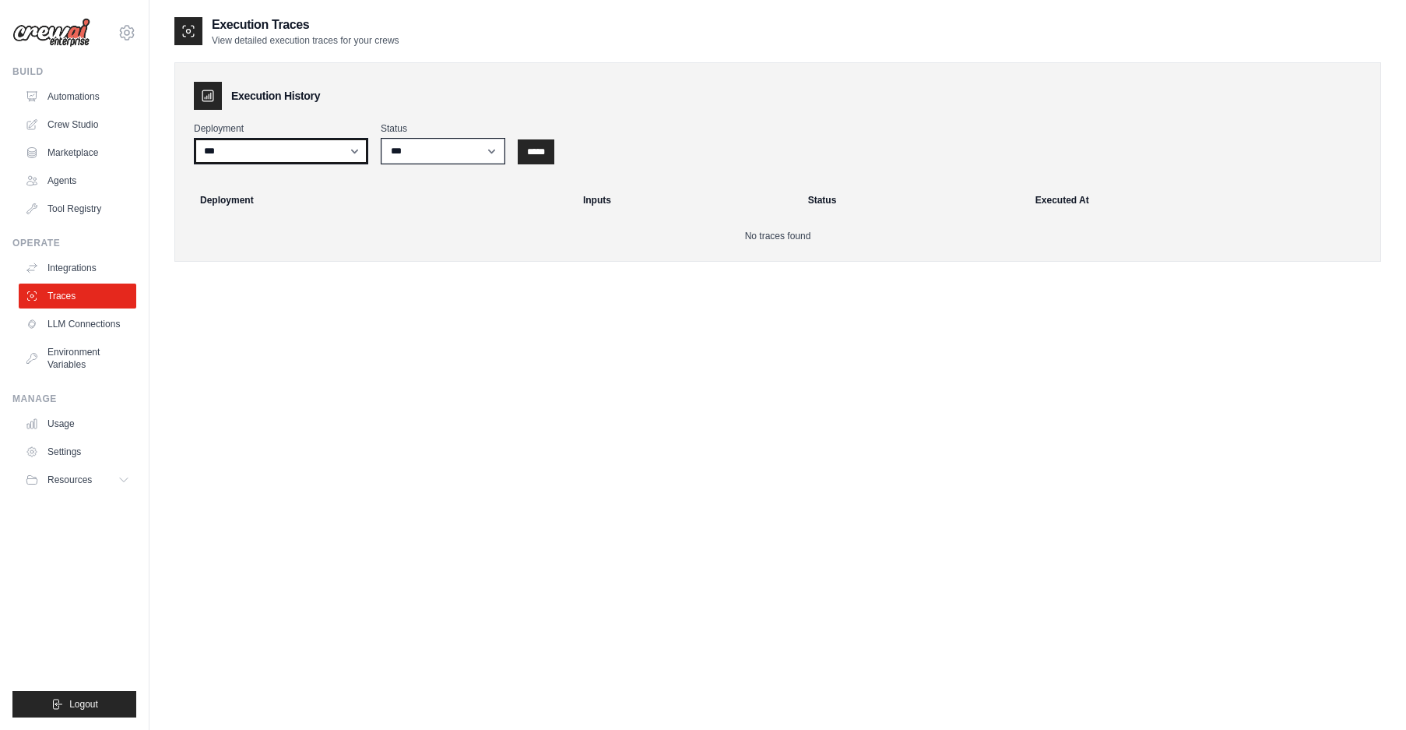
click at [322, 150] on select "**********" at bounding box center [281, 151] width 174 height 26
click at [121, 34] on icon at bounding box center [127, 32] width 14 height 13
click at [83, 107] on link "Settings" at bounding box center [126, 105] width 137 height 28
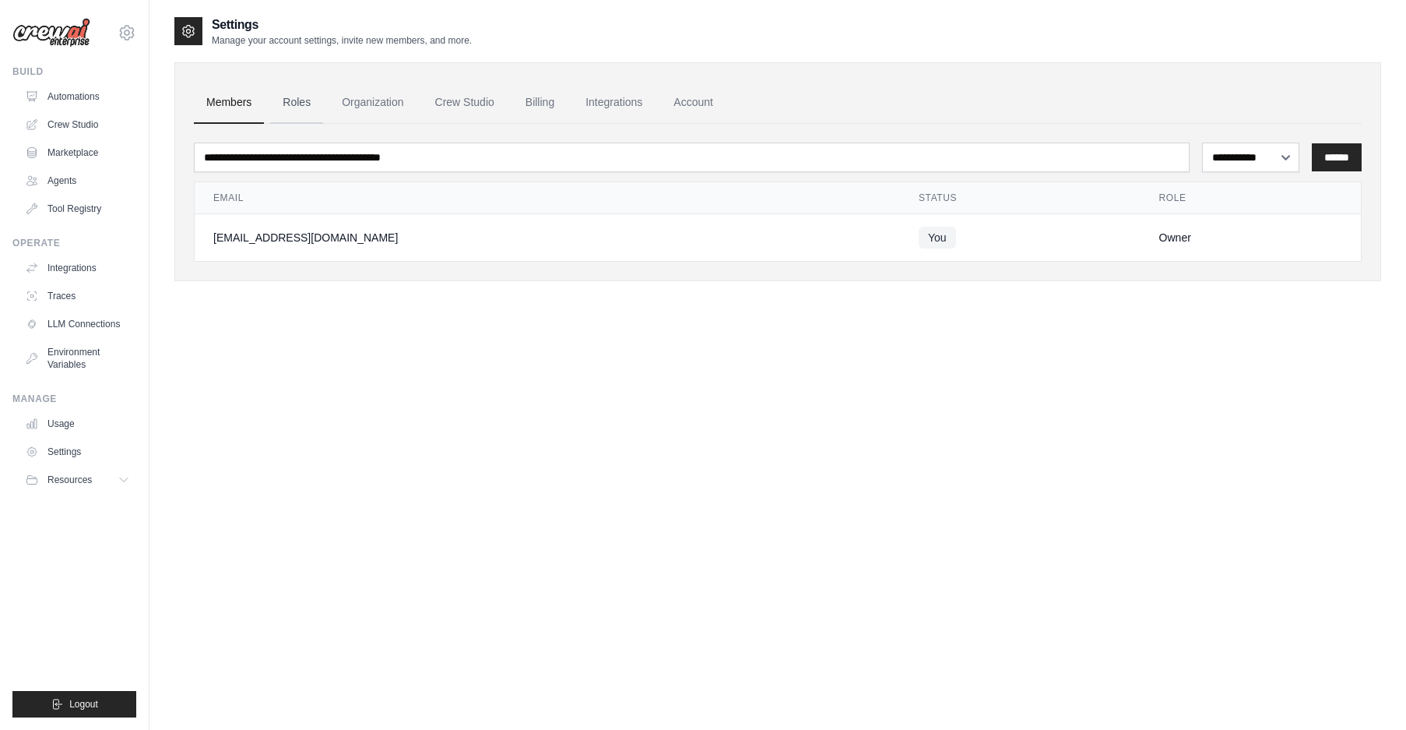
click at [301, 106] on link "Roles" at bounding box center [296, 103] width 53 height 42
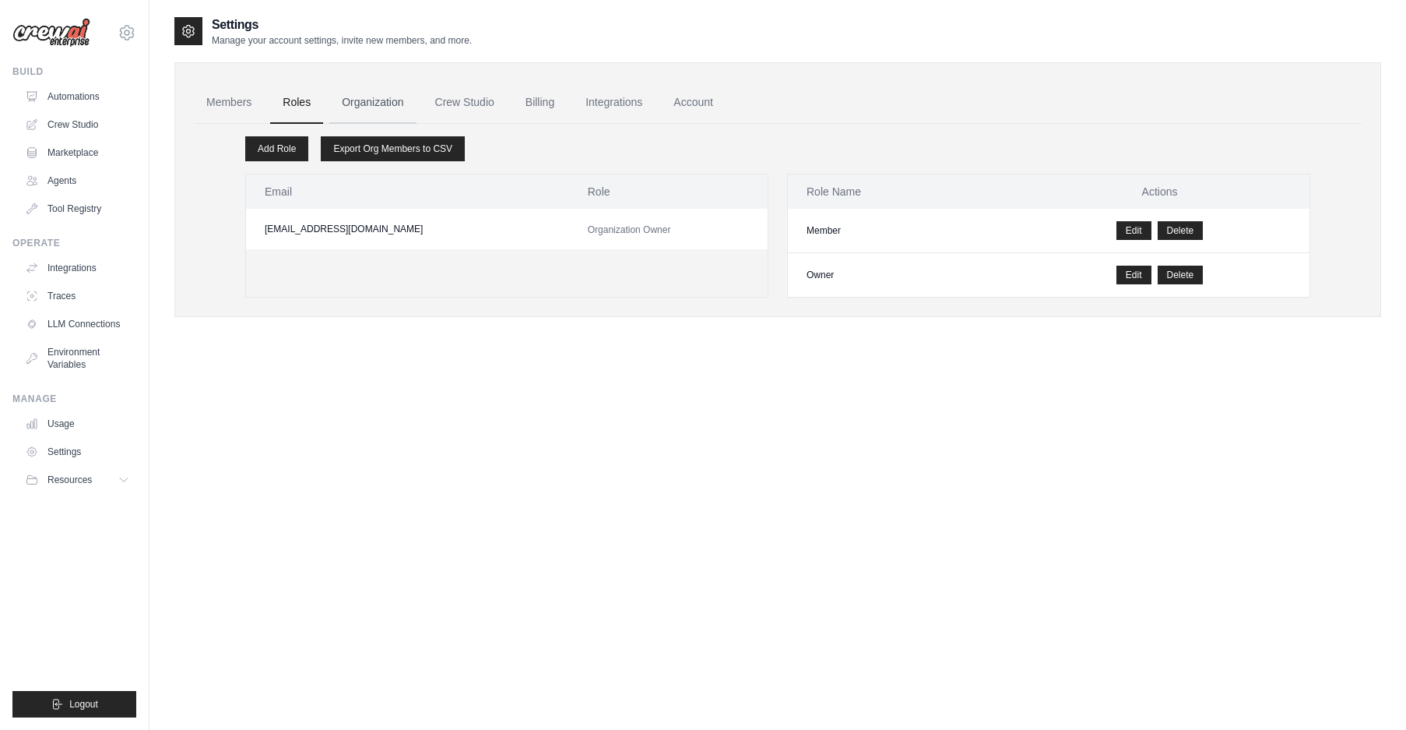
click at [365, 104] on link "Organization" at bounding box center [372, 103] width 86 height 42
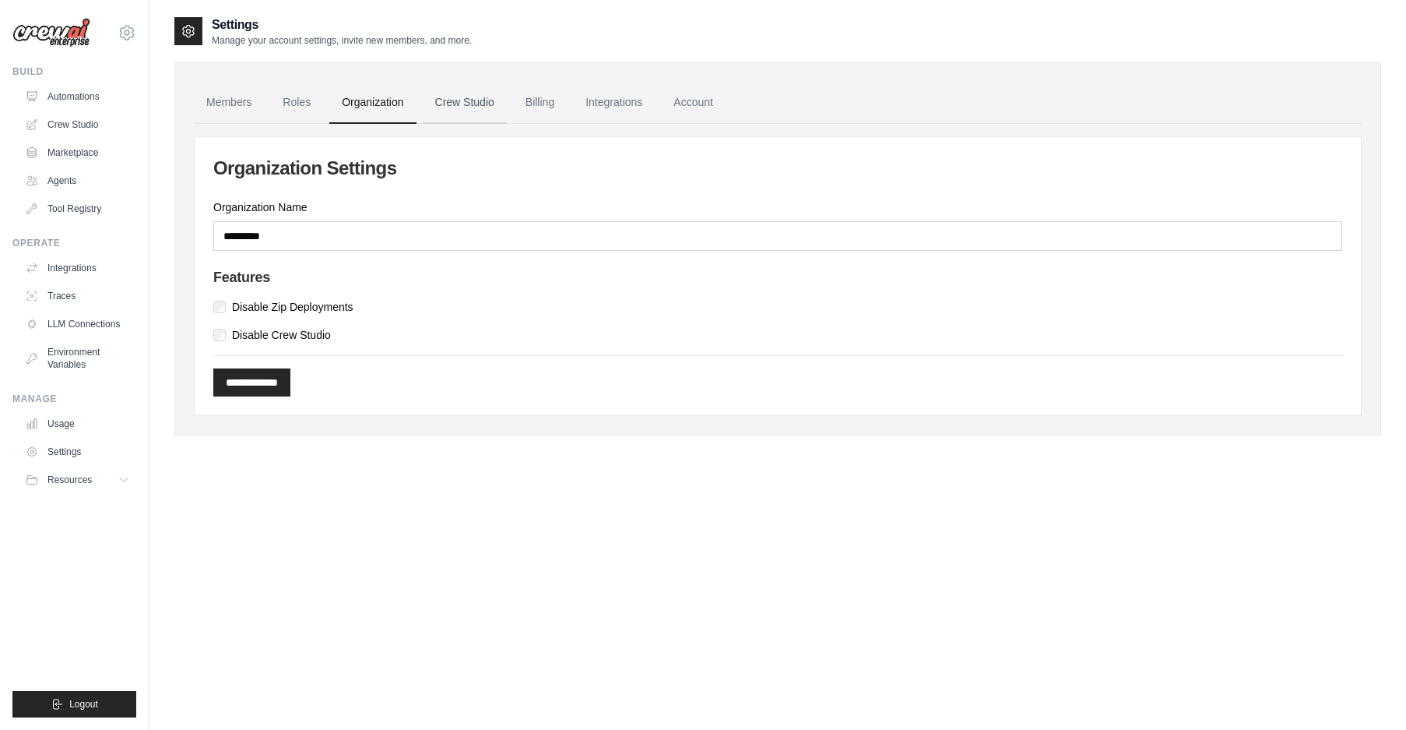
click at [457, 107] on link "Crew Studio" at bounding box center [465, 103] width 84 height 42
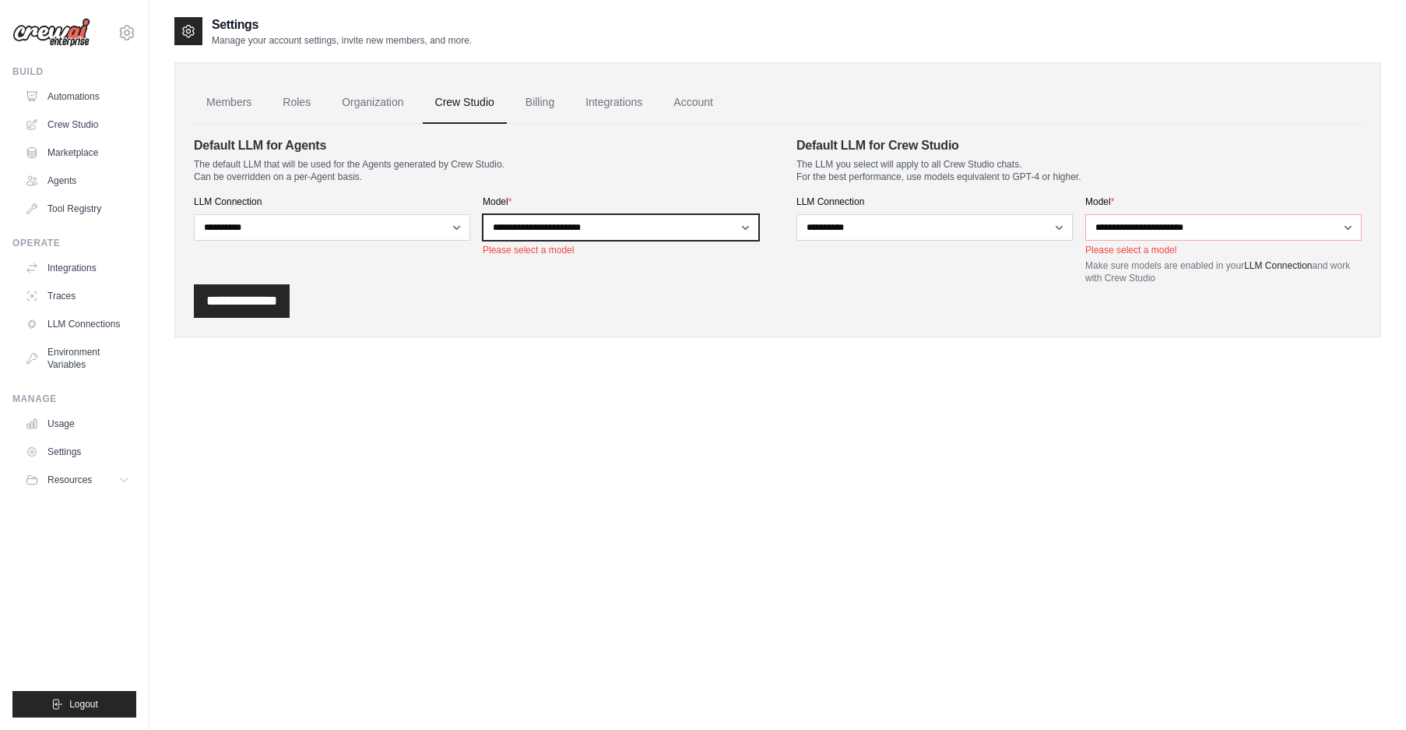
click at [605, 225] on select "**********" at bounding box center [621, 227] width 276 height 26
click at [554, 103] on link "Billing" at bounding box center [540, 103] width 54 height 42
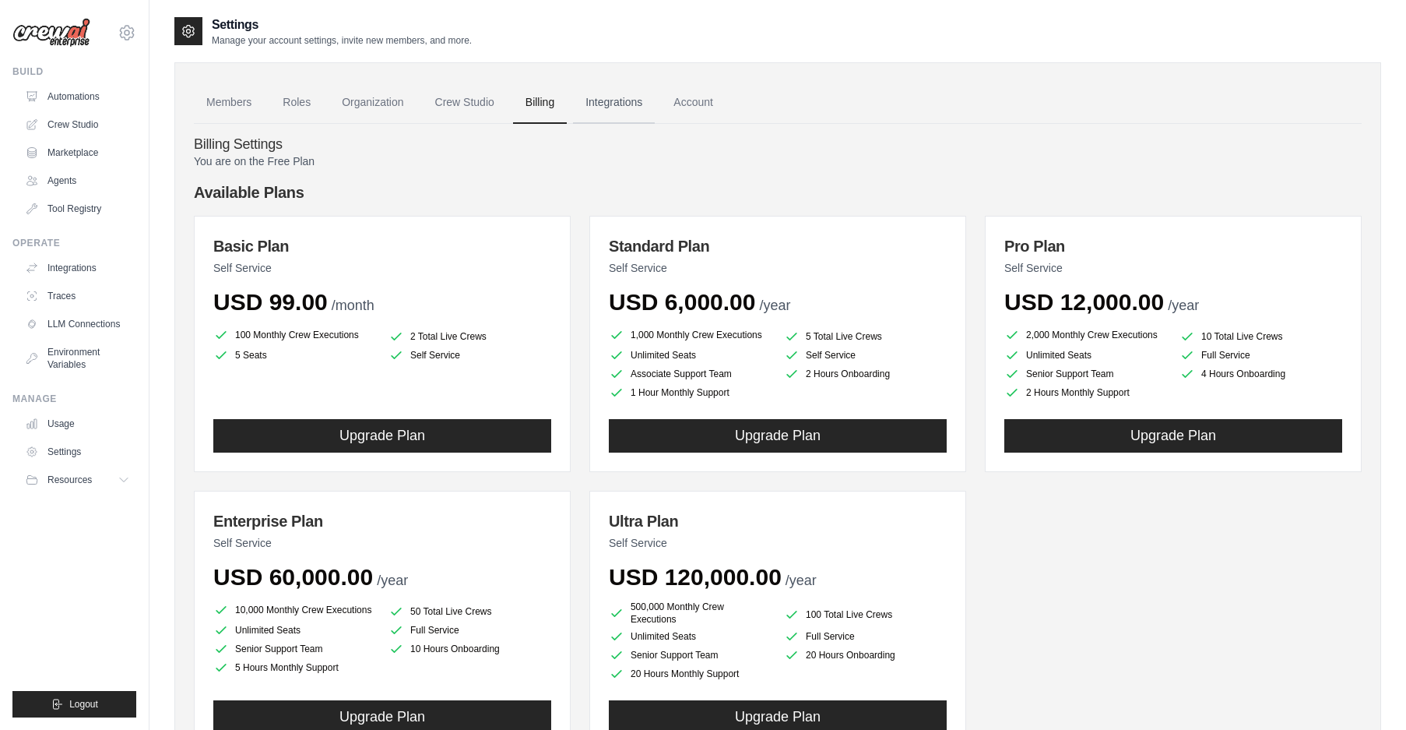
click at [625, 106] on link "Integrations" at bounding box center [614, 103] width 82 height 42
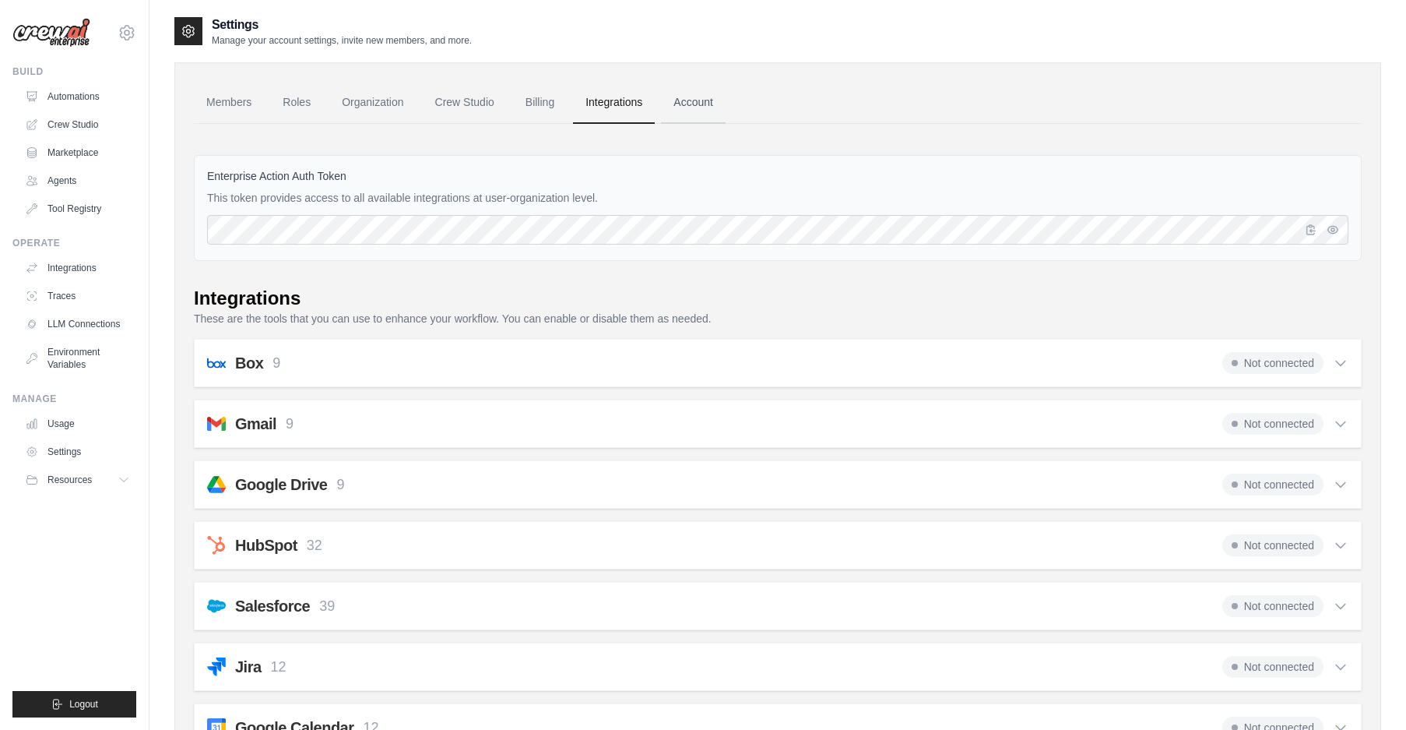
click at [721, 97] on link "Account" at bounding box center [693, 103] width 65 height 42
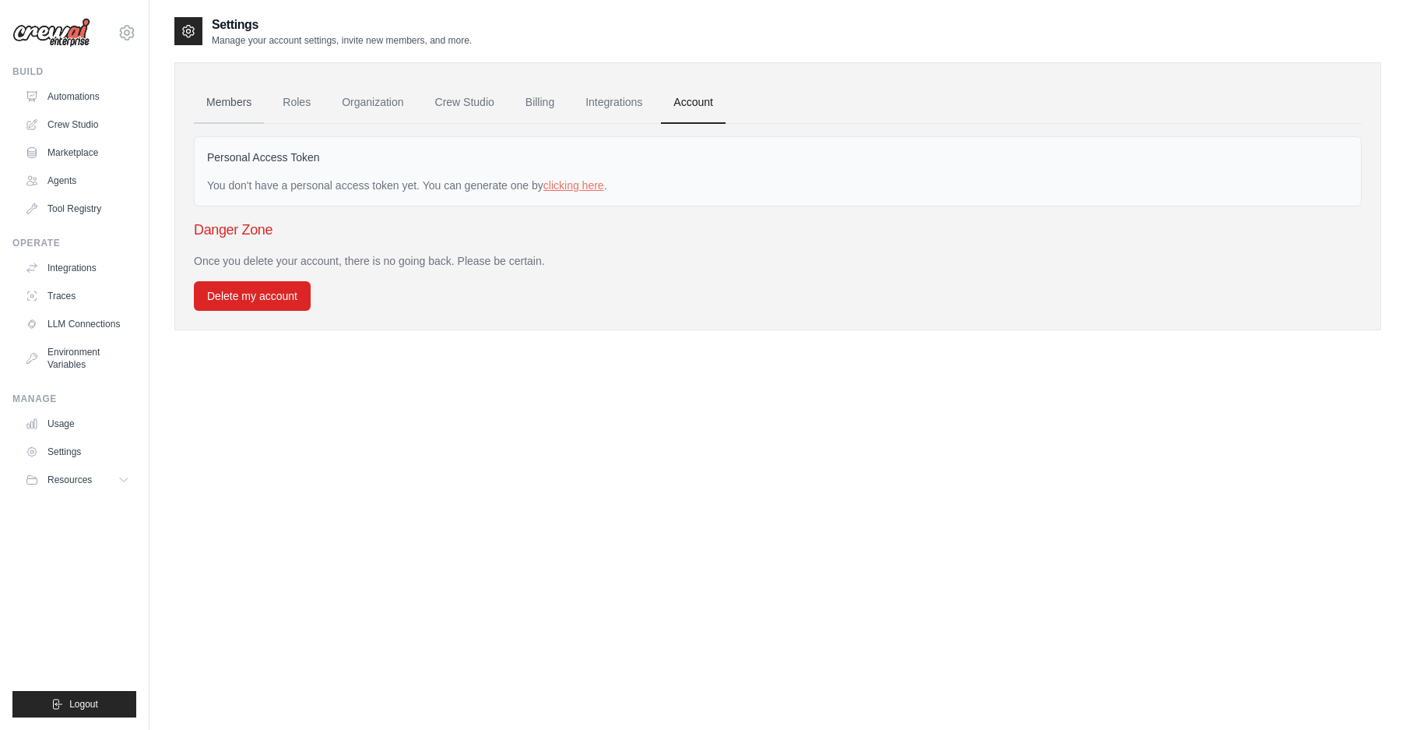
click at [237, 100] on link "Members" at bounding box center [229, 103] width 70 height 42
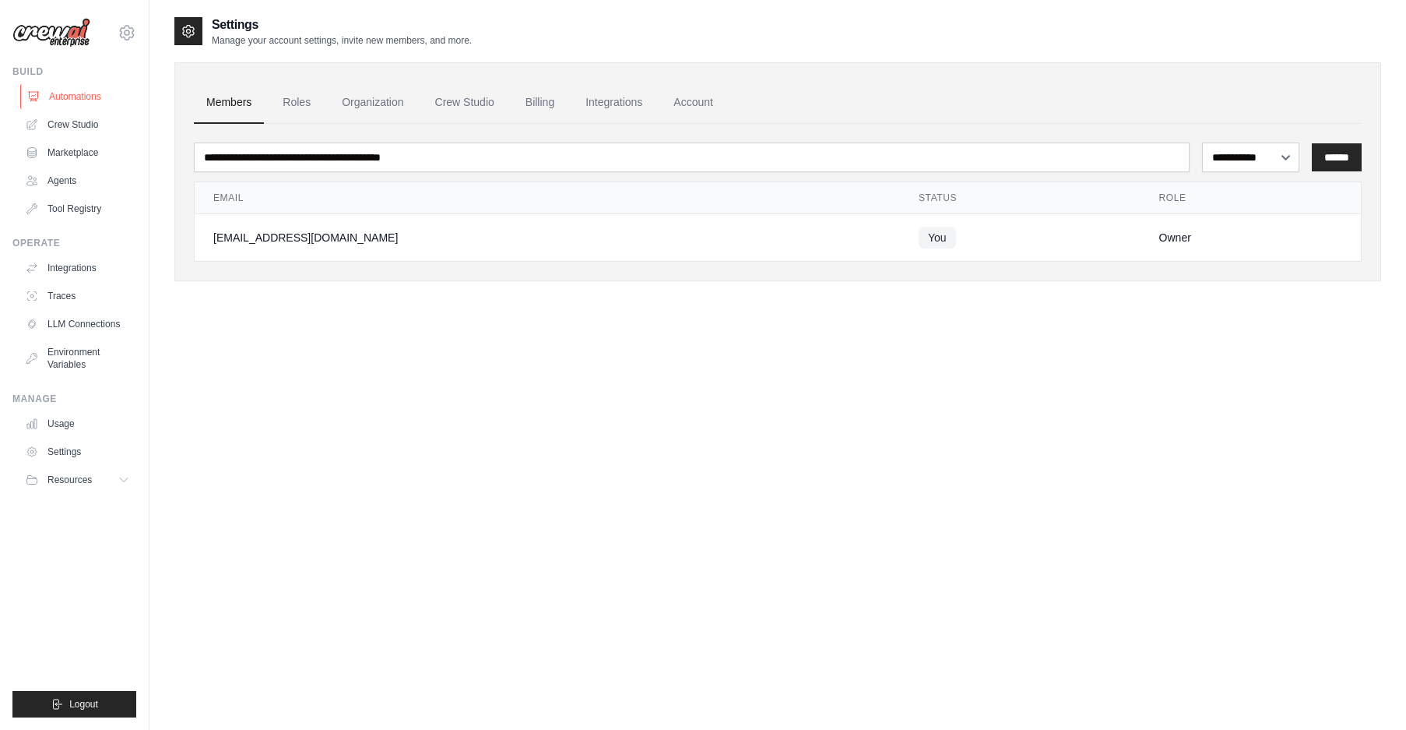
click at [92, 88] on link "Automations" at bounding box center [79, 96] width 118 height 25
